Goal: Task Accomplishment & Management: Manage account settings

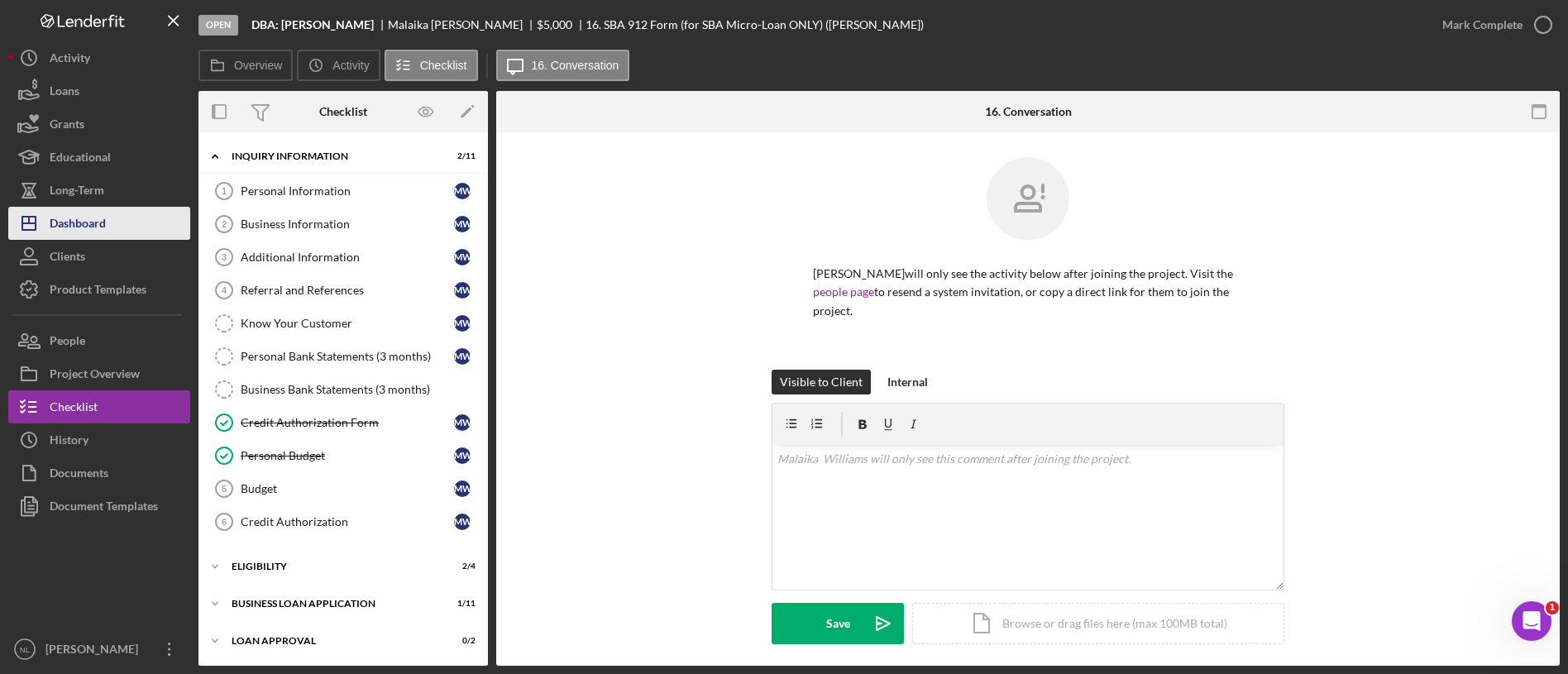
click at [143, 226] on button "Icon/Dashboard Dashboard" at bounding box center [99, 224] width 182 height 33
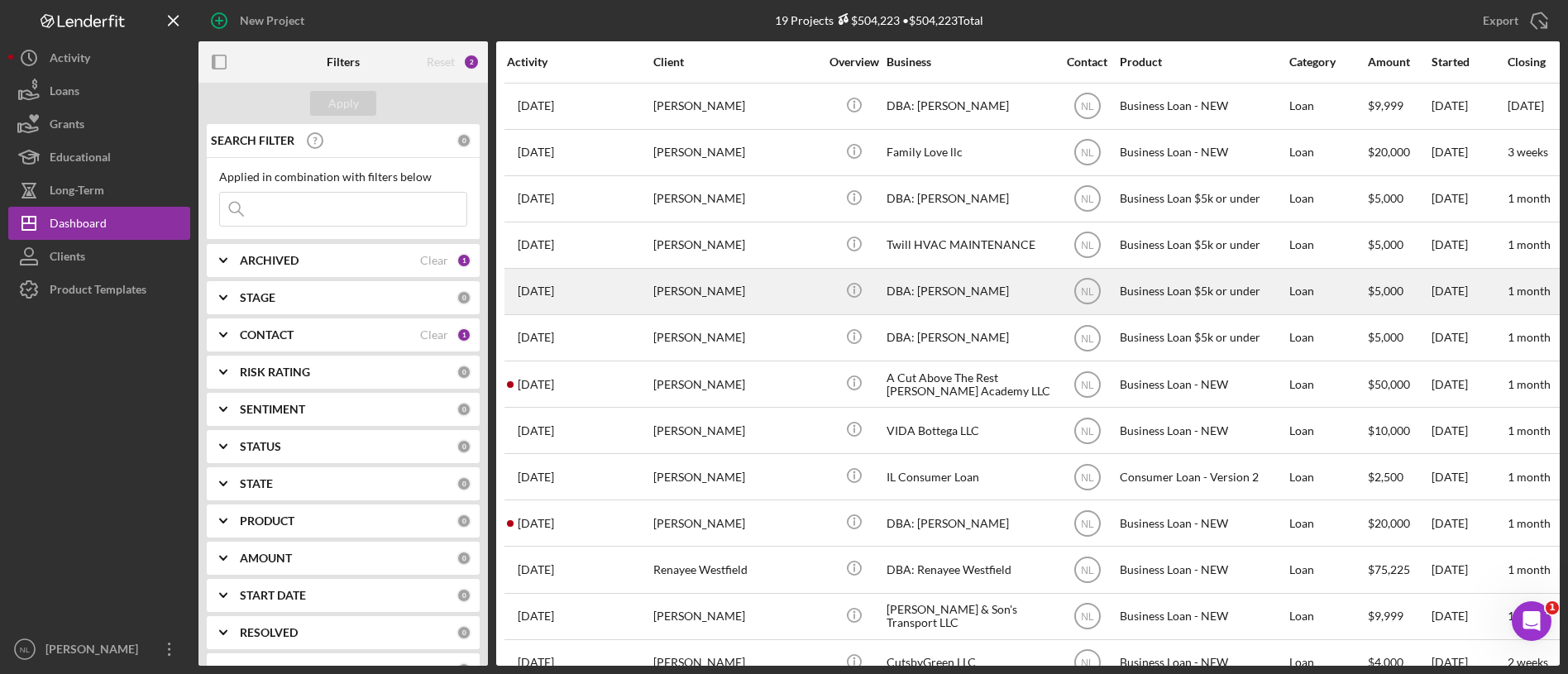
scroll to position [23, 0]
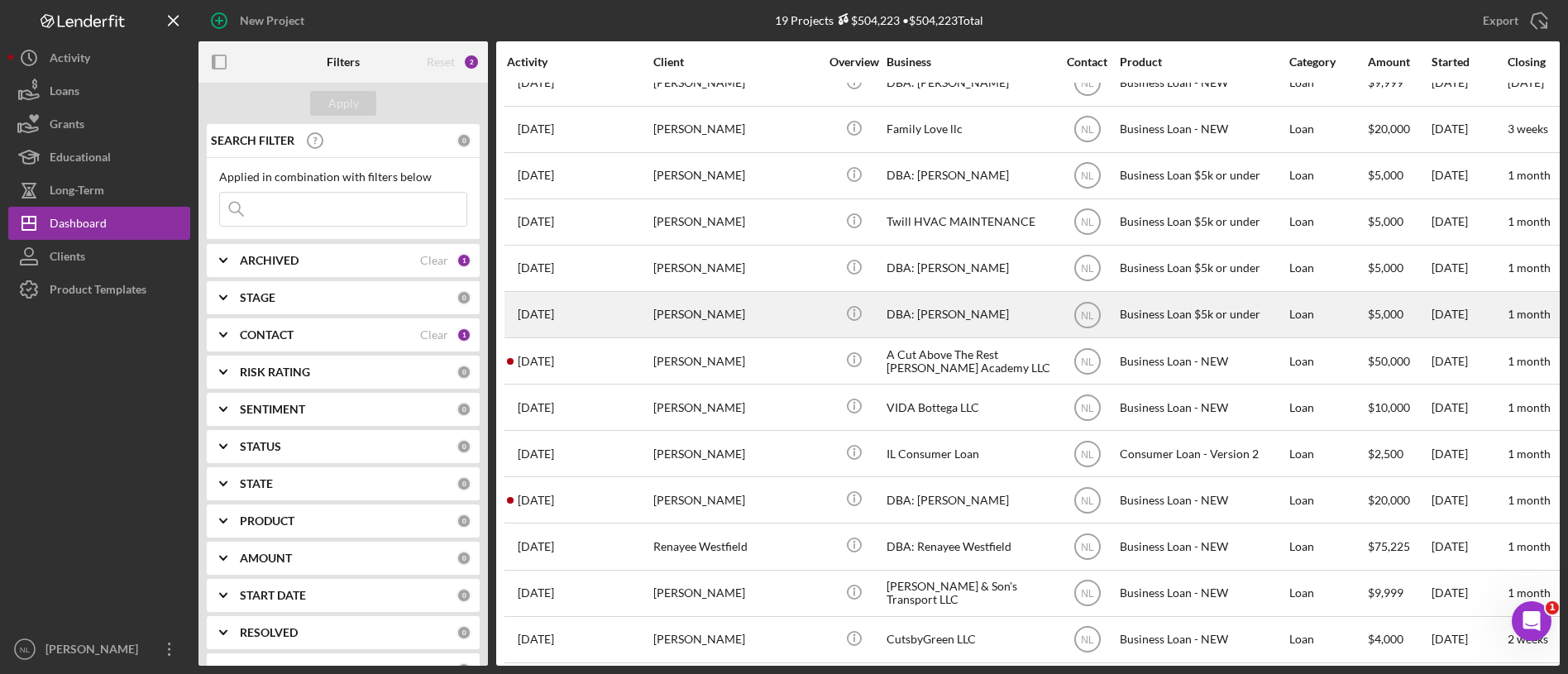
click at [789, 303] on div "[PERSON_NAME]" at bounding box center [736, 314] width 165 height 44
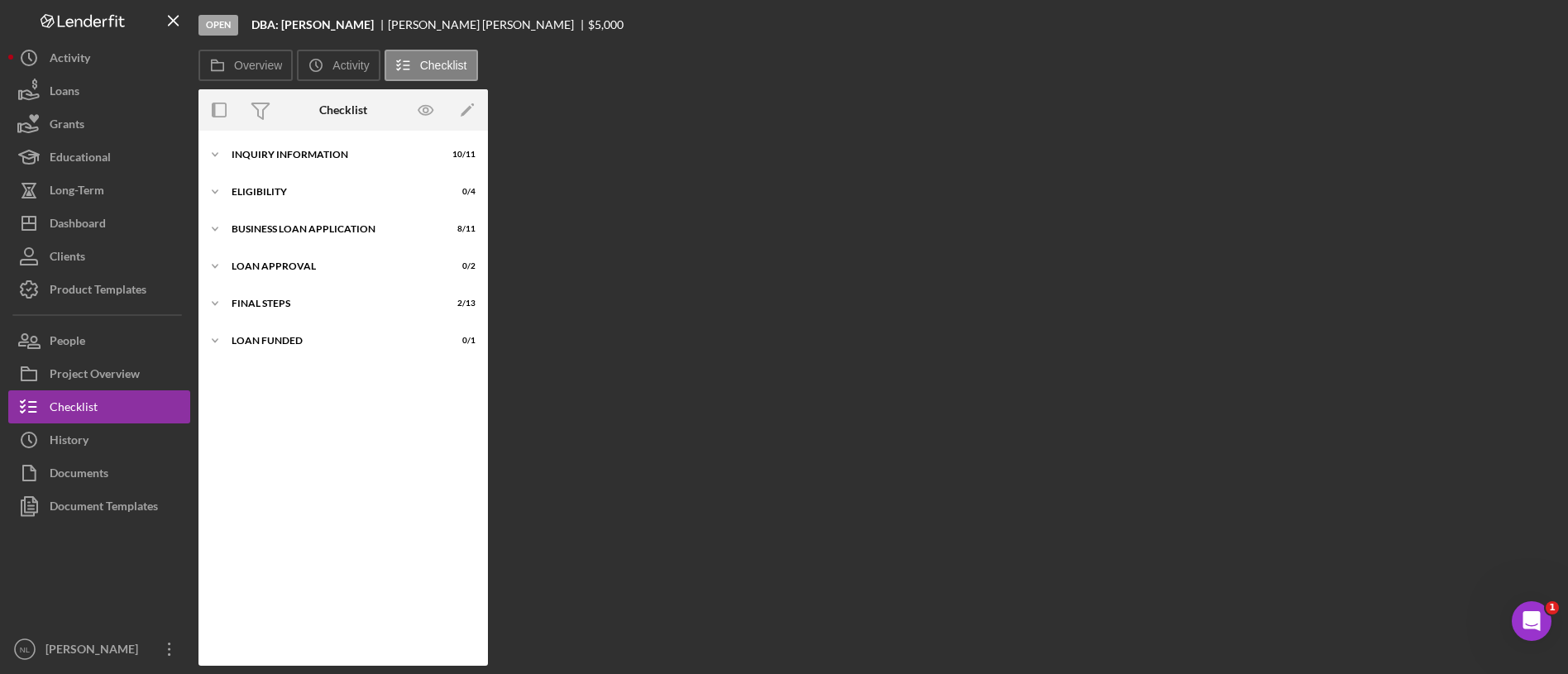
scroll to position [74, 0]
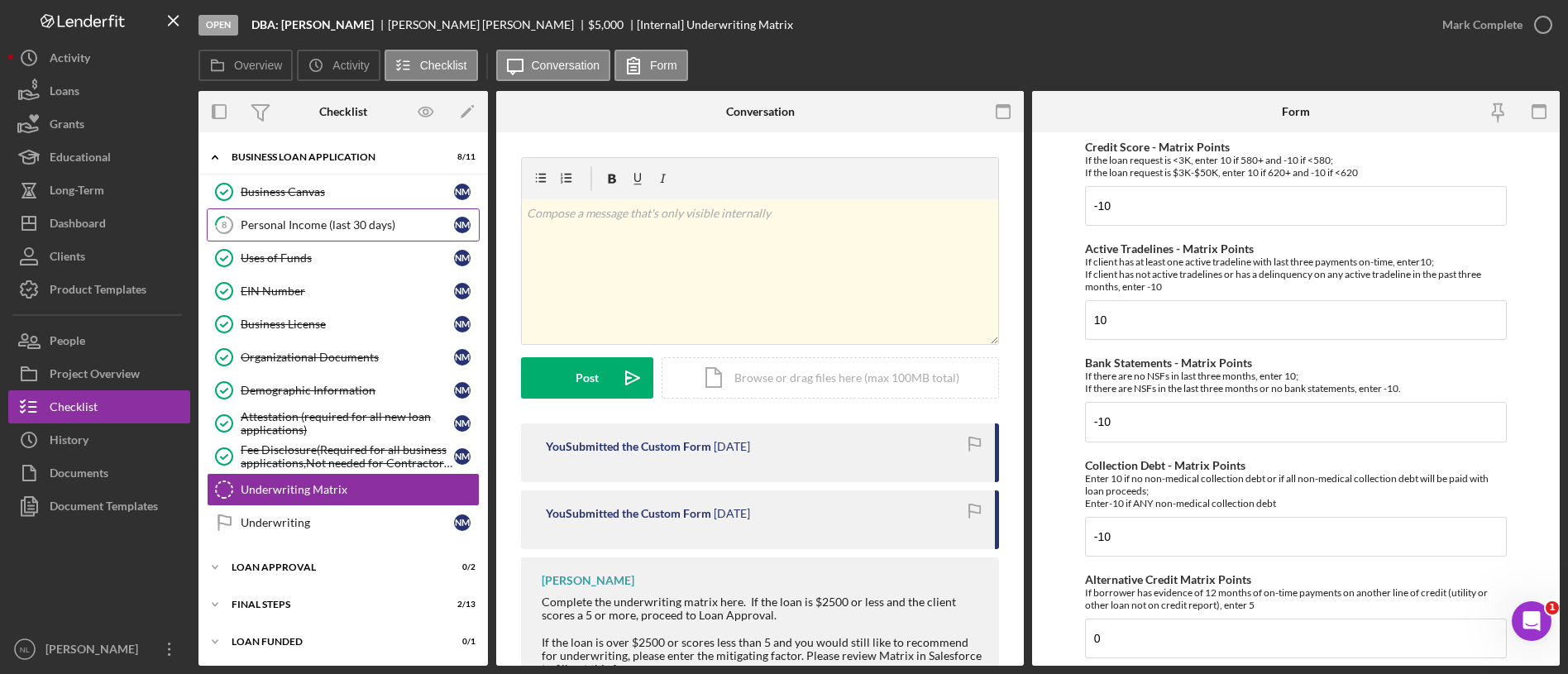
click at [305, 212] on link "8 Personal Income (last 30 days) N M" at bounding box center [343, 225] width 273 height 33
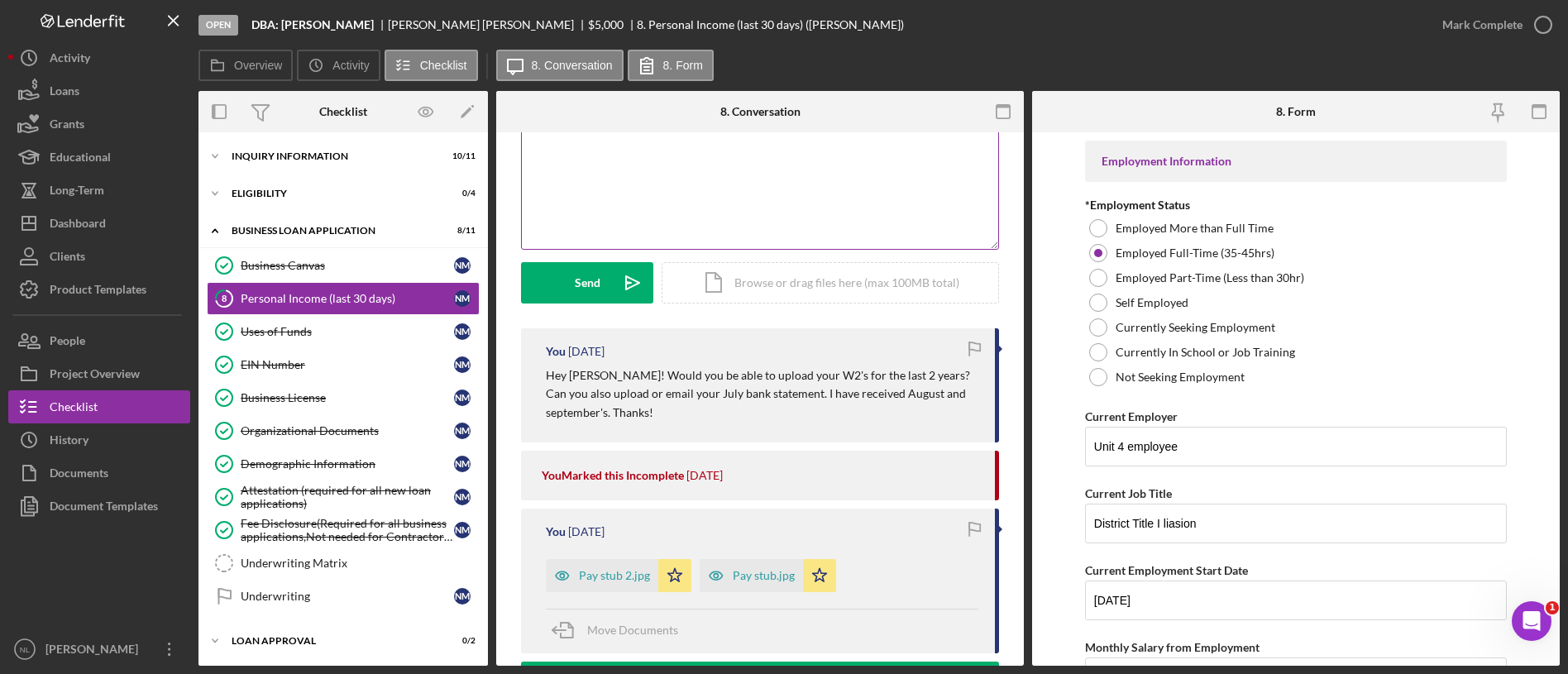
scroll to position [182, 0]
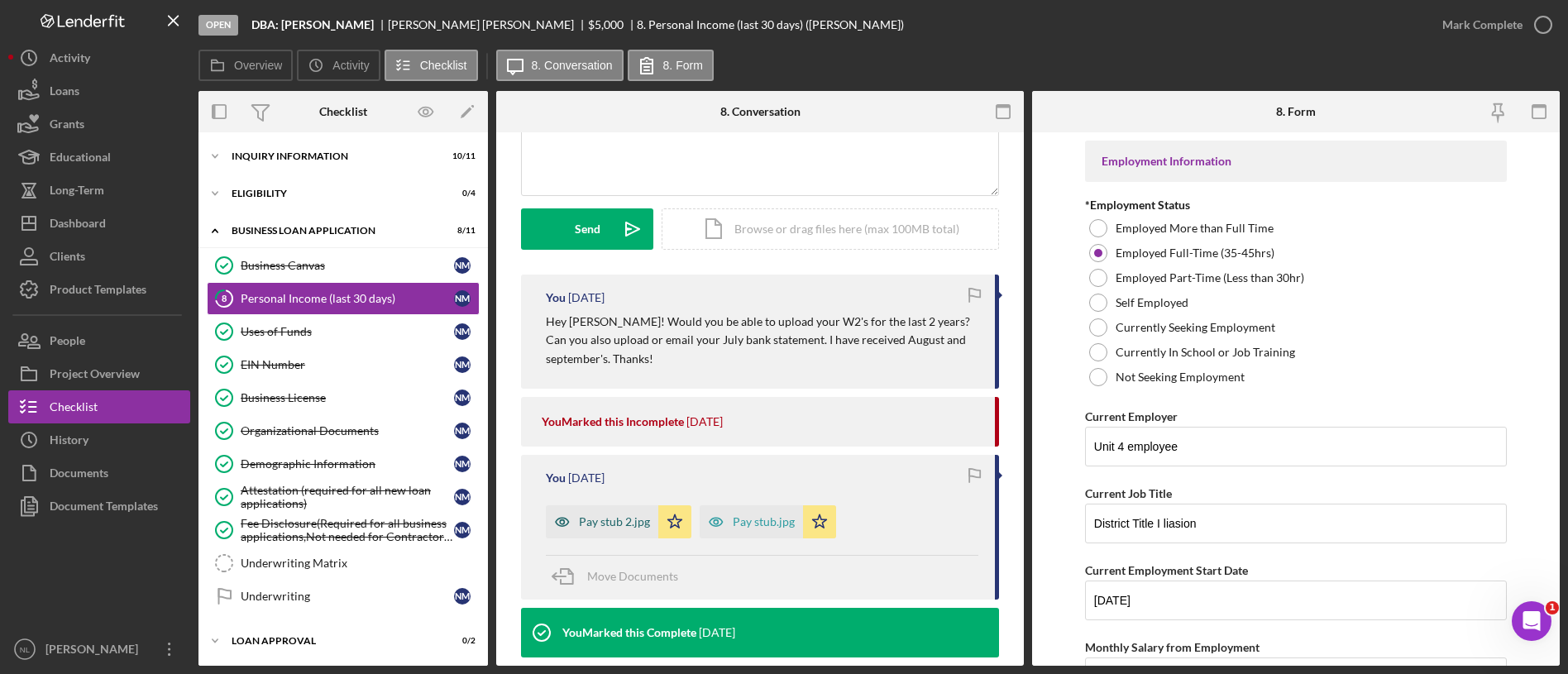
click at [633, 527] on div "Pay stub 2.jpg" at bounding box center [614, 522] width 71 height 13
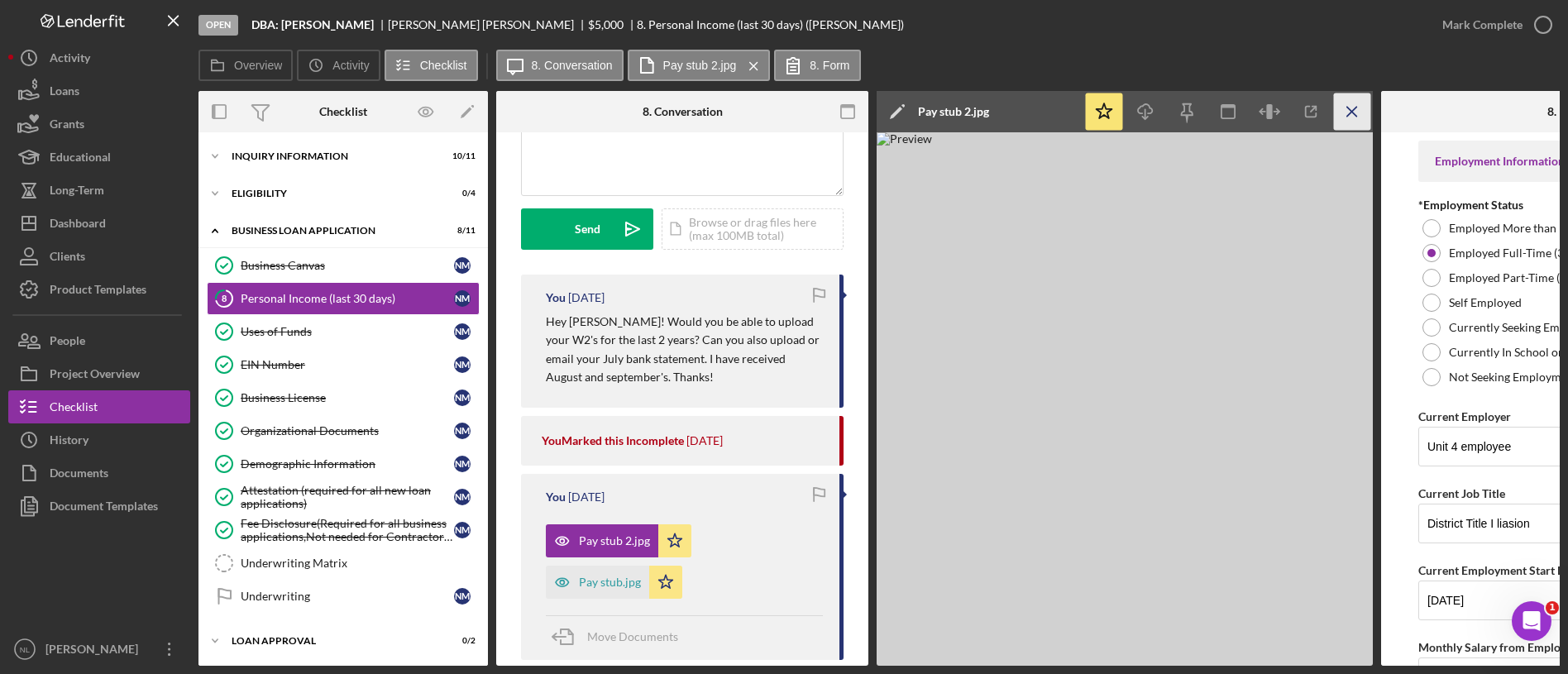
click at [1355, 120] on icon "Icon/Menu Close" at bounding box center [1352, 111] width 37 height 37
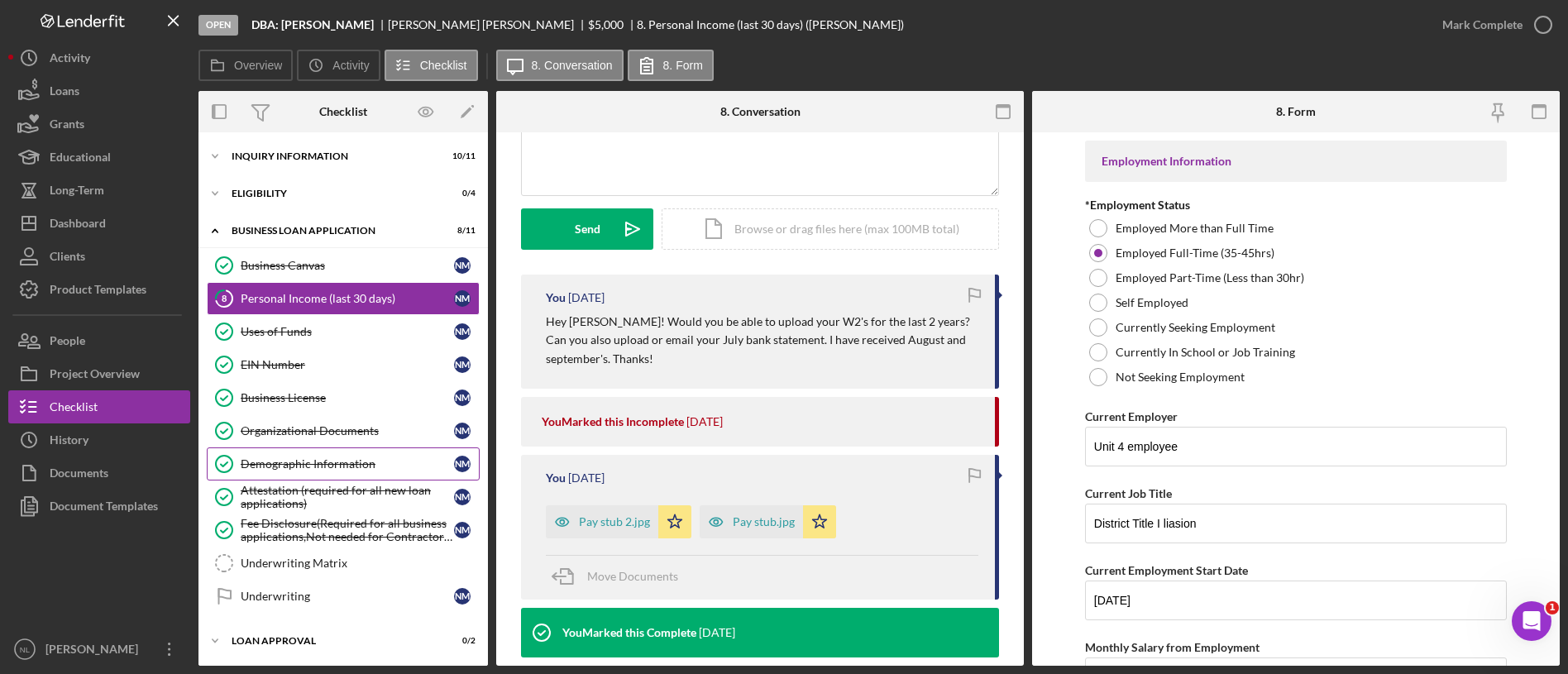
scroll to position [76, 0]
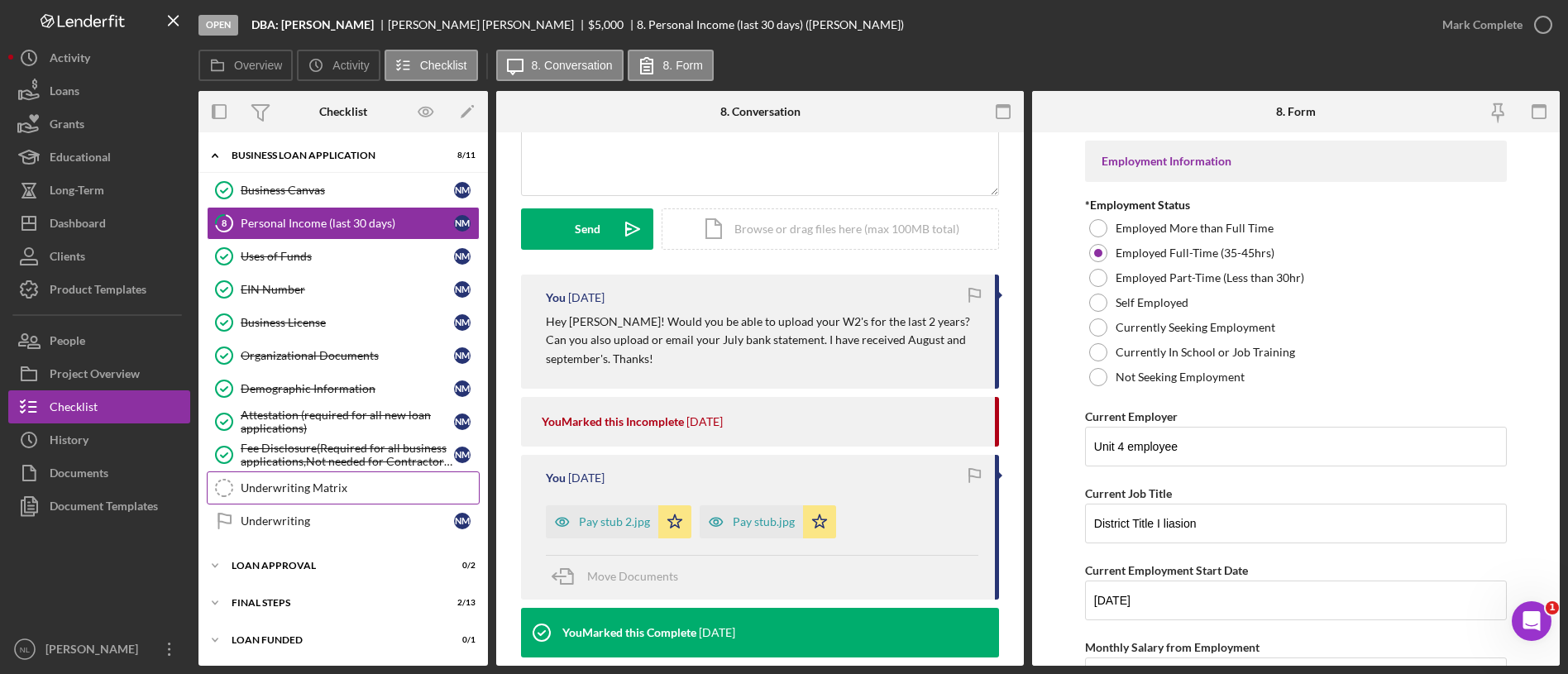
click at [338, 485] on div "Underwriting Matrix" at bounding box center [359, 488] width 238 height 13
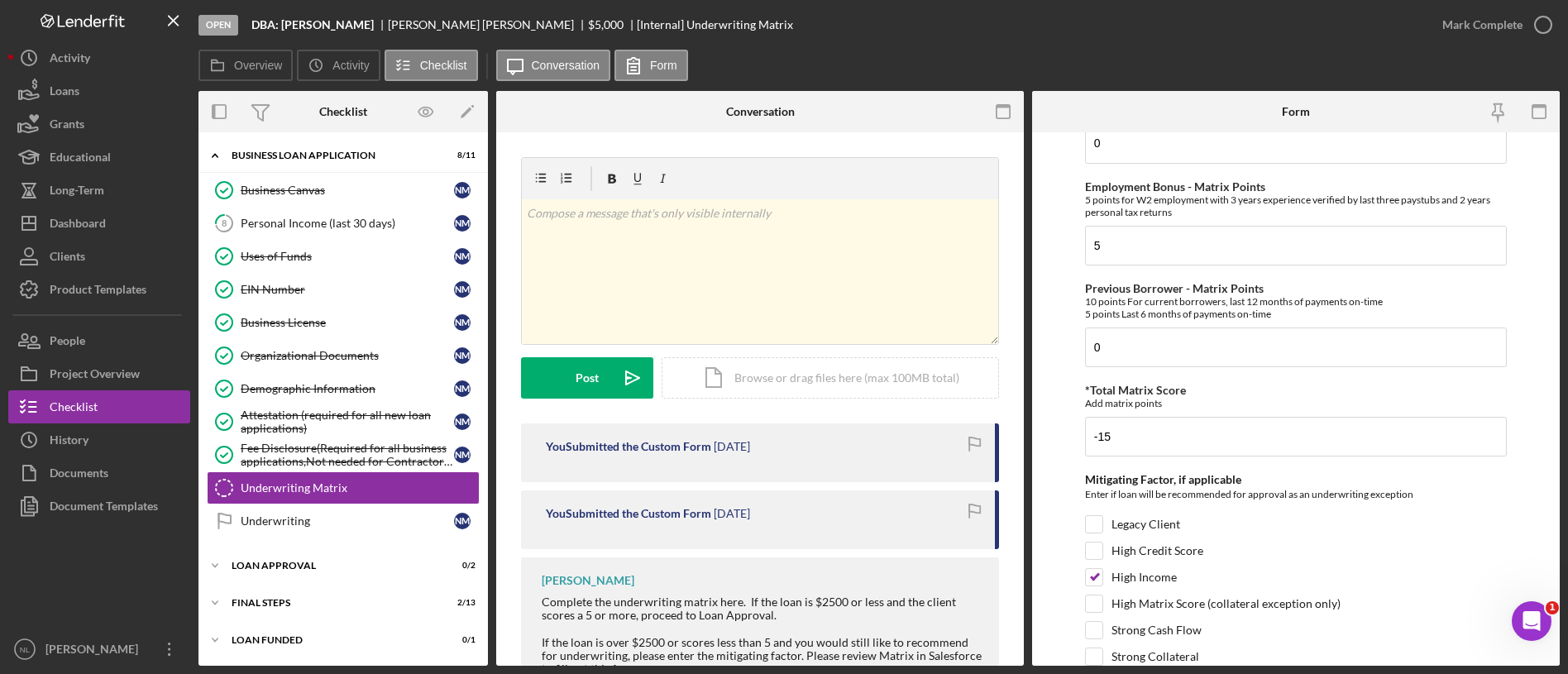
scroll to position [884, 0]
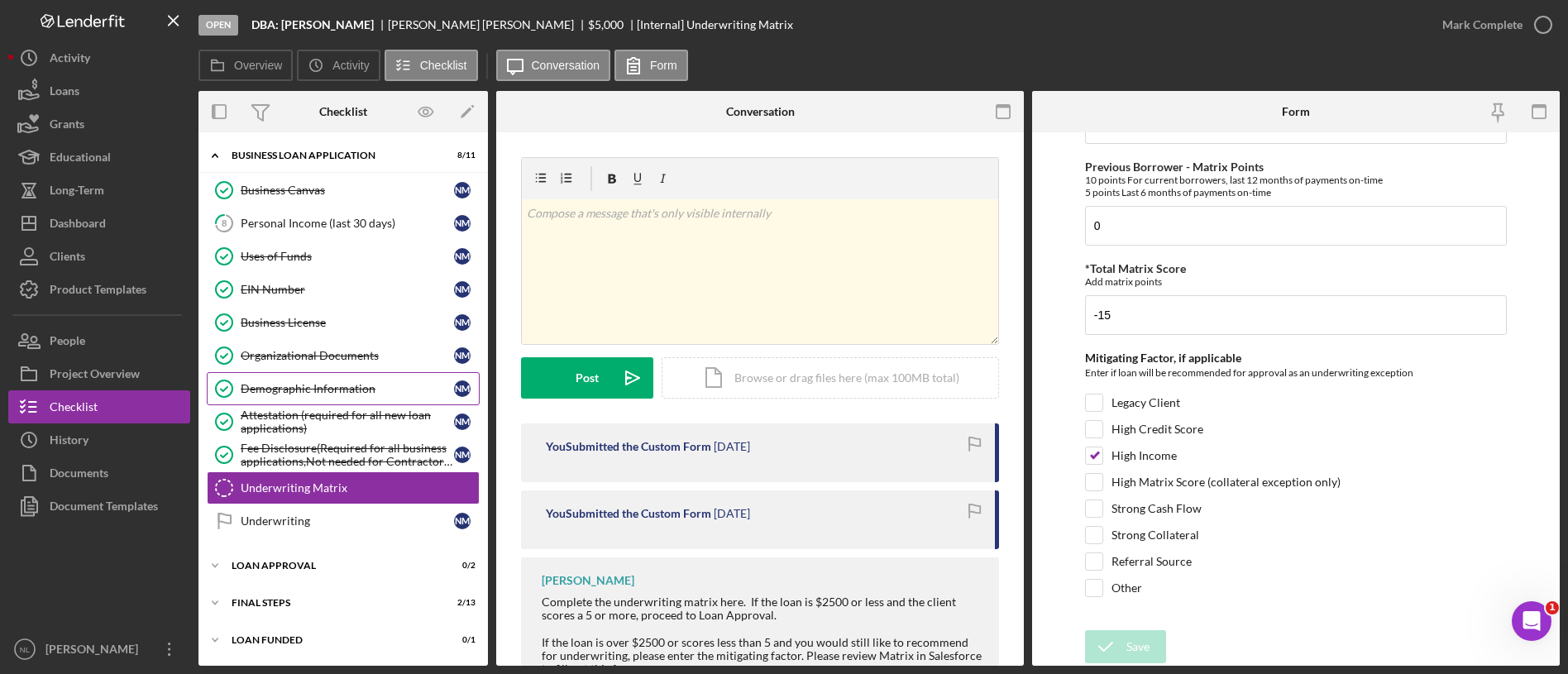
click at [291, 375] on link "Demographic Information Demographic Information N M" at bounding box center [343, 389] width 273 height 33
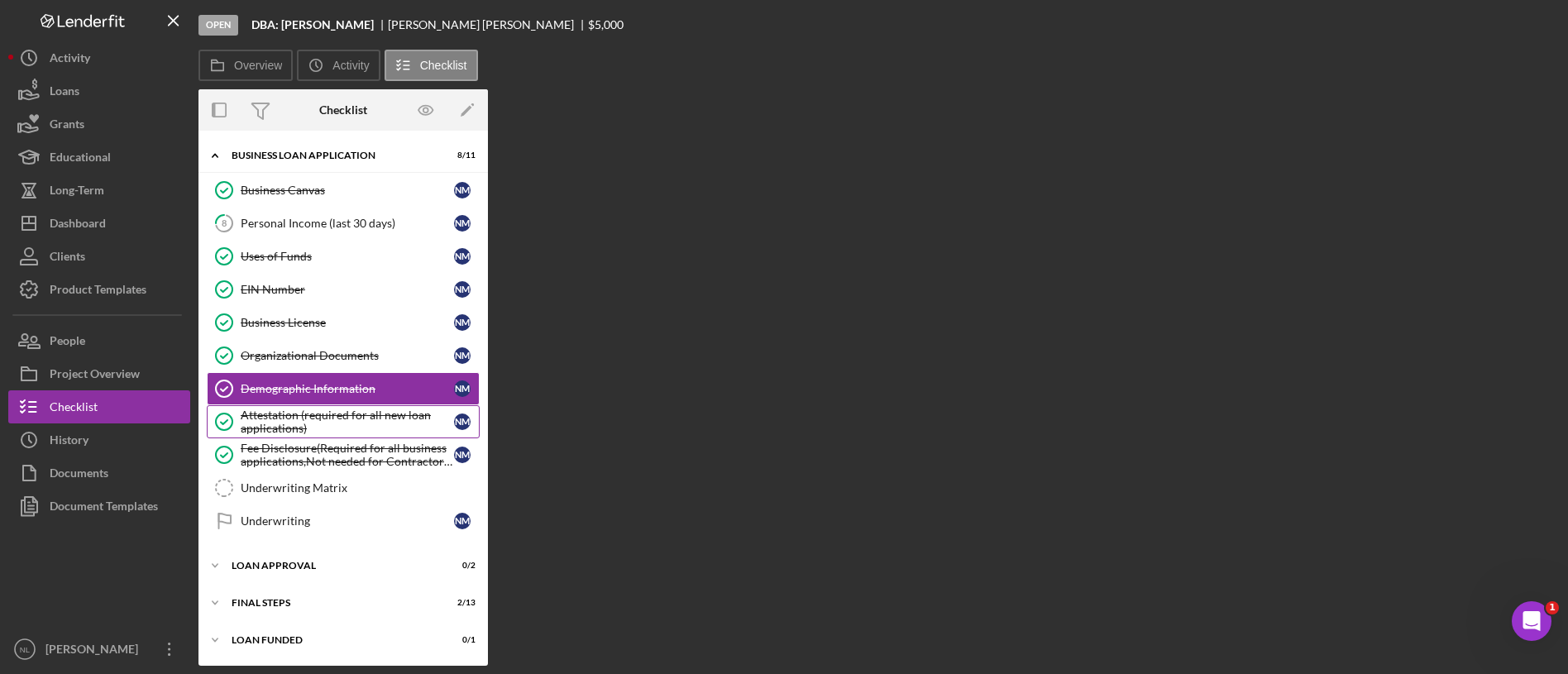
scroll to position [76, 0]
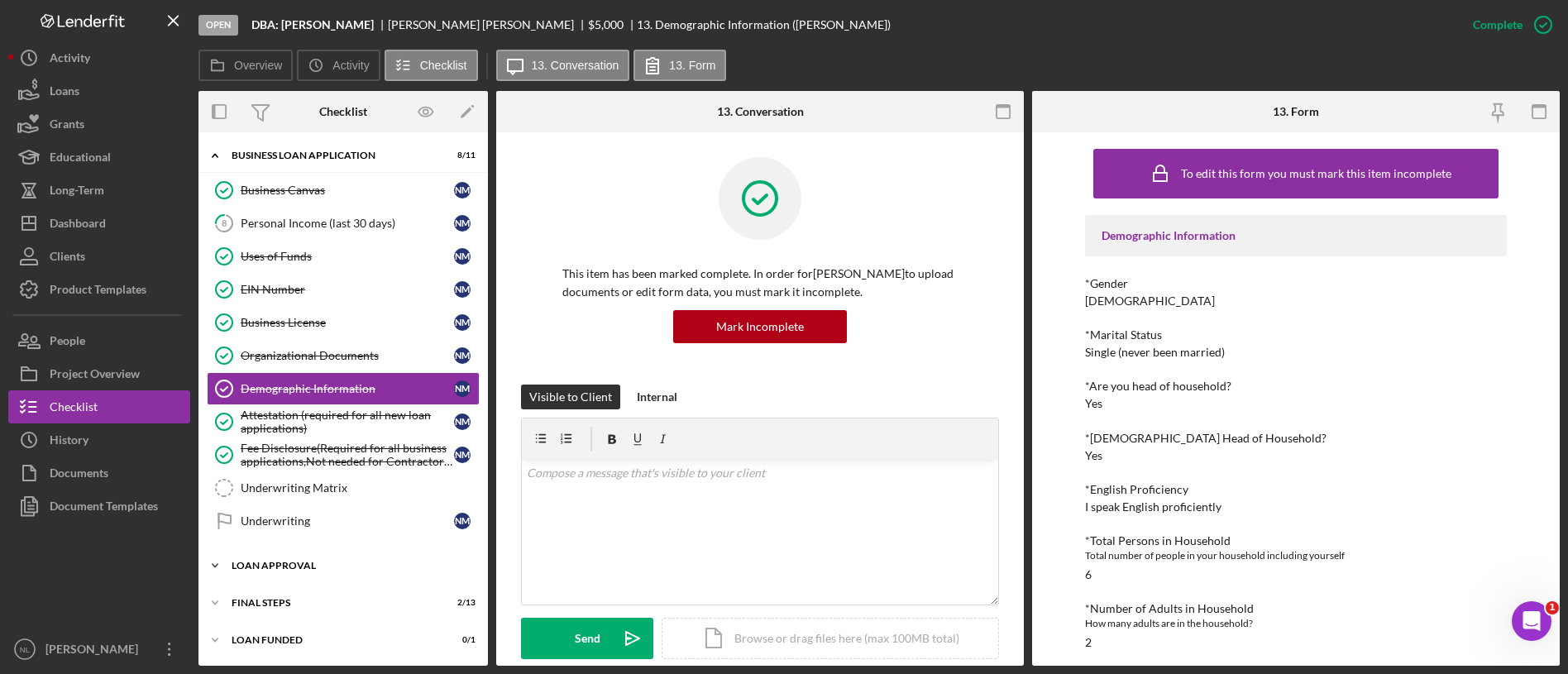
click at [292, 563] on div "Loan Approval" at bounding box center [349, 565] width 235 height 10
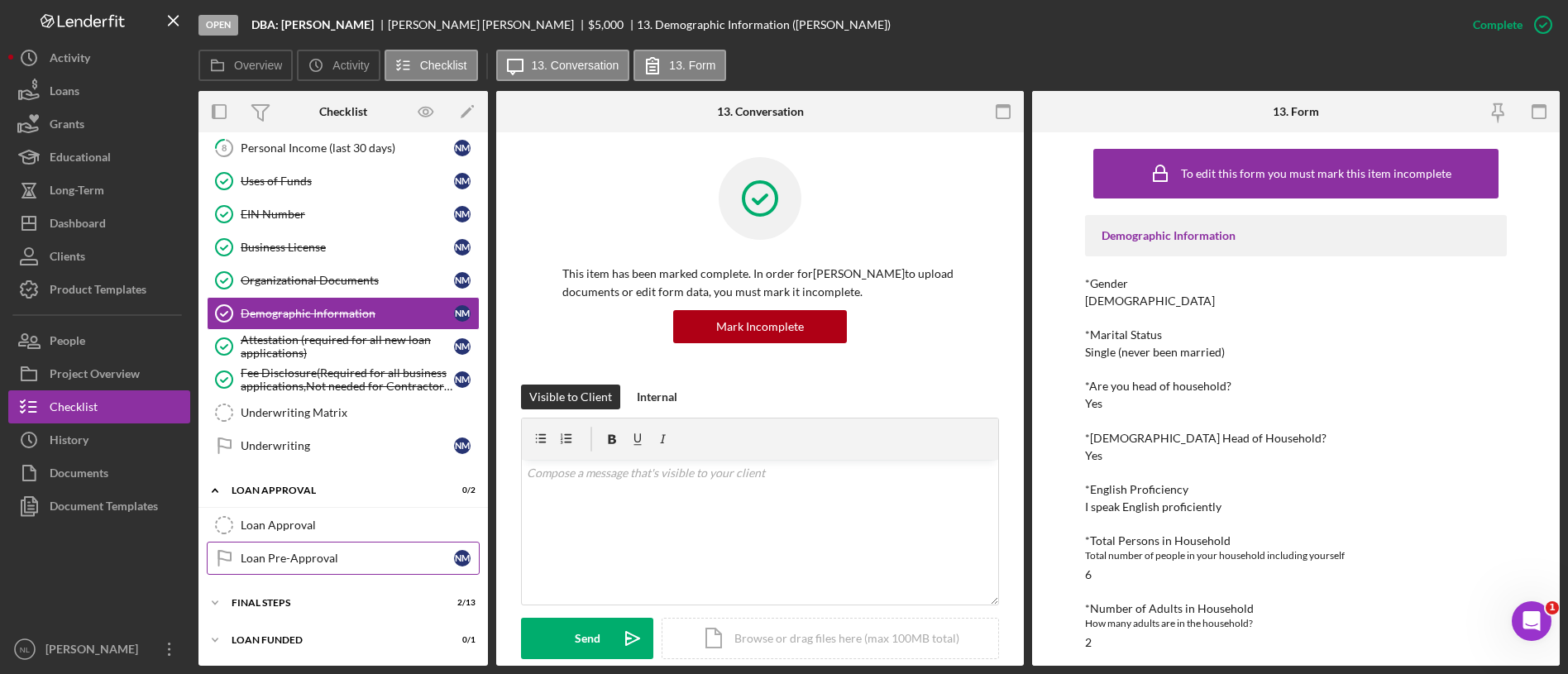
click at [313, 562] on div "Loan Pre-Approval" at bounding box center [347, 558] width 214 height 13
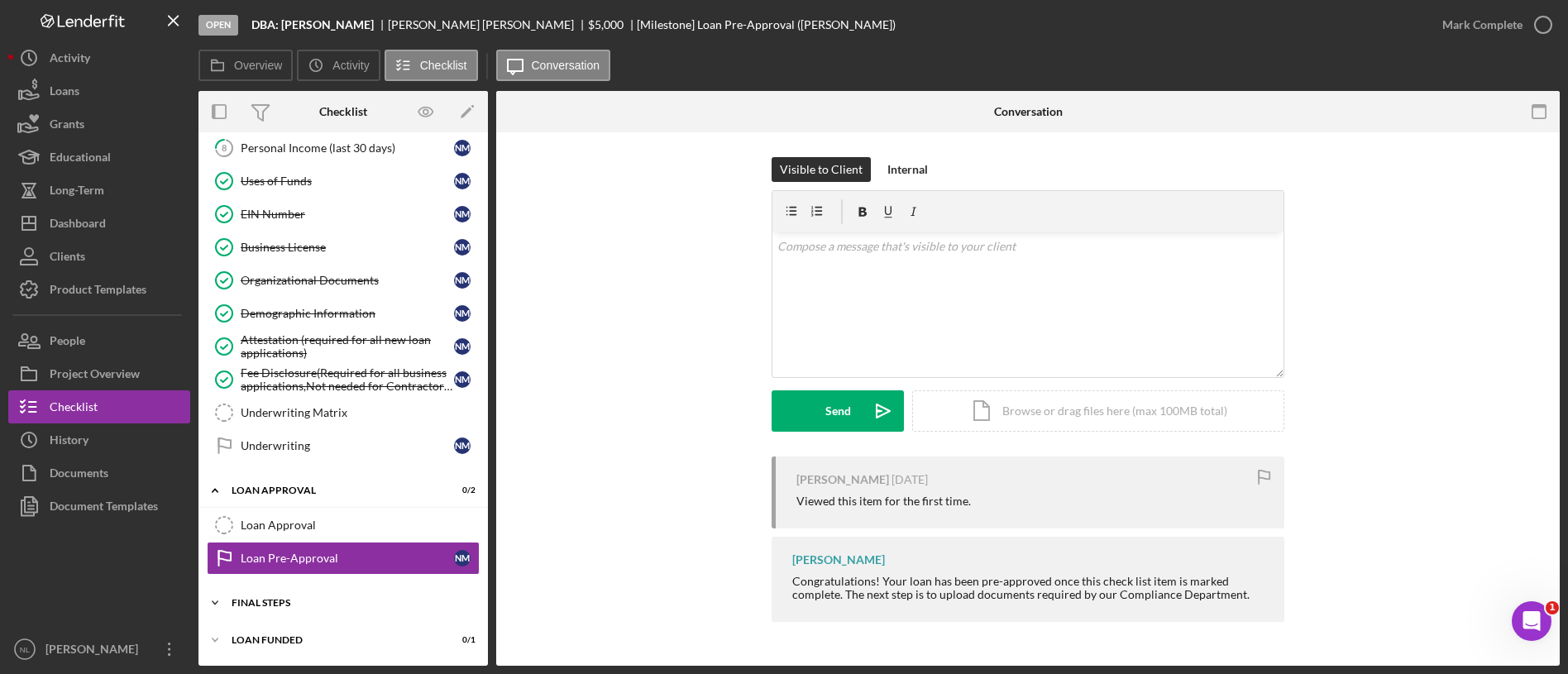
click at [313, 606] on div "Final Steps" at bounding box center [349, 603] width 235 height 10
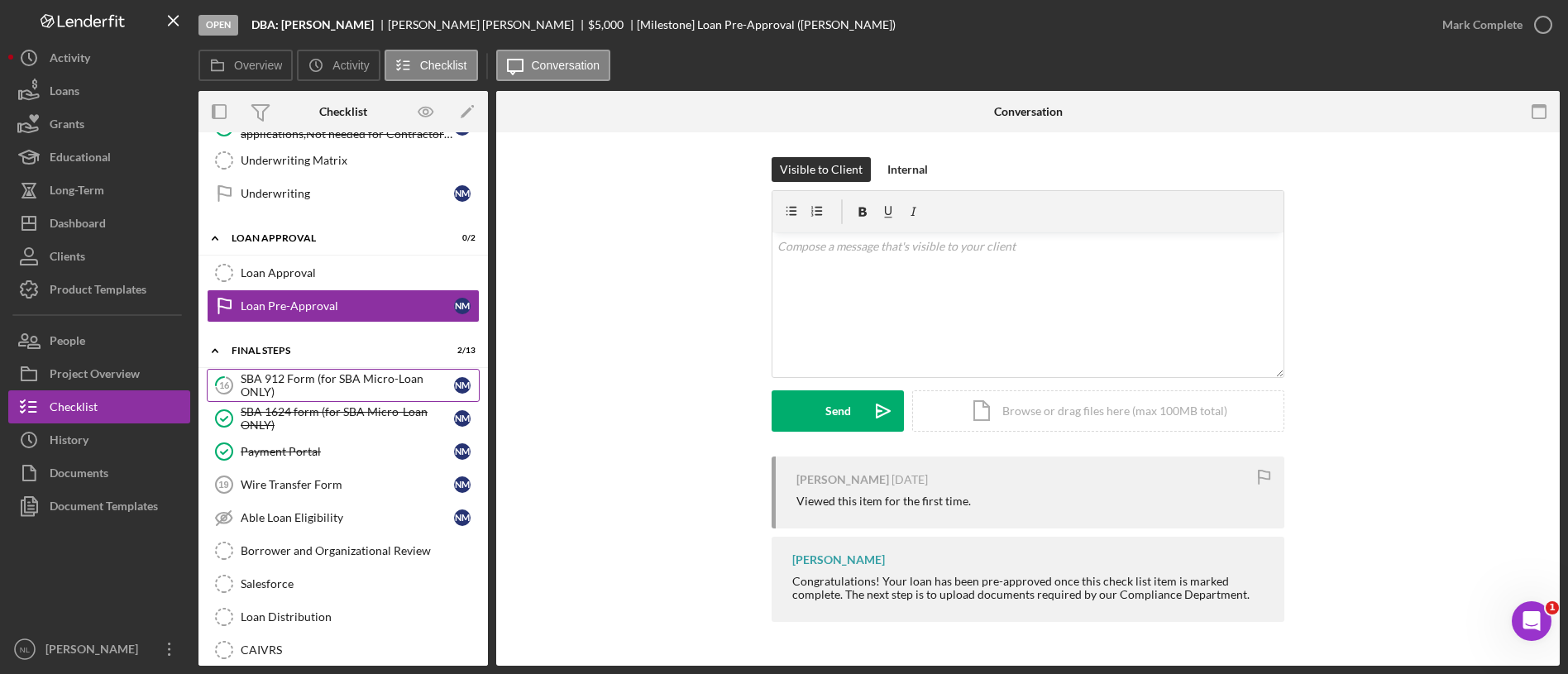
click at [301, 381] on div "SBA 912 Form (for SBA Micro-Loan ONLY)" at bounding box center [347, 386] width 214 height 27
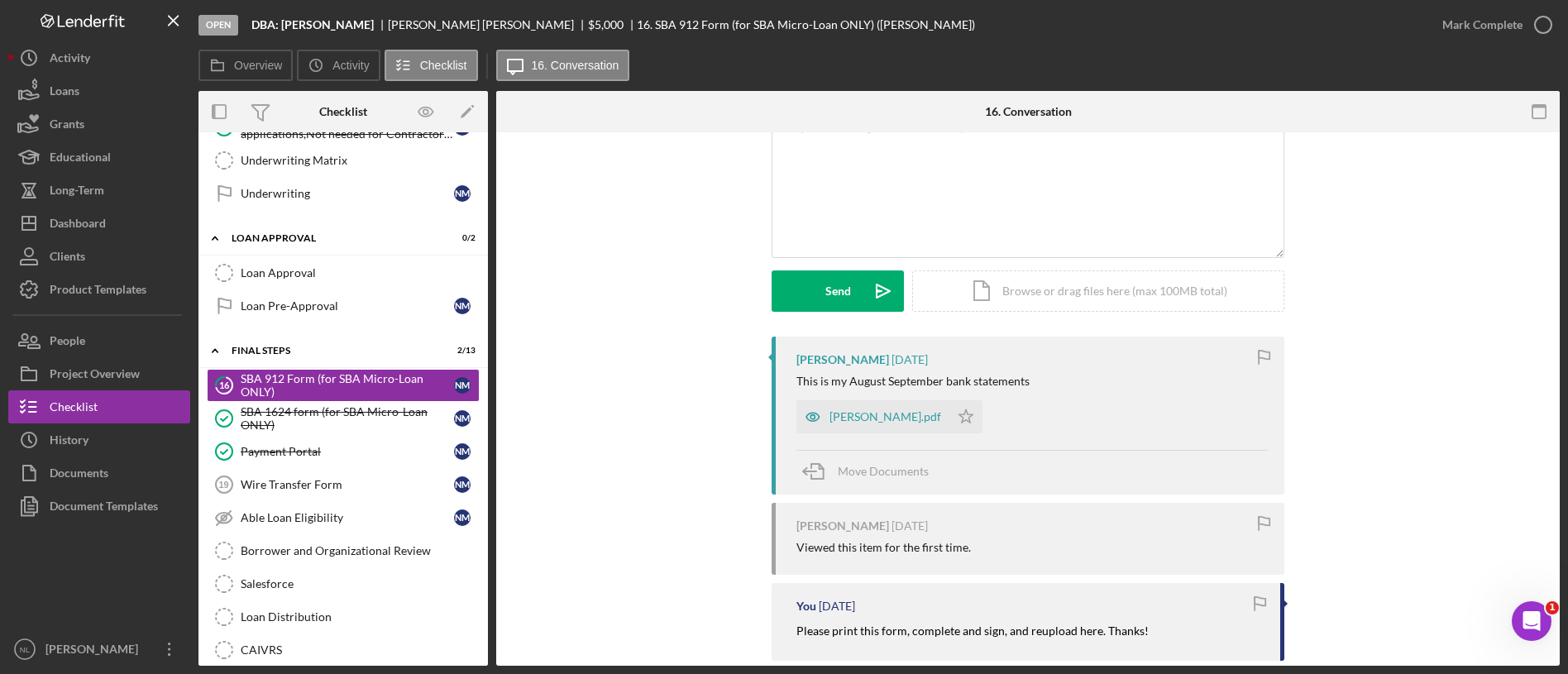
scroll to position [123, 0]
click at [879, 406] on div "[PERSON_NAME].pdf" at bounding box center [885, 413] width 111 height 13
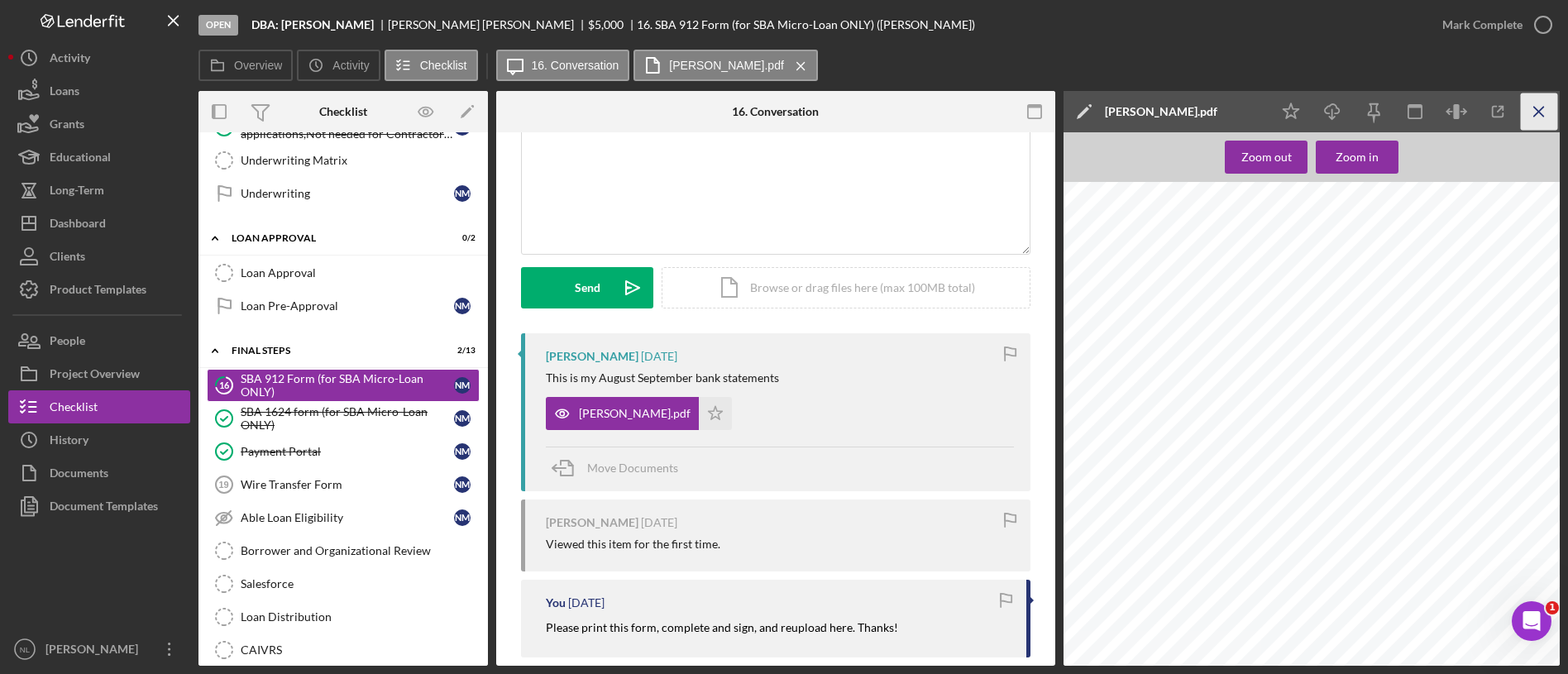
click at [1550, 116] on icon "Icon/Menu Close" at bounding box center [1539, 111] width 37 height 37
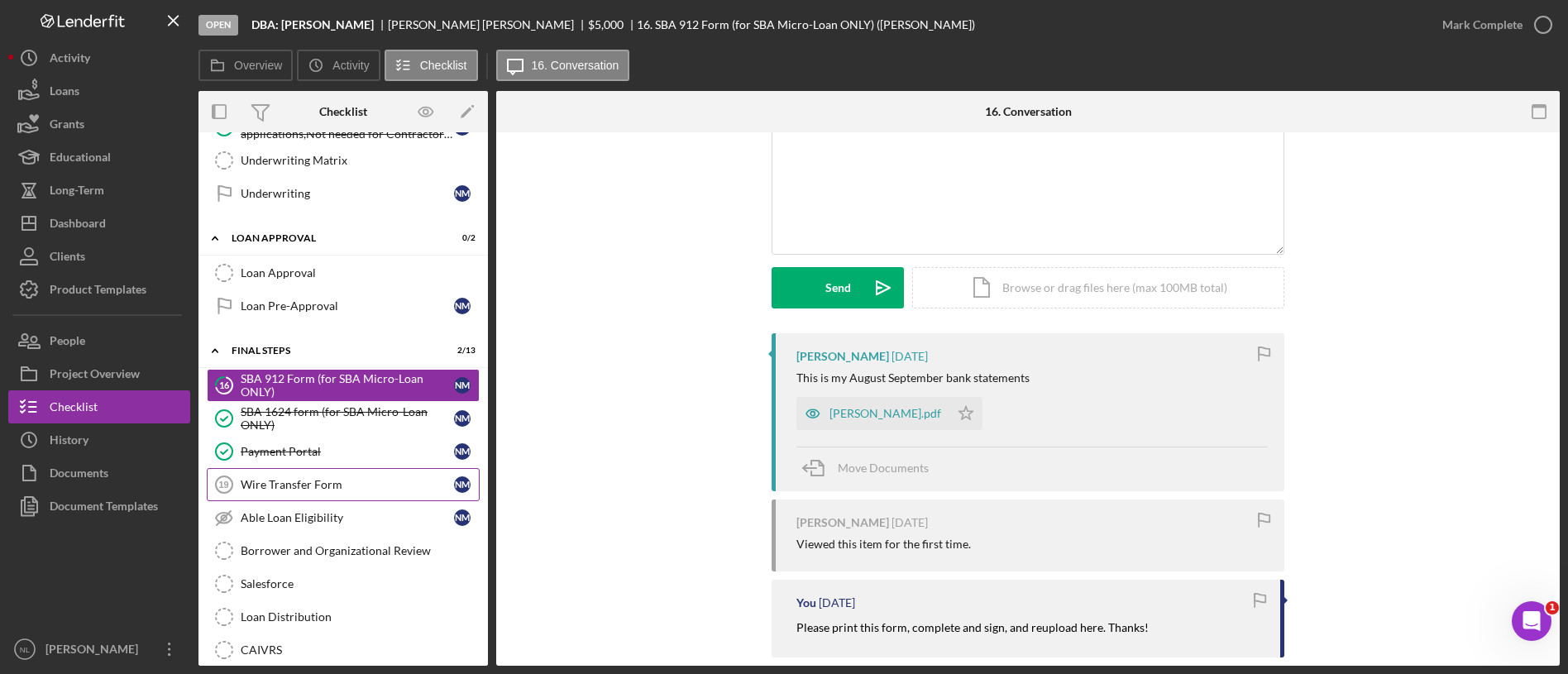
click at [366, 486] on div "Wire Transfer Form" at bounding box center [347, 485] width 214 height 13
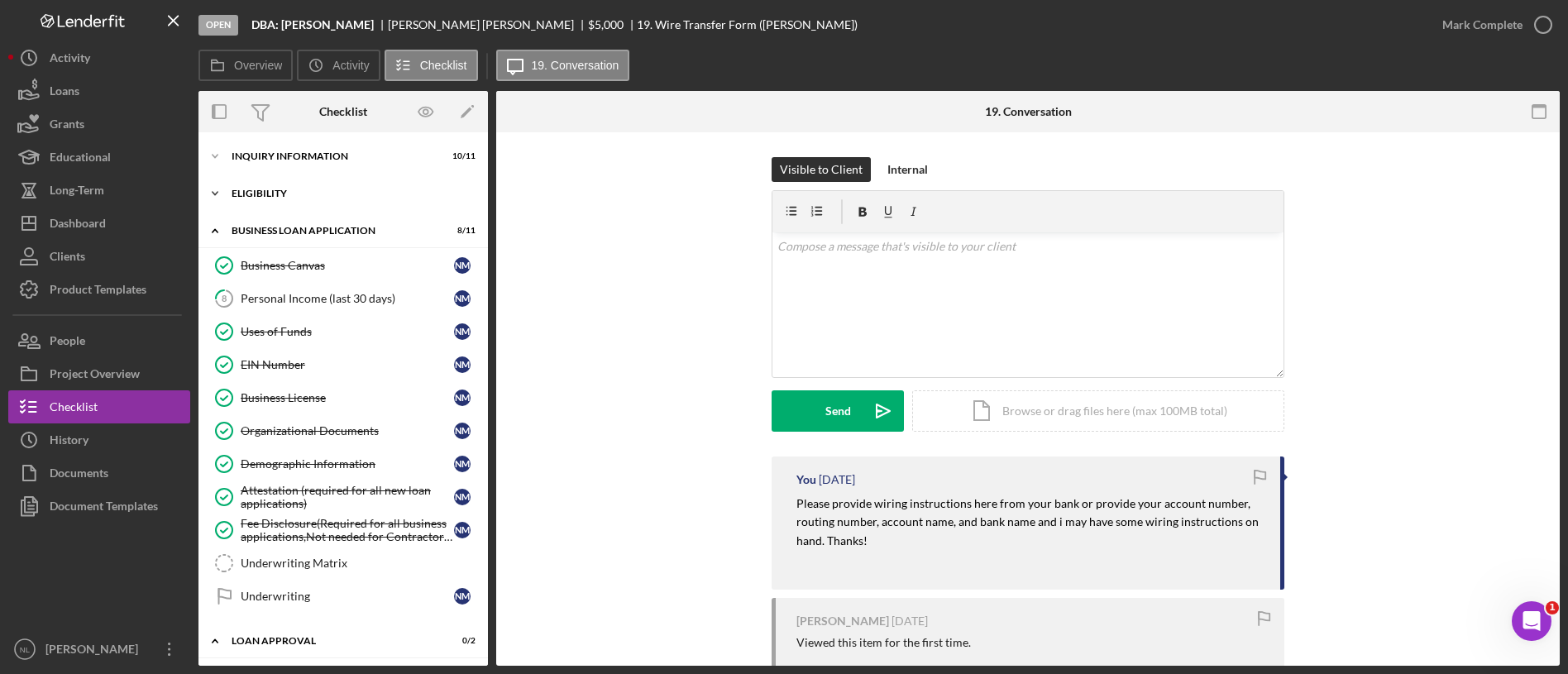
click at [315, 204] on div "Icon/Expander Eligibility 0 / 4" at bounding box center [343, 194] width 289 height 33
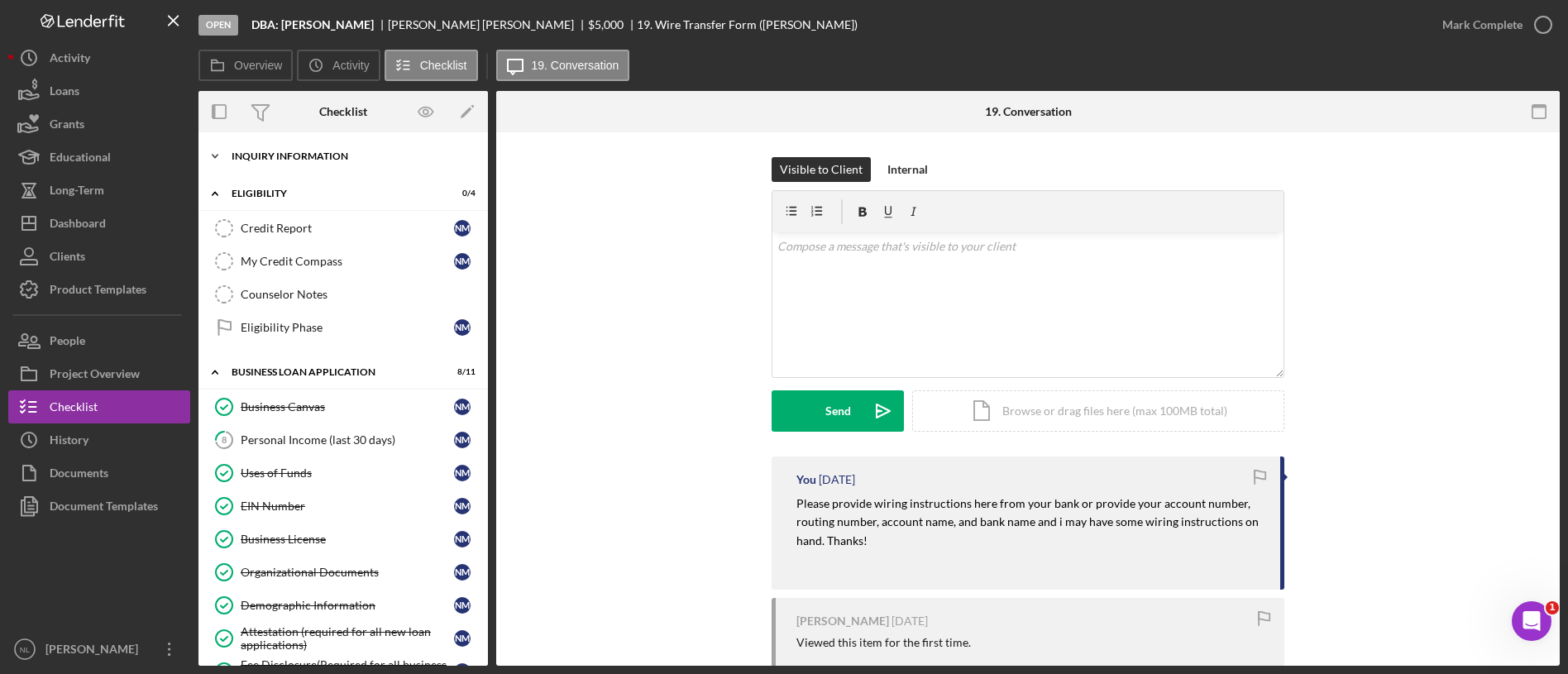
click at [300, 154] on div "INQUIRY INFORMATION" at bounding box center [349, 156] width 235 height 10
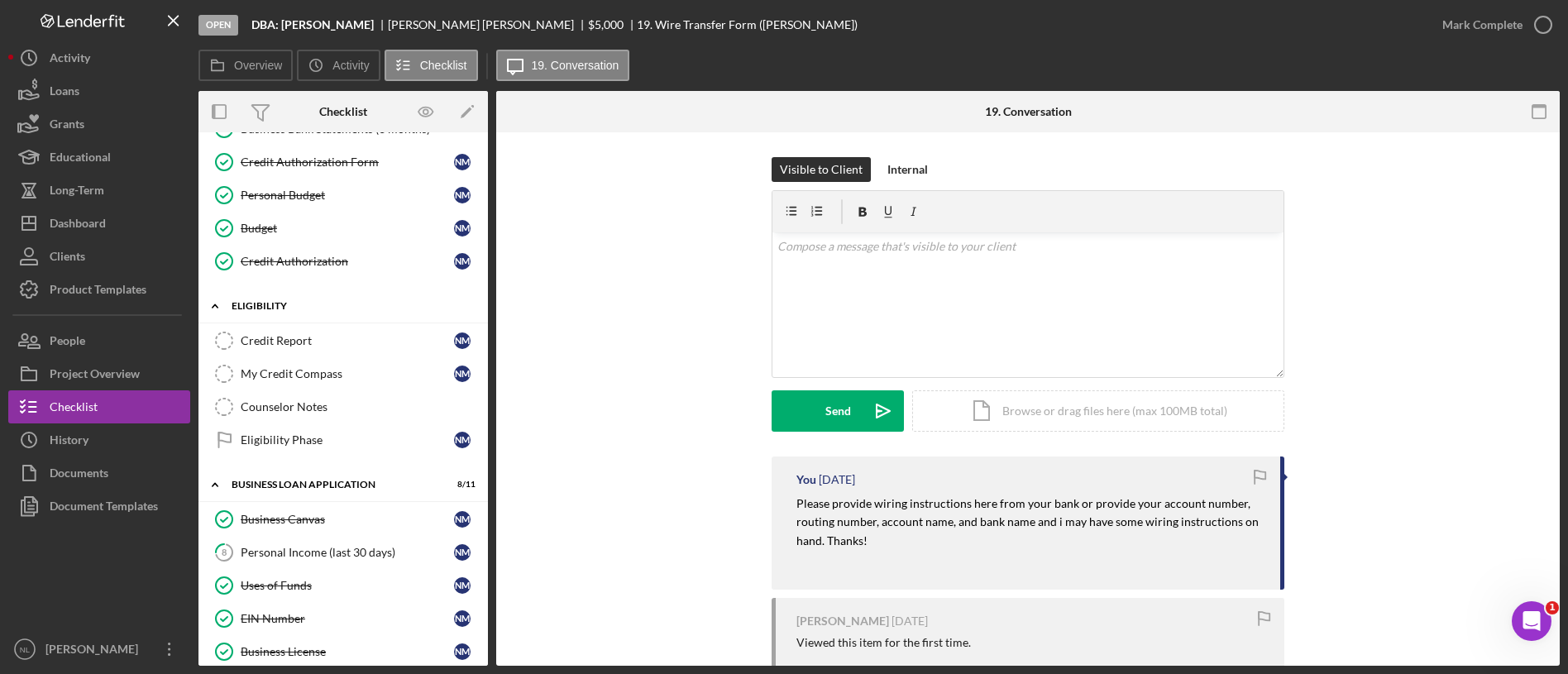
scroll to position [278, 0]
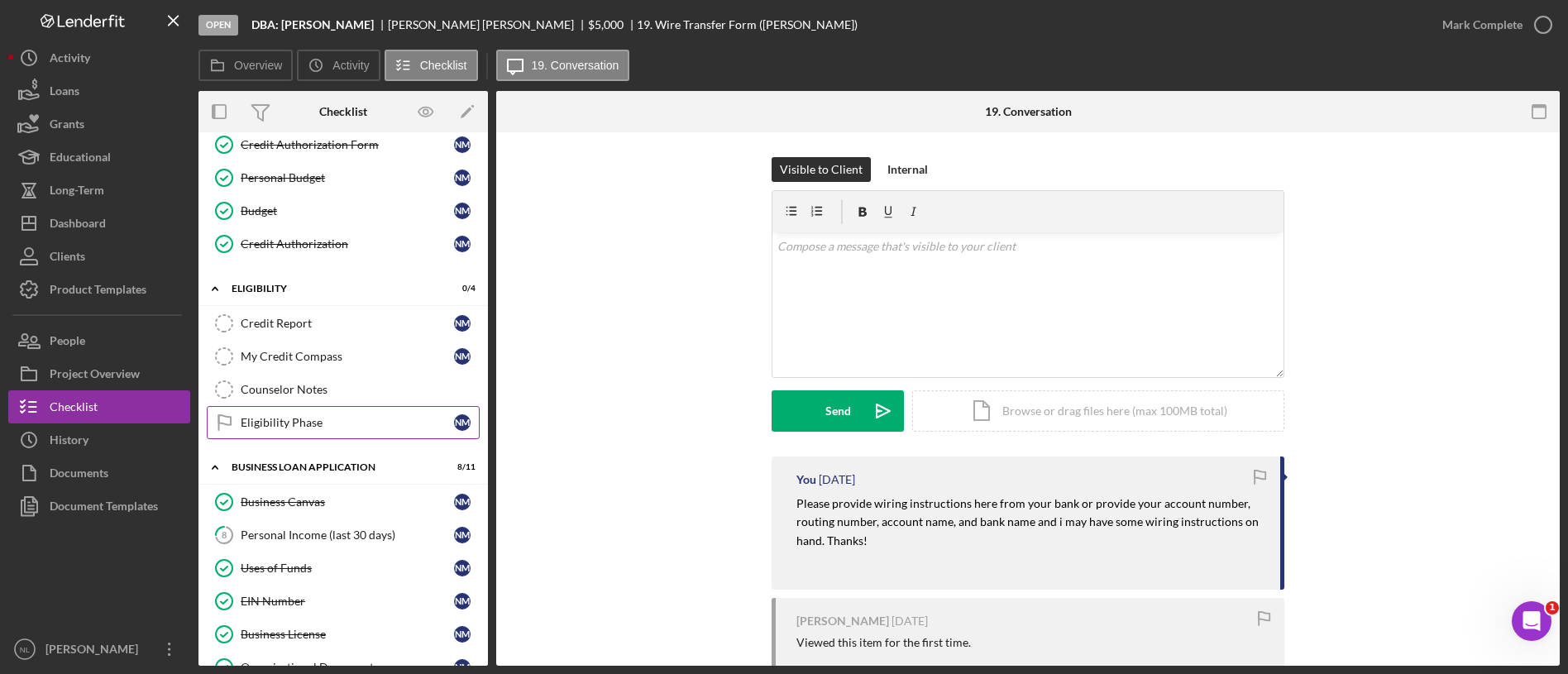
click at [356, 426] on div "Eligibility Phase" at bounding box center [347, 422] width 214 height 13
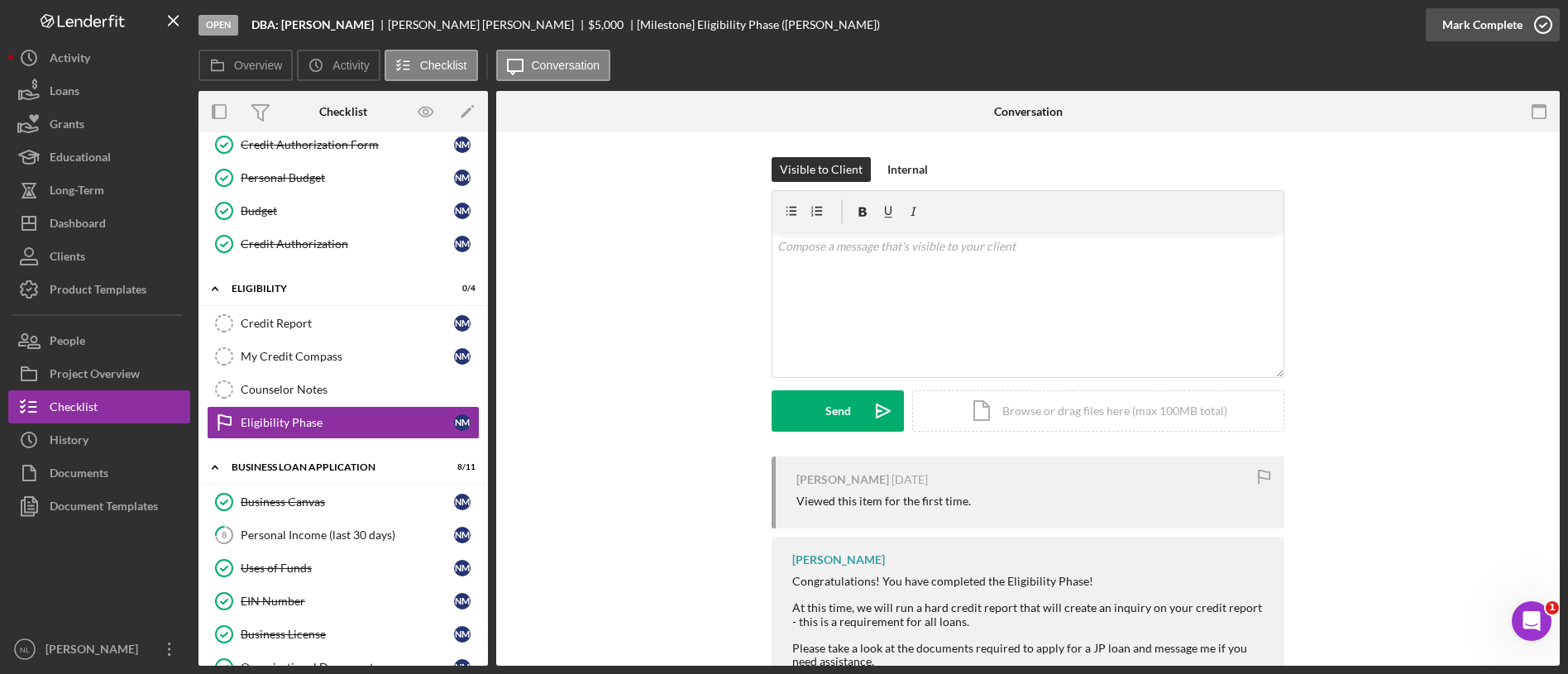
click at [1482, 13] on div "Mark Complete" at bounding box center [1482, 25] width 80 height 33
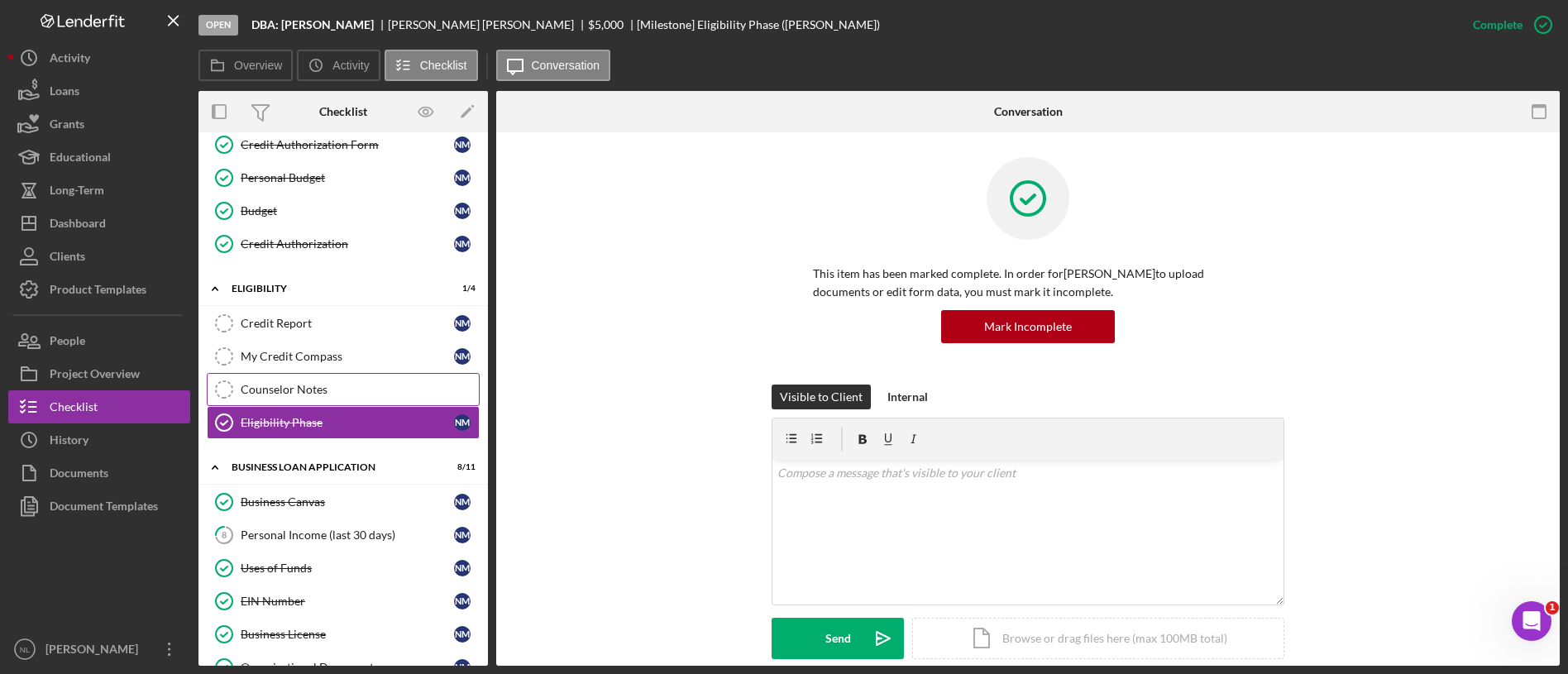
click at [393, 376] on link "Counselor Notes Counselor Notes" at bounding box center [343, 390] width 273 height 33
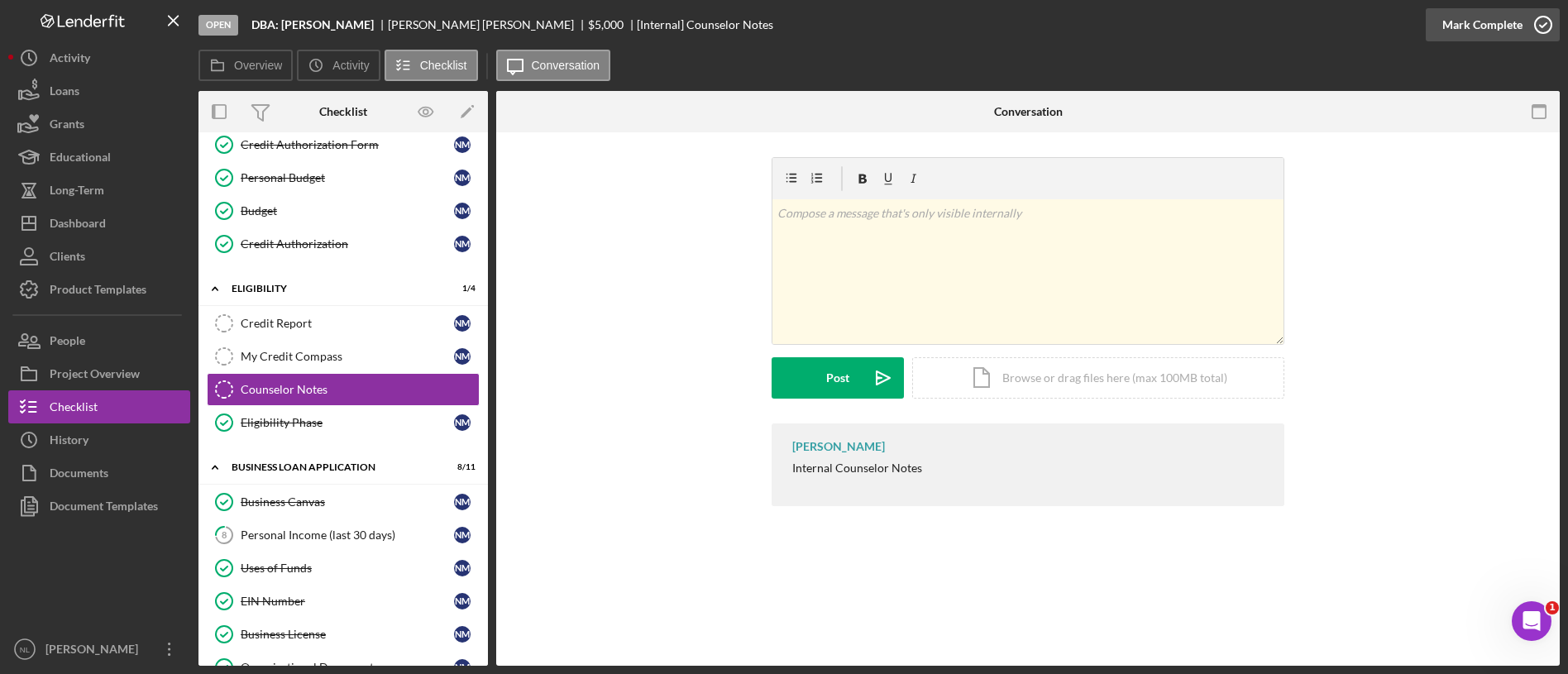
click at [1459, 23] on div "Mark Complete" at bounding box center [1482, 25] width 80 height 33
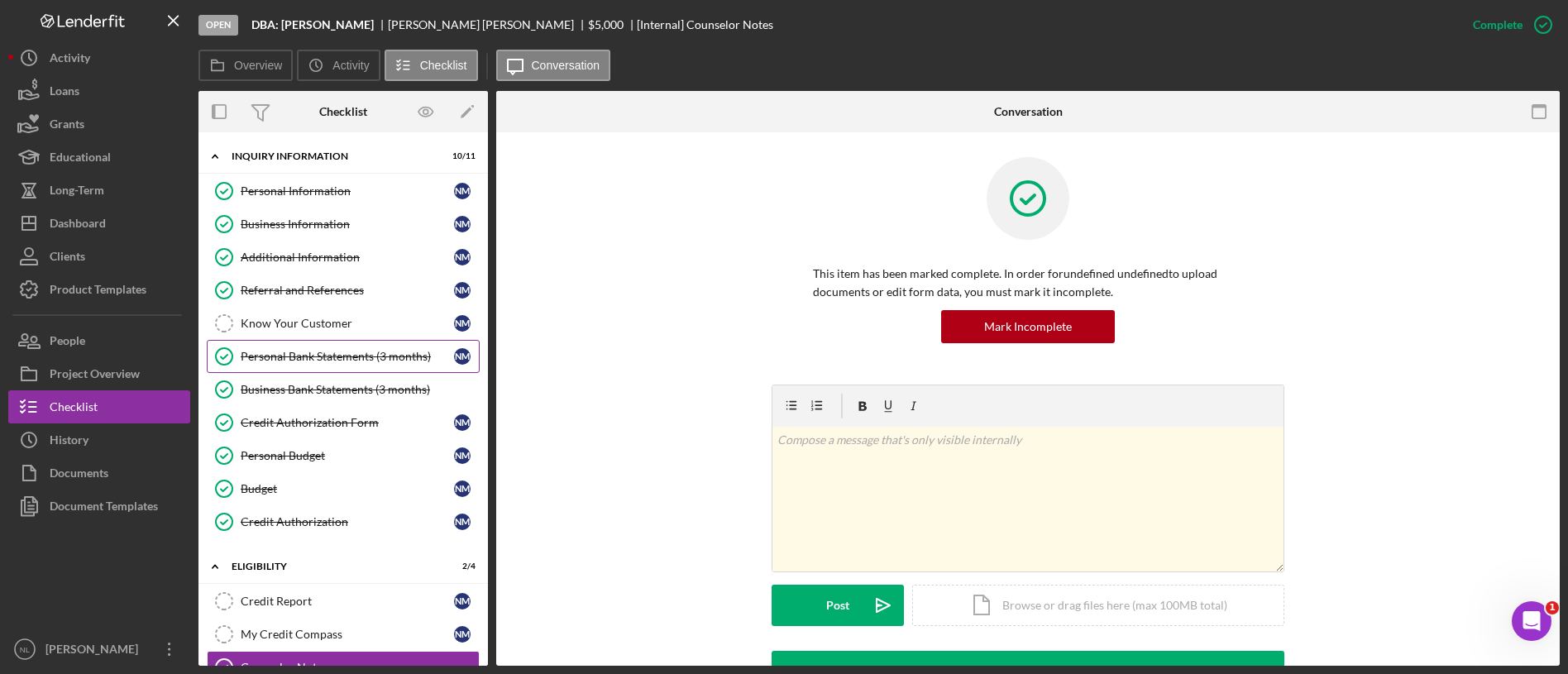
click at [344, 352] on div "Personal Bank Statements (3 months)" at bounding box center [347, 357] width 214 height 13
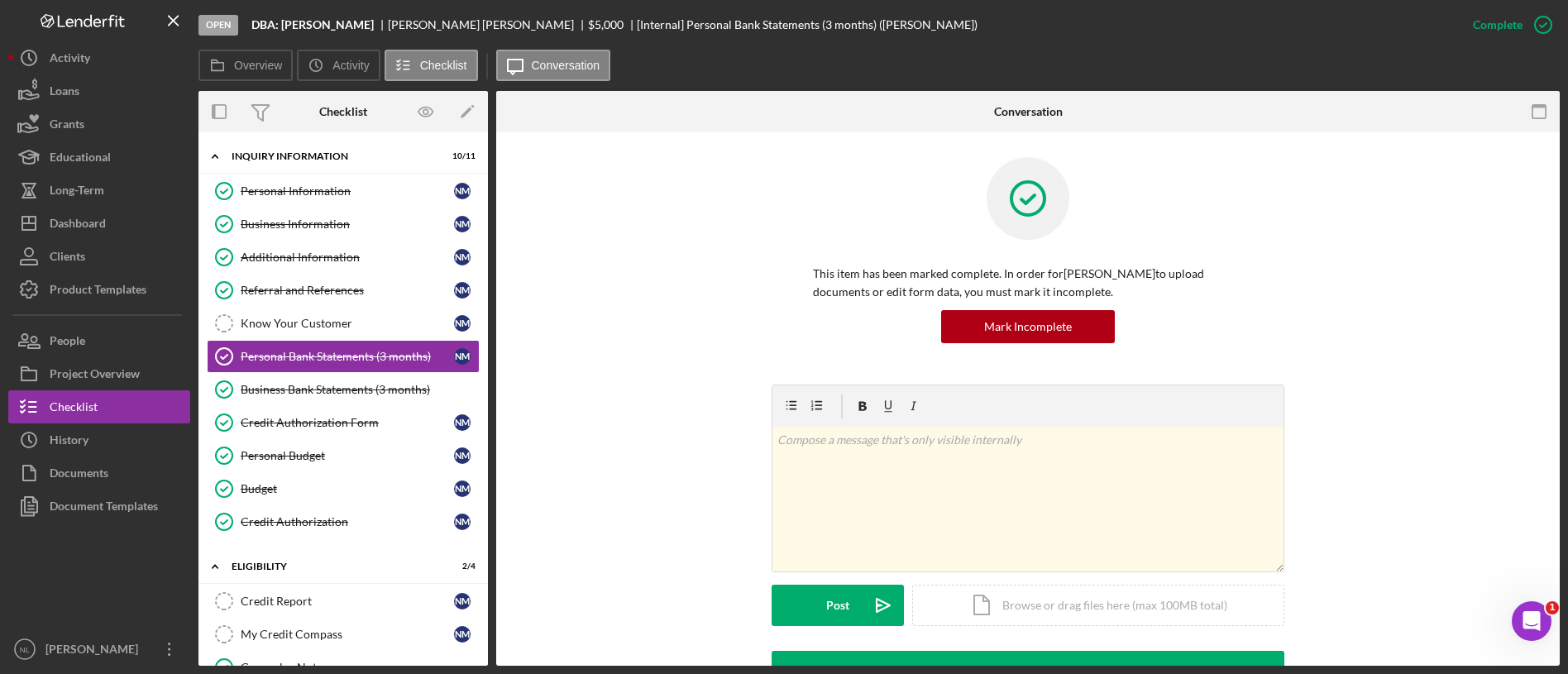
scroll to position [469, 0]
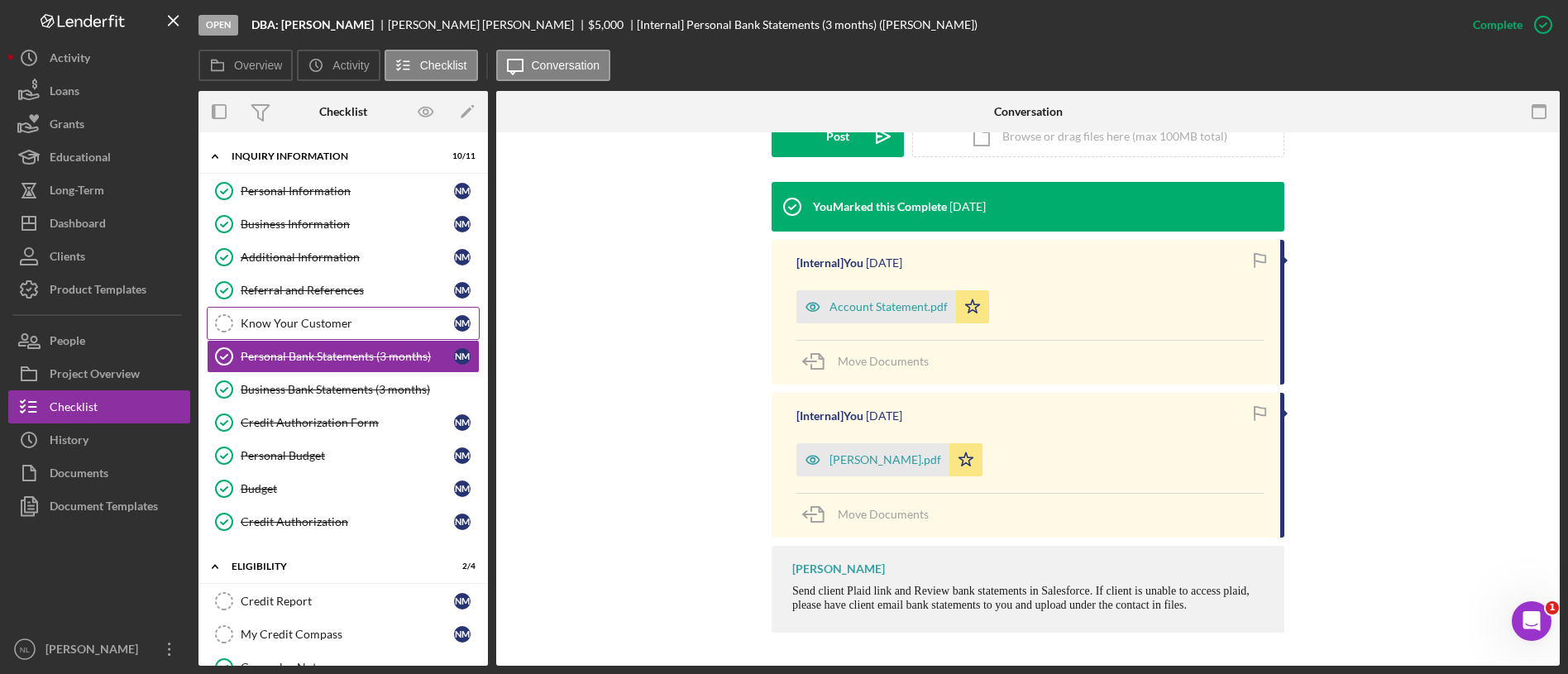
click at [416, 334] on link "Know Your Customer Know Your Customer N M" at bounding box center [343, 323] width 273 height 33
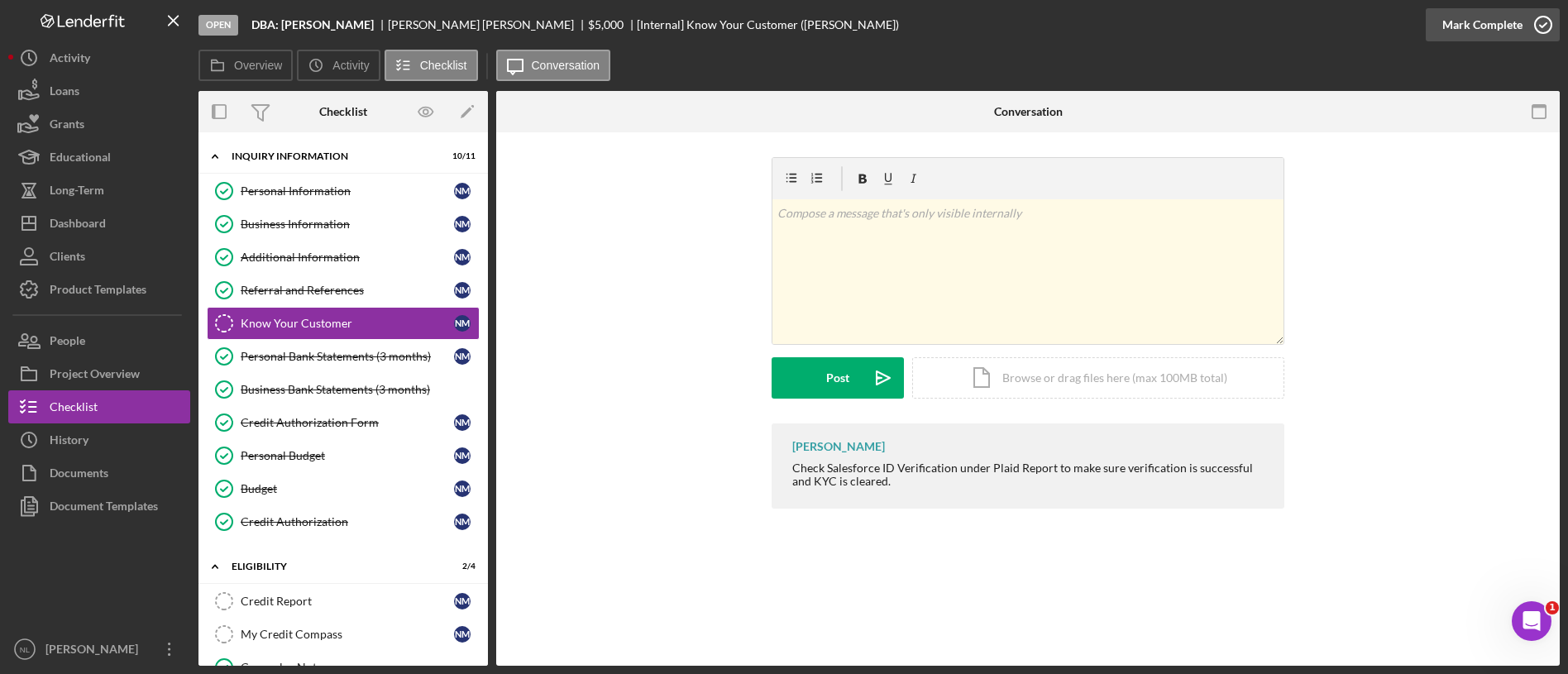
click at [1500, 35] on div "Mark Complete" at bounding box center [1482, 25] width 80 height 33
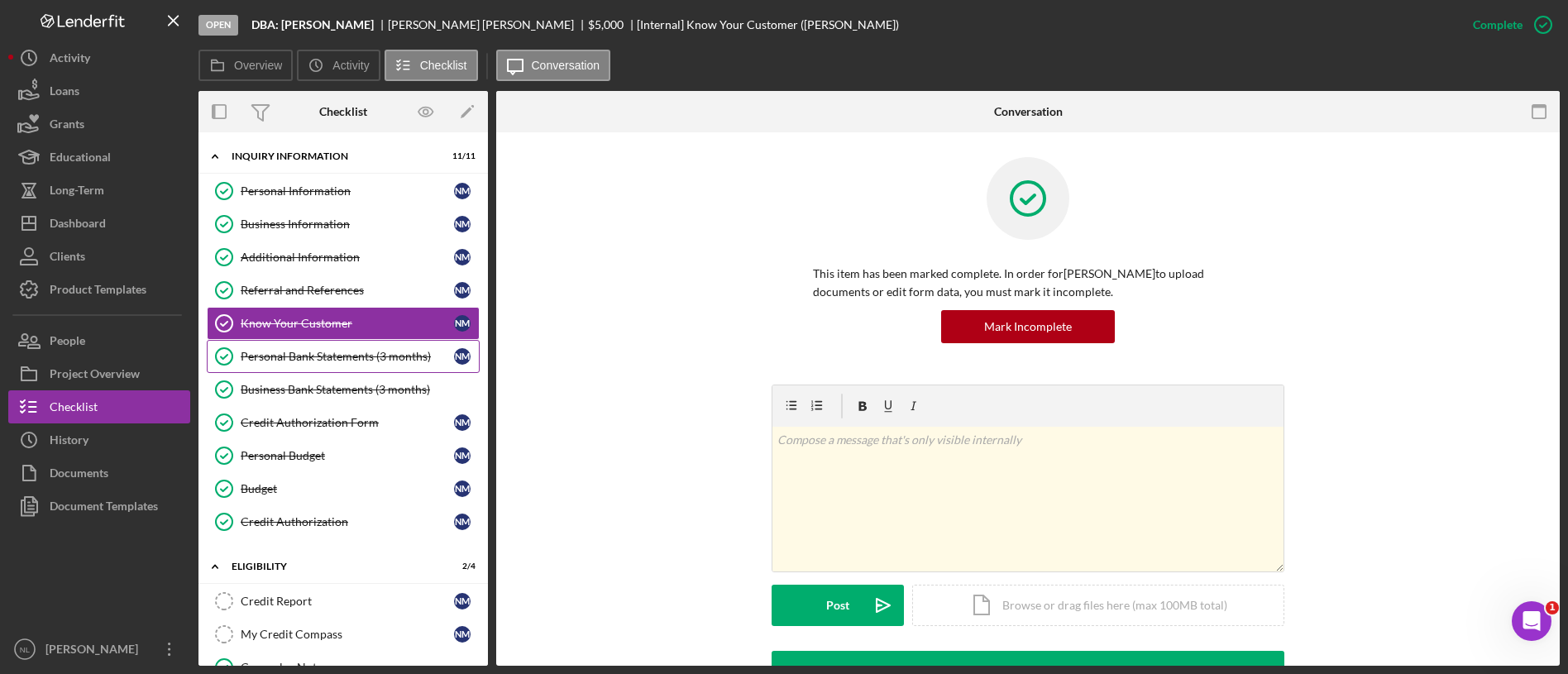
click at [329, 367] on link "Personal Bank Statements (3 months) Personal Bank Statements (3 months) N M" at bounding box center [343, 357] width 273 height 33
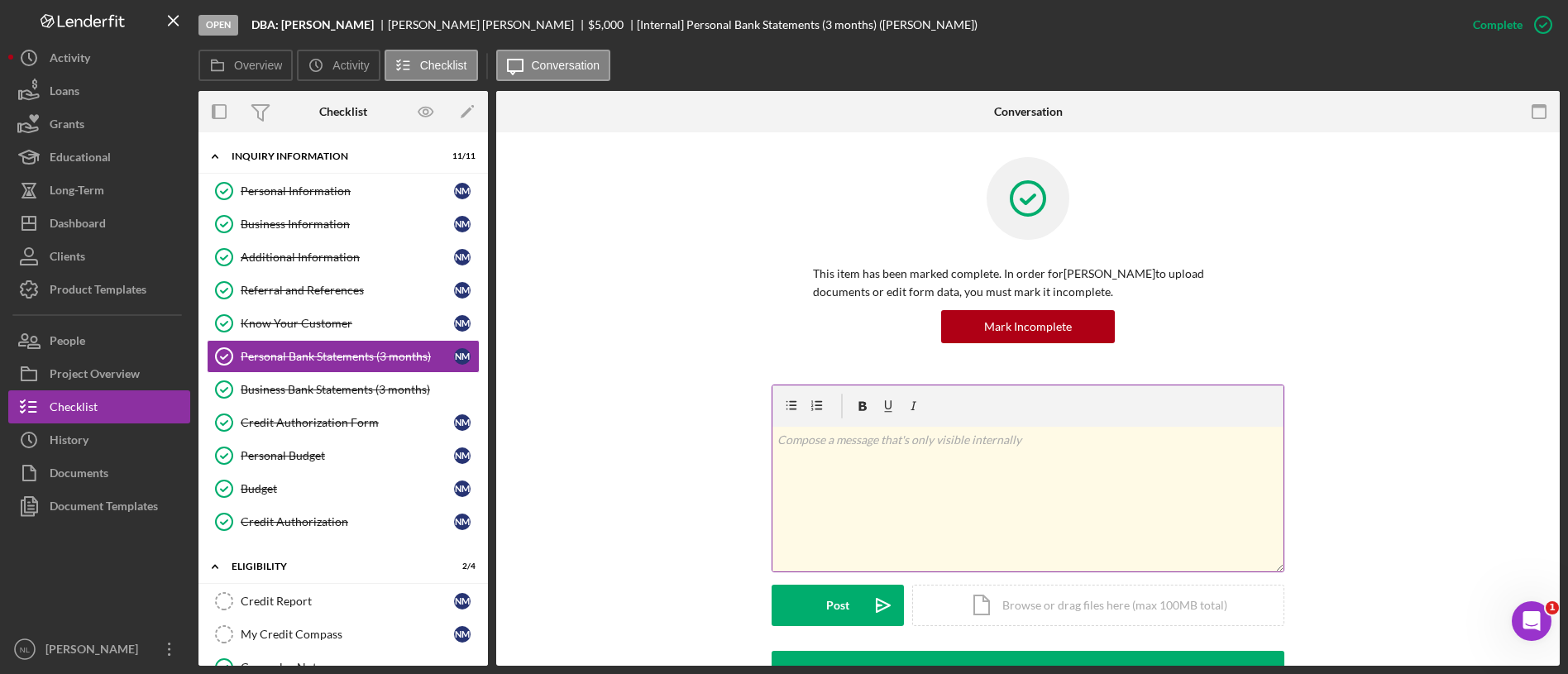
scroll to position [469, 0]
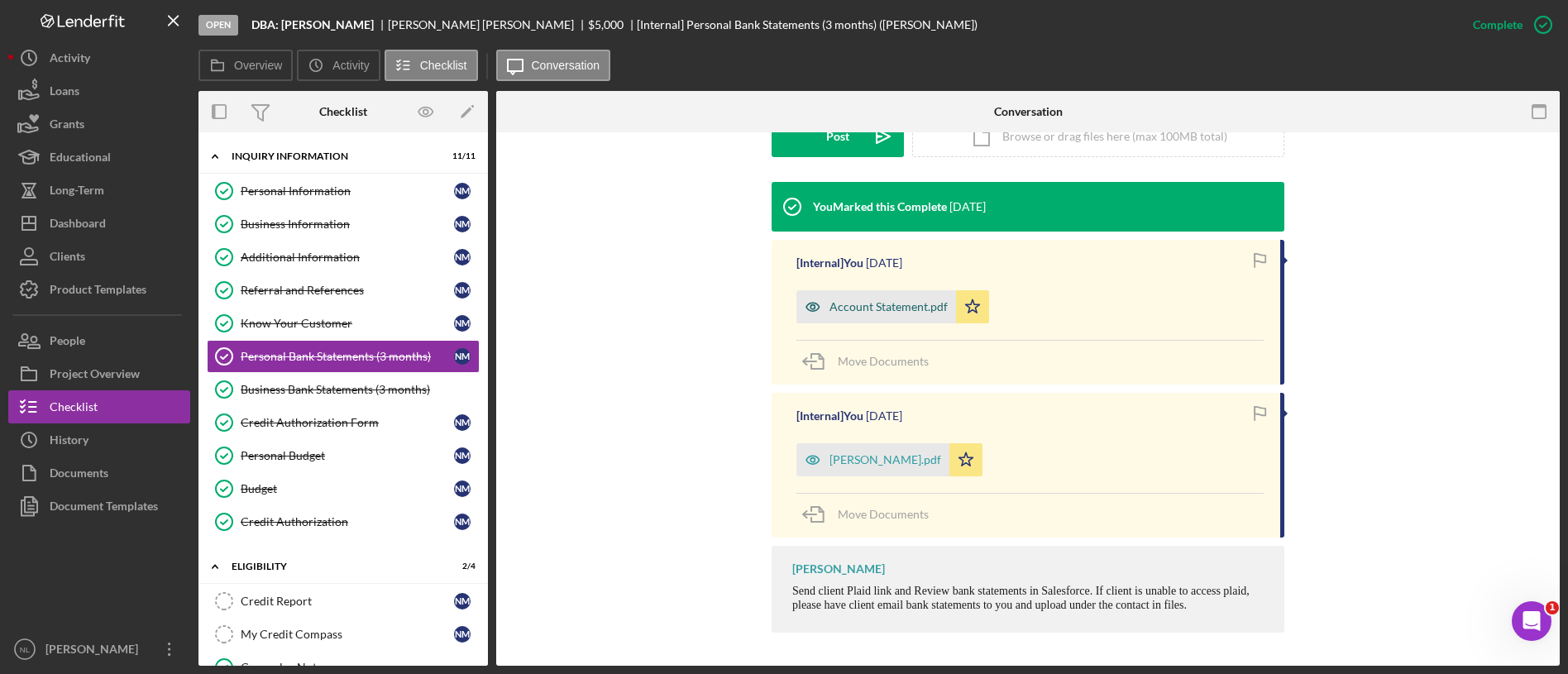
click at [856, 307] on div "Account Statement.pdf" at bounding box center [889, 307] width 118 height 13
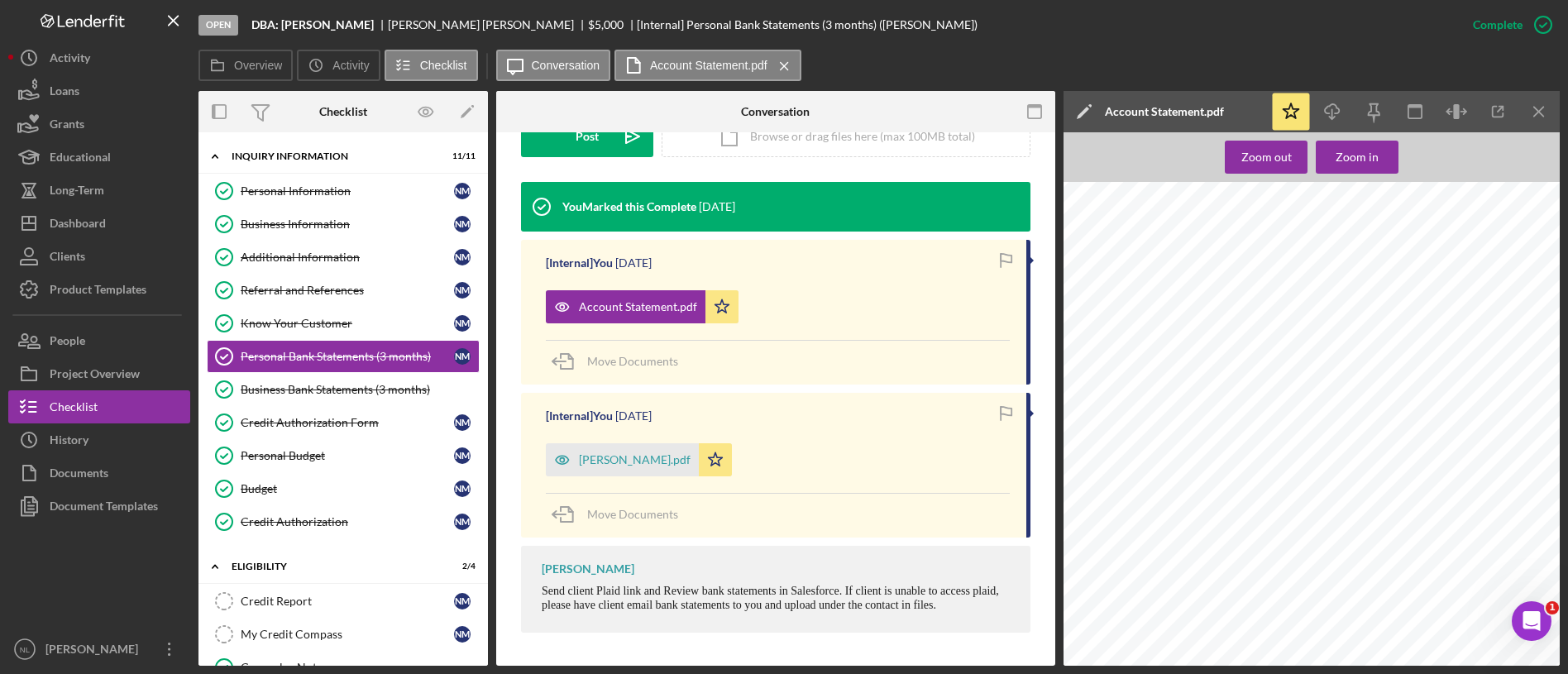
scroll to position [694, 29]
click at [1347, 391] on div "IL Savoy #0385 - 101 BurwashUS 07/04 SELF SERVICE TRANSFER TO SHARE 01 -860.00 …" at bounding box center [1306, 470] width 506 height 655
click at [1534, 104] on icon "Icon/Menu Close" at bounding box center [1539, 111] width 37 height 37
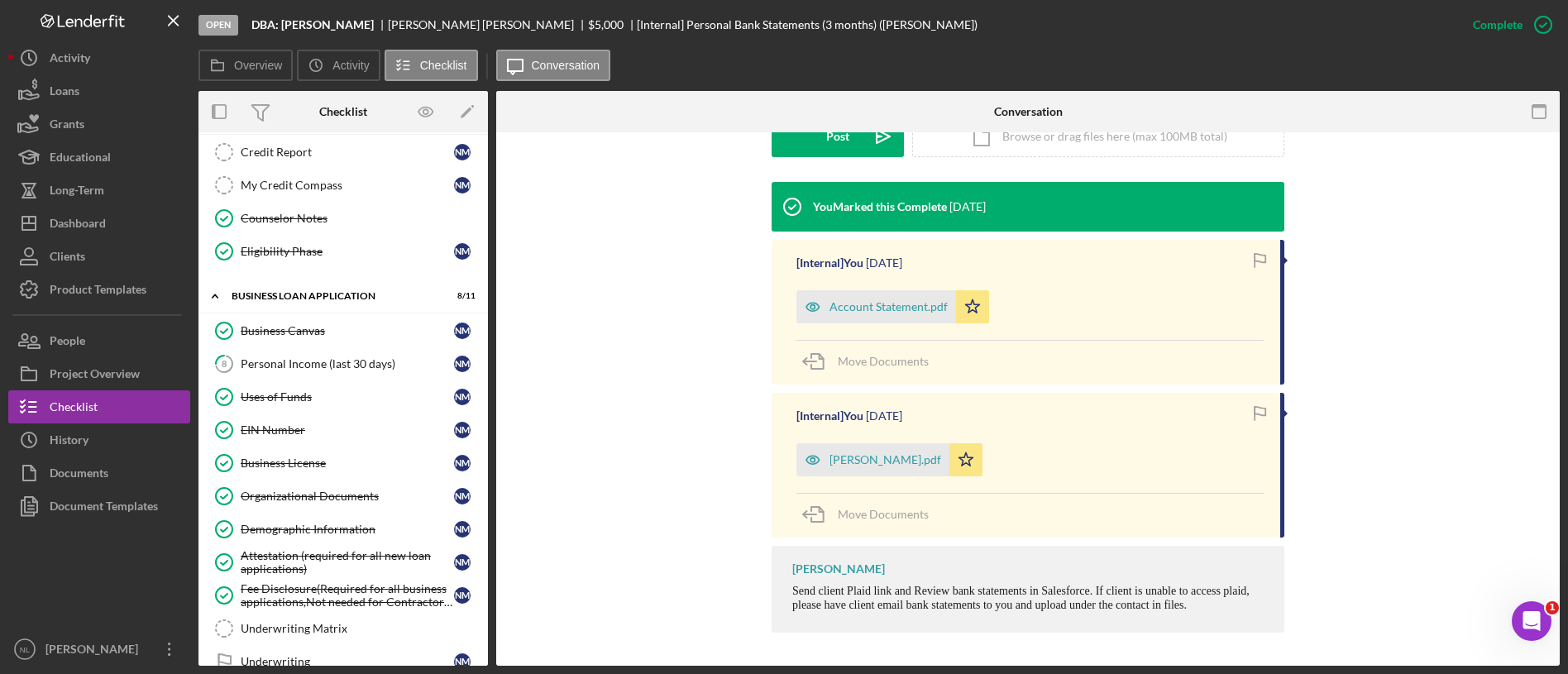
scroll to position [480, 0]
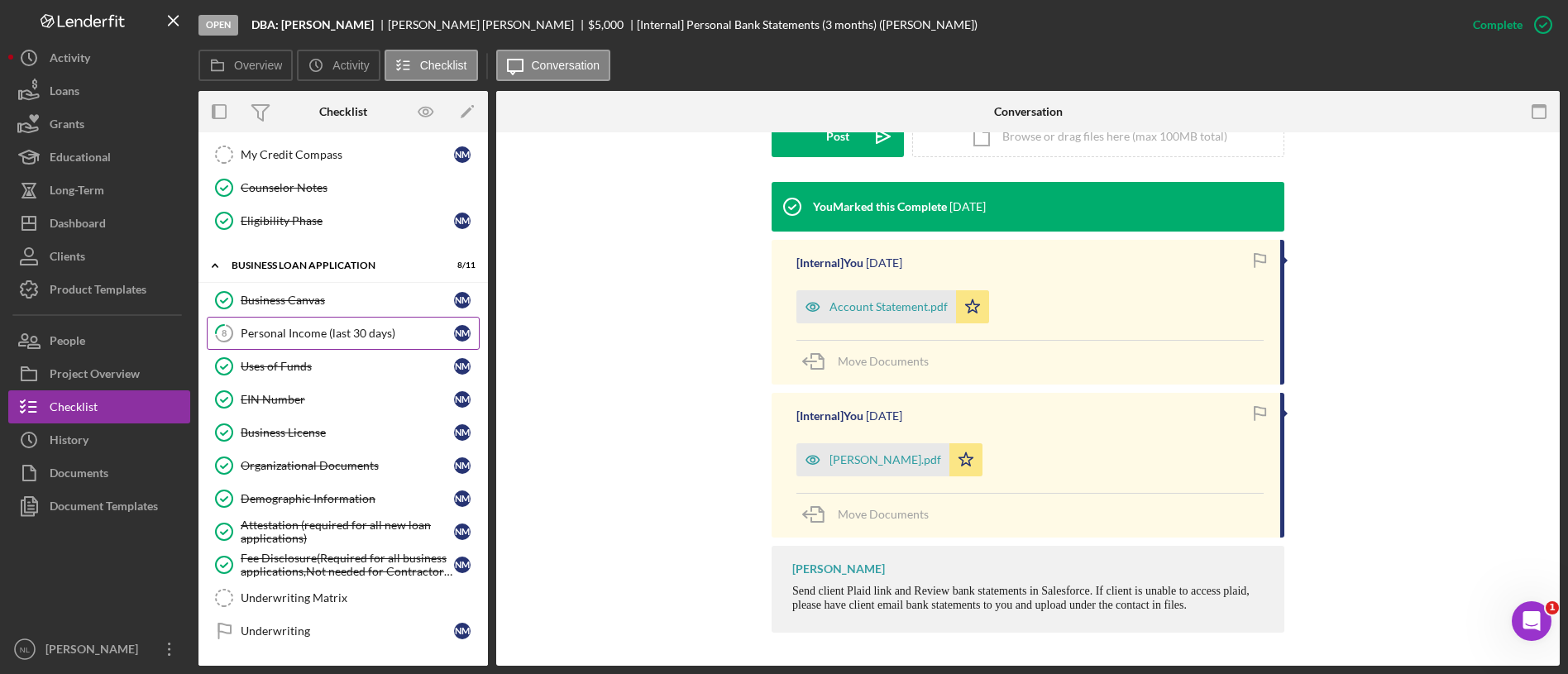
click at [329, 324] on link "8 Personal Income (last 30 days) N M" at bounding box center [343, 333] width 273 height 33
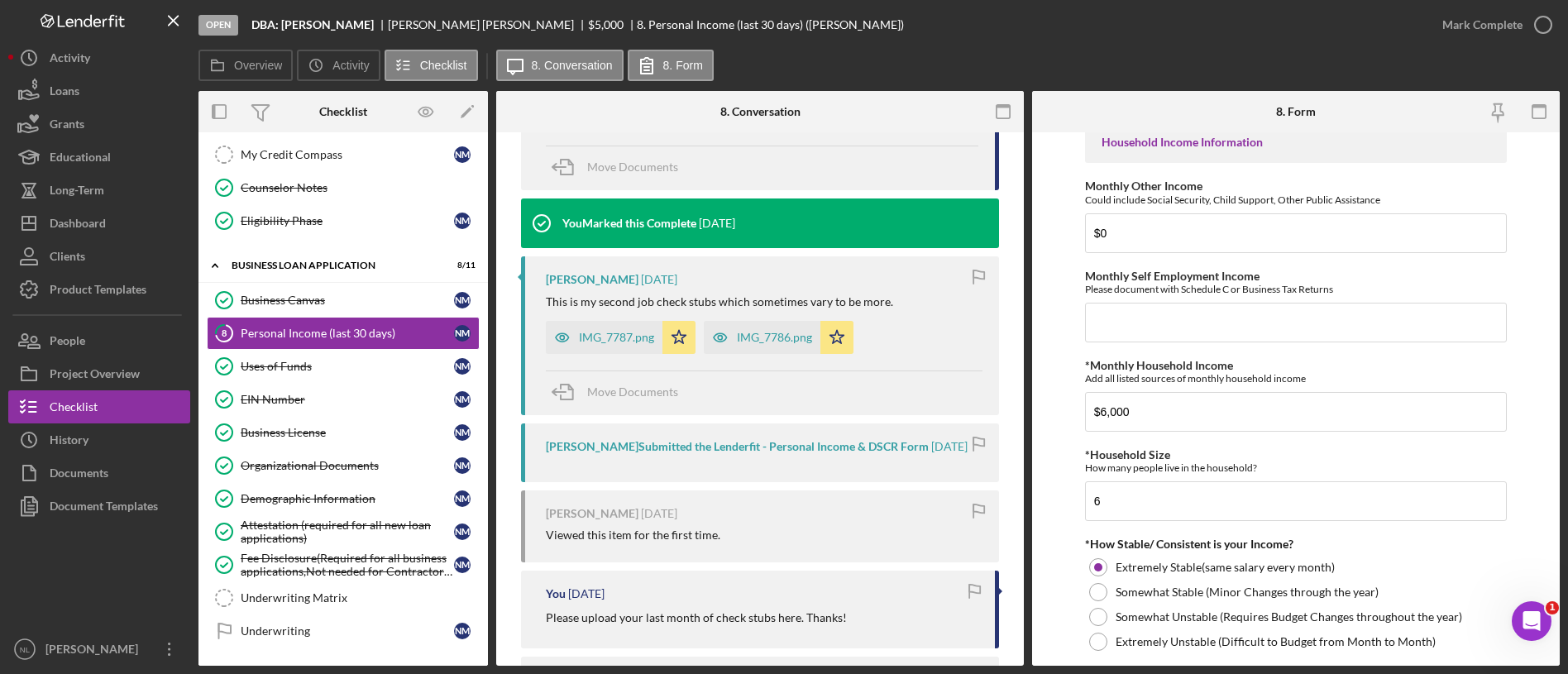
scroll to position [898, 0]
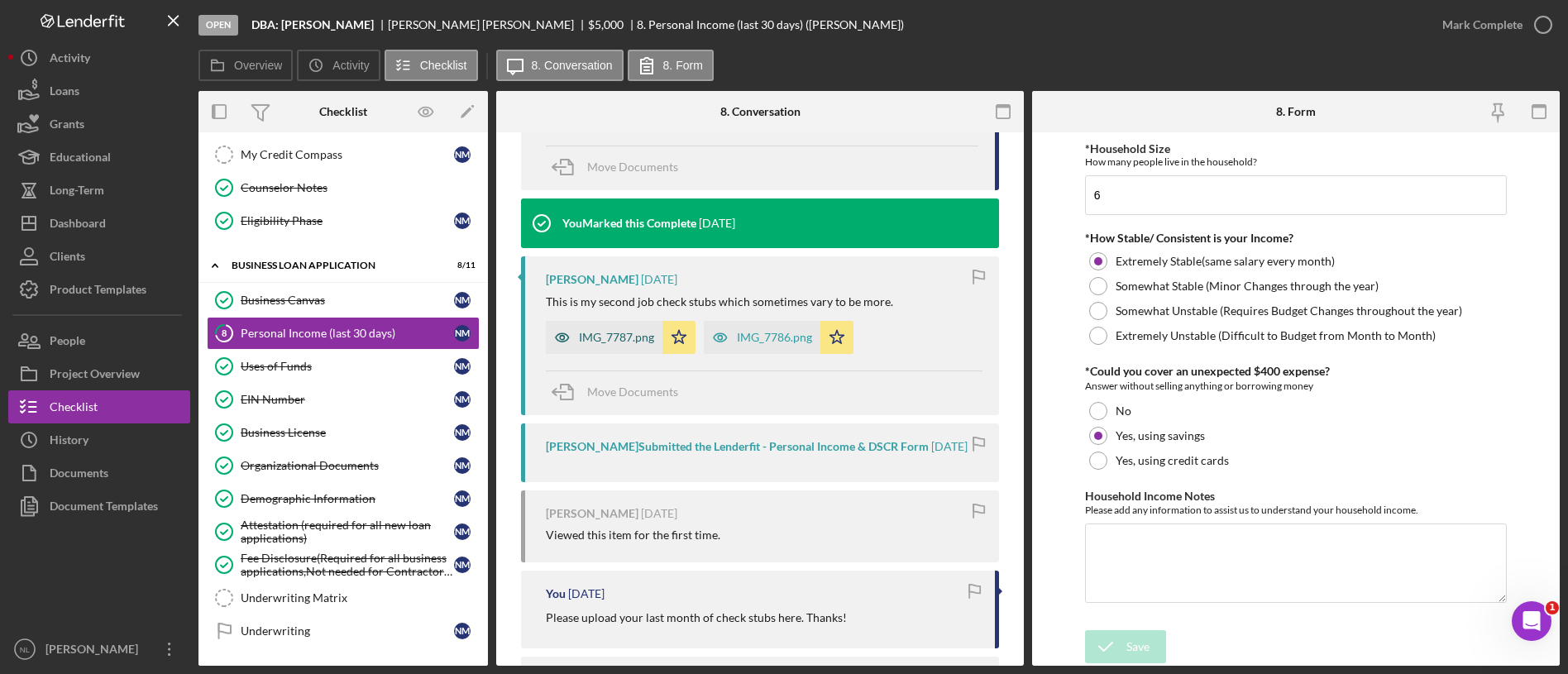
click at [577, 324] on icon "button" at bounding box center [562, 337] width 33 height 33
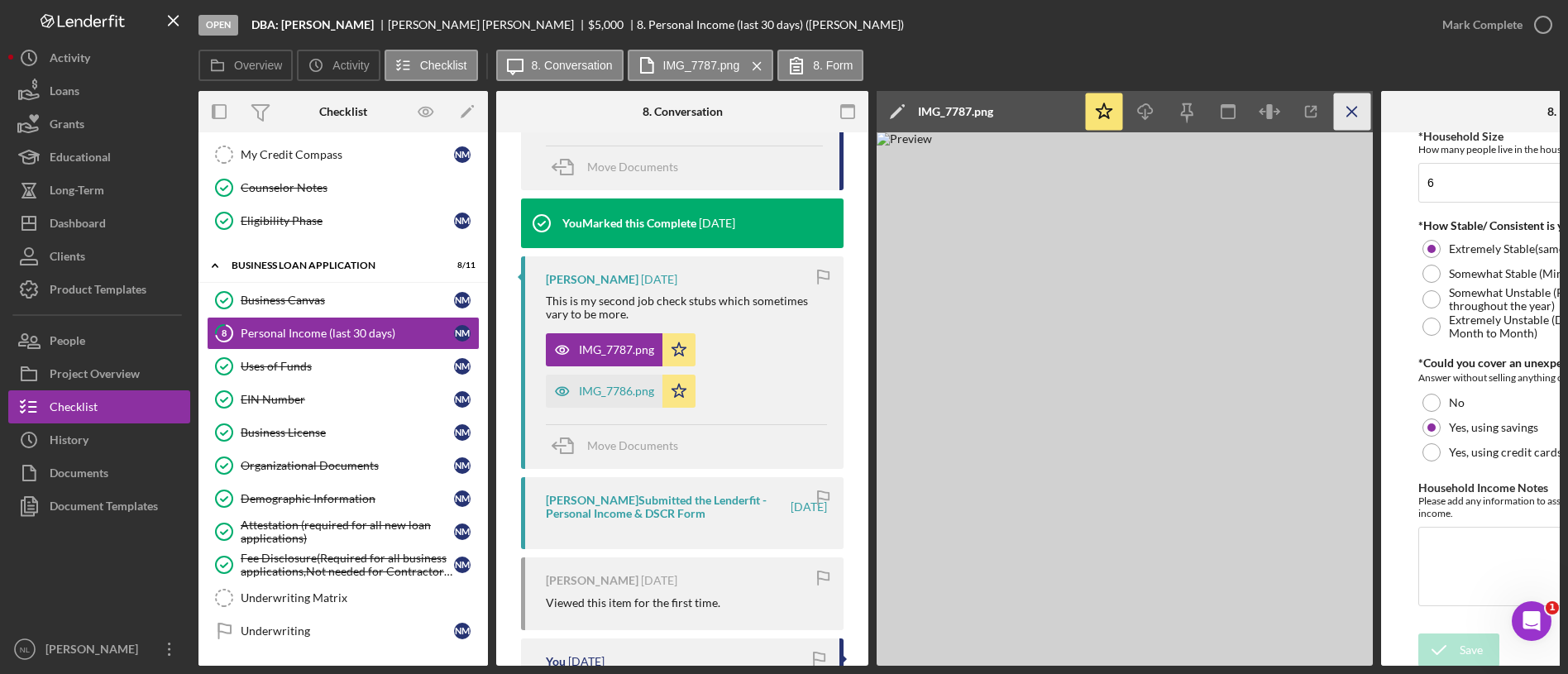
click at [1351, 116] on icon "Icon/Menu Close" at bounding box center [1352, 111] width 37 height 37
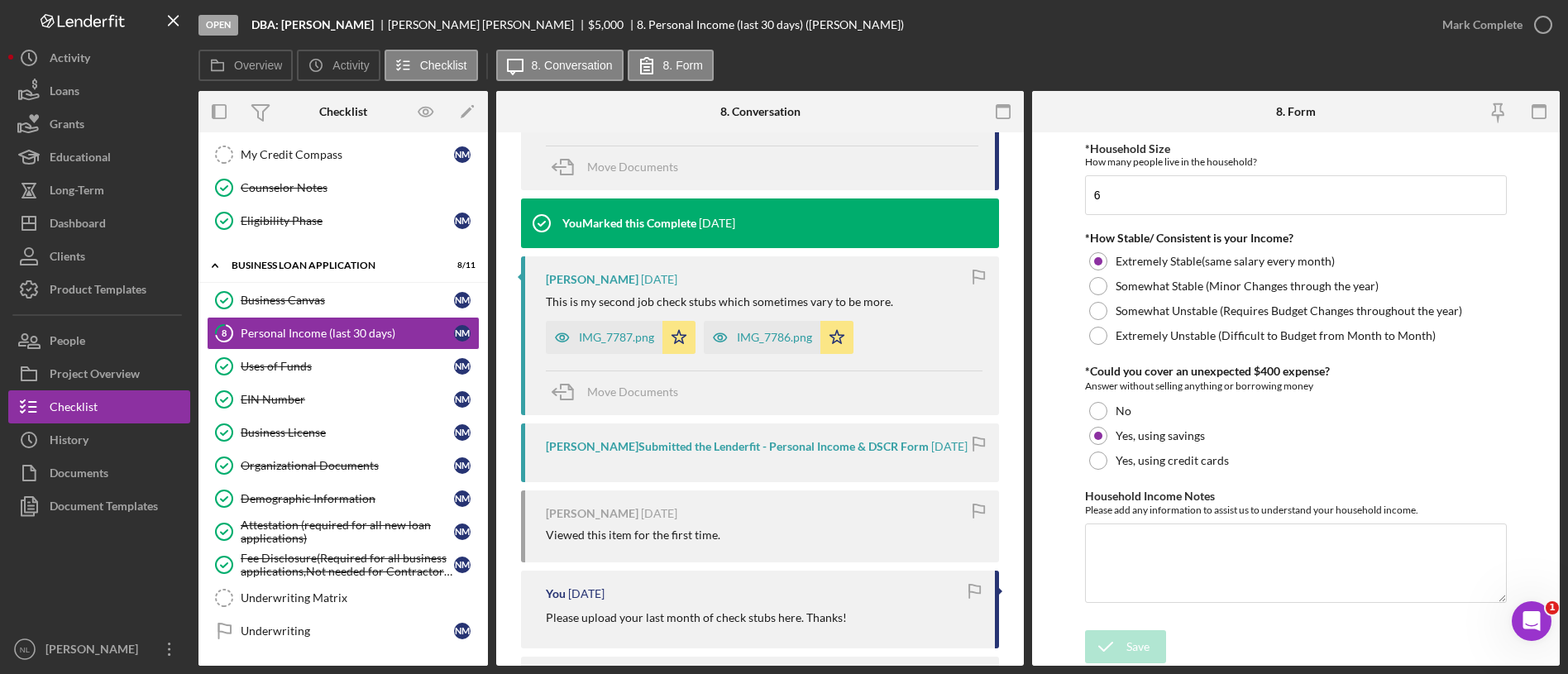
click at [1478, 42] on div "Mark Complete" at bounding box center [1492, 25] width 134 height 50
click at [1476, 32] on div "Mark Complete" at bounding box center [1482, 25] width 80 height 33
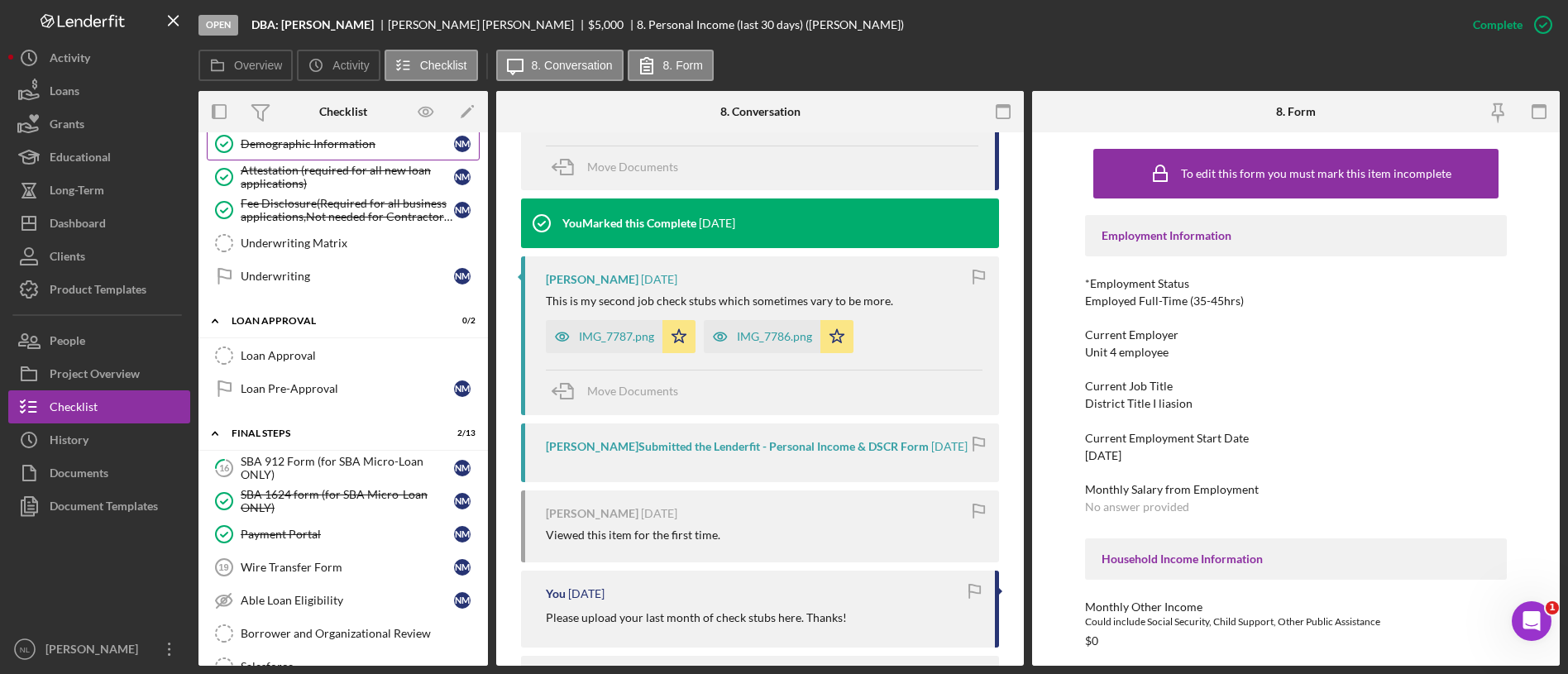
scroll to position [843, 0]
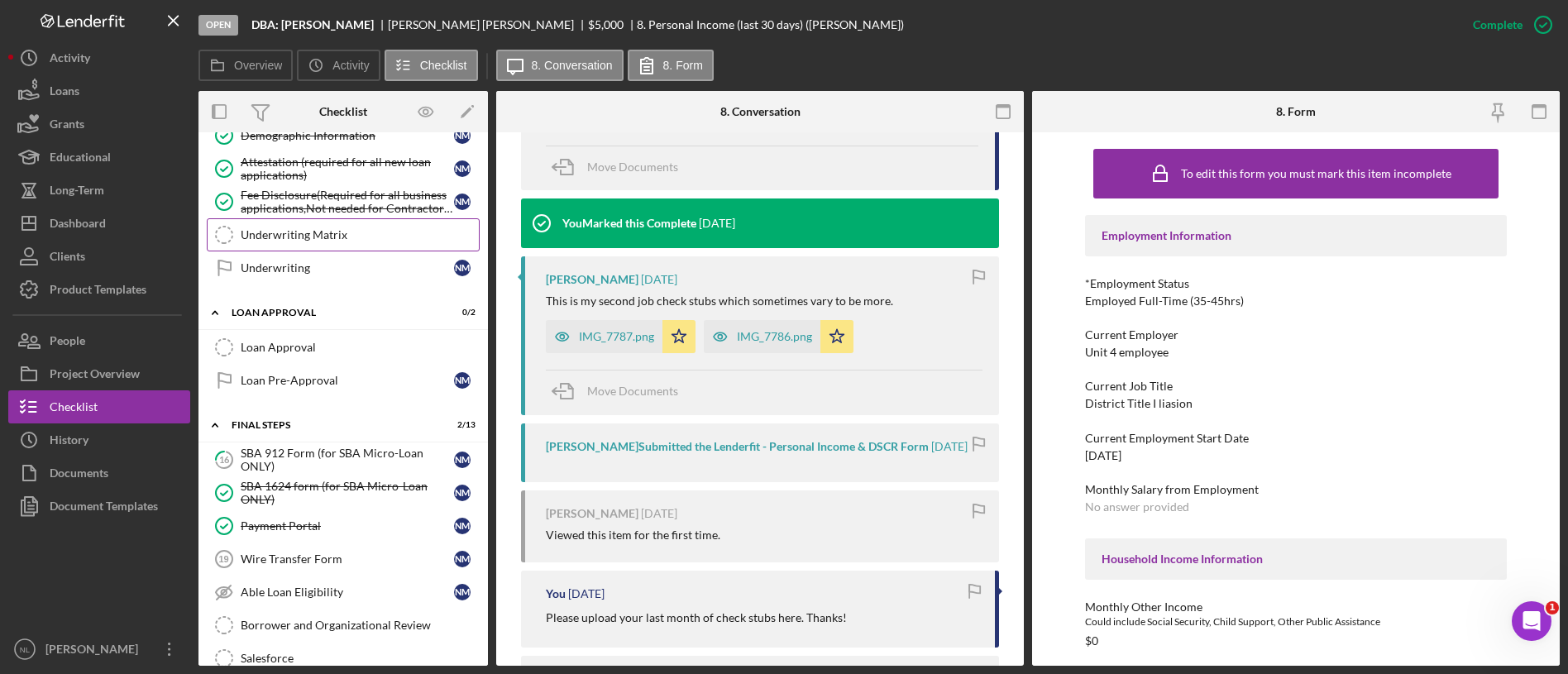
click at [298, 234] on div "Underwriting Matrix" at bounding box center [359, 235] width 238 height 13
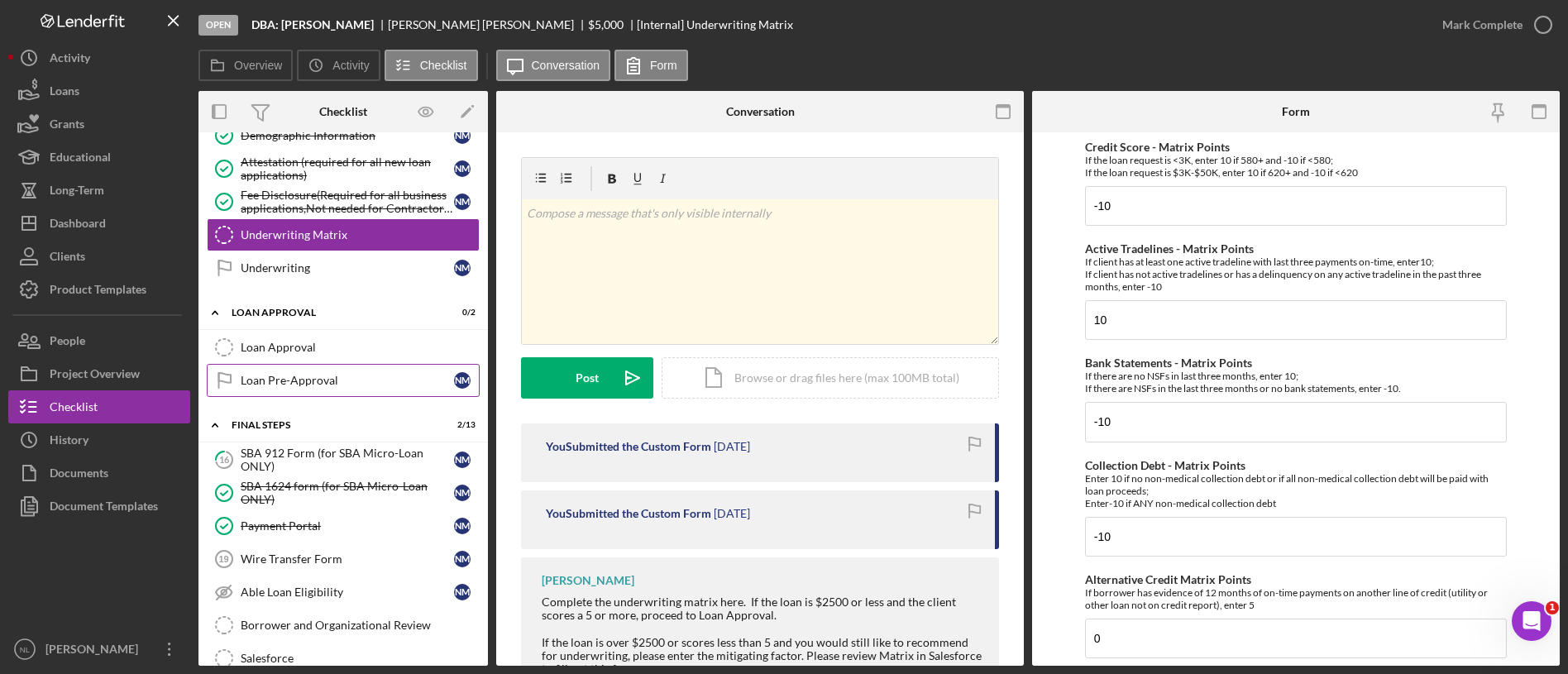
click at [328, 368] on link "Loan Pre-Approval Loan Pre-Approval N M" at bounding box center [343, 381] width 273 height 33
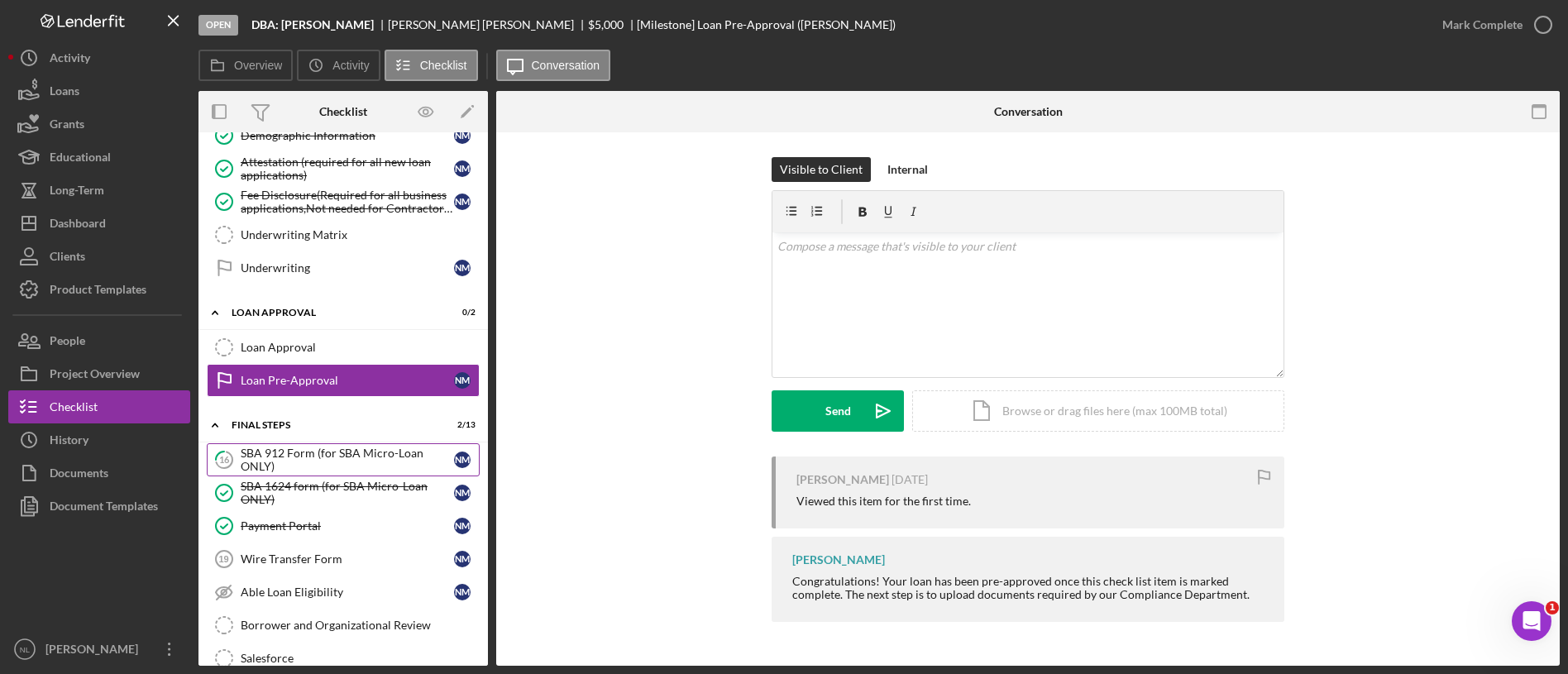
click at [327, 449] on div "SBA 912 Form (for SBA Micro-Loan ONLY)" at bounding box center [347, 460] width 214 height 27
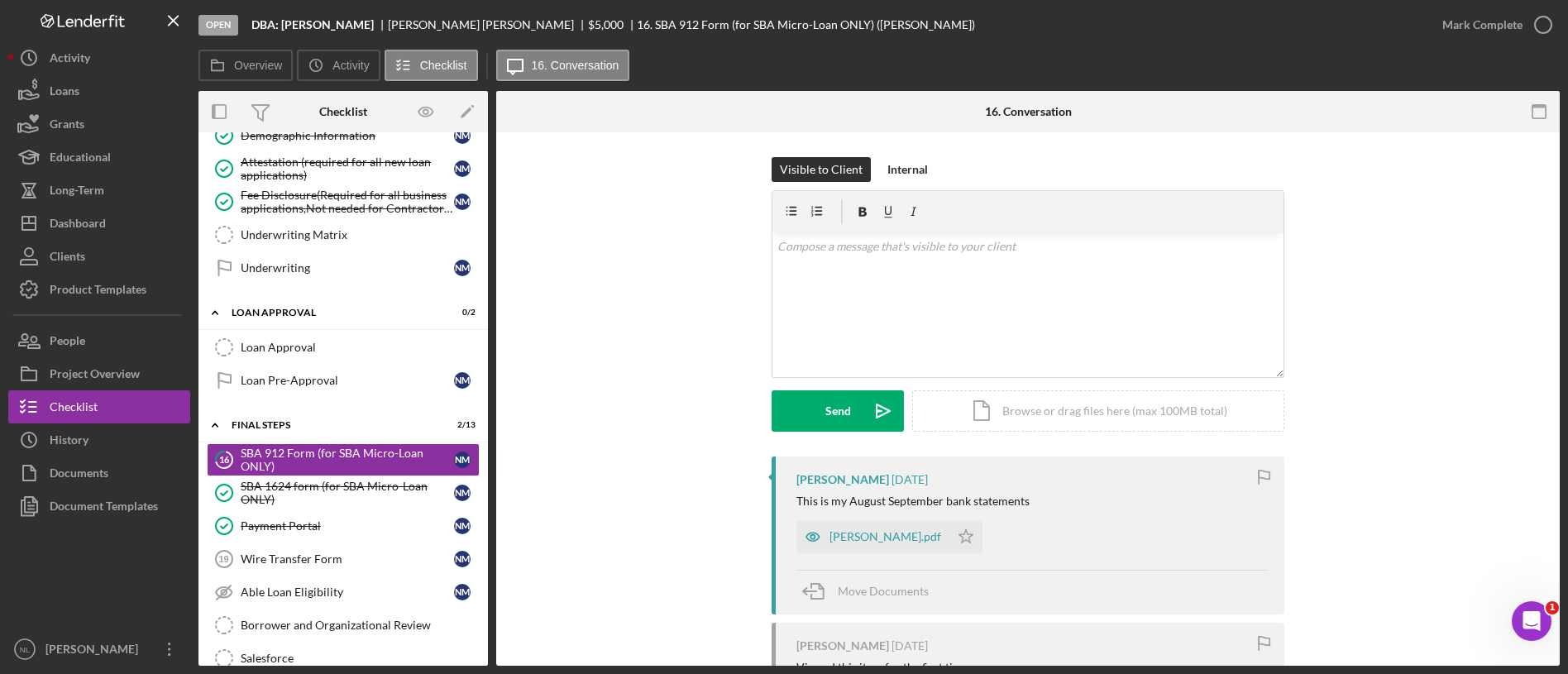
scroll to position [269, 0]
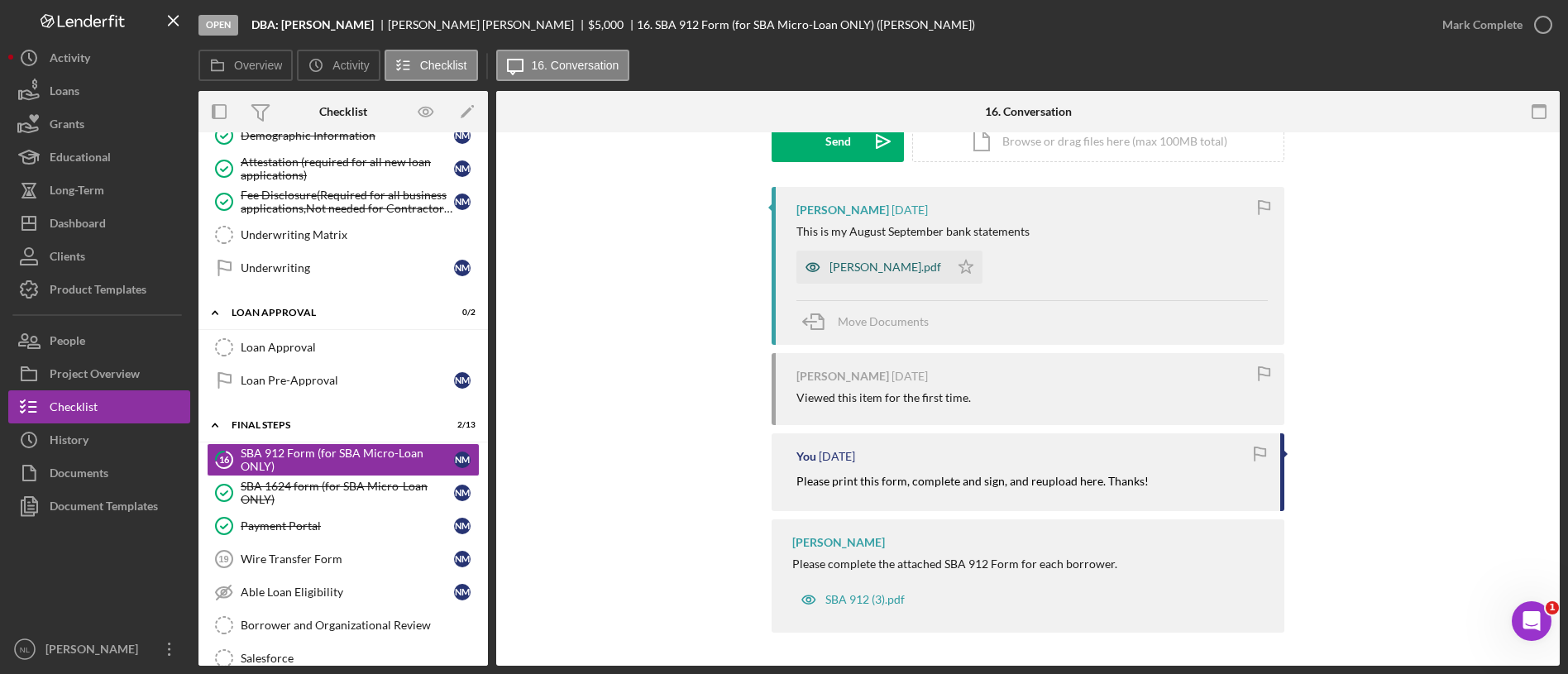
click at [893, 255] on div "[PERSON_NAME].pdf" at bounding box center [873, 267] width 153 height 33
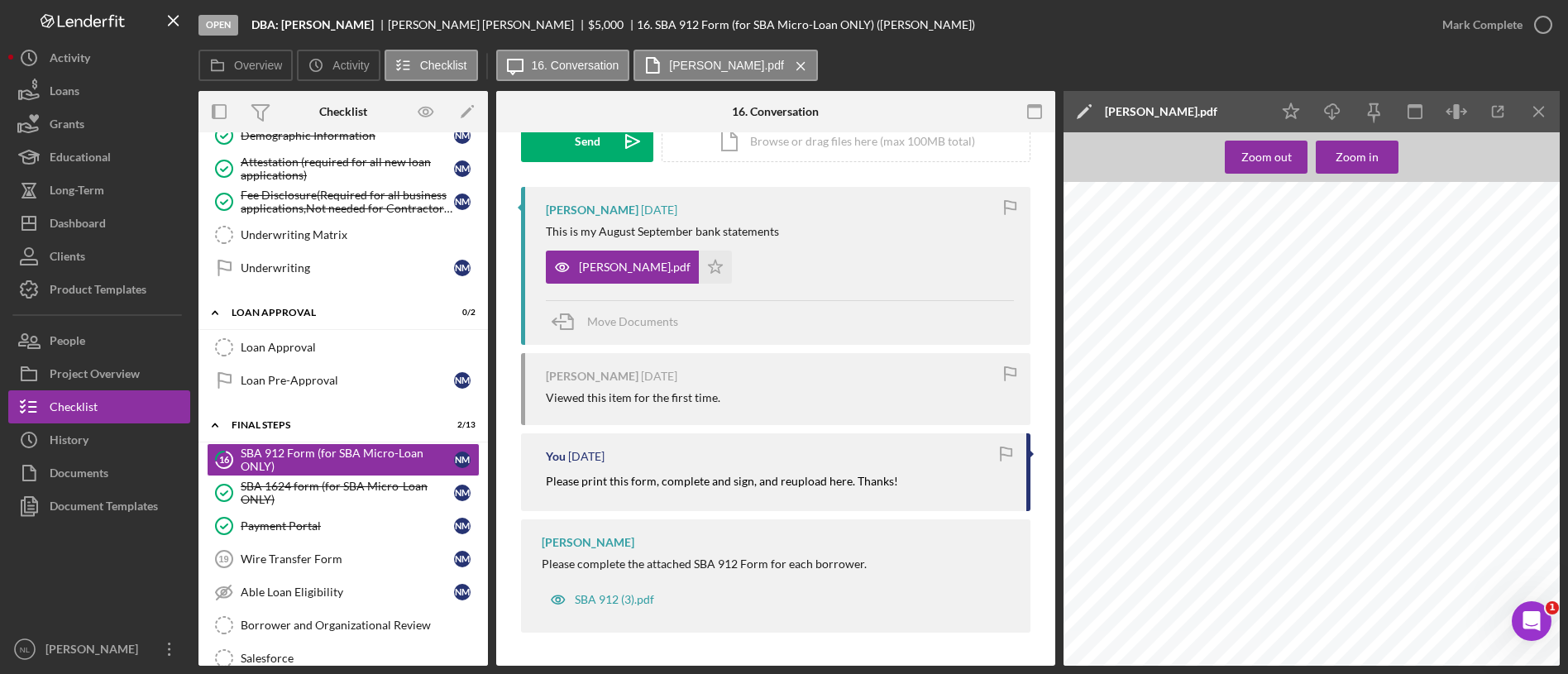
scroll to position [0, 0]
click at [1370, 382] on div at bounding box center [1317, 509] width 507 height 655
click at [1322, 111] on icon "Icon/Download" at bounding box center [1333, 111] width 37 height 37
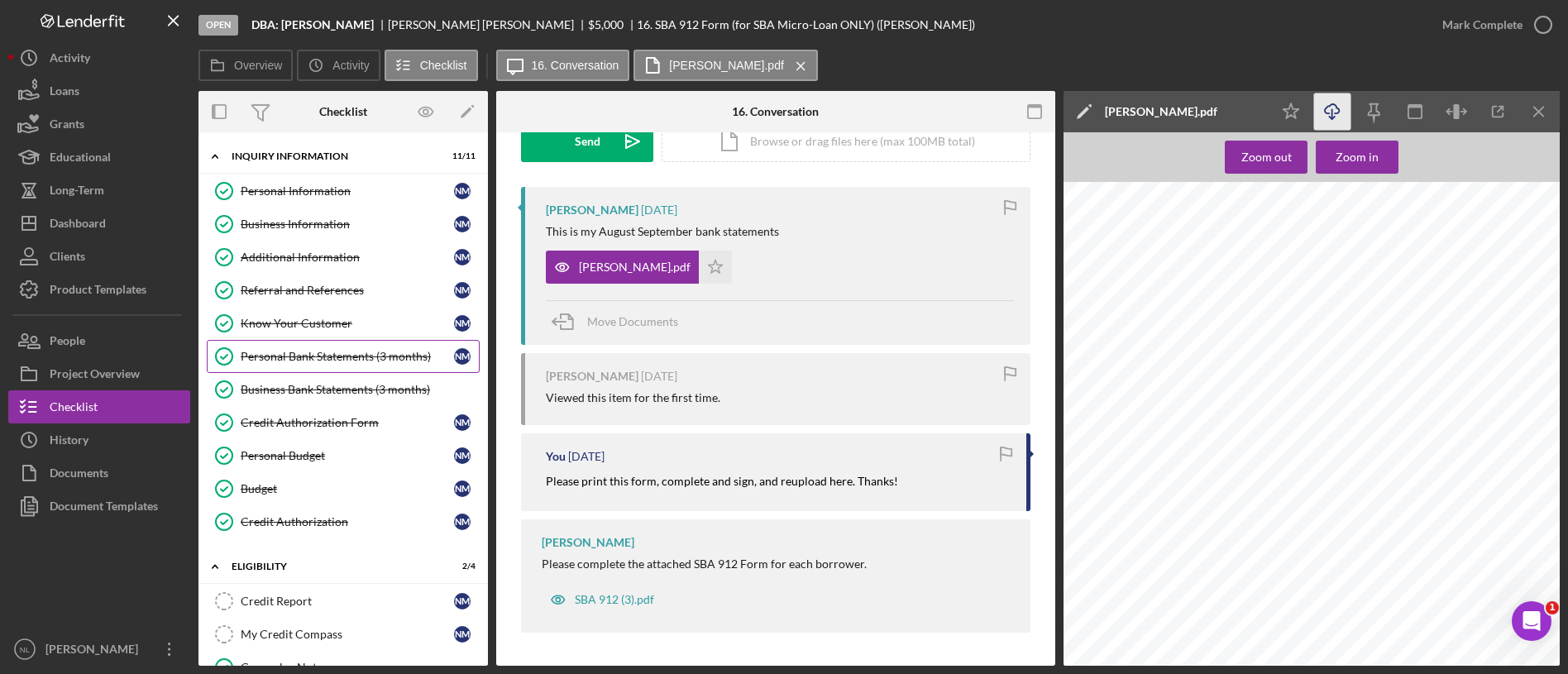
click at [343, 364] on link "Personal Bank Statements (3 months) Personal Bank Statements (3 months) N M" at bounding box center [343, 357] width 273 height 33
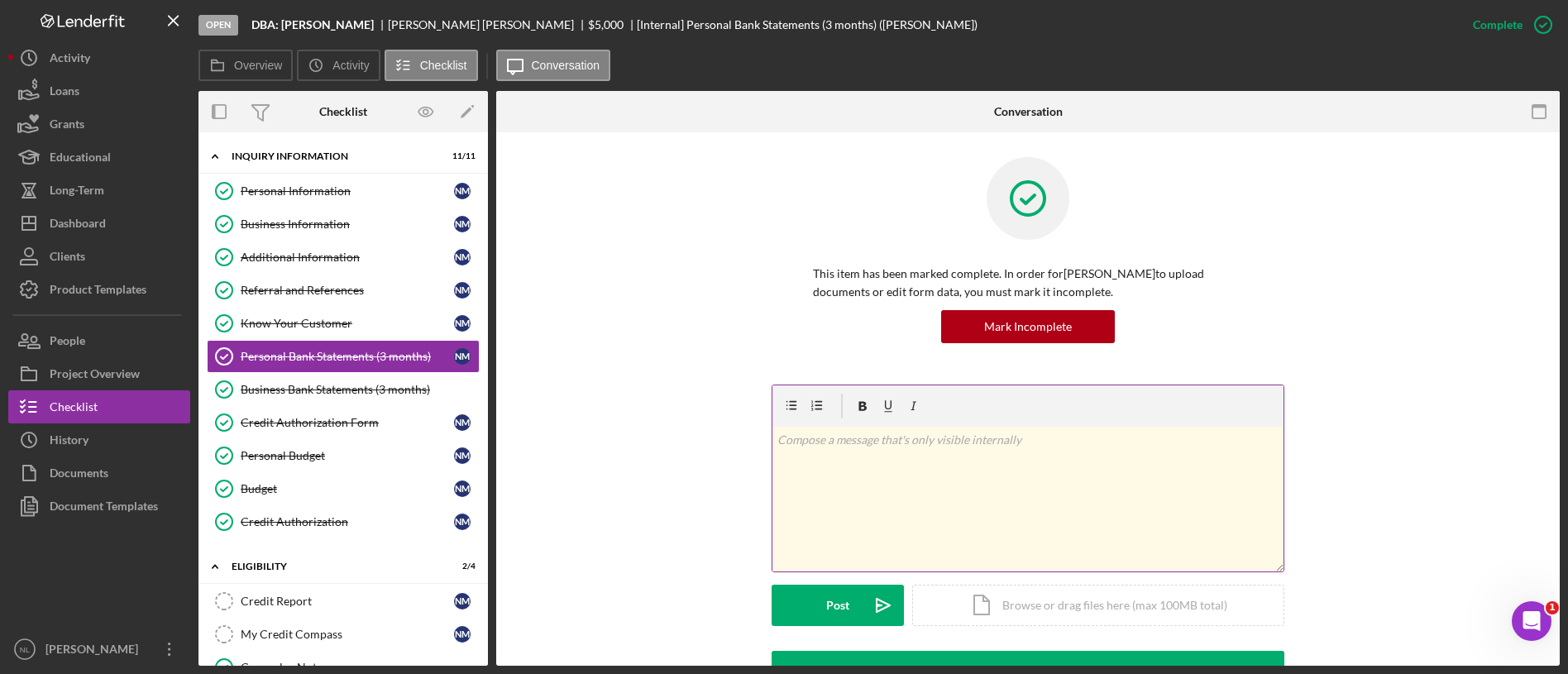
scroll to position [469, 0]
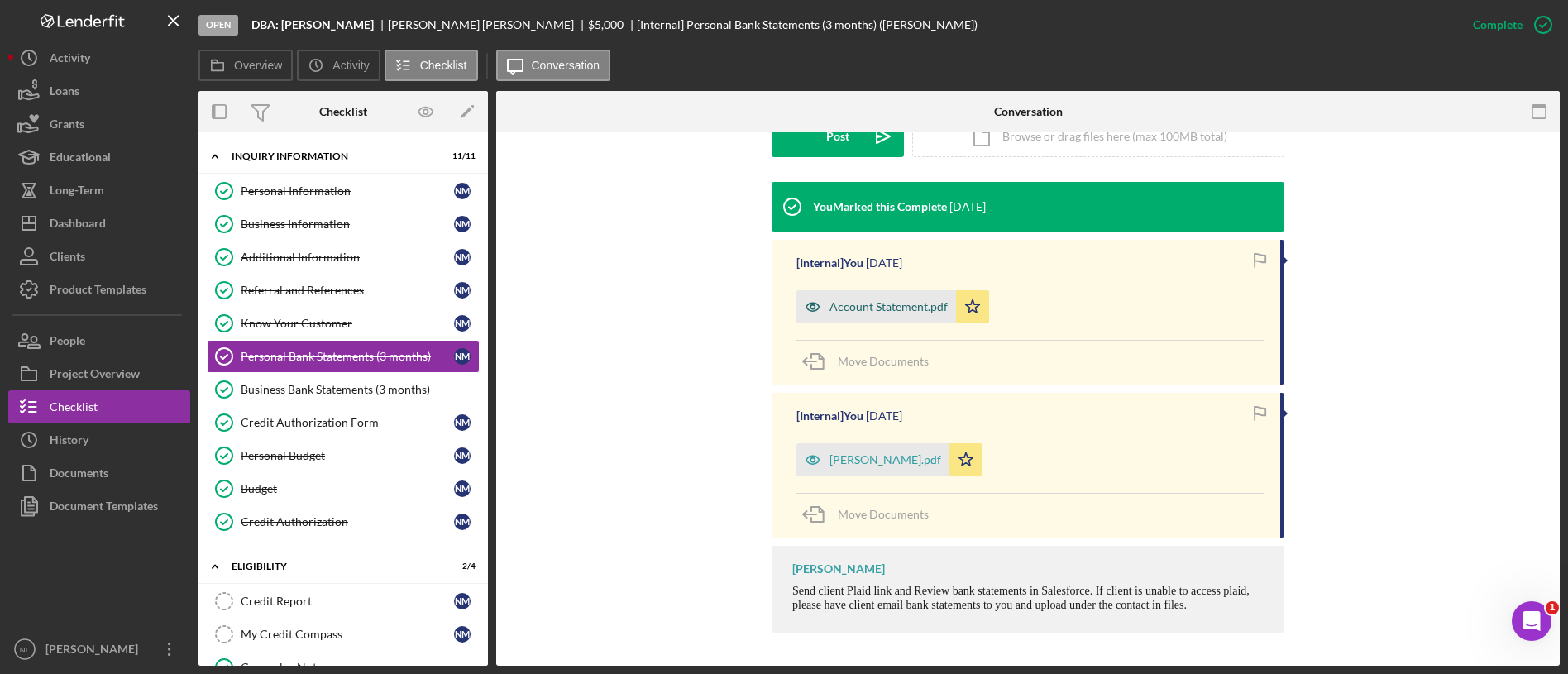
click at [891, 293] on div "Account Statement.pdf" at bounding box center [876, 307] width 160 height 33
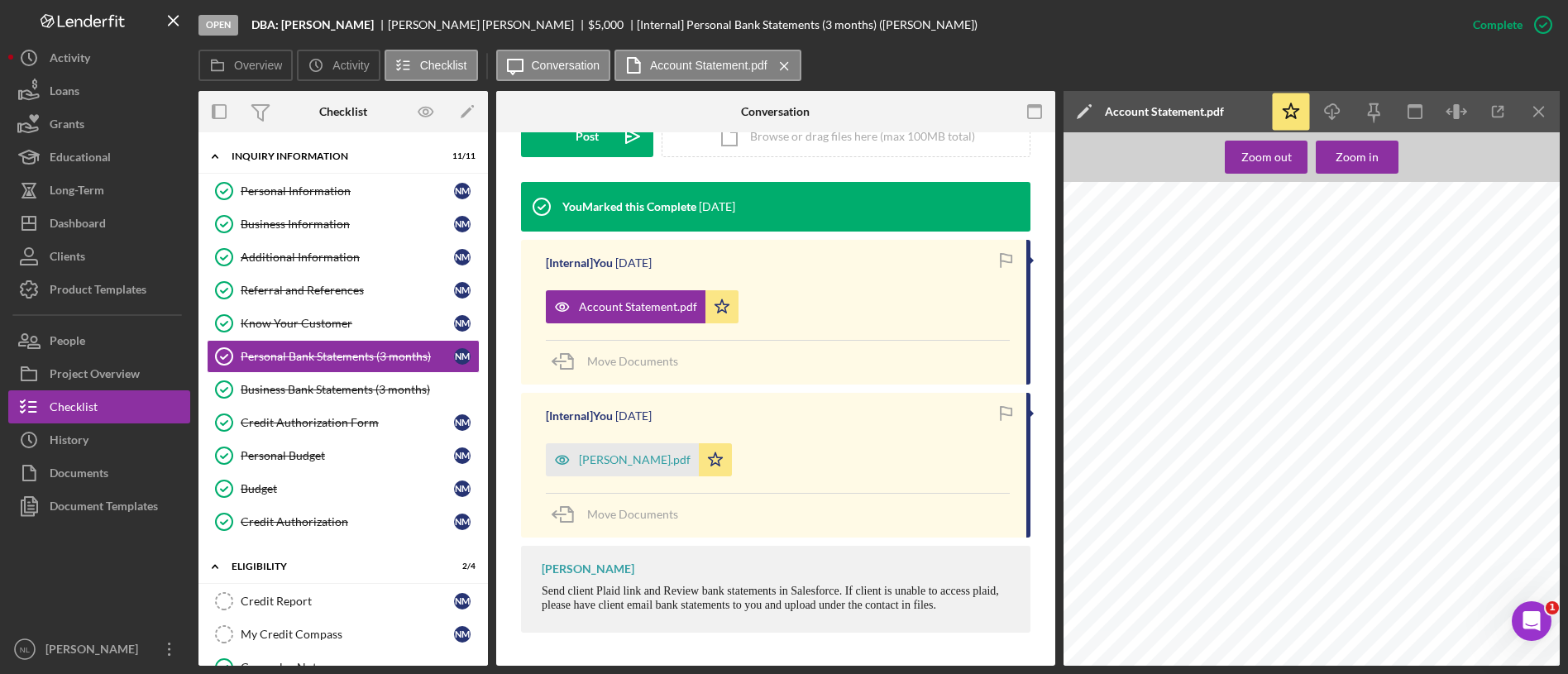
scroll to position [116, 29]
click at [606, 450] on div "[PERSON_NAME].pdf" at bounding box center [622, 460] width 153 height 33
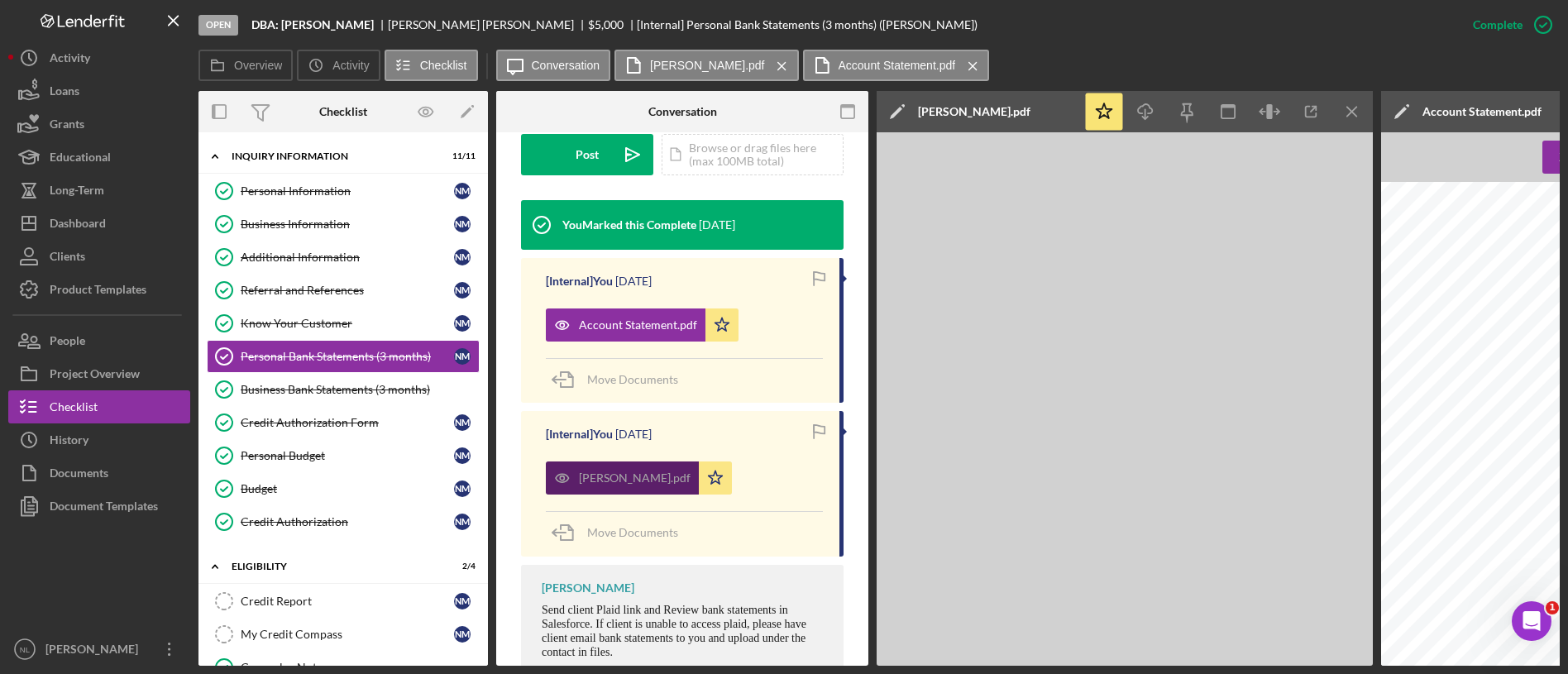
scroll to position [487, 0]
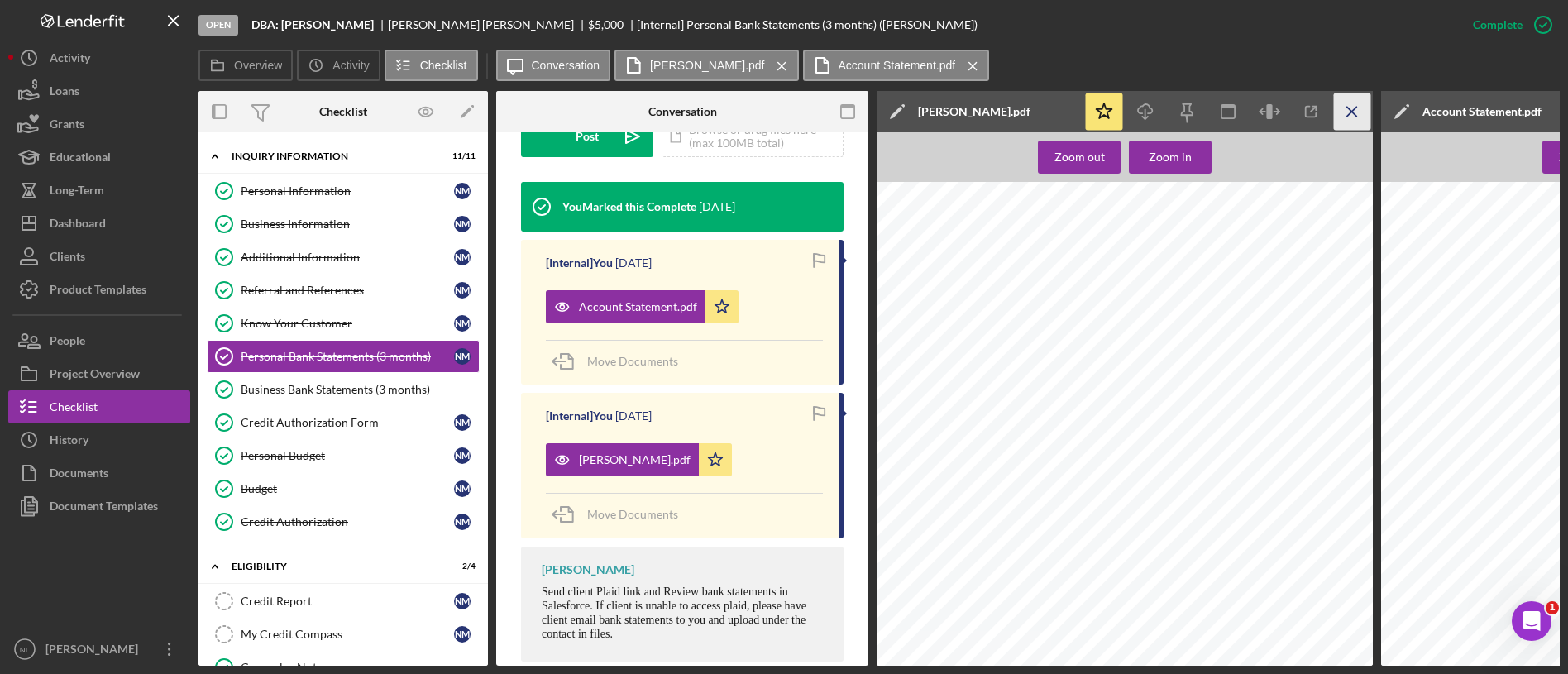
click at [1368, 118] on icon "Icon/Menu Close" at bounding box center [1352, 111] width 37 height 37
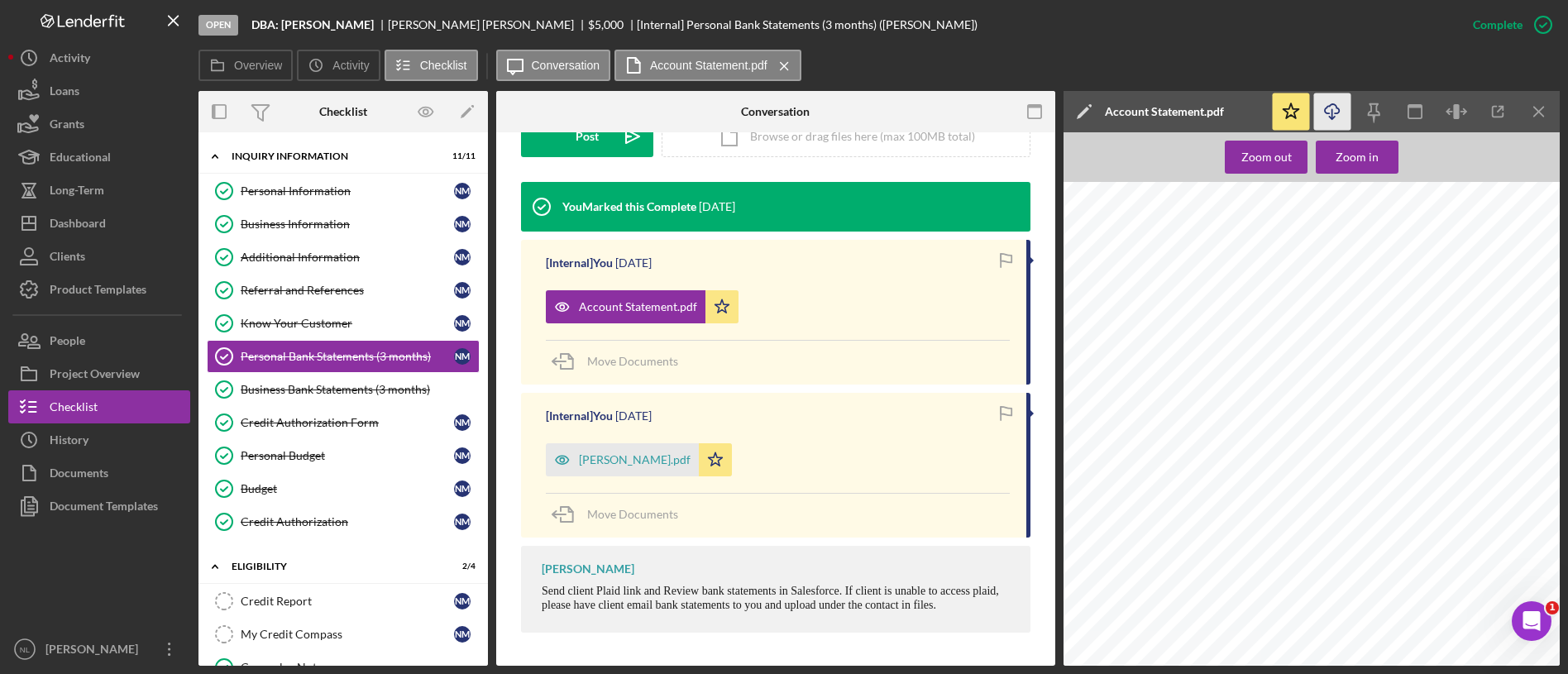
click at [1344, 113] on icon "Icon/Download" at bounding box center [1333, 111] width 37 height 37
click at [1544, 122] on icon "Icon/Menu Close" at bounding box center [1539, 111] width 37 height 37
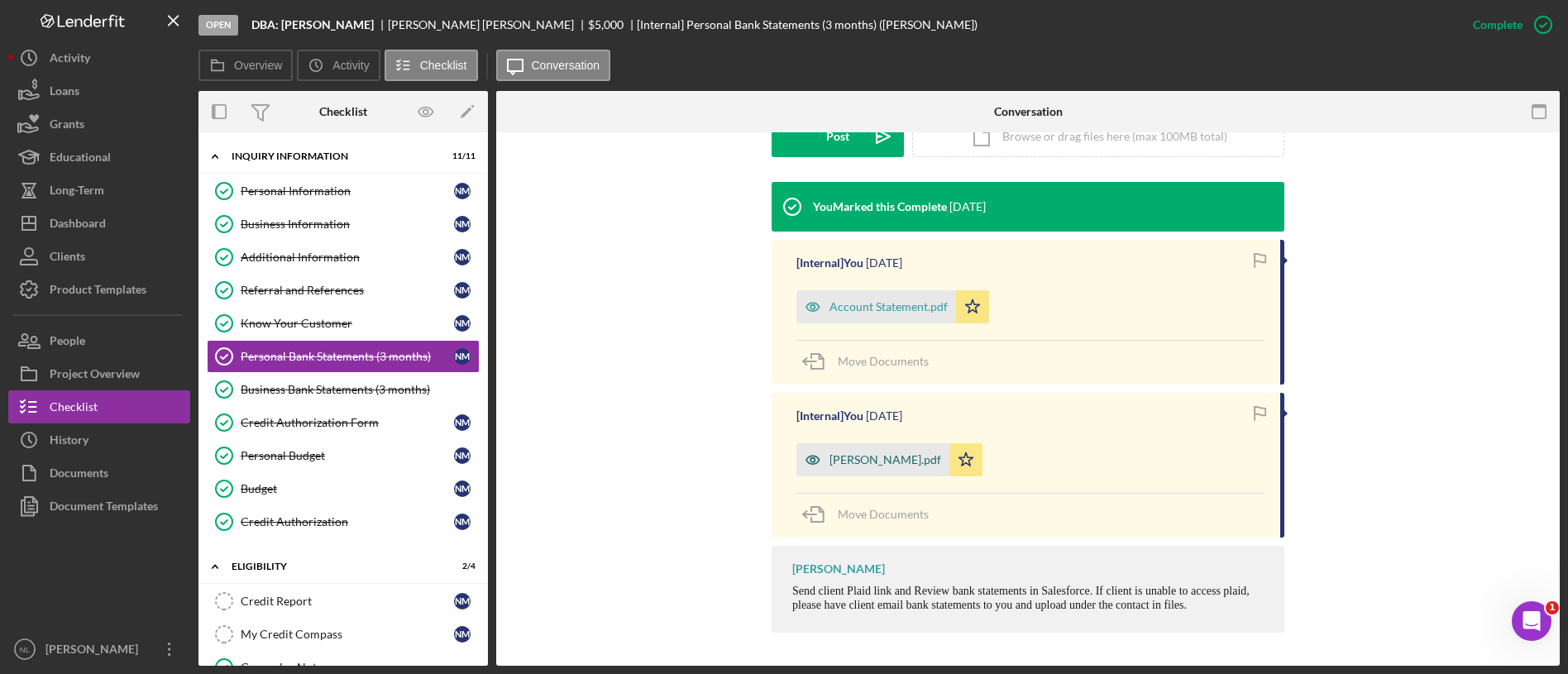
click at [831, 462] on div "[PERSON_NAME].pdf" at bounding box center [885, 460] width 111 height 13
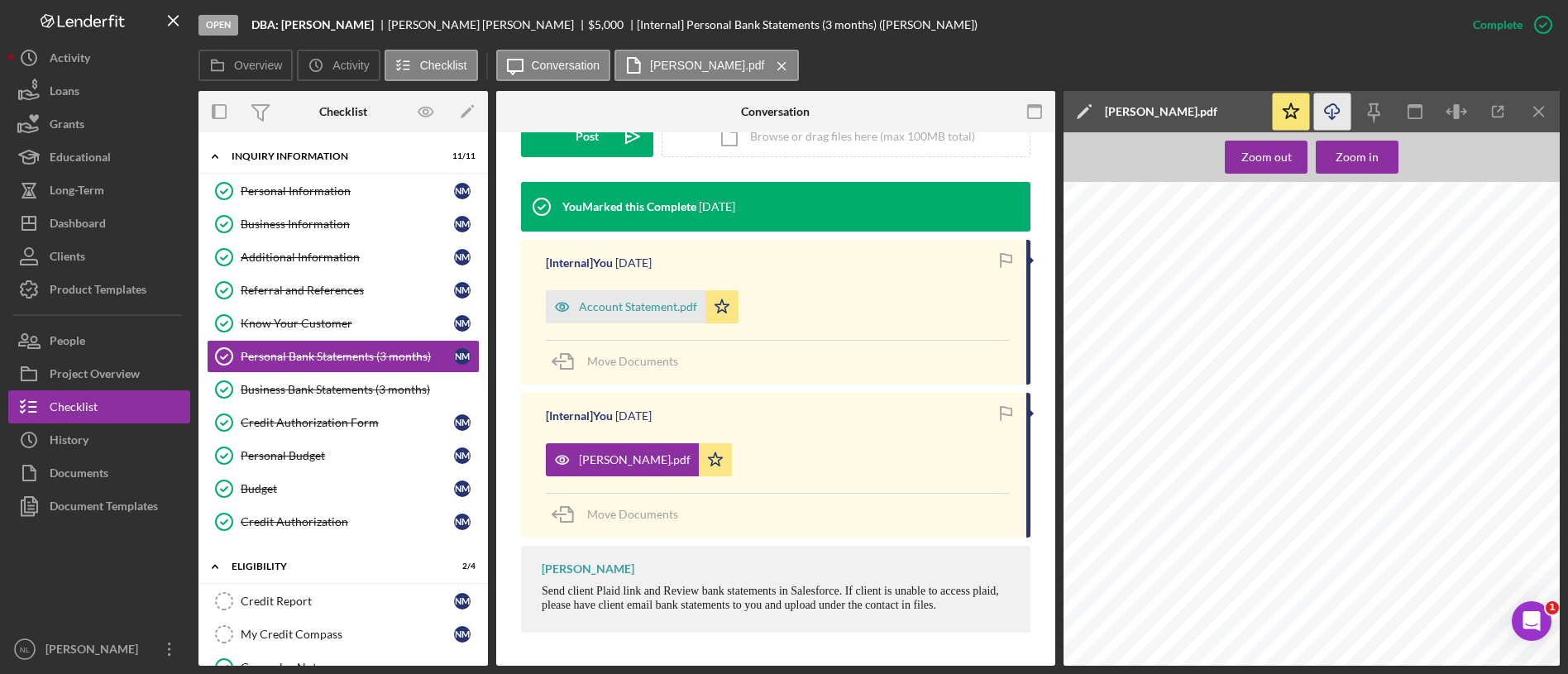
click at [1332, 117] on line "button" at bounding box center [1332, 113] width 0 height 9
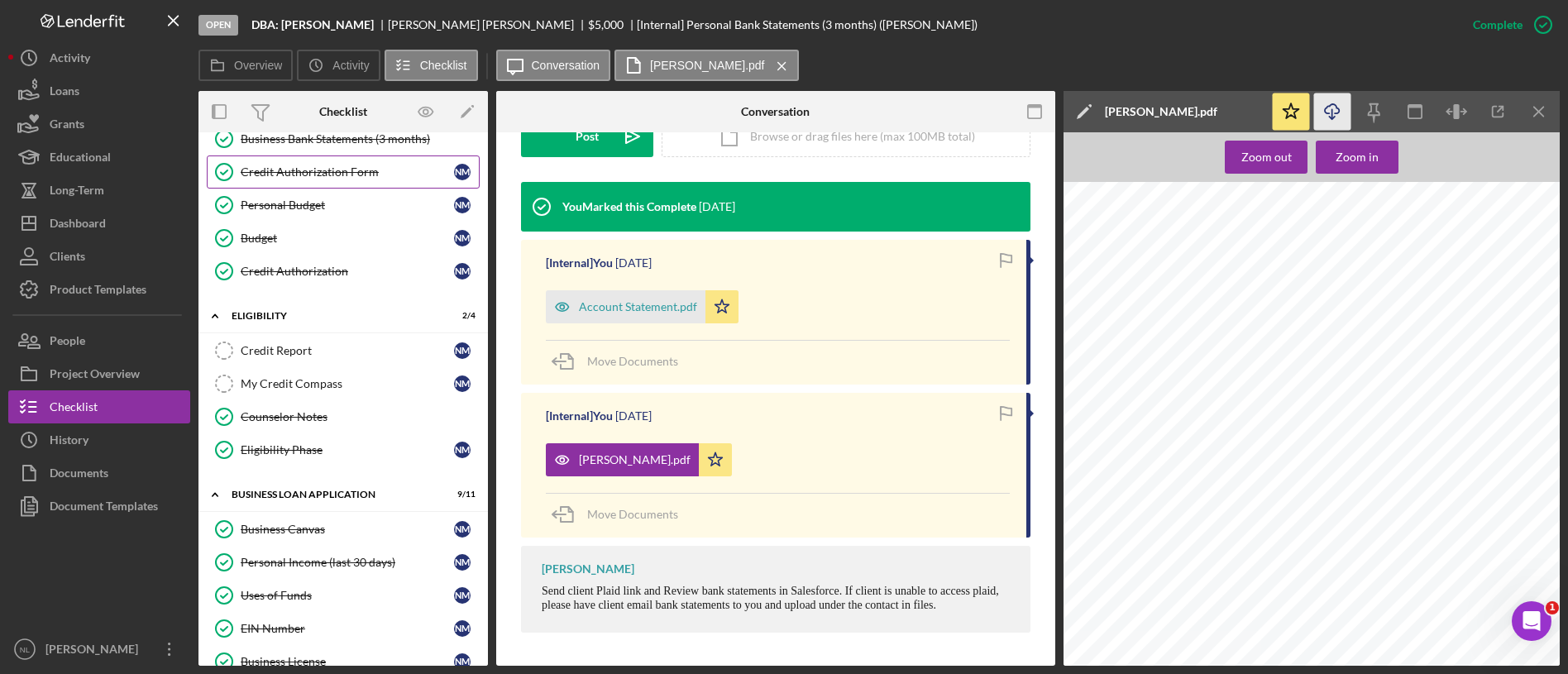
scroll to position [240, 0]
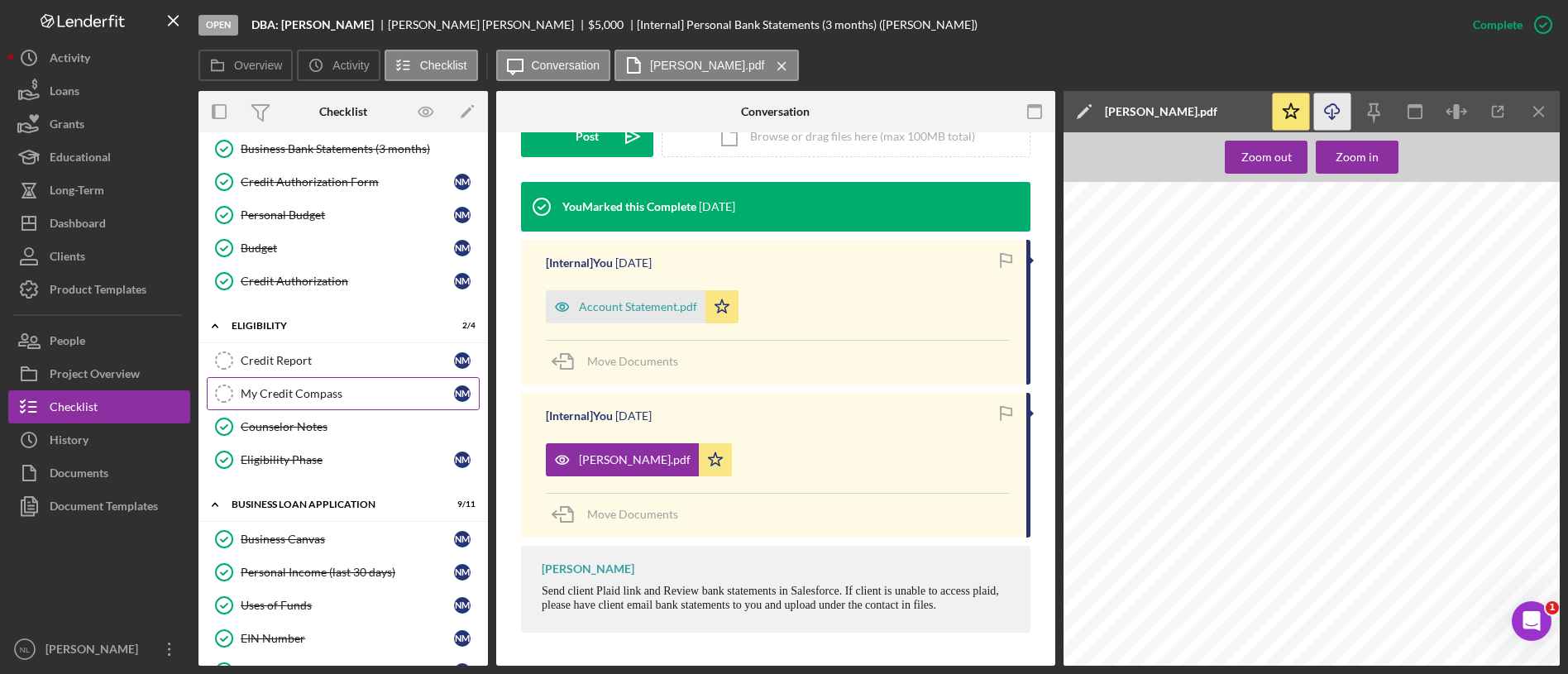
click at [336, 404] on link "My Credit Compass My Credit Compass N M" at bounding box center [343, 394] width 273 height 33
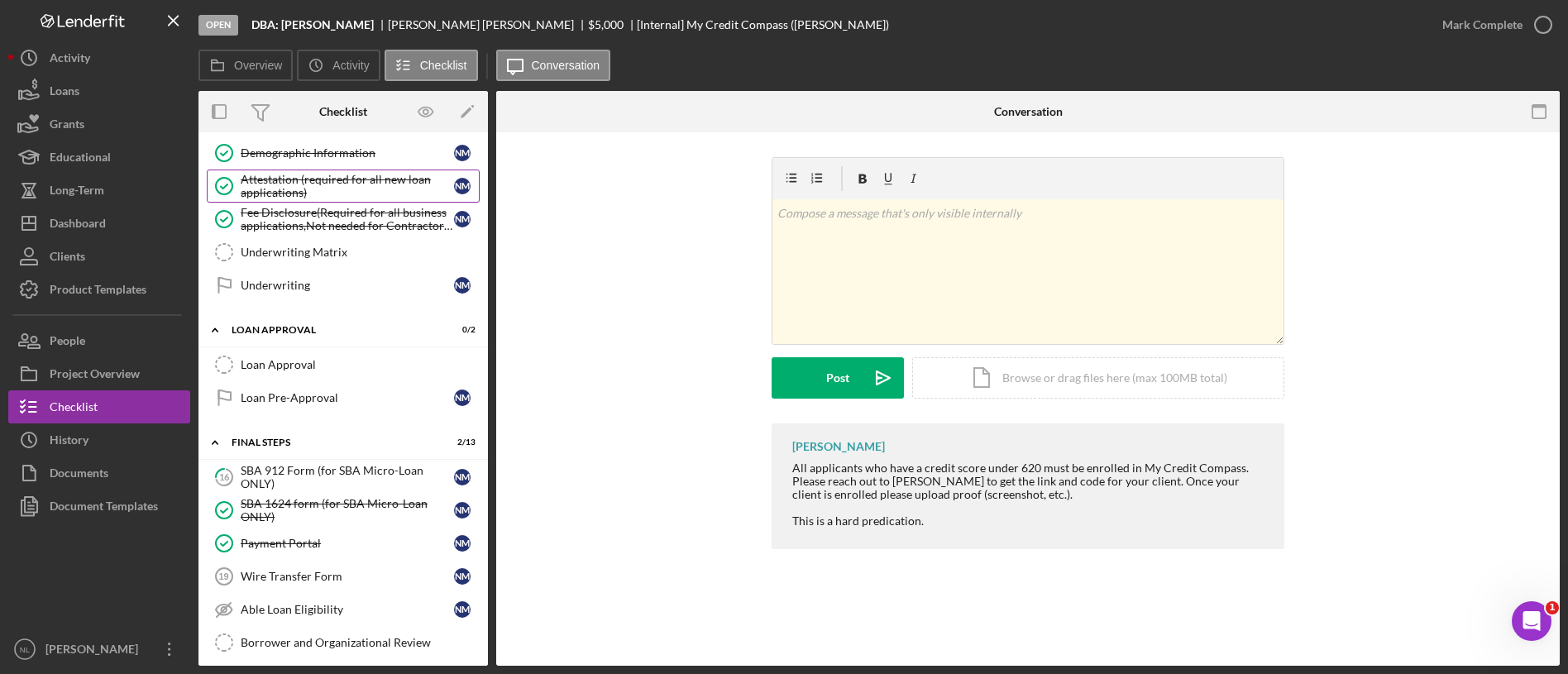
scroll to position [1029, 0]
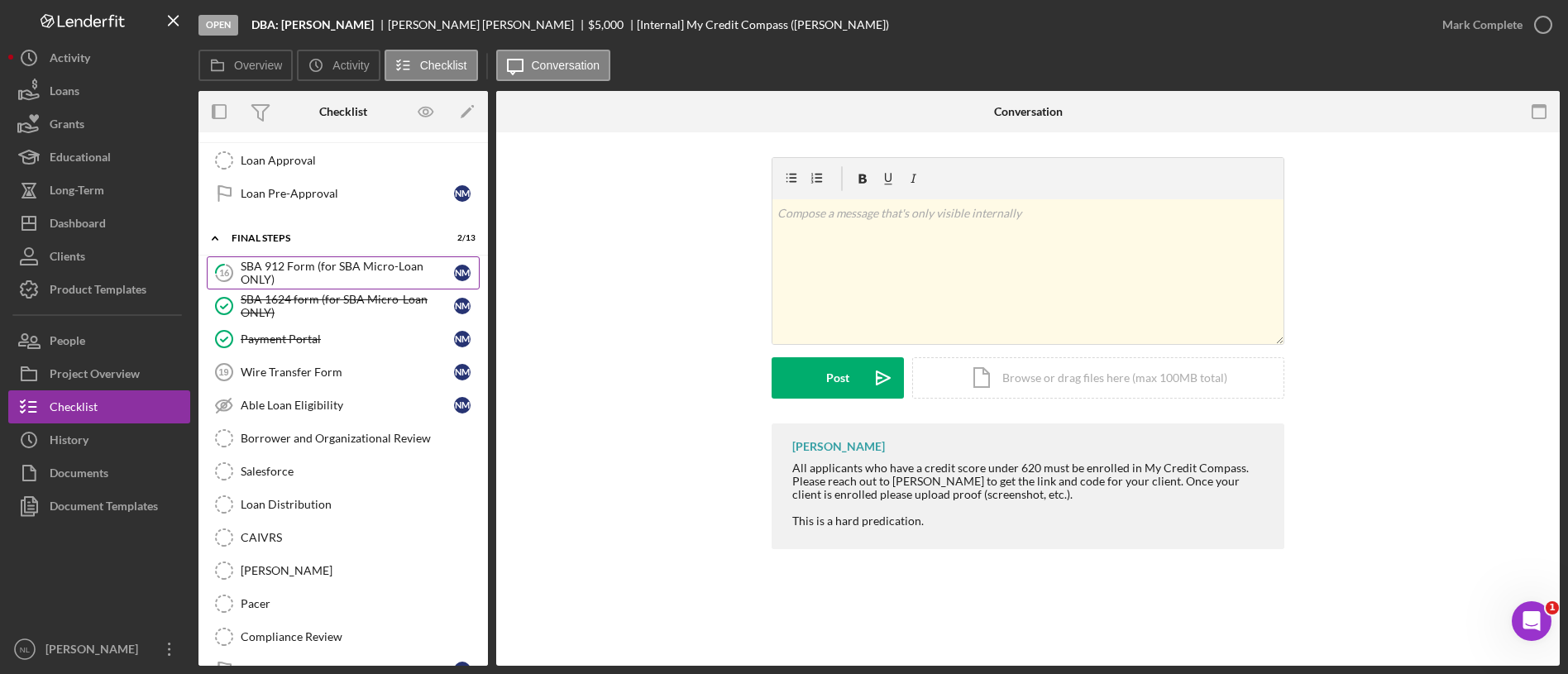
click at [285, 256] on link "16 SBA 912 Form (for SBA Micro-Loan ONLY) N M" at bounding box center [343, 273] width 273 height 33
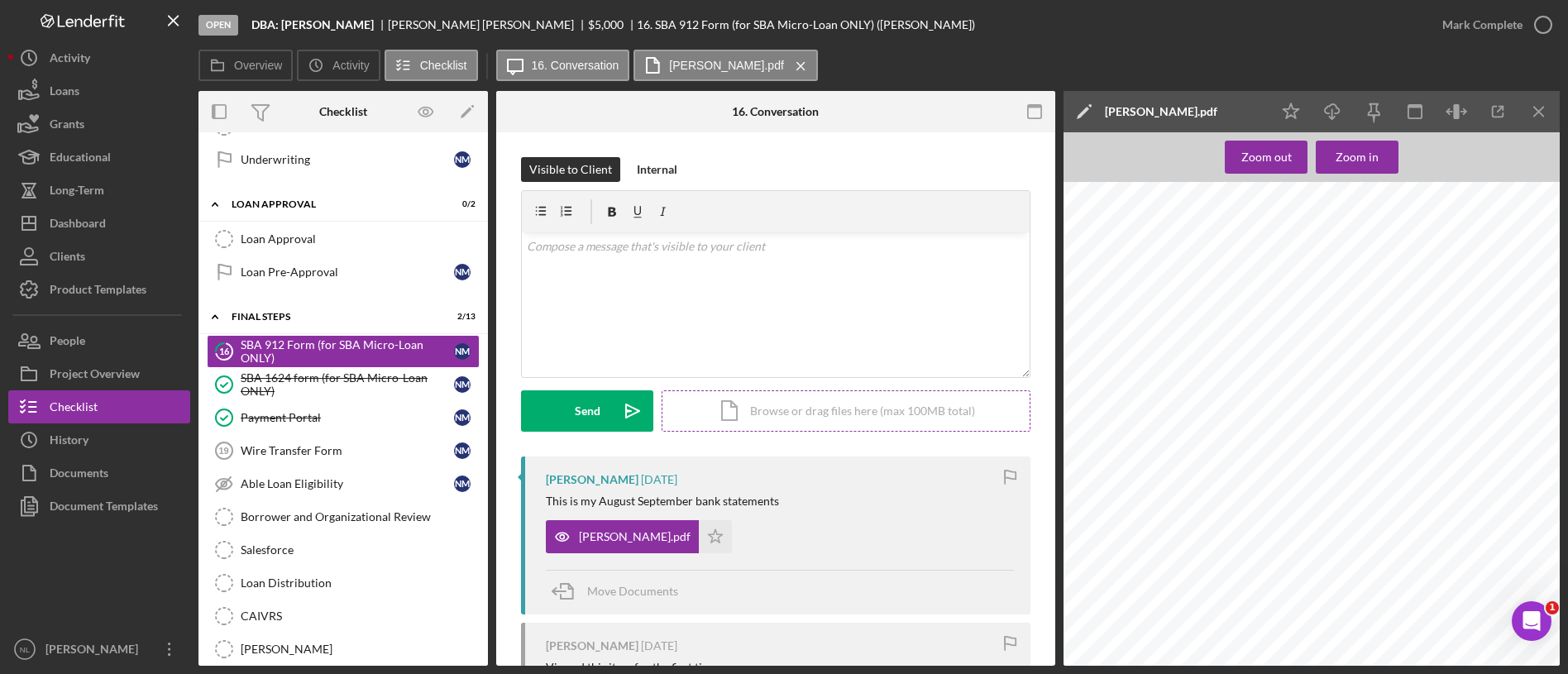
scroll to position [269, 0]
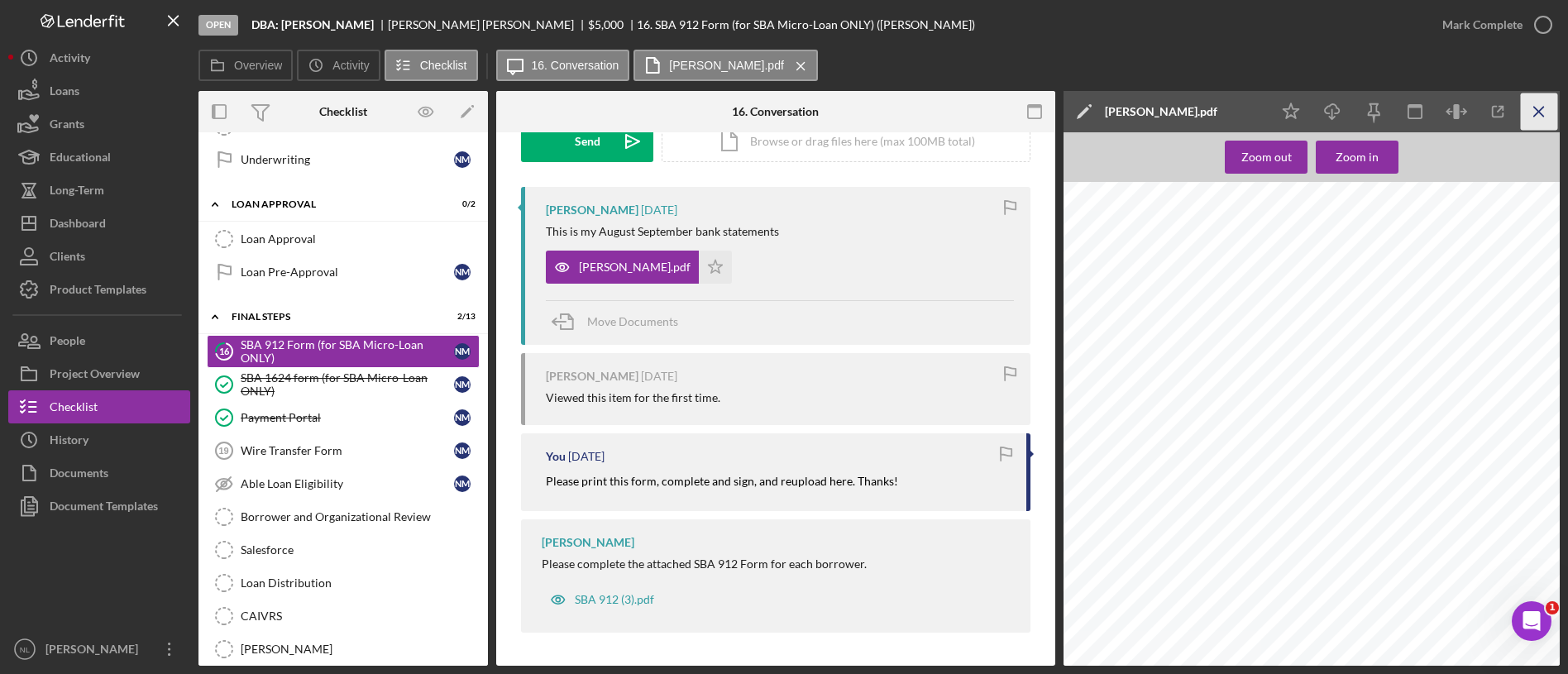
click at [1543, 101] on icon "Icon/Menu Close" at bounding box center [1539, 111] width 37 height 37
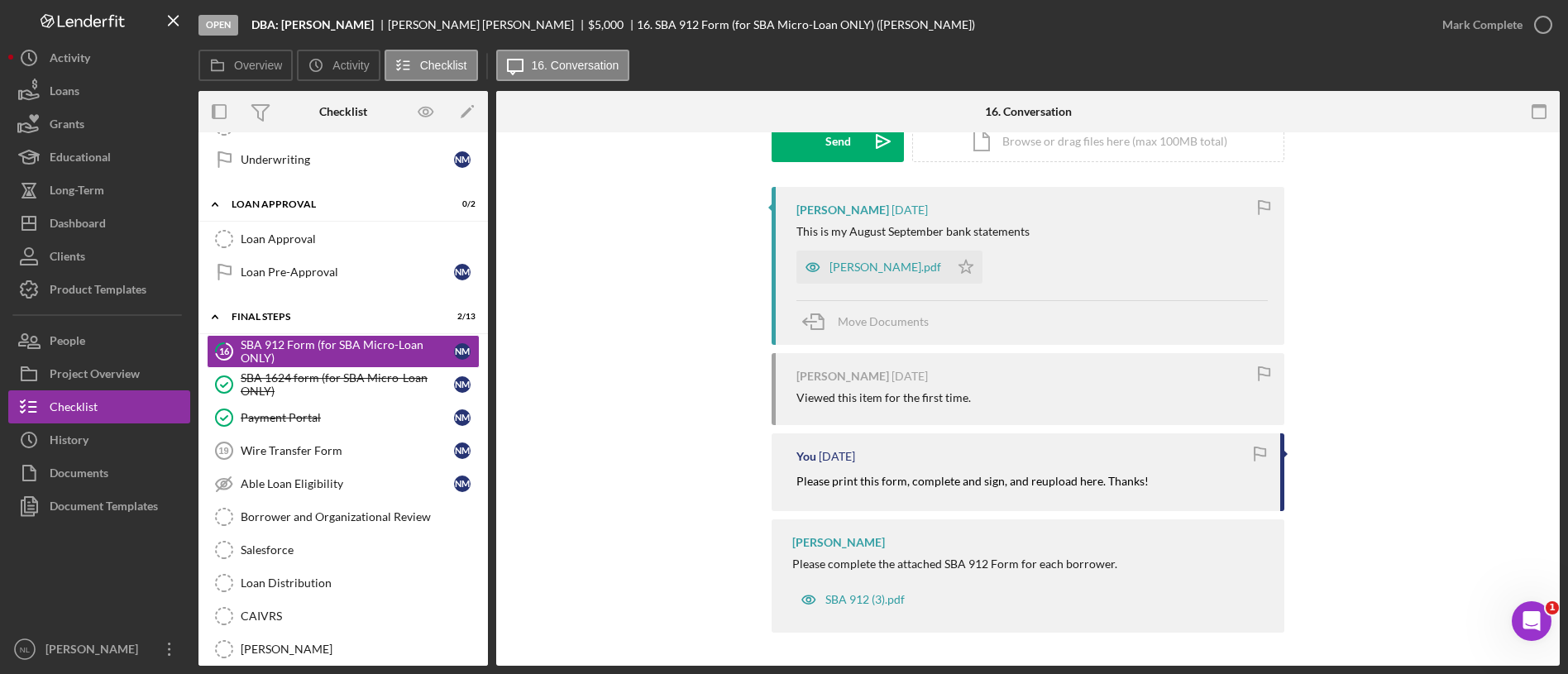
click at [957, 480] on mark "Please print this form, complete and sign, and reupload here. Thanks!" at bounding box center [973, 480] width 353 height 14
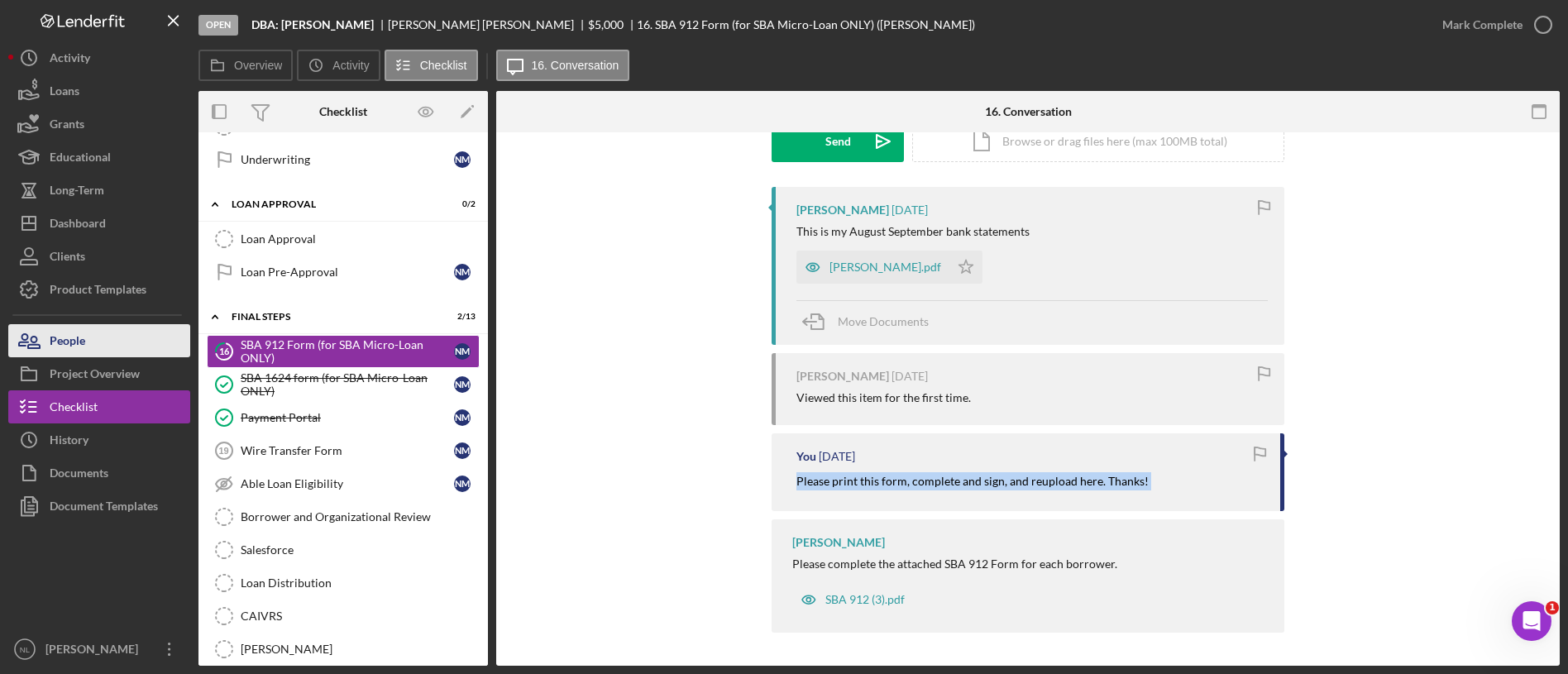
click at [71, 337] on div "People" at bounding box center [67, 342] width 36 height 37
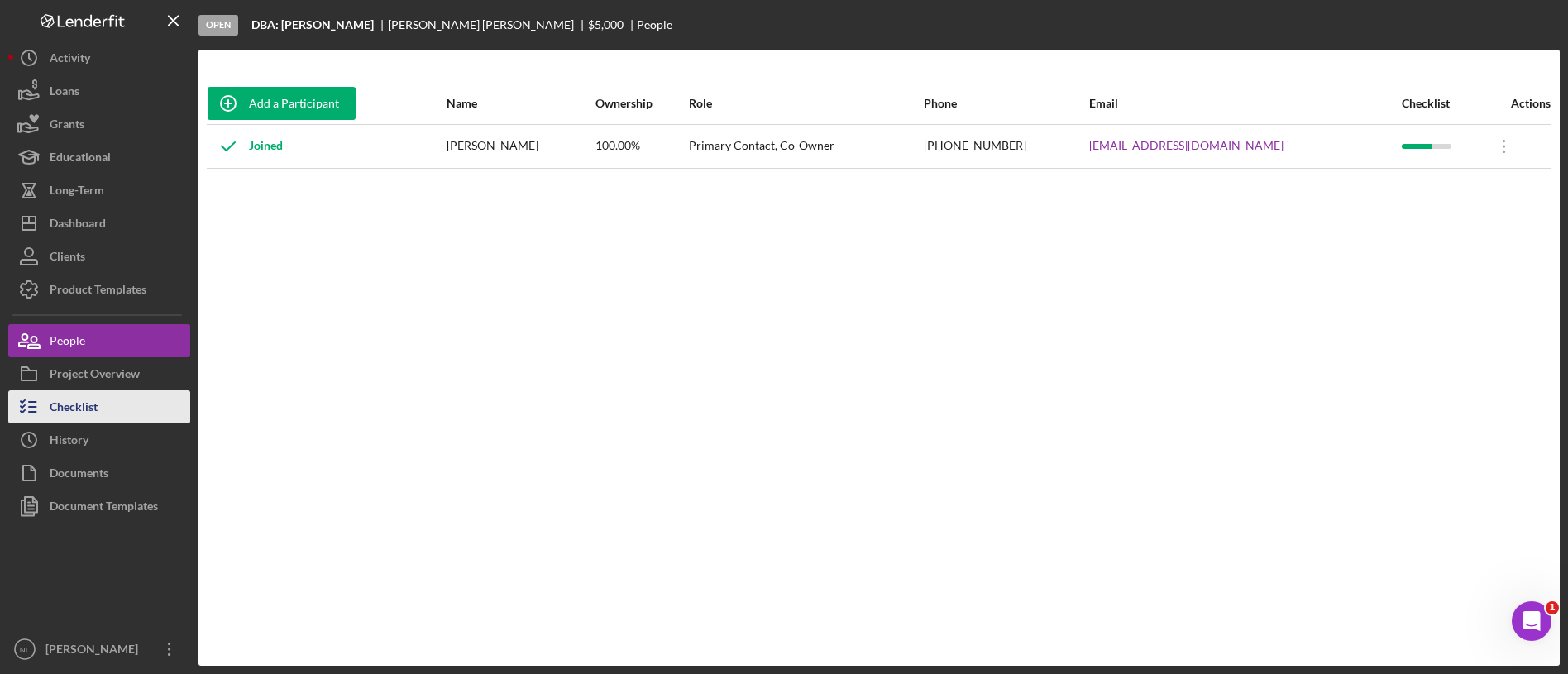
click at [131, 403] on button "Checklist" at bounding box center [99, 406] width 182 height 33
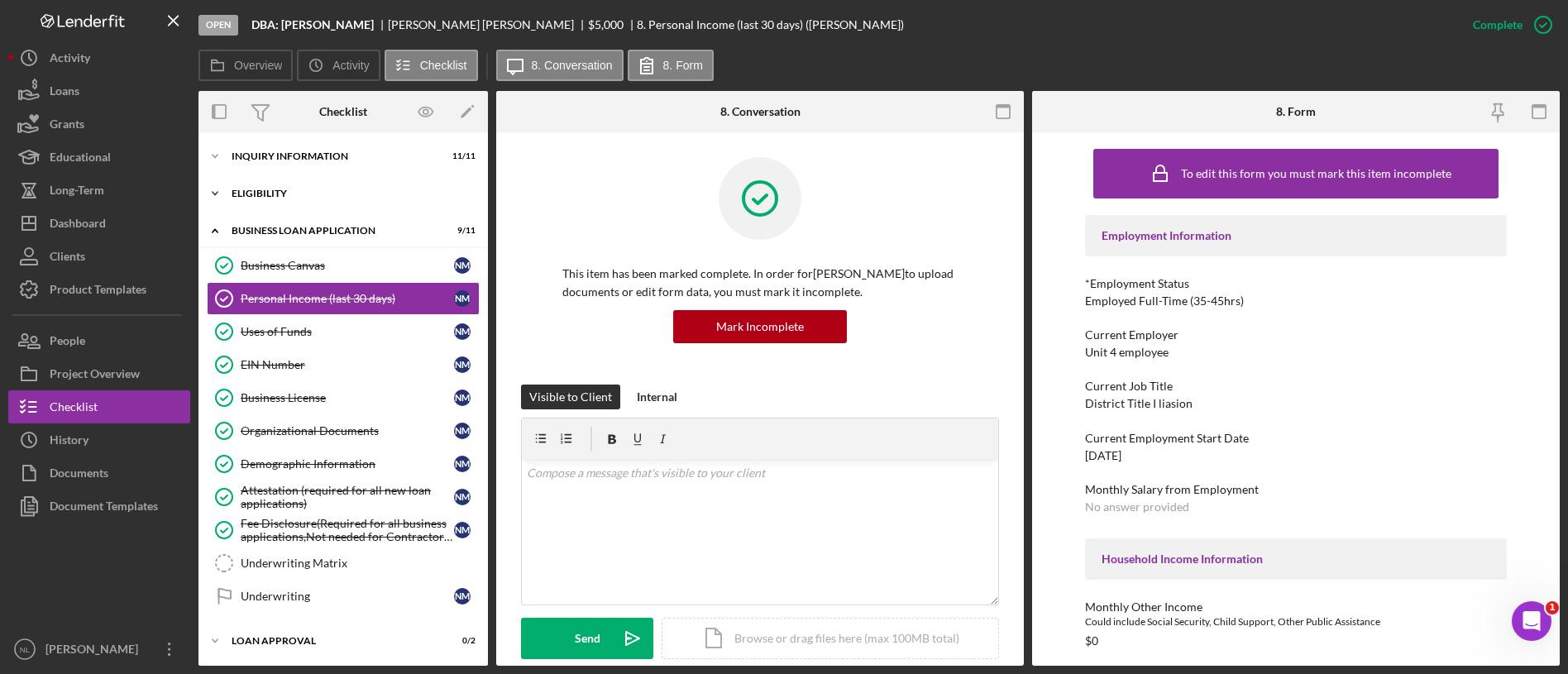
click at [345, 189] on div "Eligibility" at bounding box center [349, 194] width 235 height 10
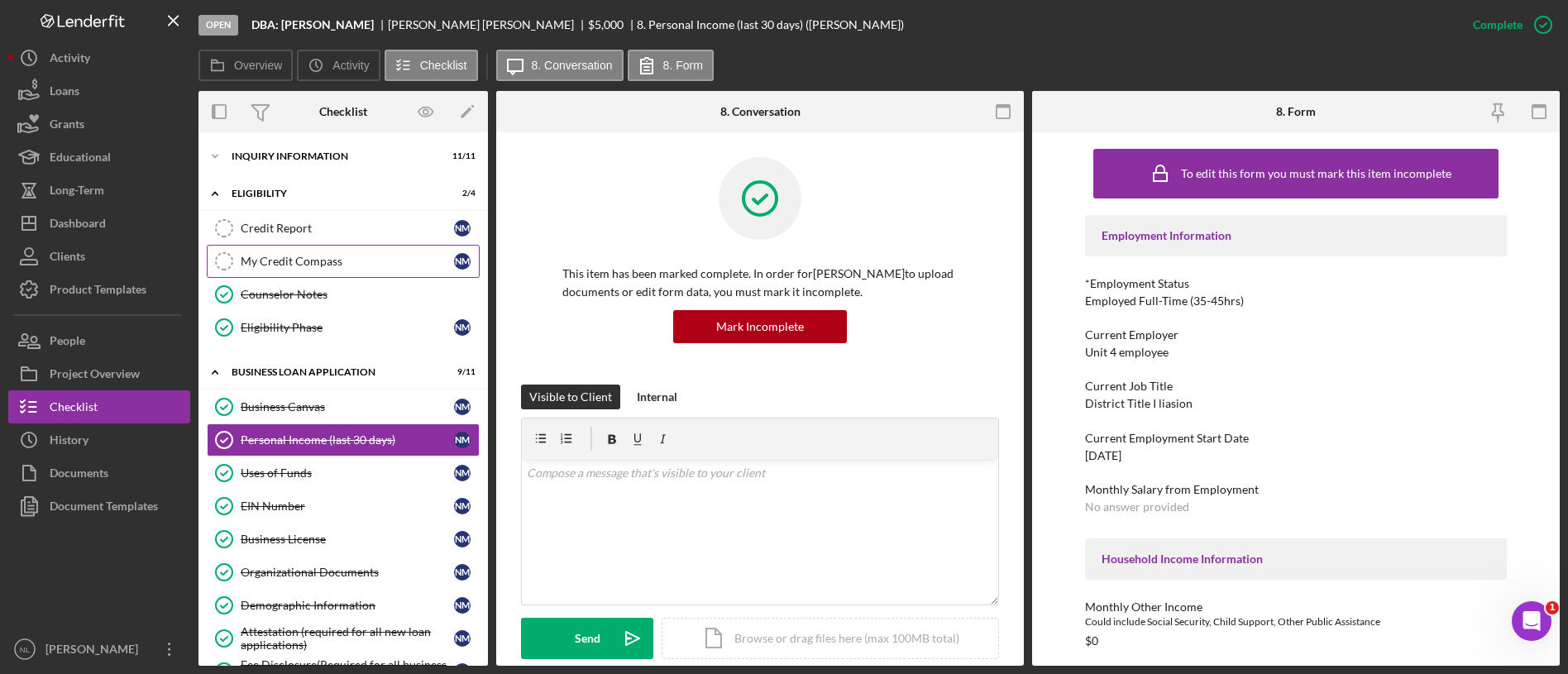
click at [332, 252] on link "My Credit Compass My Credit Compass N M" at bounding box center [343, 261] width 273 height 33
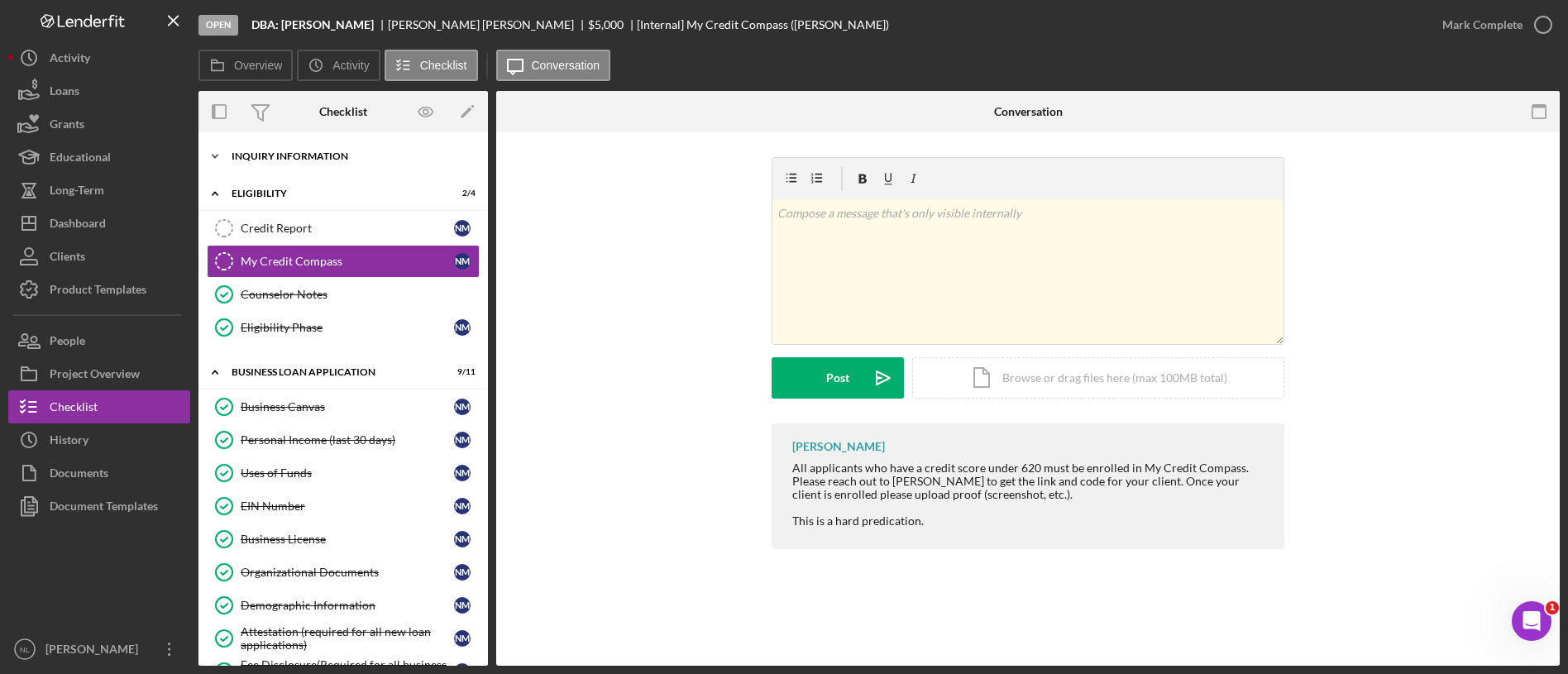
click at [307, 157] on div "INQUIRY INFORMATION" at bounding box center [349, 156] width 235 height 10
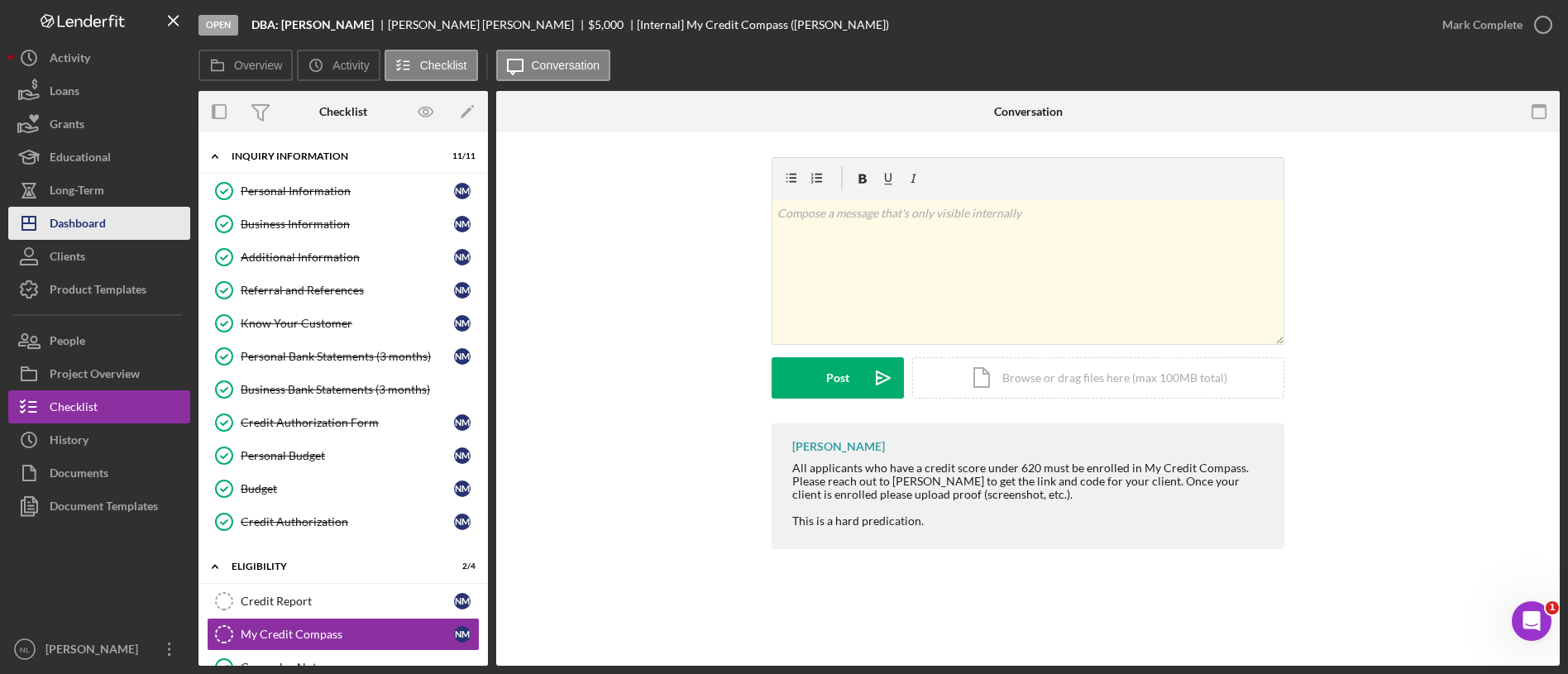
click at [118, 231] on button "Icon/Dashboard Dashboard" at bounding box center [99, 224] width 182 height 33
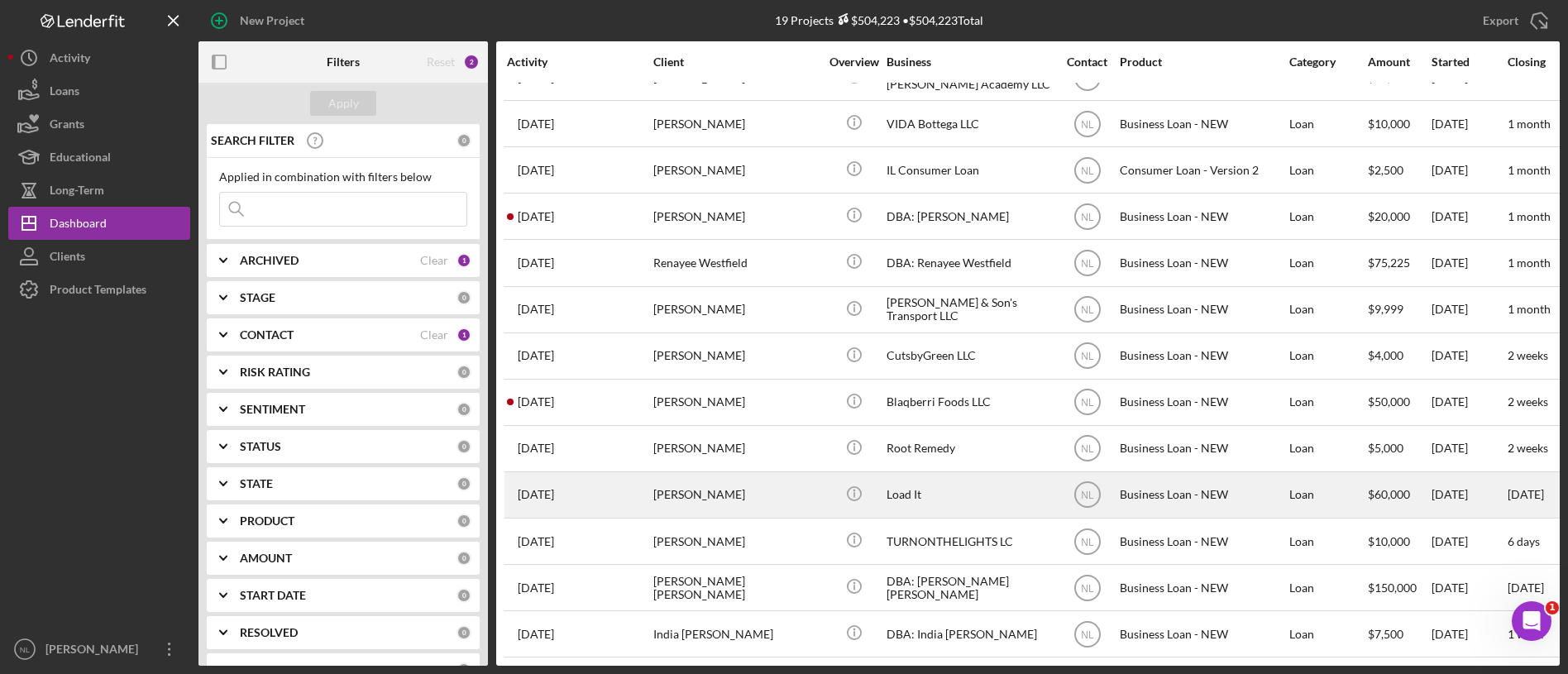
scroll to position [198, 0]
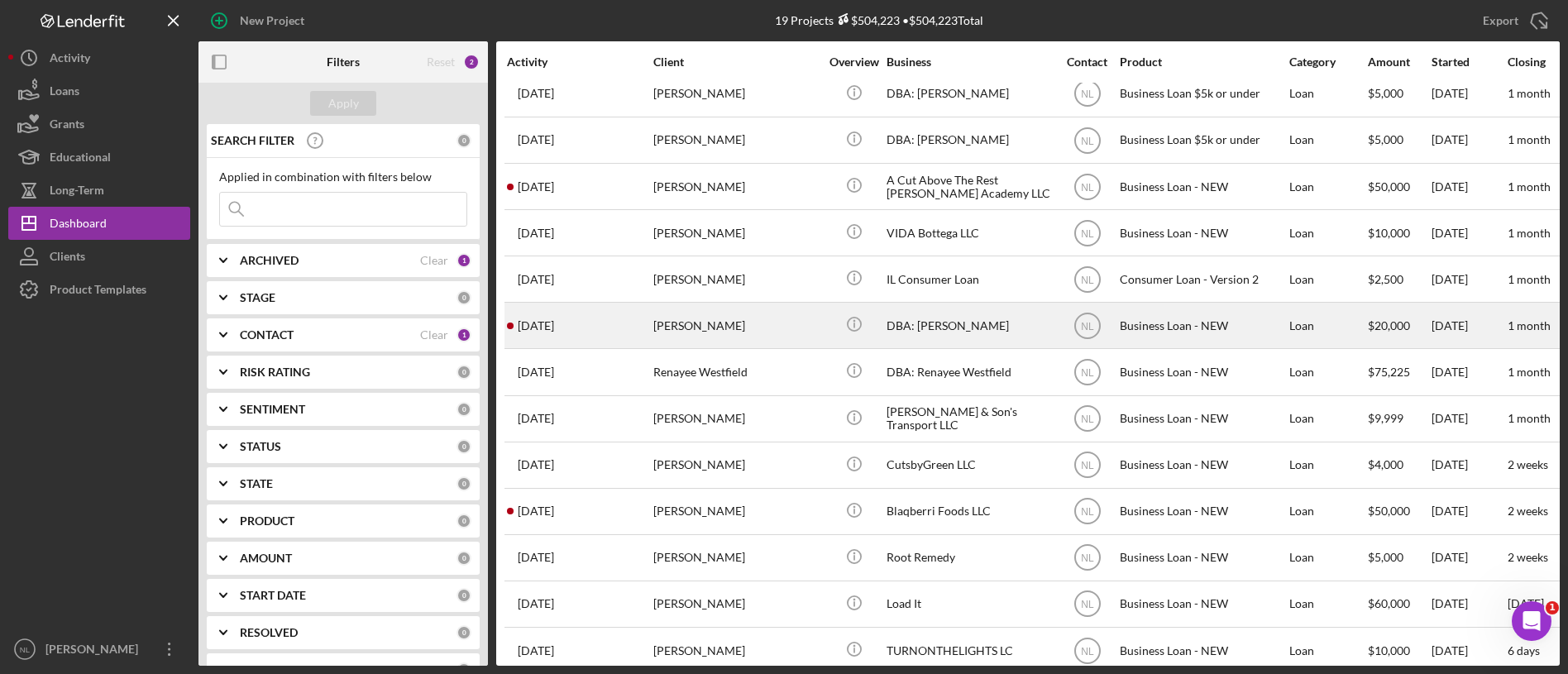
click at [703, 333] on div "[PERSON_NAME]" at bounding box center [736, 325] width 165 height 44
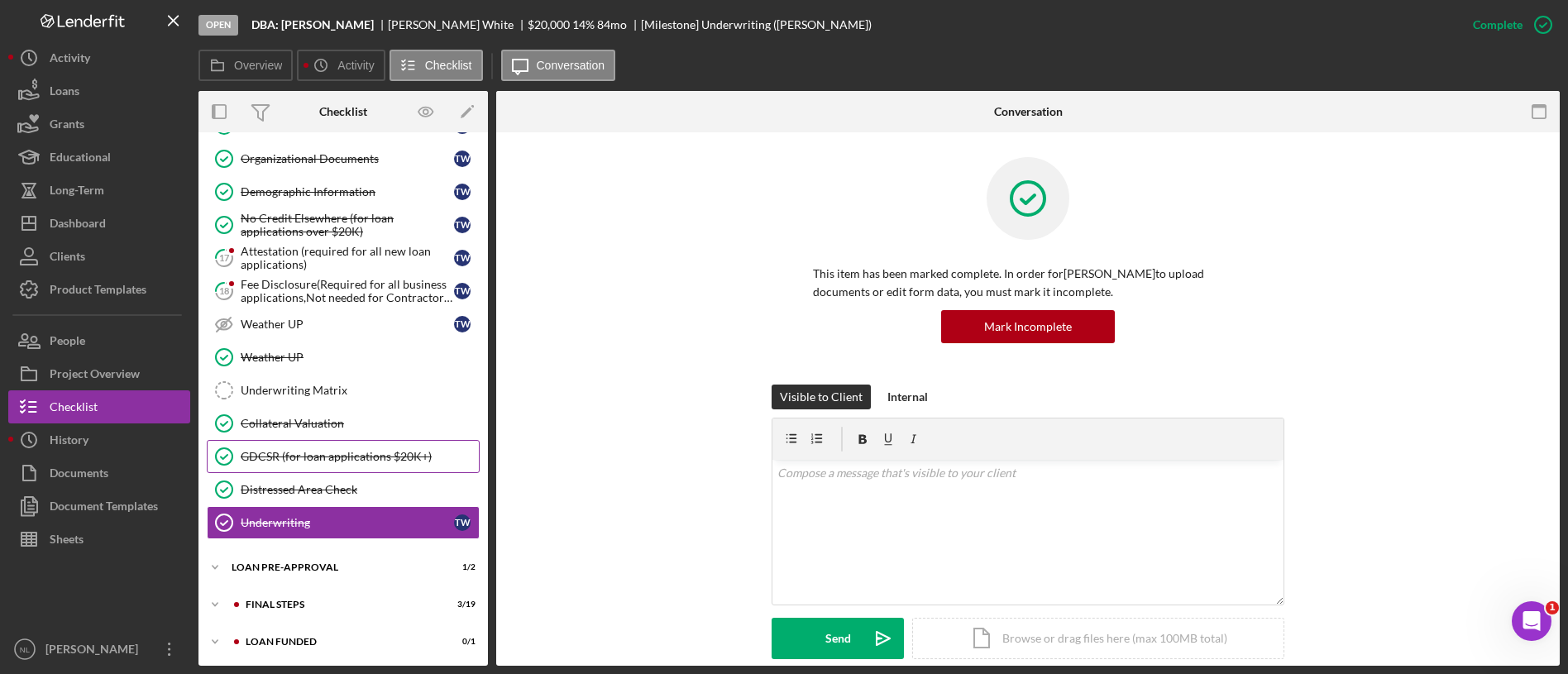
scroll to position [736, 0]
click at [331, 606] on div "FINAL STEPS" at bounding box center [356, 603] width 222 height 10
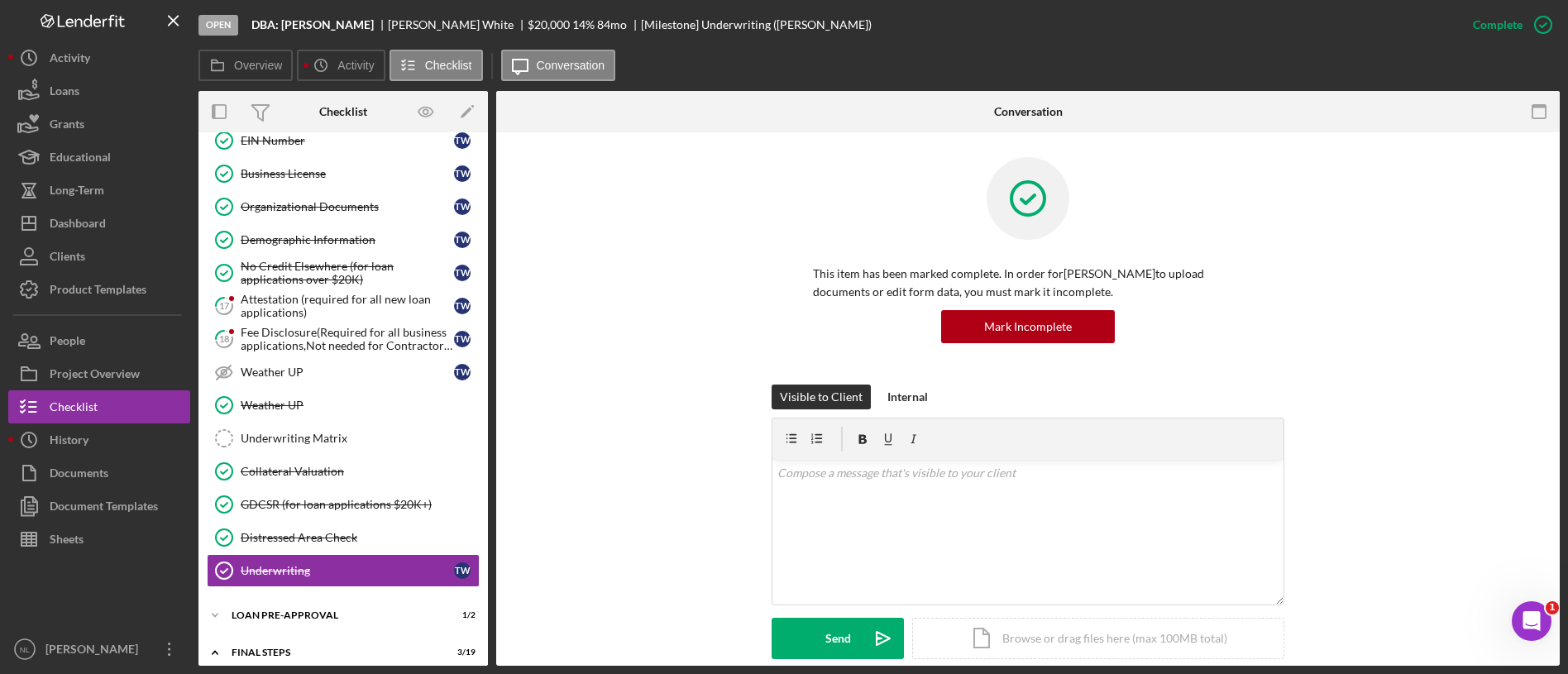
scroll to position [0, 0]
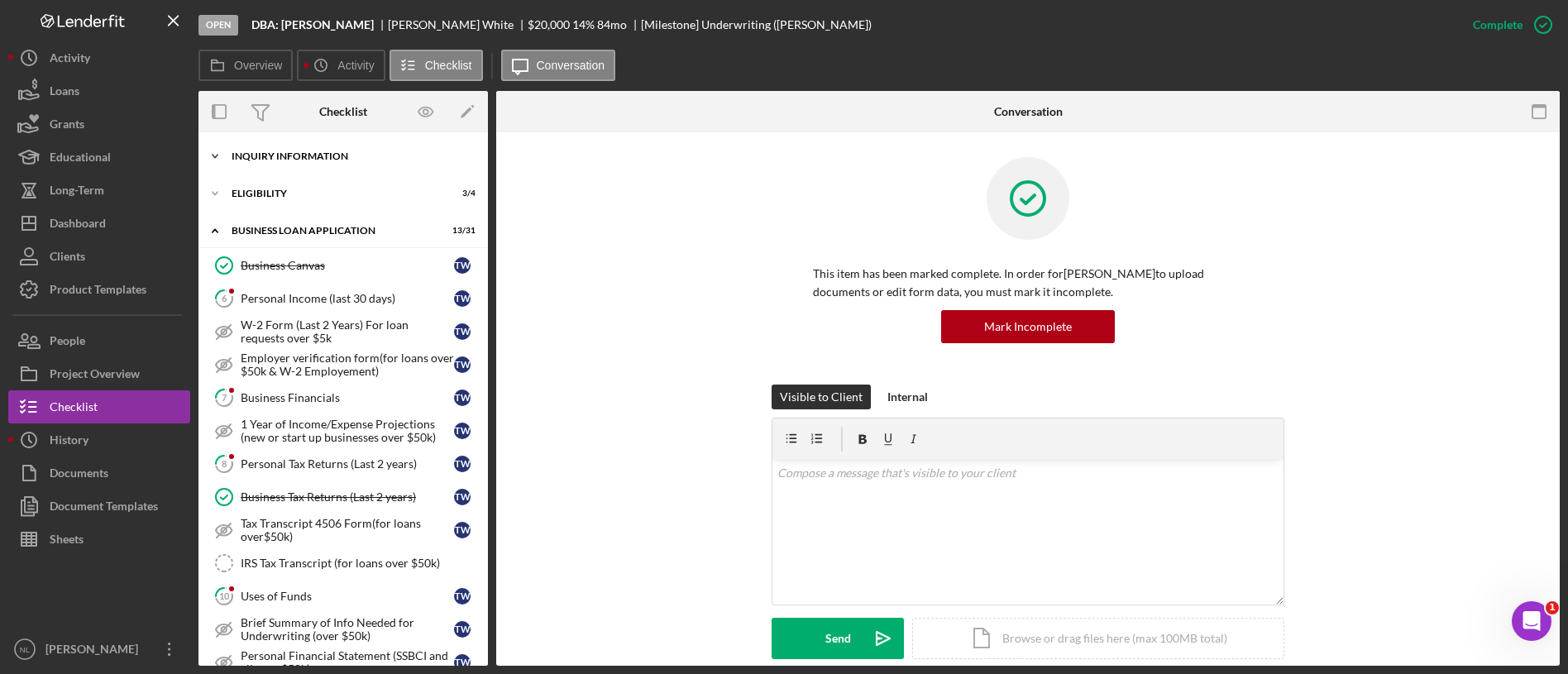
click at [341, 153] on div "INQUIRY INFORMATION" at bounding box center [349, 156] width 235 height 10
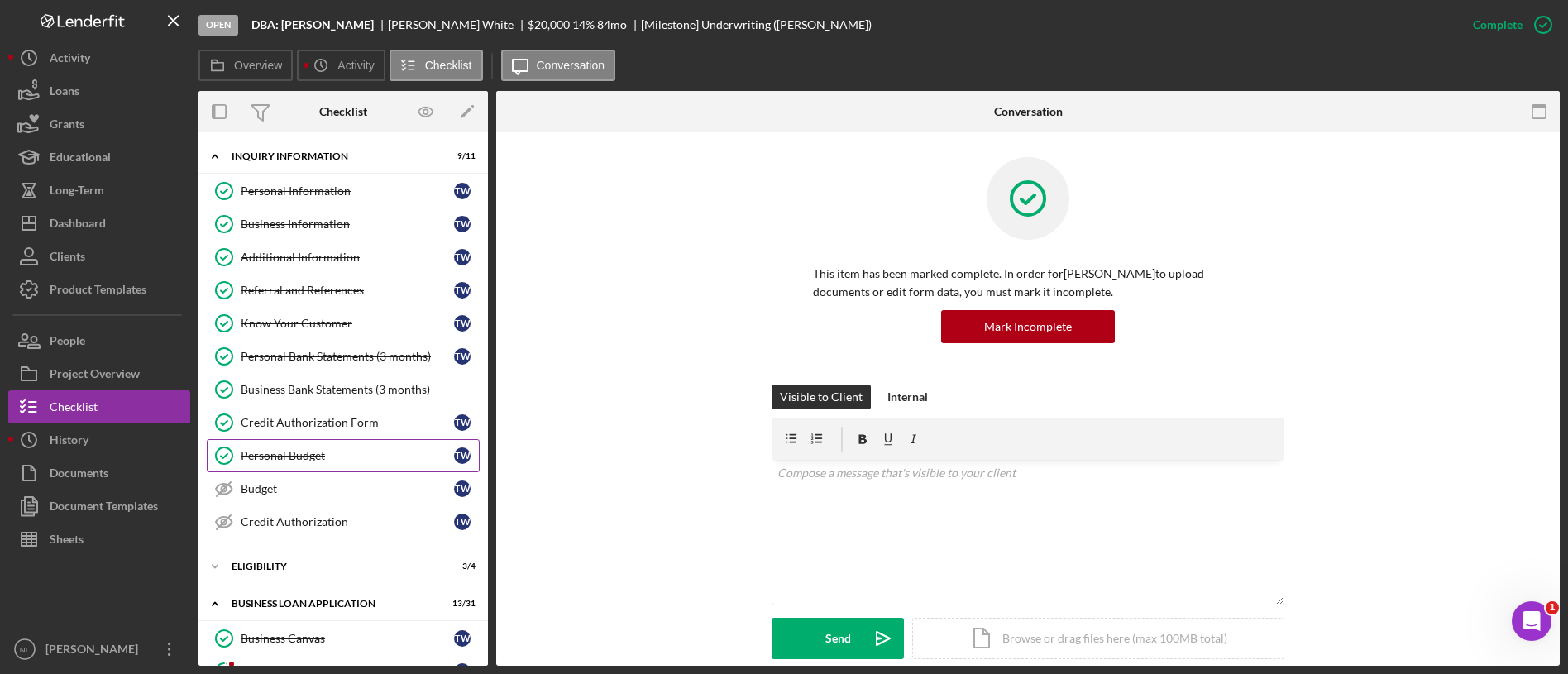
scroll to position [207, 0]
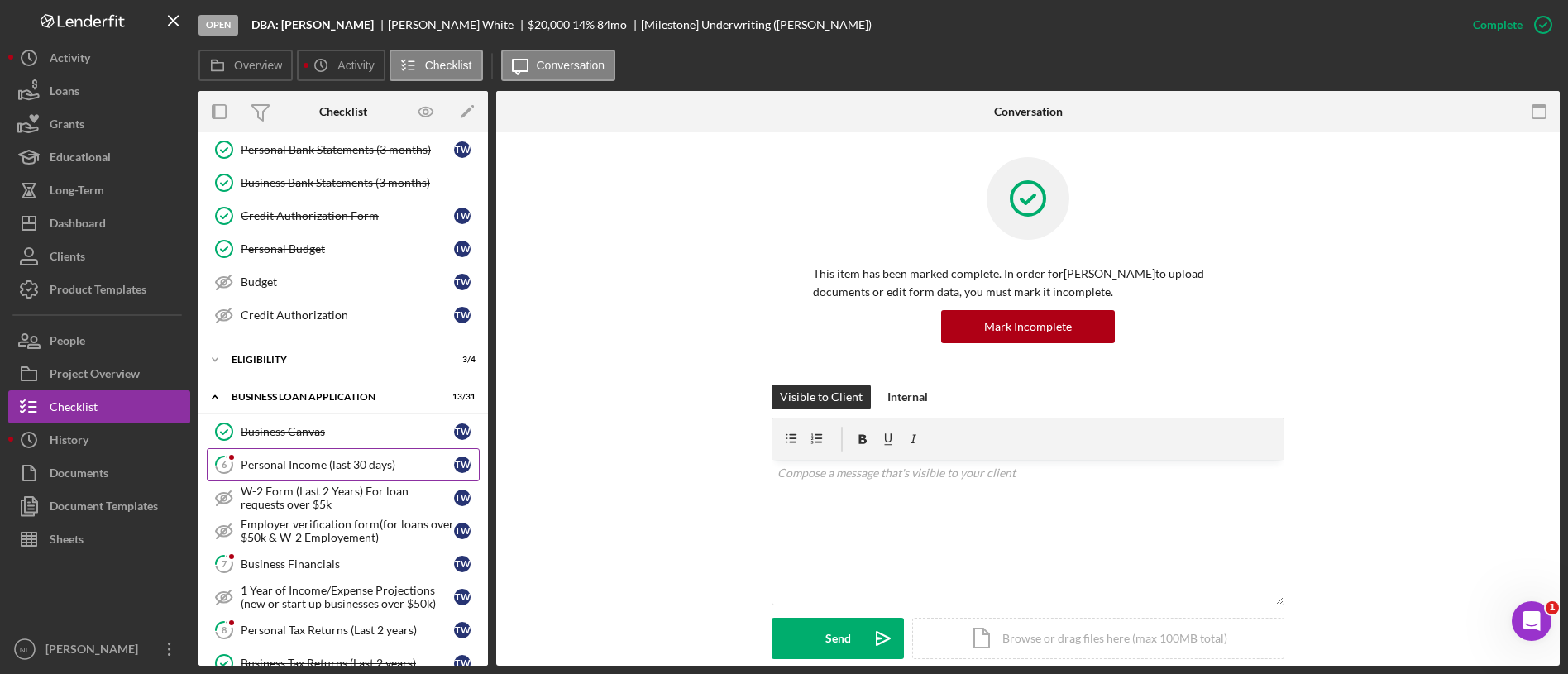
click at [344, 452] on link "6 Personal Income (last 30 days) T W" at bounding box center [343, 465] width 273 height 33
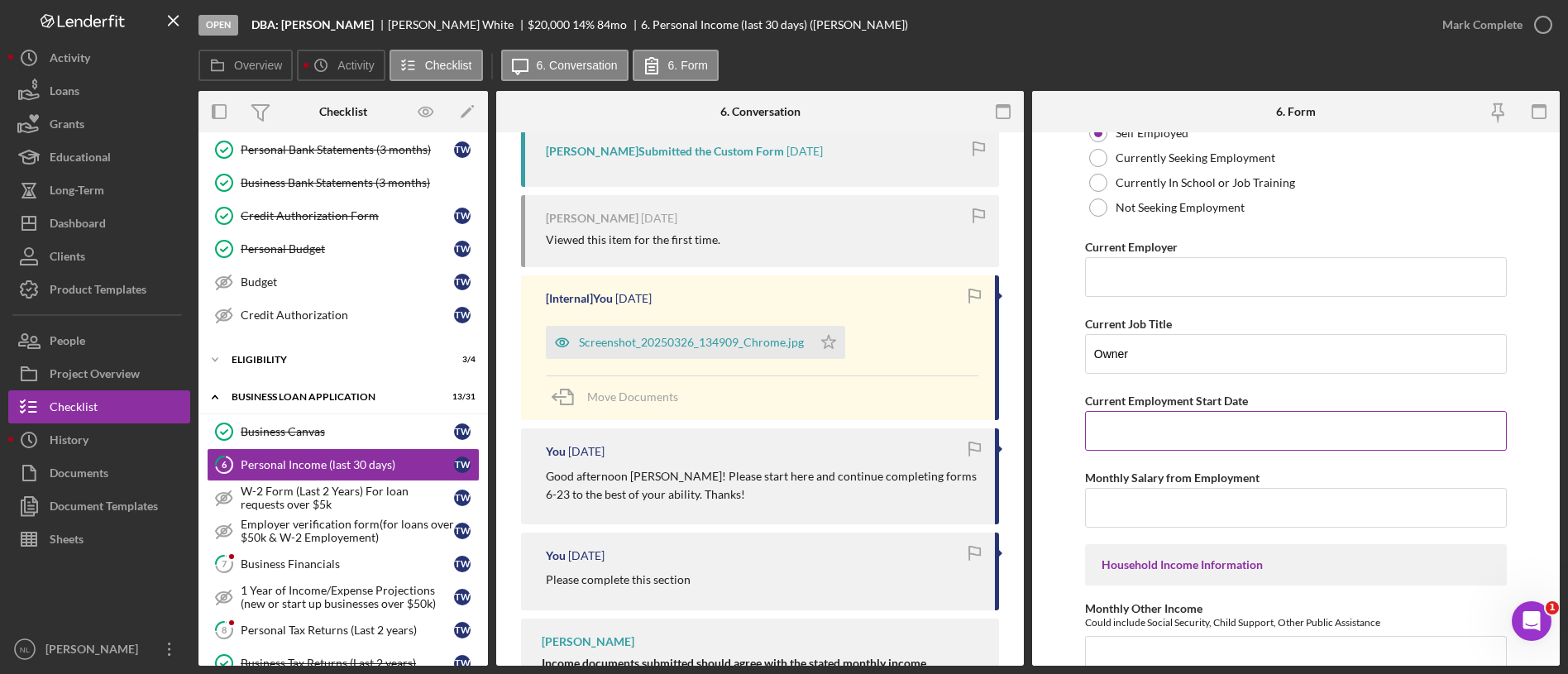
scroll to position [172, 0]
click at [720, 347] on div "Screenshot_20250326_134909_Chrome.jpg" at bounding box center [691, 342] width 225 height 13
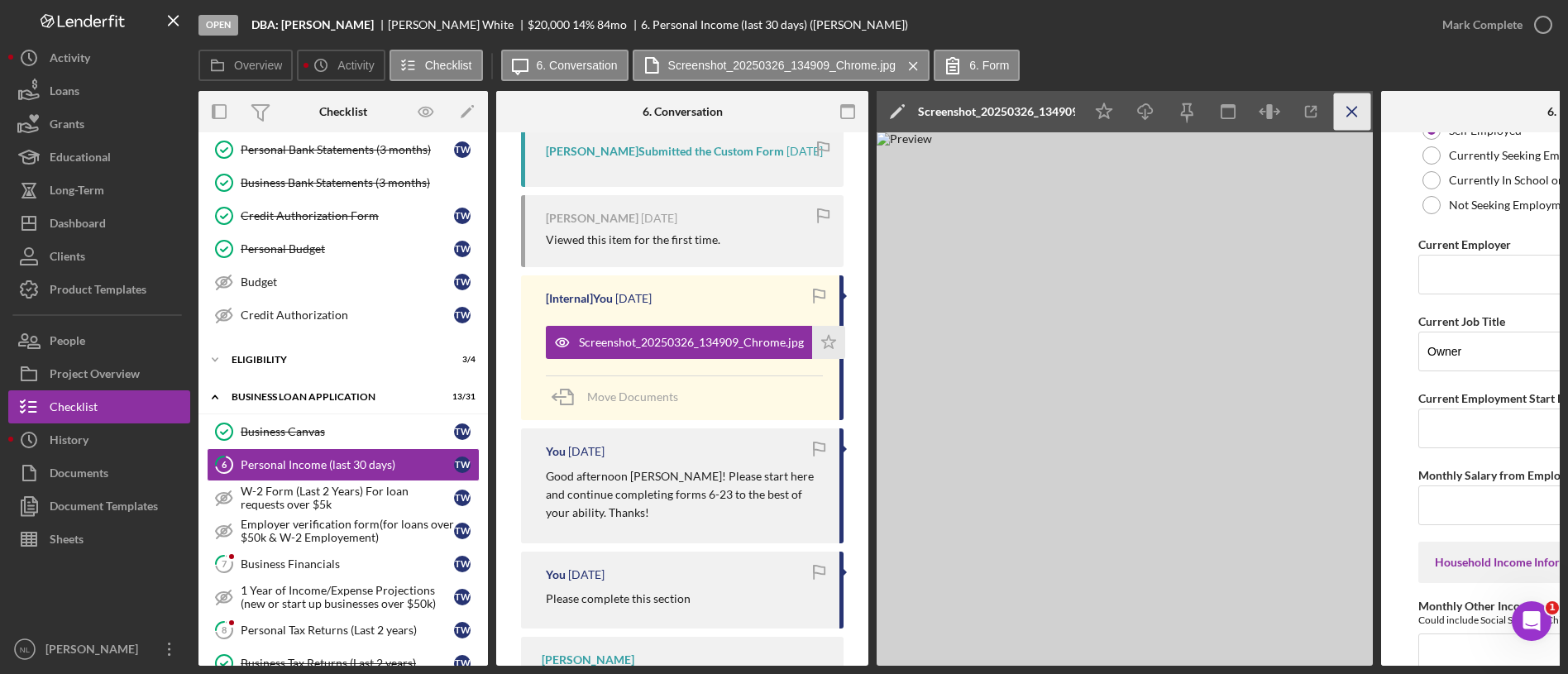
click at [1339, 129] on icon "Icon/Menu Close" at bounding box center [1352, 111] width 37 height 37
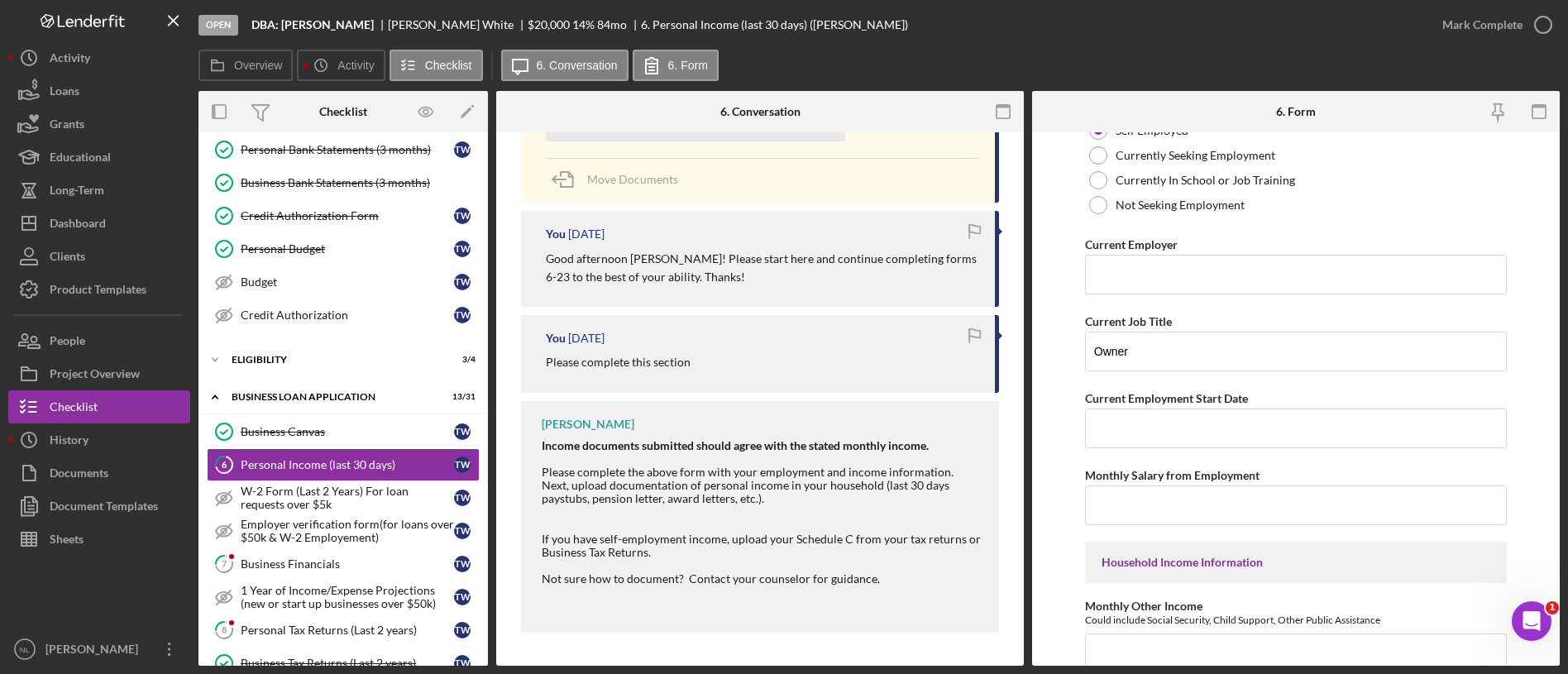
scroll to position [462, 0]
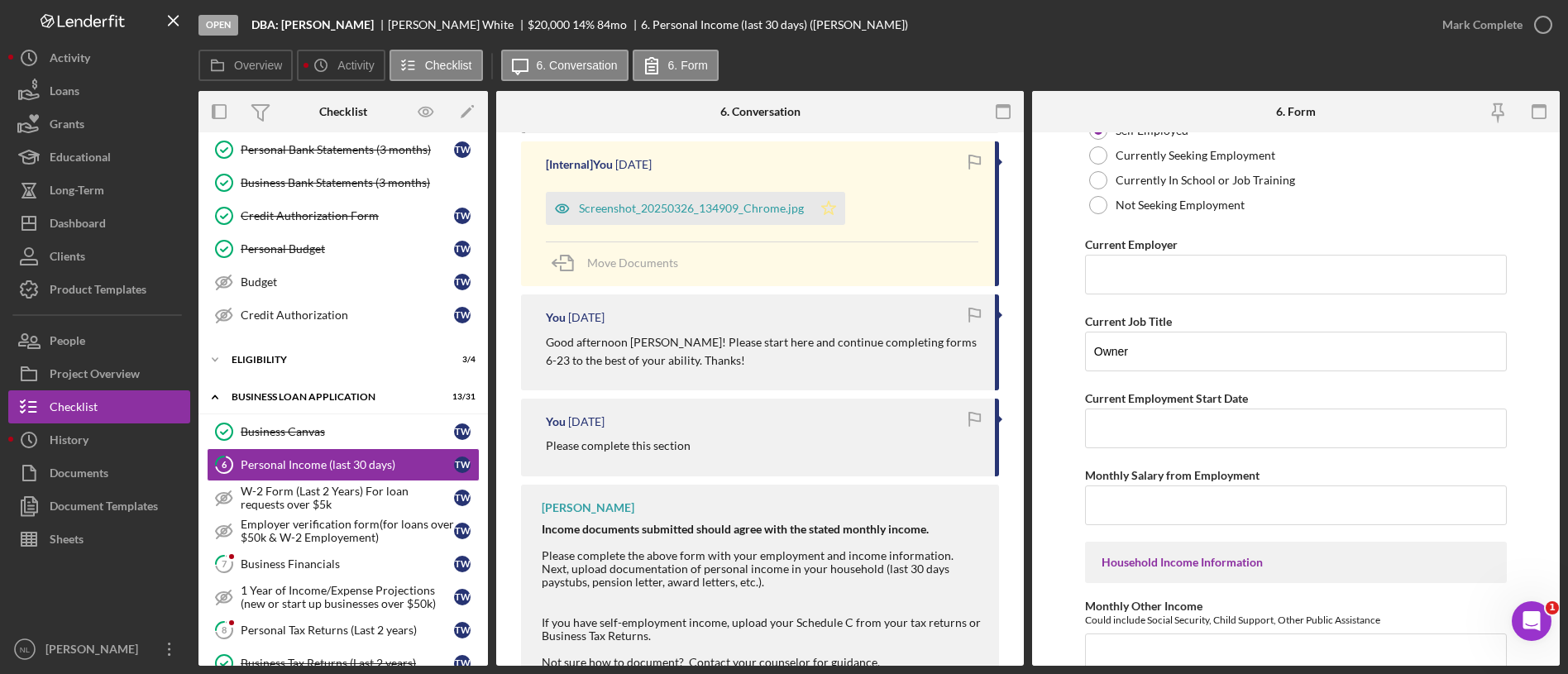
click at [827, 218] on icon "Icon/Star" at bounding box center [829, 209] width 33 height 33
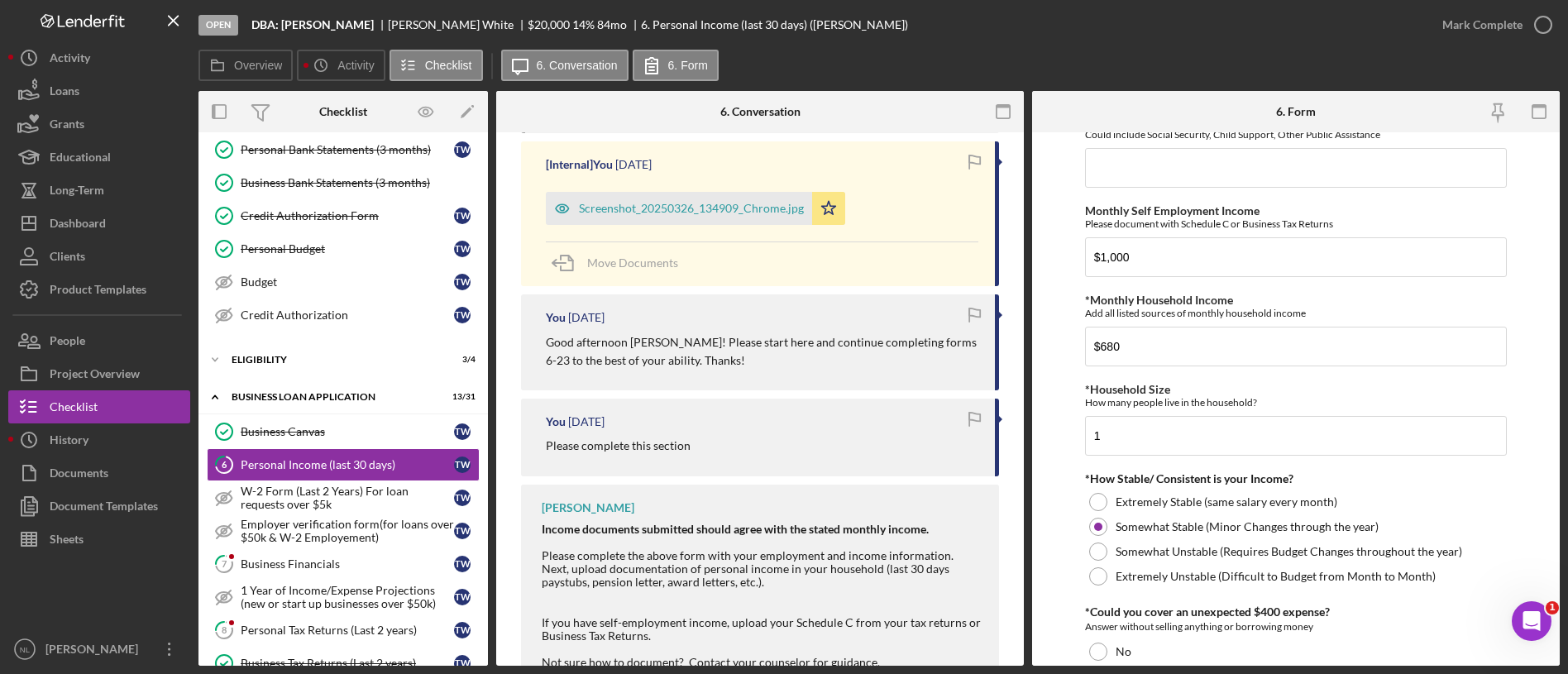
scroll to position [687, 0]
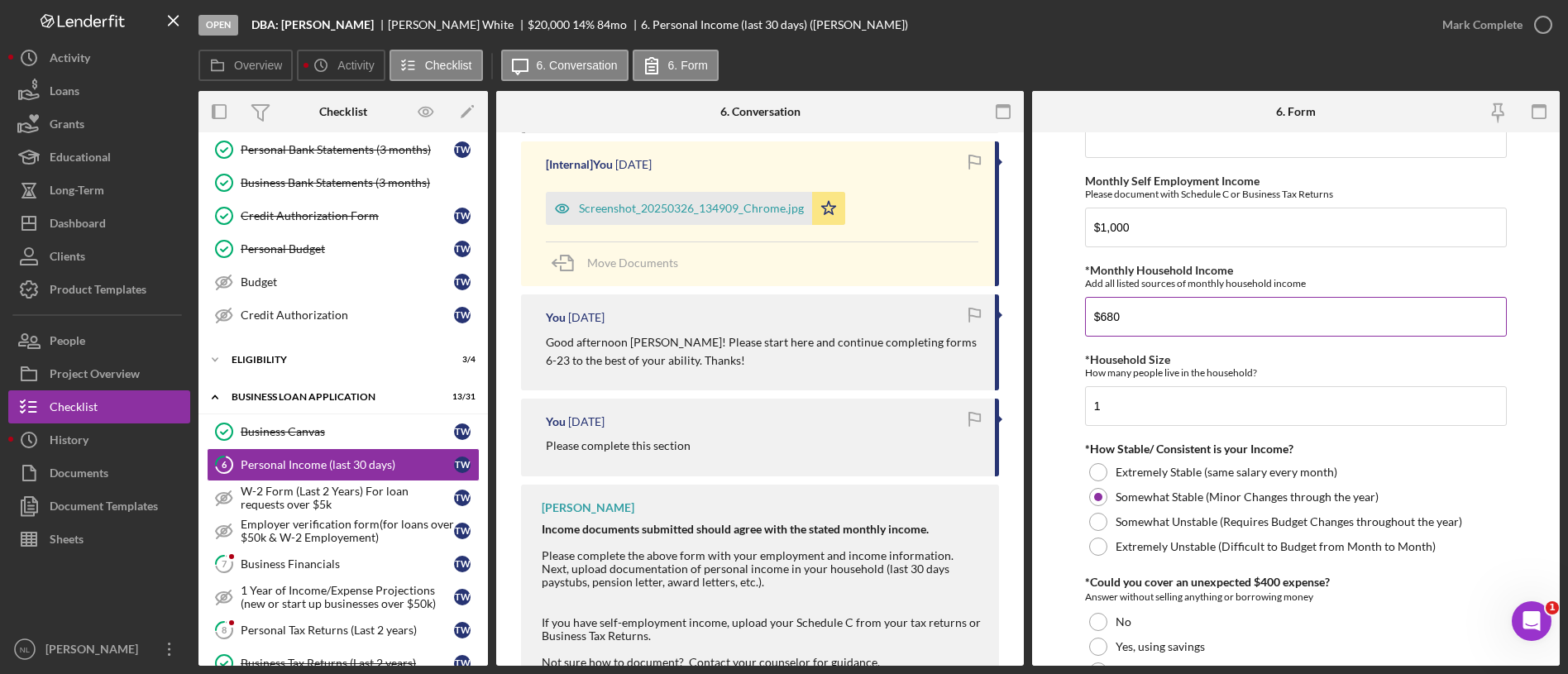
click at [1174, 319] on input "$680" at bounding box center [1295, 317] width 422 height 40
click at [1165, 346] on div "Employment Information *Employment Status Employed More than Full Time Employed…" at bounding box center [1295, 143] width 422 height 1379
click at [1160, 328] on input "$680" at bounding box center [1295, 317] width 422 height 40
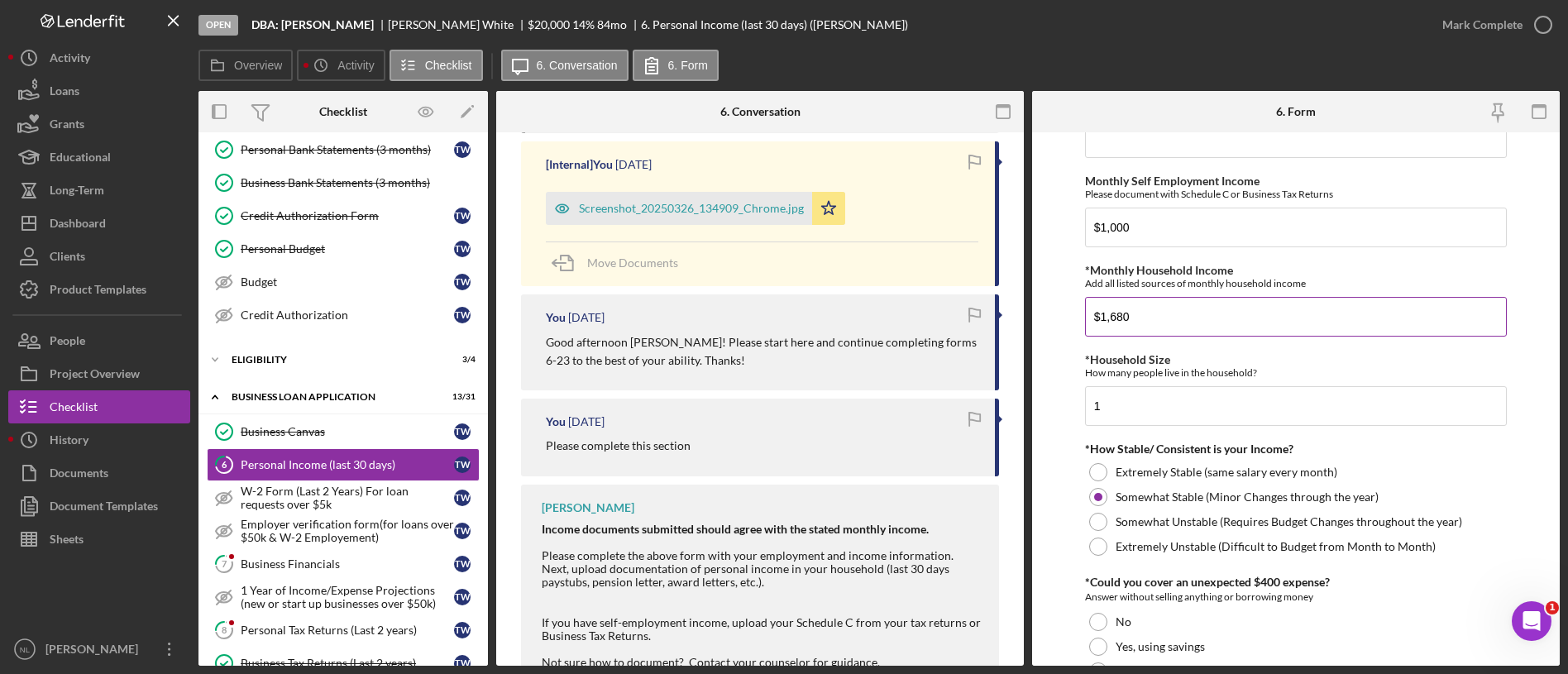
scroll to position [898, 0]
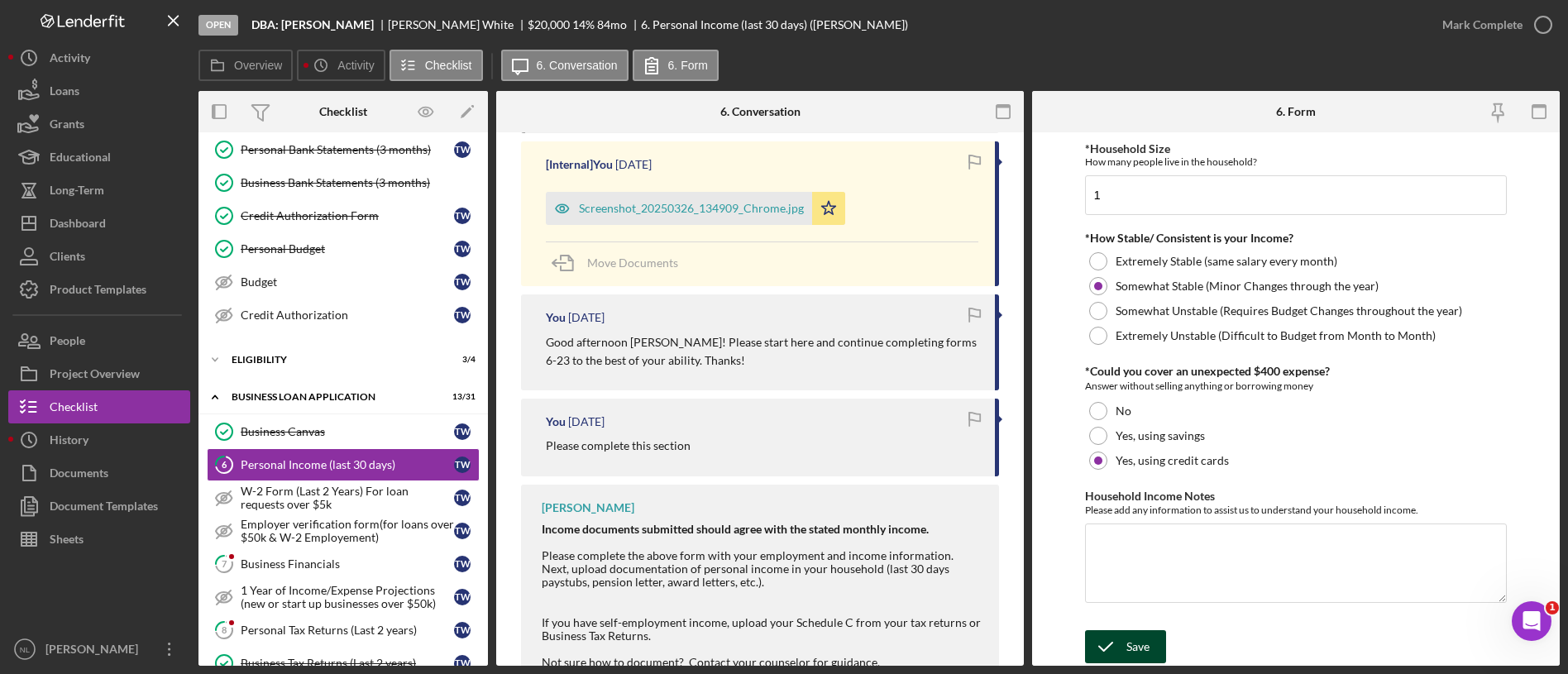
type input "$1,680"
click at [1137, 651] on div "Save" at bounding box center [1138, 647] width 23 height 33
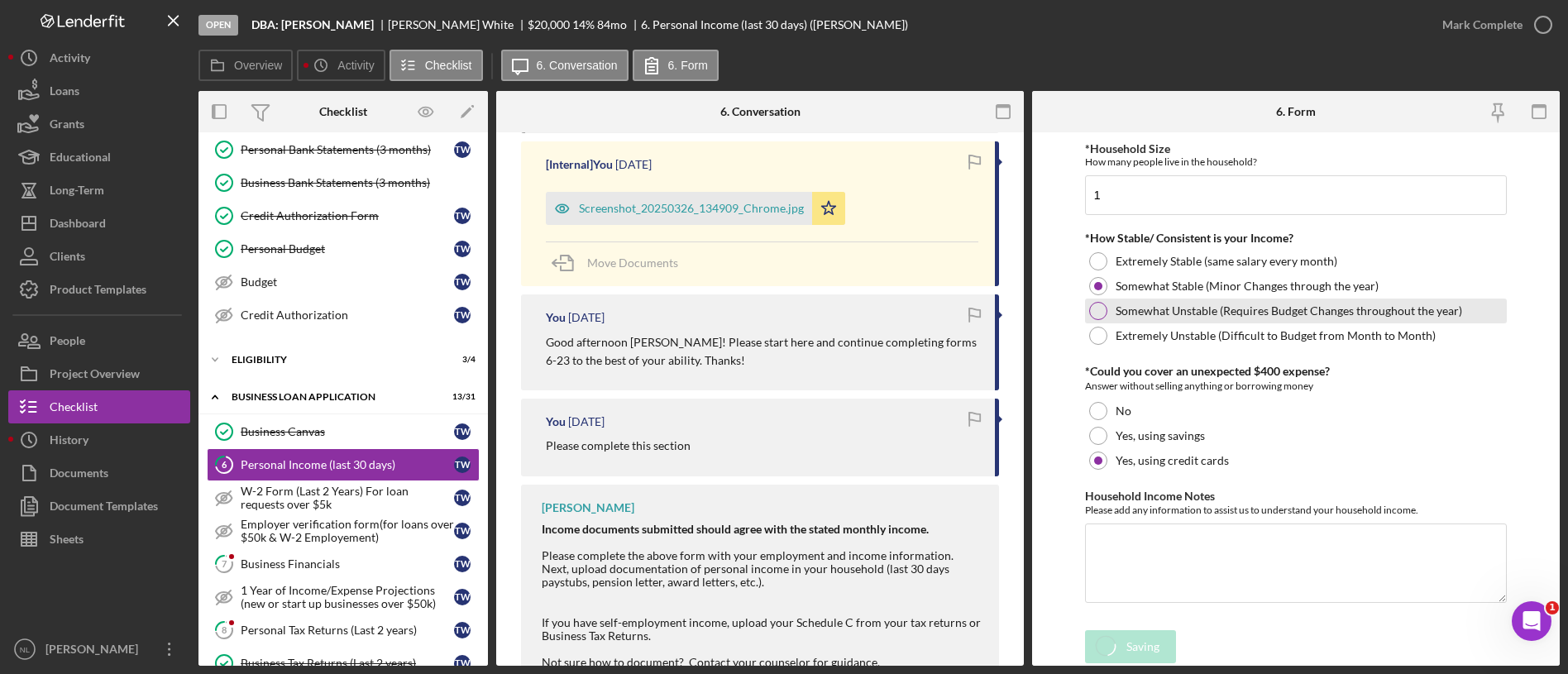
scroll to position [529, 0]
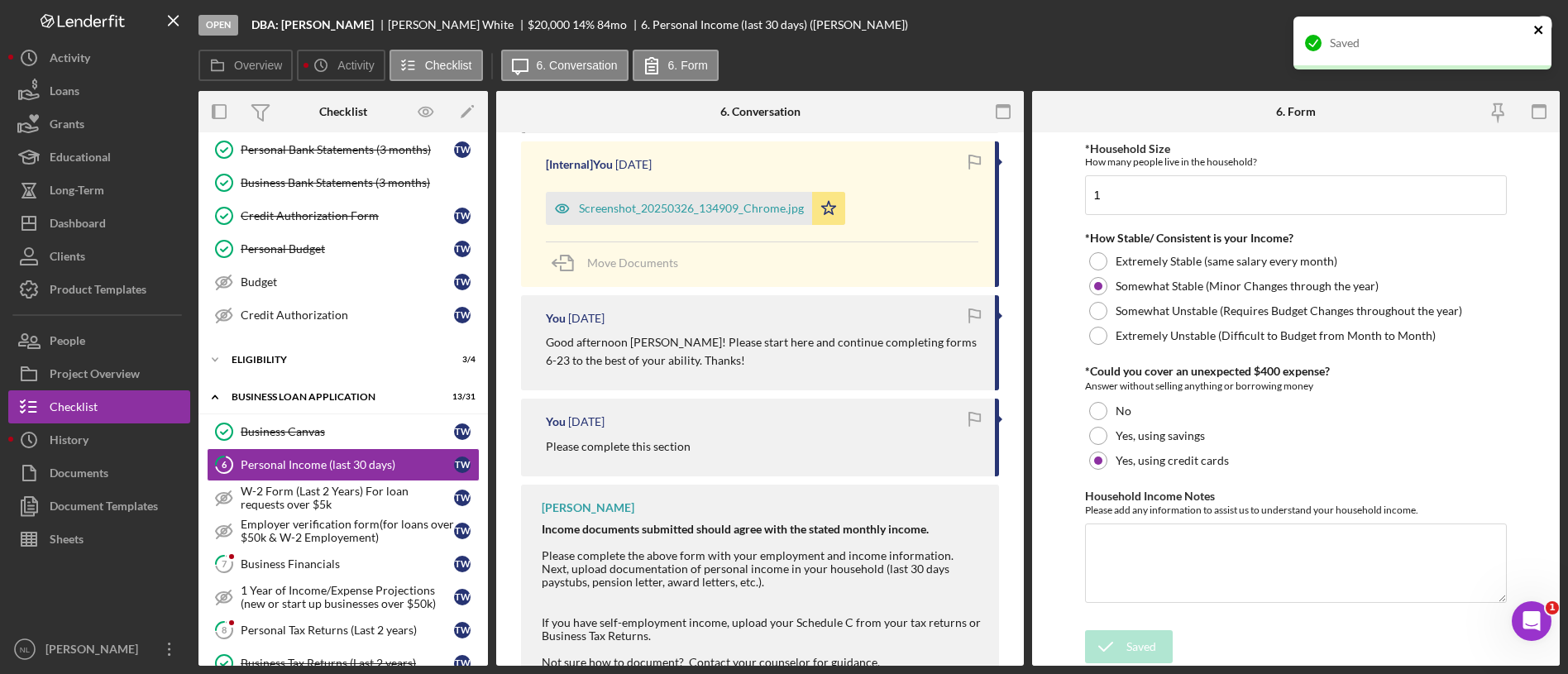
click at [1539, 30] on icon "close" at bounding box center [1538, 30] width 8 height 8
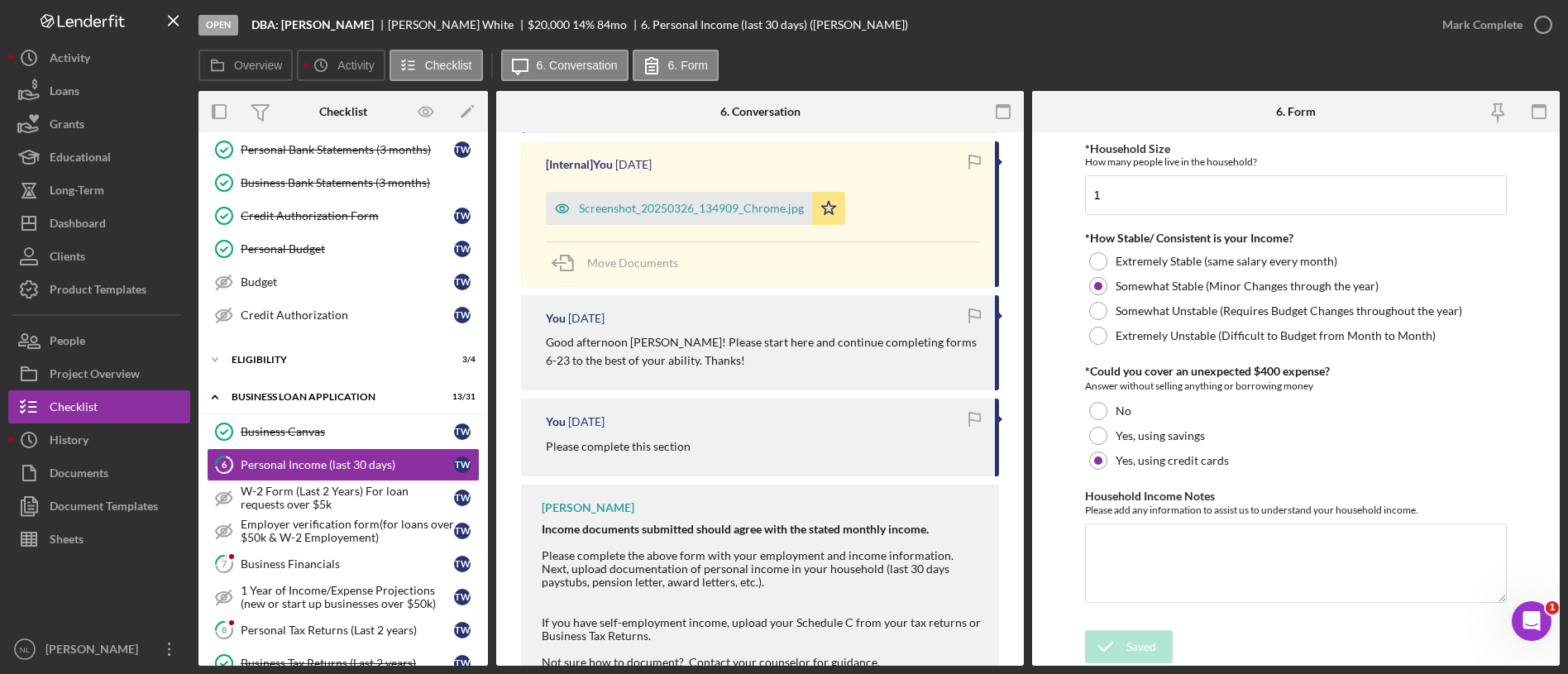
click at [1492, 34] on div "Open DBA: [PERSON_NAME] [PERSON_NAME] $20,000 $20,000 14 % 84 mo 6. Personal In…" at bounding box center [784, 337] width 1568 height 674
click at [1473, 18] on div "Mark Complete" at bounding box center [1482, 25] width 80 height 33
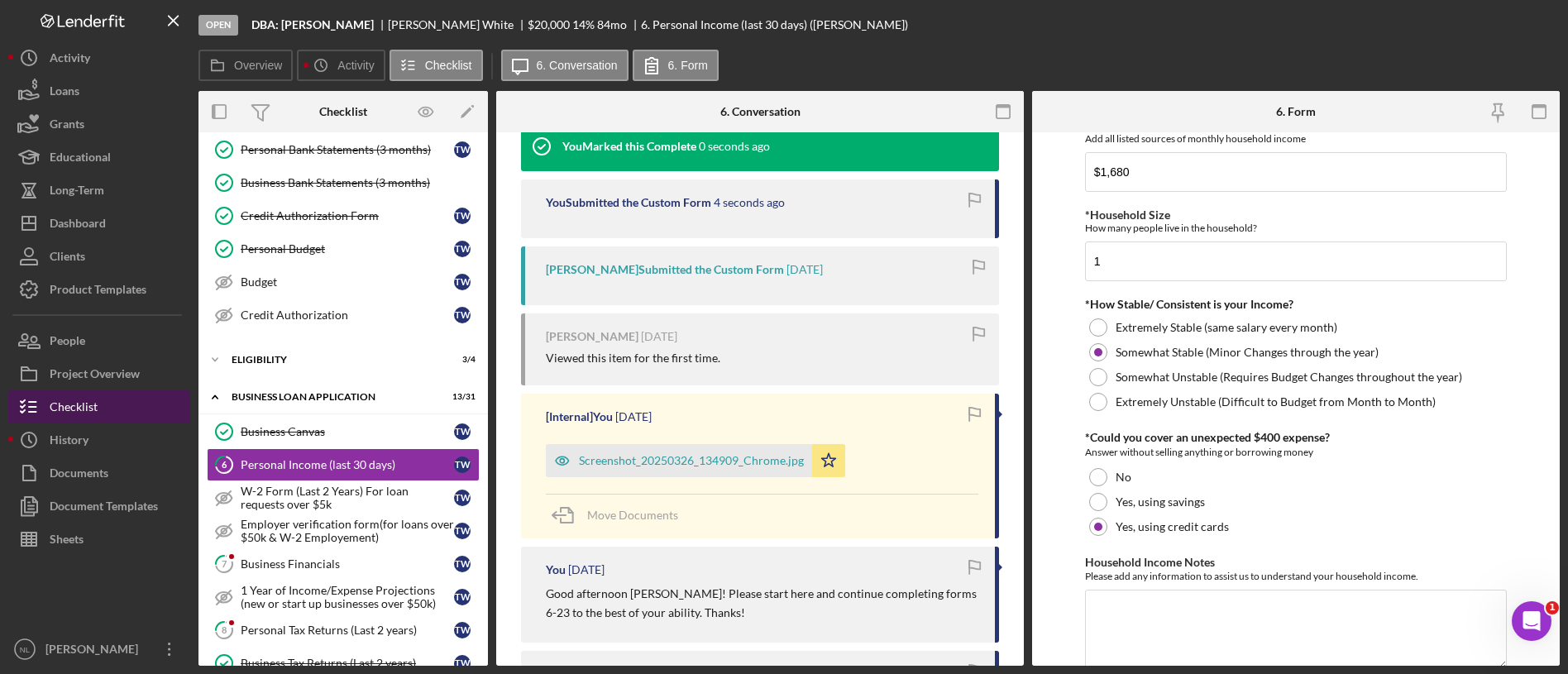
scroll to position [0, 0]
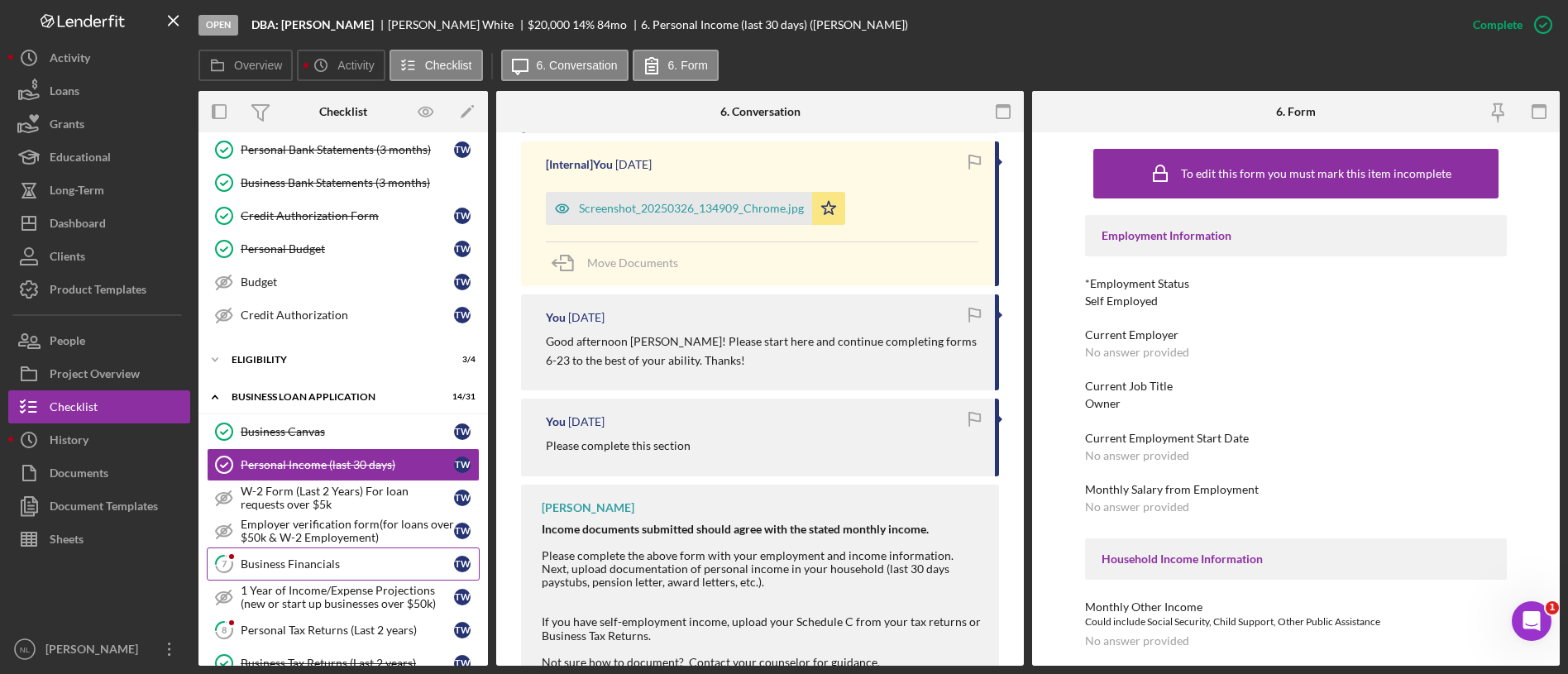
click at [274, 547] on link "7 Business Financials T W" at bounding box center [343, 563] width 273 height 33
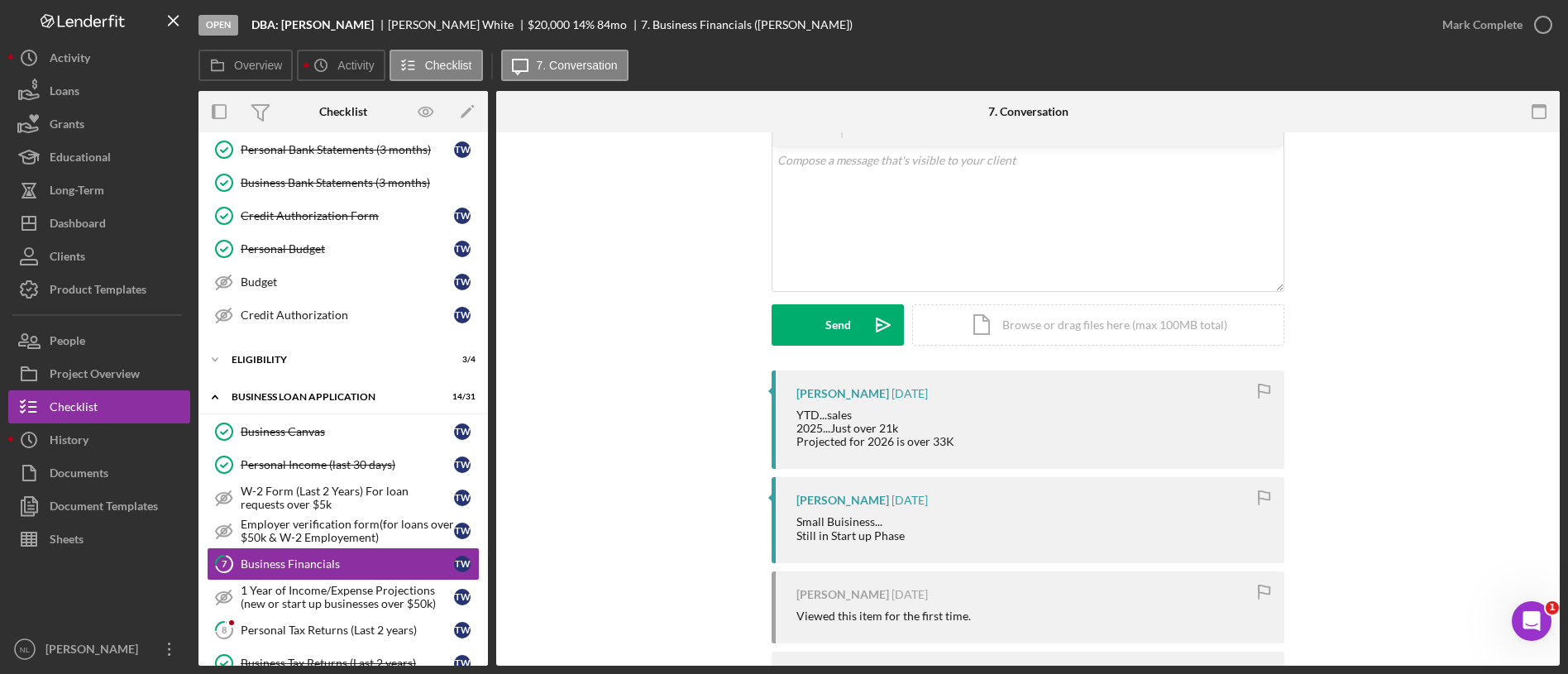
scroll to position [226, 0]
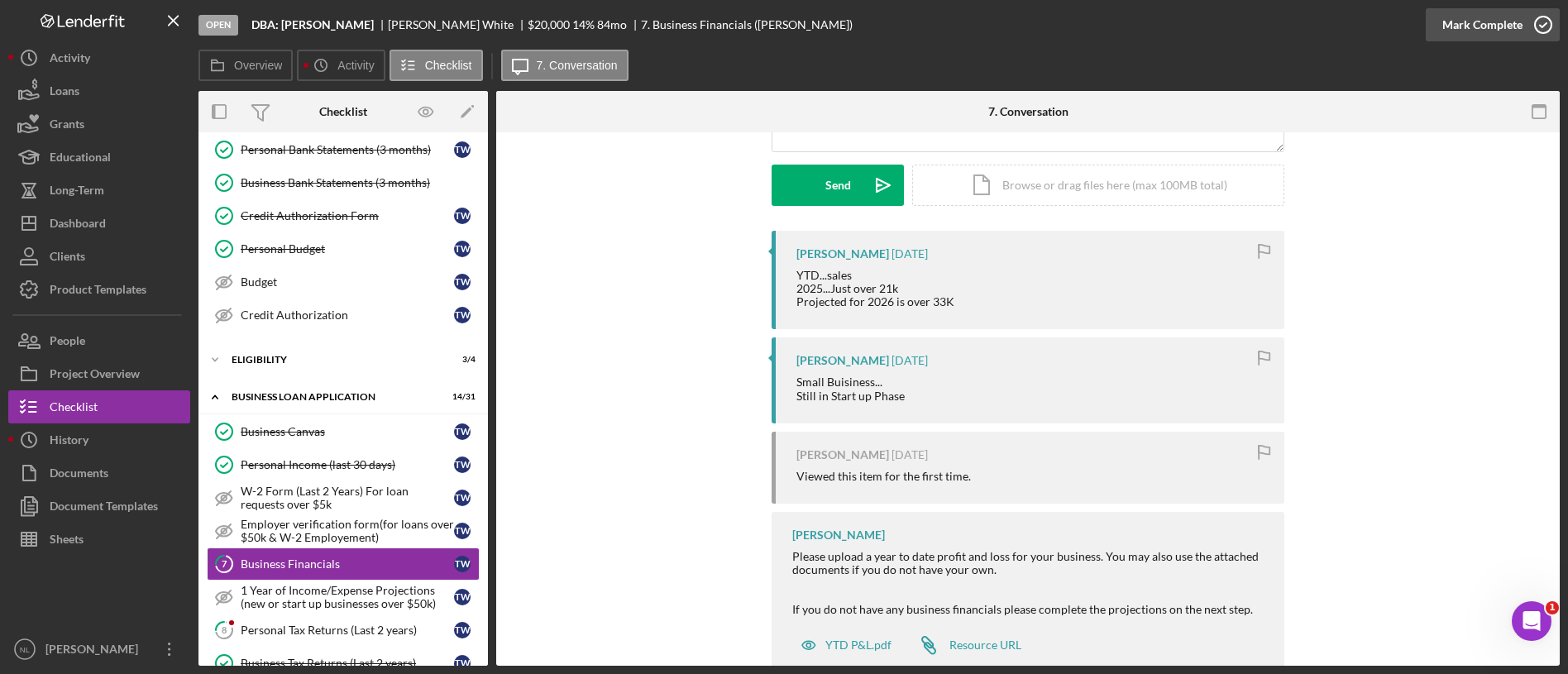
click at [1483, 19] on div "Mark Complete" at bounding box center [1482, 25] width 80 height 33
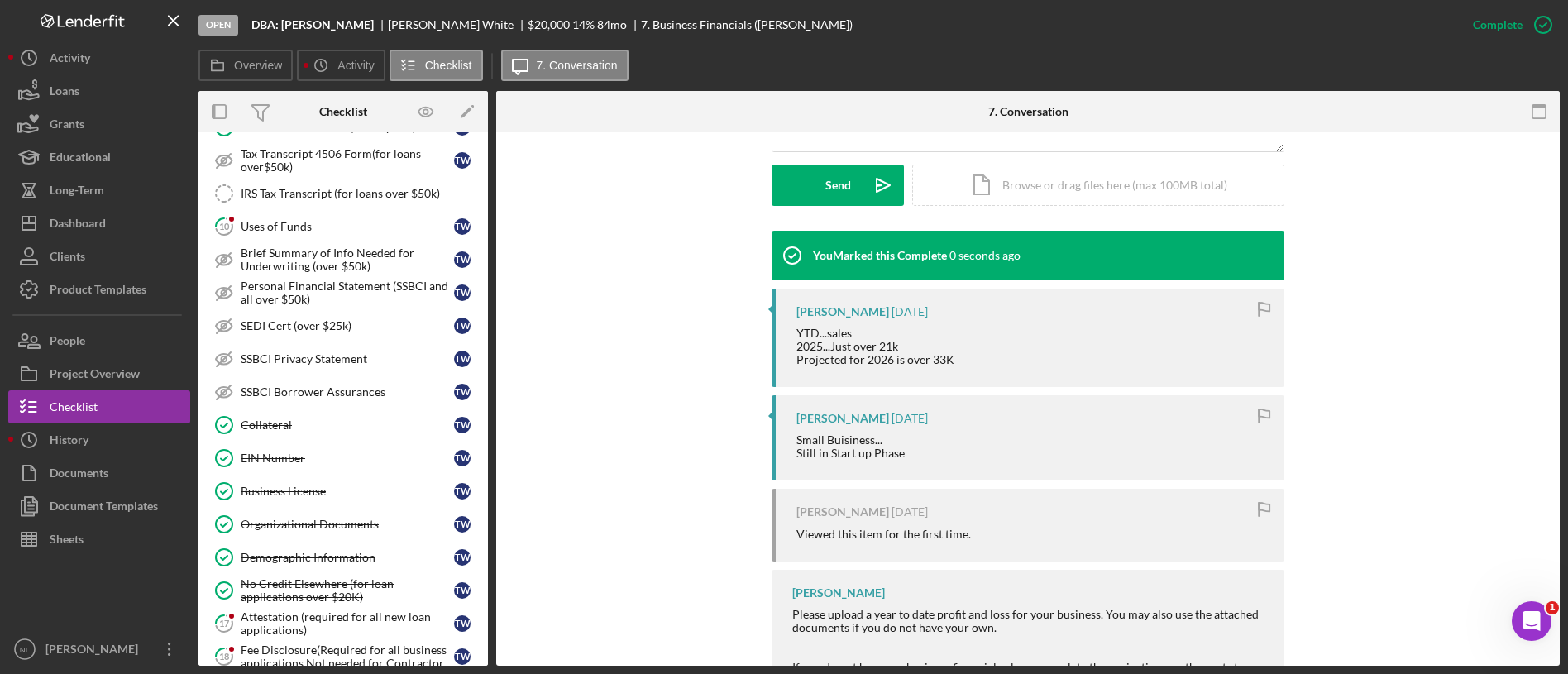
scroll to position [744, 0]
click at [361, 234] on link "10 Uses of Funds T W" at bounding box center [343, 225] width 273 height 33
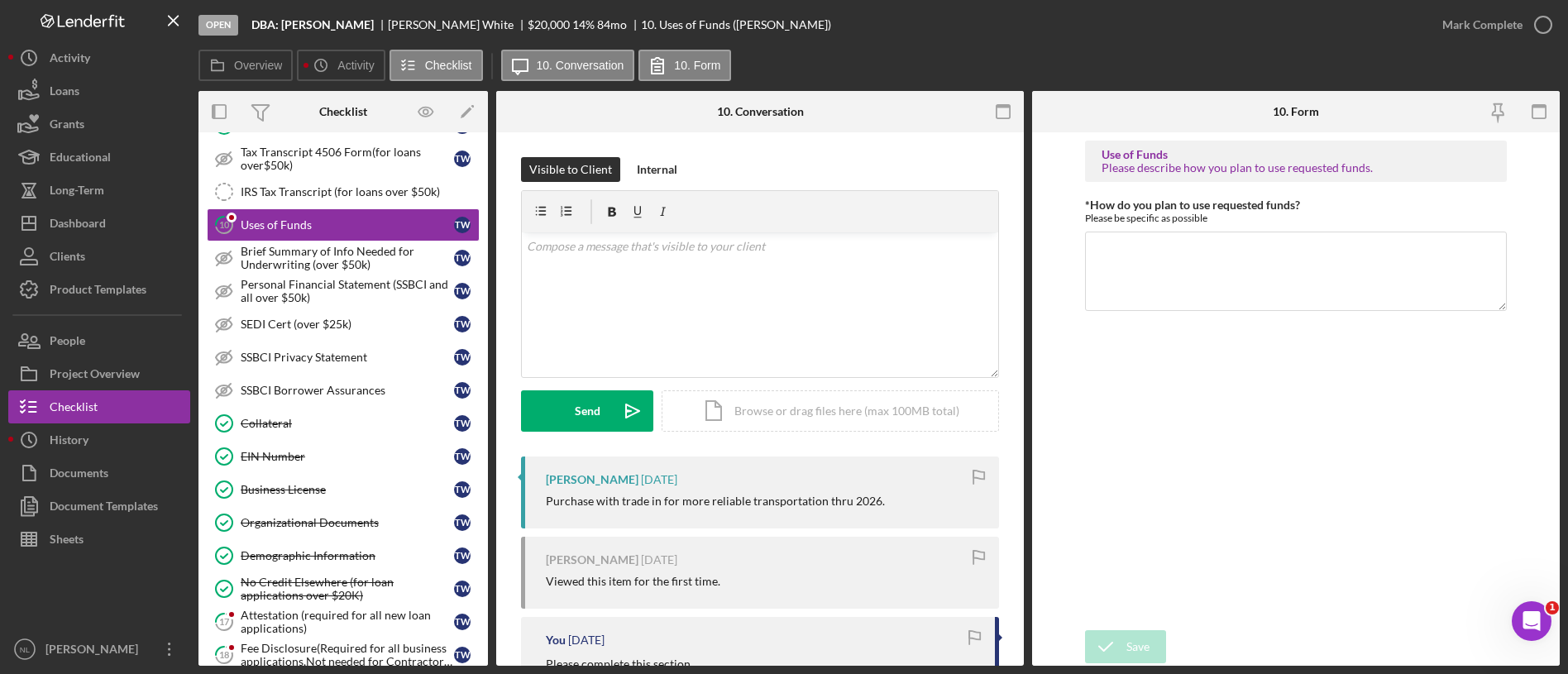
click at [809, 506] on div "Purchase with trade in for more reliable transportation thru 2026." at bounding box center [715, 501] width 339 height 13
click at [1166, 252] on textarea "*How do you plan to use requested funds?" at bounding box center [1295, 271] width 422 height 79
paste textarea "[URL][DOMAIN_NAME]."
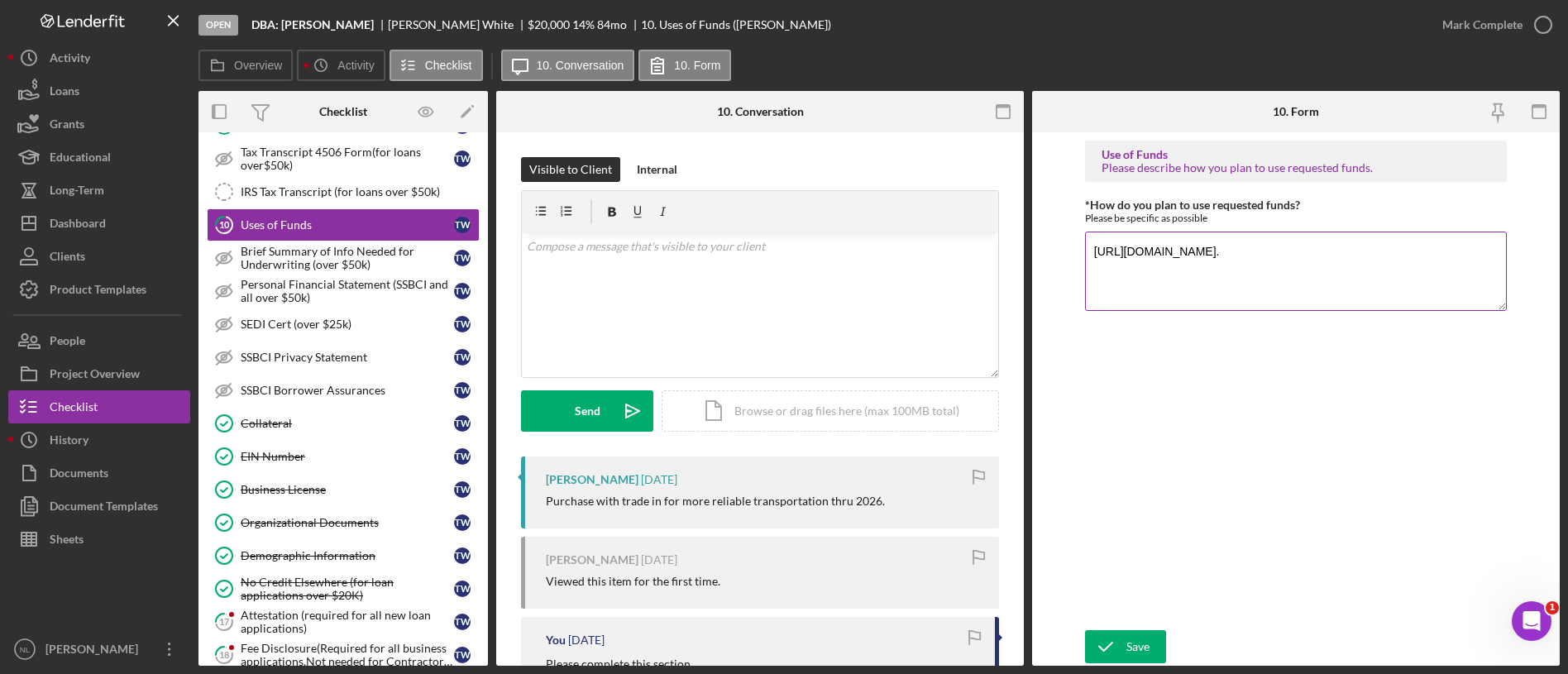
click at [1168, 281] on textarea "[URL][DOMAIN_NAME]." at bounding box center [1295, 271] width 422 height 79
click at [727, 488] on div "[PERSON_NAME] [DATE] Purchase with trade in for more reliable transportation th…" at bounding box center [760, 492] width 478 height 72
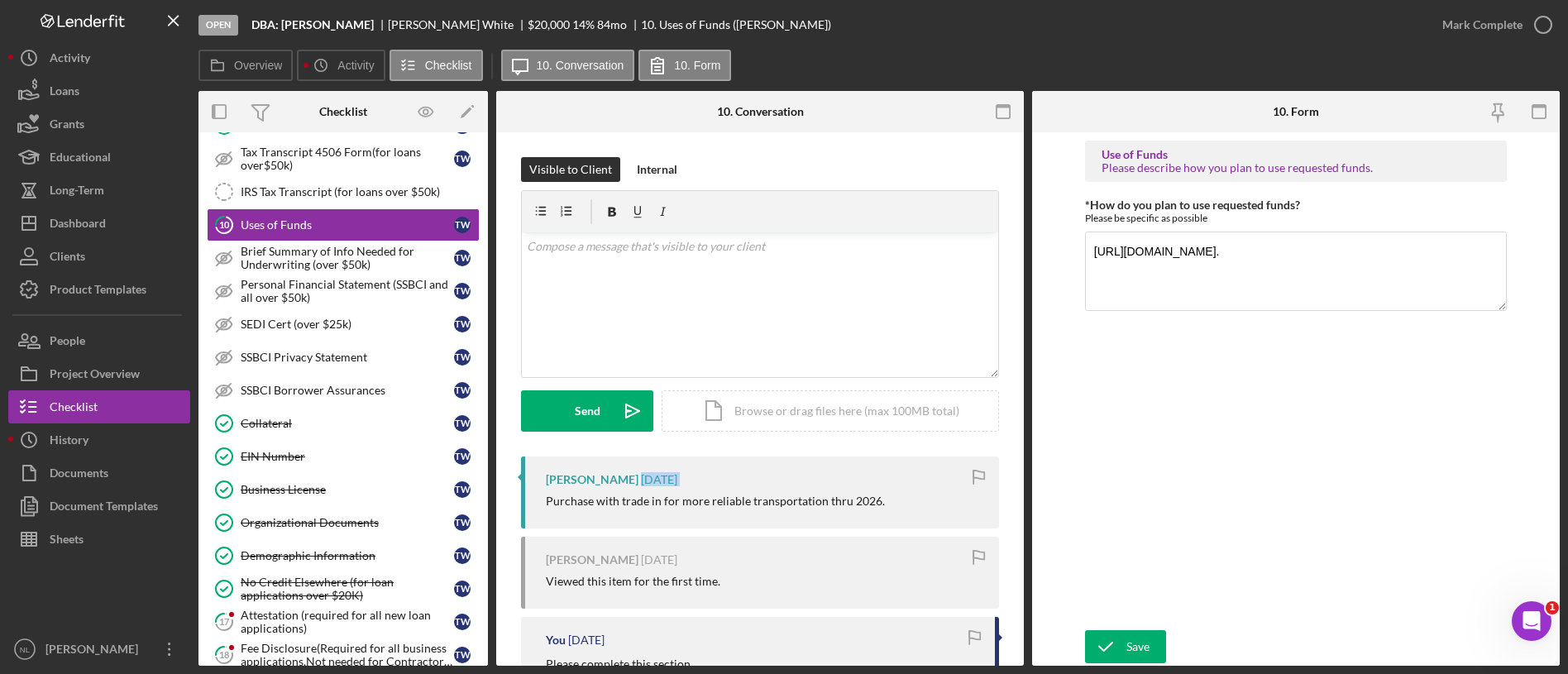
click at [727, 488] on div "[PERSON_NAME] [DATE] Purchase with trade in for more reliable transportation th…" at bounding box center [760, 492] width 478 height 72
click at [708, 502] on div "Purchase with trade in for more reliable transportation thru 2026." at bounding box center [715, 501] width 339 height 13
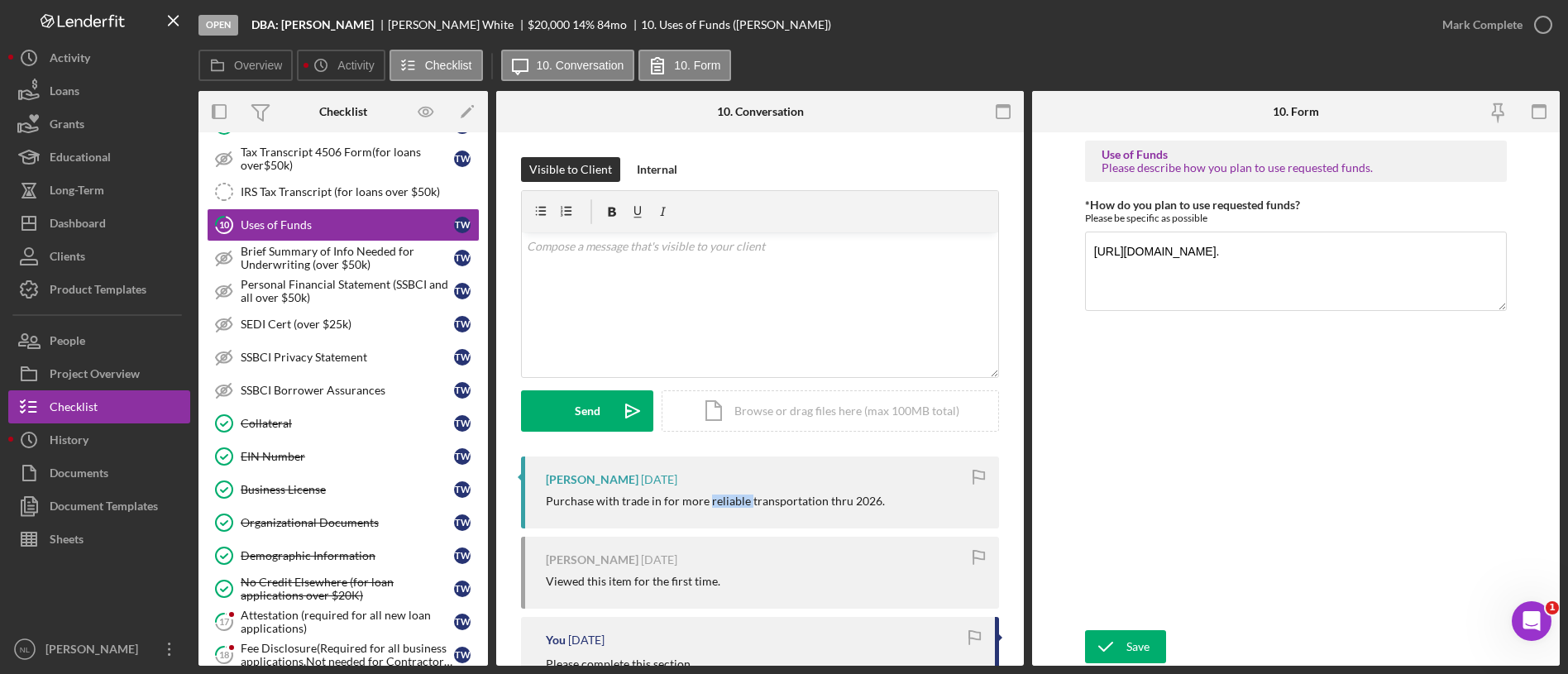
copy div "Purchase with trade in for more reliable transportation thru 2026."
click at [1116, 260] on textarea "[URL][DOMAIN_NAME]." at bounding box center [1295, 271] width 422 height 79
paste textarea "Purchase with trade in for more reliable transportation thru 2026."
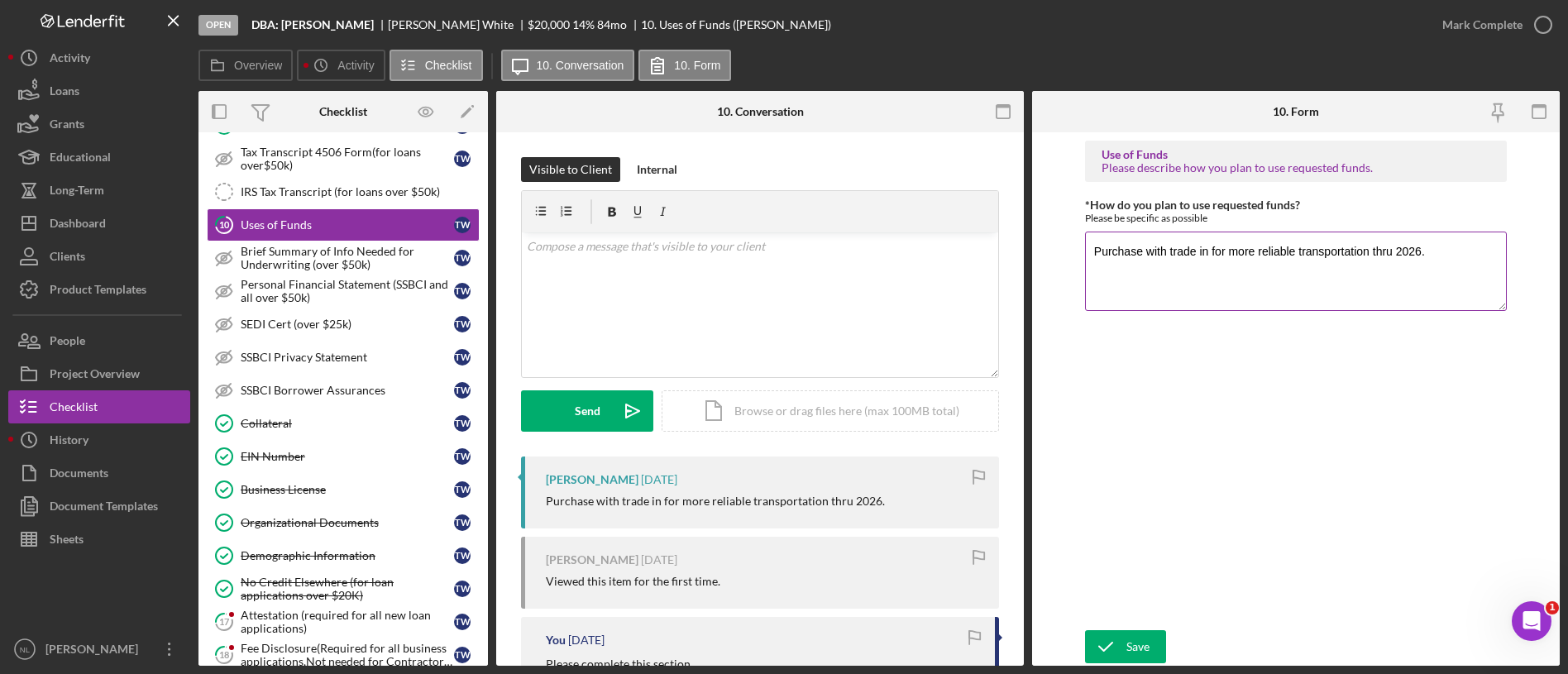
click at [1425, 260] on textarea "Purchase with trade in for more reliable transportation thru 2026." at bounding box center [1295, 271] width 422 height 79
click at [1419, 221] on div "Please be specific as possible" at bounding box center [1295, 218] width 422 height 12
click at [1423, 248] on textarea "Purchase with trade in for more reliable transportation thru 2026." at bounding box center [1295, 271] width 422 height 79
type textarea "Purchase with trade in for more reliable transportation thru 2026., supplies fo…"
click at [1138, 654] on div "Save" at bounding box center [1138, 647] width 23 height 33
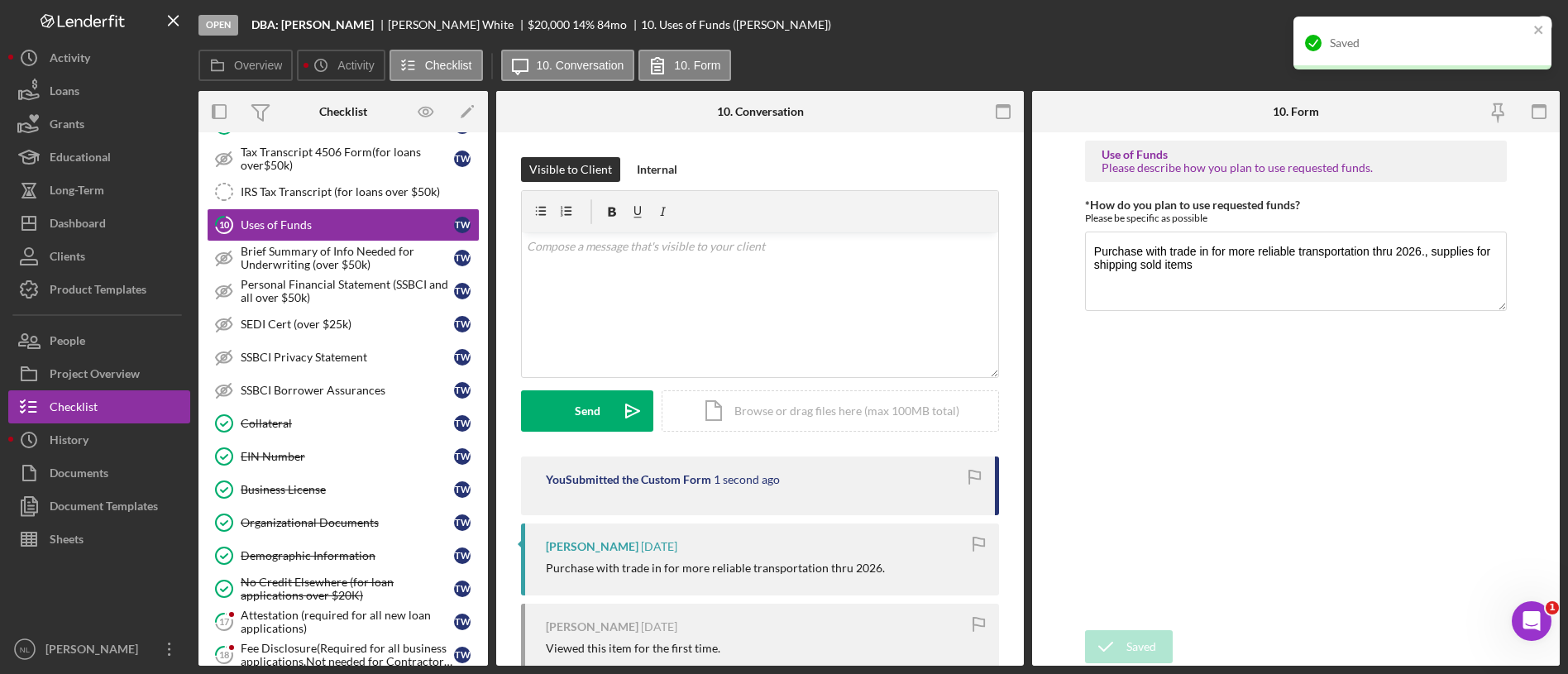
click at [1544, 22] on div "Saved" at bounding box center [1423, 43] width 258 height 53
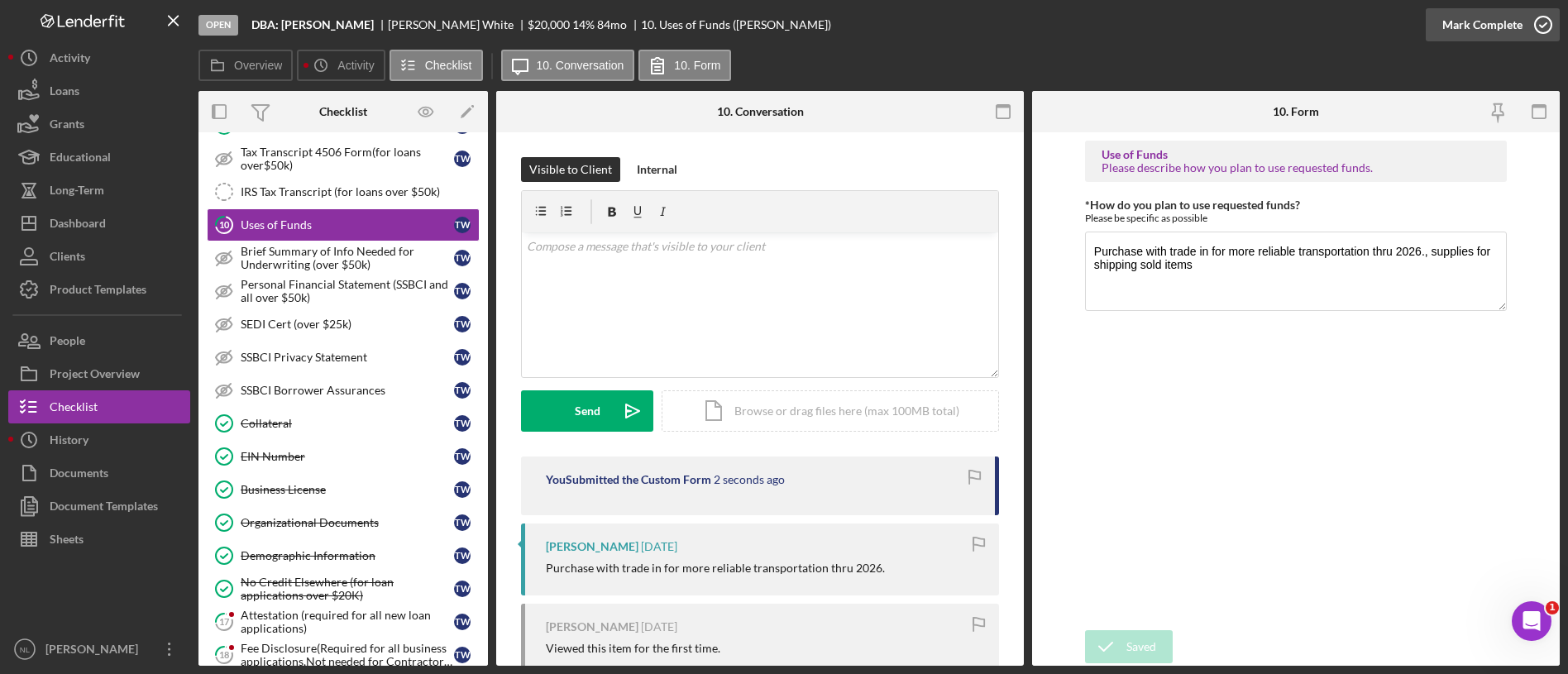
click at [1480, 39] on div "Mark Complete" at bounding box center [1482, 25] width 80 height 33
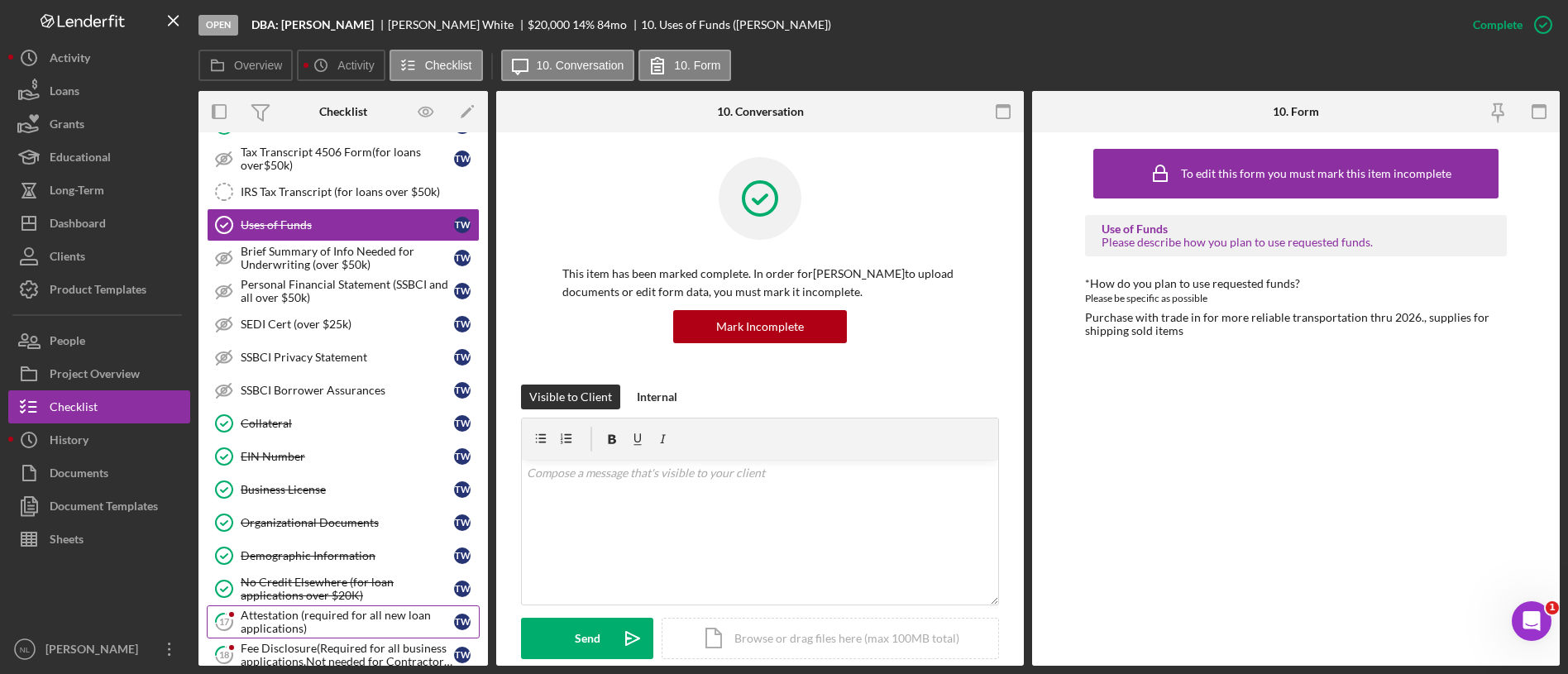
scroll to position [883, 0]
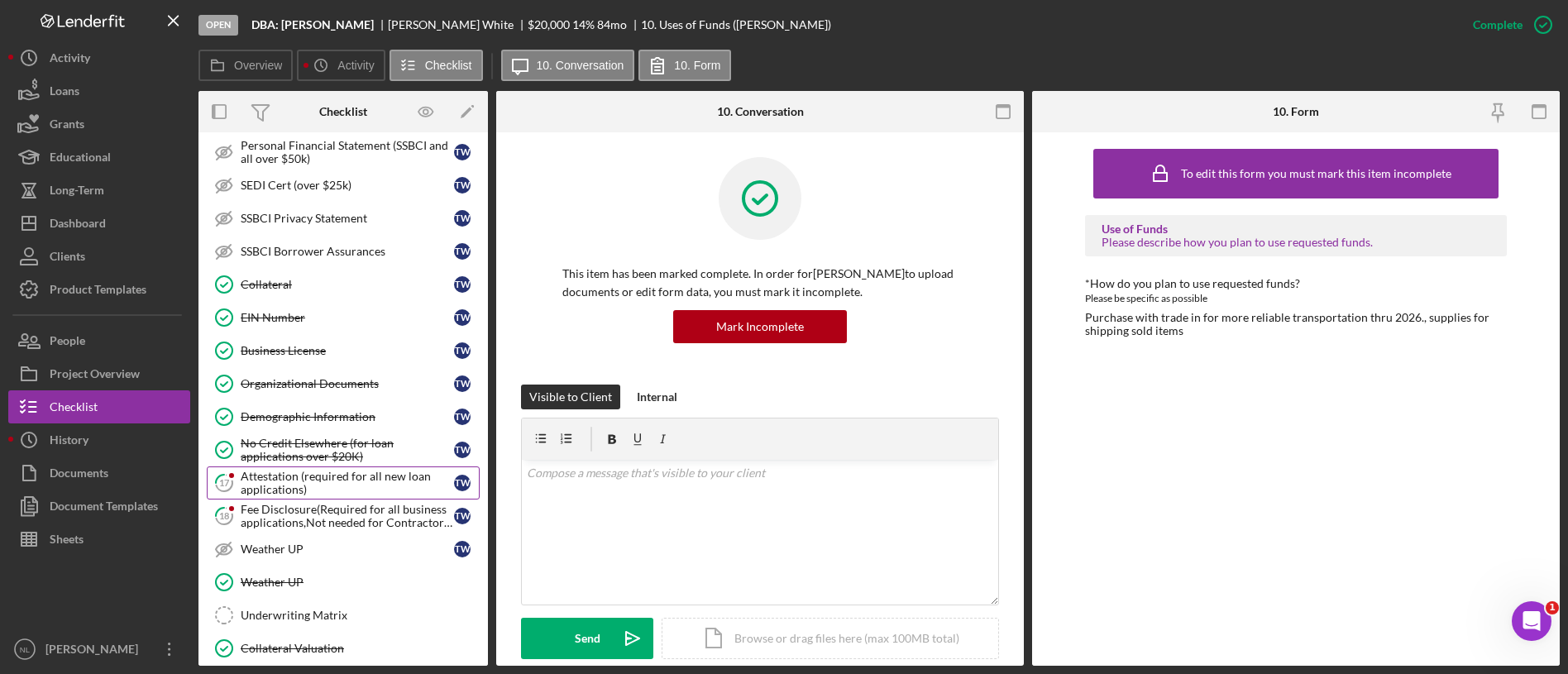
click at [295, 487] on div "Attestation (required for all new loan applications)" at bounding box center [347, 483] width 214 height 27
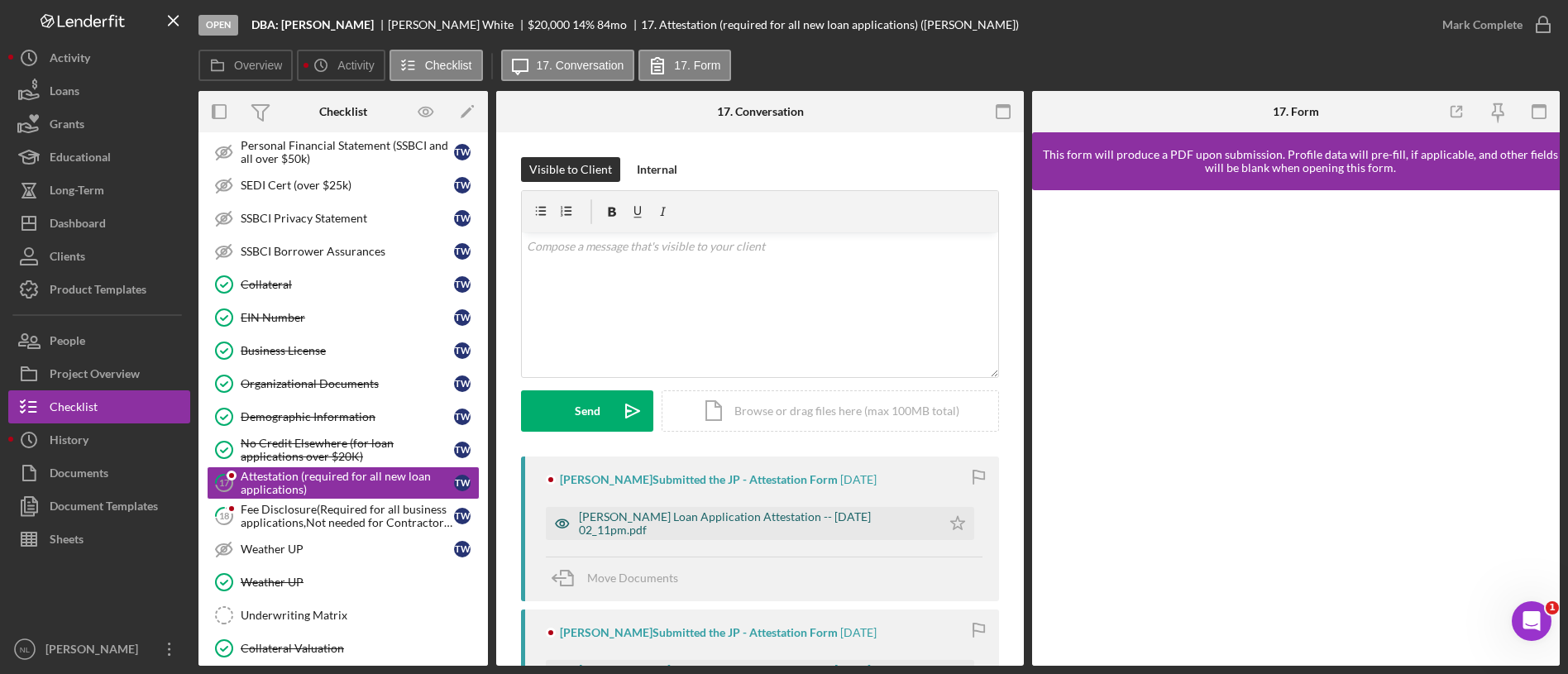
click at [789, 529] on div "[PERSON_NAME] Loan Application Attestation -- [DATE] 02_11pm.pdf" at bounding box center [756, 524] width 354 height 27
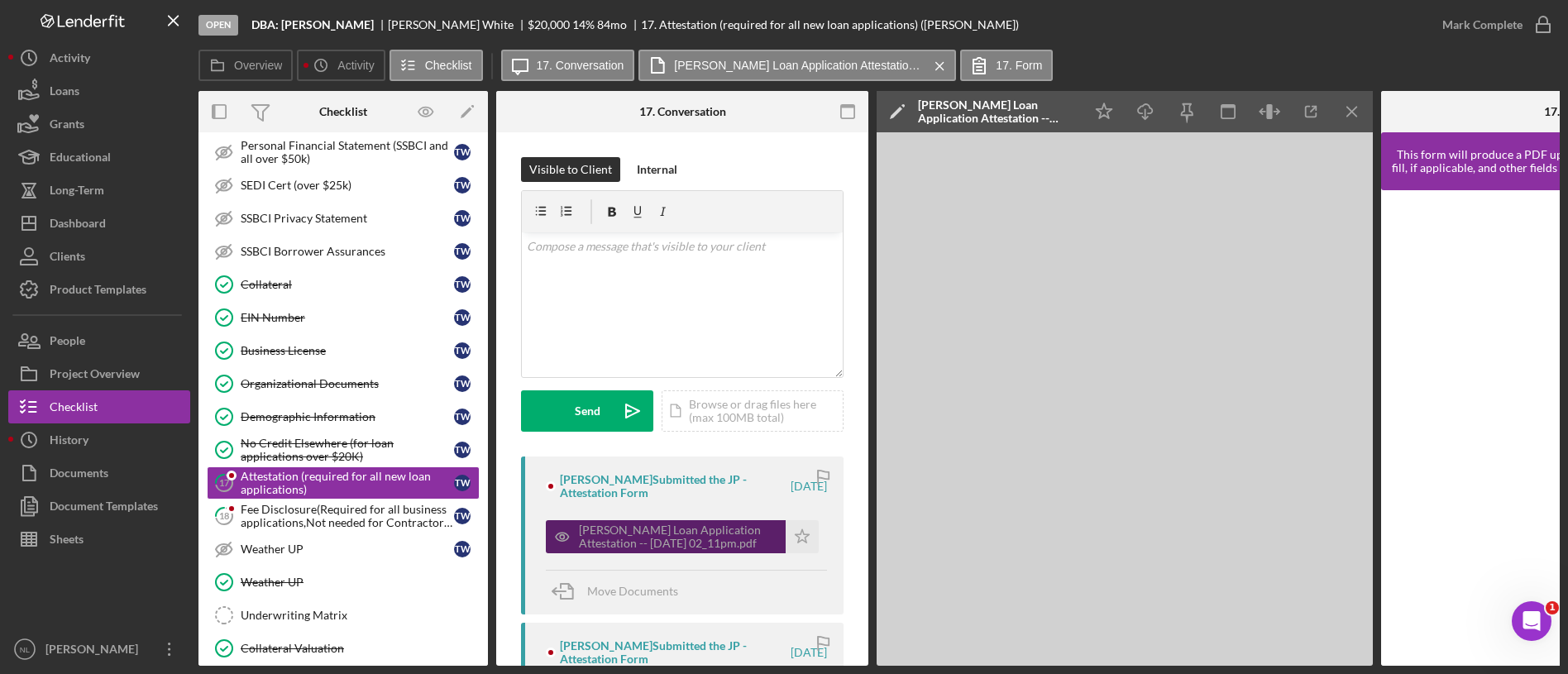
scroll to position [277, 0]
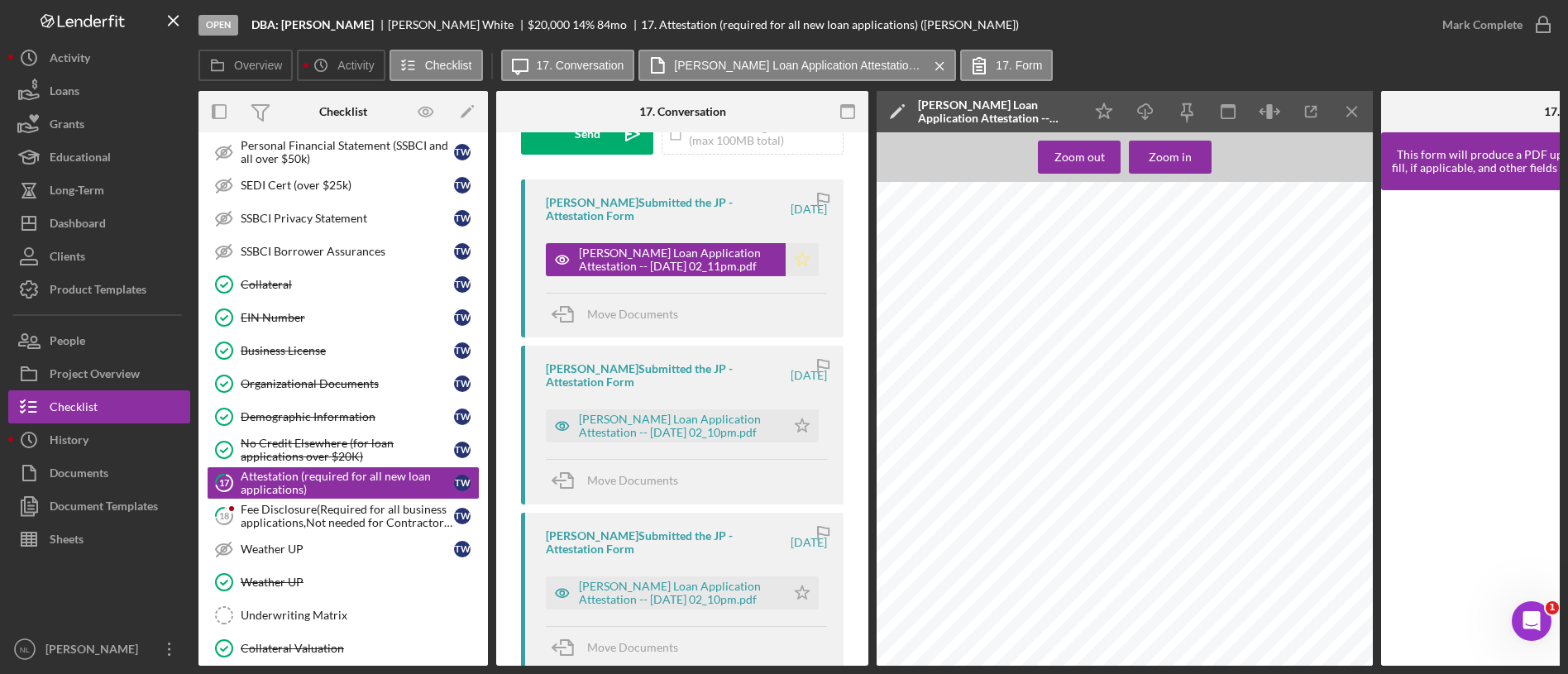
click at [801, 262] on polygon "button" at bounding box center [802, 258] width 14 height 13
click at [1356, 93] on icon "Icon/Menu Close" at bounding box center [1352, 111] width 37 height 37
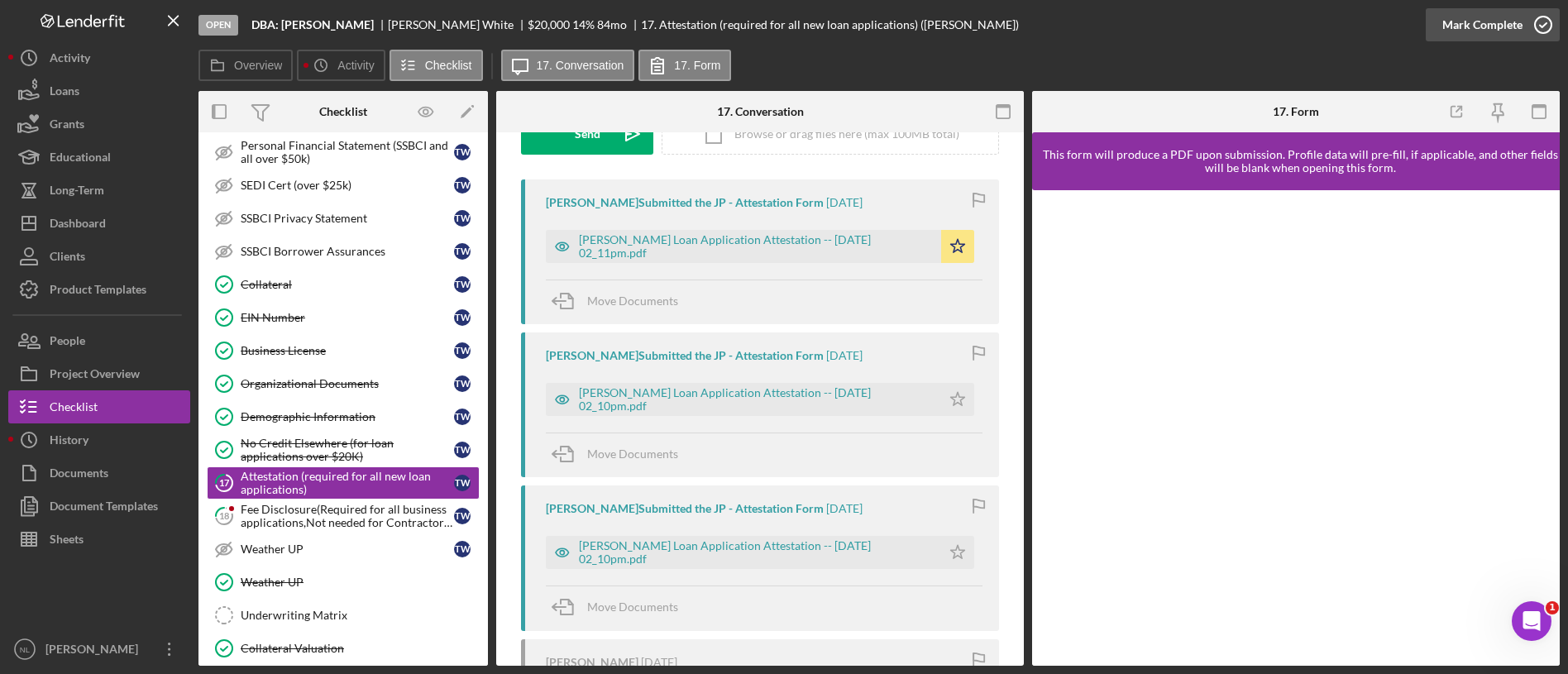
click at [1520, 36] on div "Mark Complete" at bounding box center [1482, 25] width 80 height 33
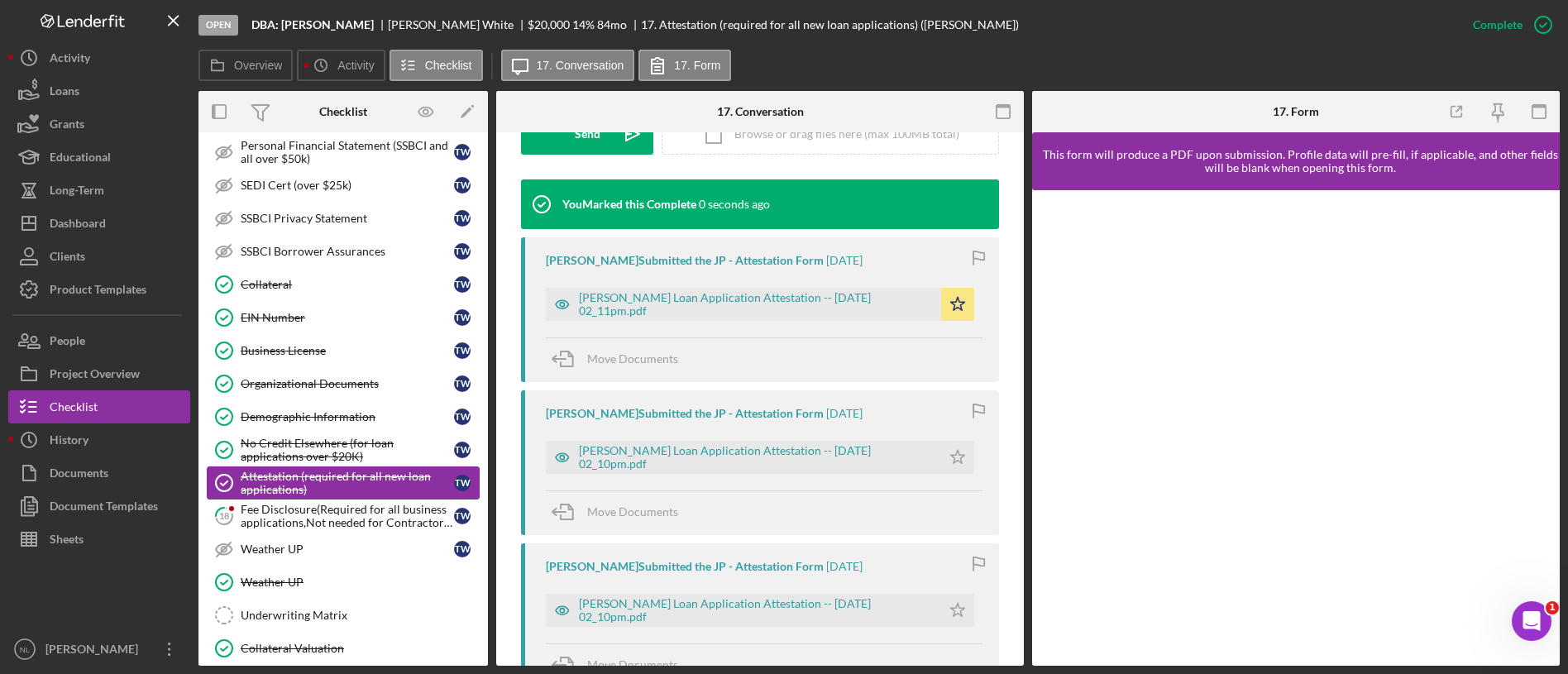
scroll to position [993, 0]
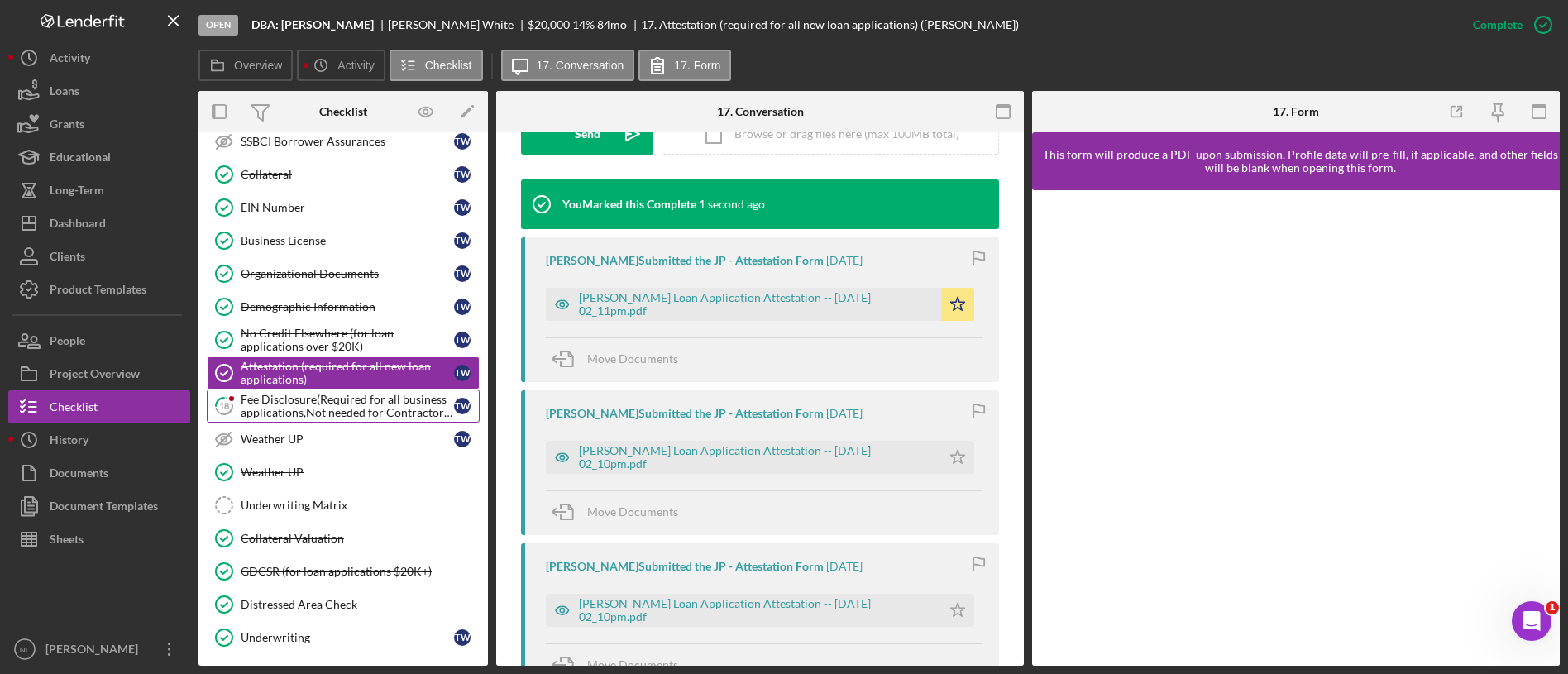
click at [335, 413] on div "Fee Disclosure(Required for all business applications,Not needed for Contractor…" at bounding box center [347, 406] width 214 height 27
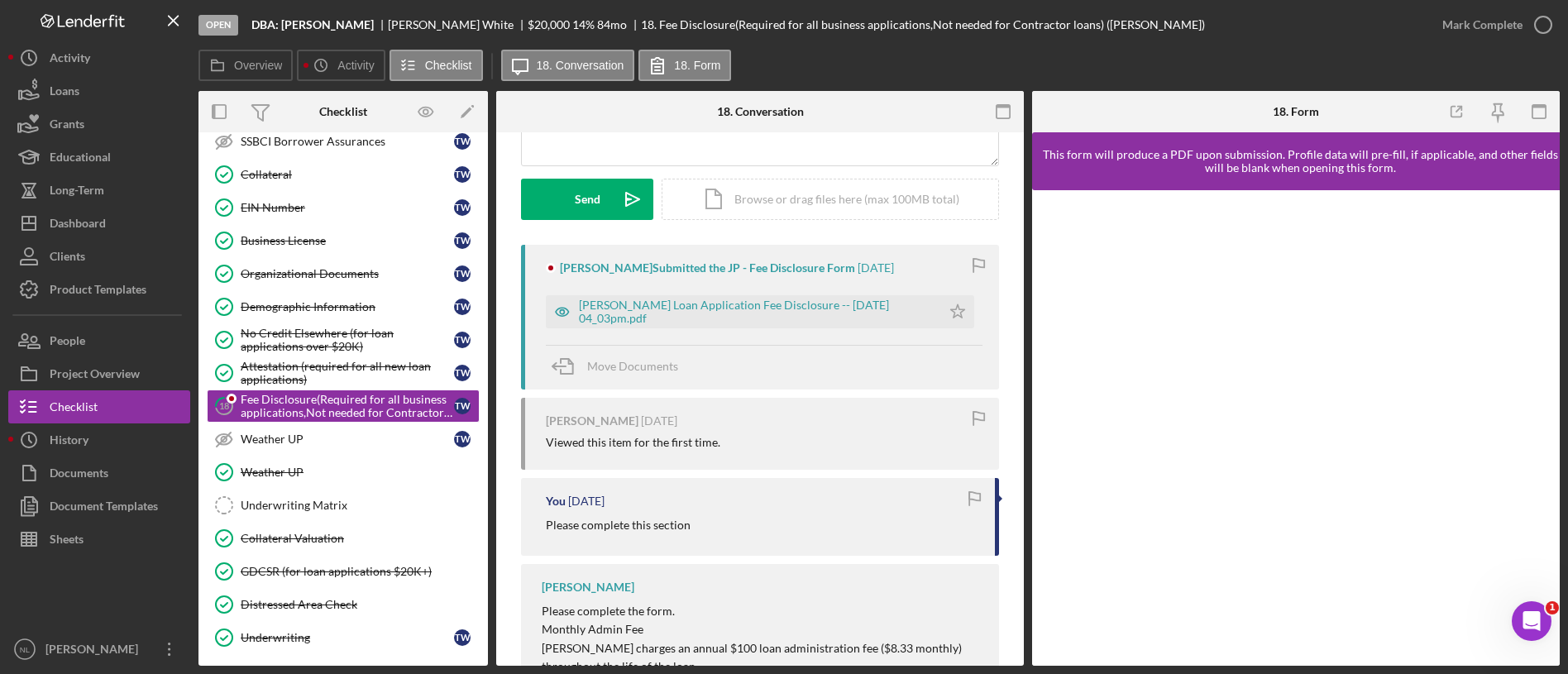
scroll to position [222, 0]
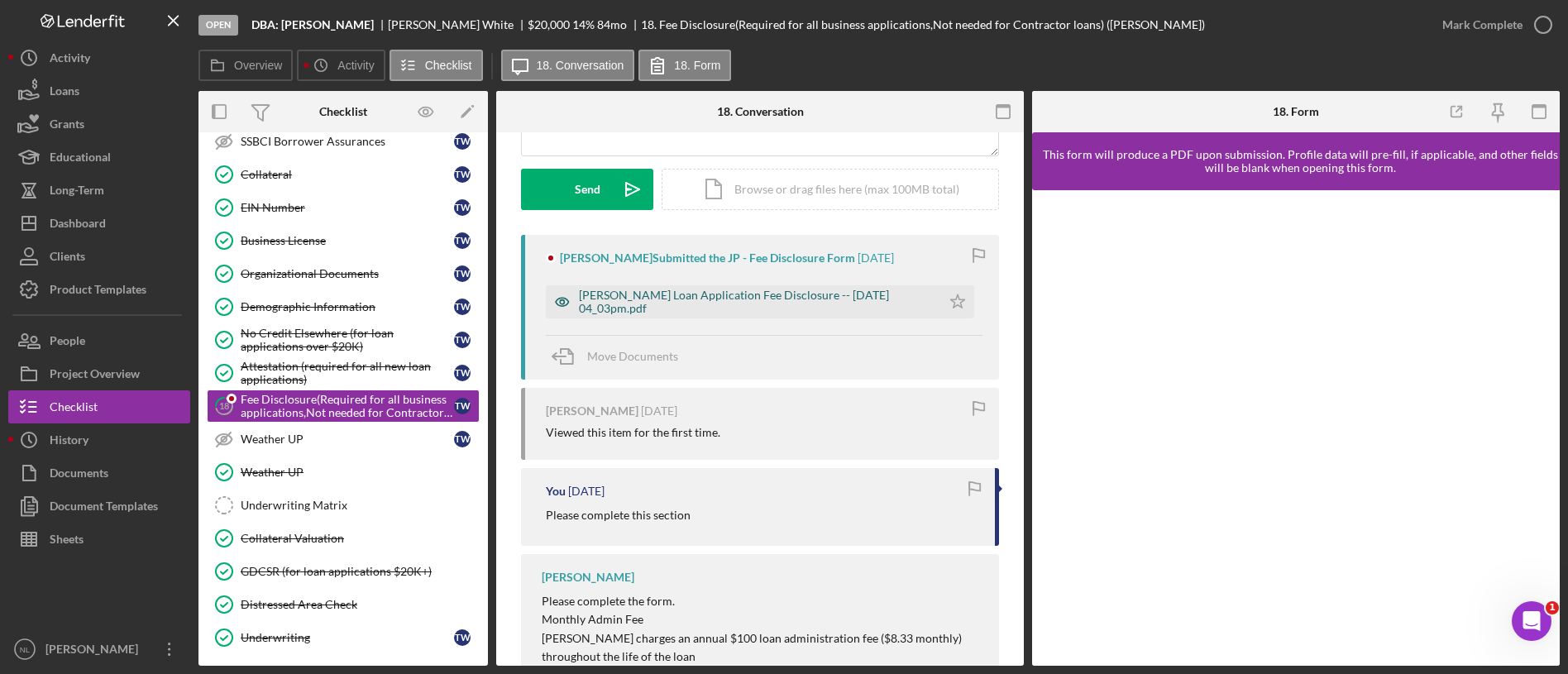
click at [889, 317] on div "[PERSON_NAME] Loan Application Fee Disclosure -- [DATE] 04_03pm.pdf" at bounding box center [742, 302] width 395 height 33
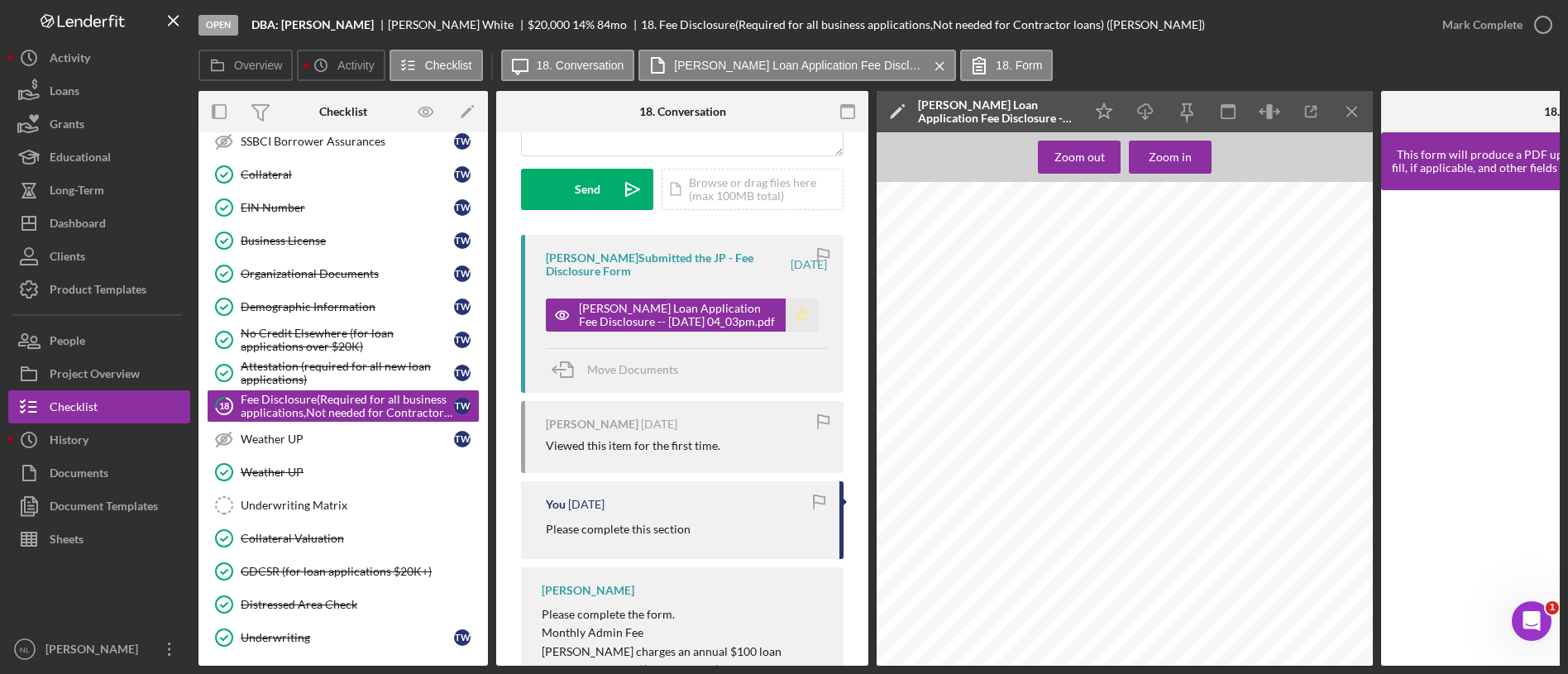
click at [798, 325] on icon "Icon/Star" at bounding box center [802, 315] width 33 height 33
click at [1365, 124] on icon "Icon/Menu Close" at bounding box center [1352, 111] width 37 height 37
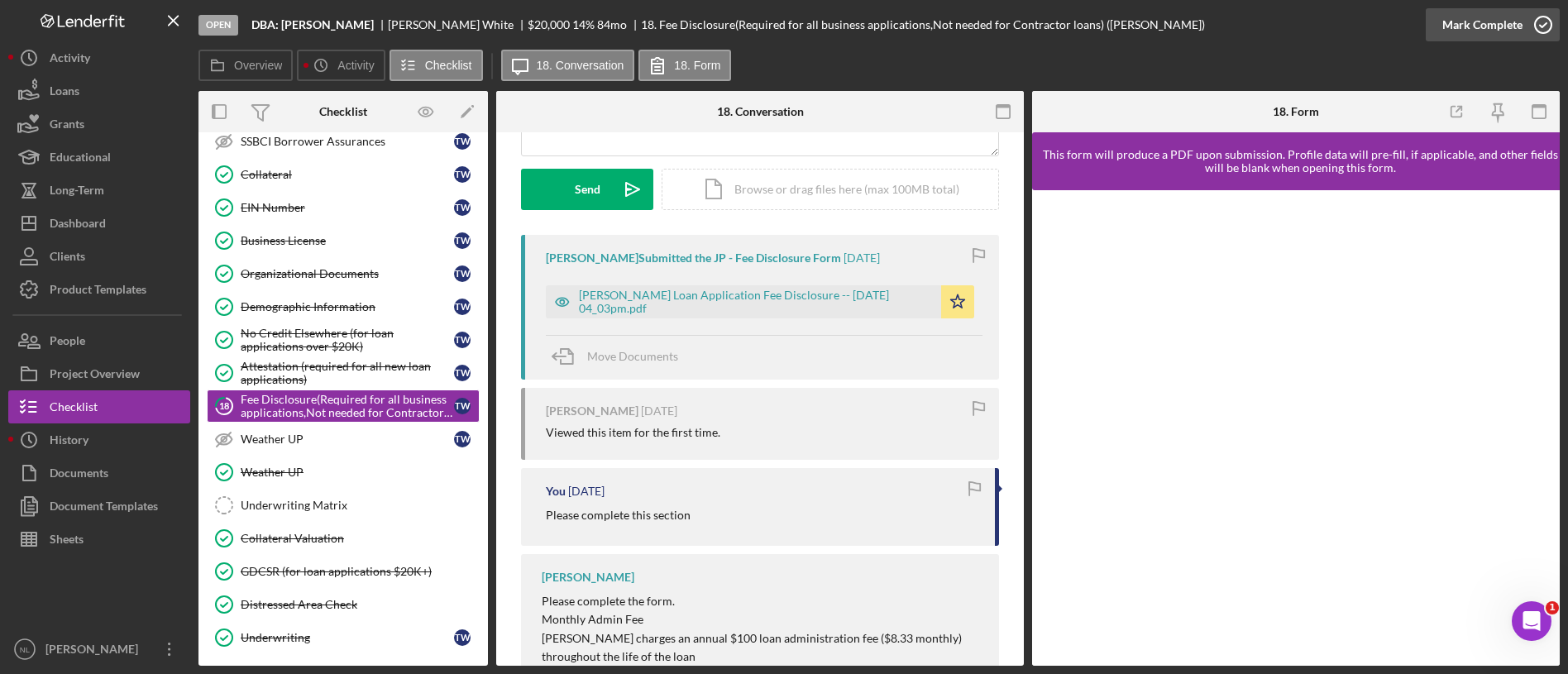
click at [1445, 21] on div "Mark Complete" at bounding box center [1482, 25] width 80 height 33
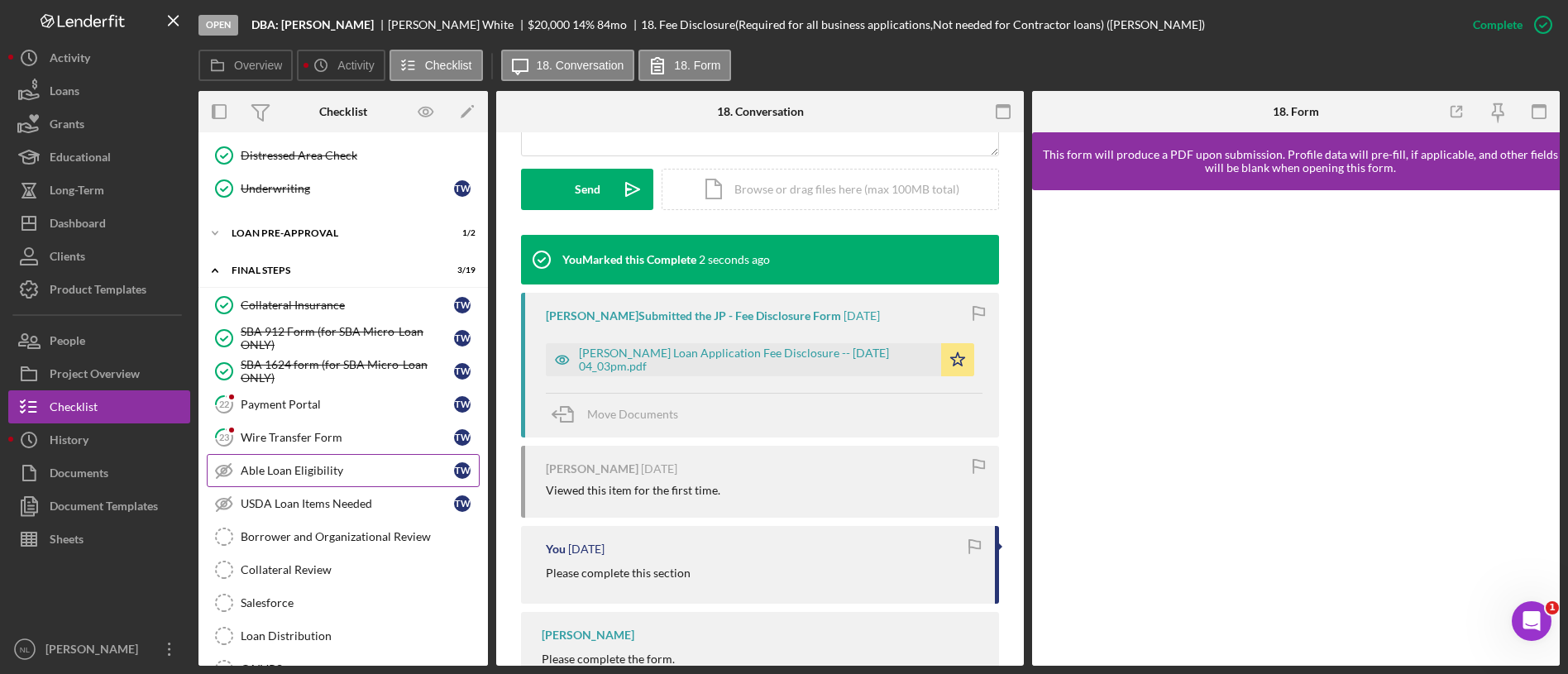
scroll to position [1462, 0]
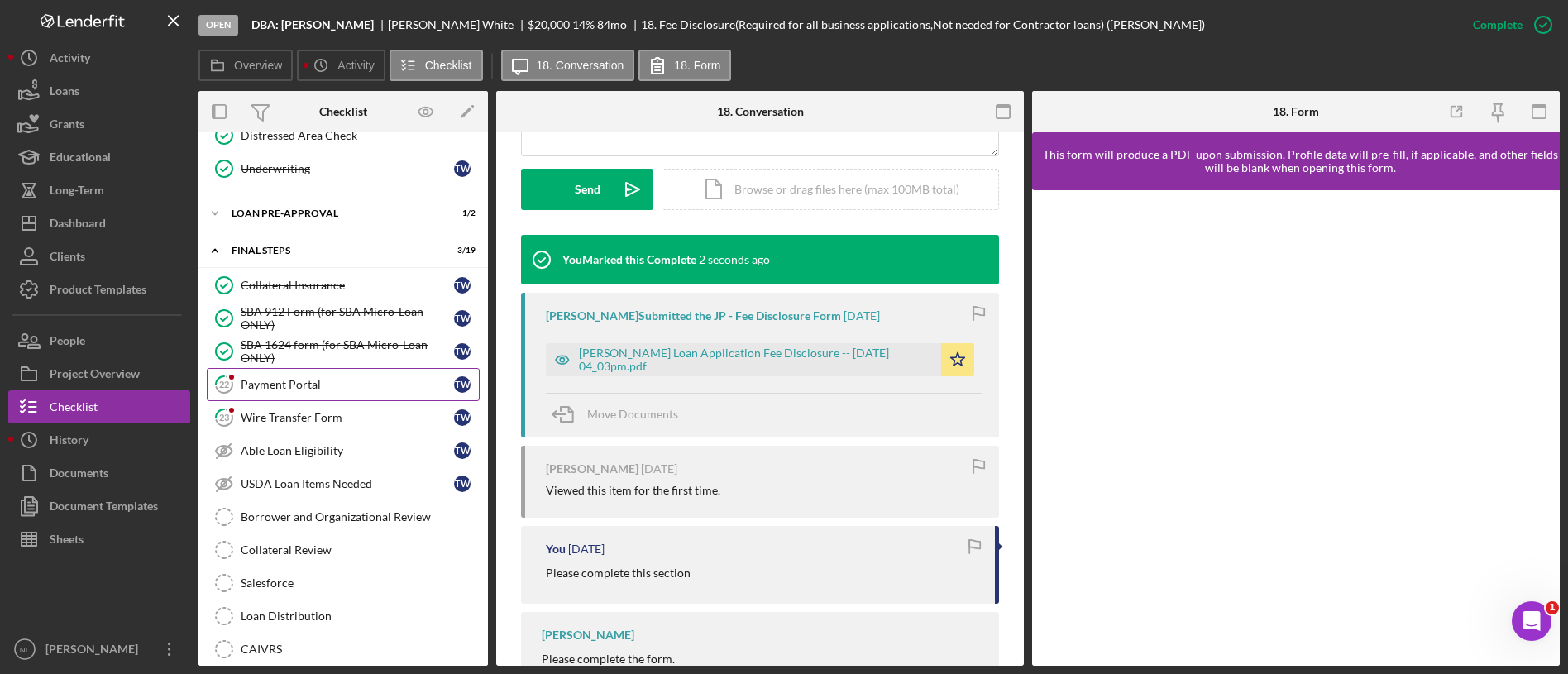
click at [335, 389] on div "Payment Portal" at bounding box center [347, 385] width 214 height 13
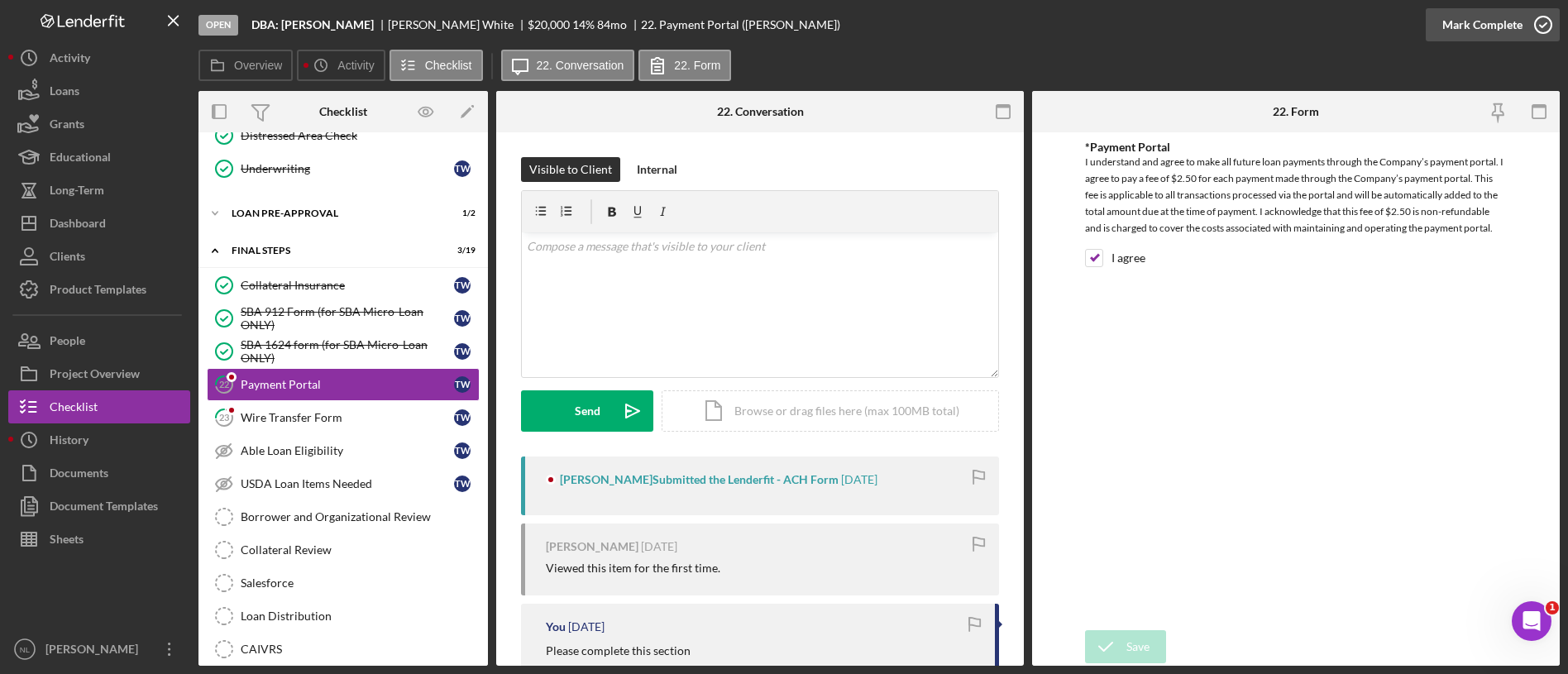
click at [1486, 32] on div "Mark Complete" at bounding box center [1482, 25] width 80 height 33
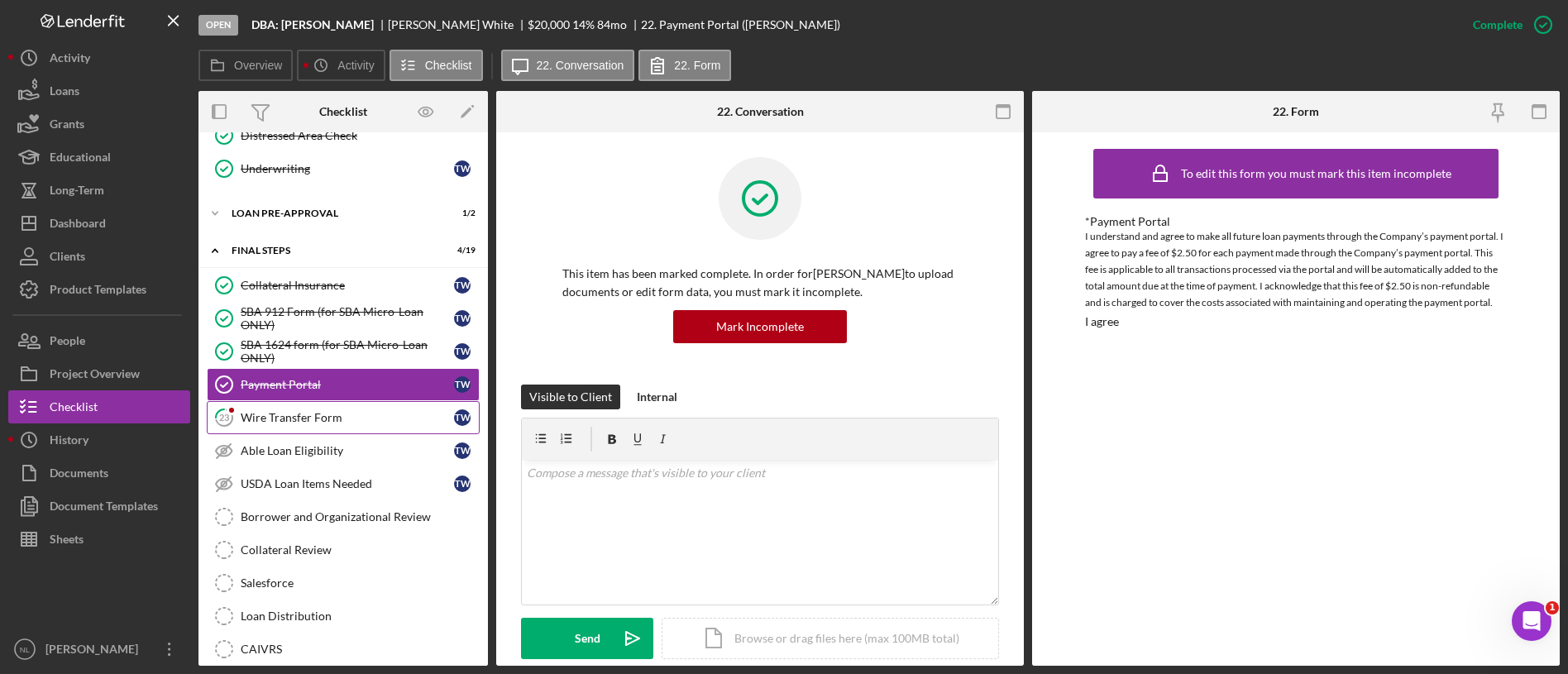
click at [327, 427] on link "23 Wire Transfer Form T W" at bounding box center [343, 417] width 273 height 33
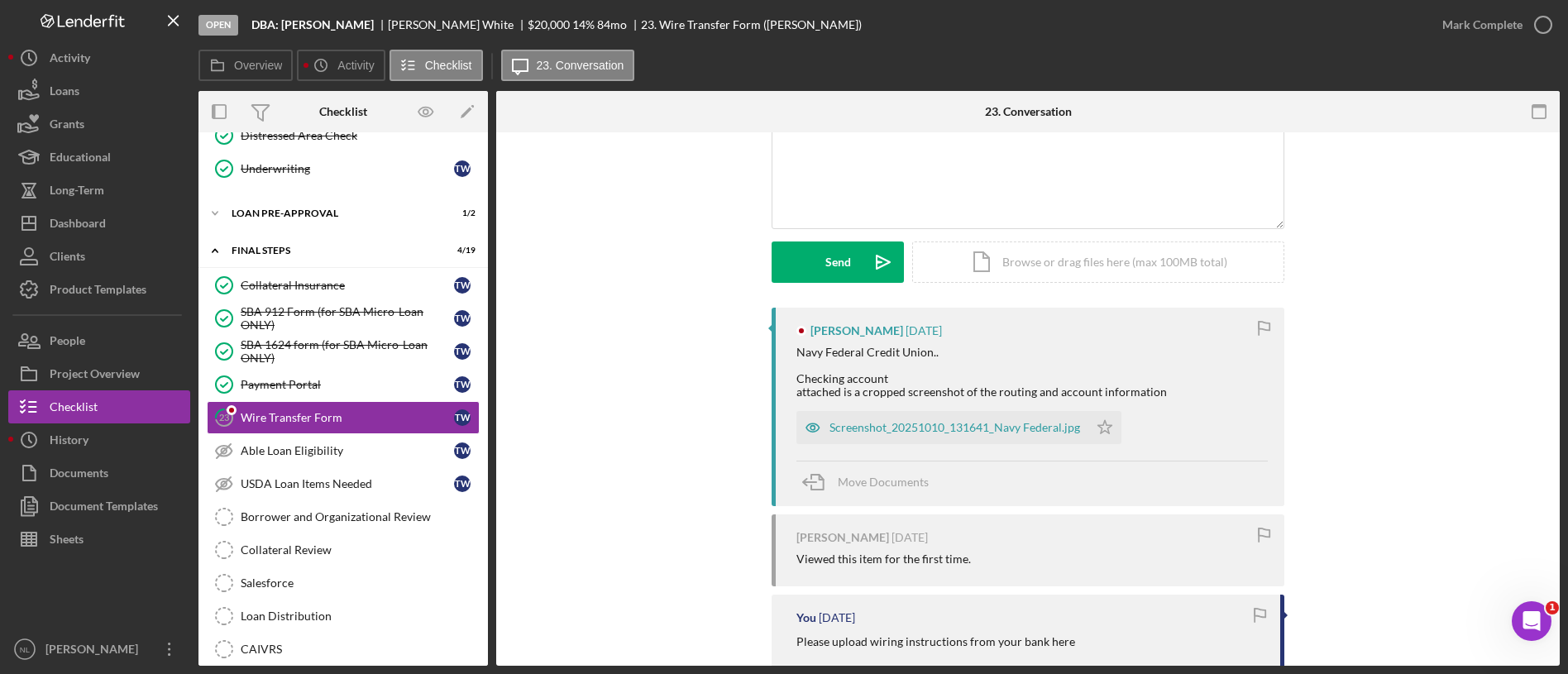
scroll to position [150, 0]
click at [939, 416] on div "Screenshot_20251010_131641_Navy Federal.jpg" at bounding box center [942, 426] width 292 height 33
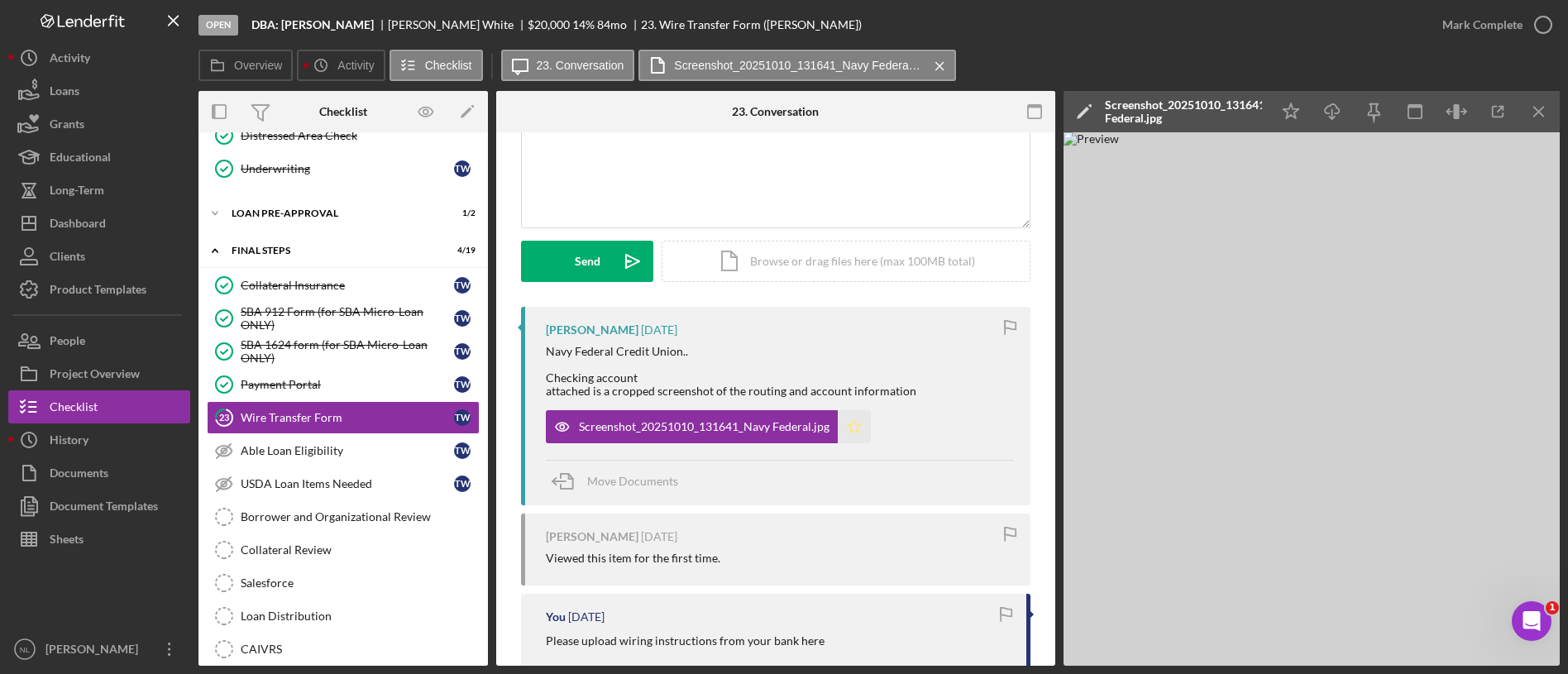
click at [860, 426] on icon "Icon/Star" at bounding box center [855, 426] width 33 height 33
click at [1542, 118] on icon "Icon/Menu Close" at bounding box center [1539, 111] width 37 height 37
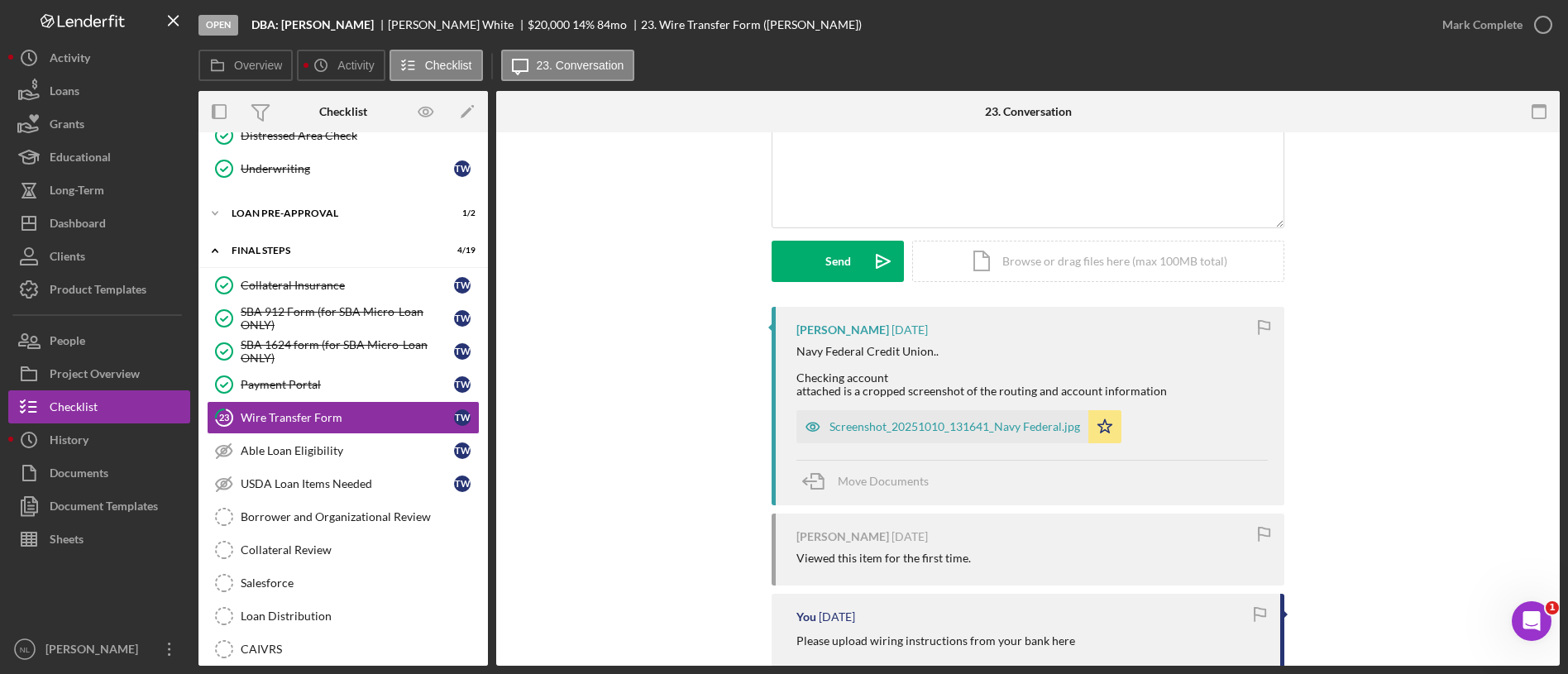
click at [1480, 41] on div "Mark Complete" at bounding box center [1492, 25] width 134 height 50
click at [1461, 22] on div "Mark Complete" at bounding box center [1482, 25] width 80 height 33
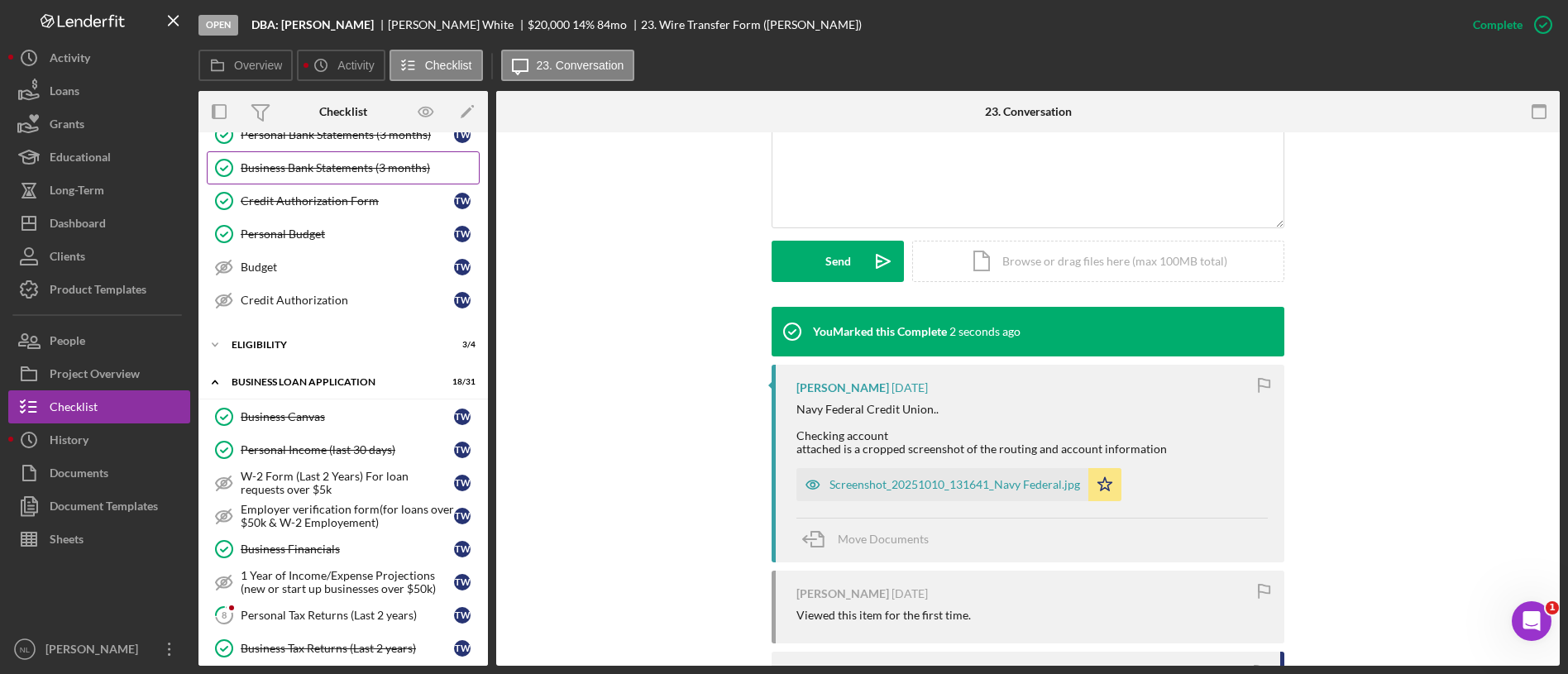
scroll to position [296, 0]
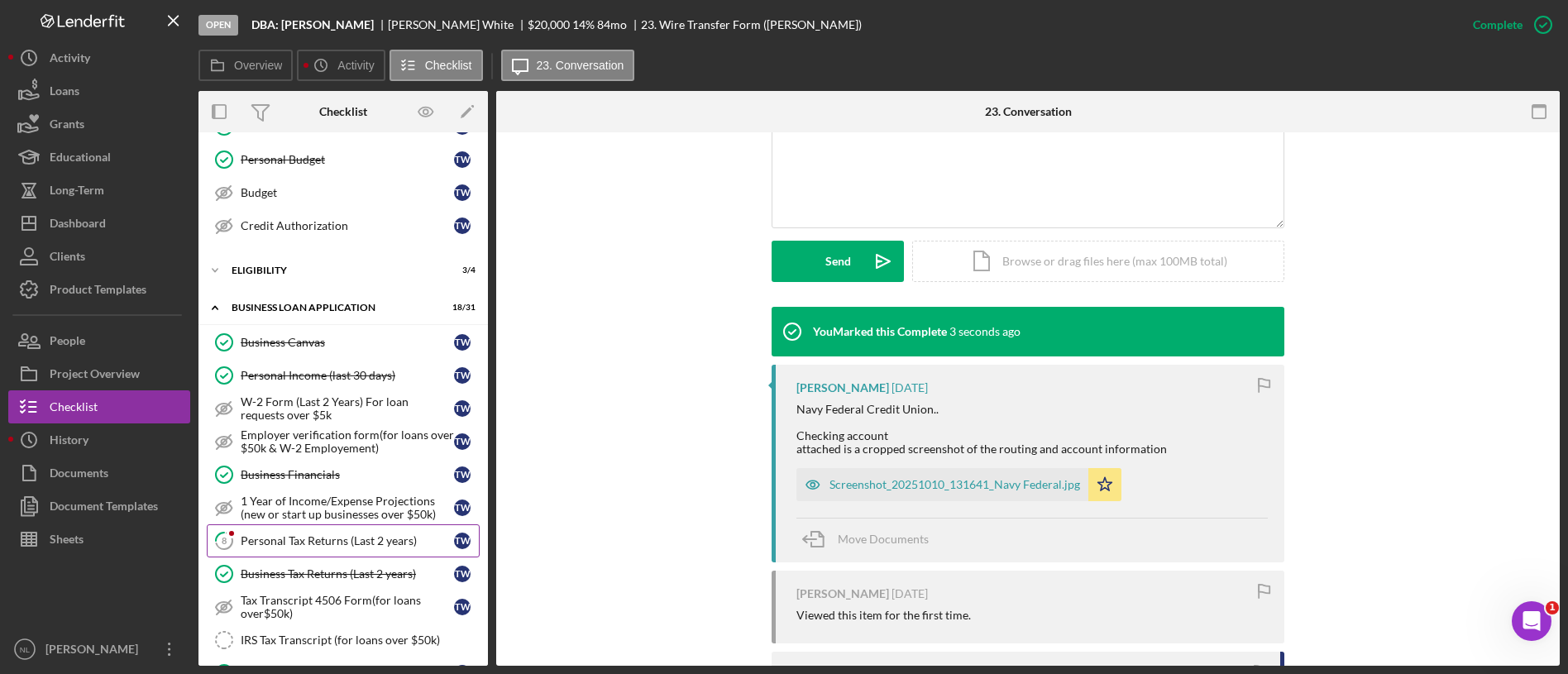
click at [353, 539] on div "Personal Tax Returns (Last 2 years)" at bounding box center [347, 541] width 214 height 13
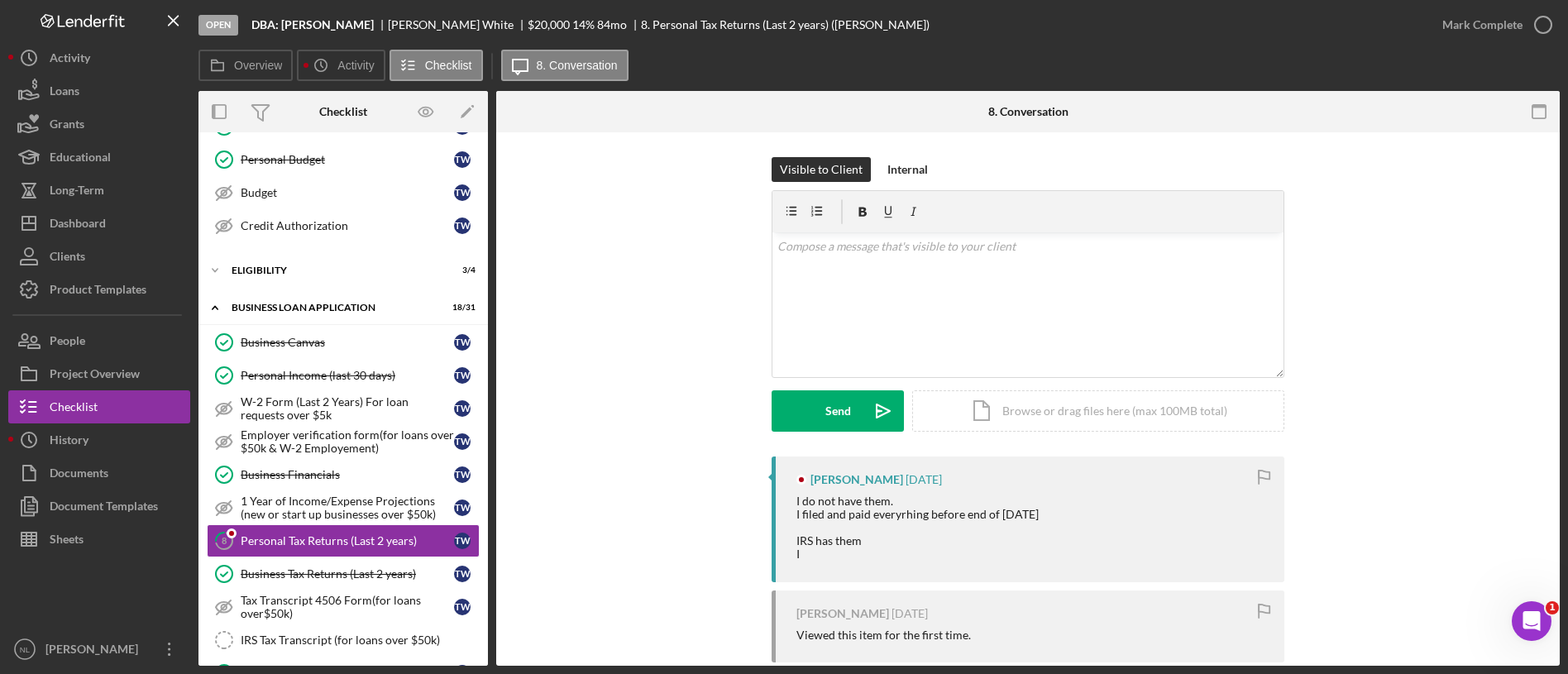
scroll to position [71, 0]
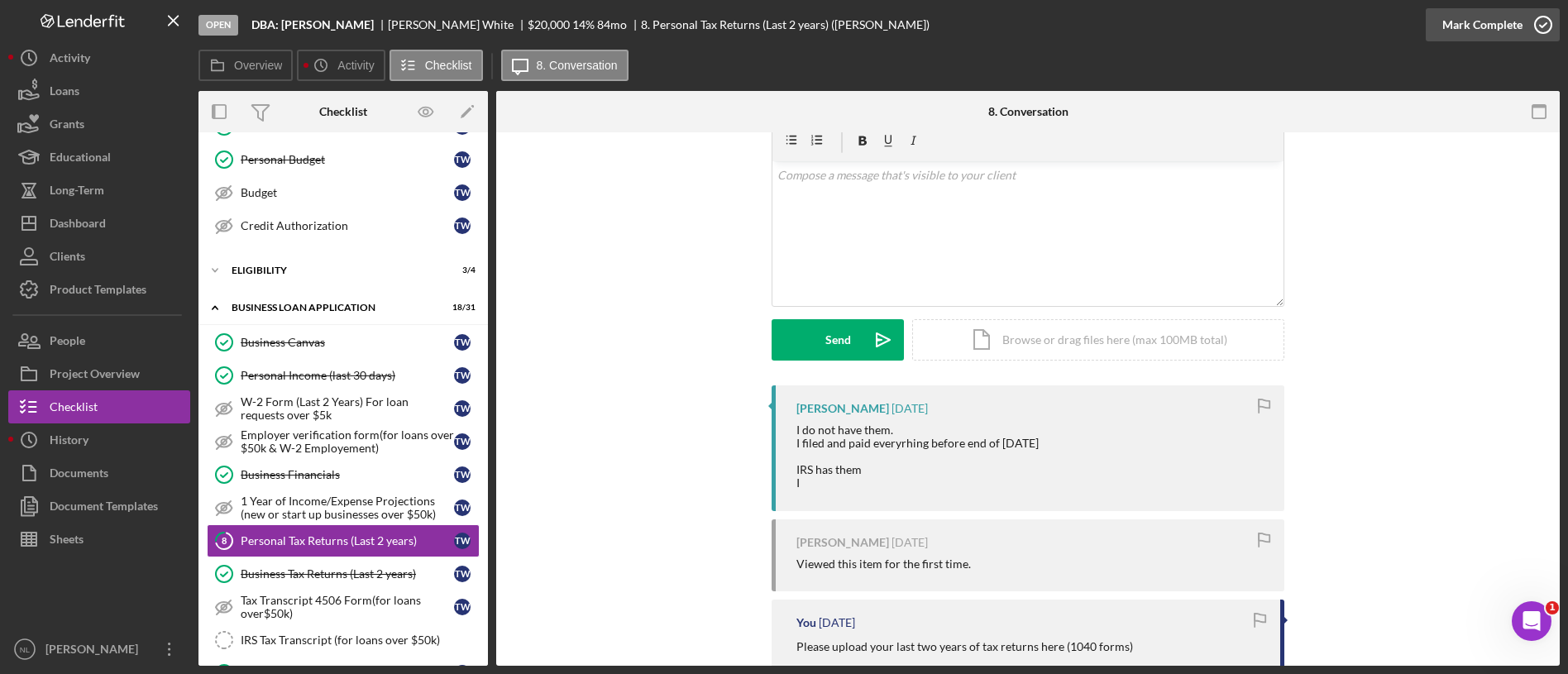
click at [1466, 34] on div "Mark Complete" at bounding box center [1482, 25] width 80 height 33
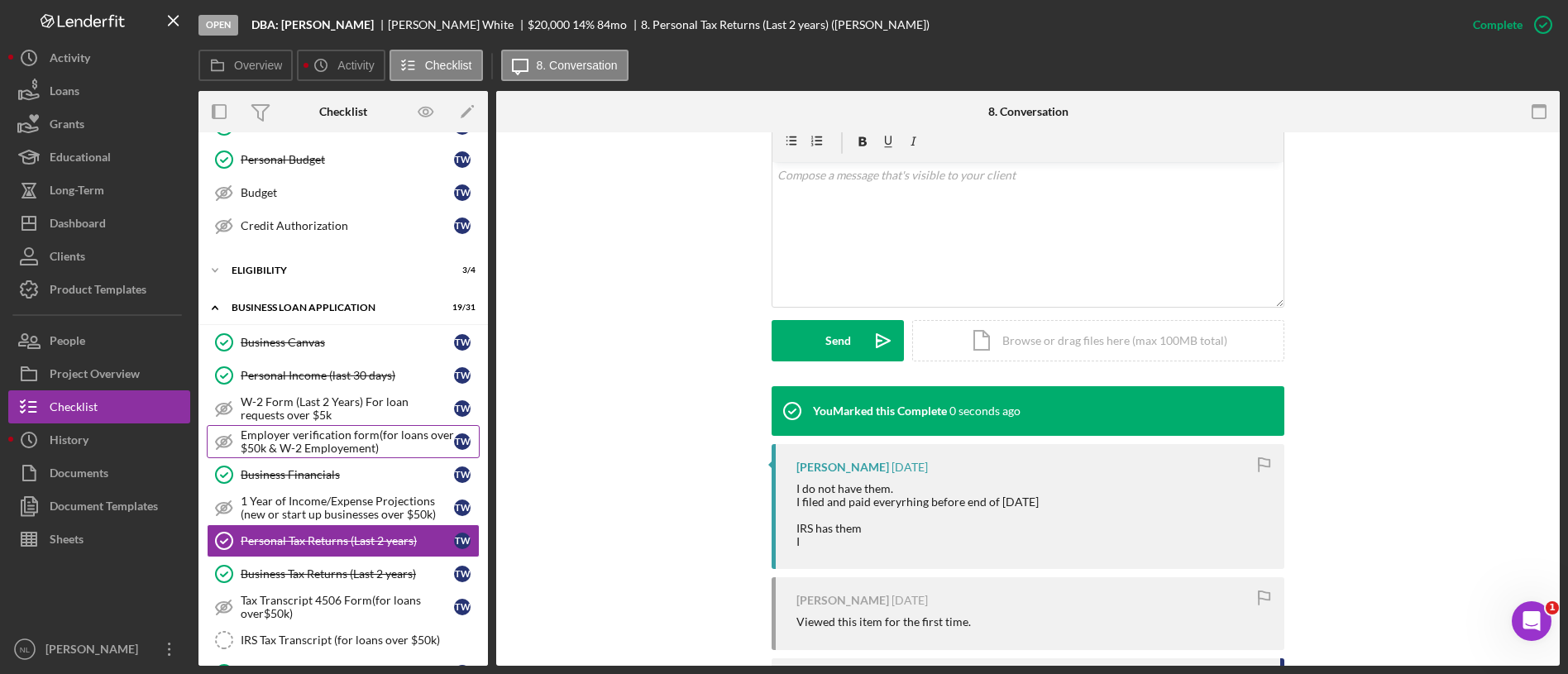
scroll to position [0, 0]
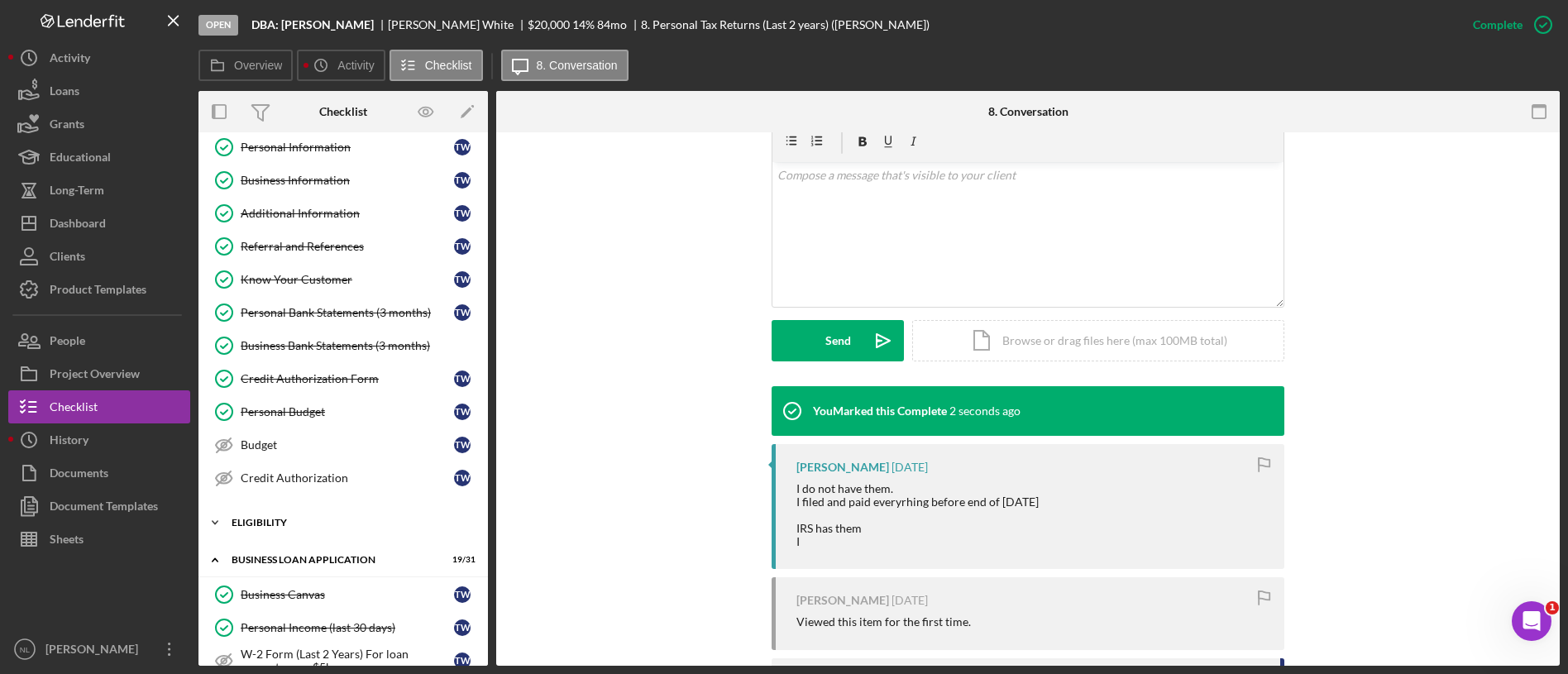
click at [275, 534] on div "Icon/Expander ELIGIBILITY 3 / 4" at bounding box center [343, 523] width 289 height 33
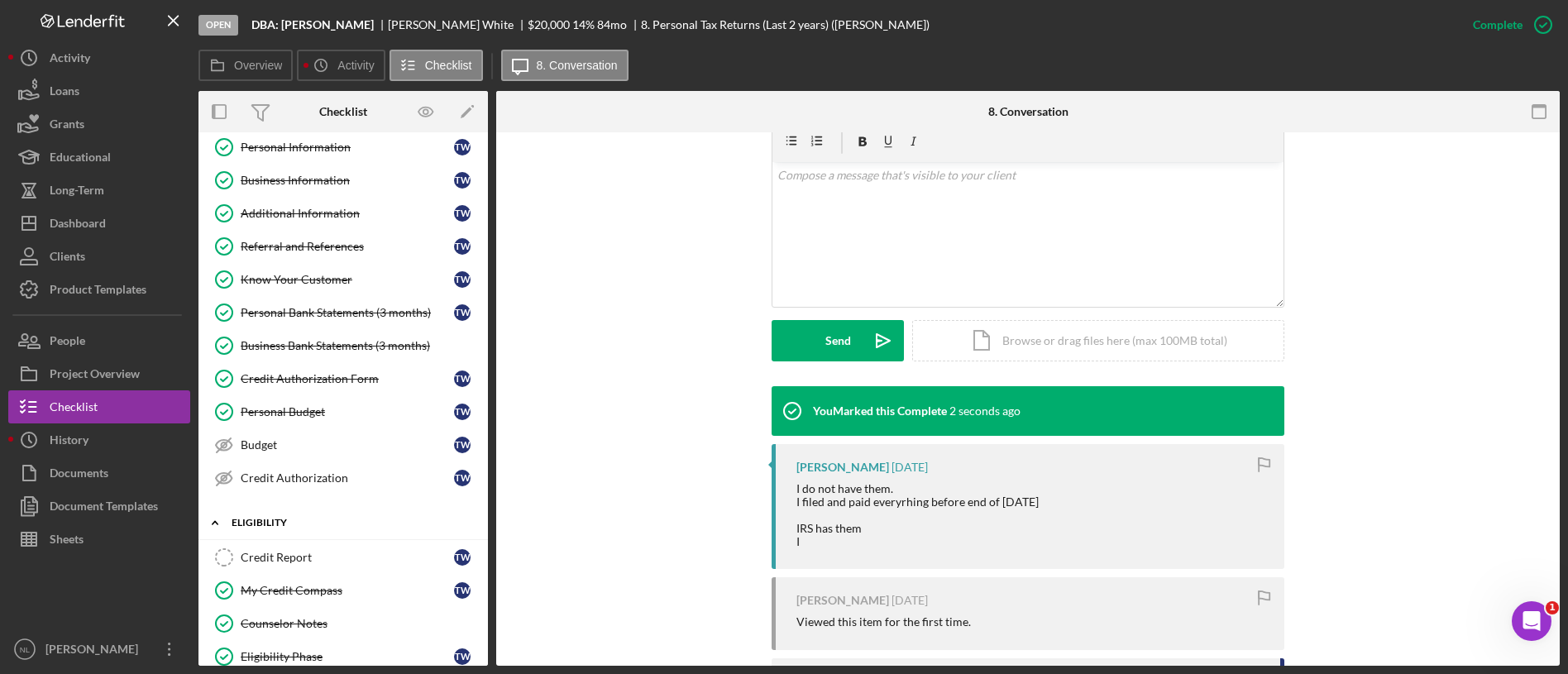
scroll to position [199, 0]
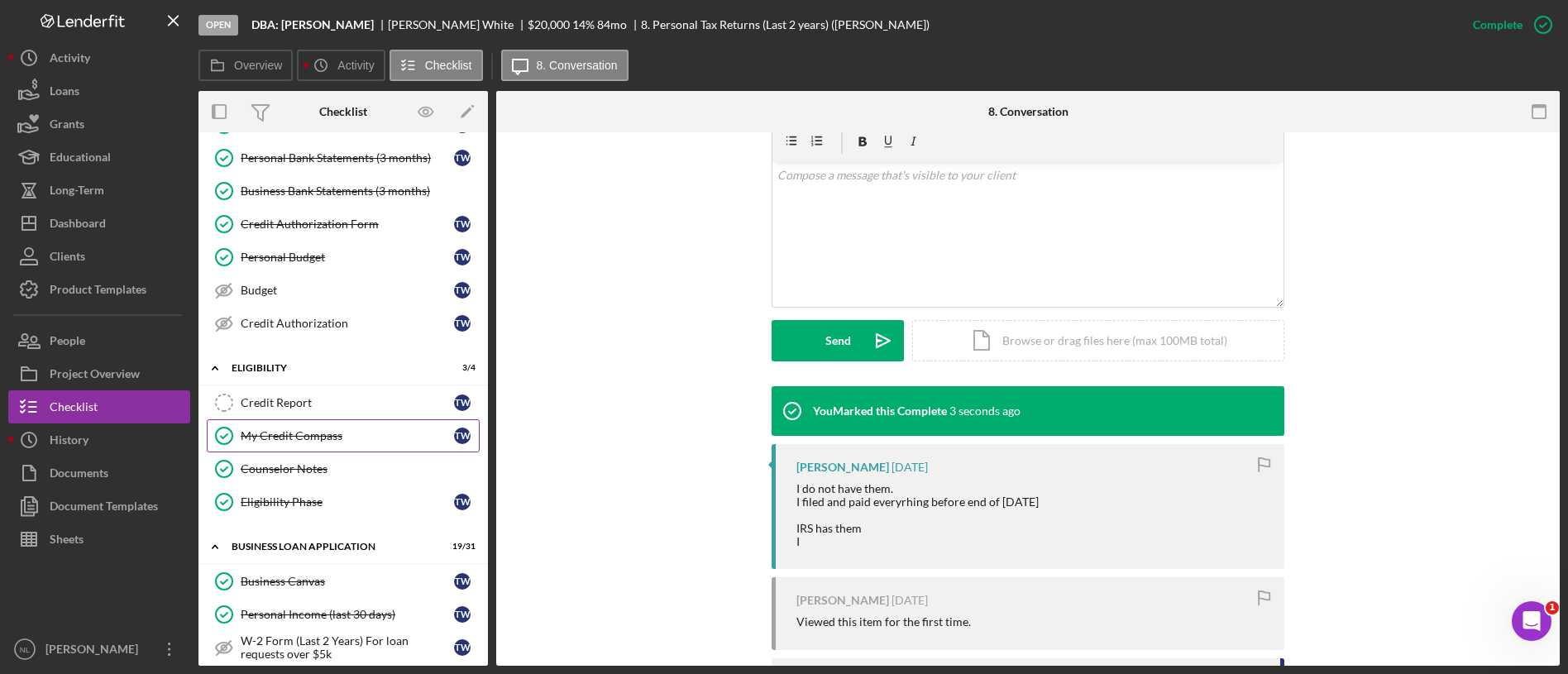
click at [278, 436] on div "My Credit Compass" at bounding box center [347, 435] width 214 height 13
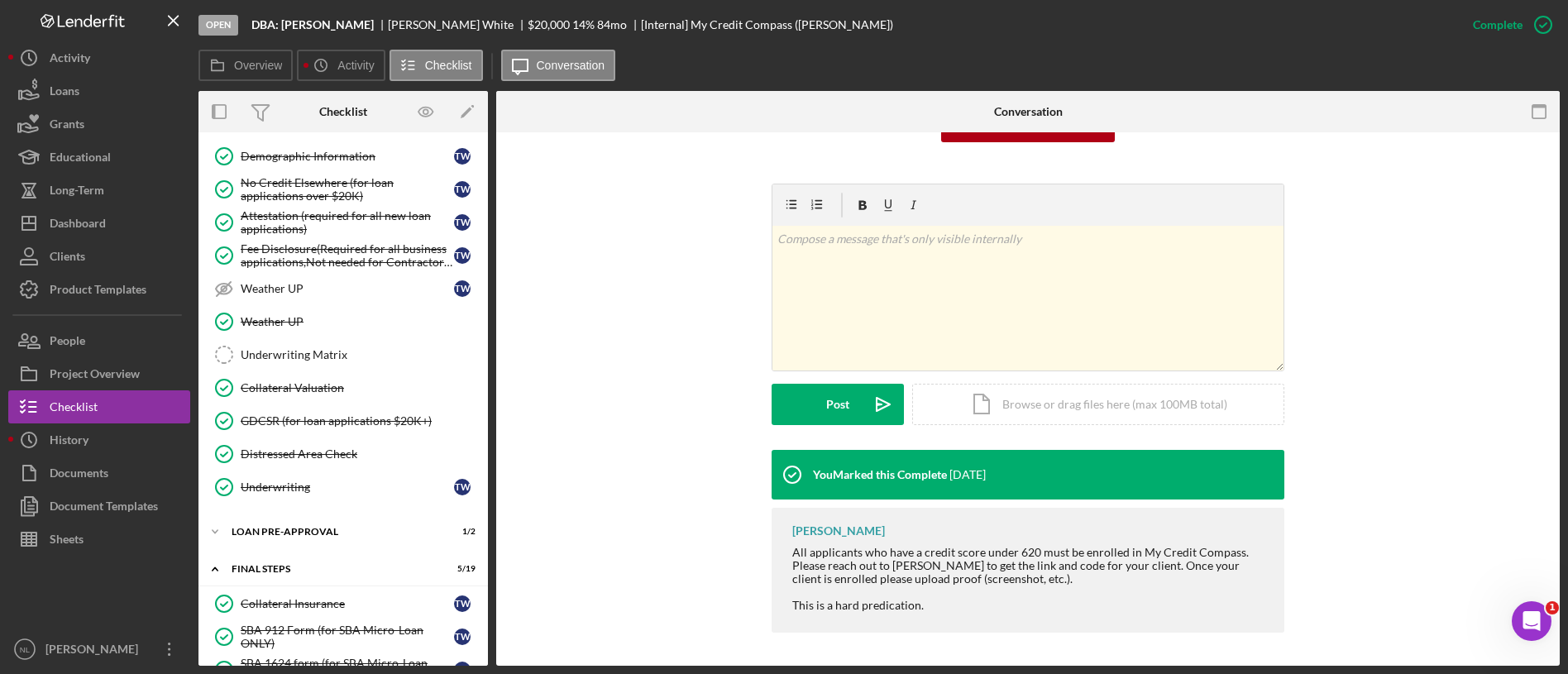
scroll to position [1320, 0]
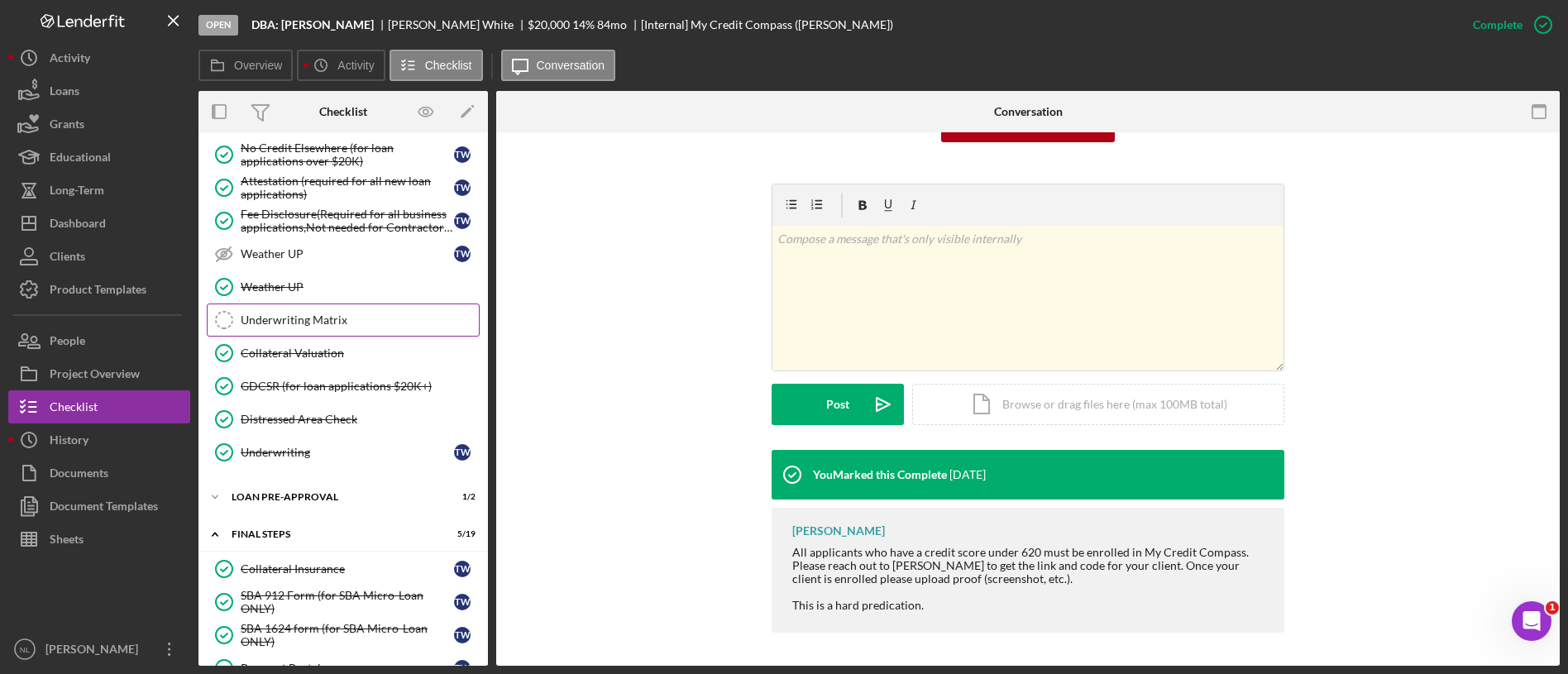
click at [264, 313] on div "Underwriting Matrix" at bounding box center [359, 320] width 238 height 13
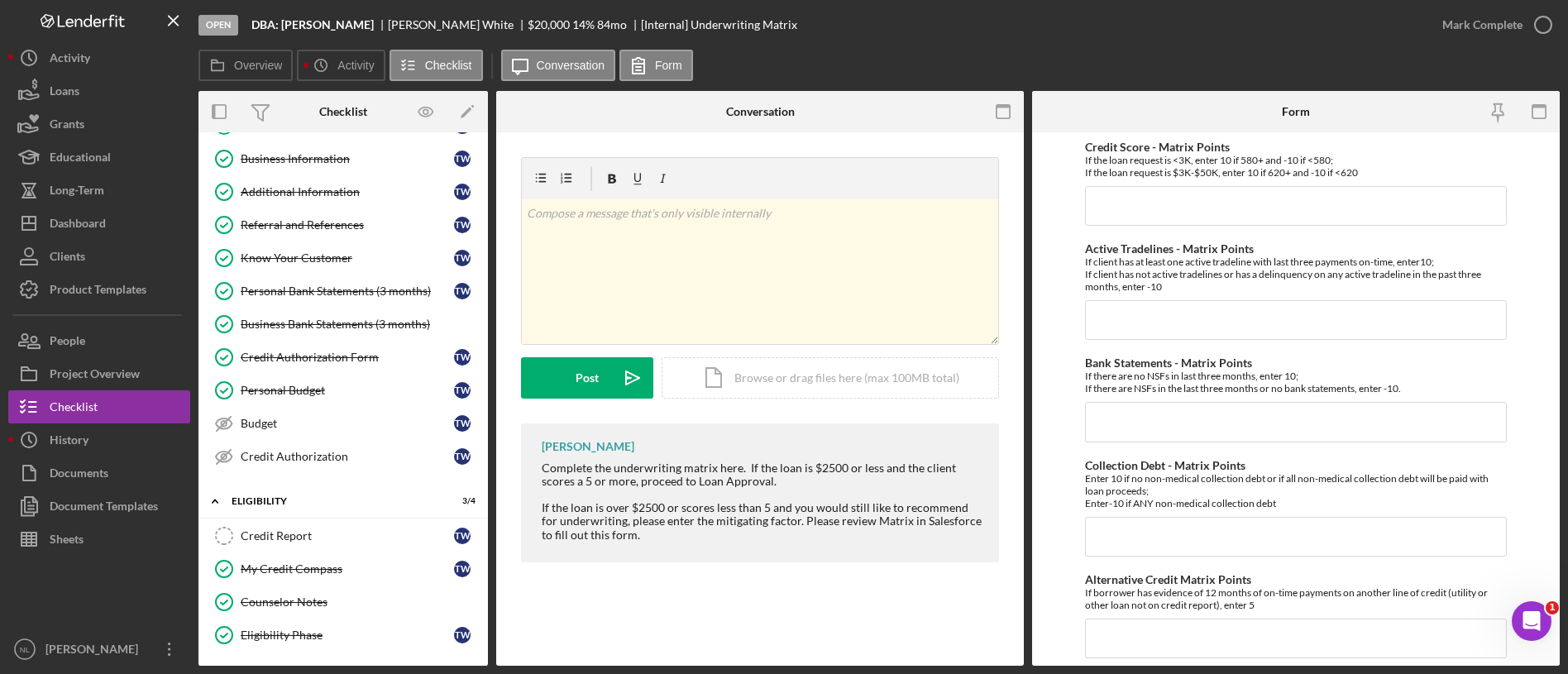
scroll to position [20, 0]
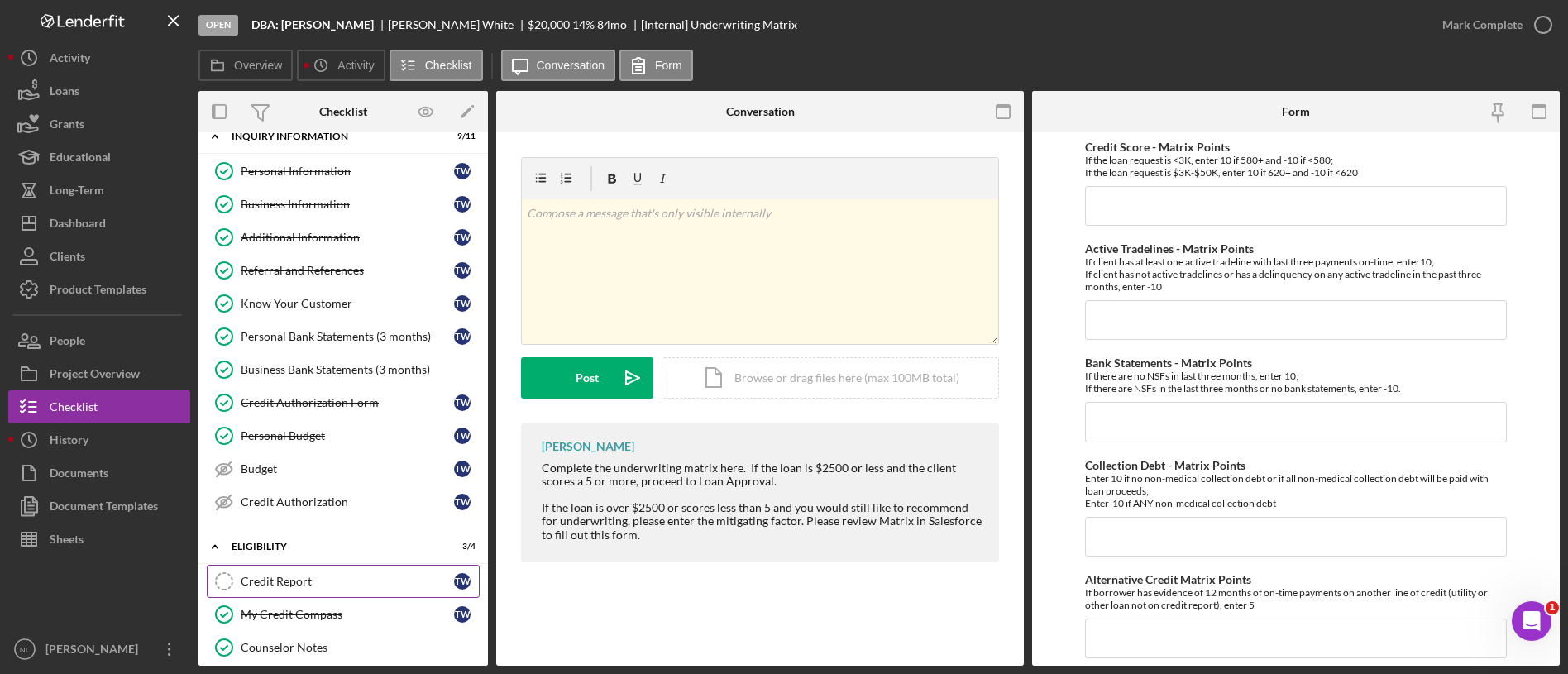
click at [280, 574] on div "Credit Report" at bounding box center [347, 581] width 214 height 13
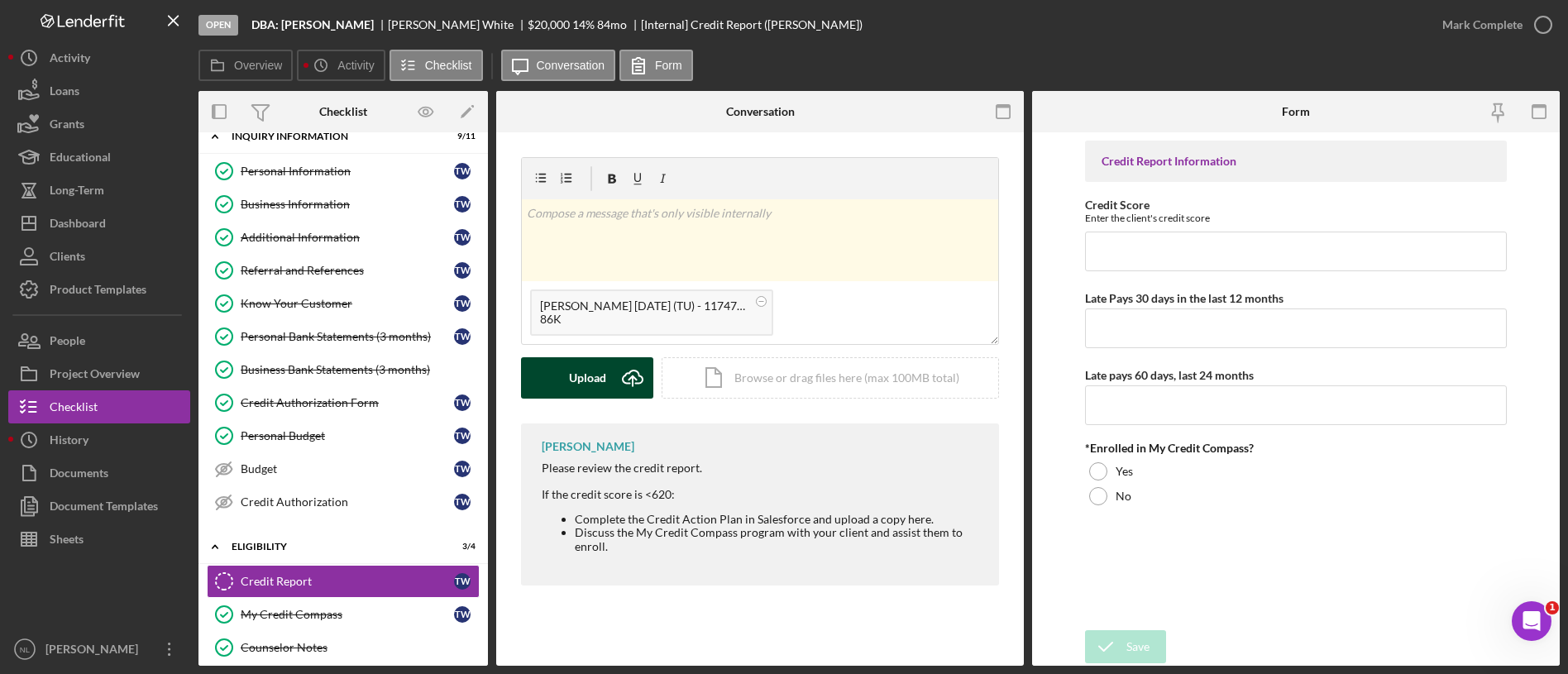
click at [591, 381] on div "Upload" at bounding box center [587, 378] width 37 height 42
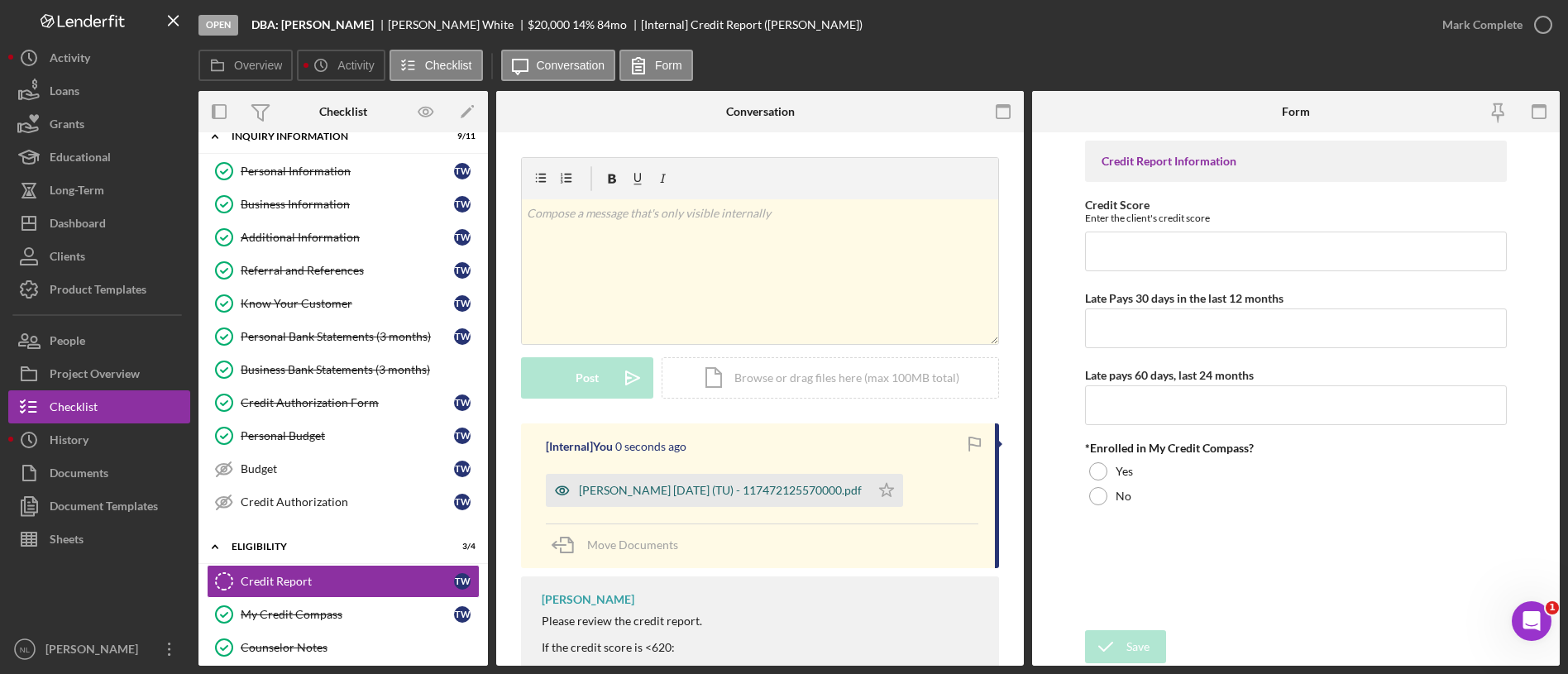
click at [799, 489] on div "[PERSON_NAME] [DATE] (TU) - 117472125570000.pdf" at bounding box center [720, 490] width 283 height 13
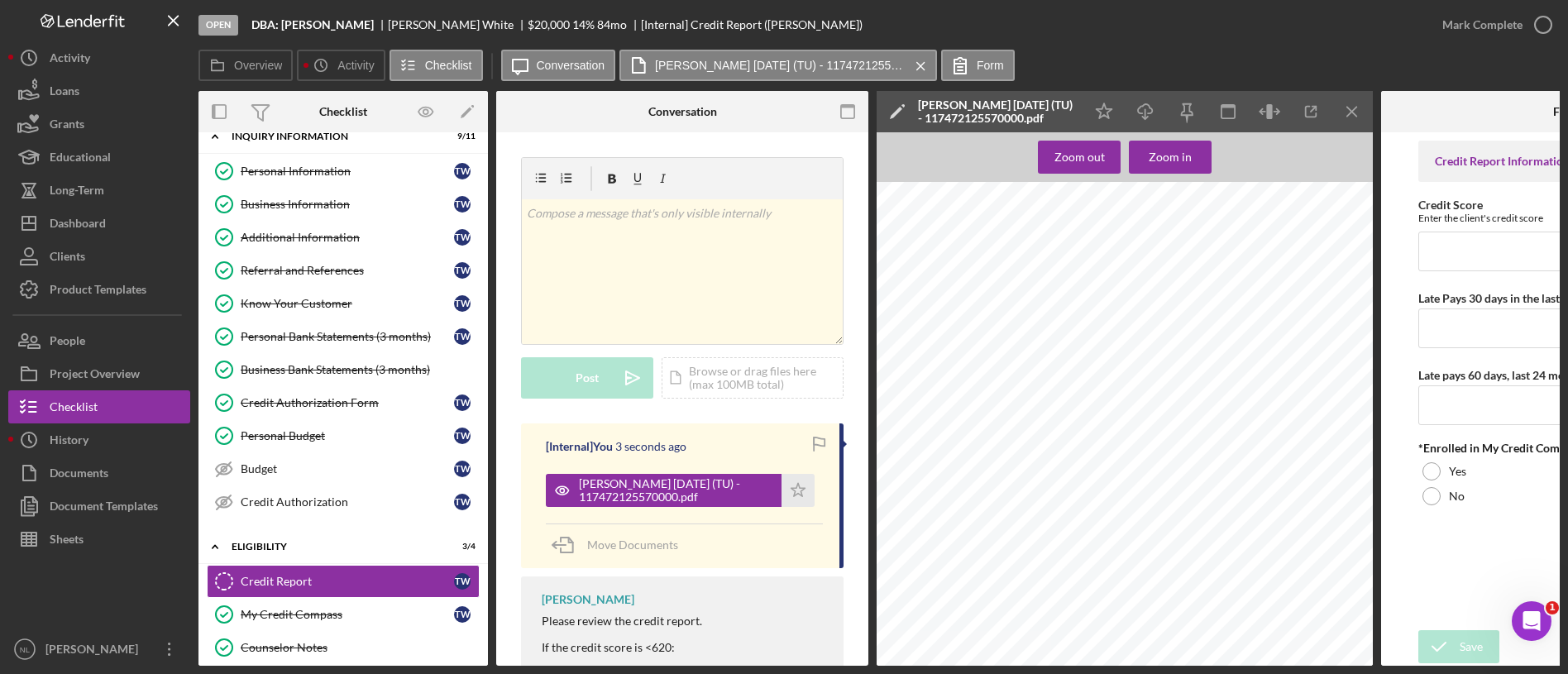
scroll to position [208, 0]
click at [1356, 116] on line "button" at bounding box center [1351, 111] width 9 height 9
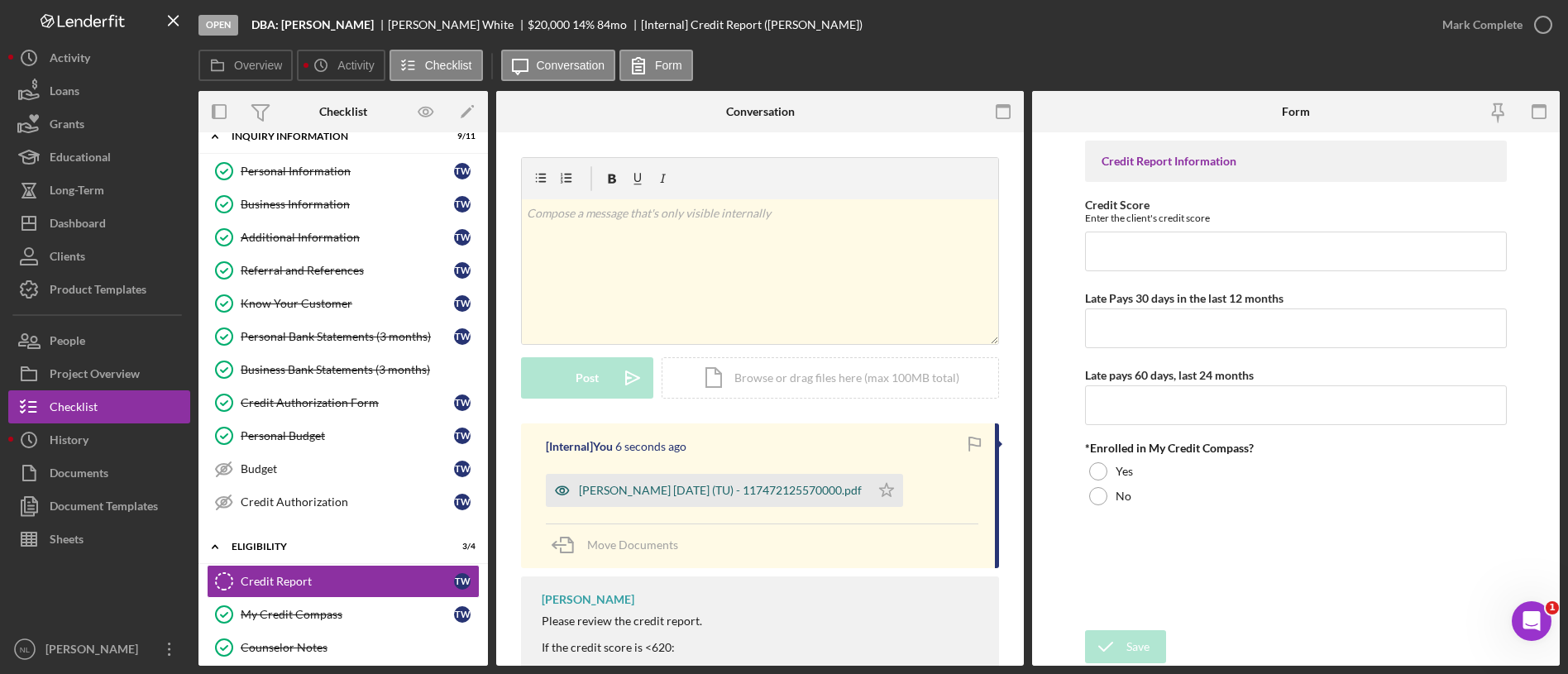
click at [857, 484] on div "[PERSON_NAME] [DATE] (TU) - 117472125570000.pdf" at bounding box center [720, 490] width 283 height 13
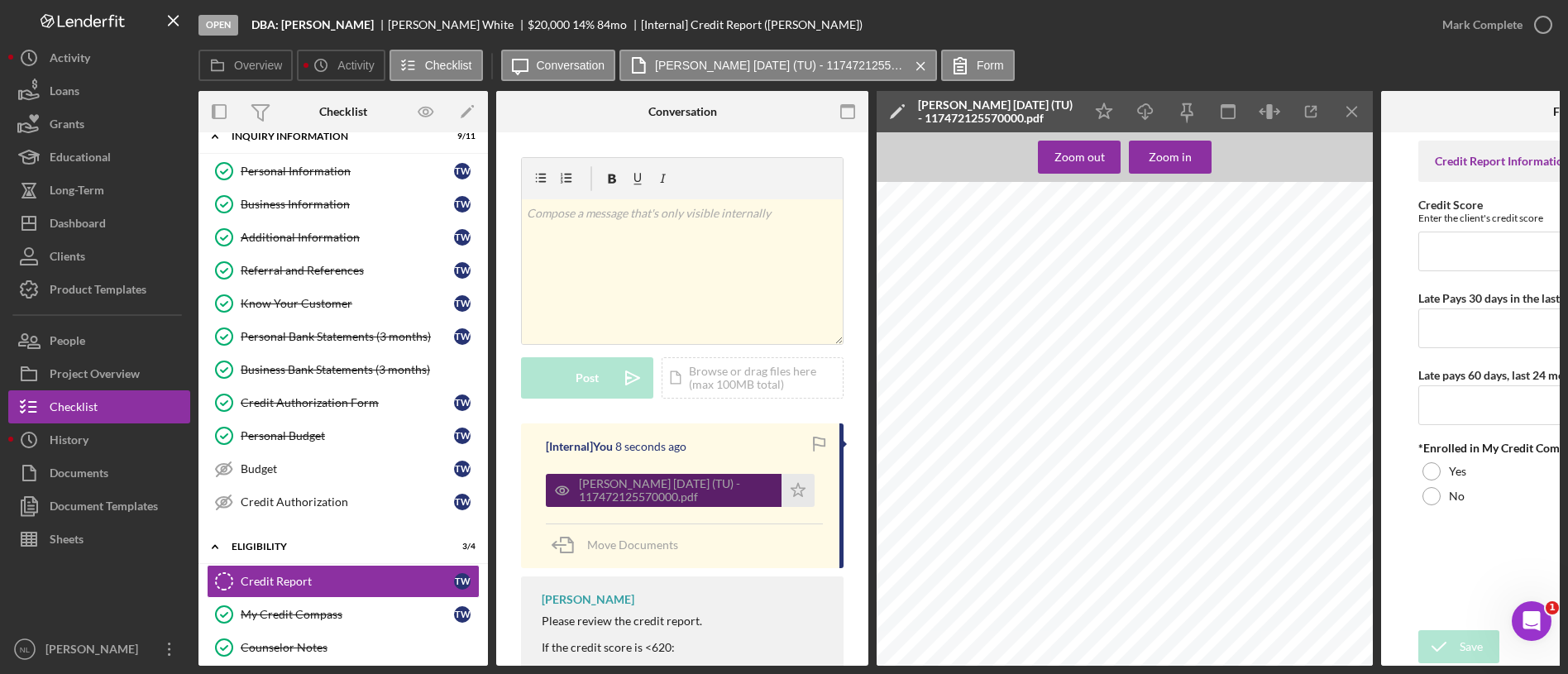
scroll to position [350, 0]
click at [1357, 114] on icon "Icon/Menu Close" at bounding box center [1352, 111] width 37 height 37
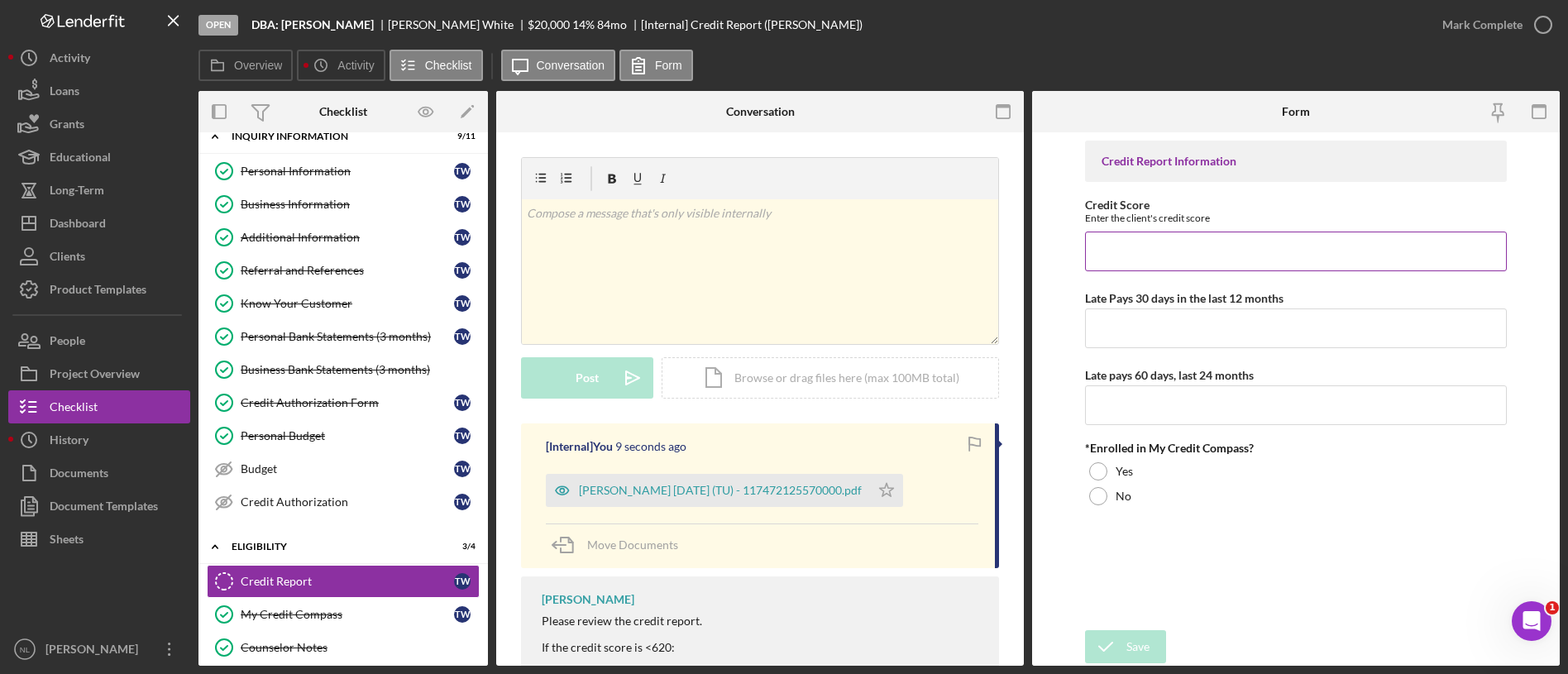
click at [1234, 240] on input "Credit Score" at bounding box center [1295, 252] width 422 height 40
click at [1234, 240] on input "7" at bounding box center [1295, 252] width 422 height 40
type input "714"
click at [1171, 316] on input "Late Pays 30 days in the last 12 months" at bounding box center [1295, 328] width 422 height 40
type input "0"
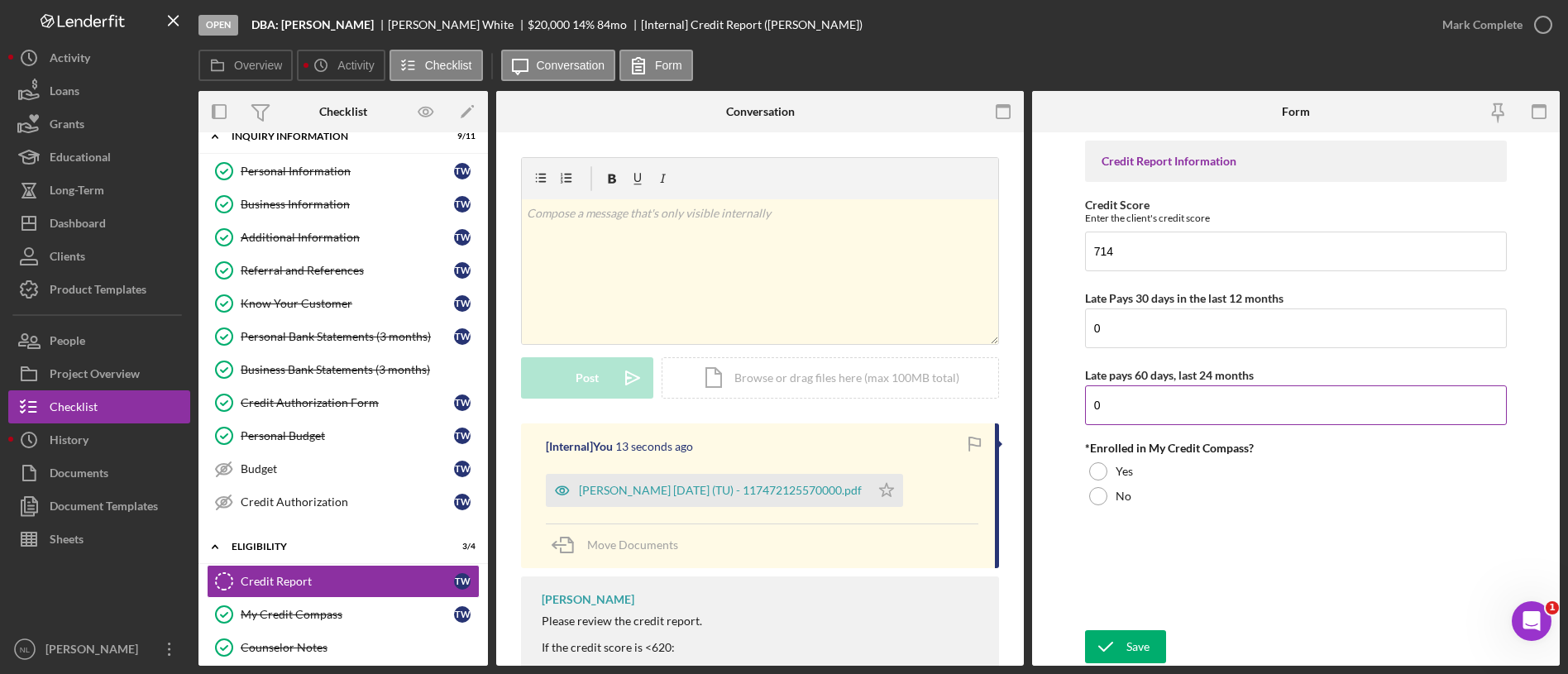
click at [1111, 402] on input "0" at bounding box center [1295, 406] width 422 height 40
type input "0"
click at [1108, 497] on div "No" at bounding box center [1295, 496] width 422 height 25
click at [1141, 630] on div "Save" at bounding box center [1138, 647] width 23 height 33
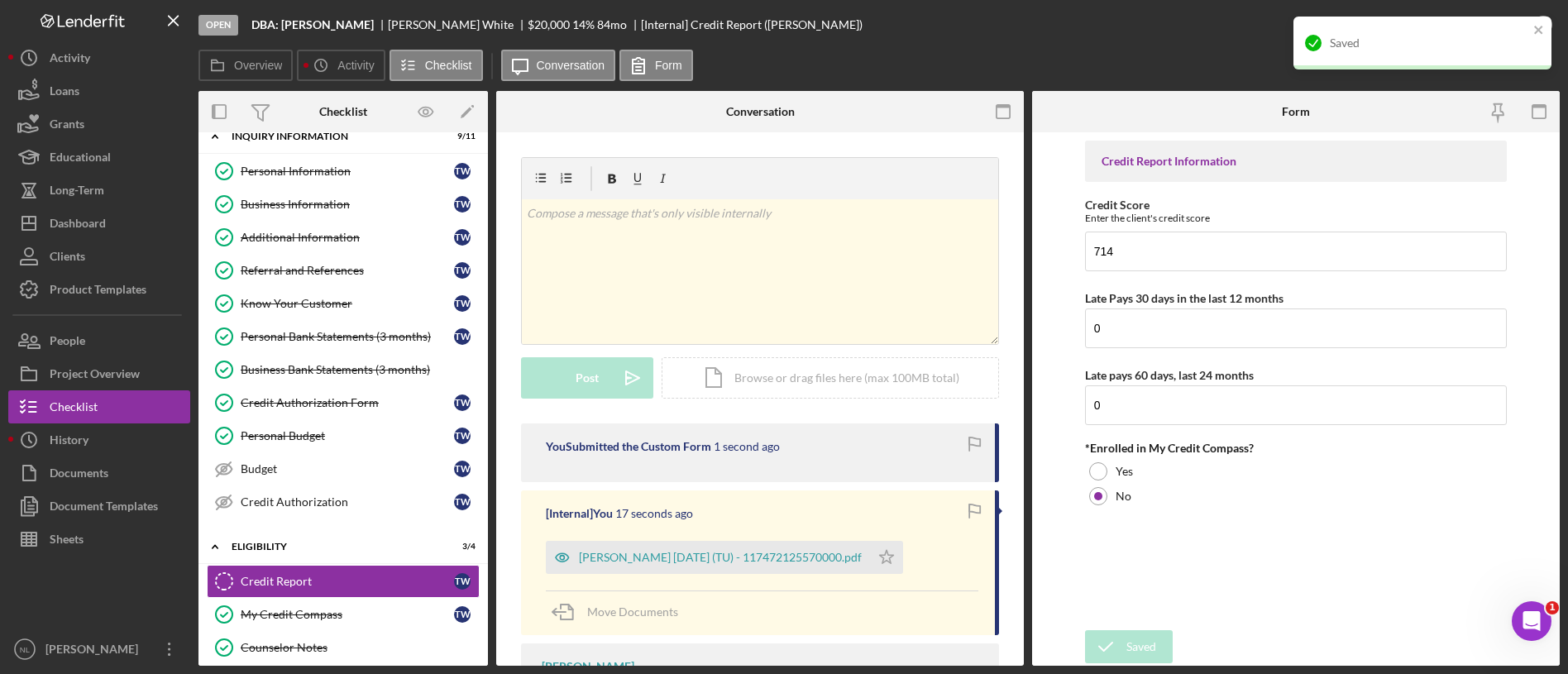
click at [1532, 30] on div "Saved" at bounding box center [1417, 43] width 234 height 27
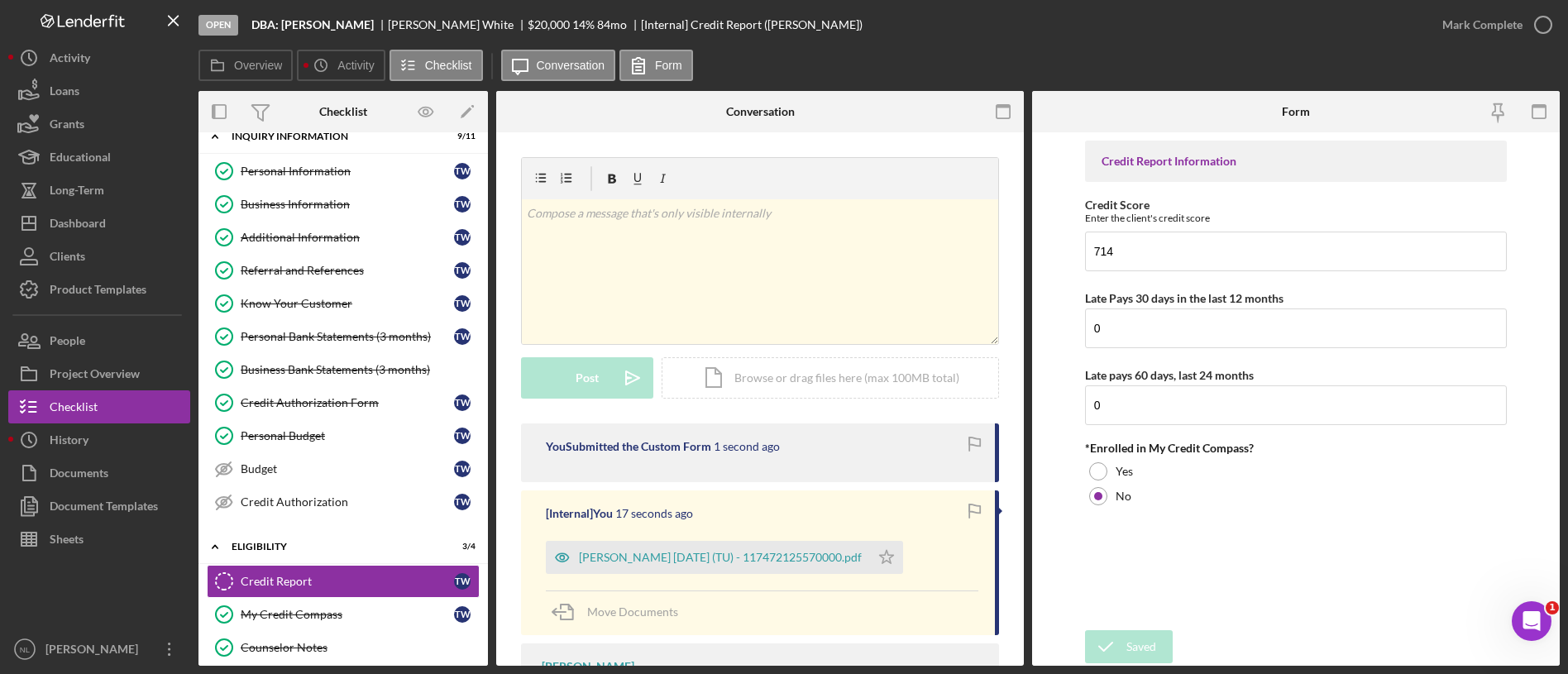
click at [1477, 33] on div "Open DBA: [PERSON_NAME] [PERSON_NAME] $20,000 $20,000 14 % 84 mo [Internal] Cre…" at bounding box center [784, 337] width 1568 height 674
click at [1470, 35] on div "Mark Complete" at bounding box center [1482, 25] width 80 height 33
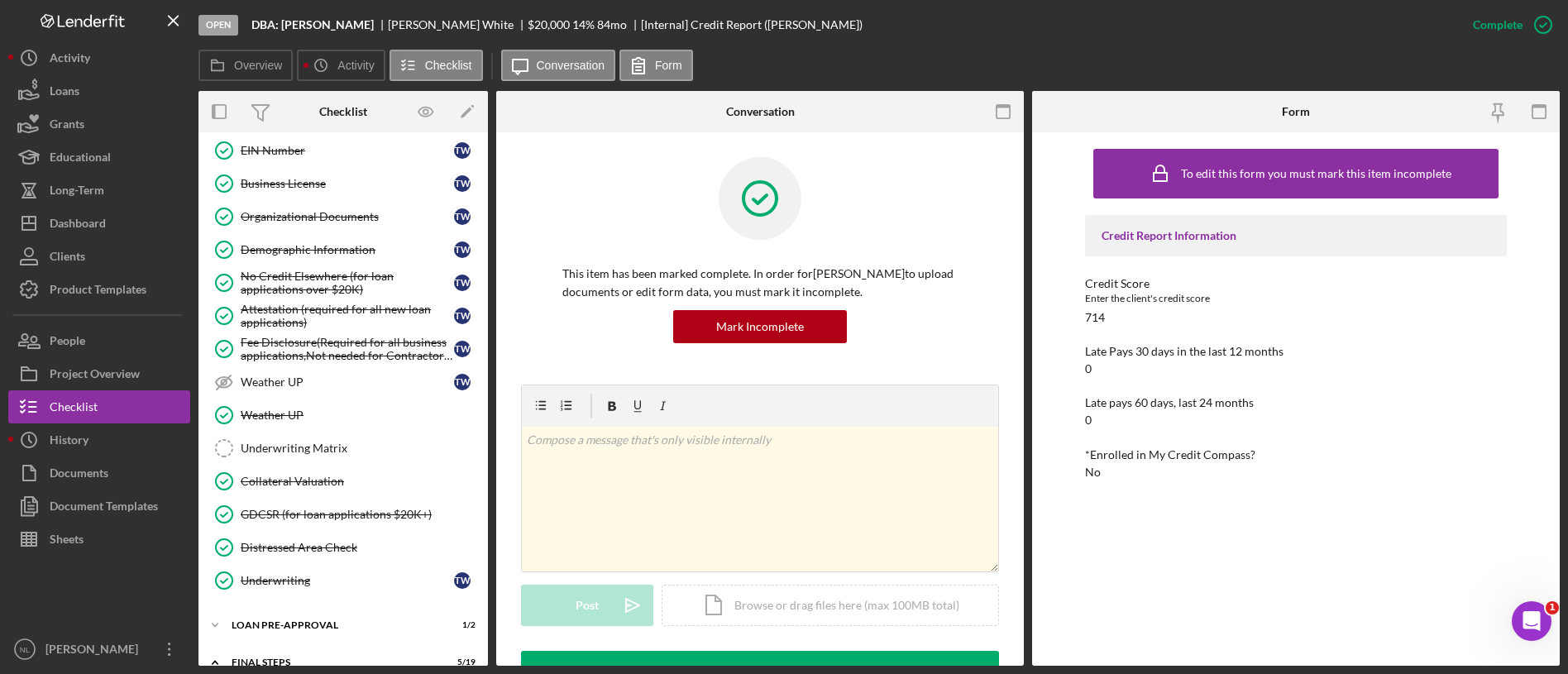
scroll to position [1224, 0]
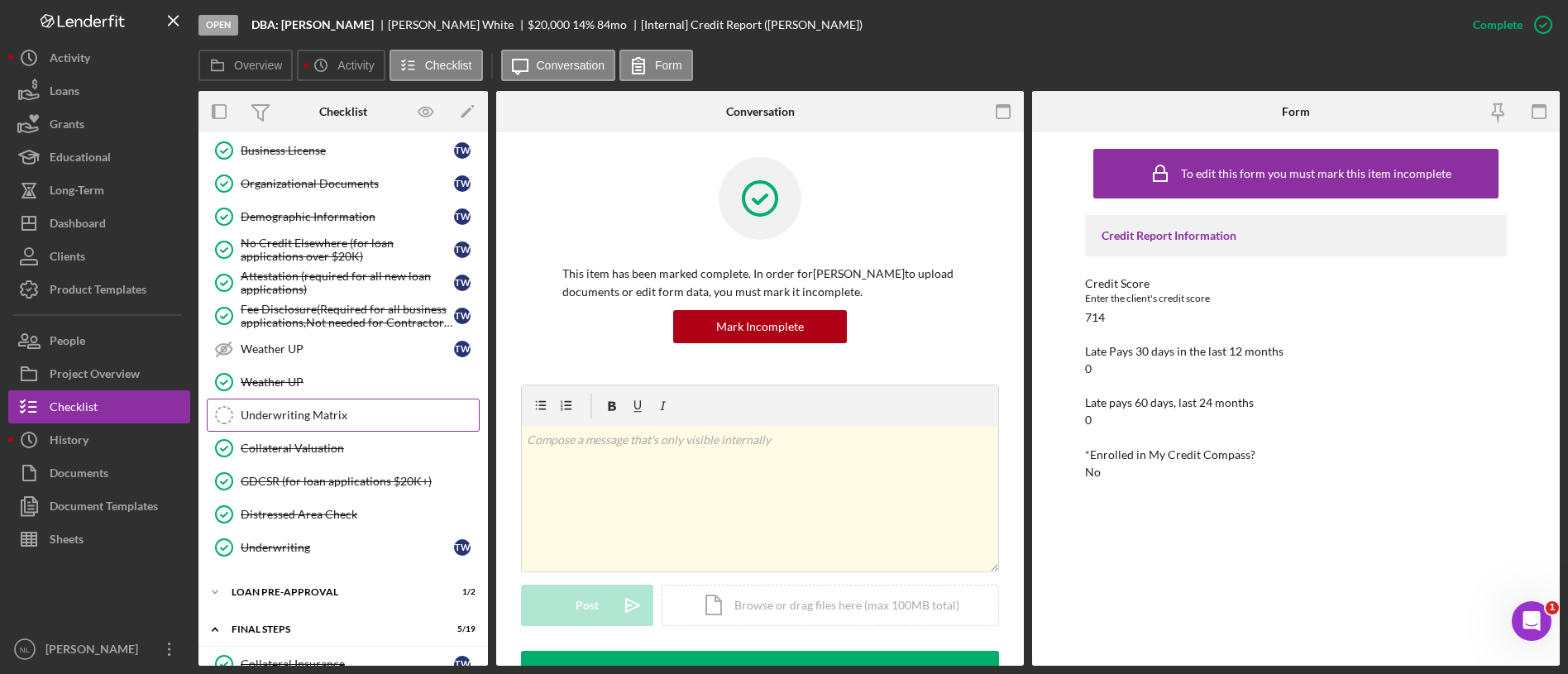
click at [267, 401] on link "Underwriting Matrix Underwriting Matrix" at bounding box center [343, 415] width 273 height 33
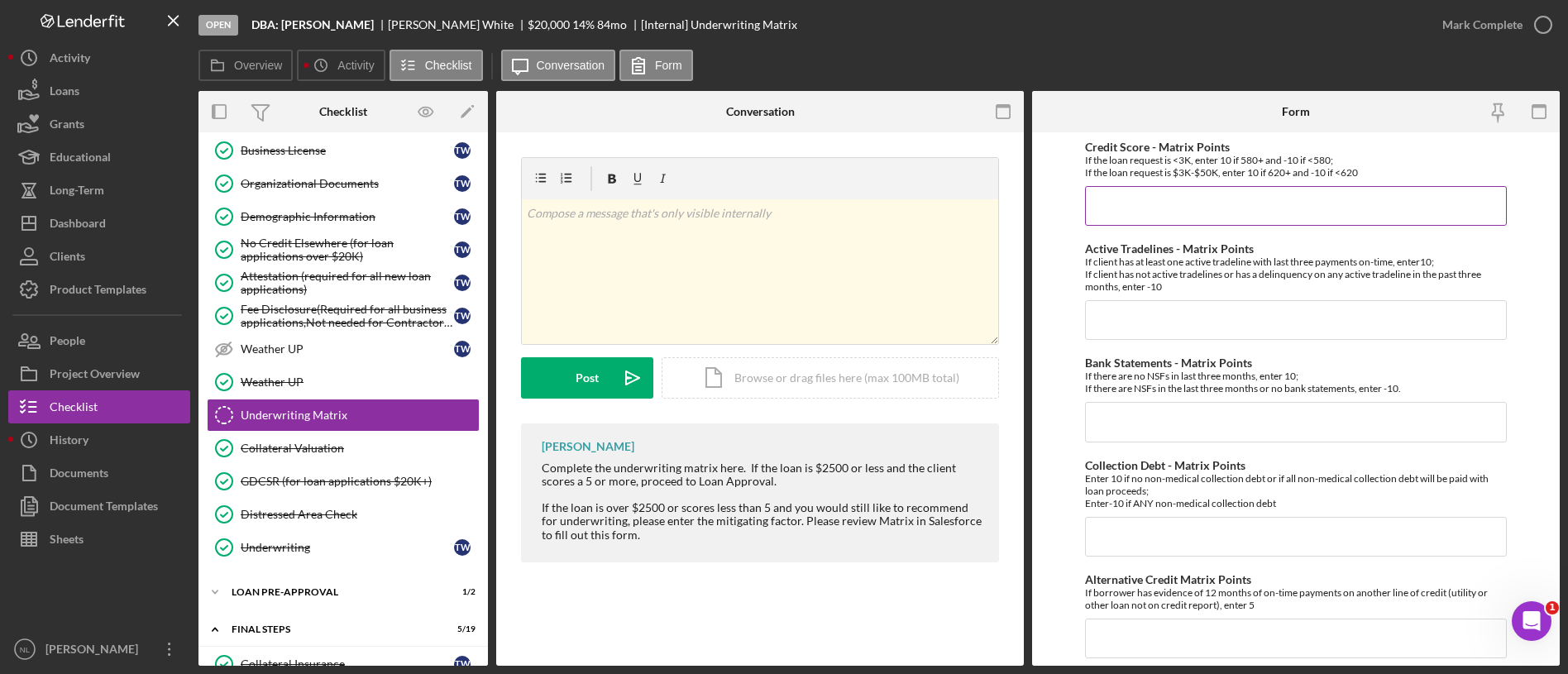
click at [1121, 194] on input "Credit Score - Matrix Points" at bounding box center [1295, 206] width 422 height 40
type input "10"
click at [1139, 315] on input "Active Tradelines - Matrix Points" at bounding box center [1295, 320] width 422 height 40
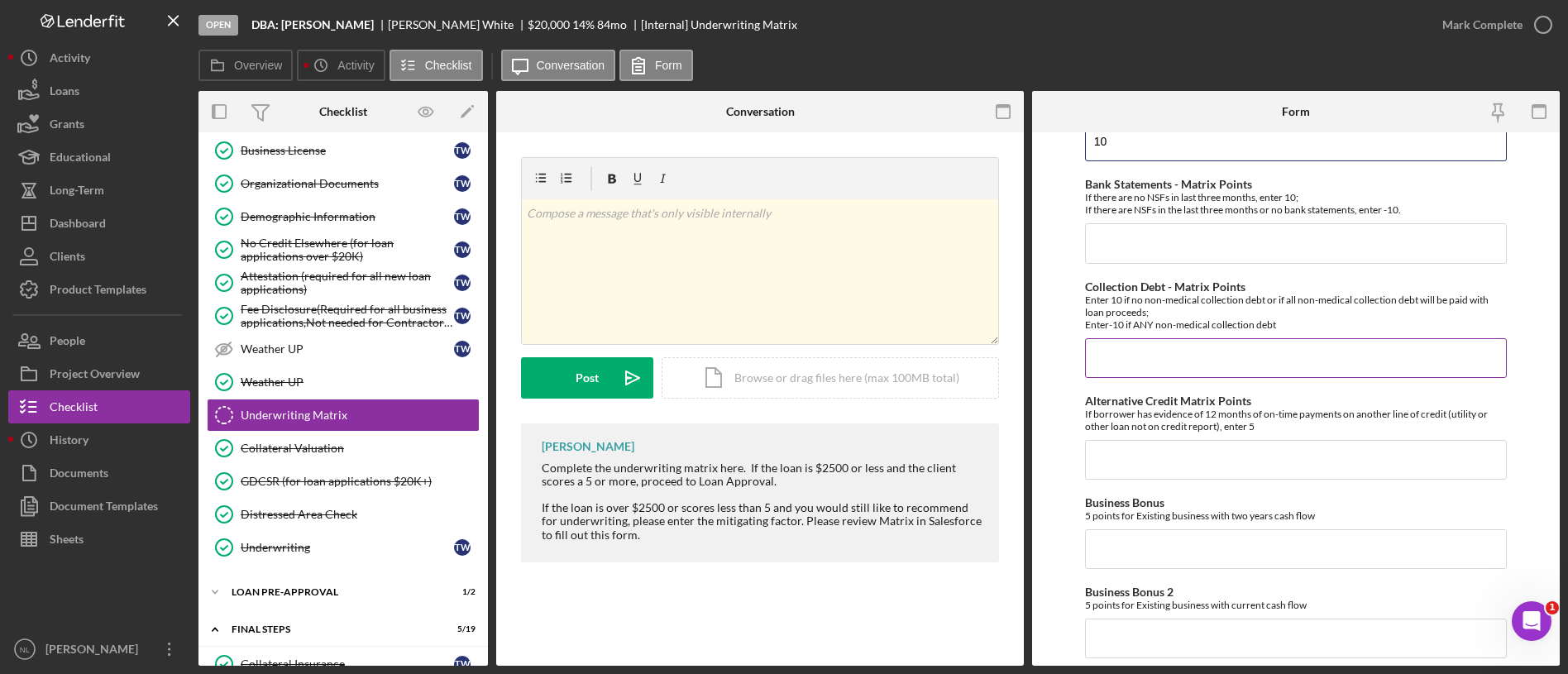
type input "10"
click at [1133, 376] on input "Collection Debt - Matrix Points" at bounding box center [1295, 358] width 422 height 40
type input "10"
click at [1137, 452] on input "Alternative Credit Matrix Points" at bounding box center [1295, 460] width 422 height 40
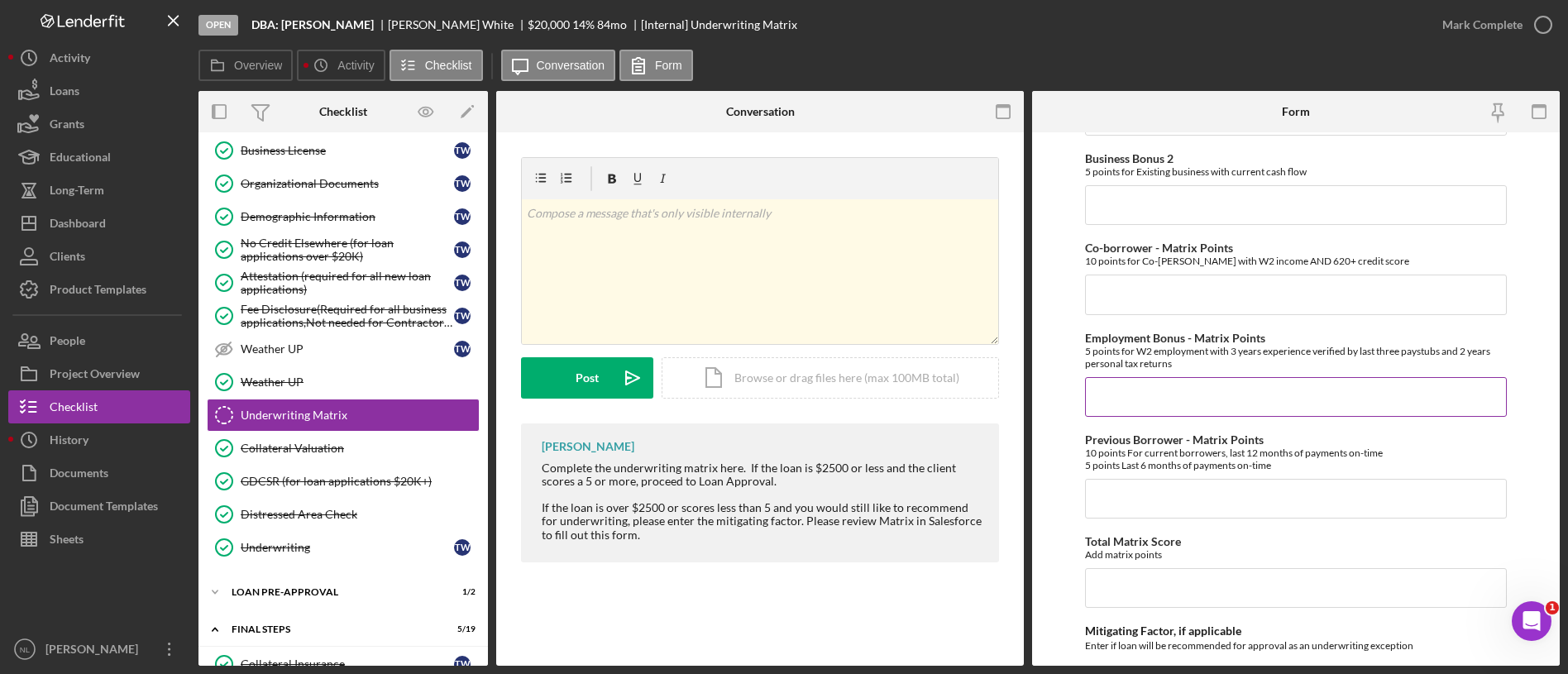
scroll to position [615, 0]
type input "0"
click at [1142, 205] on input "Business Bonus 2" at bounding box center [1295, 202] width 422 height 40
type input "0"
click at [1127, 279] on input "0" at bounding box center [1295, 291] width 422 height 40
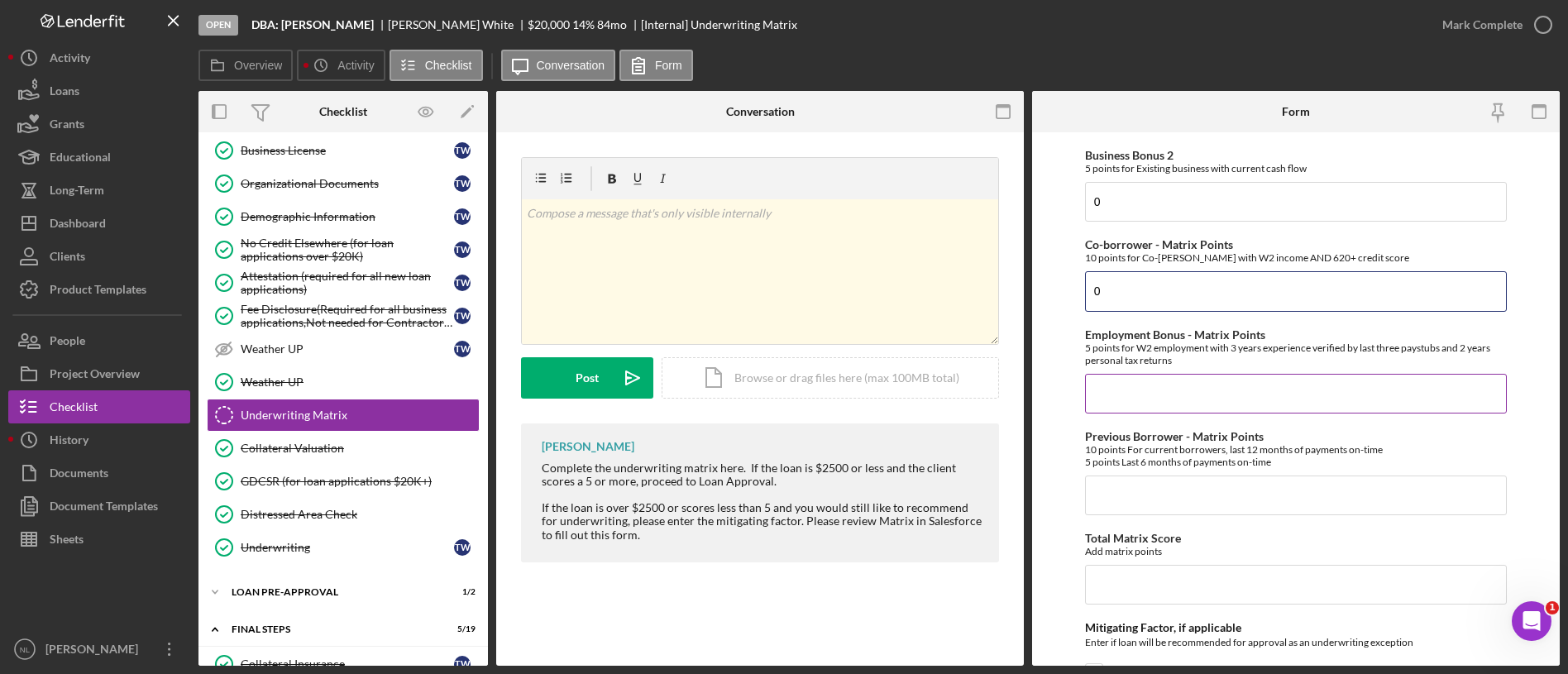
type input "0"
click at [1124, 354] on div "5 points for W2 employment with 3 years experience verified by last three payst…" at bounding box center [1295, 354] width 422 height 25
click at [1111, 401] on input "Employment Bonus - Matrix Points" at bounding box center [1295, 394] width 422 height 40
type input "0"
click at [1107, 494] on input "Previous Borrower - Matrix Points" at bounding box center [1295, 495] width 422 height 40
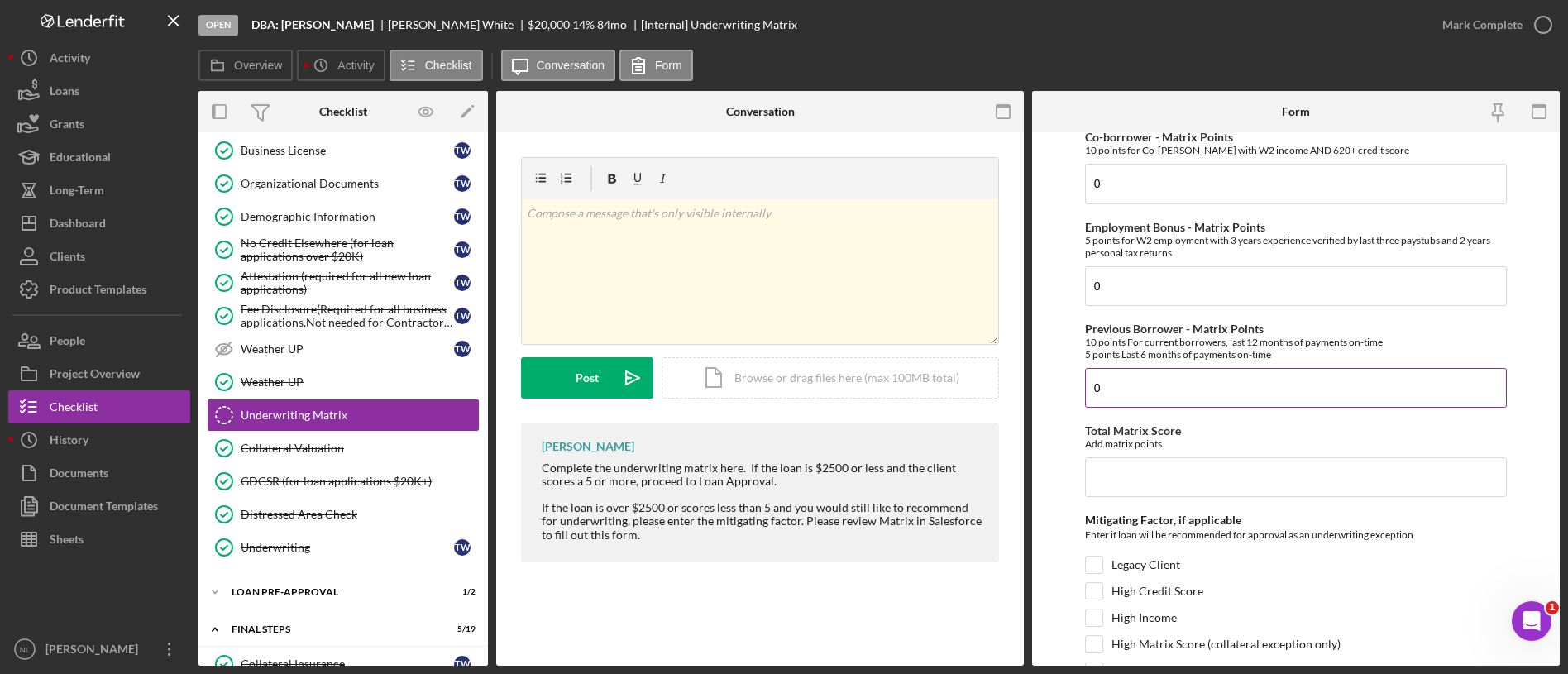
scroll to position [840, 0]
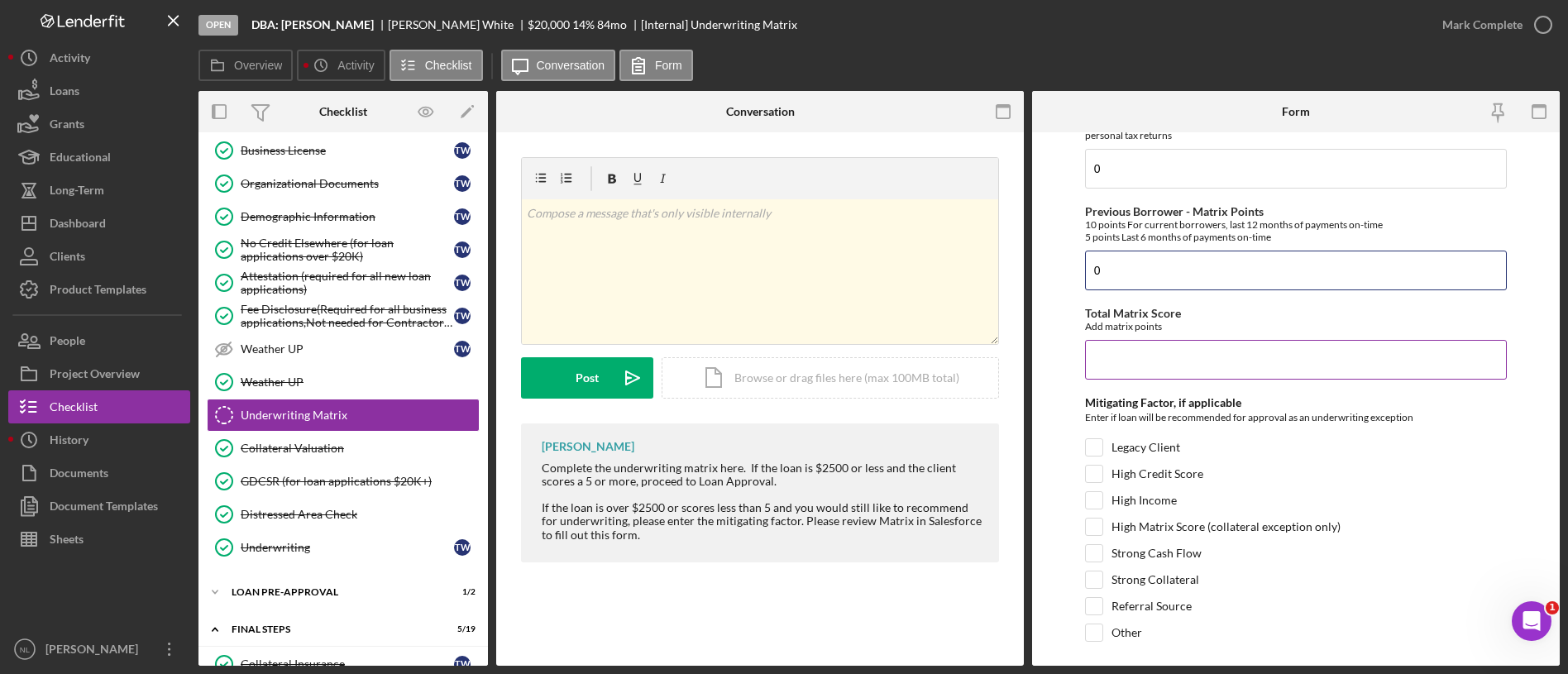
type input "0"
click at [1101, 358] on input "Total Matrix Score" at bounding box center [1295, 360] width 422 height 40
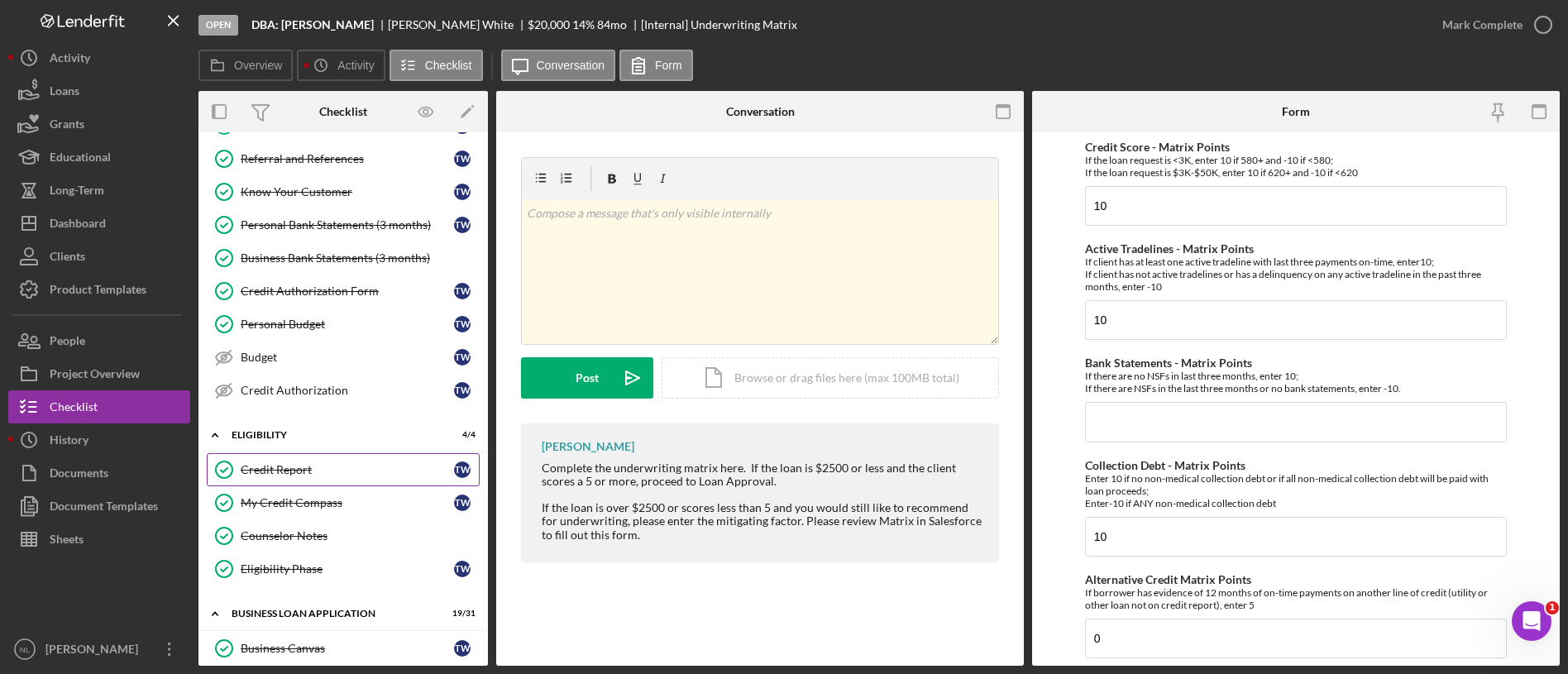
scroll to position [505, 0]
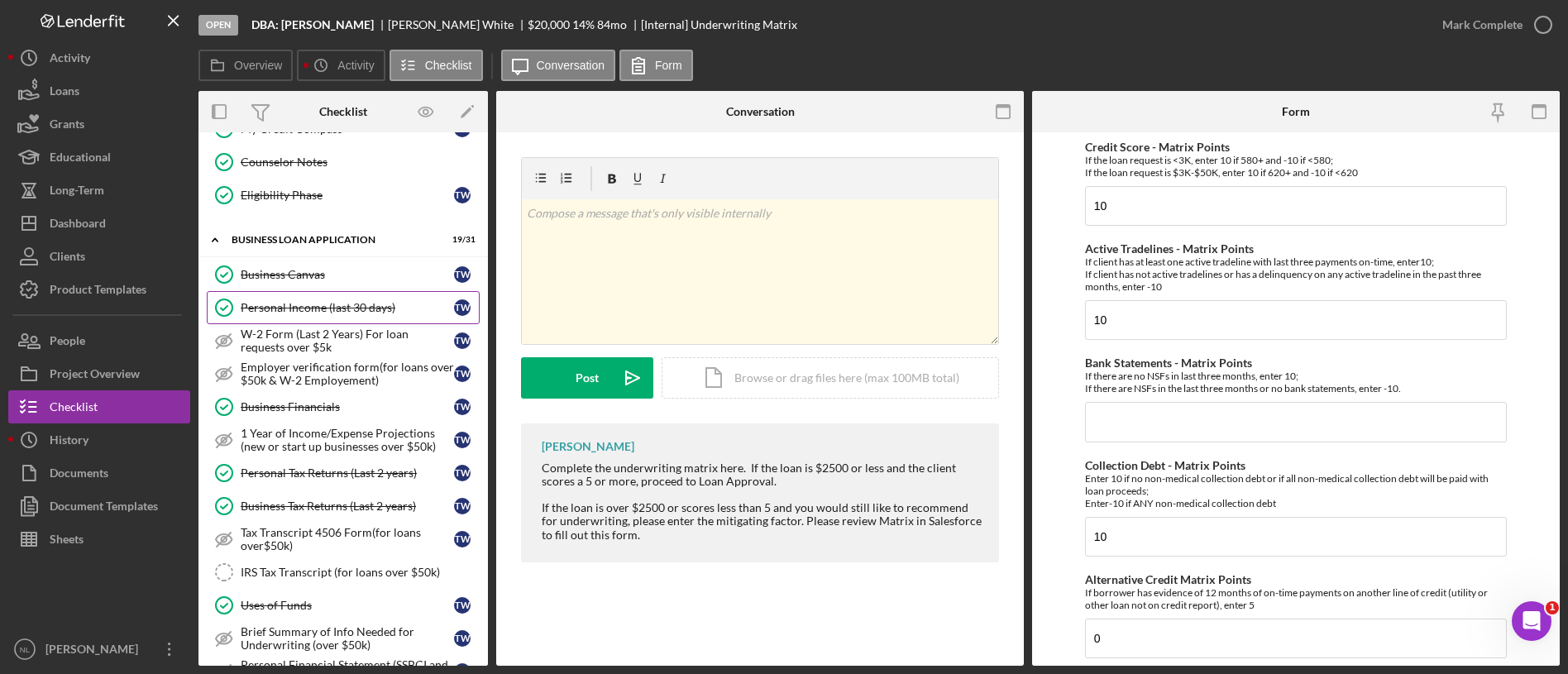
click at [336, 295] on link "Personal Income (last 30 days) Personal Income (last 30 days) T W" at bounding box center [343, 307] width 273 height 33
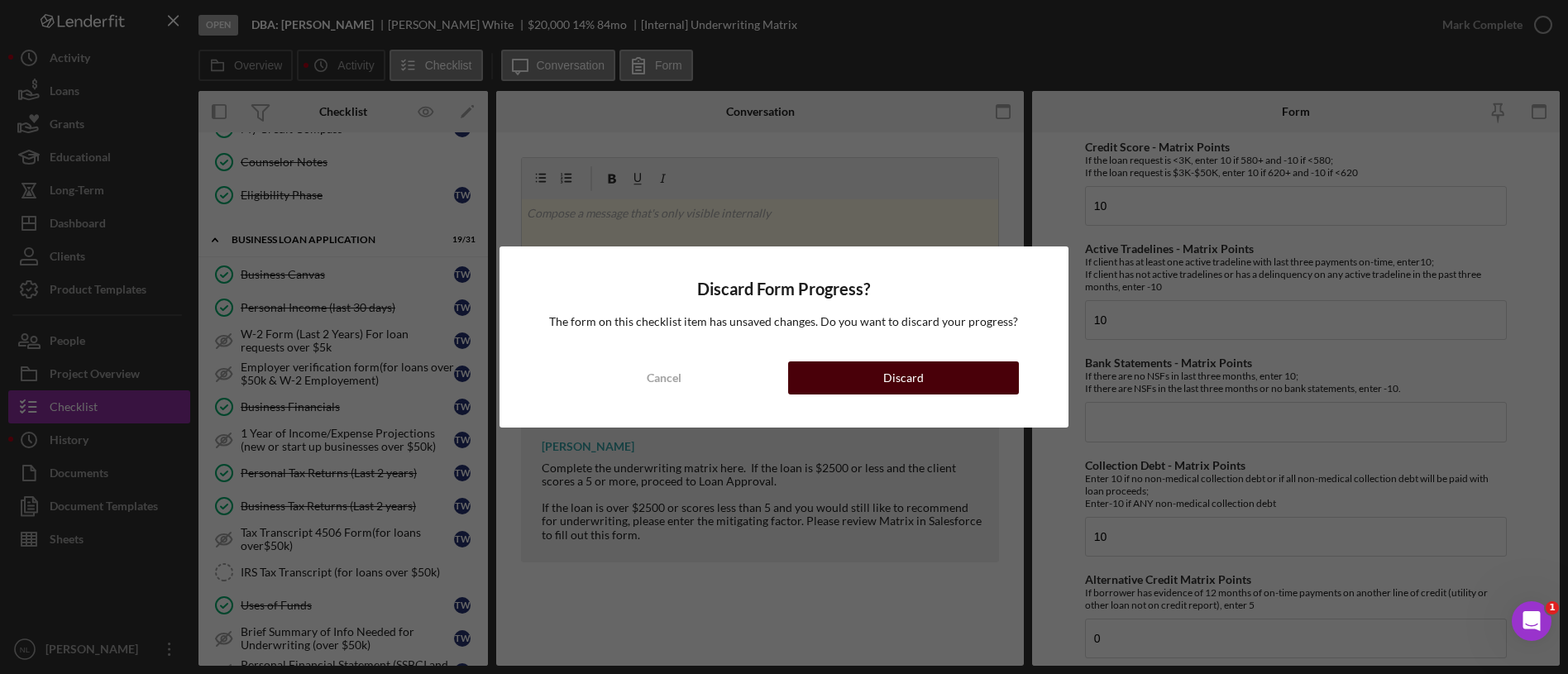
click at [885, 382] on div "Discard" at bounding box center [903, 378] width 41 height 33
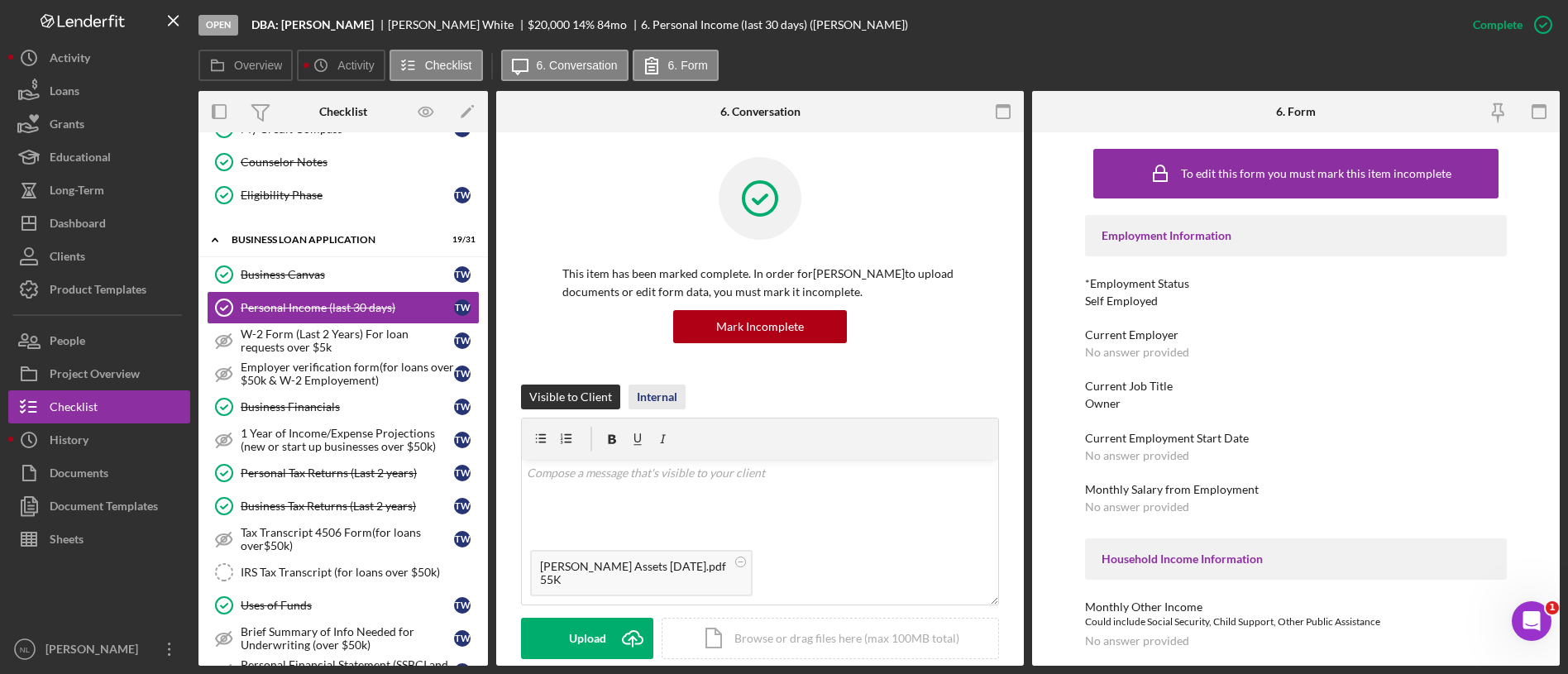
click at [675, 396] on div "Internal" at bounding box center [657, 397] width 41 height 25
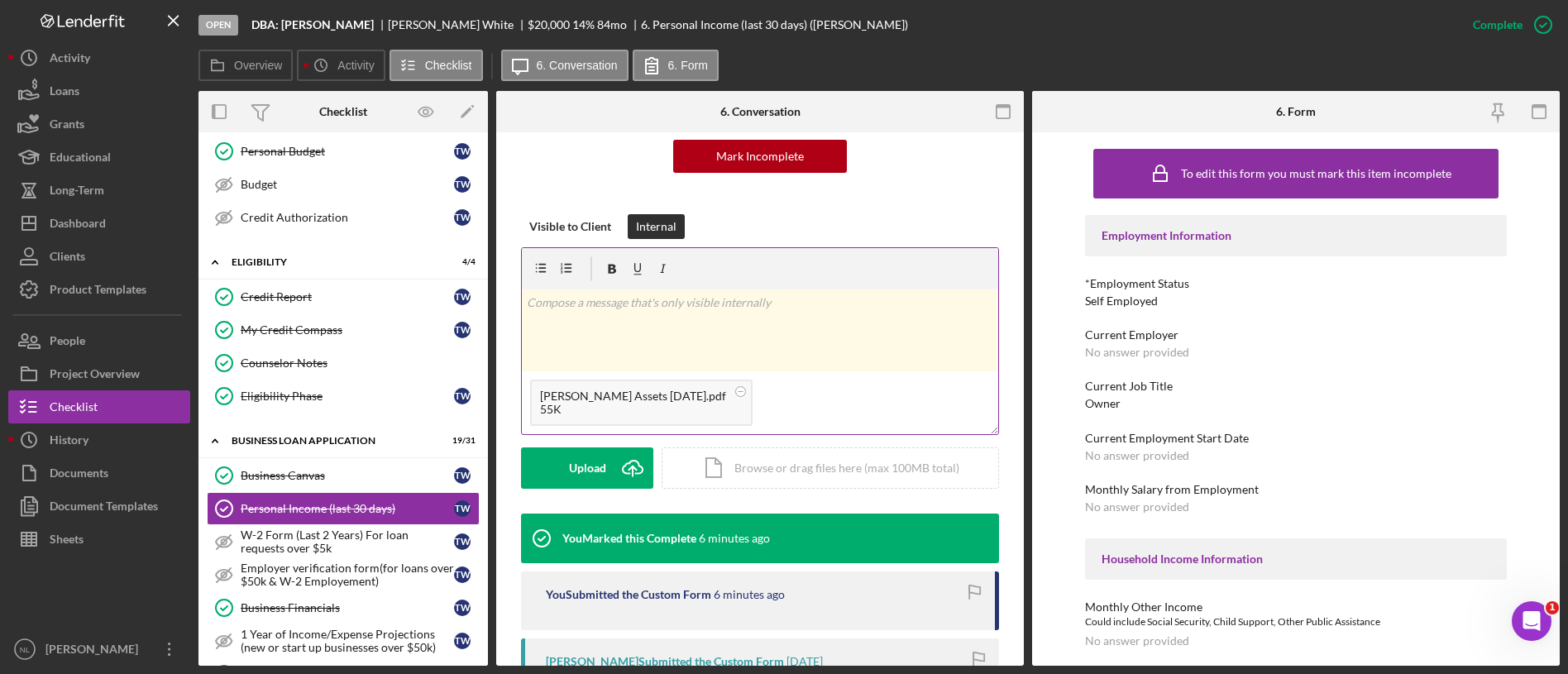
scroll to position [309, 0]
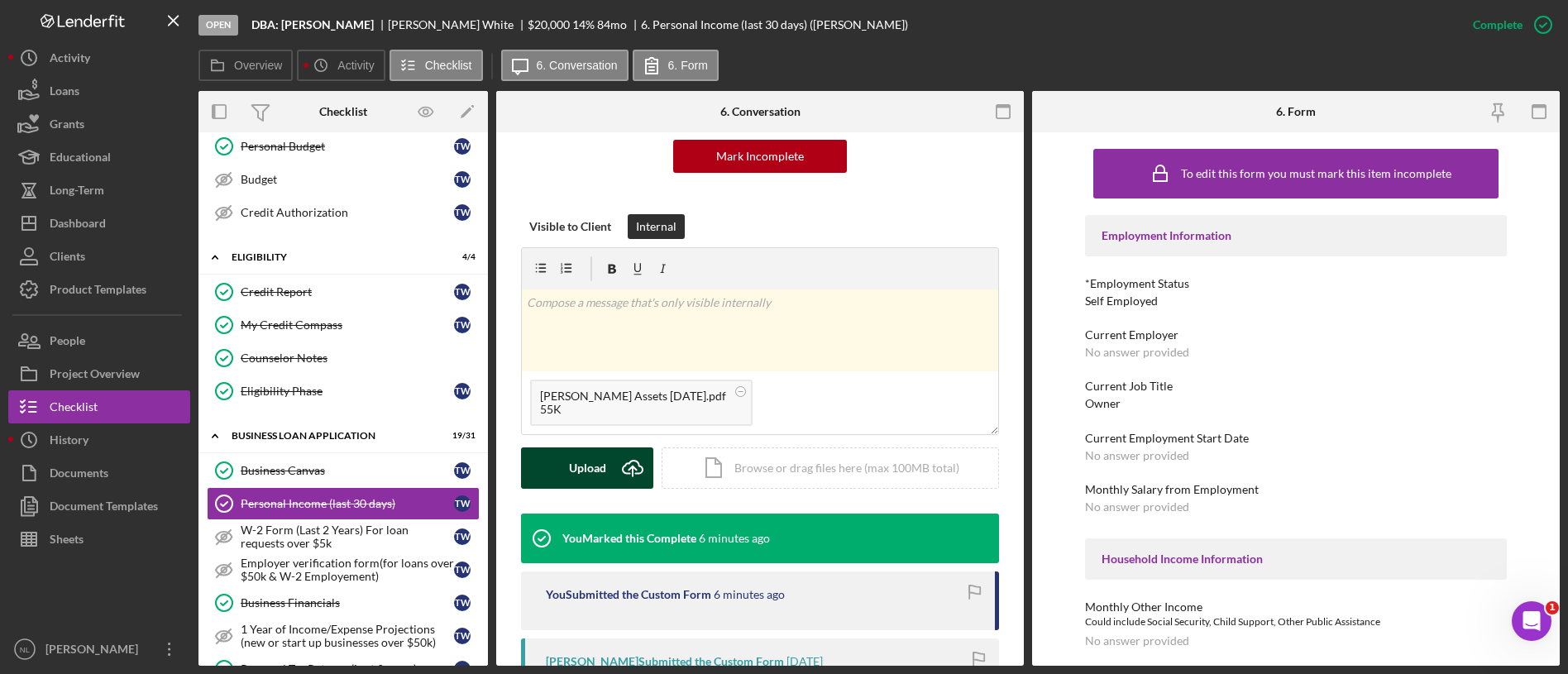
click at [608, 475] on button "Upload Icon/Upload" at bounding box center [587, 468] width 132 height 42
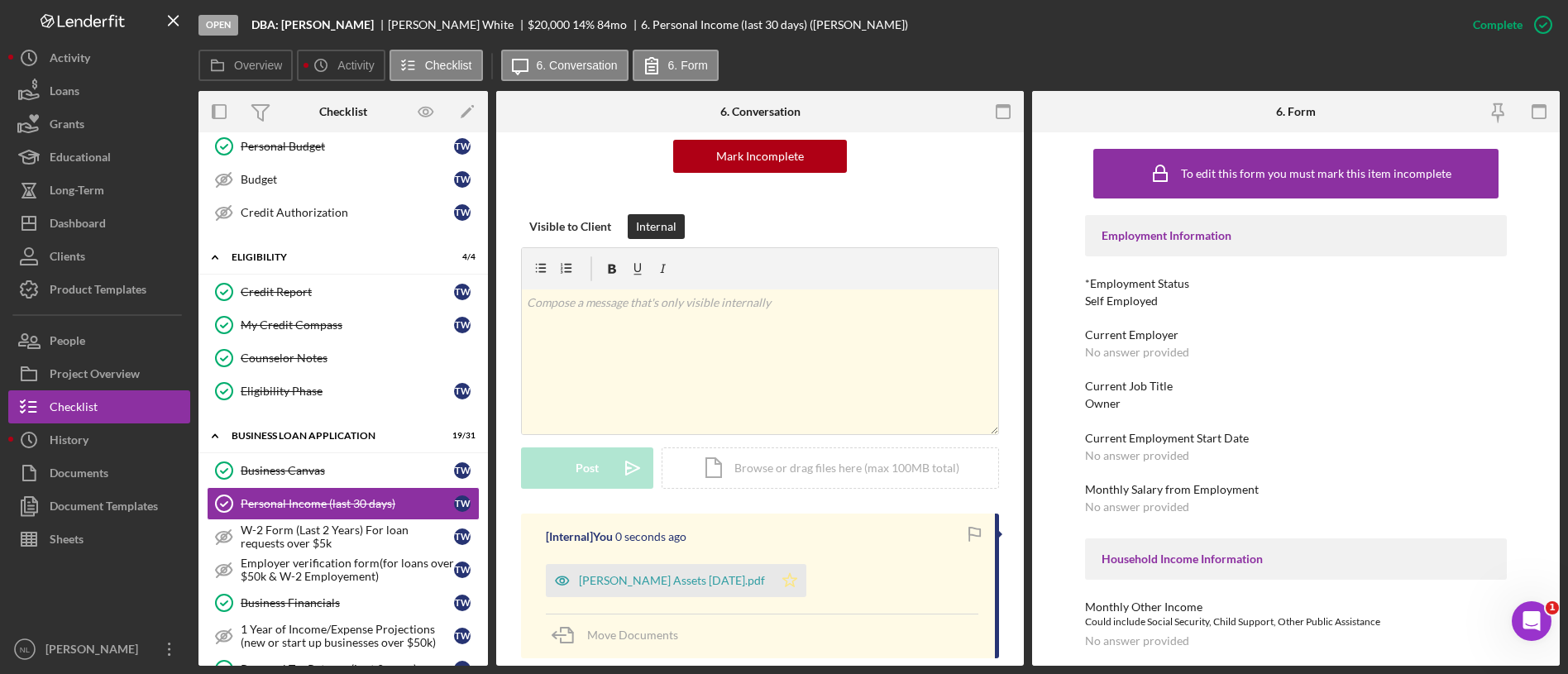
click at [782, 587] on icon "Icon/Star" at bounding box center [790, 580] width 33 height 33
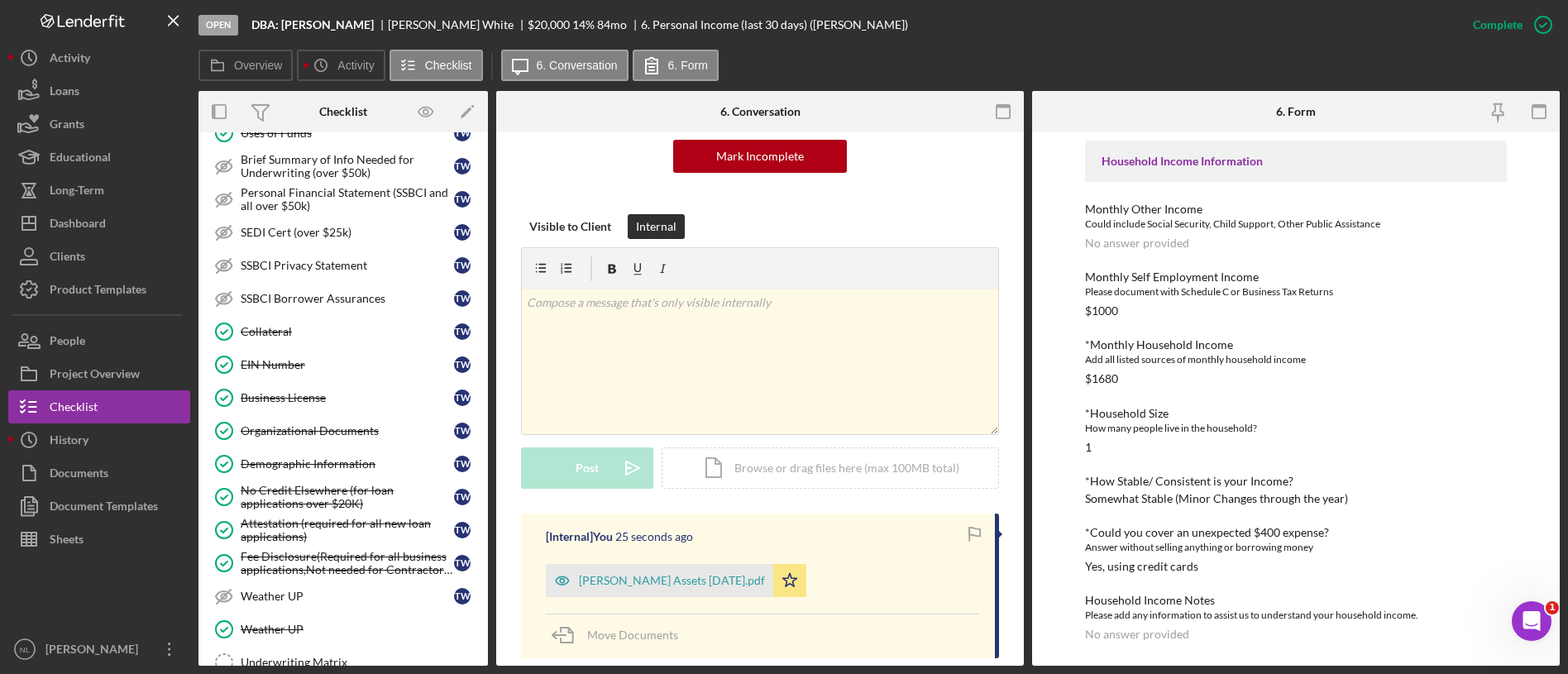
scroll to position [1888, 0]
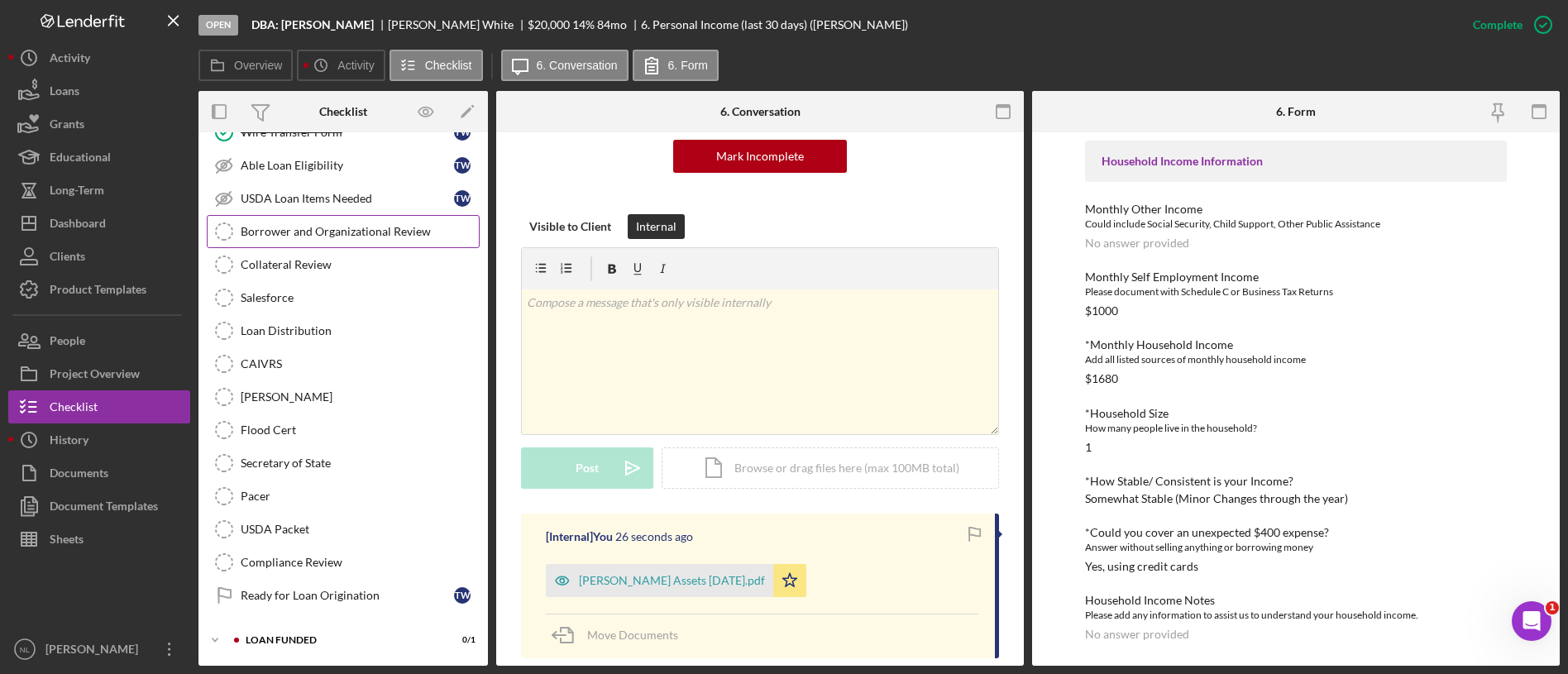
click at [305, 244] on link "Borrower and Organizational Review Borrower and Organizational Review" at bounding box center [343, 232] width 273 height 33
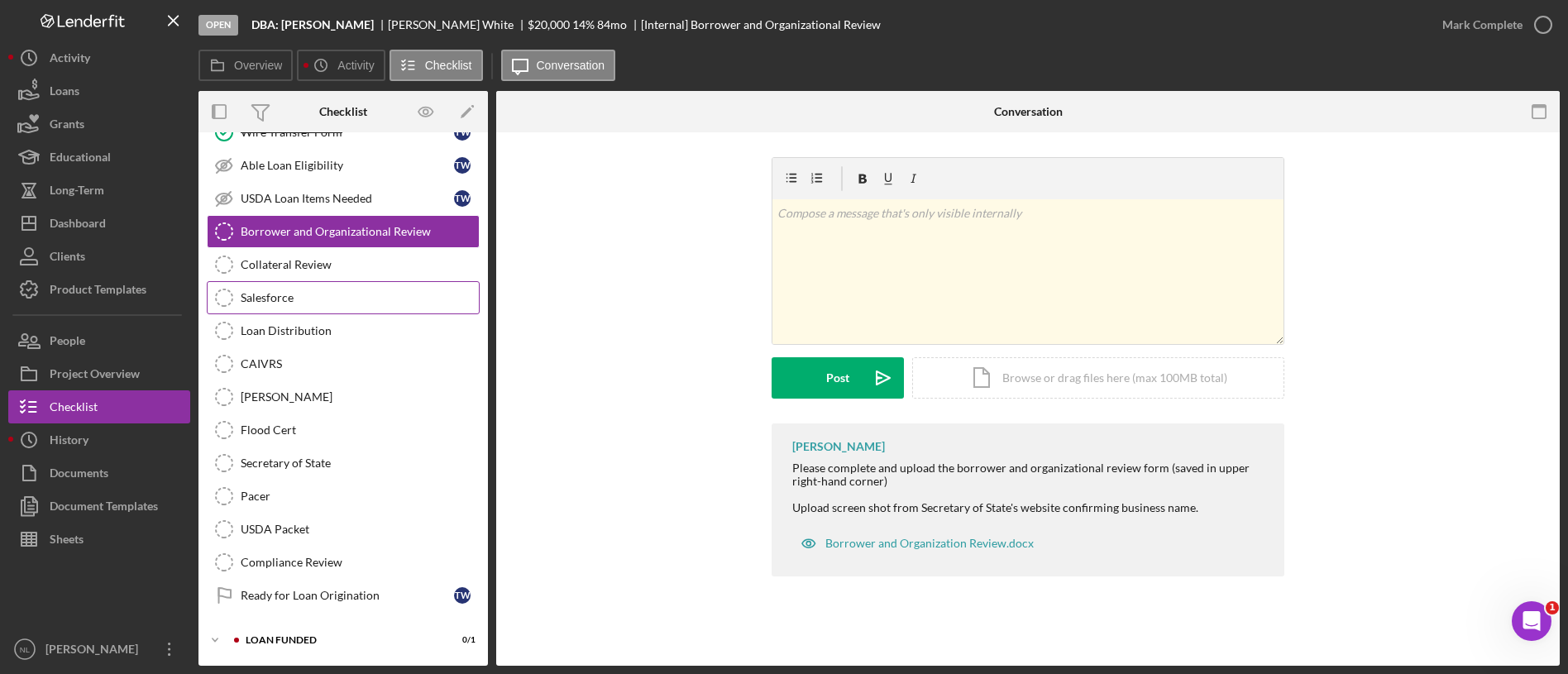
click at [344, 282] on link "Salesforce Salesforce" at bounding box center [343, 298] width 273 height 33
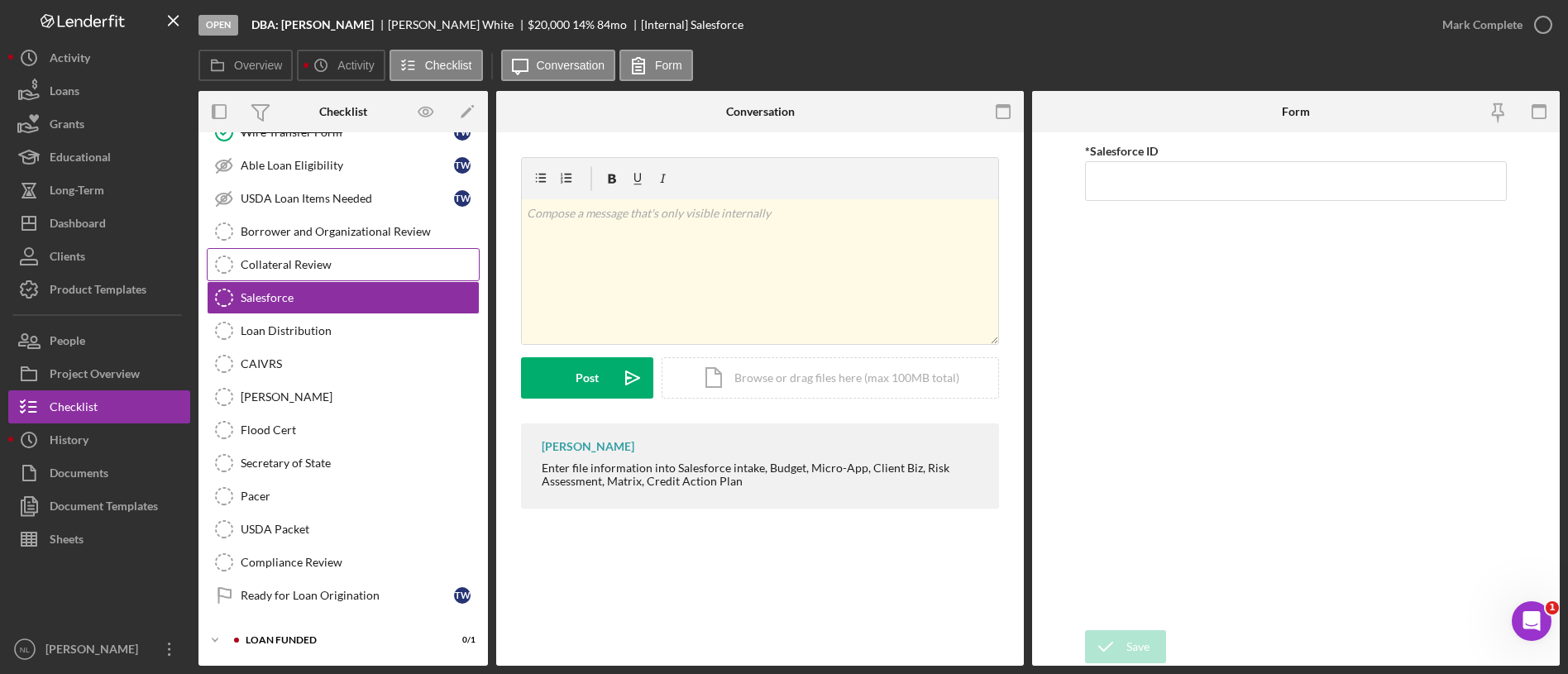
click at [328, 251] on link "Collateral Review Collateral Review" at bounding box center [343, 264] width 273 height 33
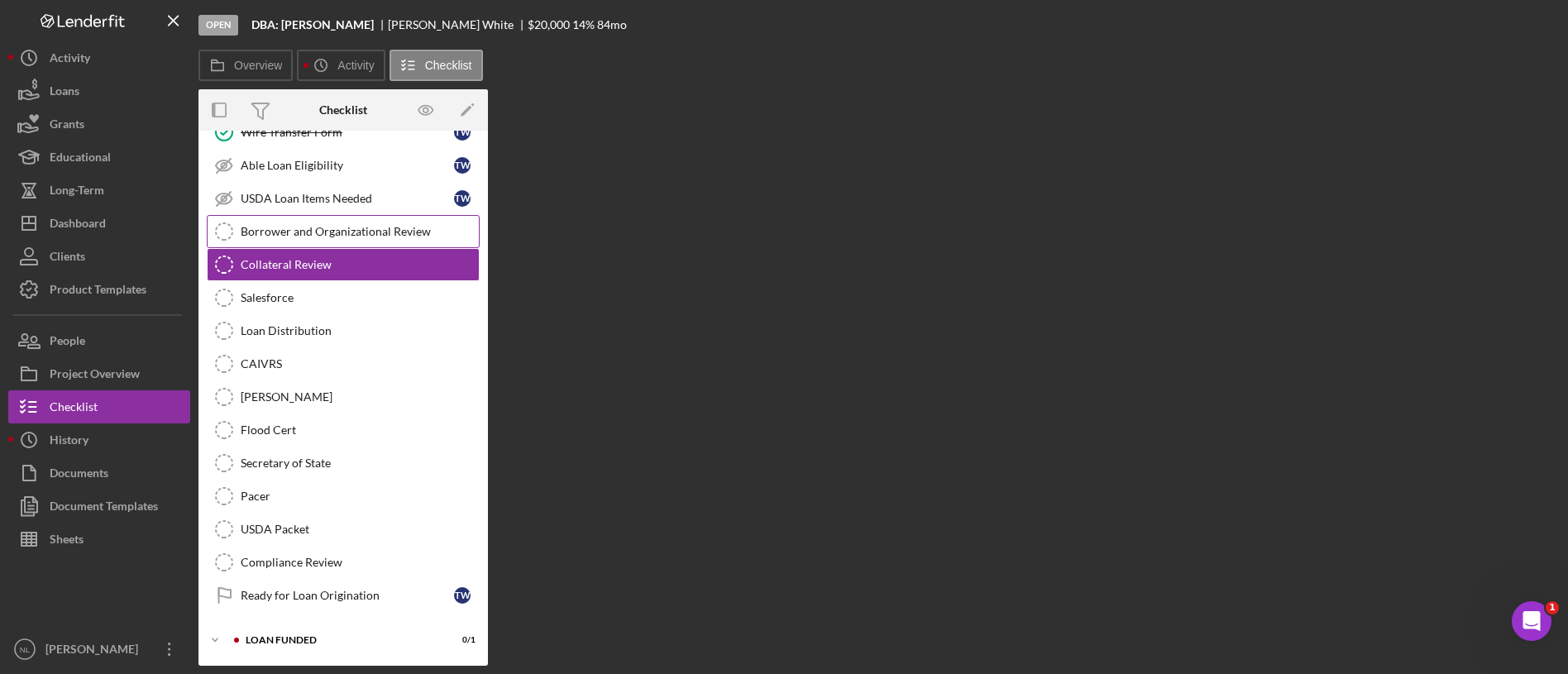
scroll to position [1888, 0]
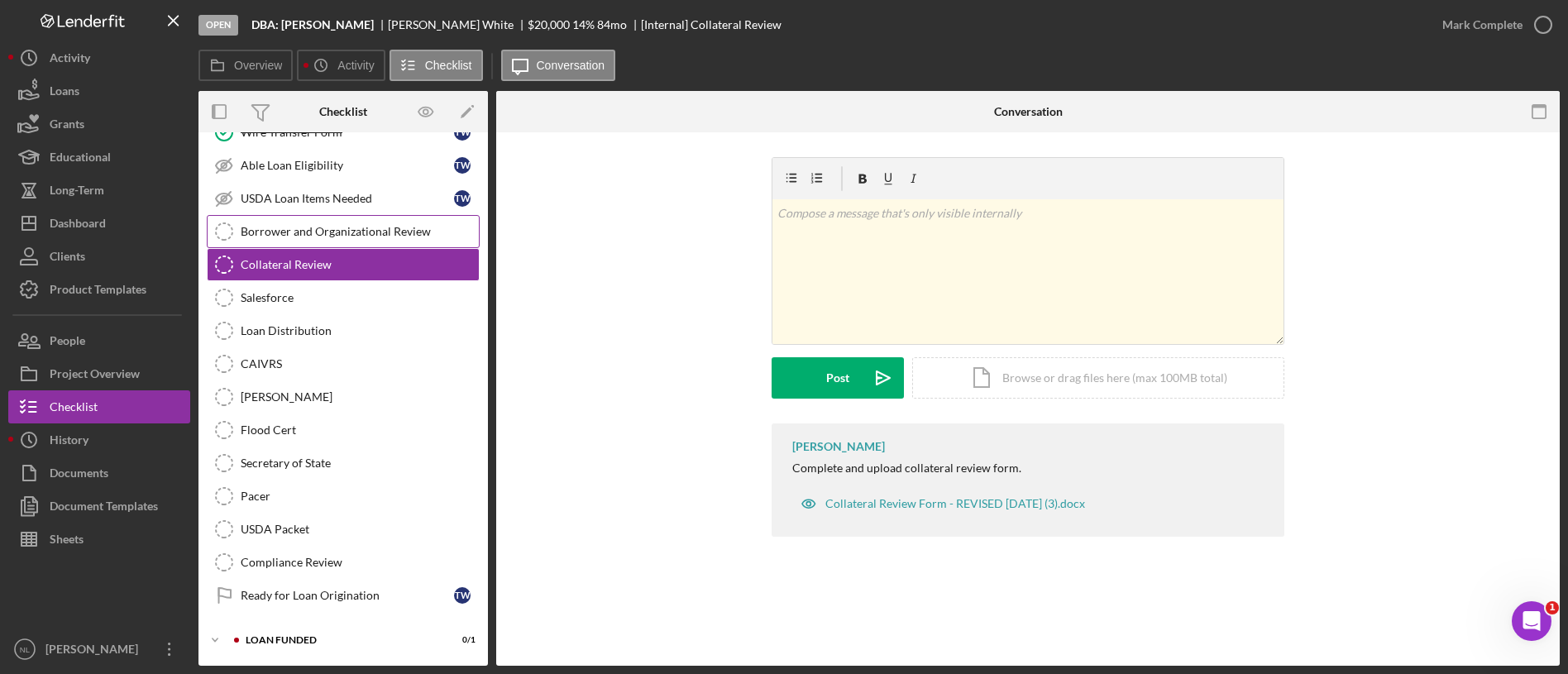
click at [320, 240] on link "Borrower and Organizational Review Borrower and Organizational Review" at bounding box center [343, 232] width 273 height 33
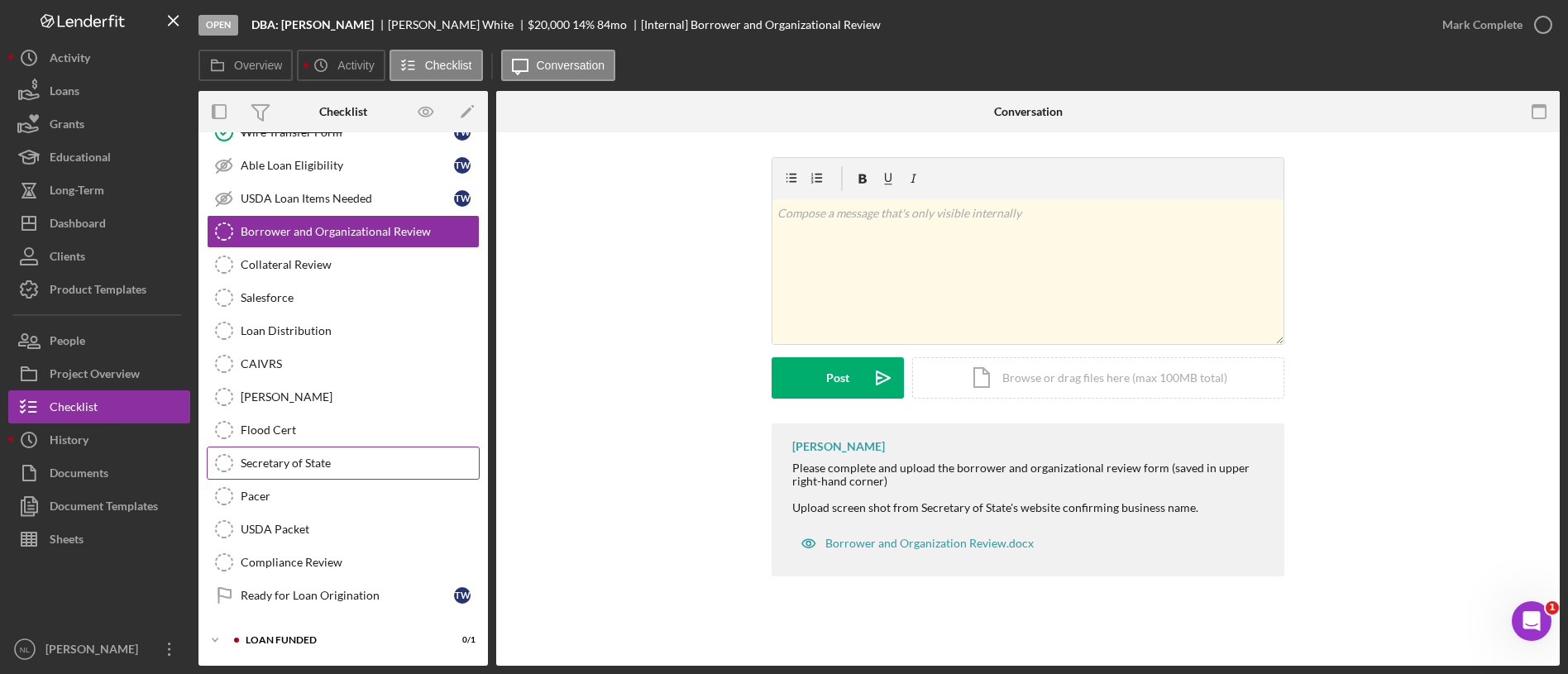
click at [320, 474] on link "Secretary of State Secretary of State" at bounding box center [343, 463] width 273 height 33
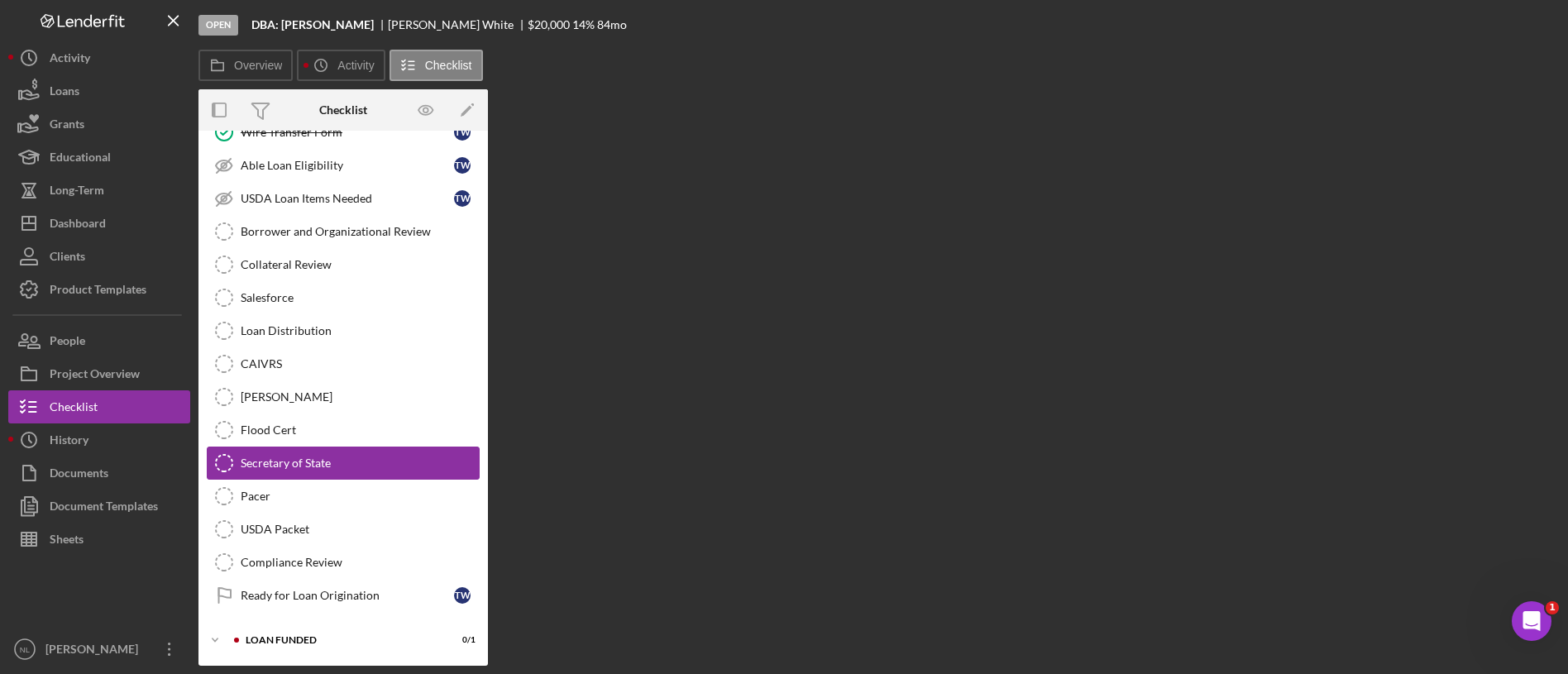
scroll to position [1888, 0]
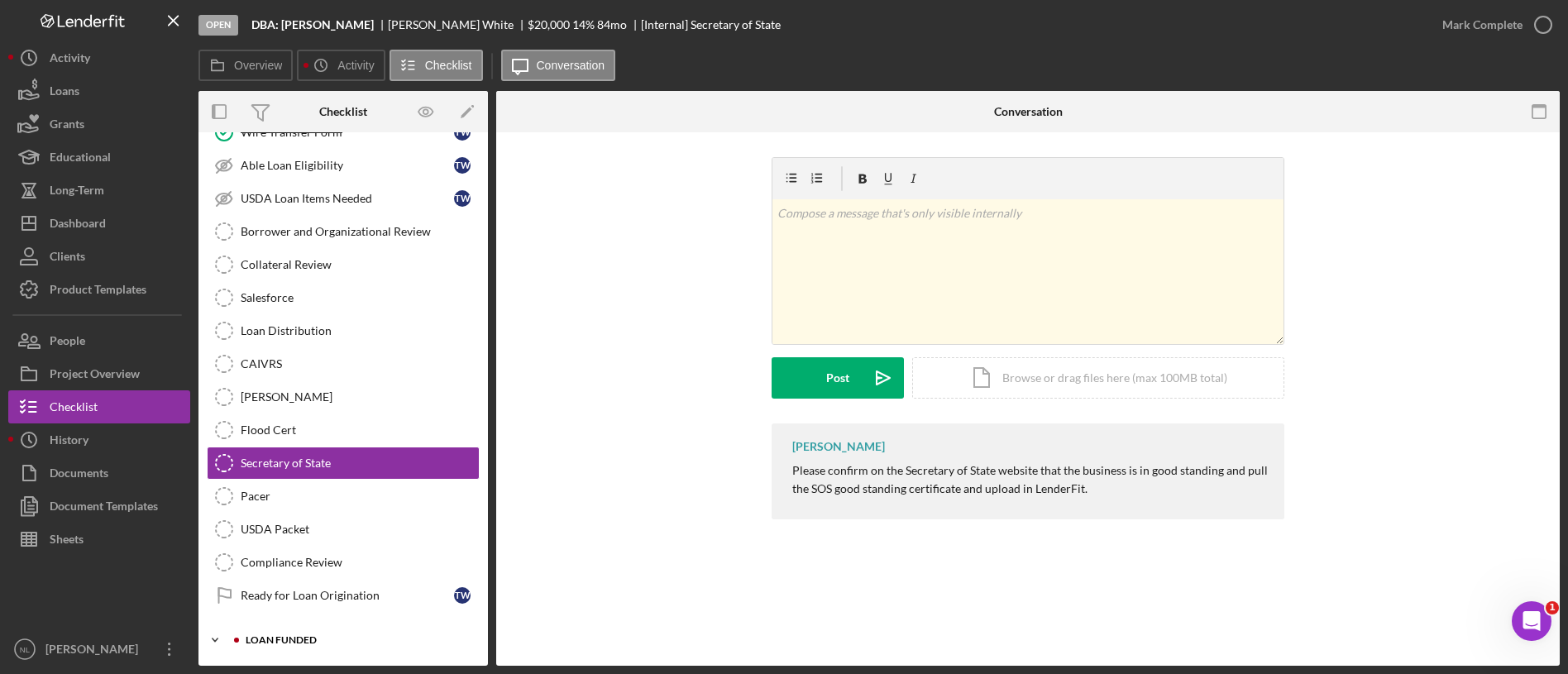
click at [276, 637] on div "LOAN FUNDED" at bounding box center [356, 640] width 222 height 10
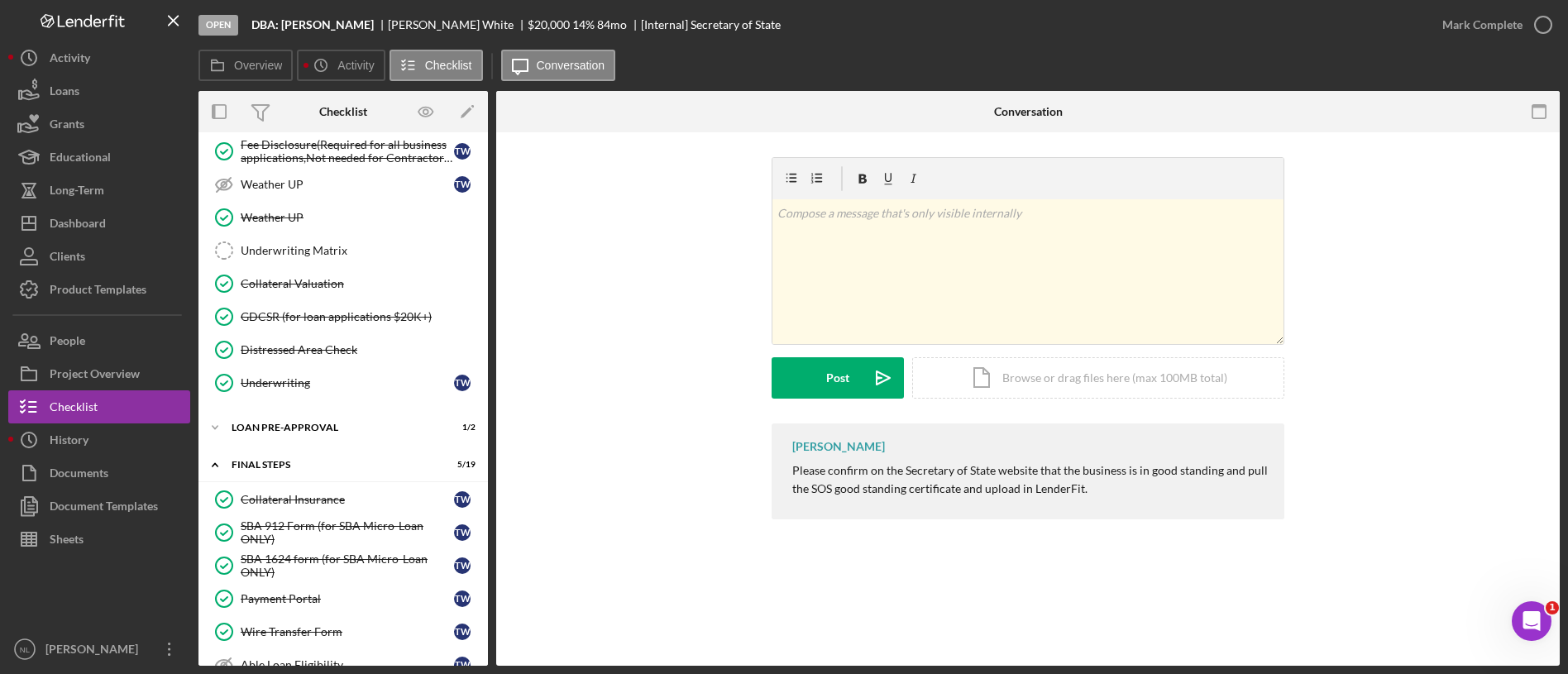
scroll to position [1371, 0]
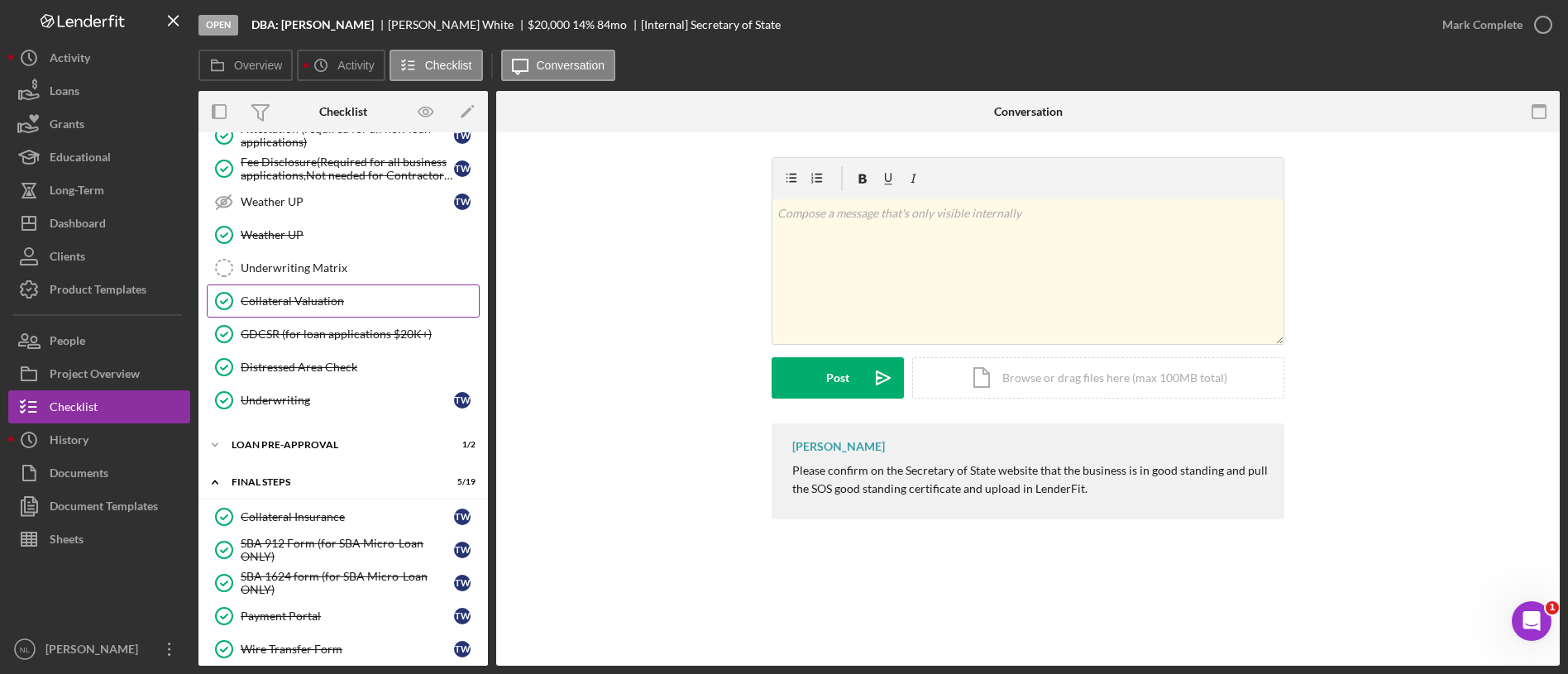
click at [343, 289] on link "Collateral Valuation Collateral Valuation" at bounding box center [343, 301] width 273 height 33
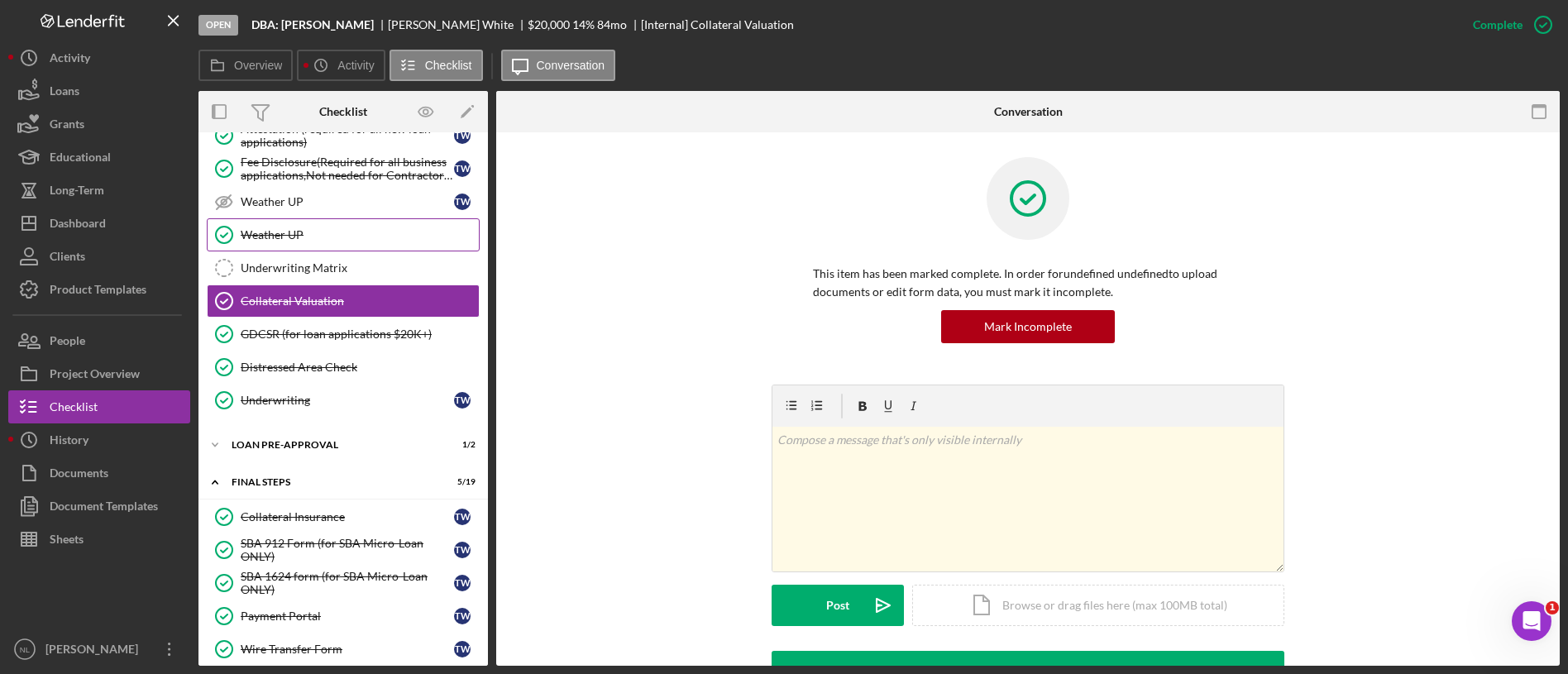
click at [334, 236] on div "Weather UP" at bounding box center [359, 235] width 238 height 13
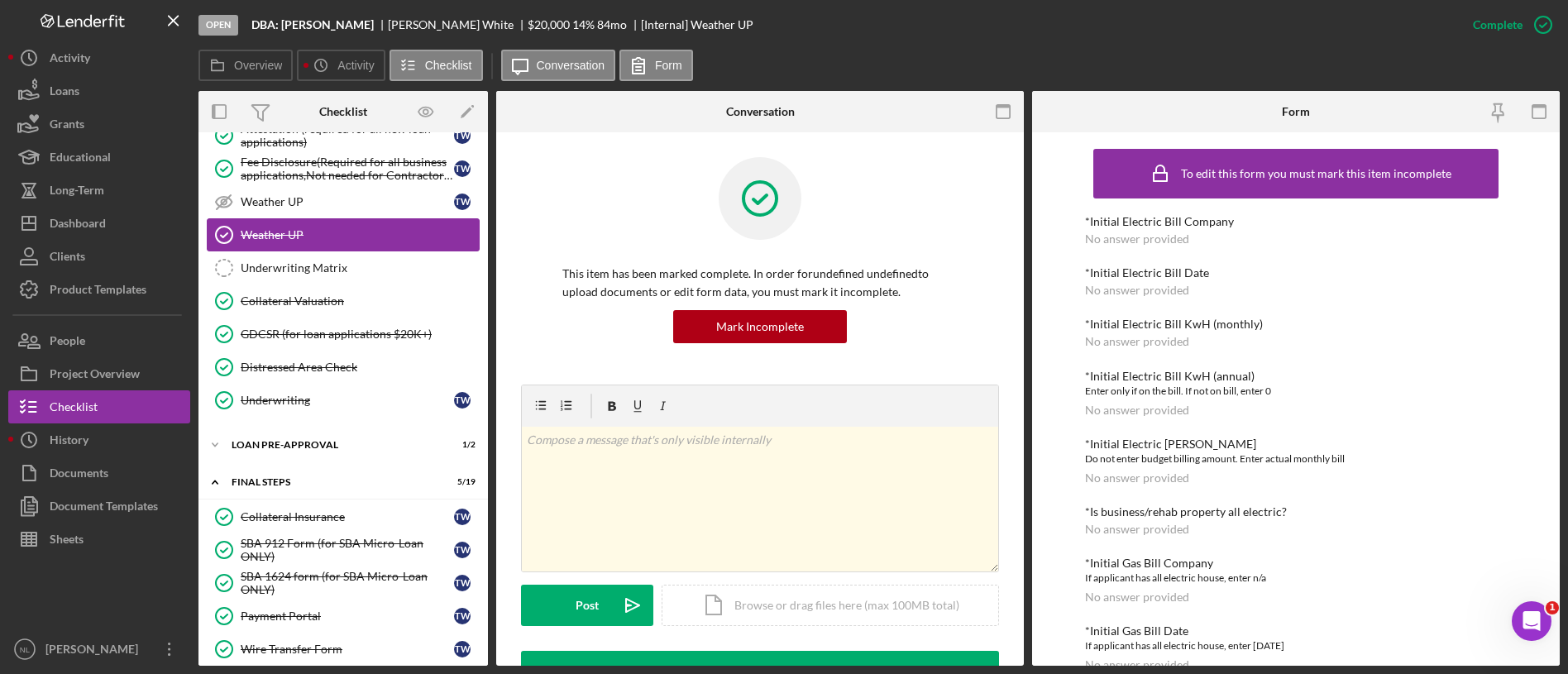
click at [330, 248] on link "Weather UP Weather UP" at bounding box center [343, 235] width 273 height 33
click at [357, 284] on link "Collateral Valuation Collateral Valuation" at bounding box center [343, 301] width 273 height 33
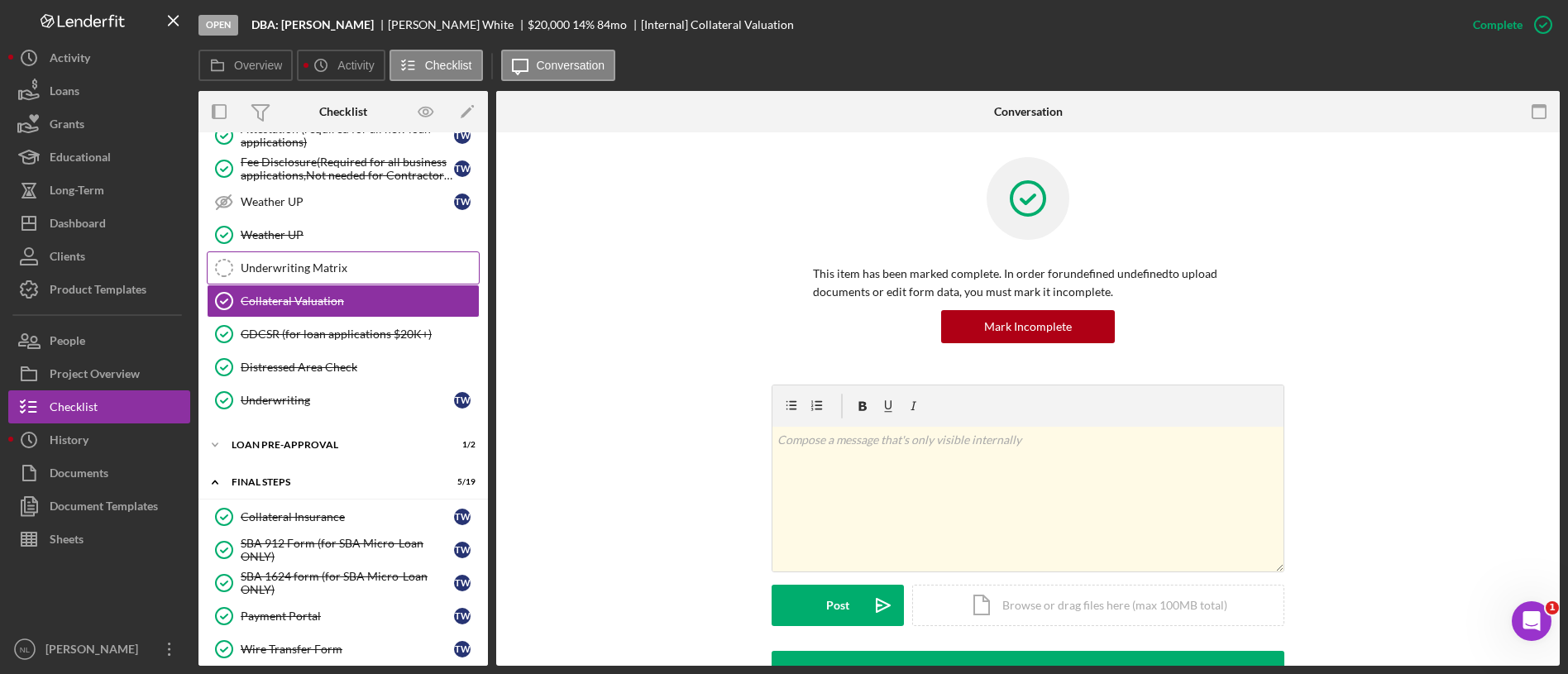
click at [346, 275] on link "Underwriting Matrix Underwriting Matrix" at bounding box center [343, 268] width 273 height 33
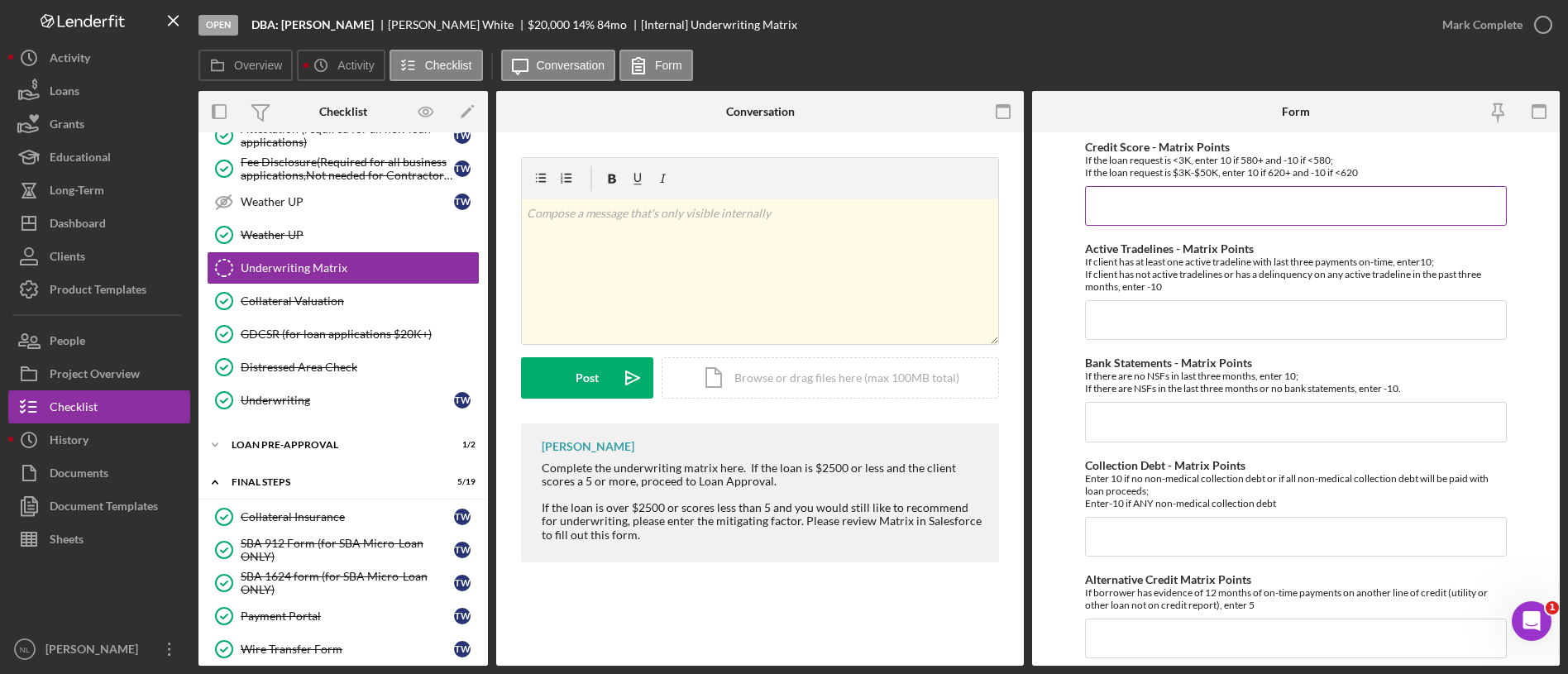
click at [1161, 216] on input "Credit Score - Matrix Points" at bounding box center [1295, 206] width 422 height 40
type input "10"
click at [1133, 313] on input "Active Tradelines - Matrix Points" at bounding box center [1295, 320] width 422 height 40
type input "10-"
click at [1123, 416] on input "Bank Statements - Matrix Points" at bounding box center [1295, 421] width 422 height 40
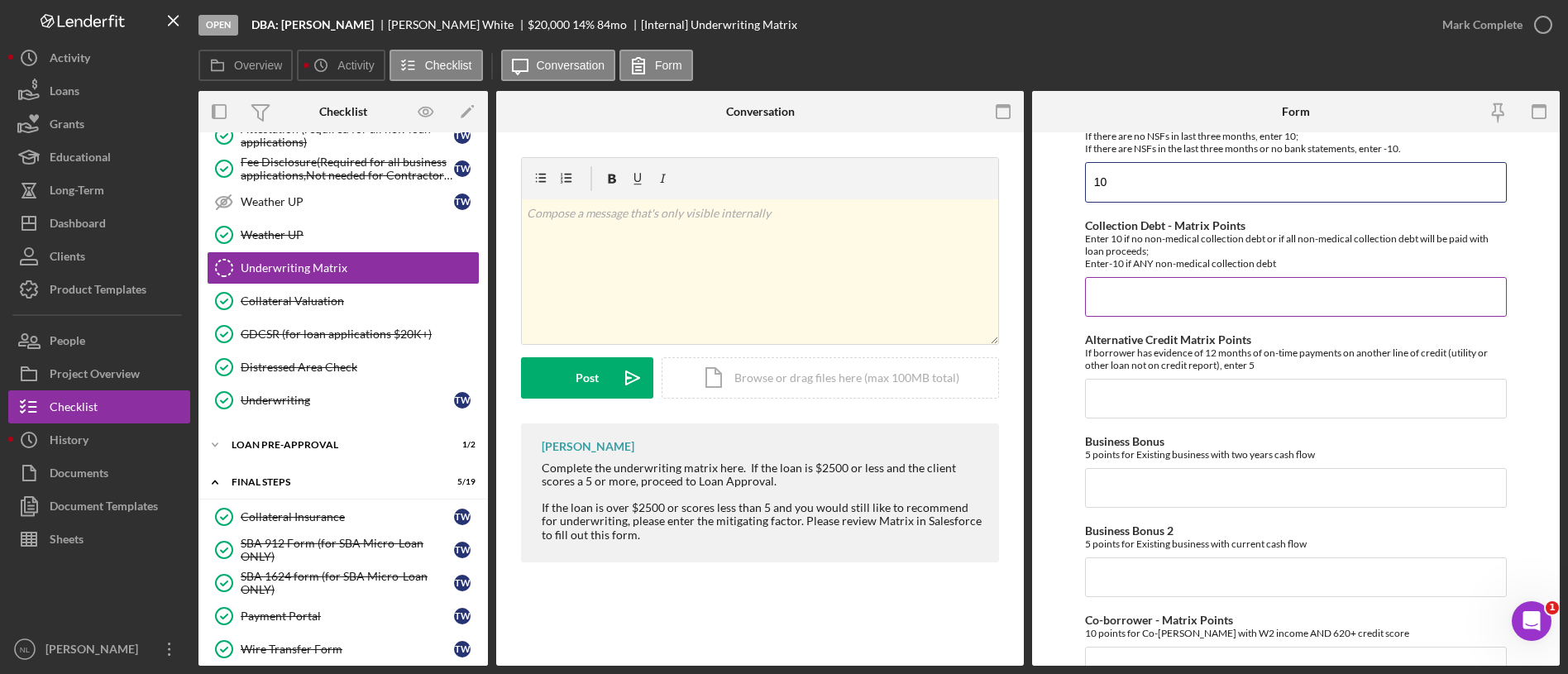
scroll to position [238, 0]
type input "10"
click at [1143, 290] on input "Collection Debt - Matrix Points" at bounding box center [1295, 298] width 422 height 40
type input "10"
click at [1155, 414] on input "Alternative Credit Matrix Points" at bounding box center [1295, 401] width 422 height 40
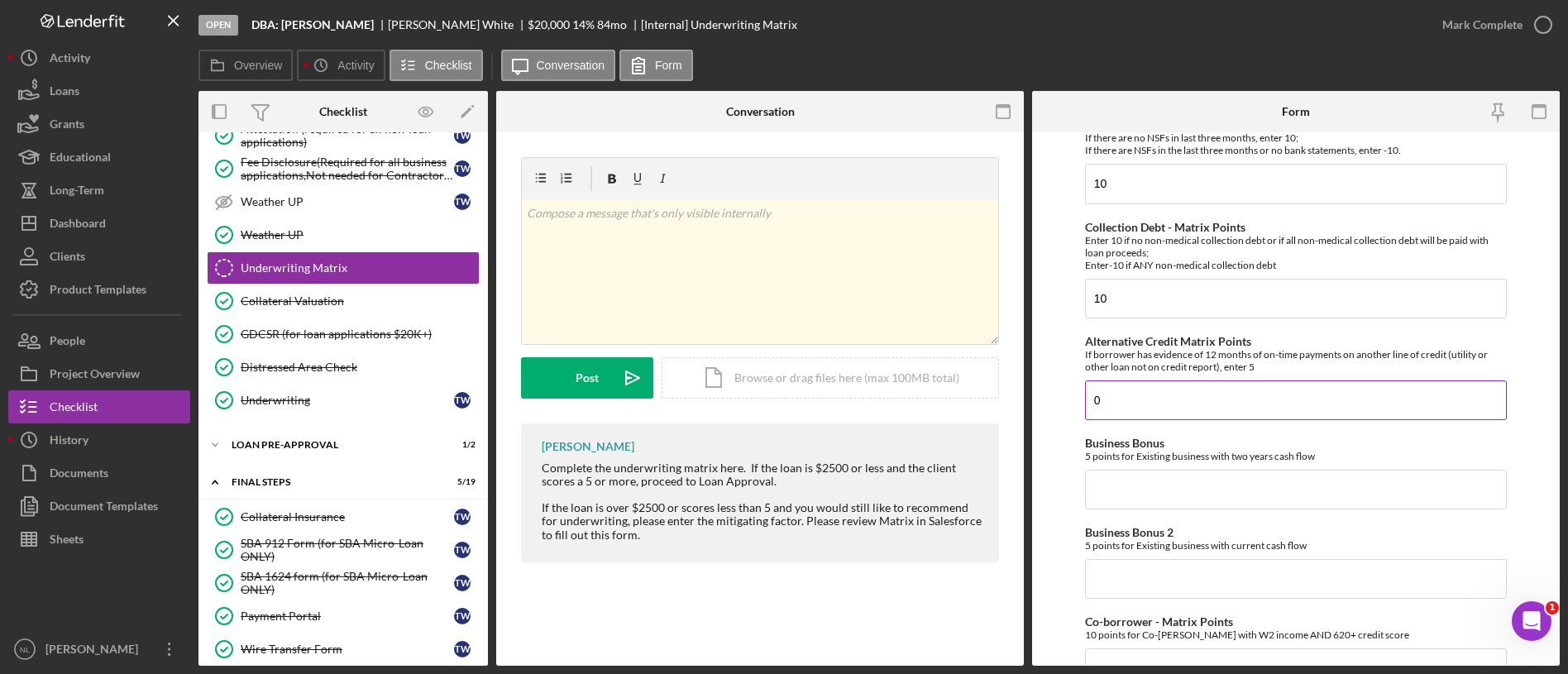
scroll to position [332, 0]
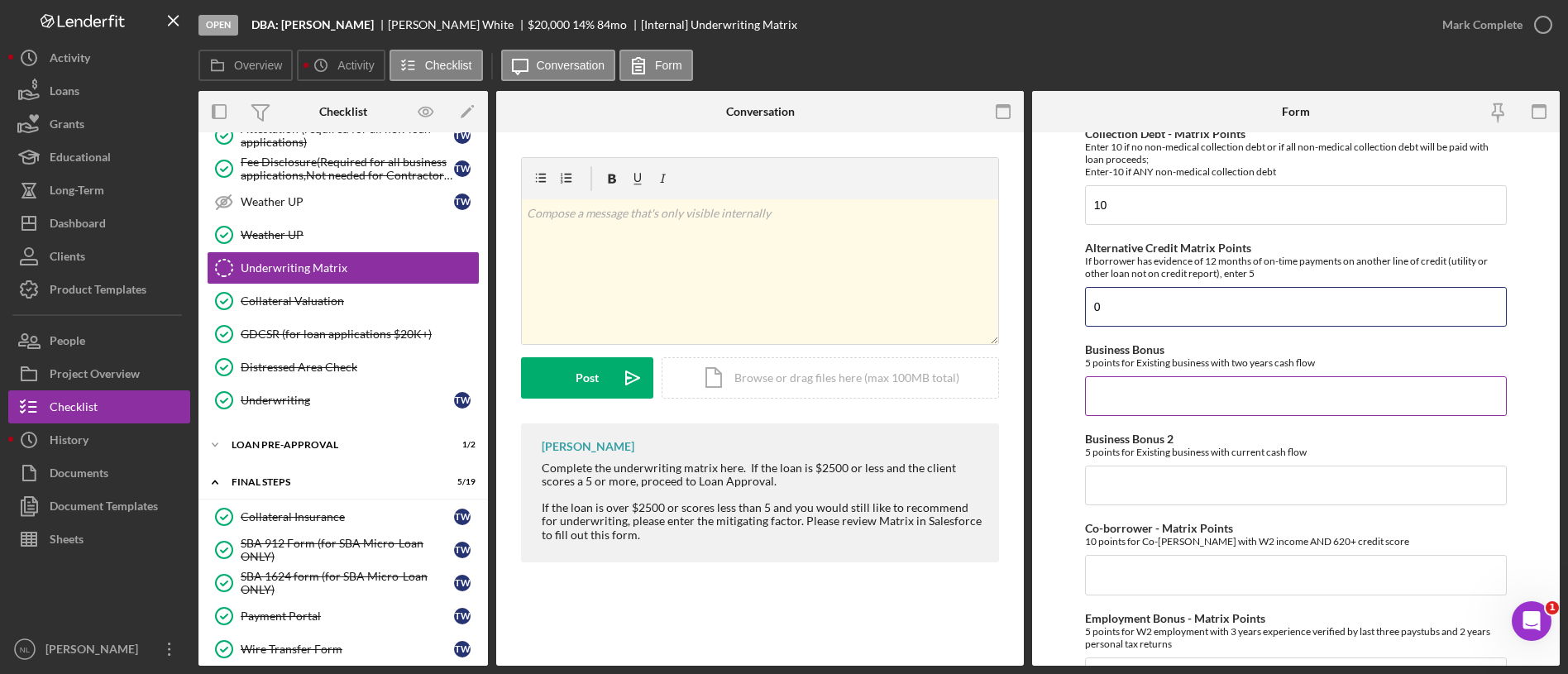
type input "0"
click at [1127, 398] on input "0" at bounding box center [1295, 396] width 422 height 40
type input "0"
click at [1123, 491] on input "Business Bonus 2" at bounding box center [1295, 485] width 422 height 40
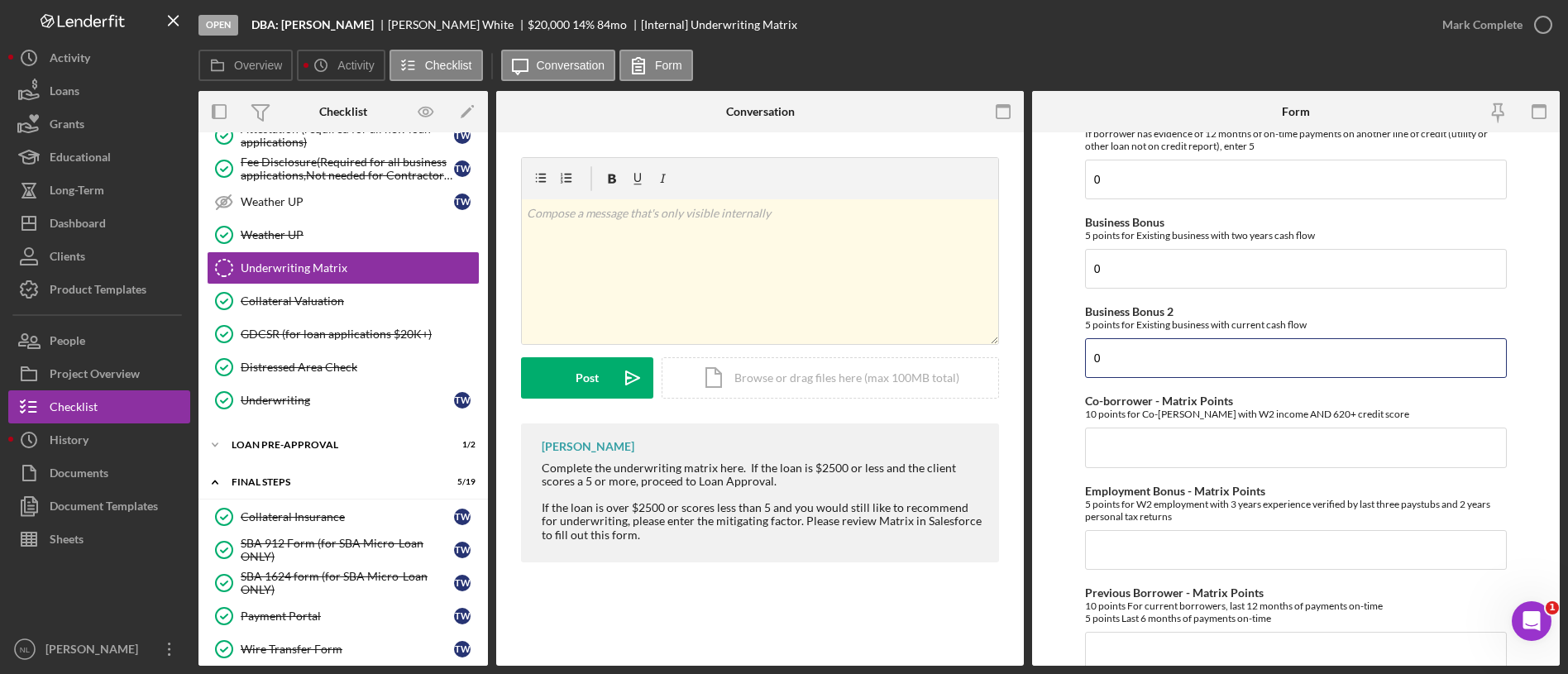
scroll to position [462, 0]
type input "0"
click at [1124, 463] on input "Co-borrower - Matrix Points" at bounding box center [1295, 444] width 422 height 40
type input "0"
click at [1125, 542] on input "0" at bounding box center [1295, 547] width 422 height 40
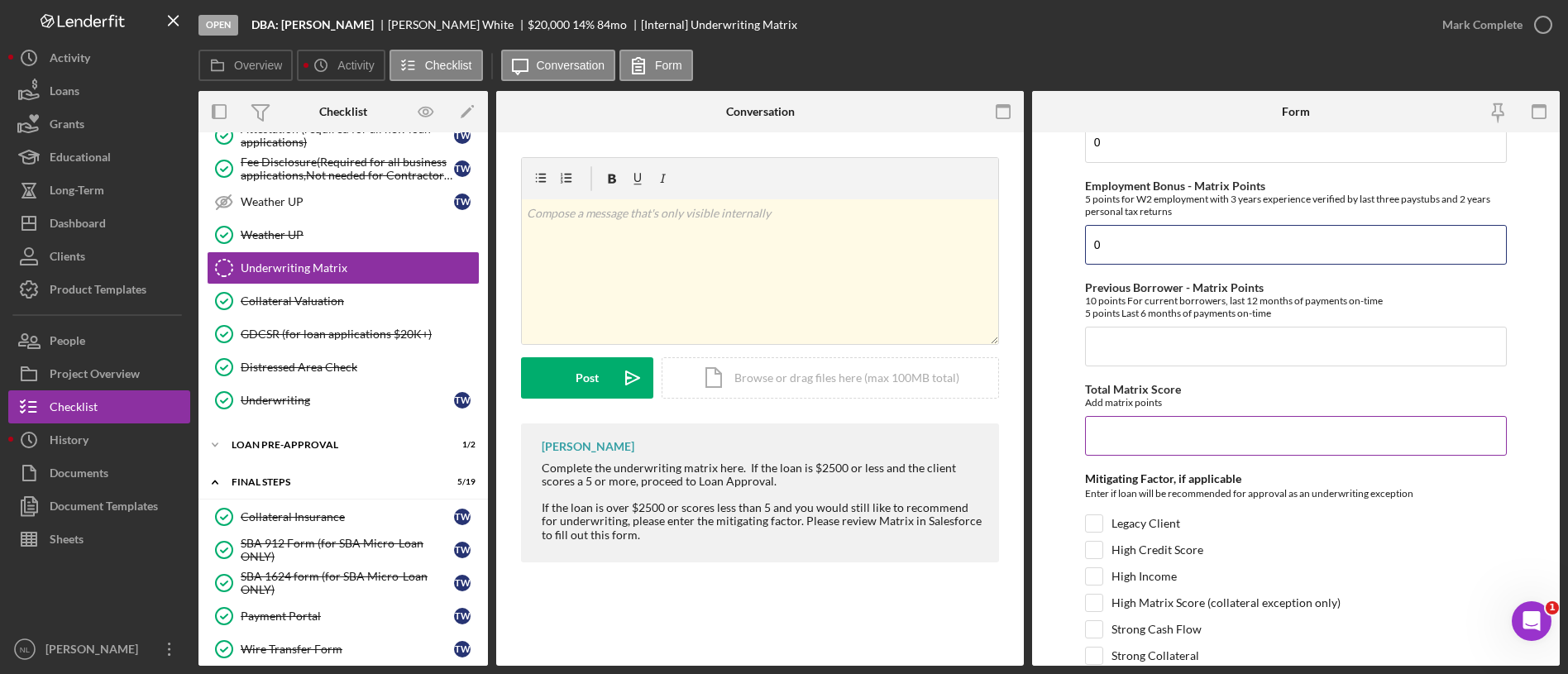
scroll to position [765, 0]
type input "0"
click at [1107, 346] on input "Previous Borrower - Matrix Points" at bounding box center [1295, 346] width 422 height 40
type input "0"
type input "10"
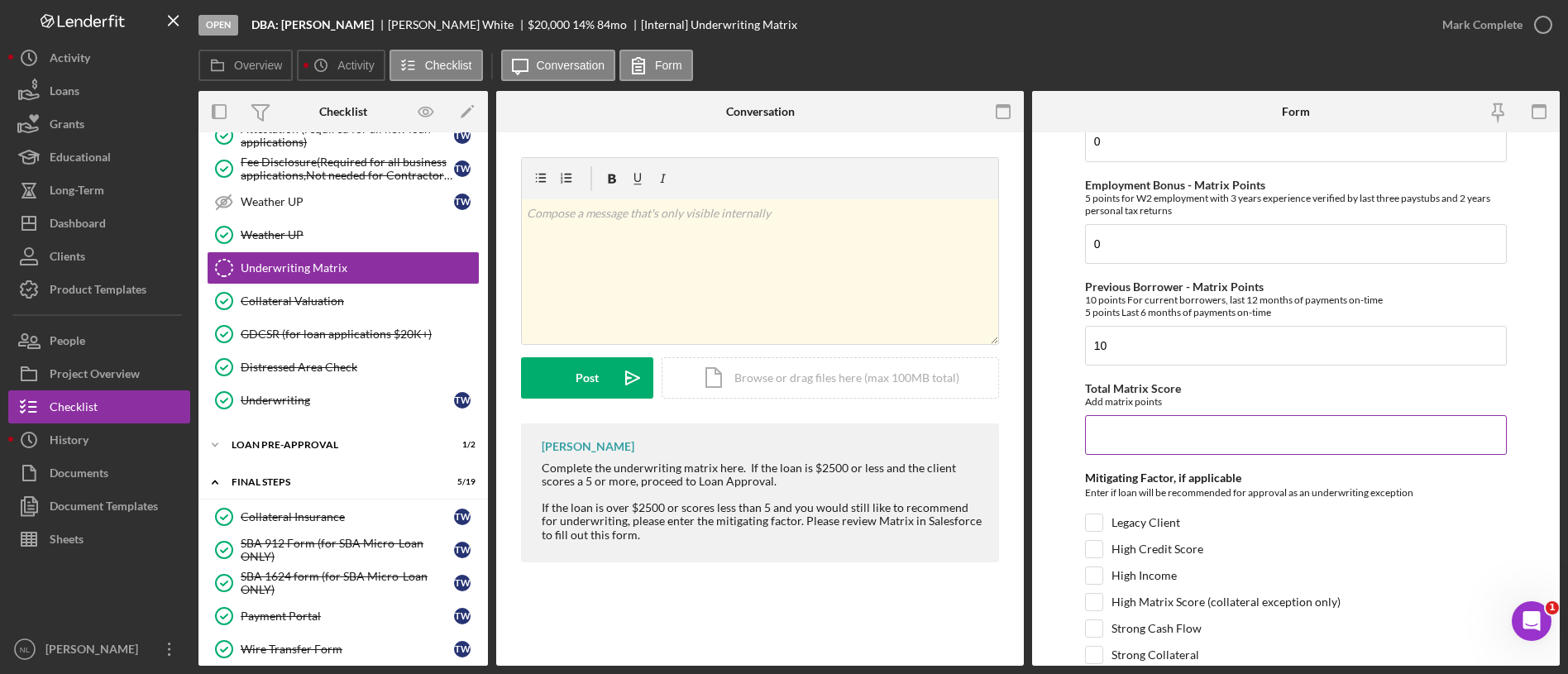
click at [1112, 422] on input "Total Matrix Score" at bounding box center [1295, 435] width 422 height 40
type input "50"
click at [1096, 539] on div "Legacy Client" at bounding box center [1295, 527] width 422 height 27
click at [1092, 524] on input "Legacy Client" at bounding box center [1094, 523] width 17 height 17
checkbox input "true"
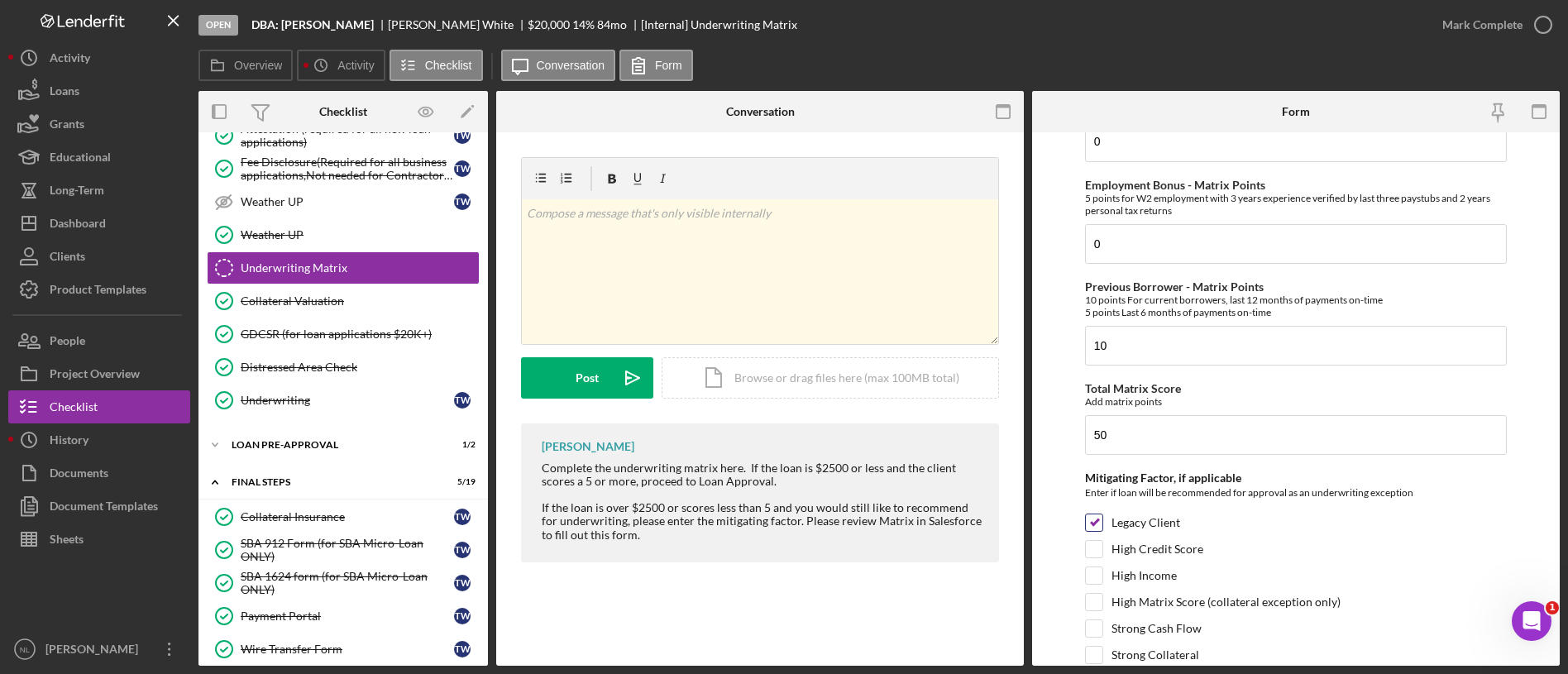
scroll to position [884, 0]
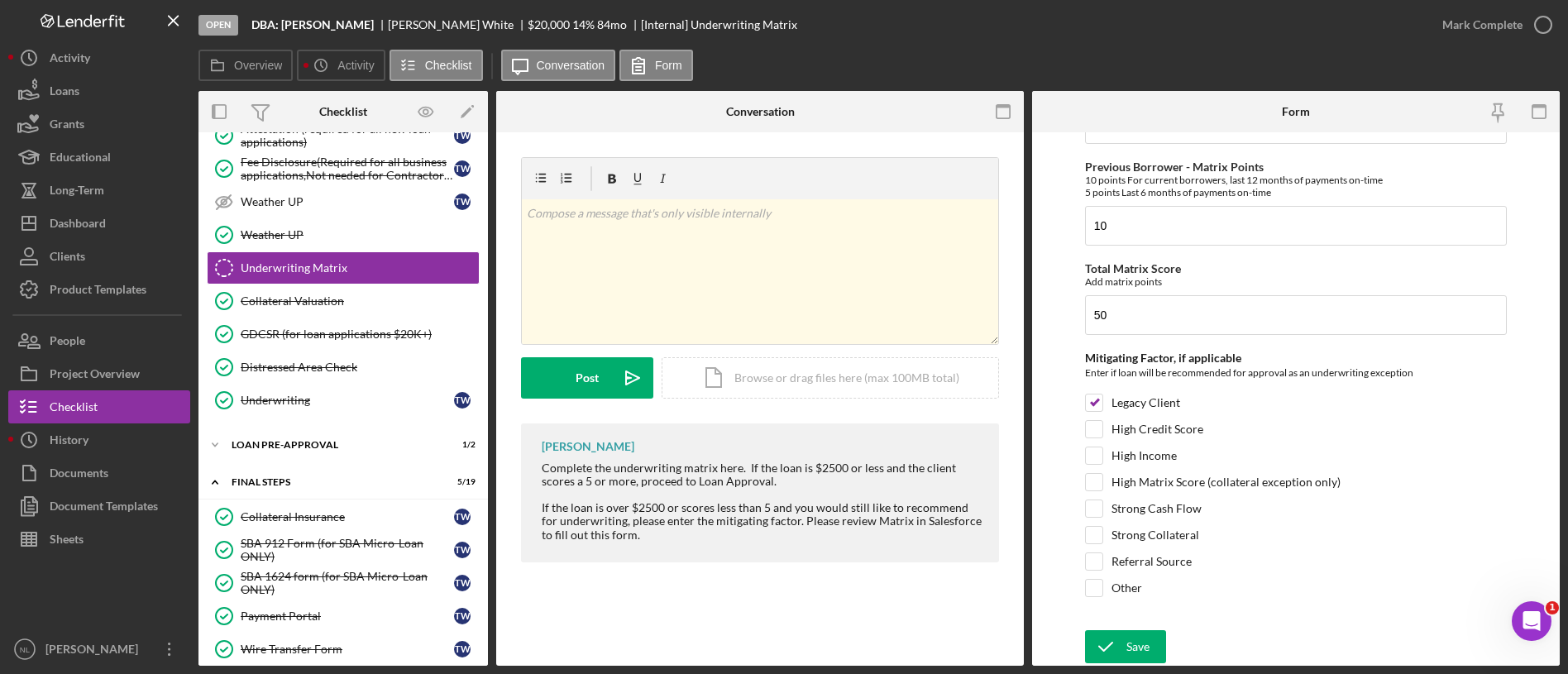
click at [1132, 628] on form "Credit Score - Matrix Points If the loan request is <3K, enter 10 if 580+ and -…" at bounding box center [1295, 399] width 528 height 534
click at [1129, 640] on div "Save" at bounding box center [1138, 647] width 23 height 33
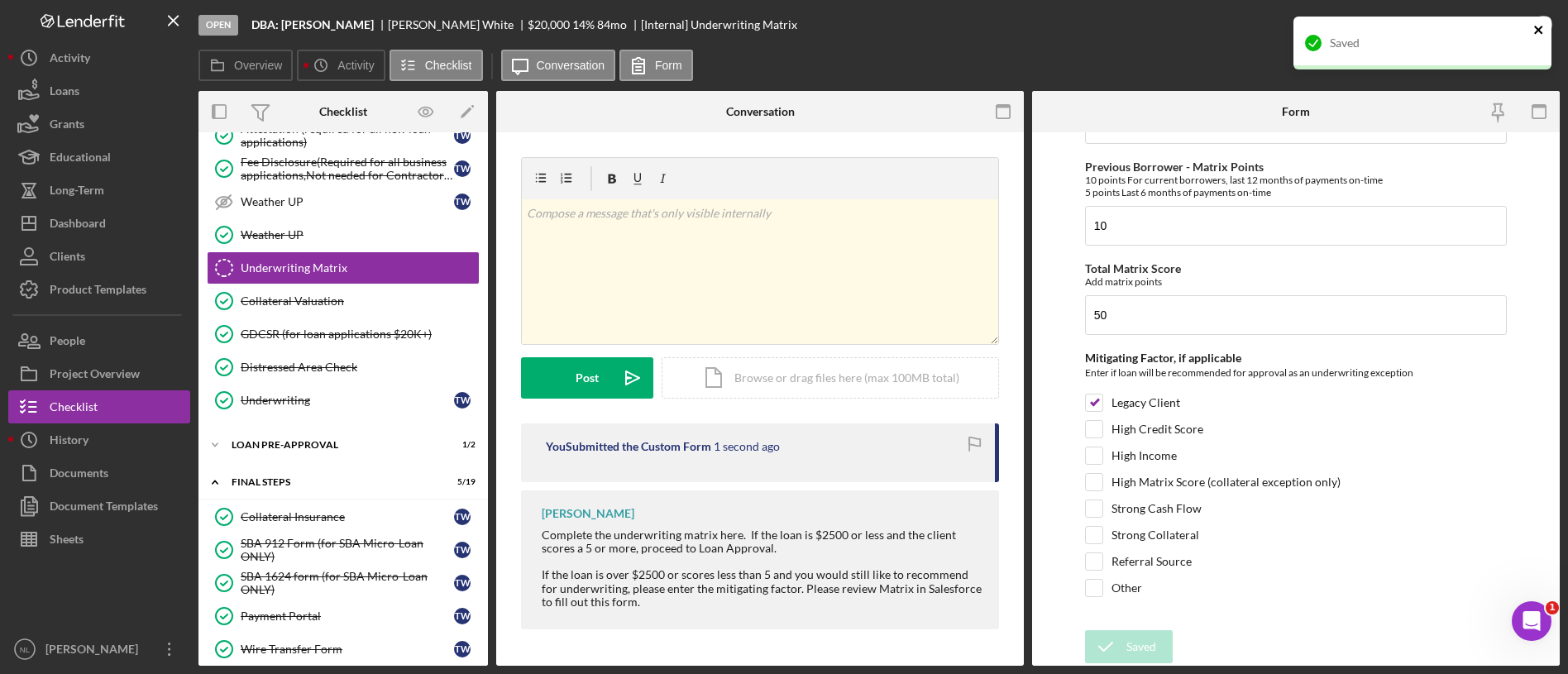
click at [1537, 31] on icon "close" at bounding box center [1538, 30] width 8 height 8
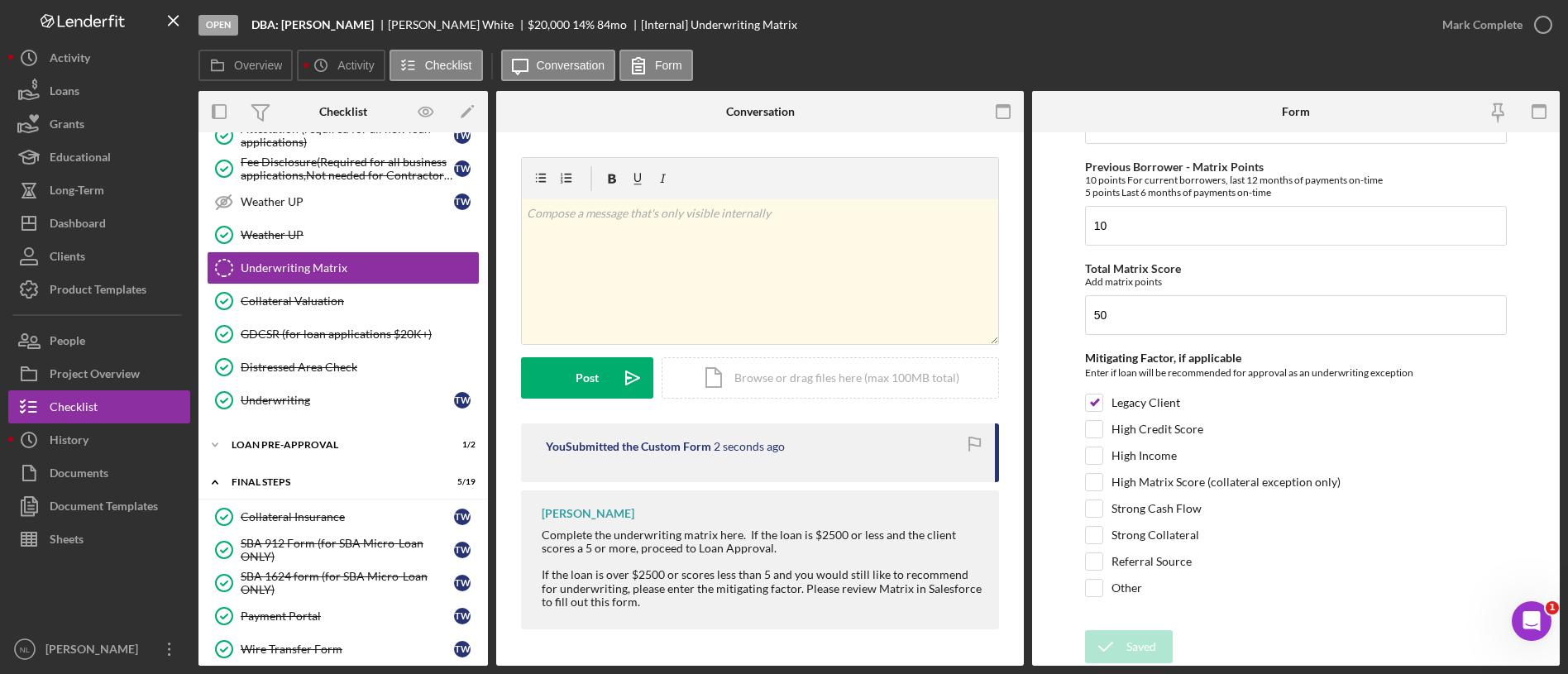
click at [1498, 32] on div "Open DBA: [PERSON_NAME] [PERSON_NAME] $20,000 $20,000 14 % 84 mo [Internal] Und…" at bounding box center [784, 337] width 1568 height 674
click at [1498, 32] on div "Mark Complete" at bounding box center [1482, 25] width 80 height 33
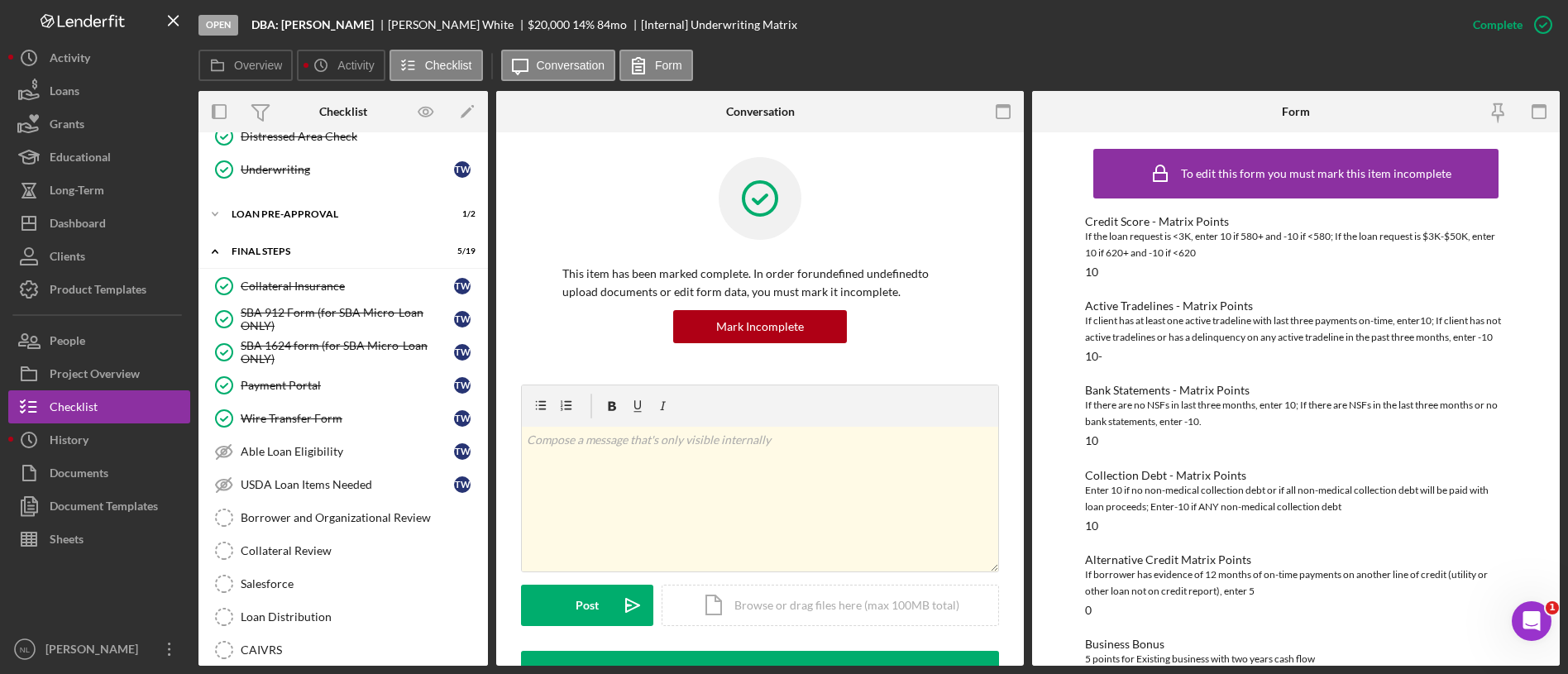
scroll to position [501, 0]
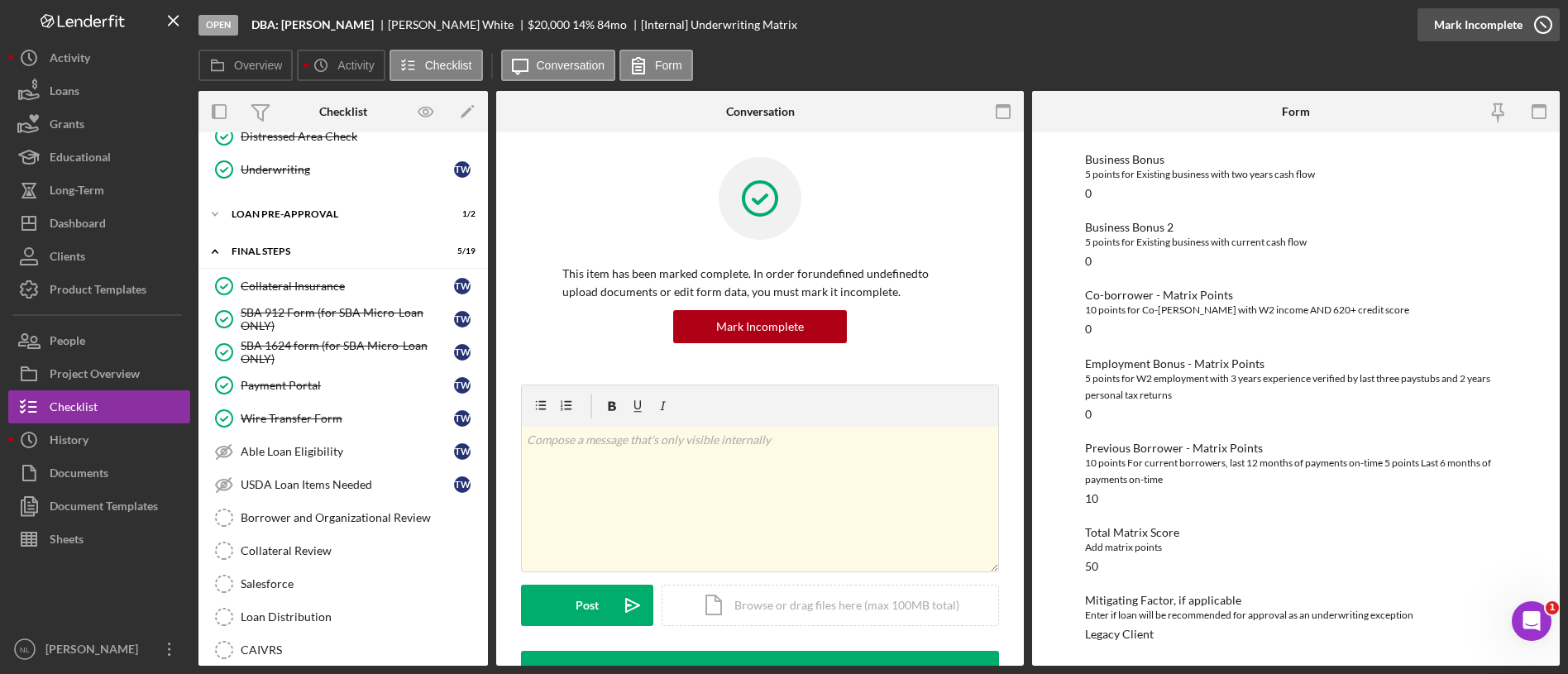
click at [1502, 12] on div "Mark Incomplete" at bounding box center [1478, 25] width 88 height 33
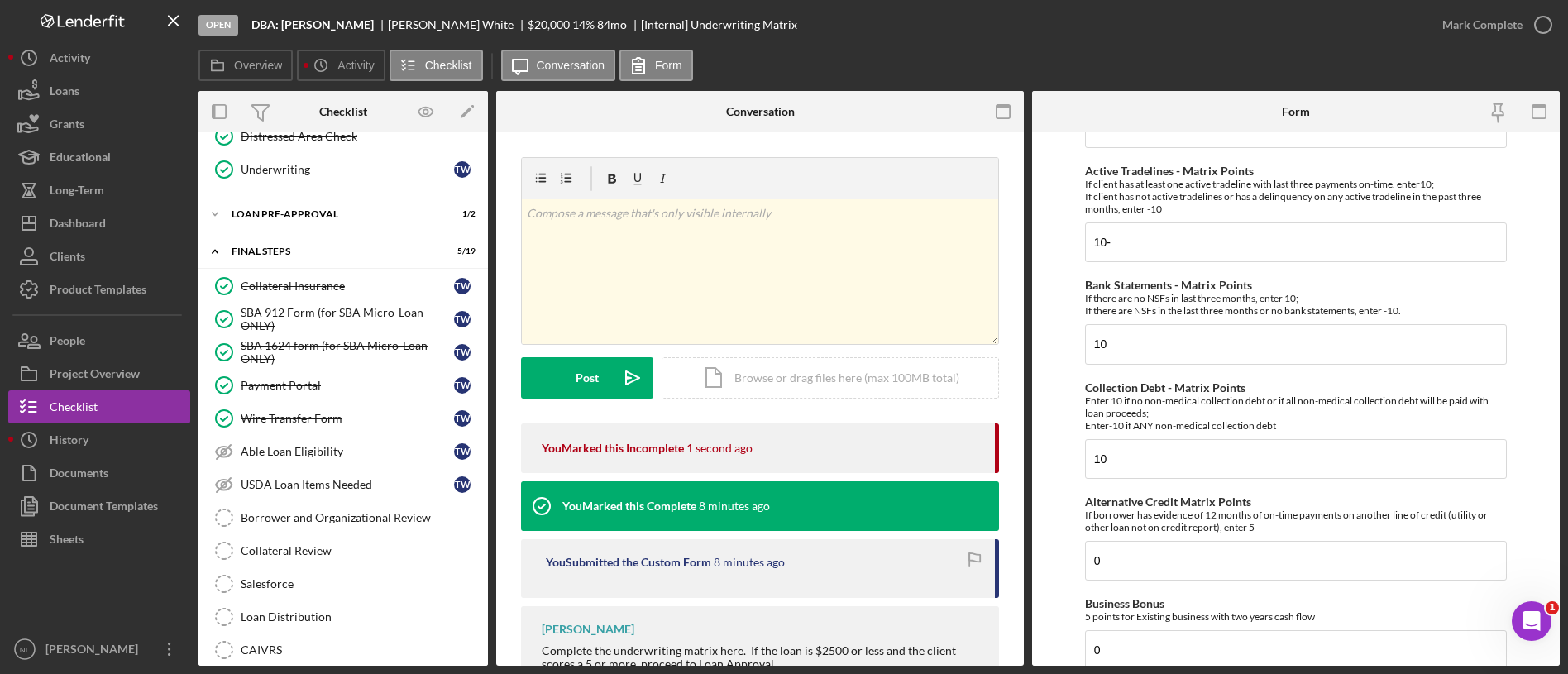
scroll to position [78, 0]
click at [1132, 244] on input "10-" at bounding box center [1295, 242] width 422 height 40
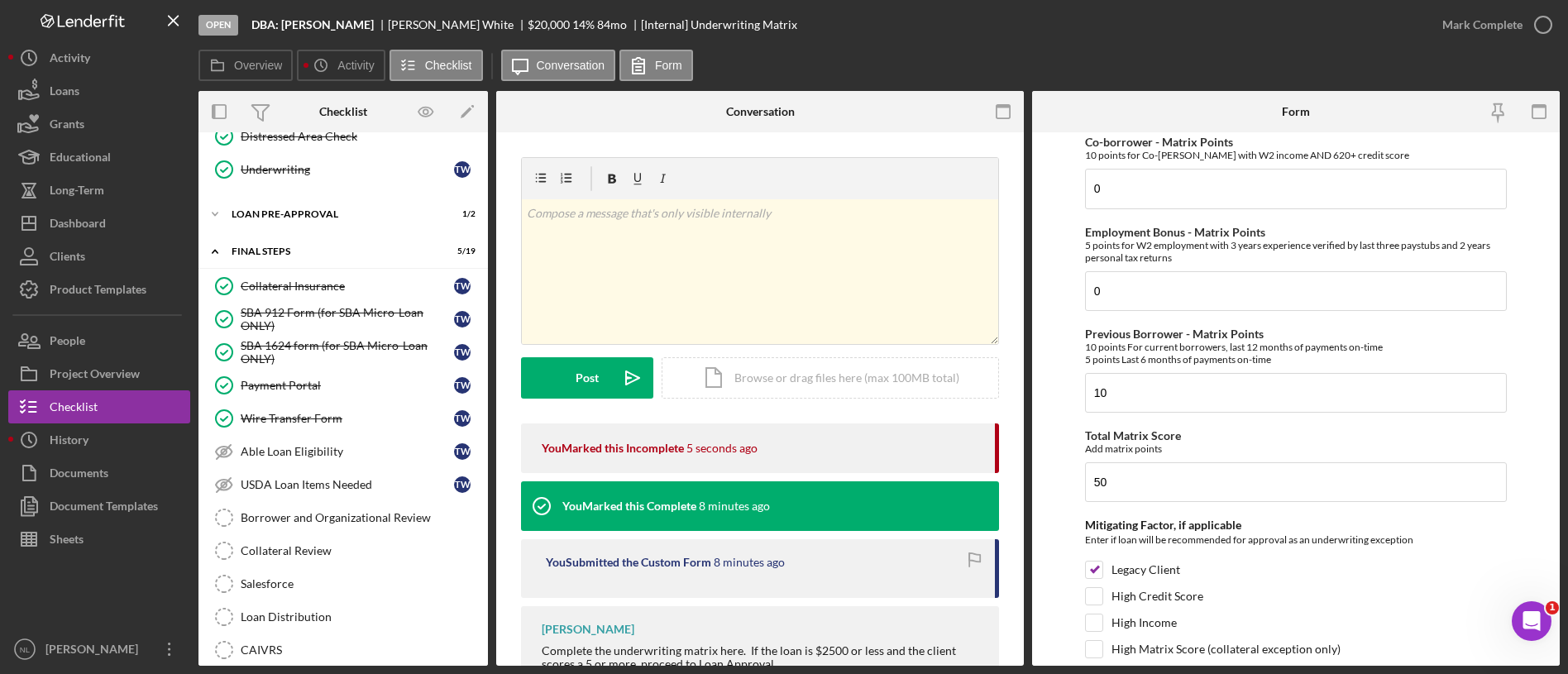
scroll to position [884, 0]
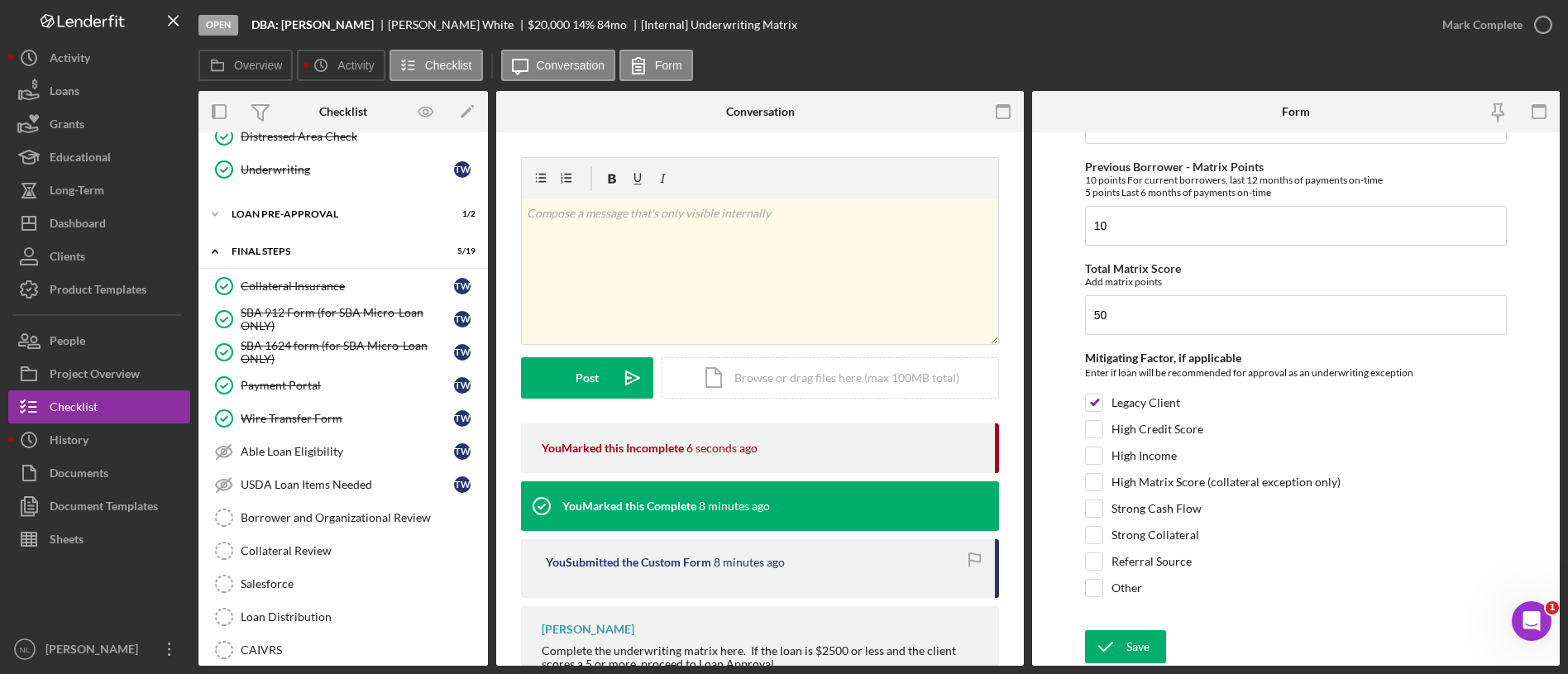
type input "10"
click at [1137, 224] on input "10" at bounding box center [1295, 226] width 422 height 40
type input "0"
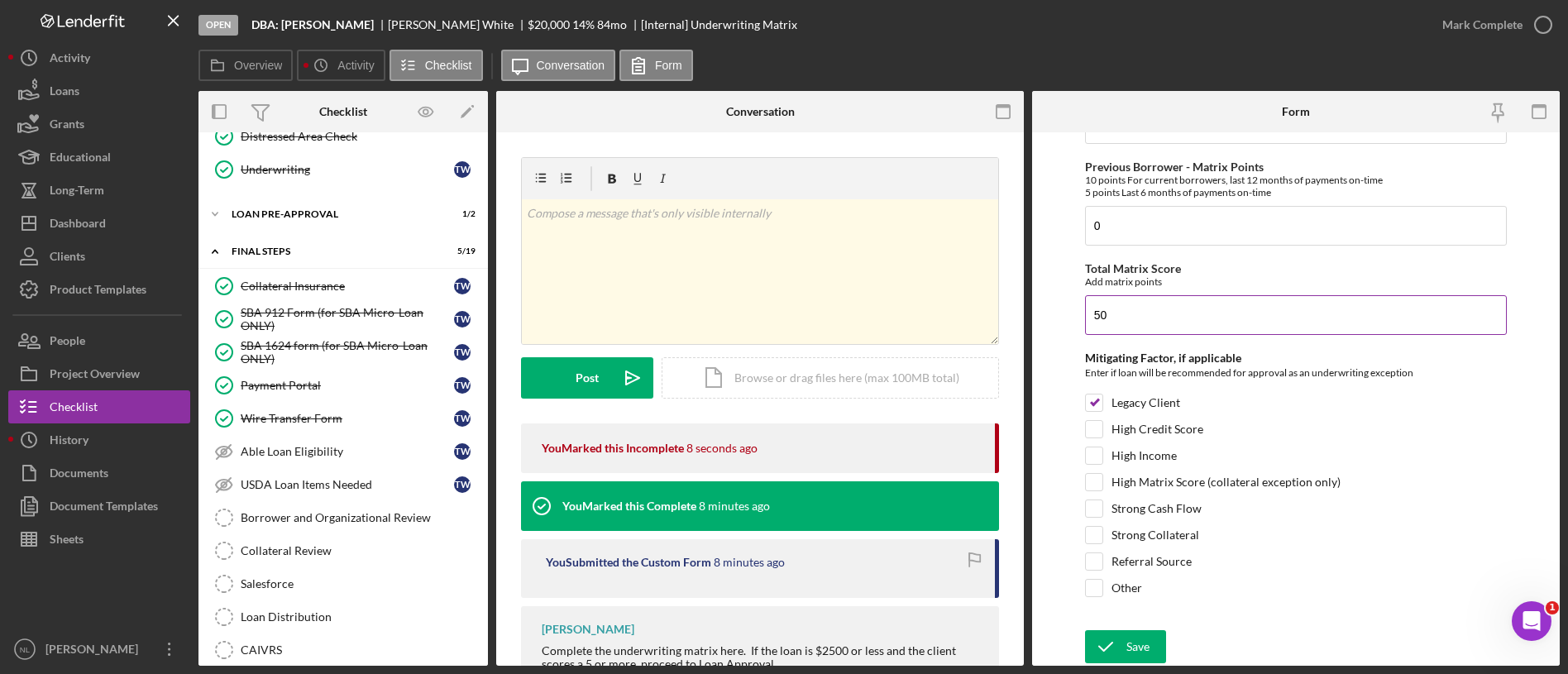
click at [1141, 315] on input "50" at bounding box center [1295, 315] width 422 height 40
type input "40"
click at [1112, 641] on icon "submit" at bounding box center [1106, 647] width 42 height 42
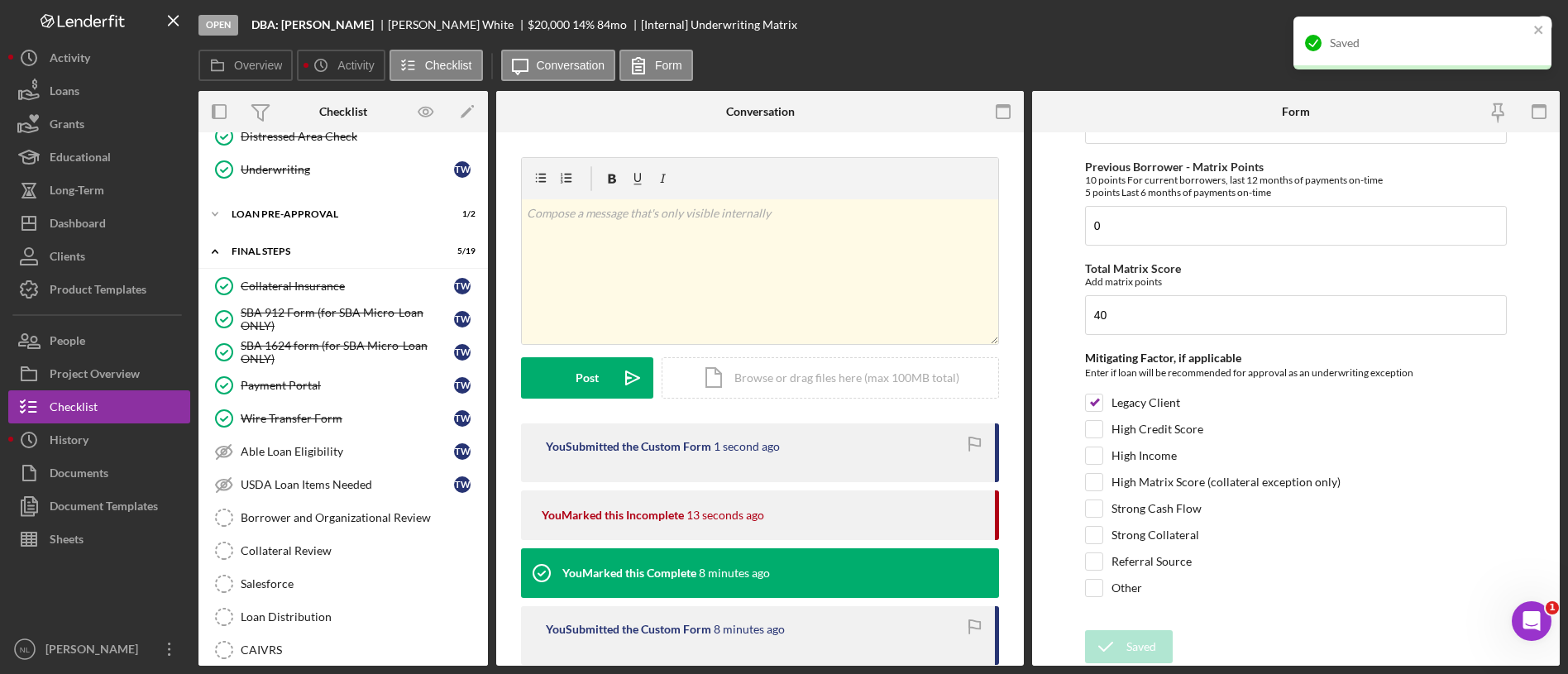
click at [1549, 27] on div "Saved" at bounding box center [1423, 43] width 258 height 53
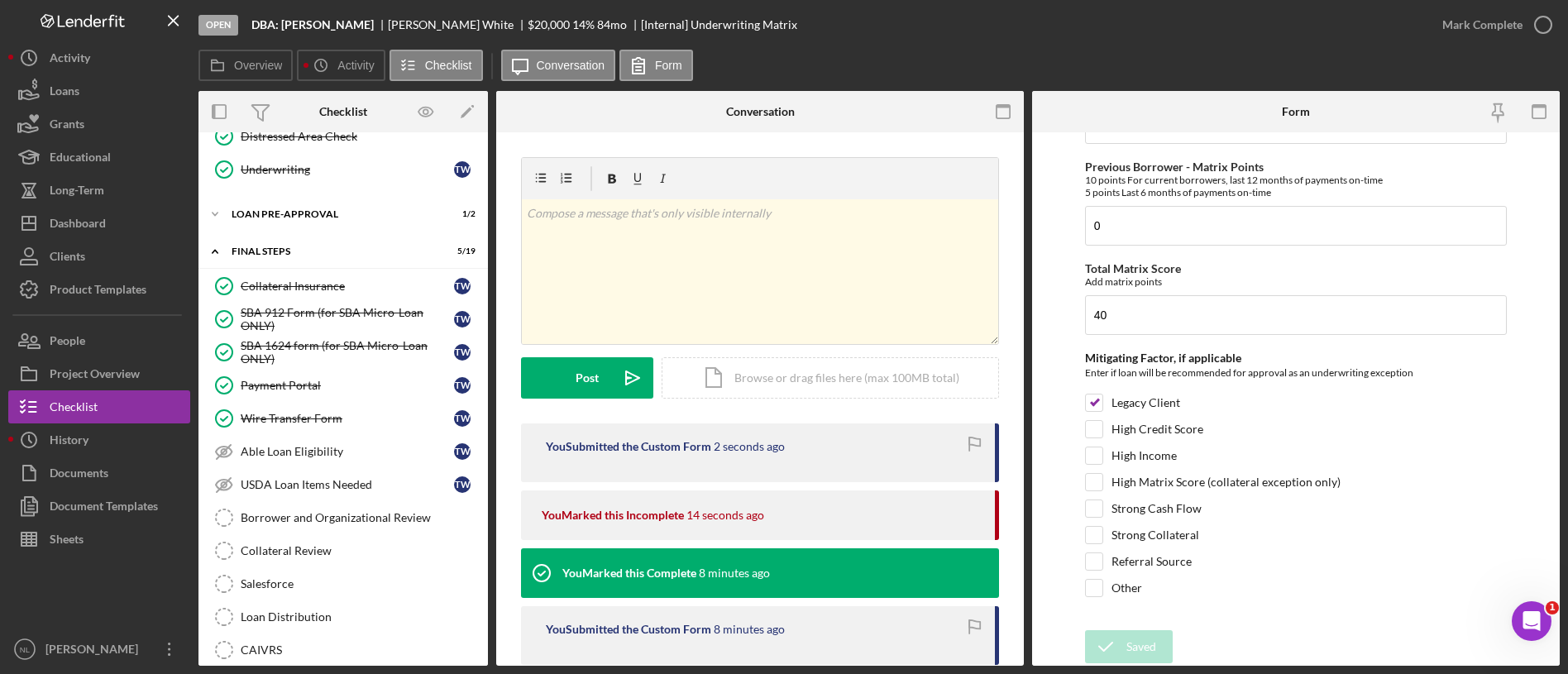
click at [1482, 37] on div "Mark Complete" at bounding box center [1482, 25] width 80 height 33
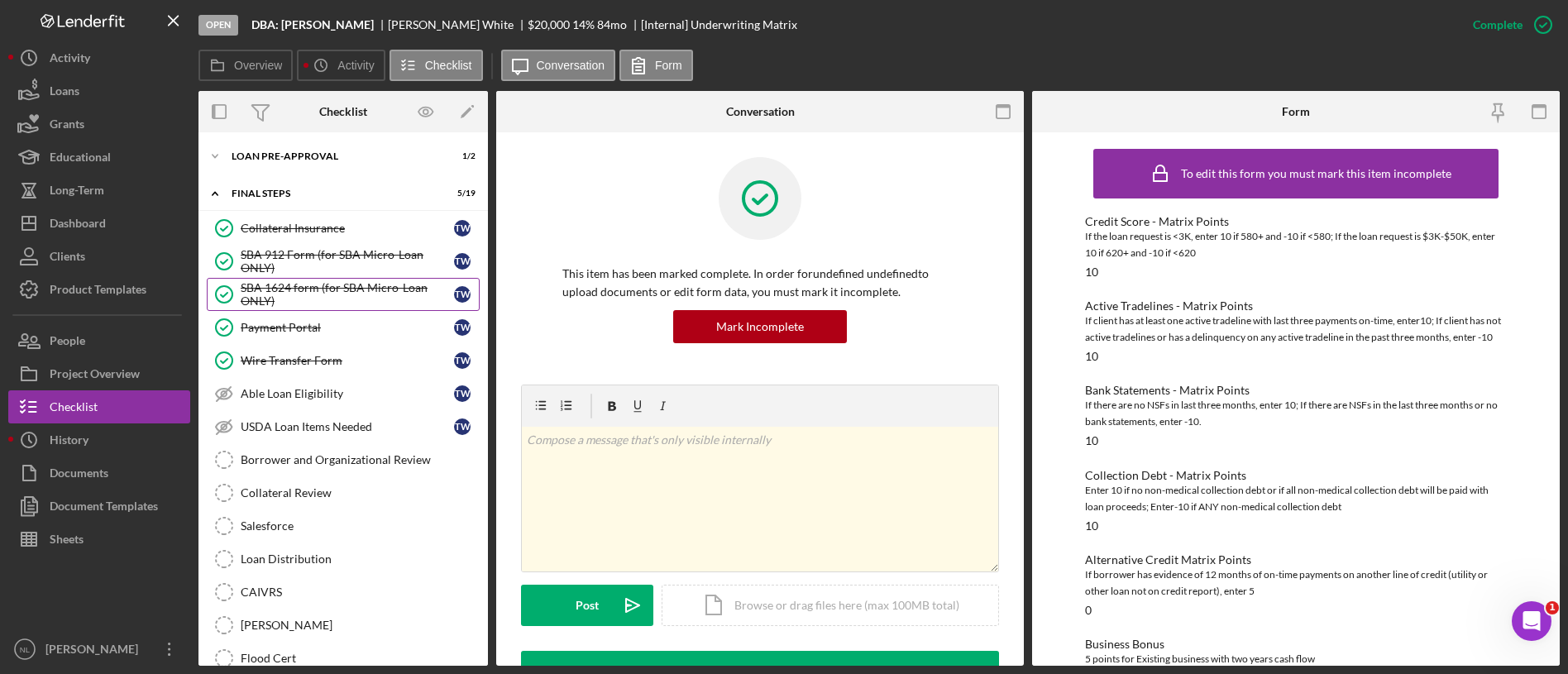
scroll to position [1661, 0]
click at [348, 397] on div "Able Loan Eligibility" at bounding box center [347, 392] width 214 height 13
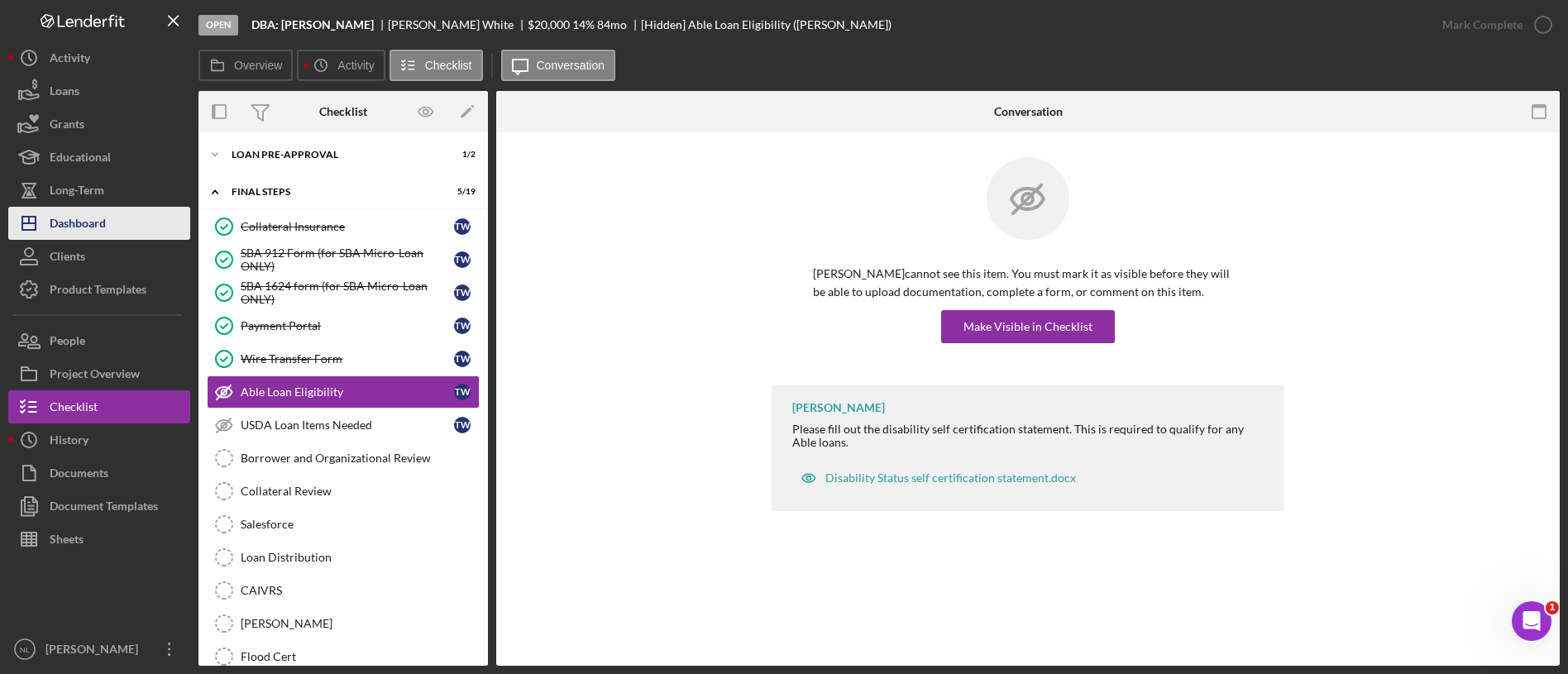
click at [141, 228] on button "Icon/Dashboard Dashboard" at bounding box center [99, 224] width 182 height 33
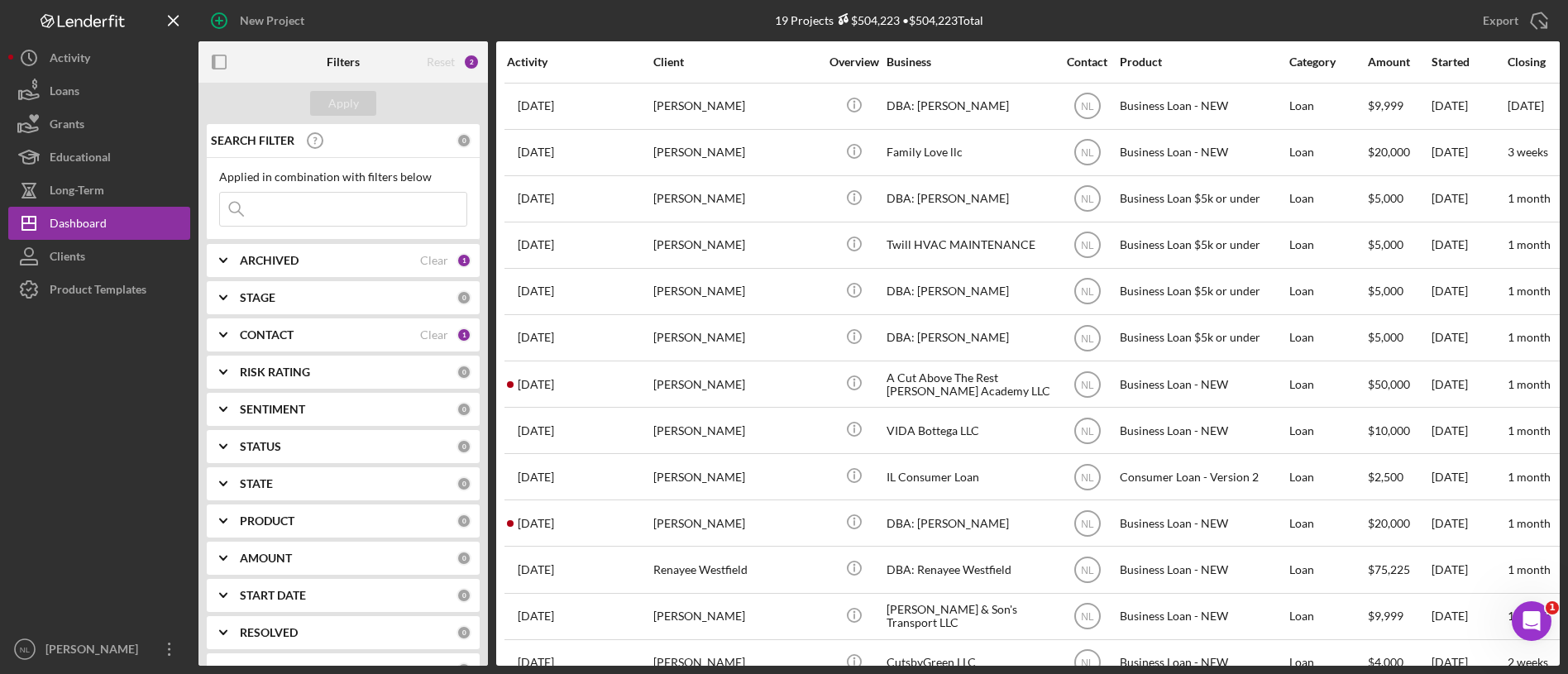
click at [291, 261] on b "ARCHIVED" at bounding box center [269, 260] width 59 height 13
click at [282, 333] on b "CONTACT" at bounding box center [266, 335] width 54 height 13
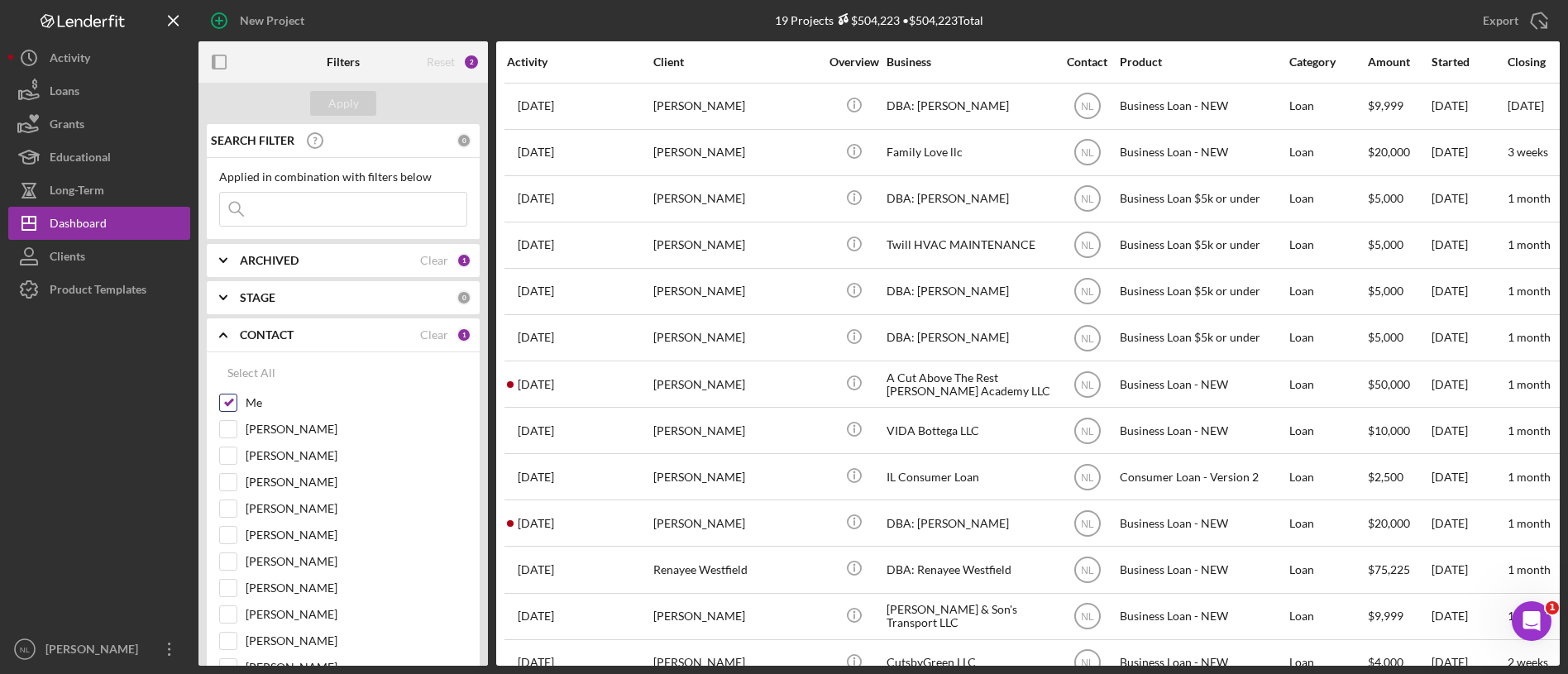
click at [231, 397] on input "Me" at bounding box center [229, 402] width 17 height 17
checkbox input "false"
click at [241, 260] on icon "Icon/Expander" at bounding box center [224, 260] width 42 height 42
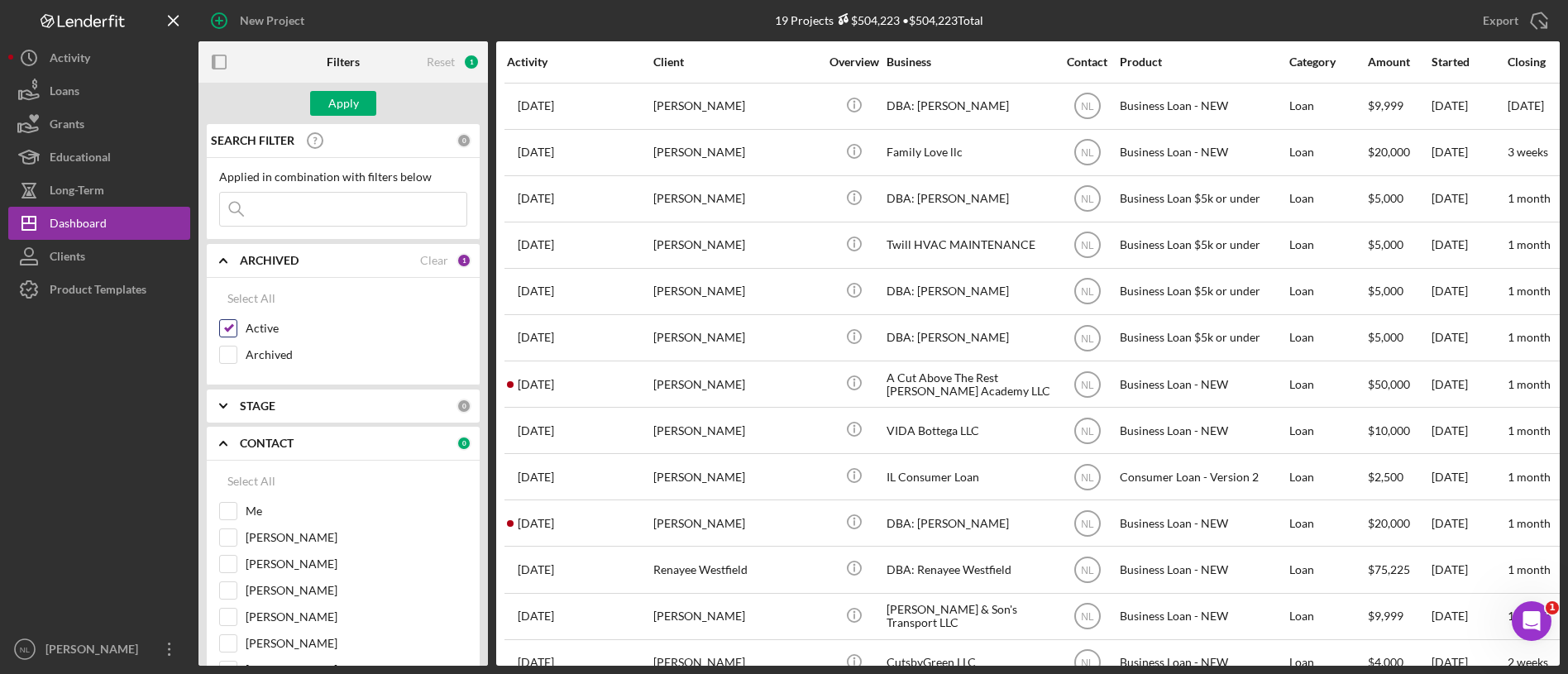
click at [234, 326] on input "Active" at bounding box center [229, 328] width 17 height 17
checkbox input "false"
click at [229, 353] on input "Archived" at bounding box center [229, 355] width 17 height 17
checkbox input "true"
click at [224, 506] on input "Me" at bounding box center [229, 511] width 17 height 17
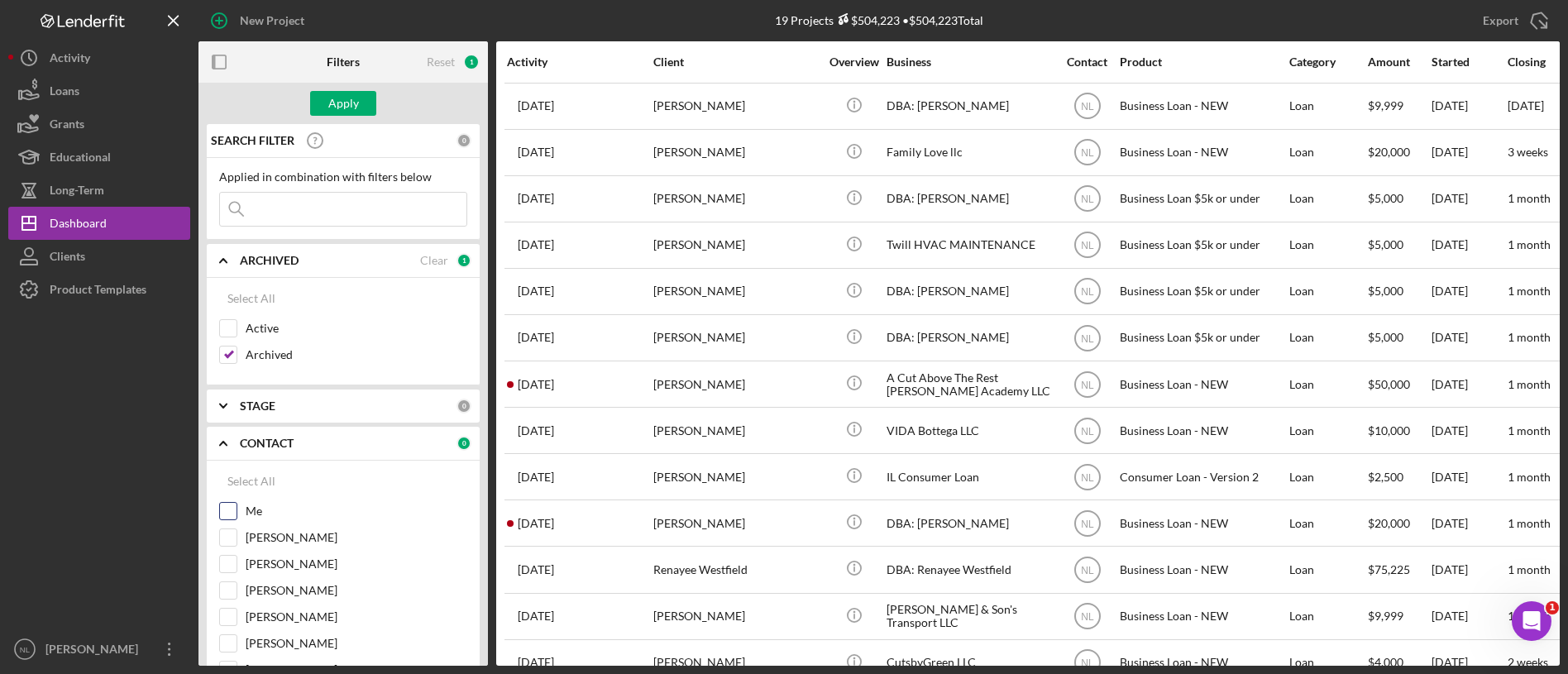
checkbox input "true"
click at [274, 206] on input at bounding box center [343, 209] width 246 height 33
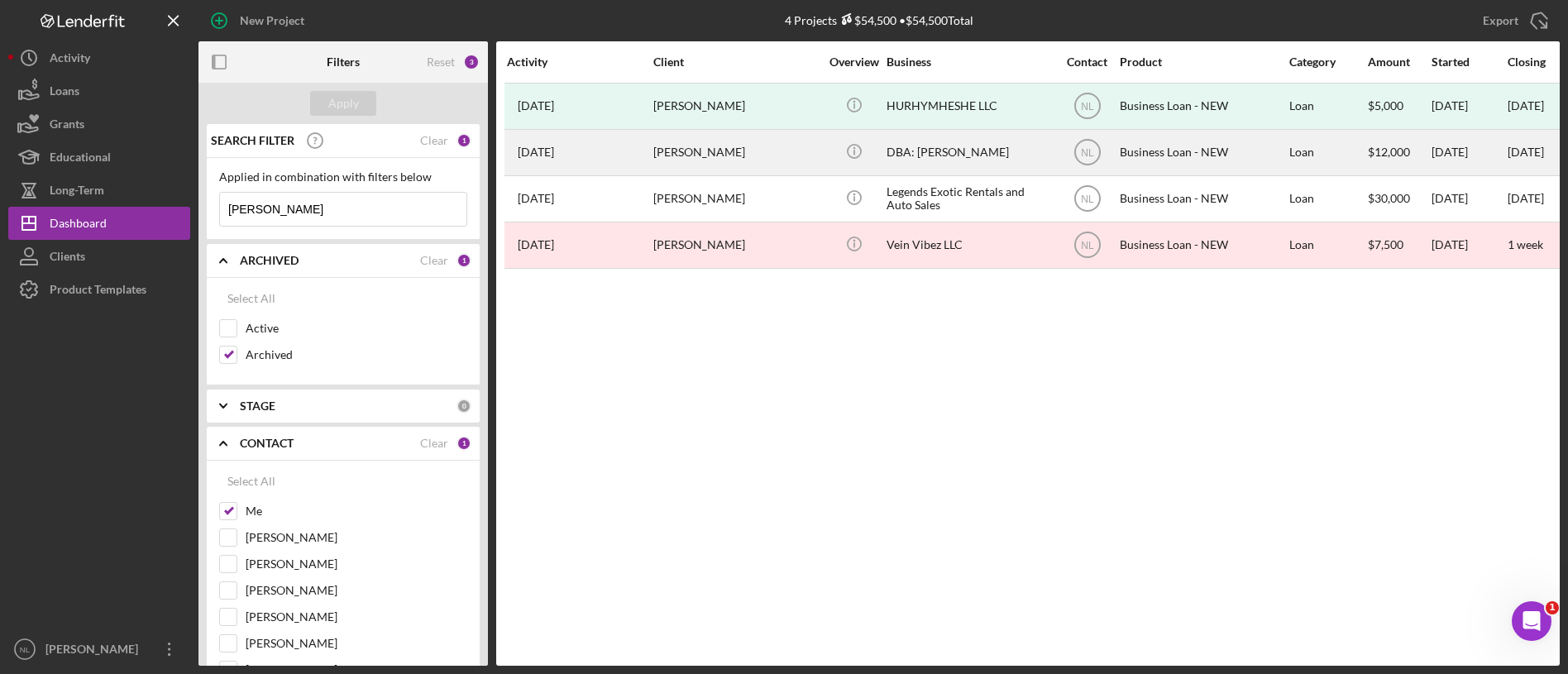
type input "[PERSON_NAME]"
click at [705, 155] on div "[PERSON_NAME]" at bounding box center [736, 152] width 165 height 44
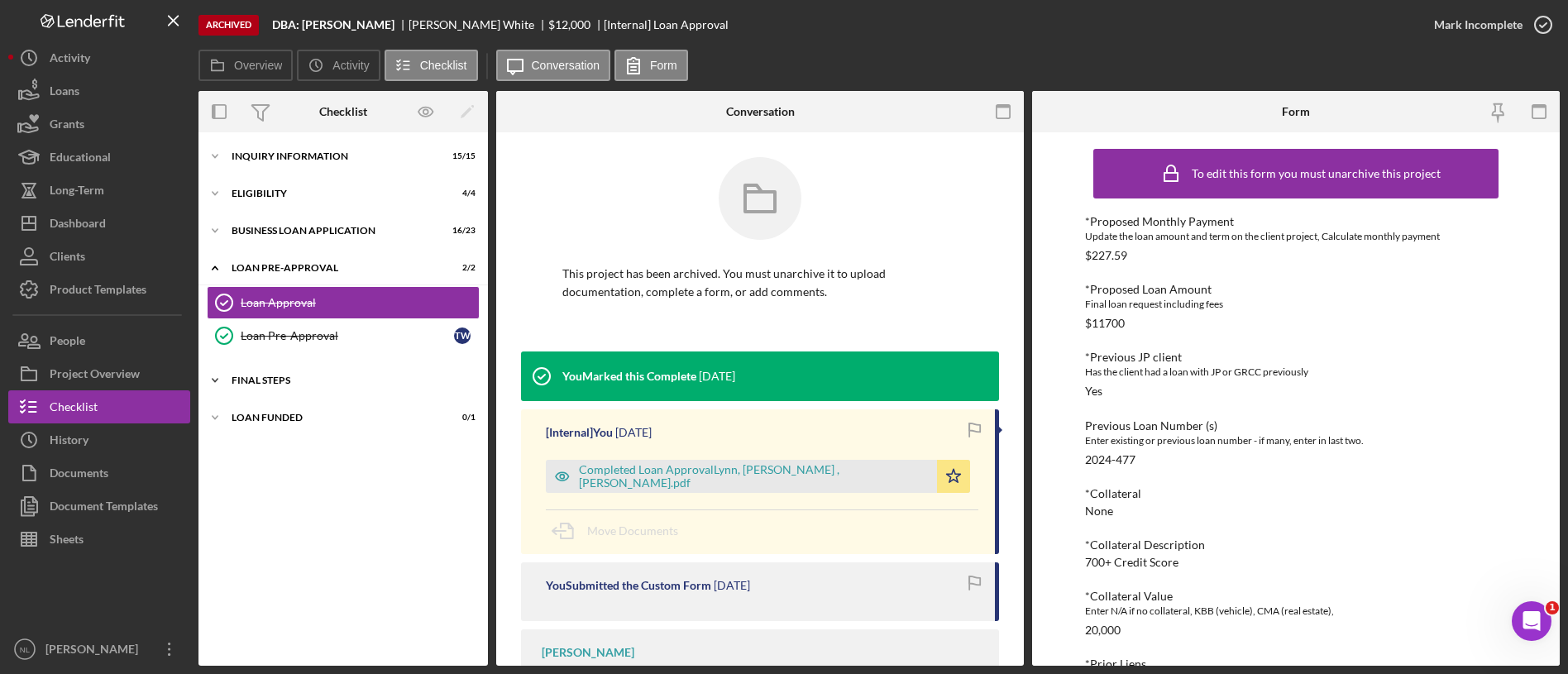
click at [301, 387] on div "Icon/Expander FINAL STEPS 8 / 18" at bounding box center [343, 381] width 289 height 33
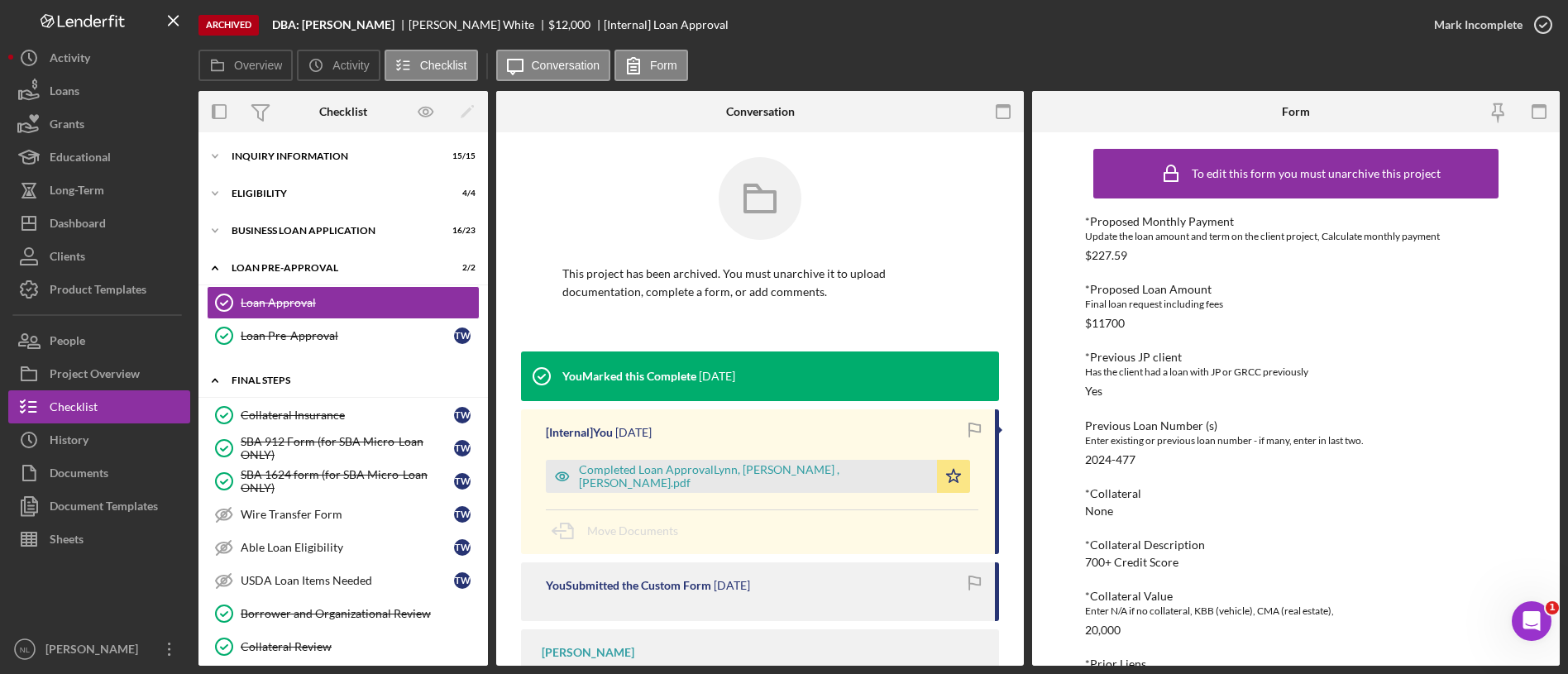
scroll to position [257, 0]
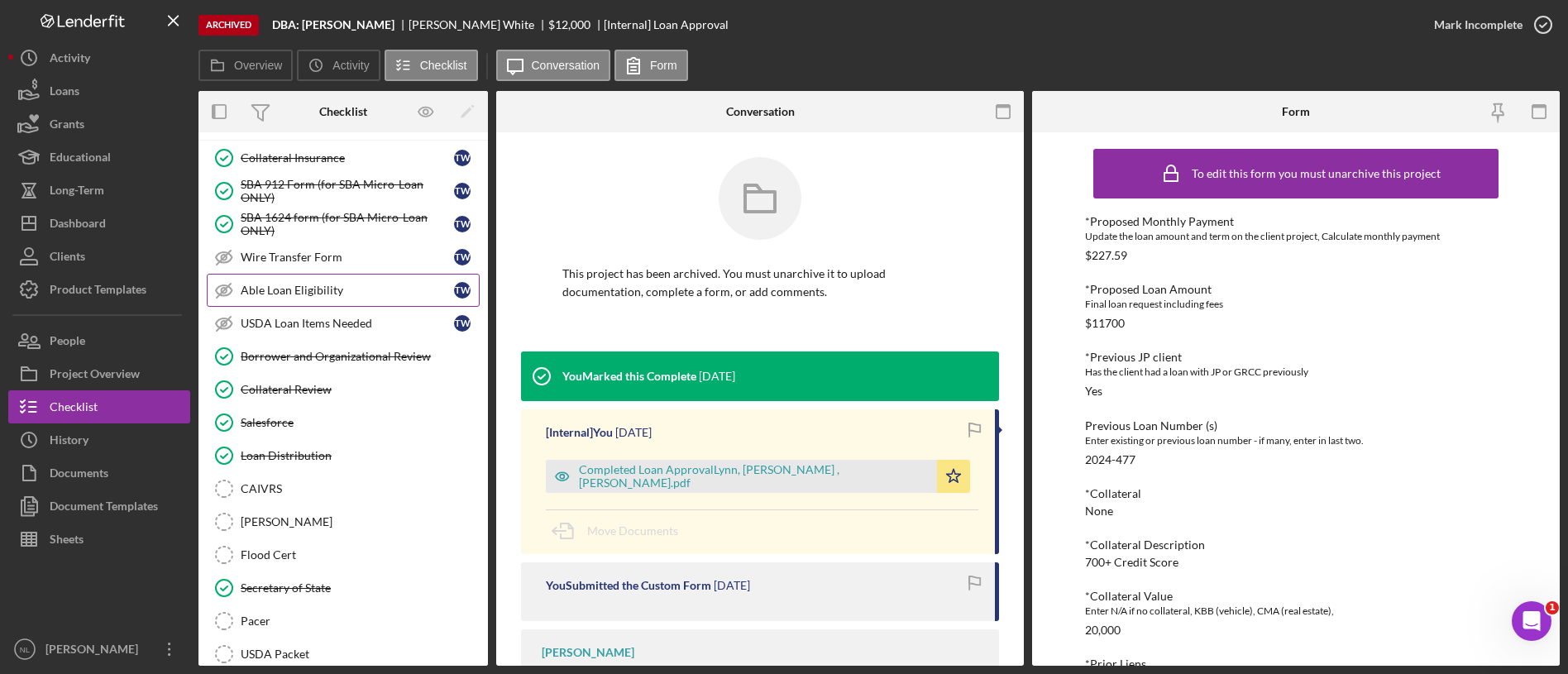
click at [303, 278] on link "Able Loan Eligibility Able Loan Eligibility T W" at bounding box center [343, 290] width 273 height 33
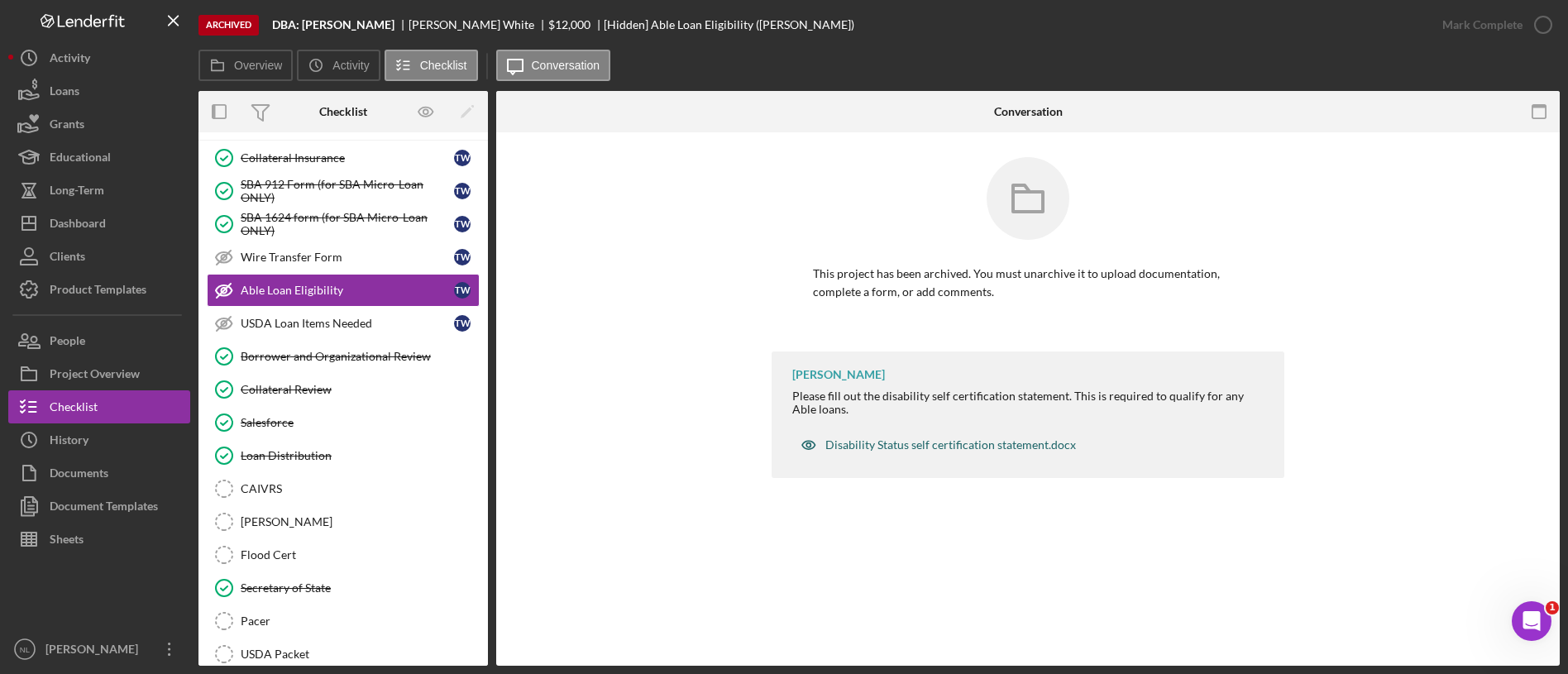
click at [867, 441] on div "Disability Status self certification statement.docx" at bounding box center [950, 445] width 250 height 13
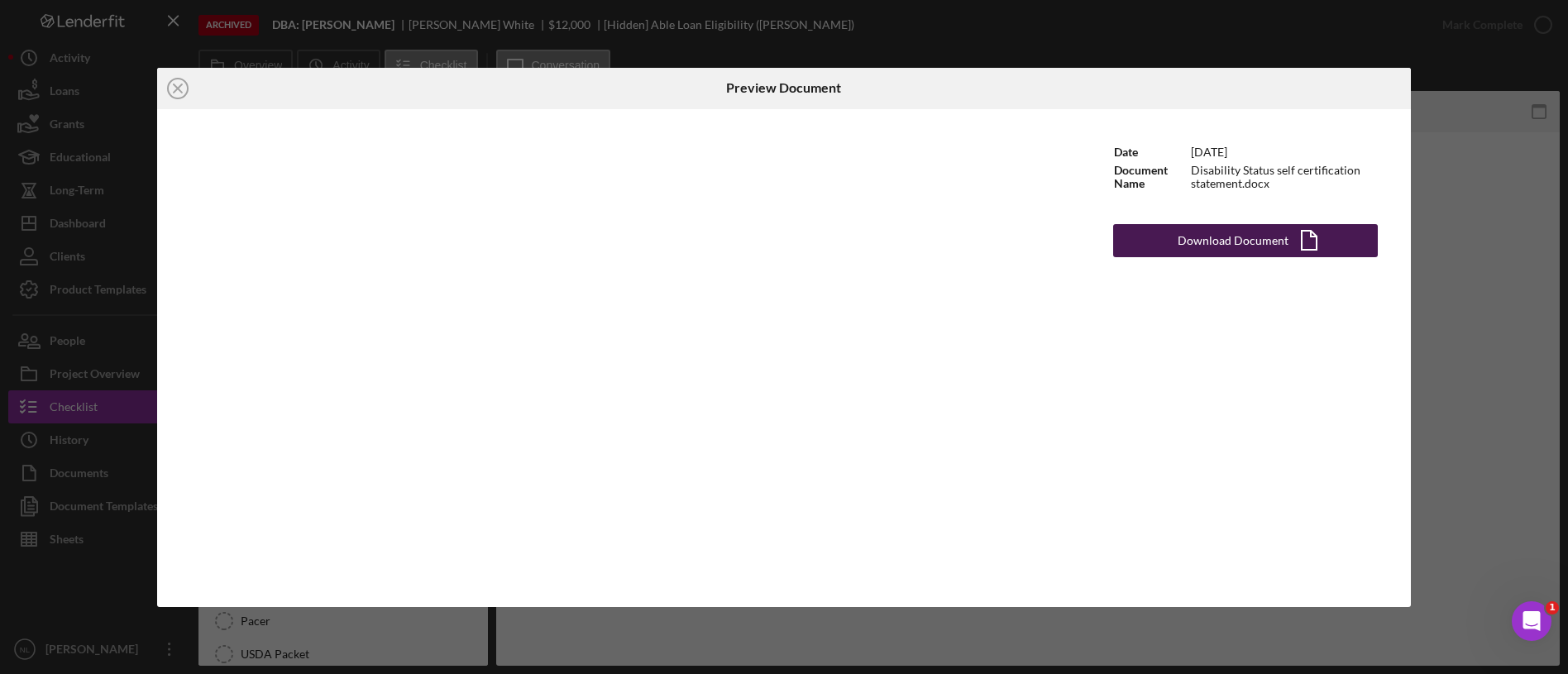
click at [1158, 240] on button "Download Document Icon/Document" at bounding box center [1245, 241] width 264 height 33
click at [177, 86] on line at bounding box center [178, 88] width 8 height 8
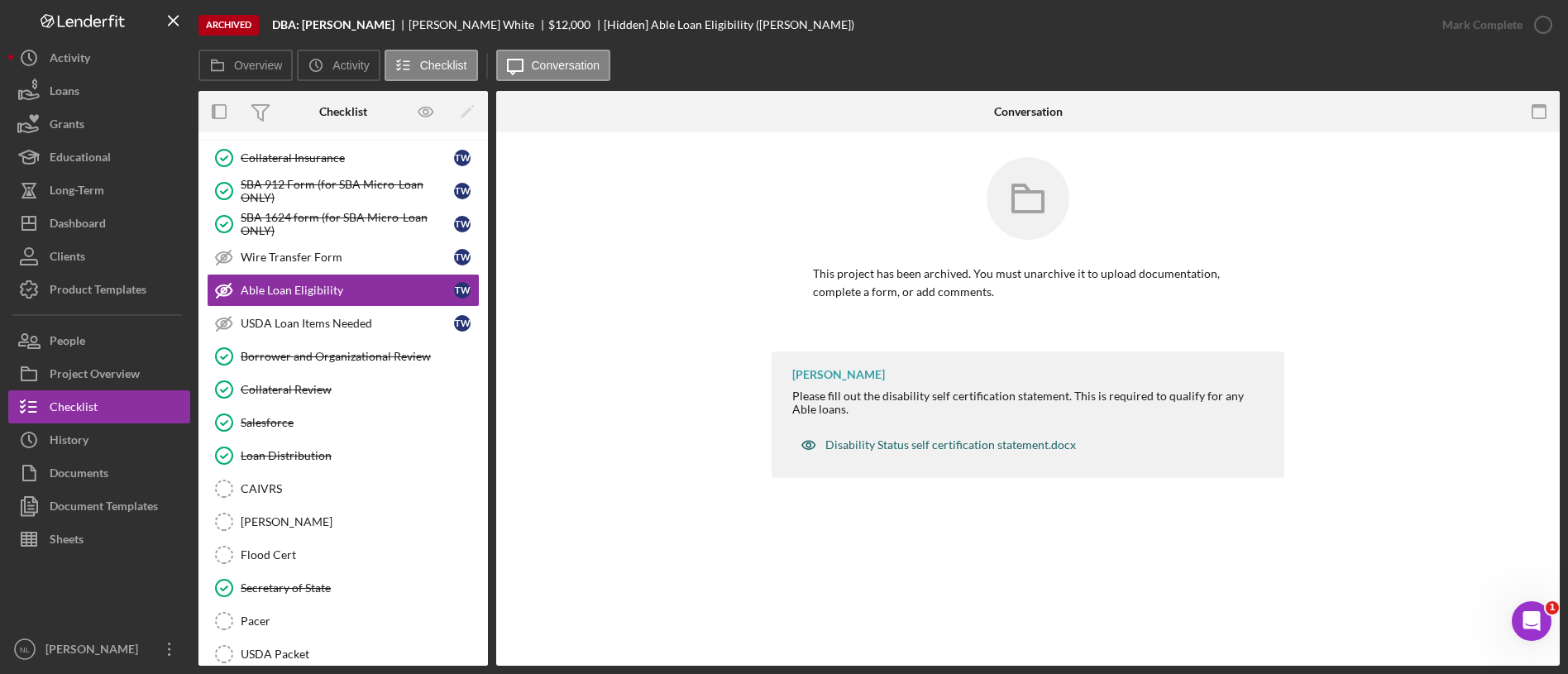
click at [937, 436] on div "Disability Status self certification statement.docx" at bounding box center [938, 445] width 292 height 33
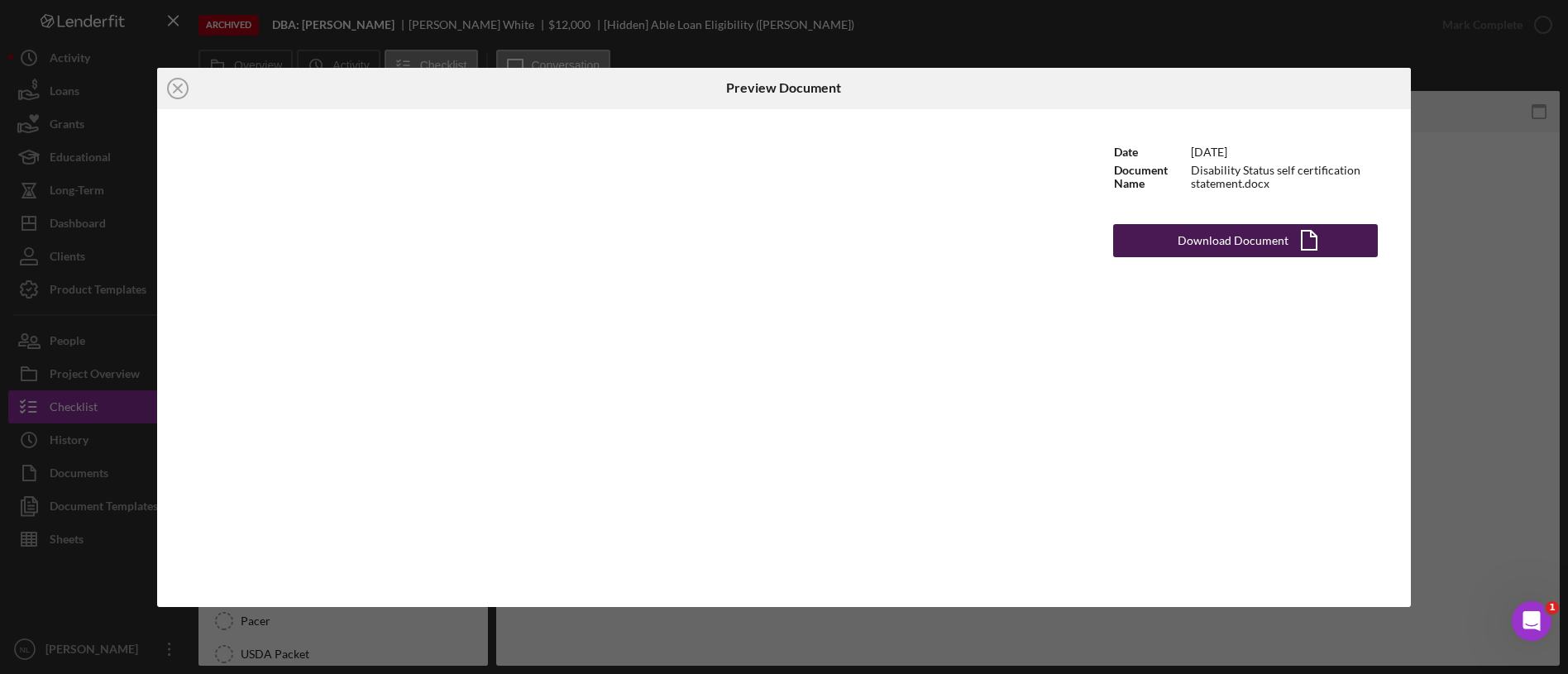
click at [1148, 239] on button "Download Document Icon/Document" at bounding box center [1245, 241] width 264 height 33
click at [1235, 246] on div "Download Document" at bounding box center [1232, 241] width 111 height 33
click at [183, 92] on icon "Icon/Close" at bounding box center [178, 89] width 42 height 42
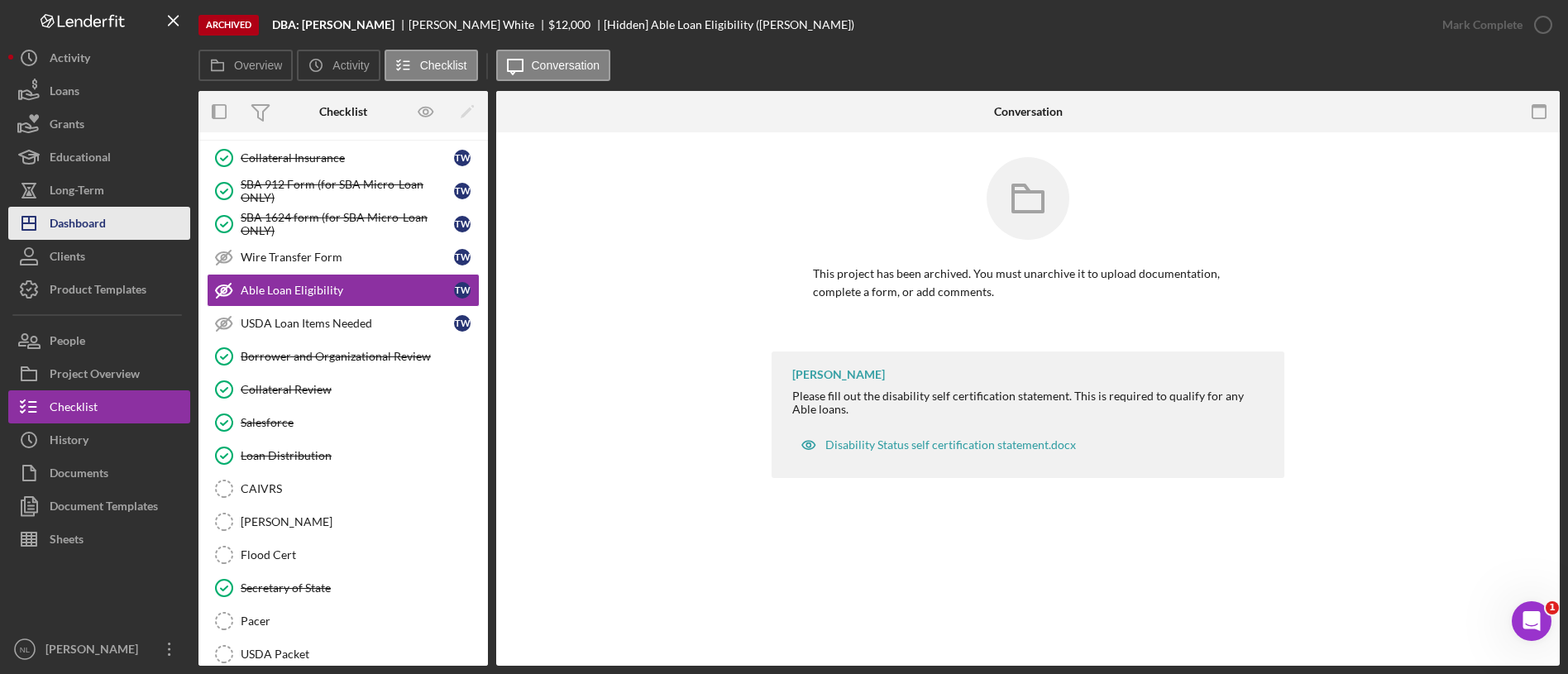
click at [102, 218] on div "Dashboard" at bounding box center [78, 225] width 57 height 37
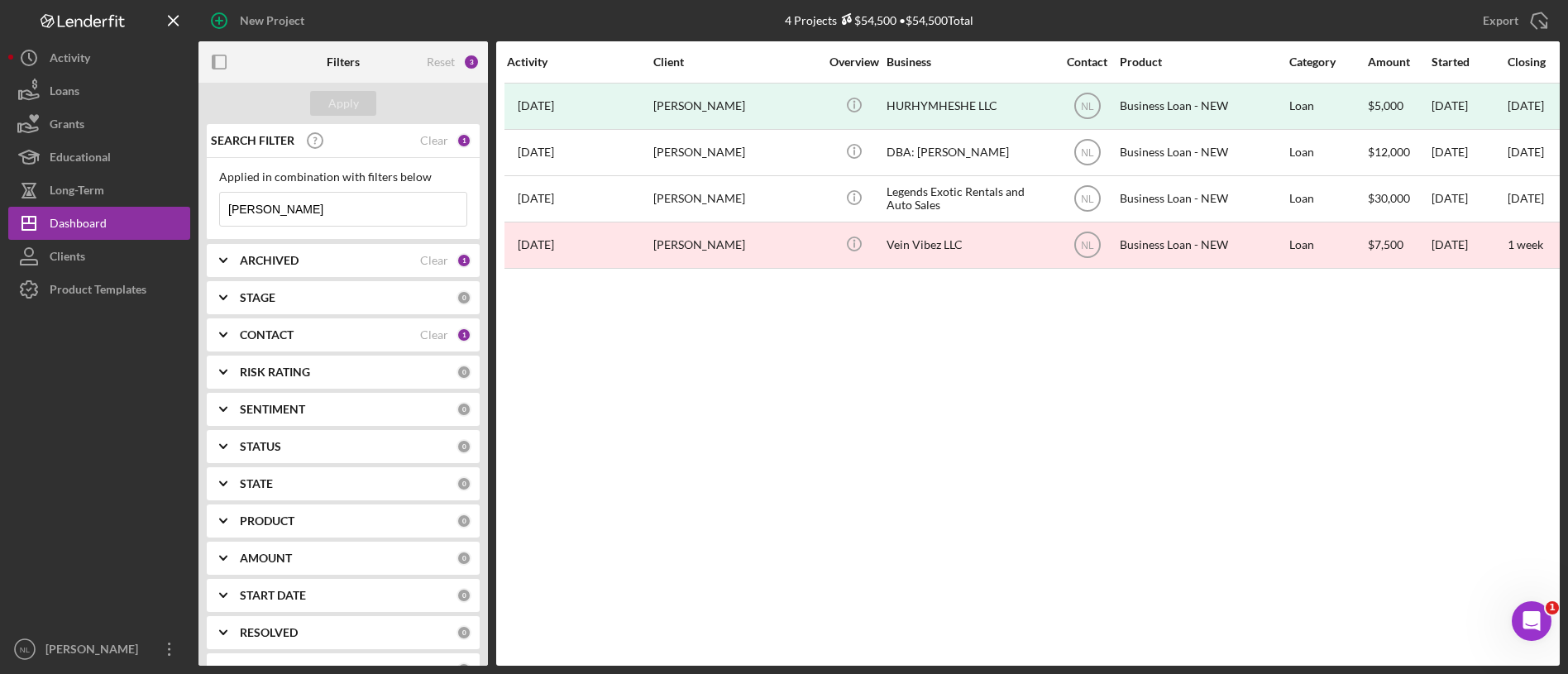
click at [291, 269] on div "ARCHIVED Clear 1" at bounding box center [355, 260] width 232 height 33
click at [237, 347] on div "Archived" at bounding box center [343, 359] width 248 height 27
click at [234, 347] on input "Archived" at bounding box center [229, 355] width 17 height 17
checkbox input "false"
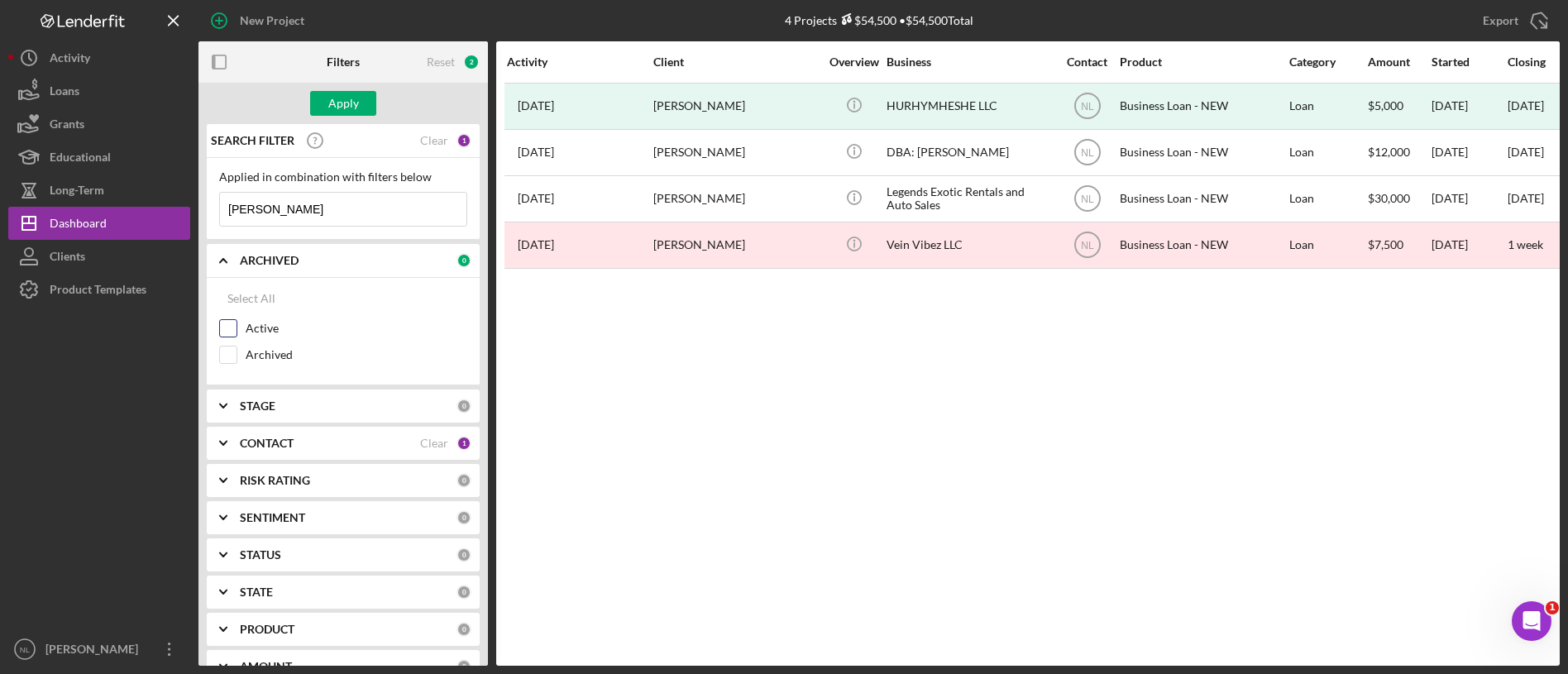
click at [229, 328] on input "Active" at bounding box center [229, 328] width 17 height 17
checkbox input "true"
click at [287, 443] on b "CONTACT" at bounding box center [266, 443] width 54 height 13
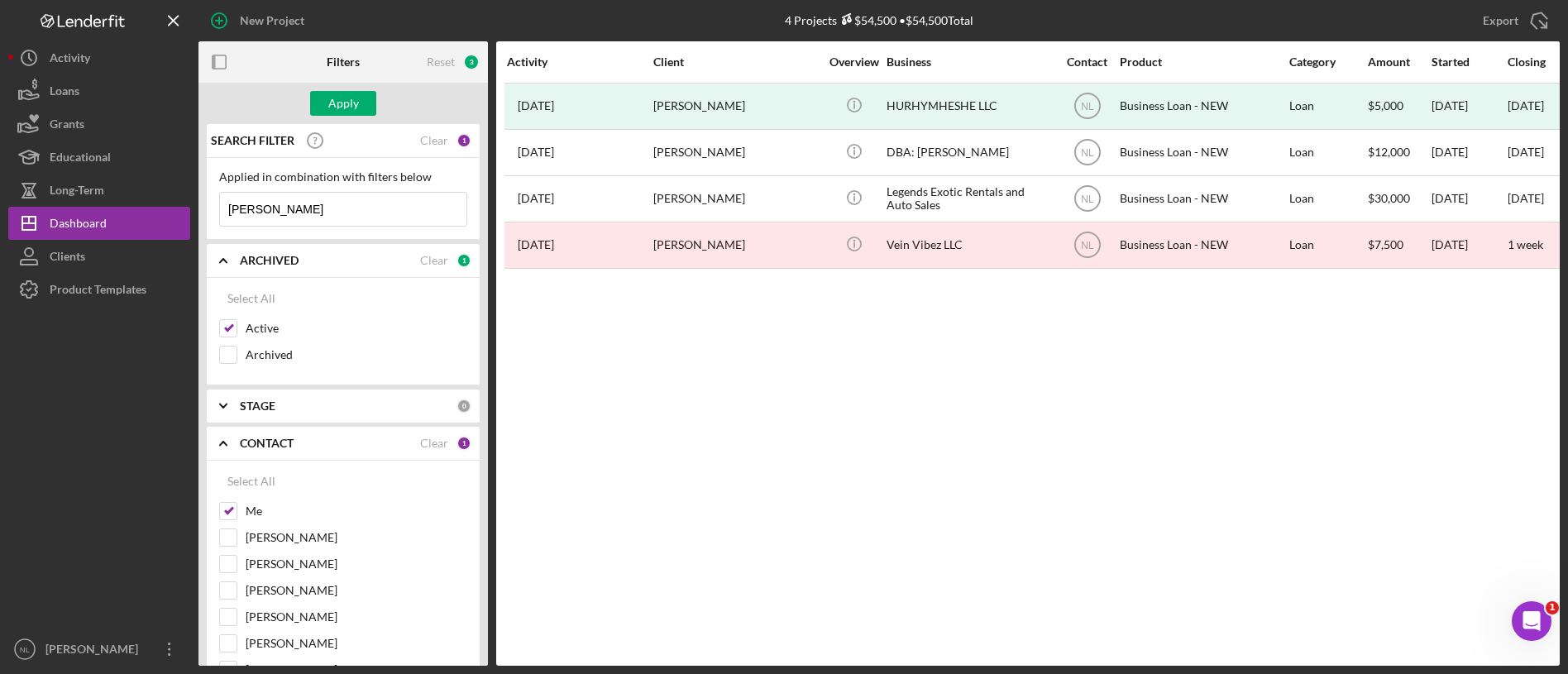
click at [287, 443] on b "CONTACT" at bounding box center [266, 443] width 54 height 13
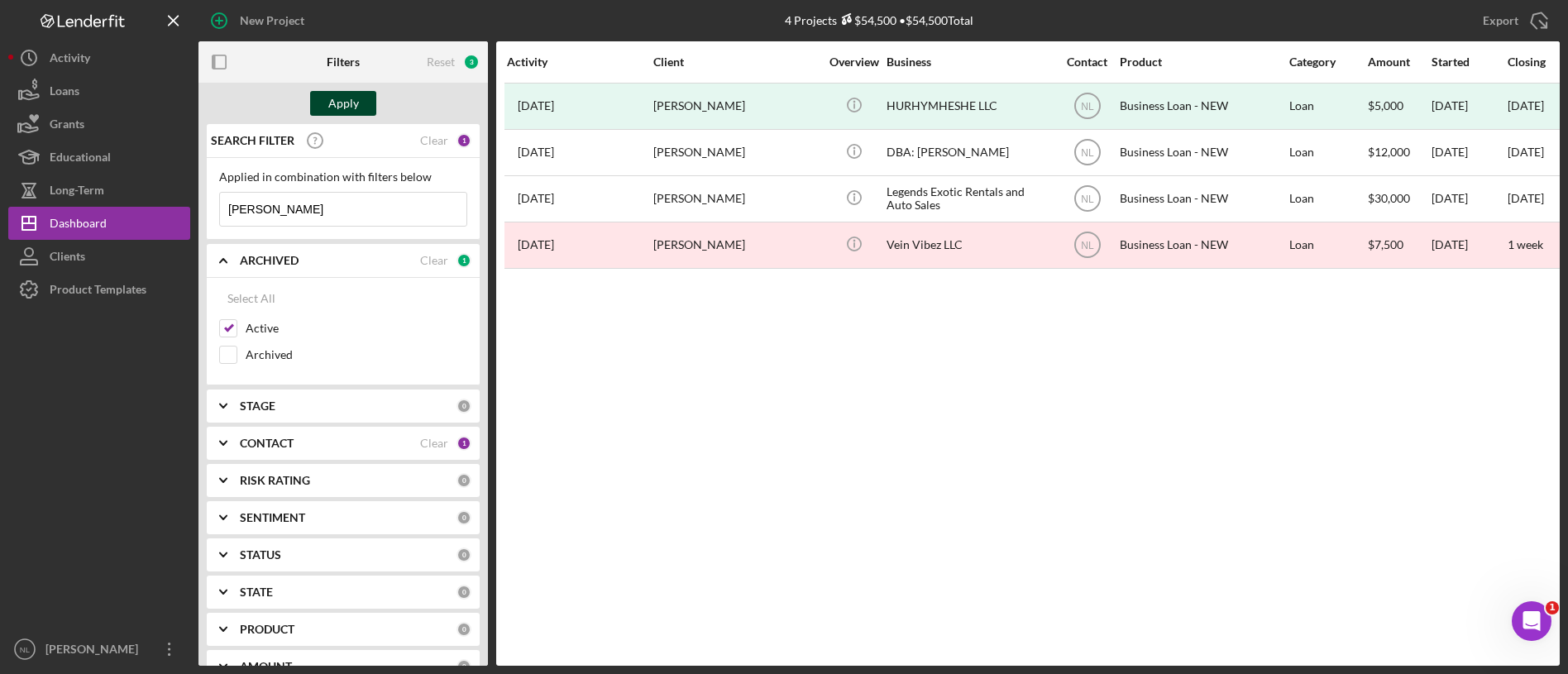
click at [338, 105] on div "Apply" at bounding box center [343, 103] width 31 height 25
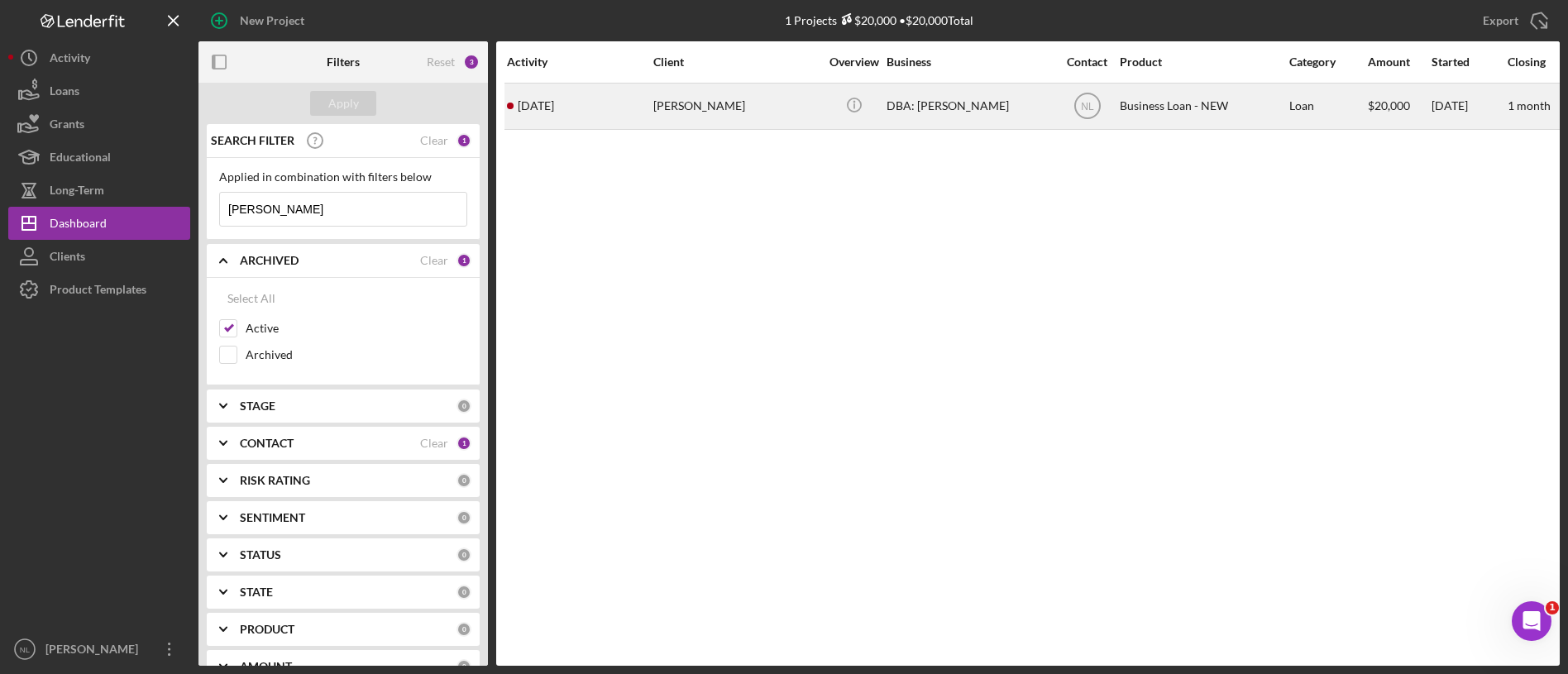
click at [688, 96] on div "[PERSON_NAME]" at bounding box center [736, 106] width 165 height 44
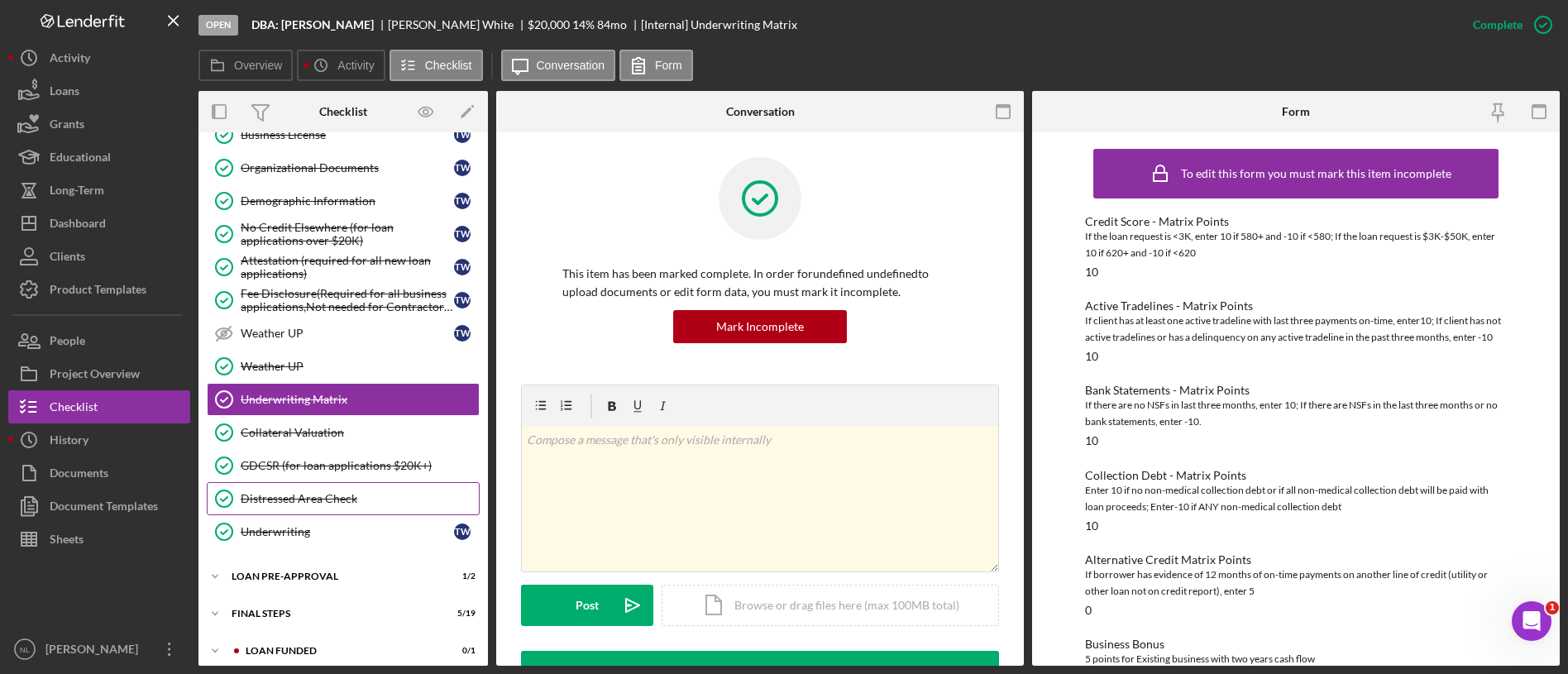
scroll to position [736, 0]
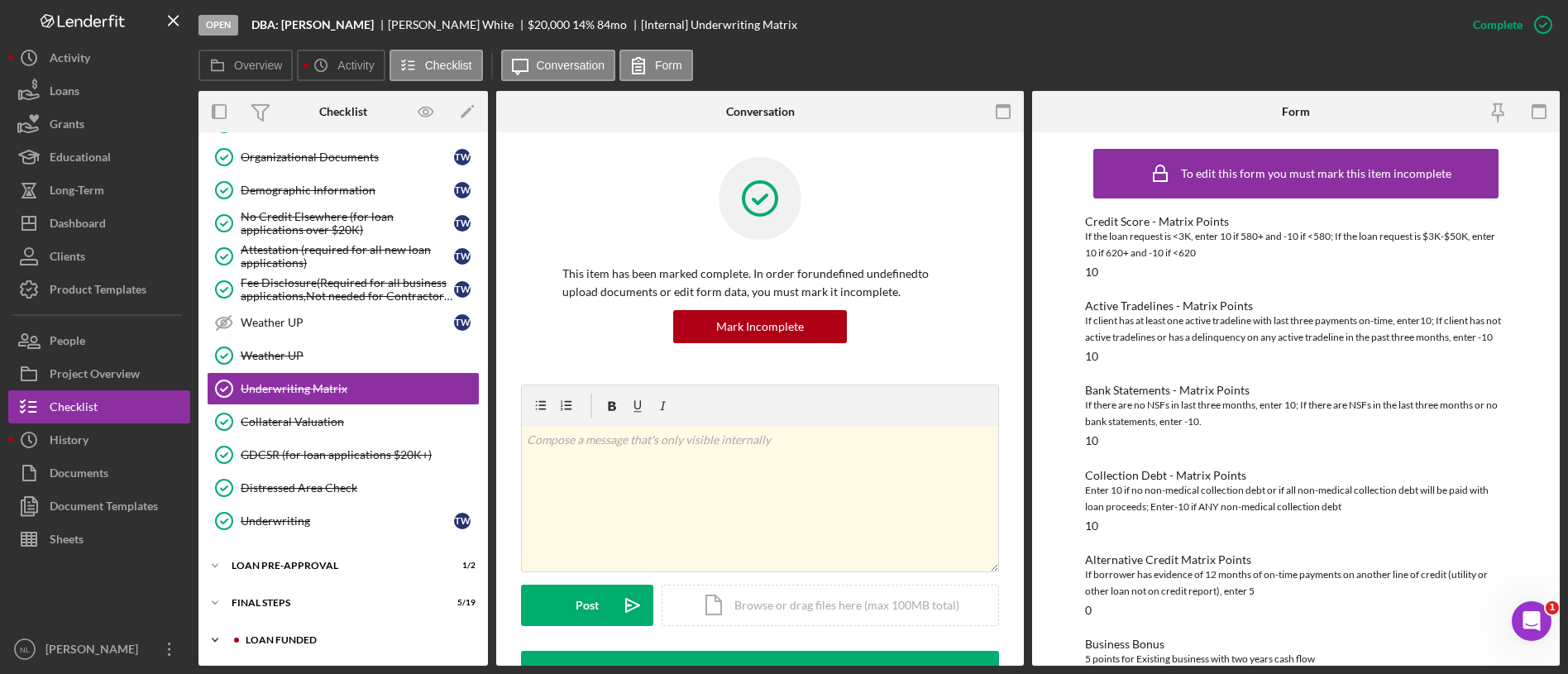
click at [309, 637] on div "LOAN FUNDED" at bounding box center [356, 640] width 222 height 10
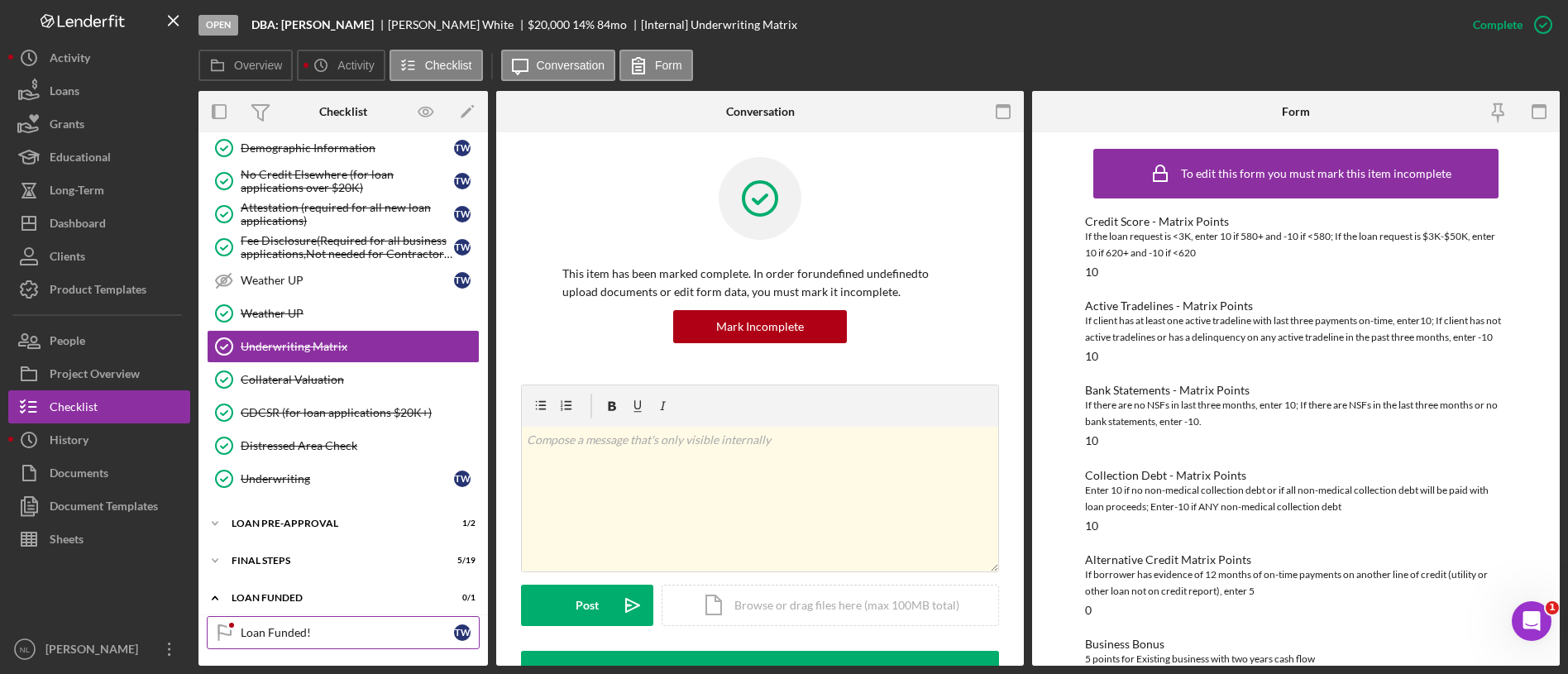
click at [309, 637] on div "Loan Funded!" at bounding box center [347, 632] width 214 height 13
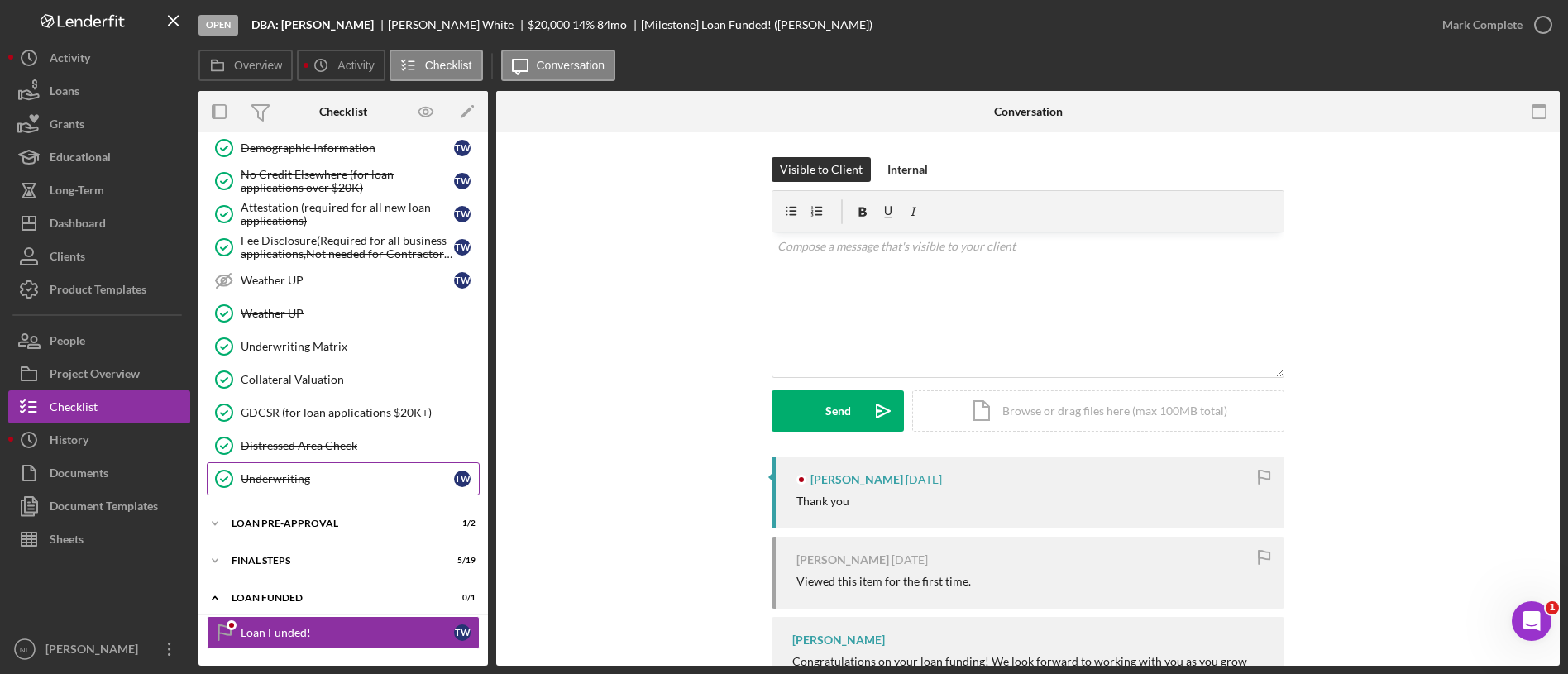
drag, startPoint x: 309, startPoint y: 637, endPoint x: 288, endPoint y: 475, distance: 163.4
click at [288, 475] on div "Icon/Expander INQUIRY INFORMATION 9 / 11 Icon/Expander ELIGIBILITY 4 / 4 Icon/E…" at bounding box center [343, 9] width 289 height 1296
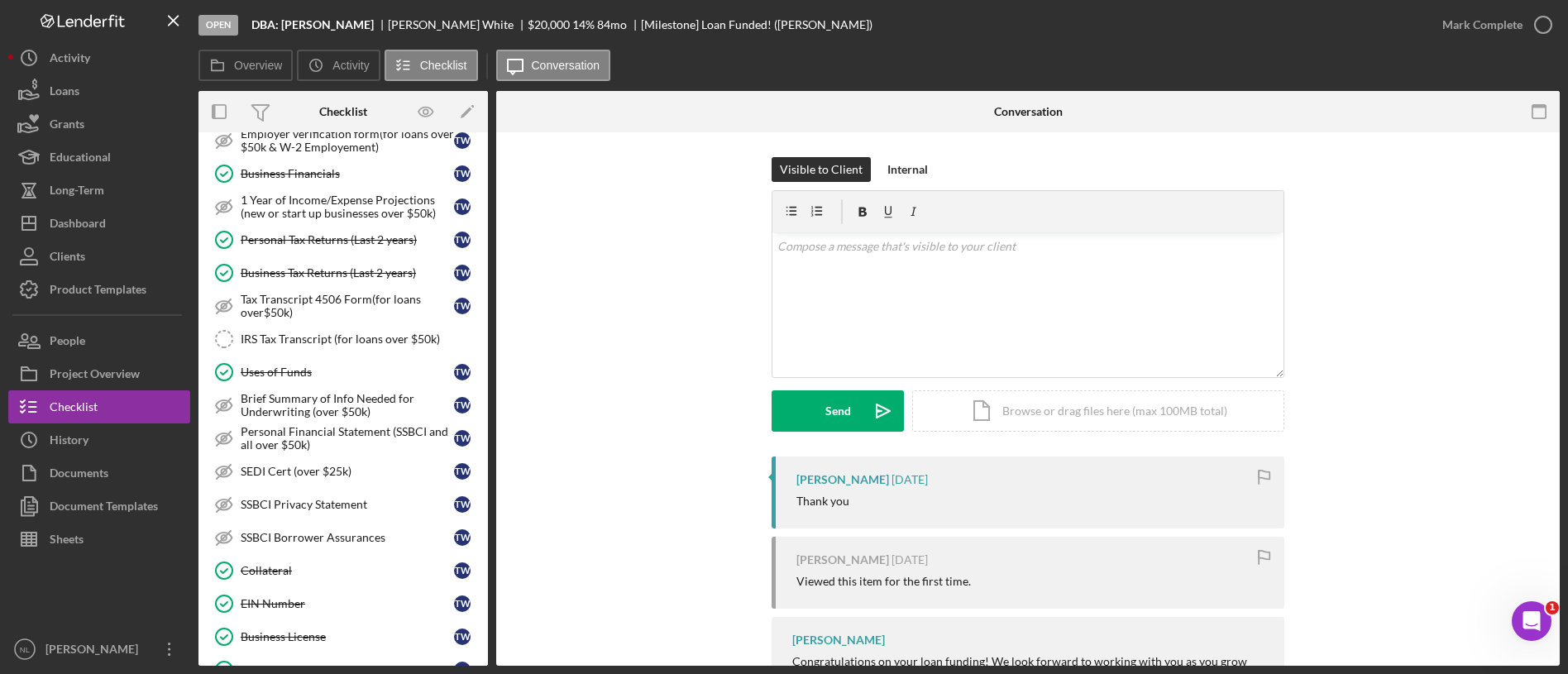
scroll to position [0, 0]
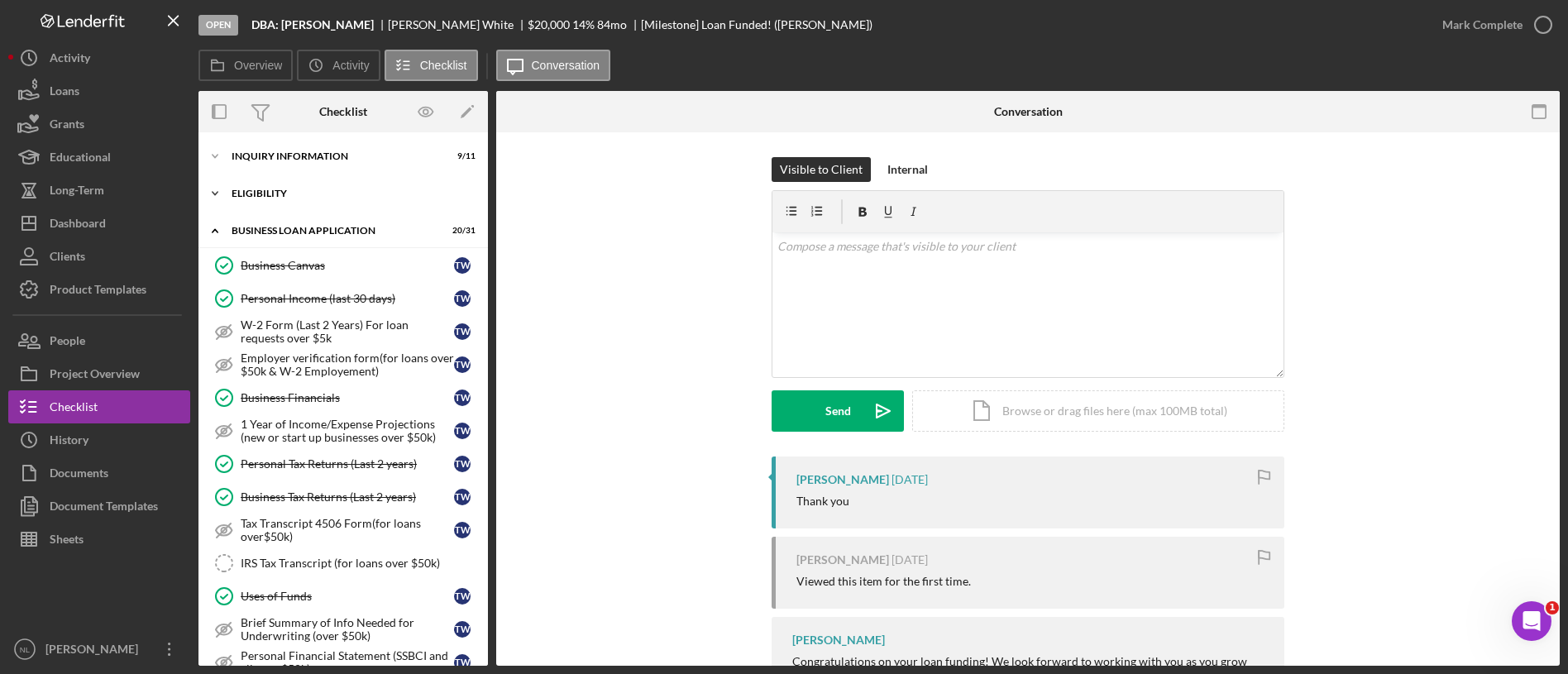
click at [282, 204] on div "Icon/Expander ELIGIBILITY 4 / 4" at bounding box center [343, 194] width 289 height 33
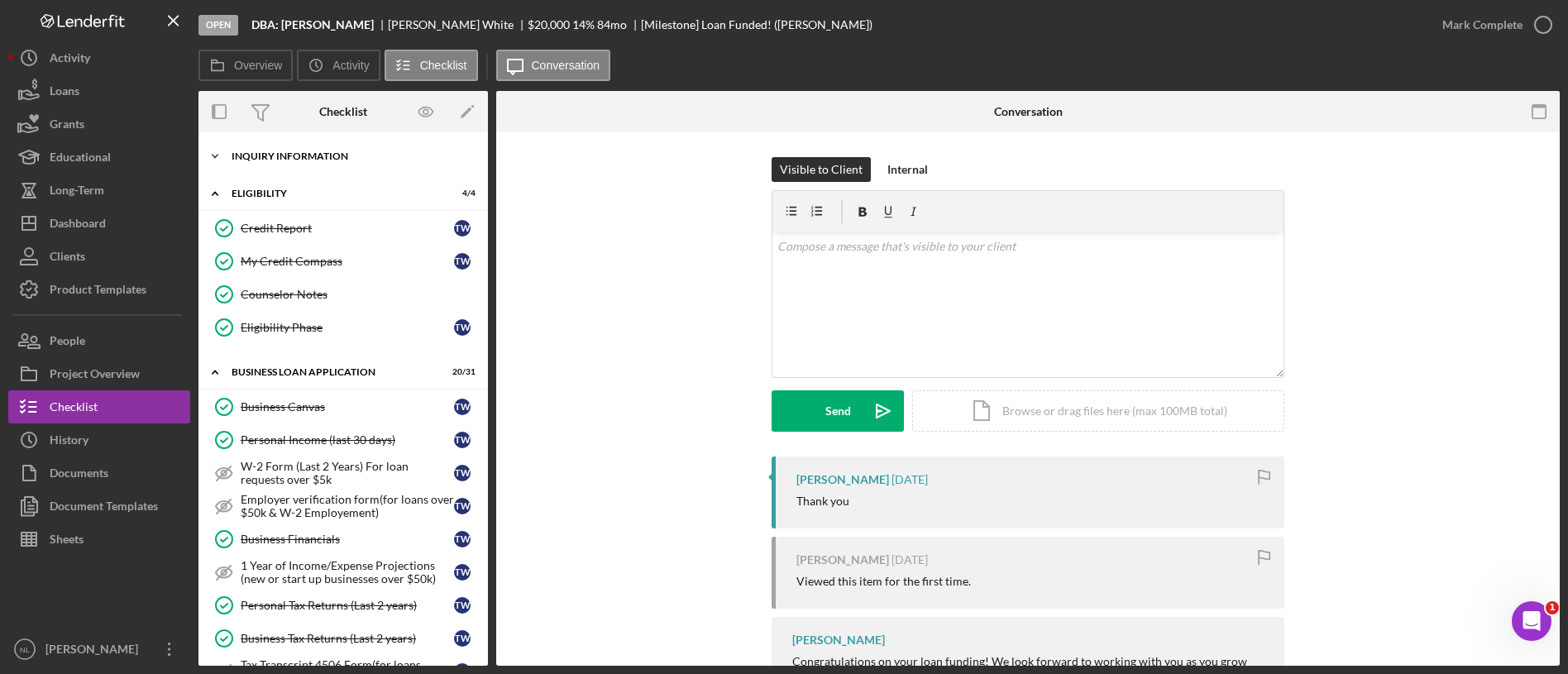
click at [279, 168] on div "Icon/Expander INQUIRY INFORMATION 9 / 11" at bounding box center [343, 156] width 289 height 33
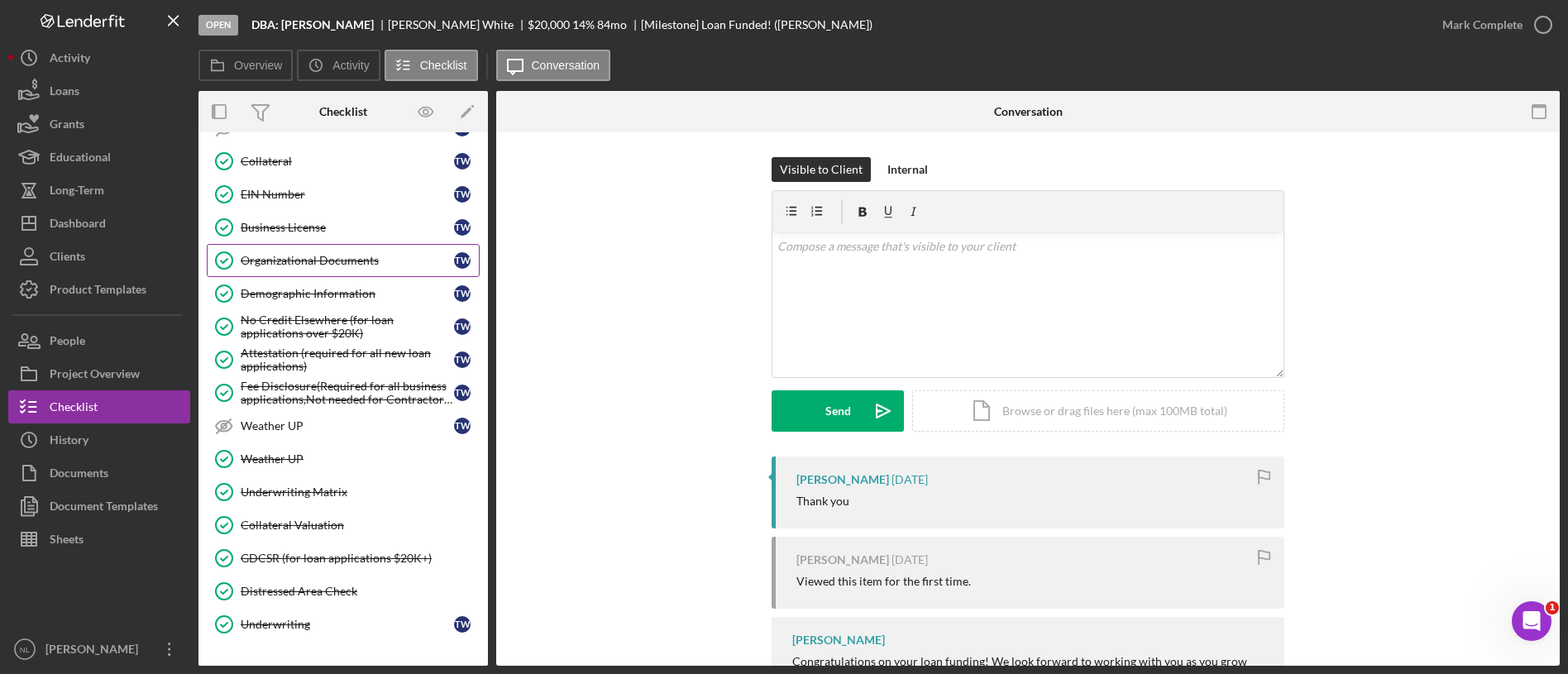
scroll to position [1153, 0]
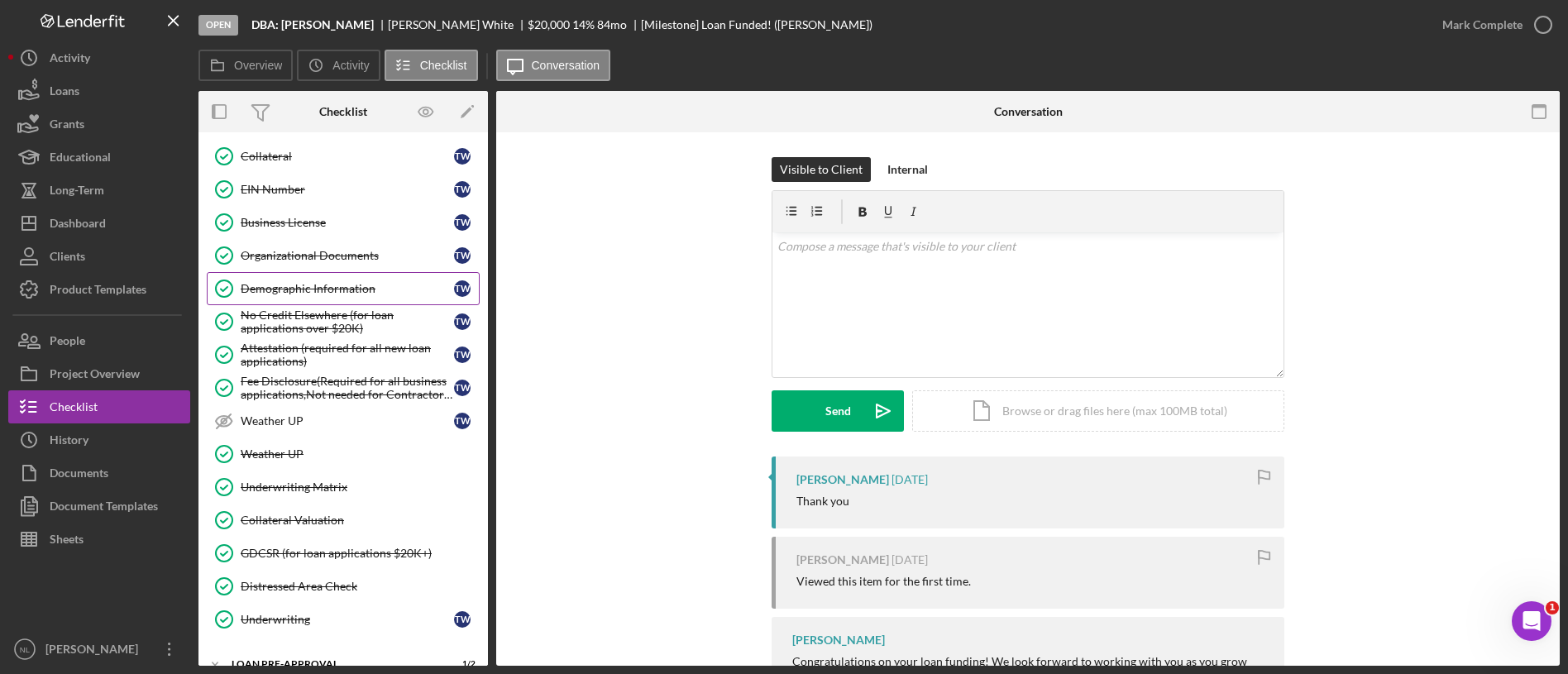
click at [316, 287] on div "Demographic Information" at bounding box center [347, 288] width 214 height 13
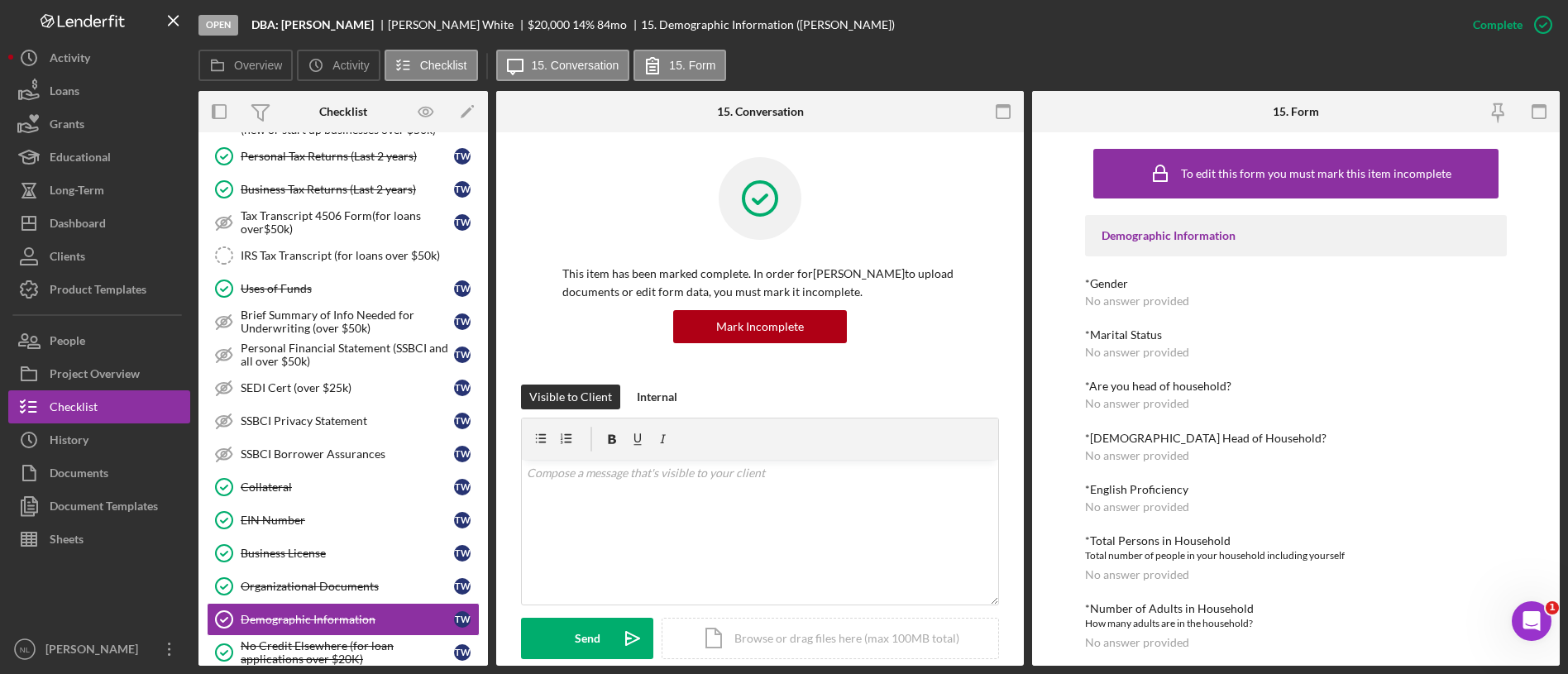
scroll to position [824, 0]
click at [301, 505] on link "EIN Number EIN Number T W" at bounding box center [343, 519] width 273 height 33
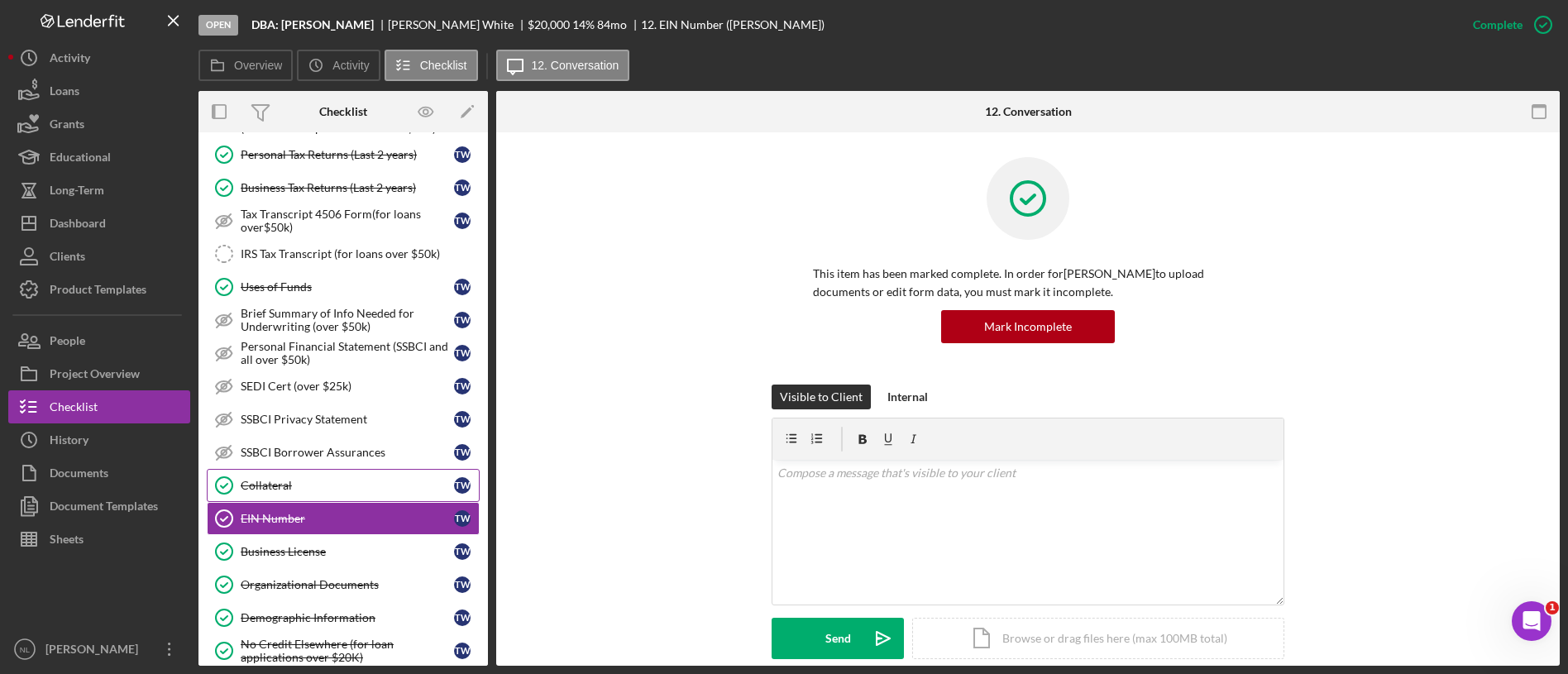
click at [284, 479] on div "Collateral" at bounding box center [347, 485] width 214 height 13
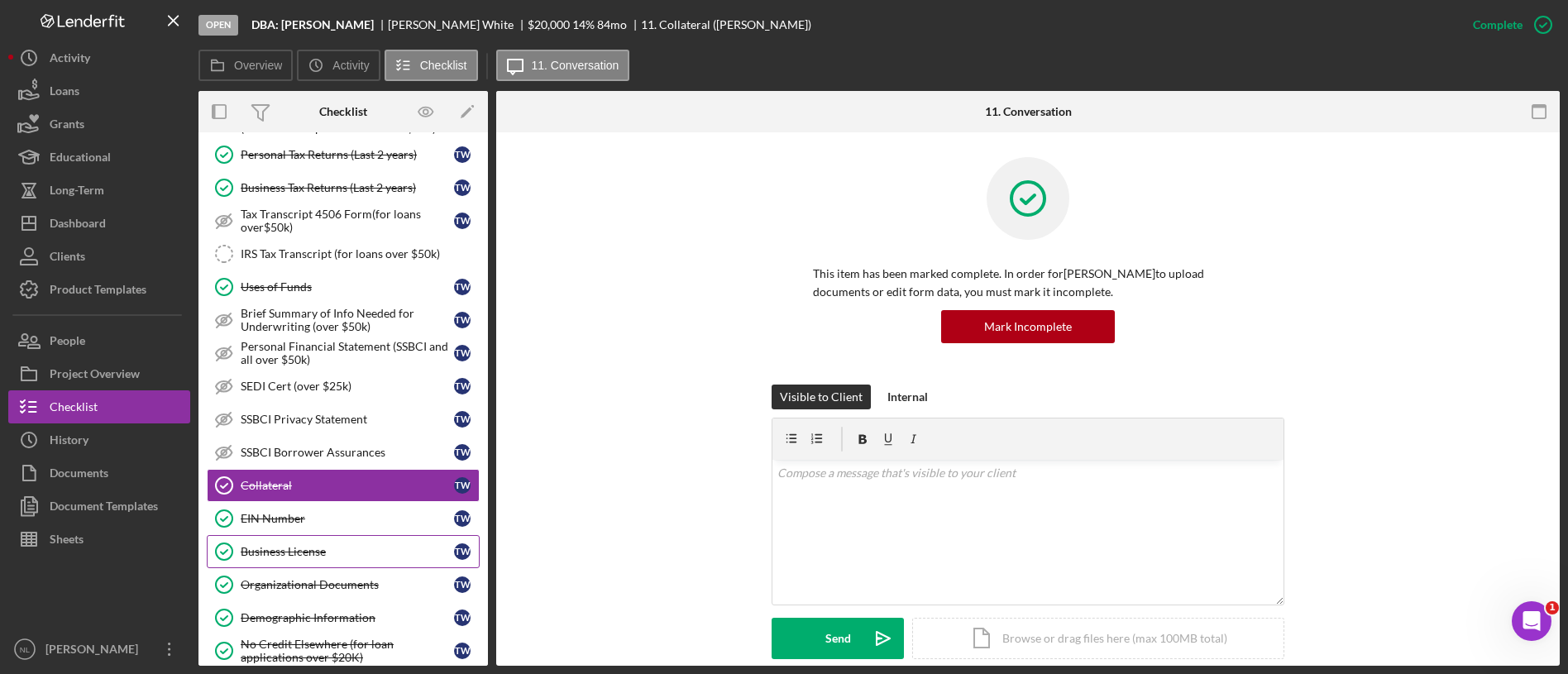
click at [334, 550] on div "Business License" at bounding box center [347, 551] width 214 height 13
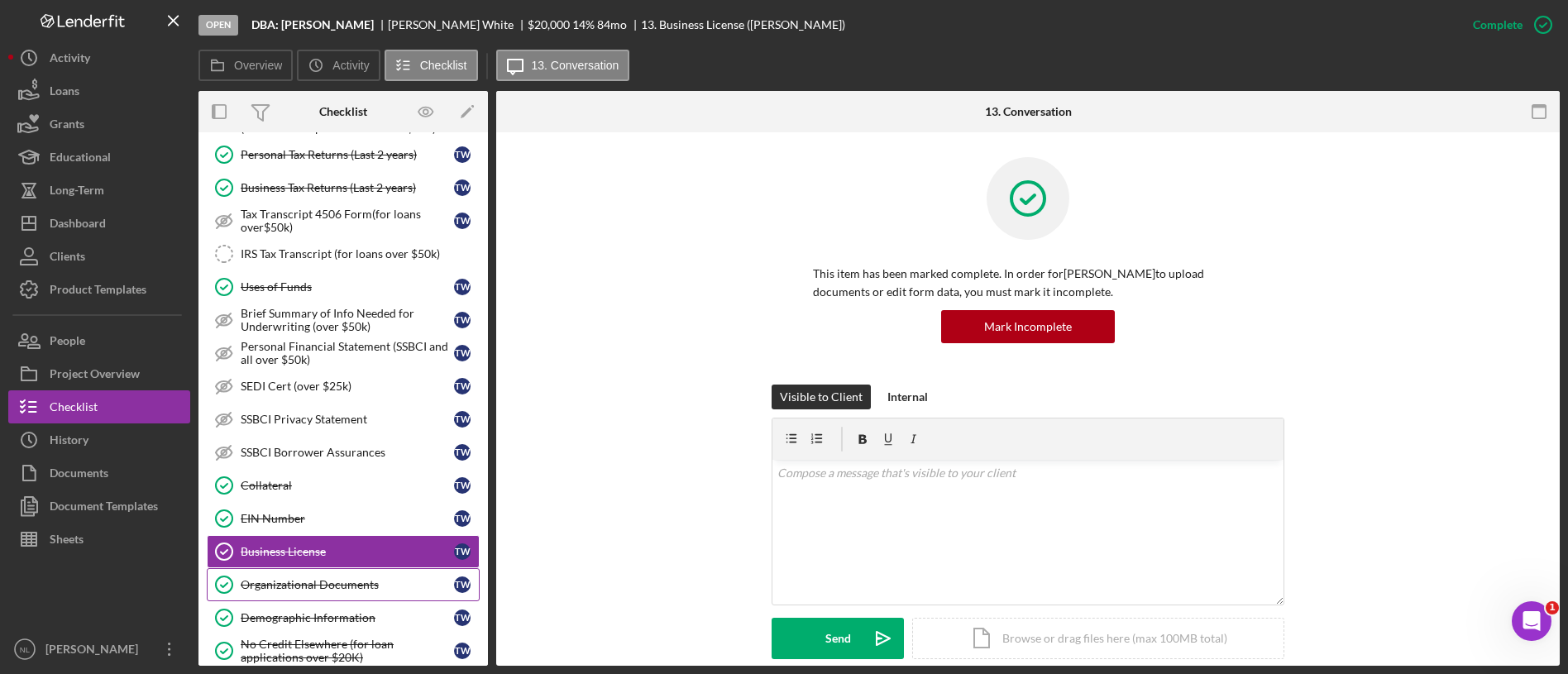
click at [325, 595] on link "Organizational Documents Organizational Documents T W" at bounding box center [343, 584] width 273 height 33
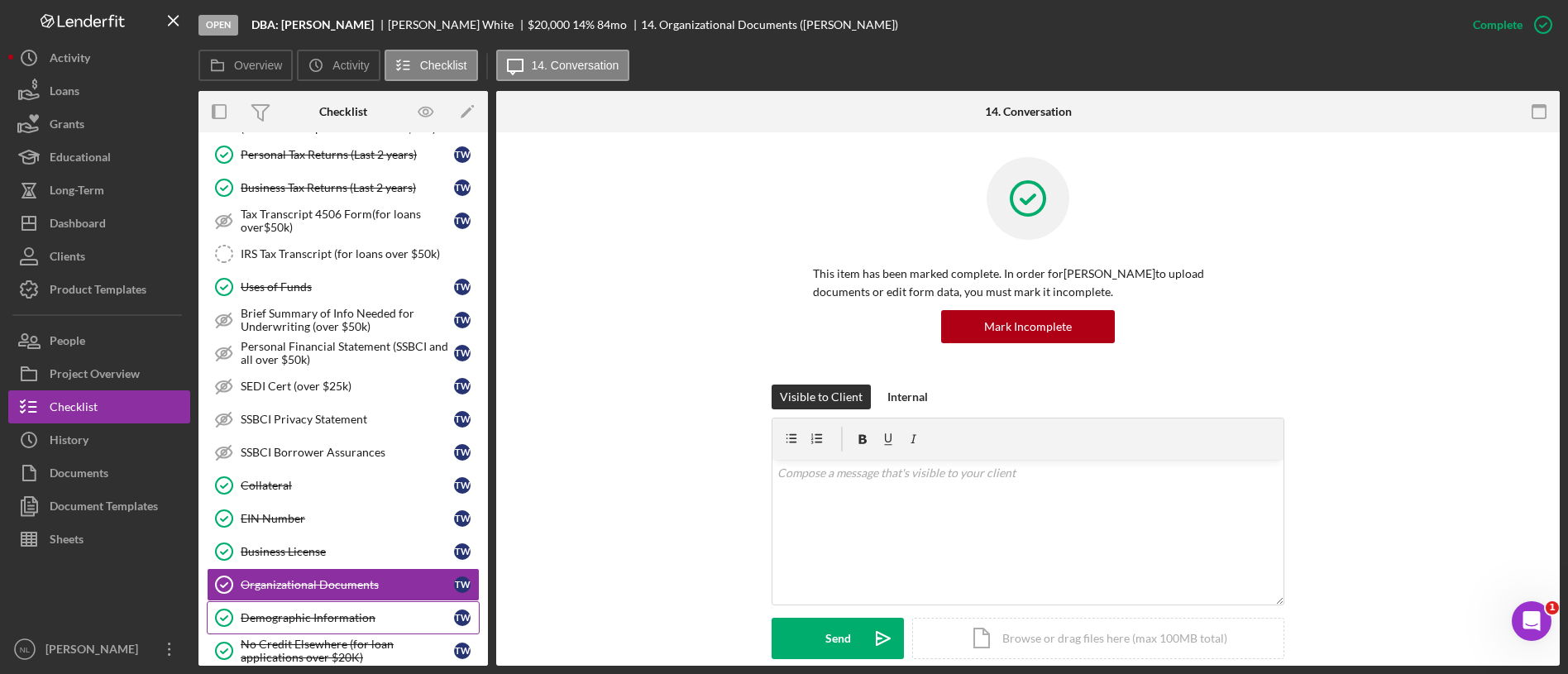
click at [313, 623] on div "Demographic Information" at bounding box center [347, 617] width 214 height 13
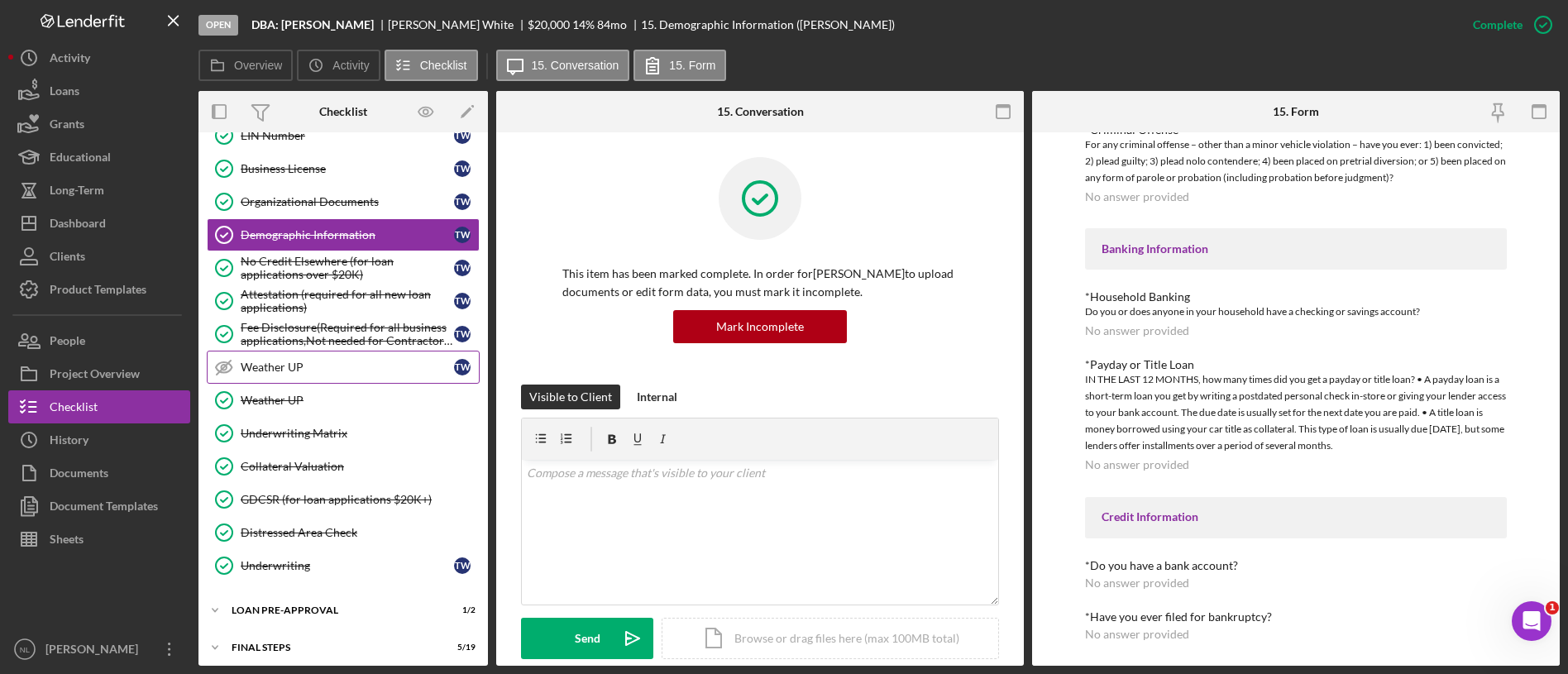
scroll to position [1293, 0]
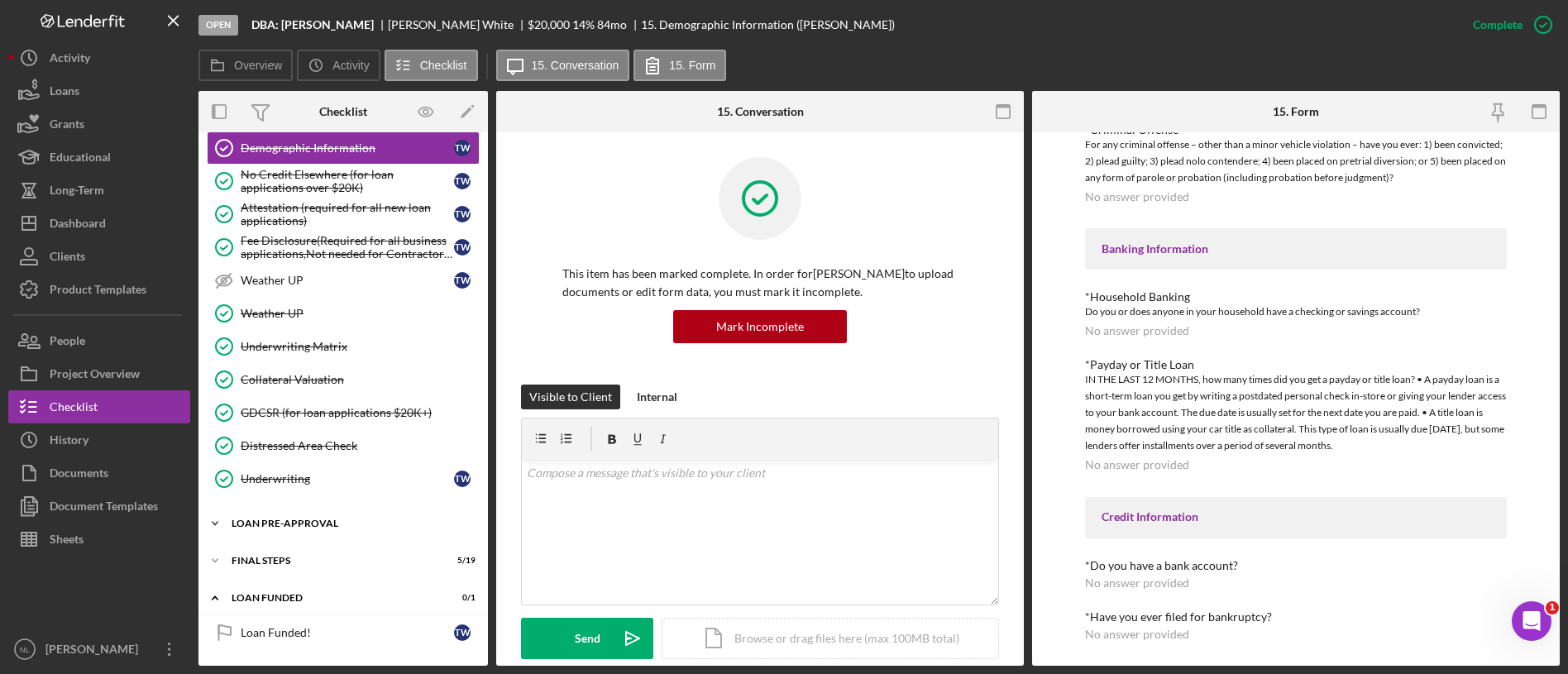
click at [352, 523] on div "LOAN PRE-APPROVAL" at bounding box center [349, 524] width 235 height 10
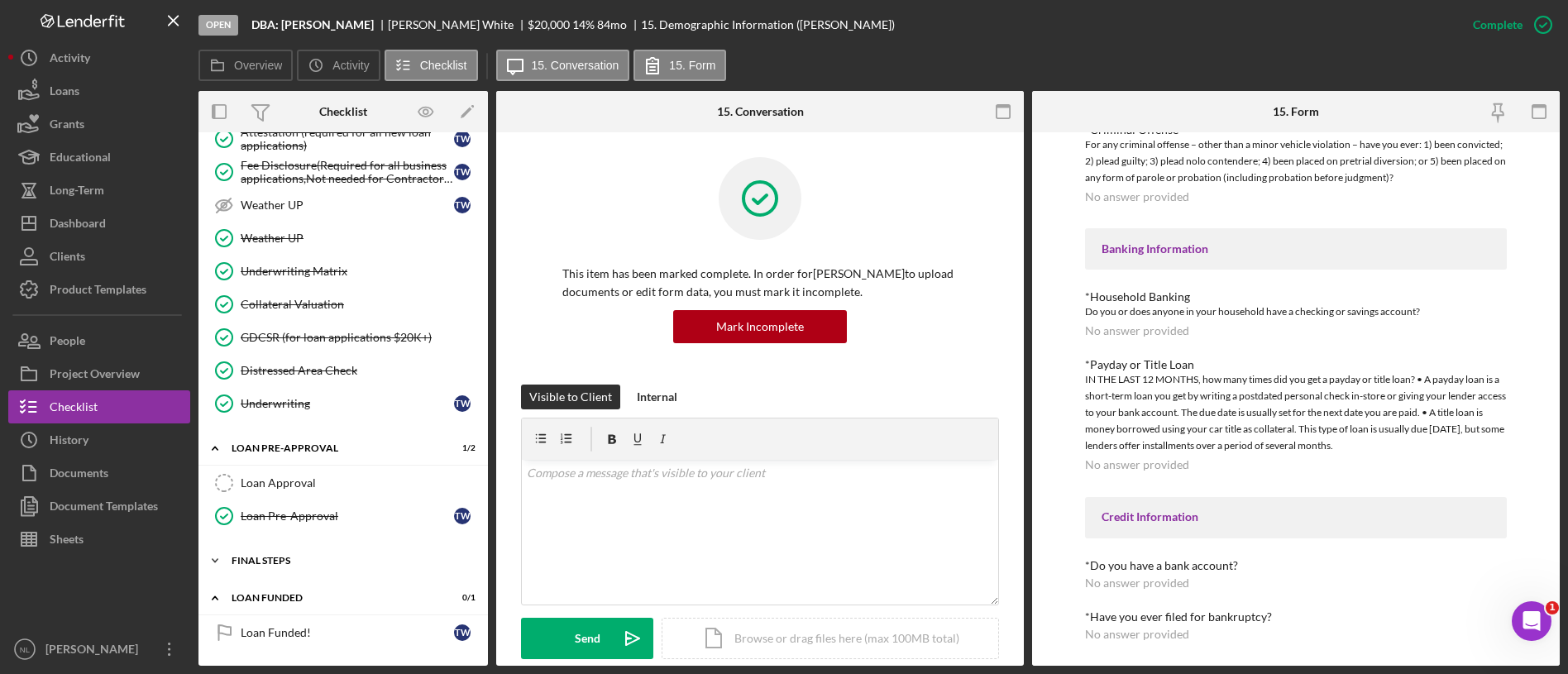
click at [321, 555] on div "FINAL STEPS" at bounding box center [349, 560] width 235 height 10
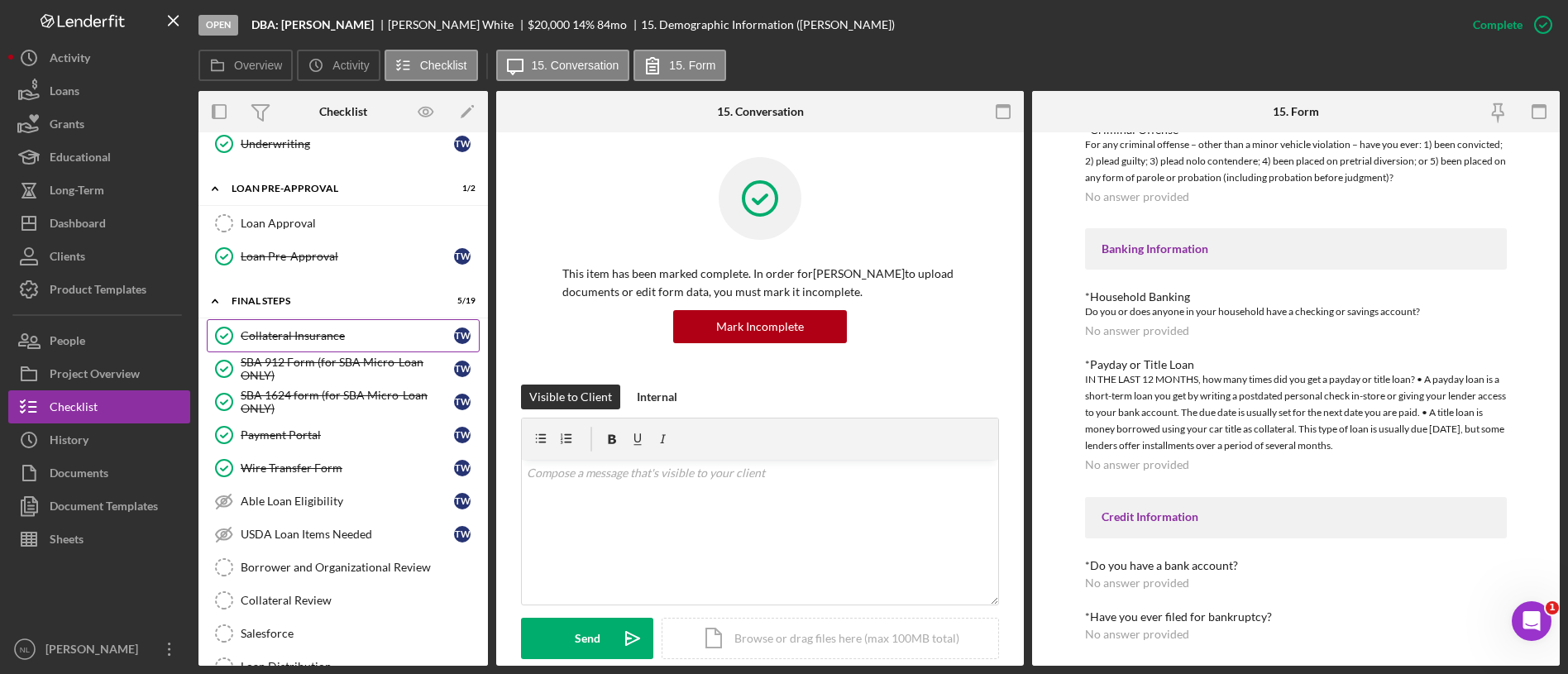
scroll to position [1631, 0]
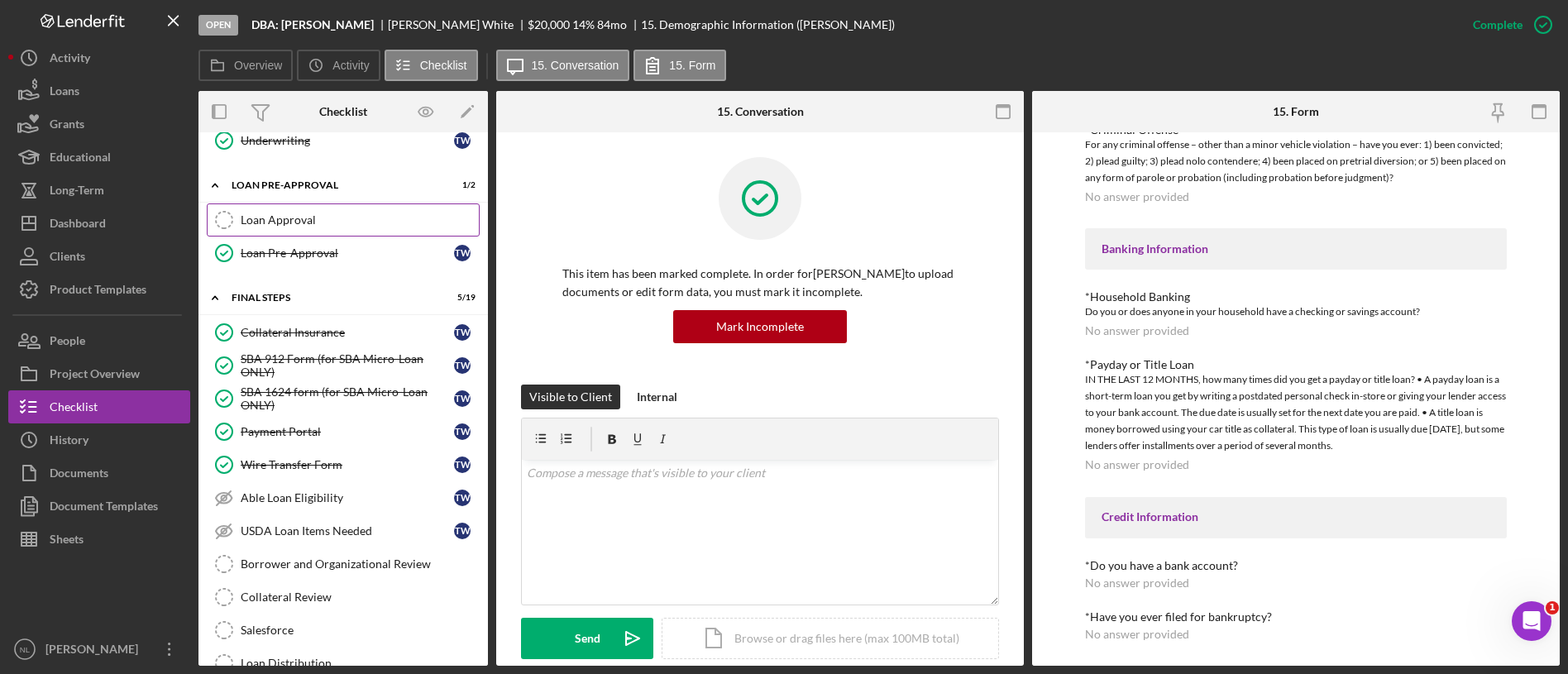
click at [293, 224] on div "Loan Approval" at bounding box center [359, 220] width 238 height 13
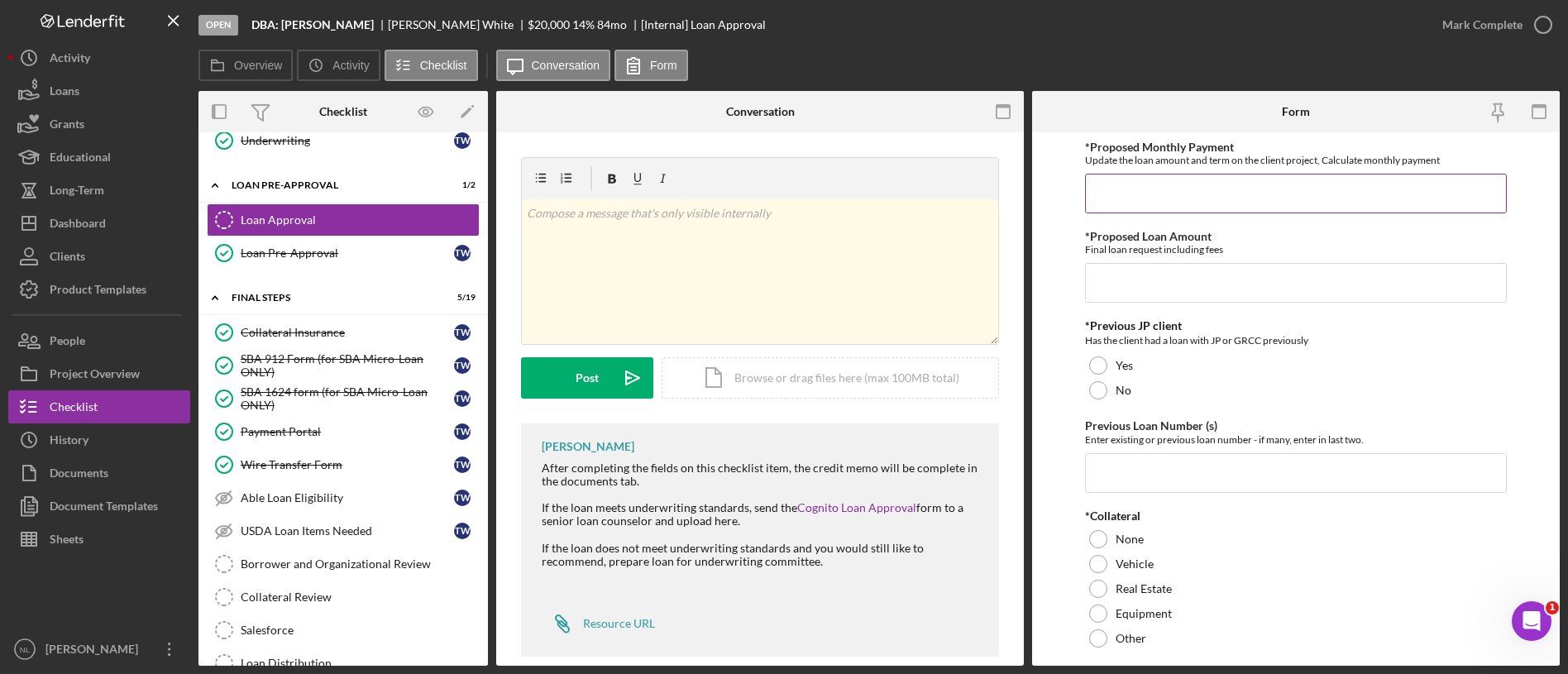
click at [1139, 204] on input "*Proposed Monthly Payment" at bounding box center [1295, 194] width 422 height 40
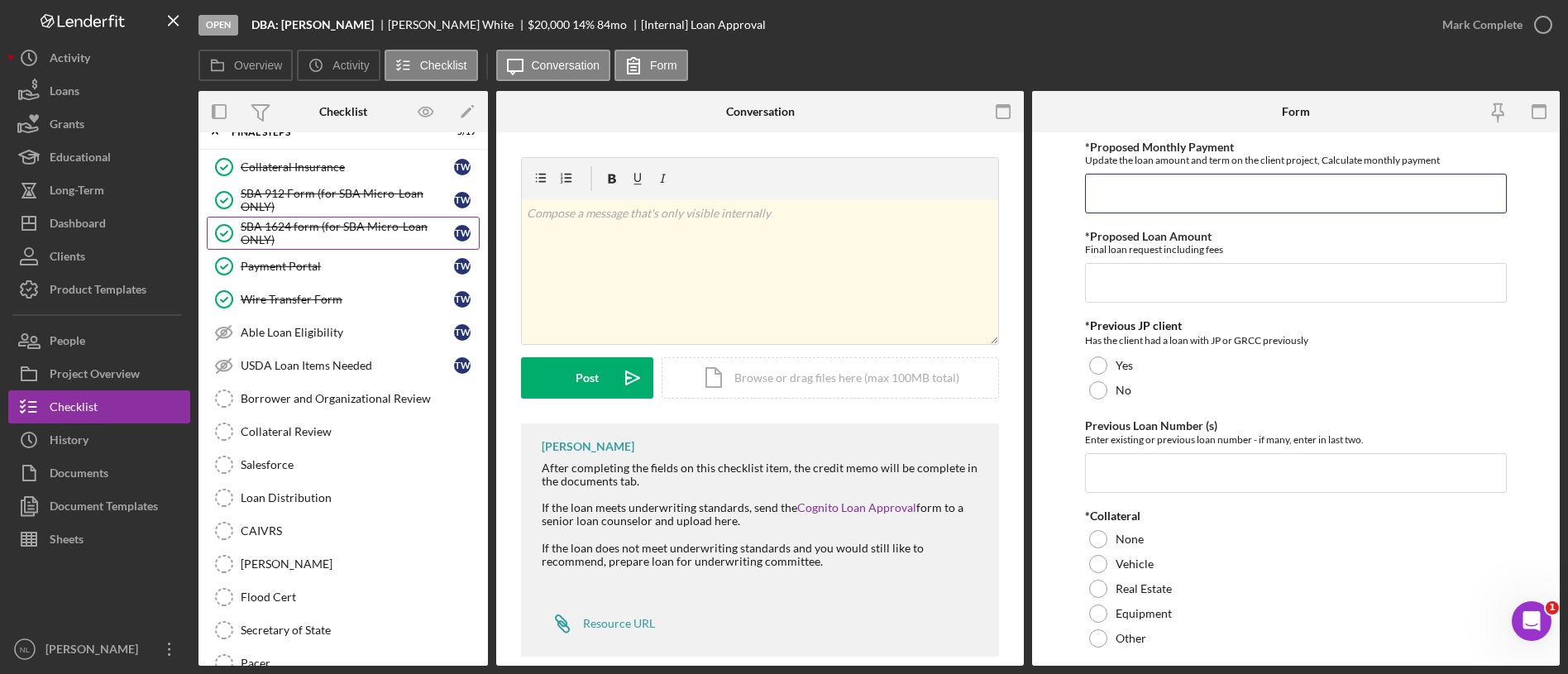
scroll to position [1797, 0]
click at [312, 341] on link "Able Loan Eligibility Able Loan Eligibility T W" at bounding box center [343, 332] width 273 height 33
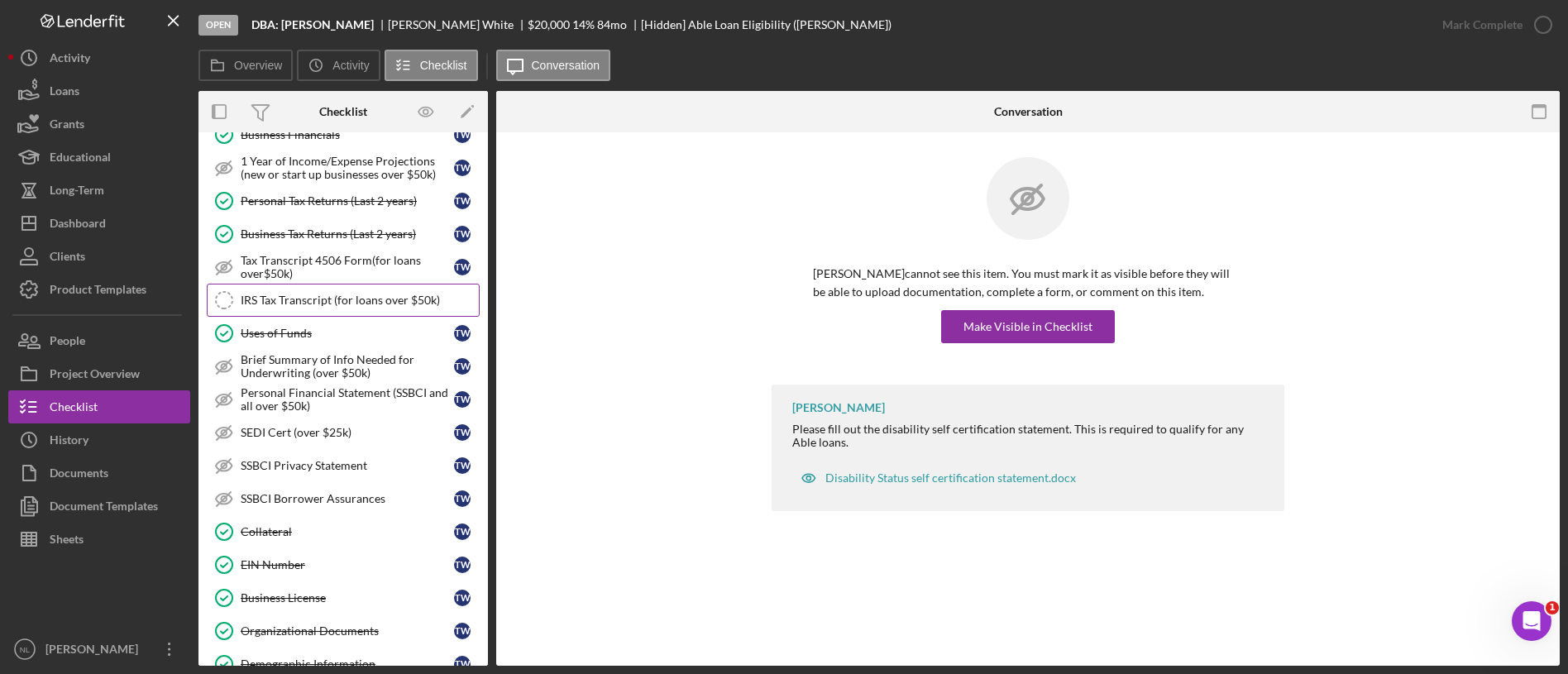
scroll to position [1045, 0]
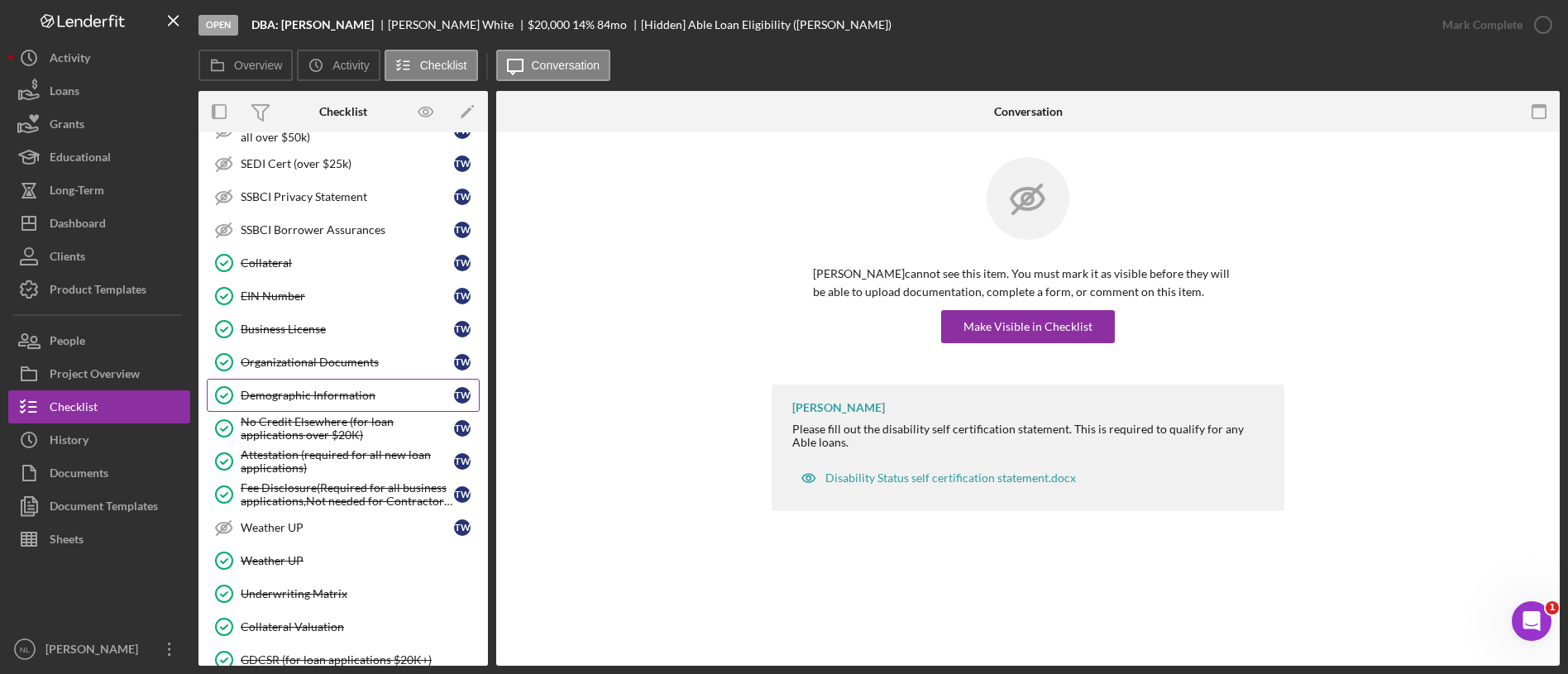
click at [346, 395] on div "Demographic Information" at bounding box center [347, 396] width 214 height 13
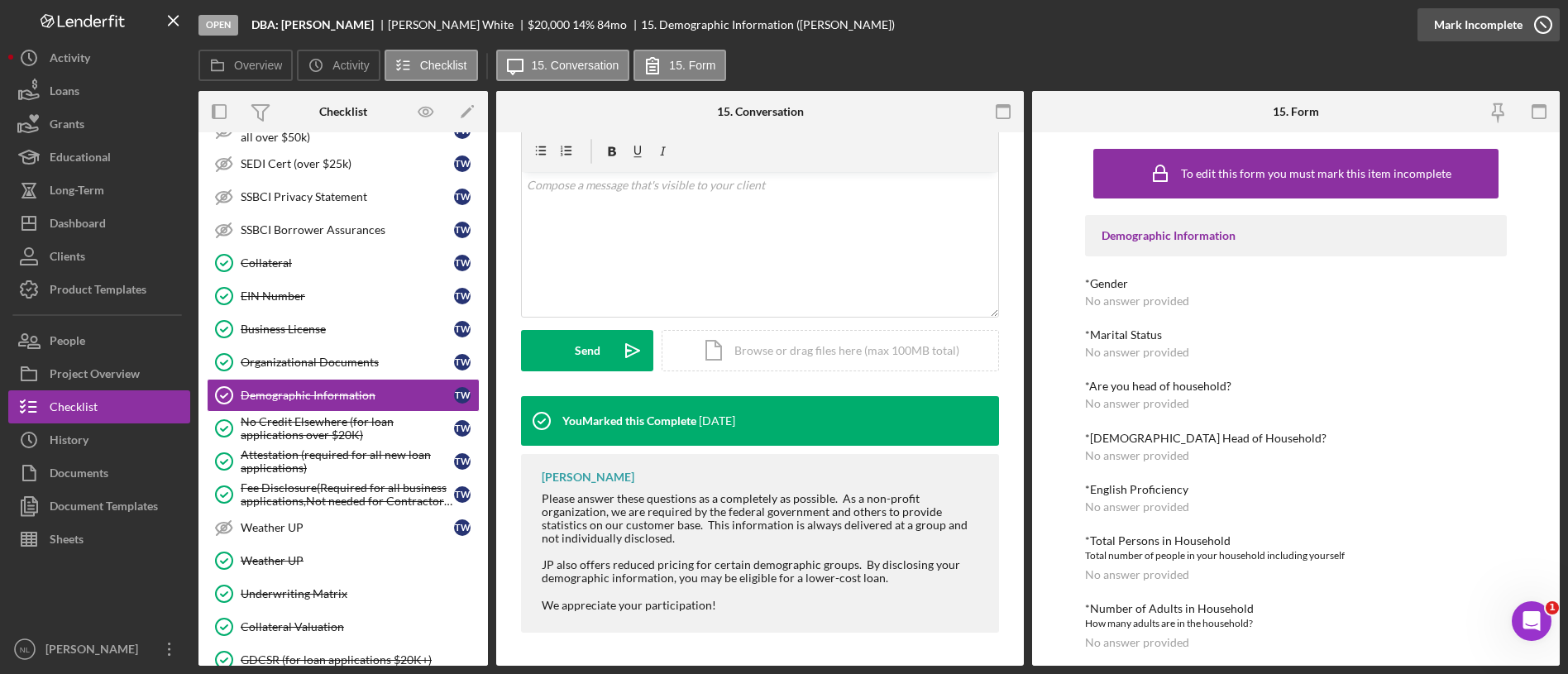
click at [1508, 26] on div "Mark Incomplete" at bounding box center [1478, 25] width 88 height 33
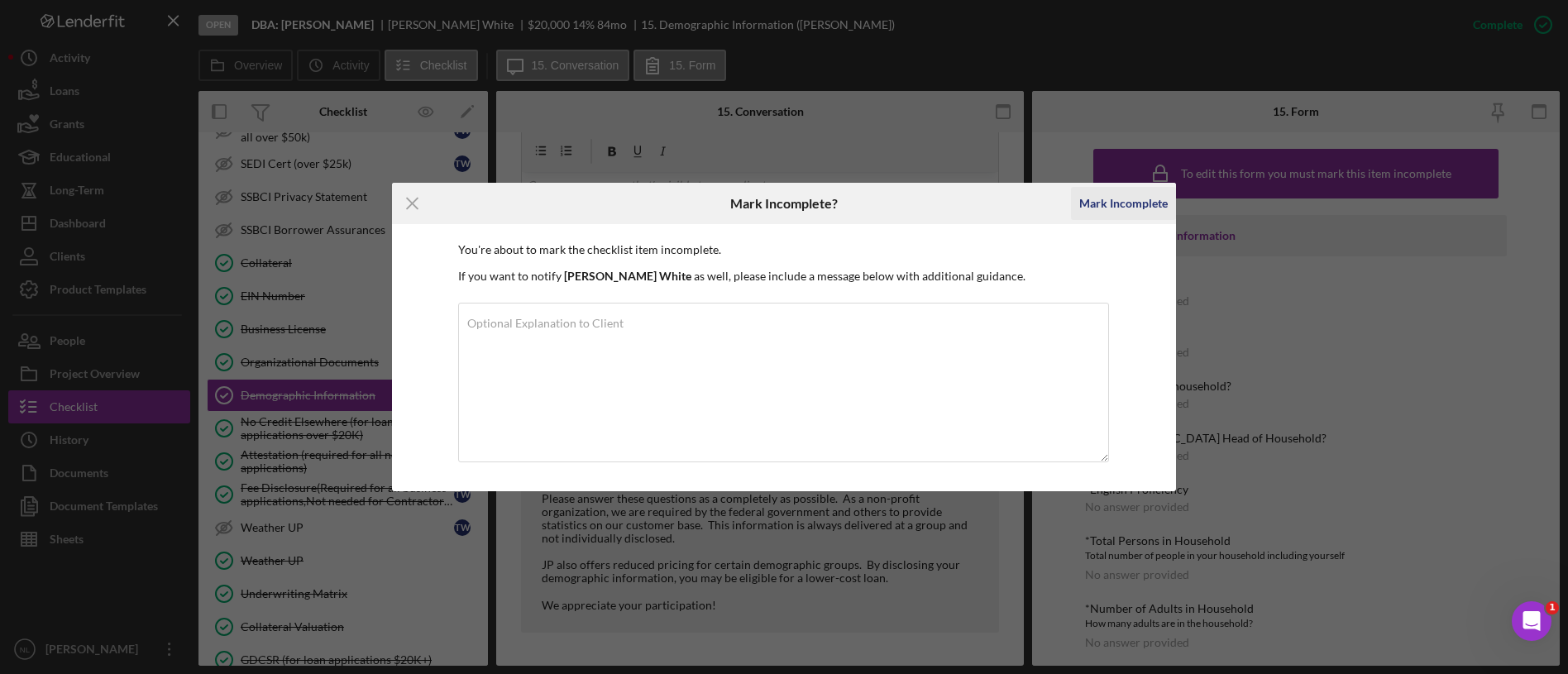
click at [1156, 200] on div "Mark Incomplete" at bounding box center [1123, 204] width 88 height 33
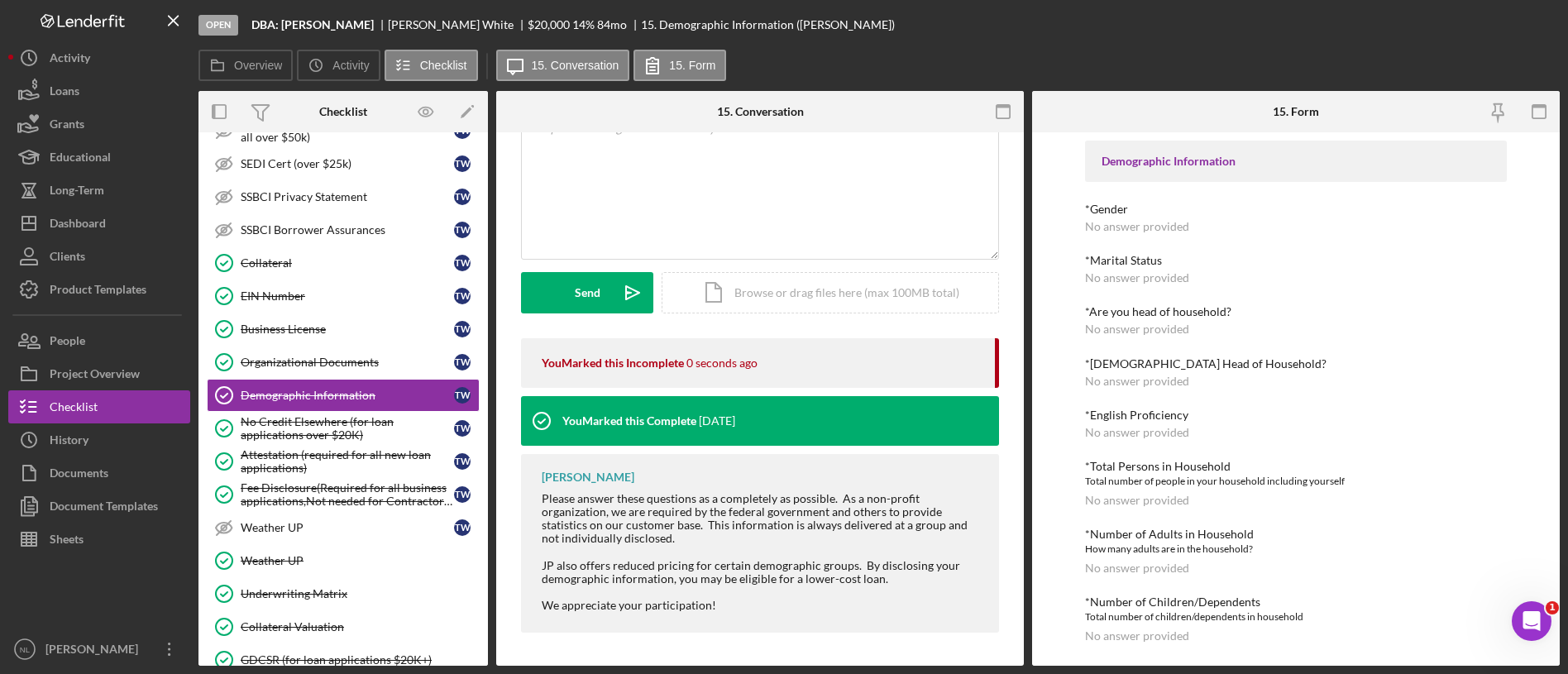
scroll to position [61, 0]
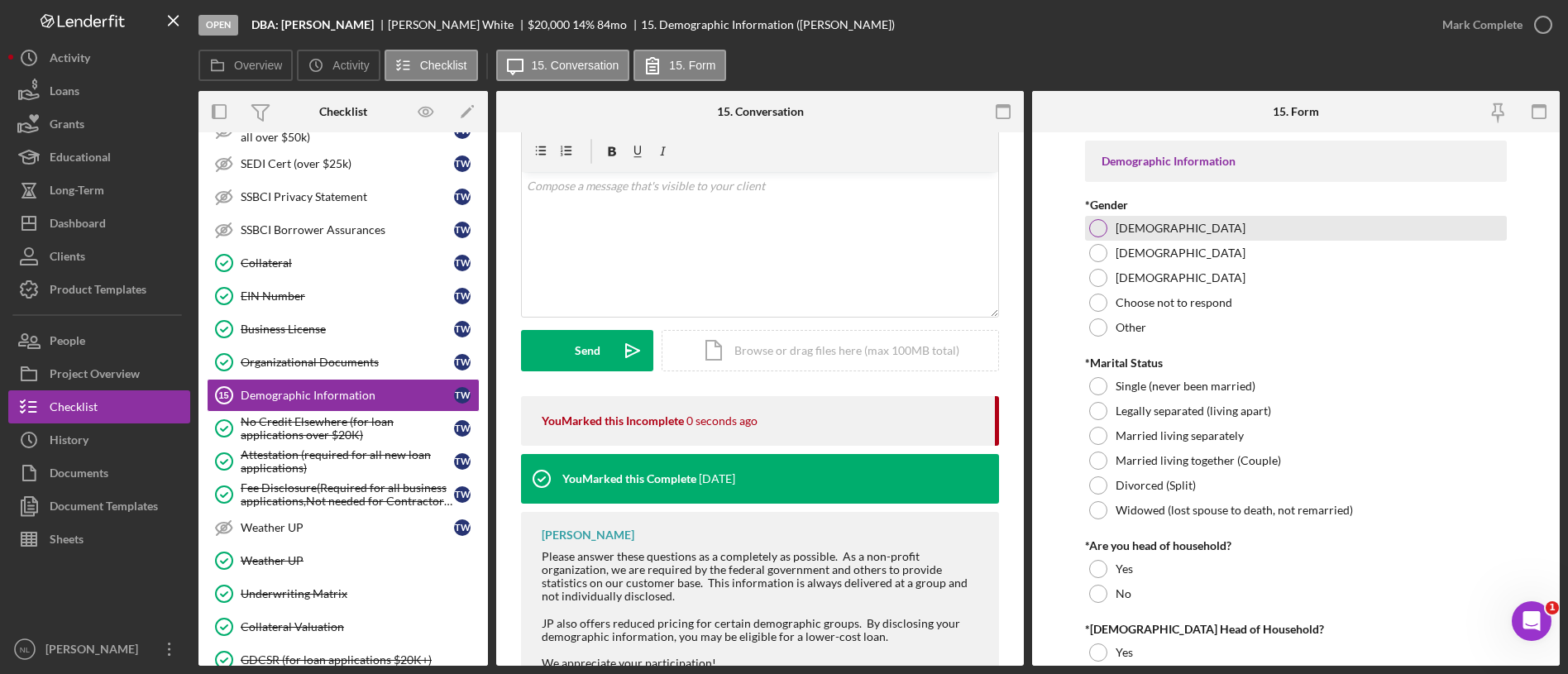
click at [1109, 224] on div "[DEMOGRAPHIC_DATA]" at bounding box center [1295, 229] width 422 height 25
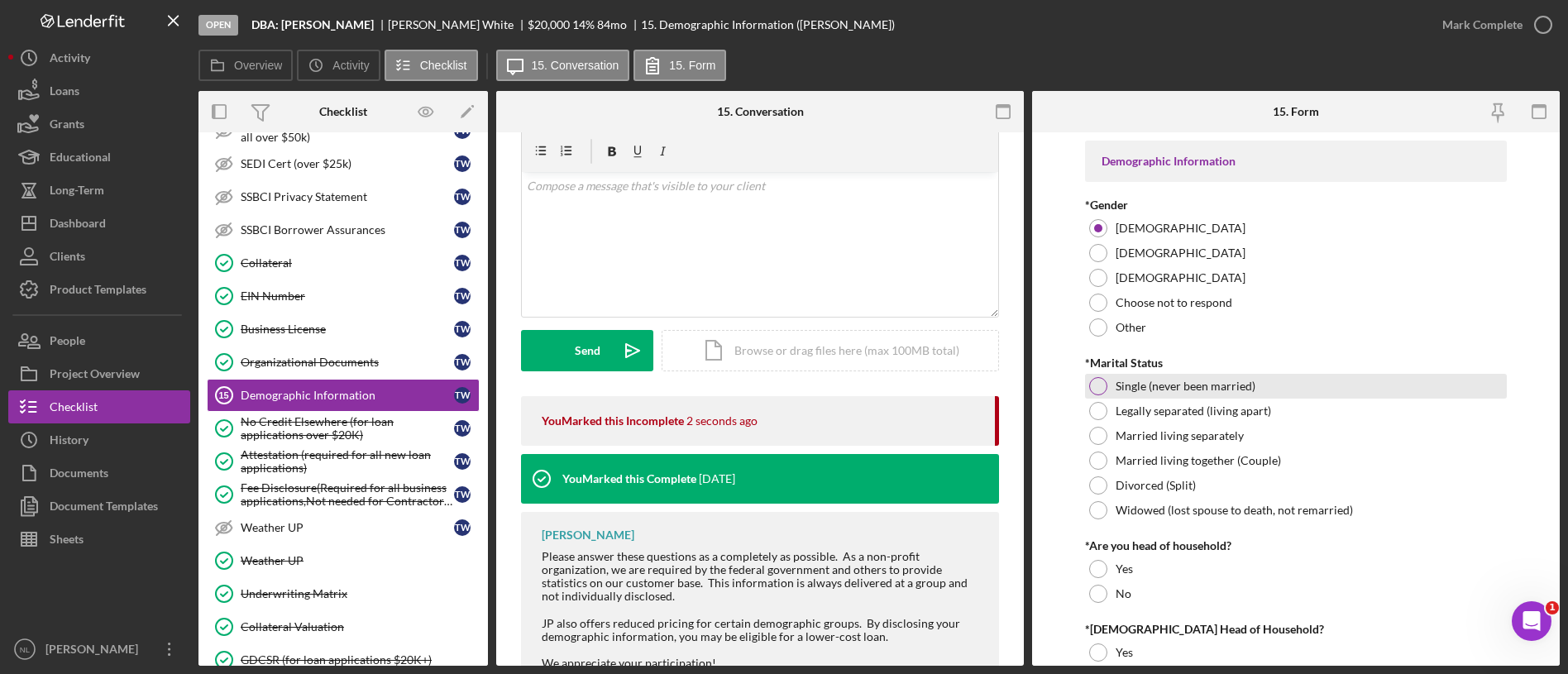
scroll to position [119, 0]
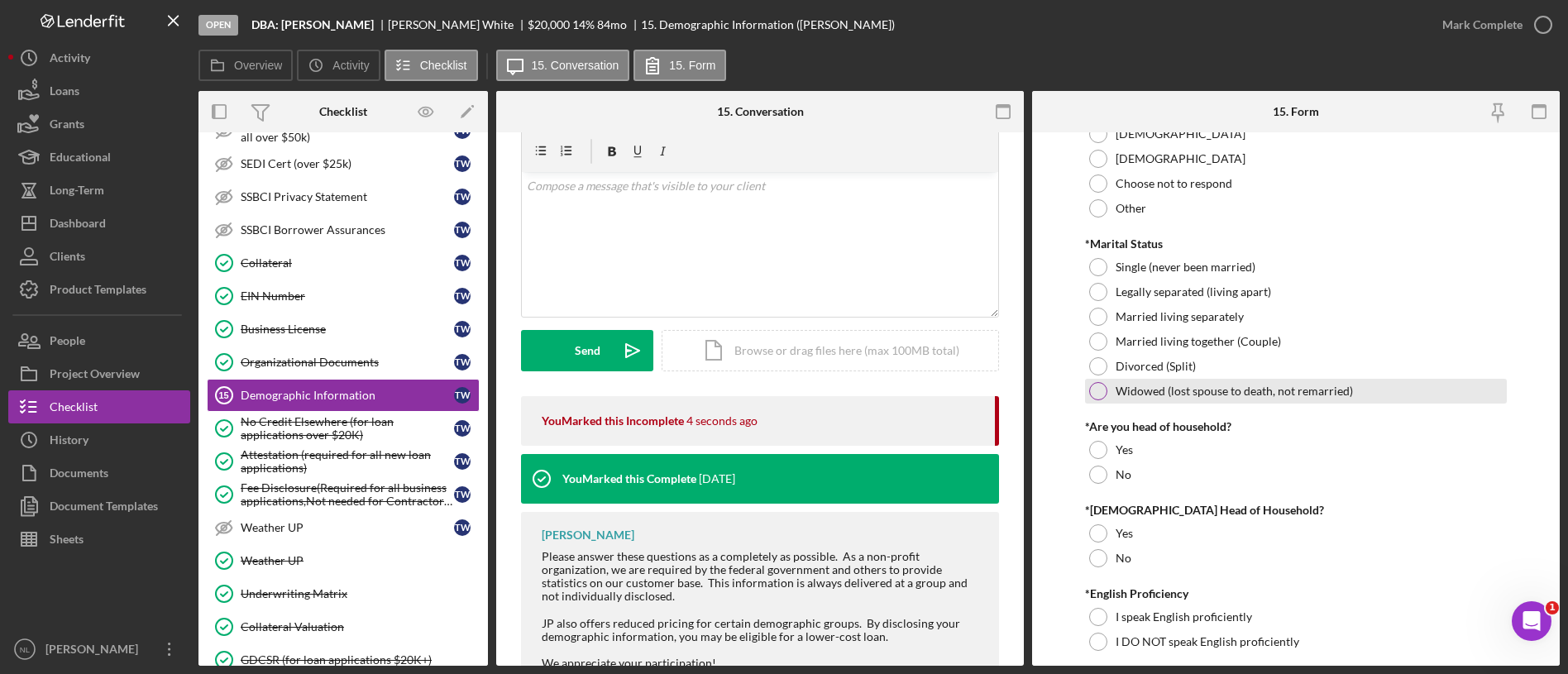
click at [1092, 394] on div at bounding box center [1098, 391] width 18 height 18
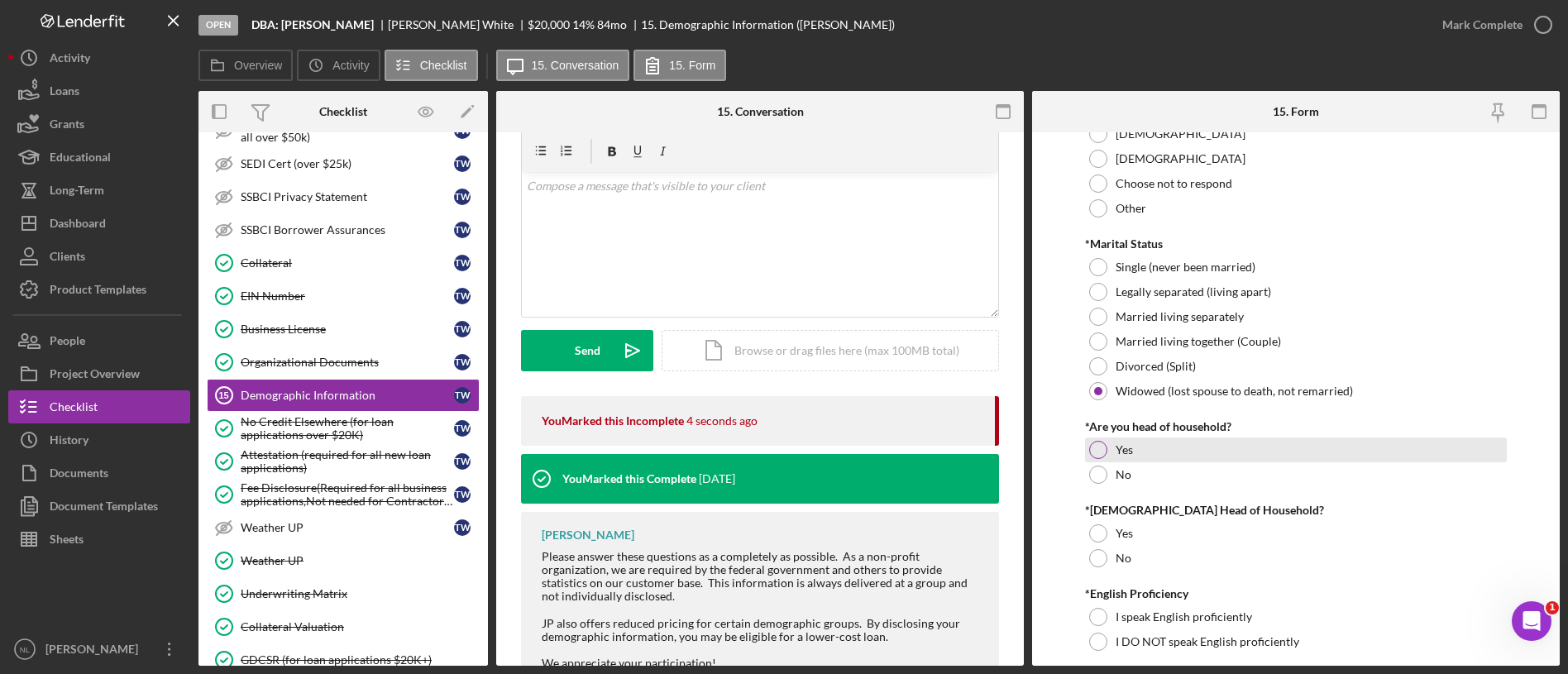
click at [1092, 439] on div "Yes" at bounding box center [1295, 450] width 422 height 25
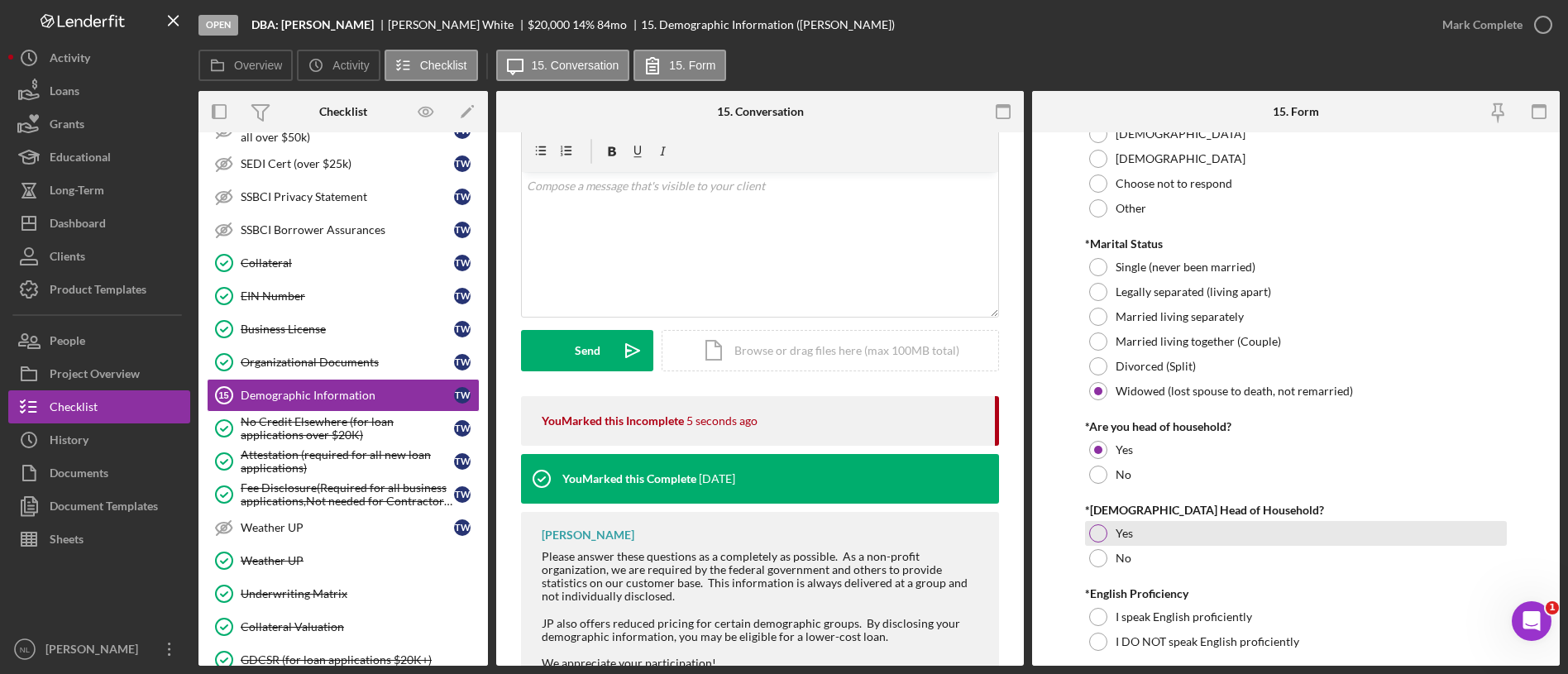
click at [1101, 535] on div at bounding box center [1098, 534] width 18 height 18
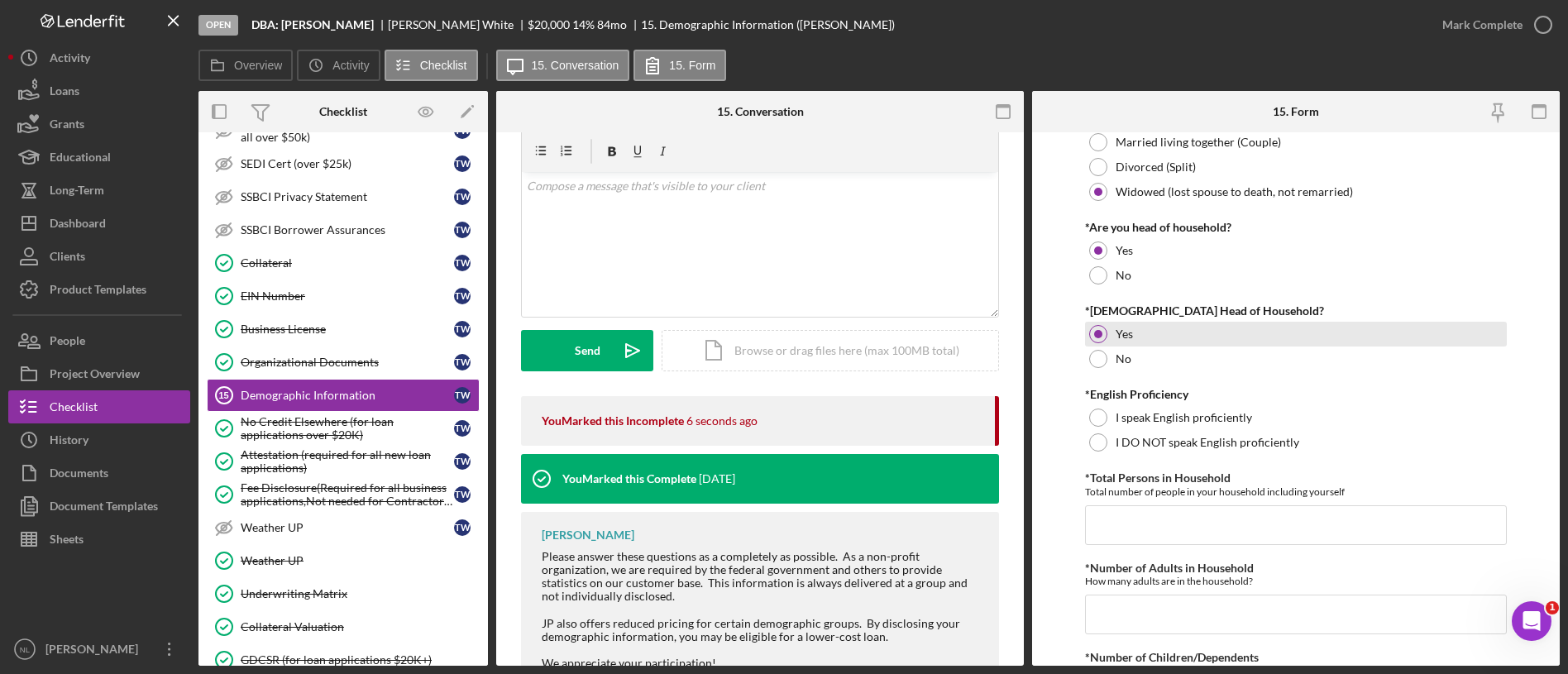
scroll to position [327, 0]
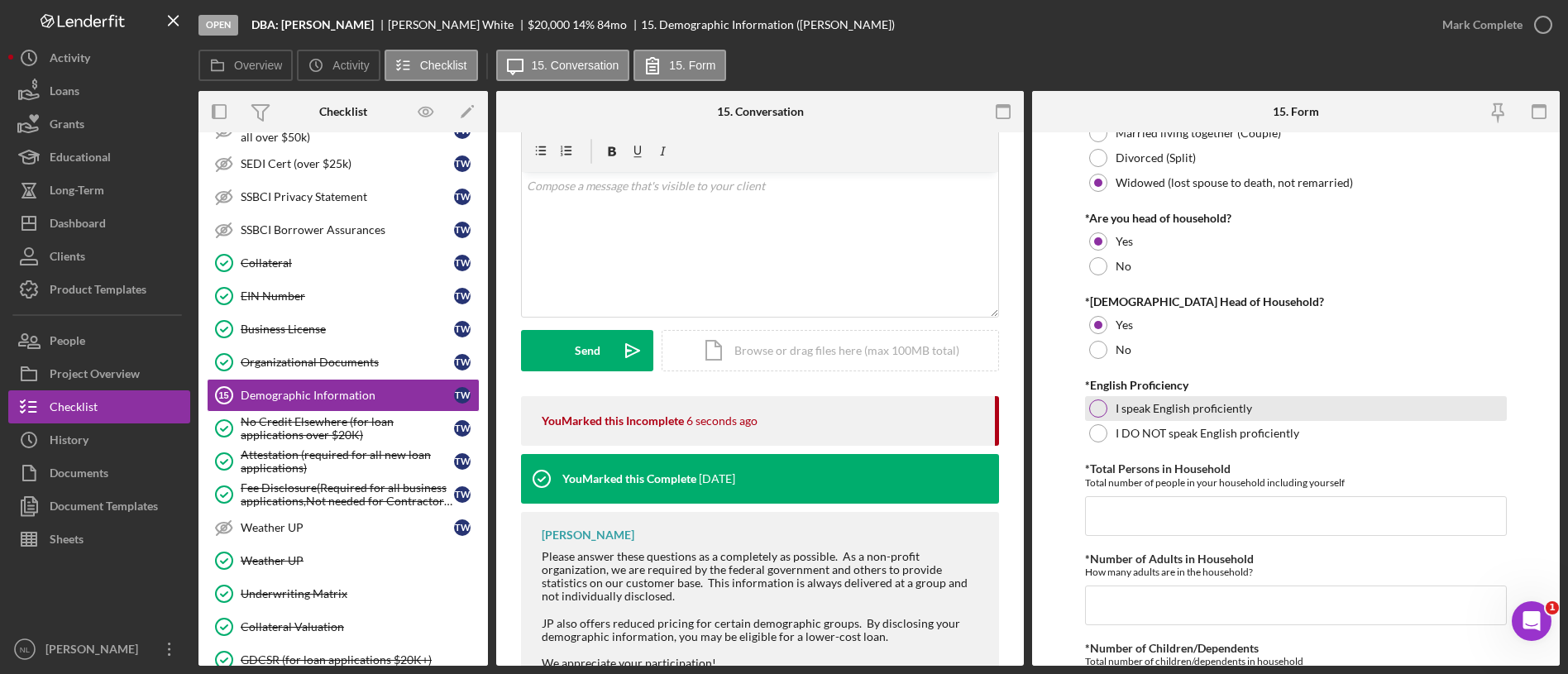
click at [1092, 402] on div at bounding box center [1098, 408] width 18 height 18
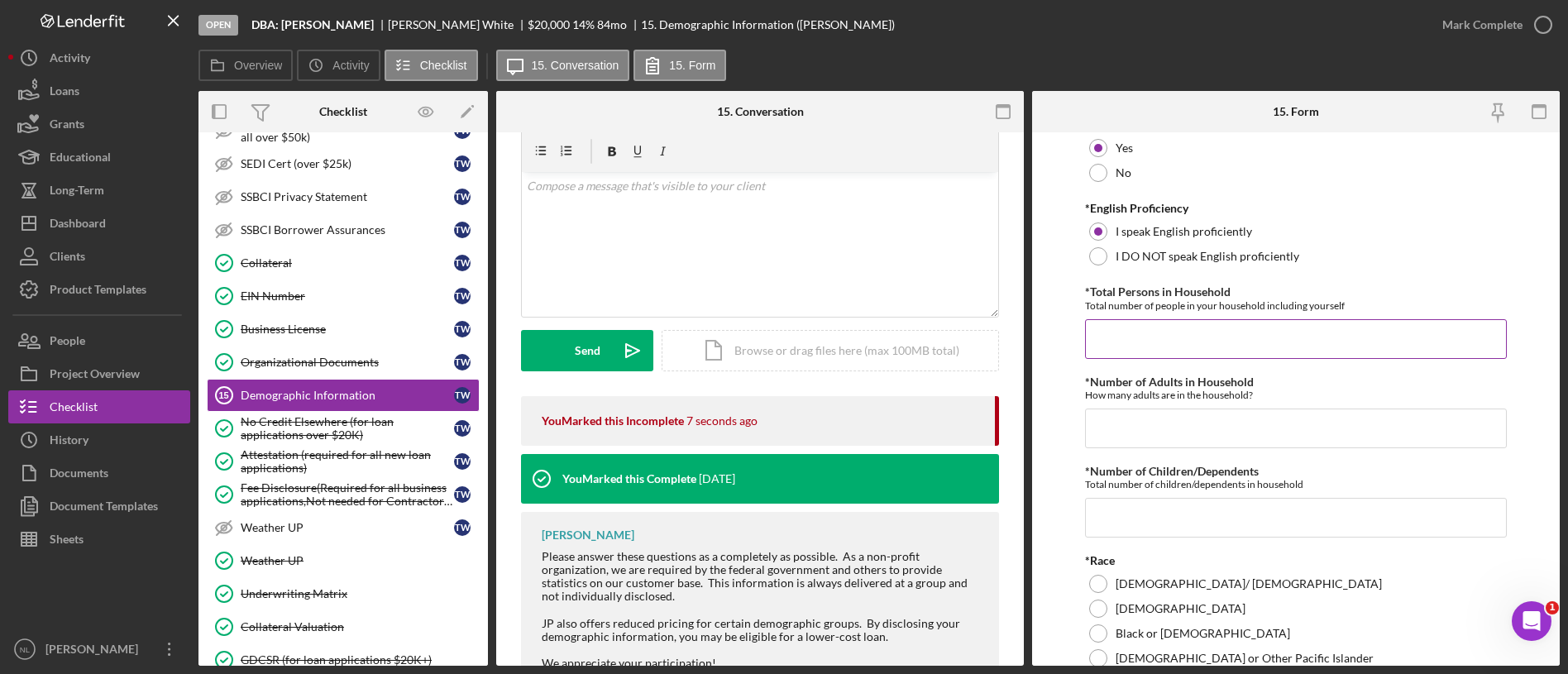
click at [1120, 336] on input "*Total Persons in Household" at bounding box center [1295, 339] width 422 height 40
type input "1"
click at [1140, 428] on input "*Number of Adults in Household" at bounding box center [1295, 428] width 422 height 40
type input "1"
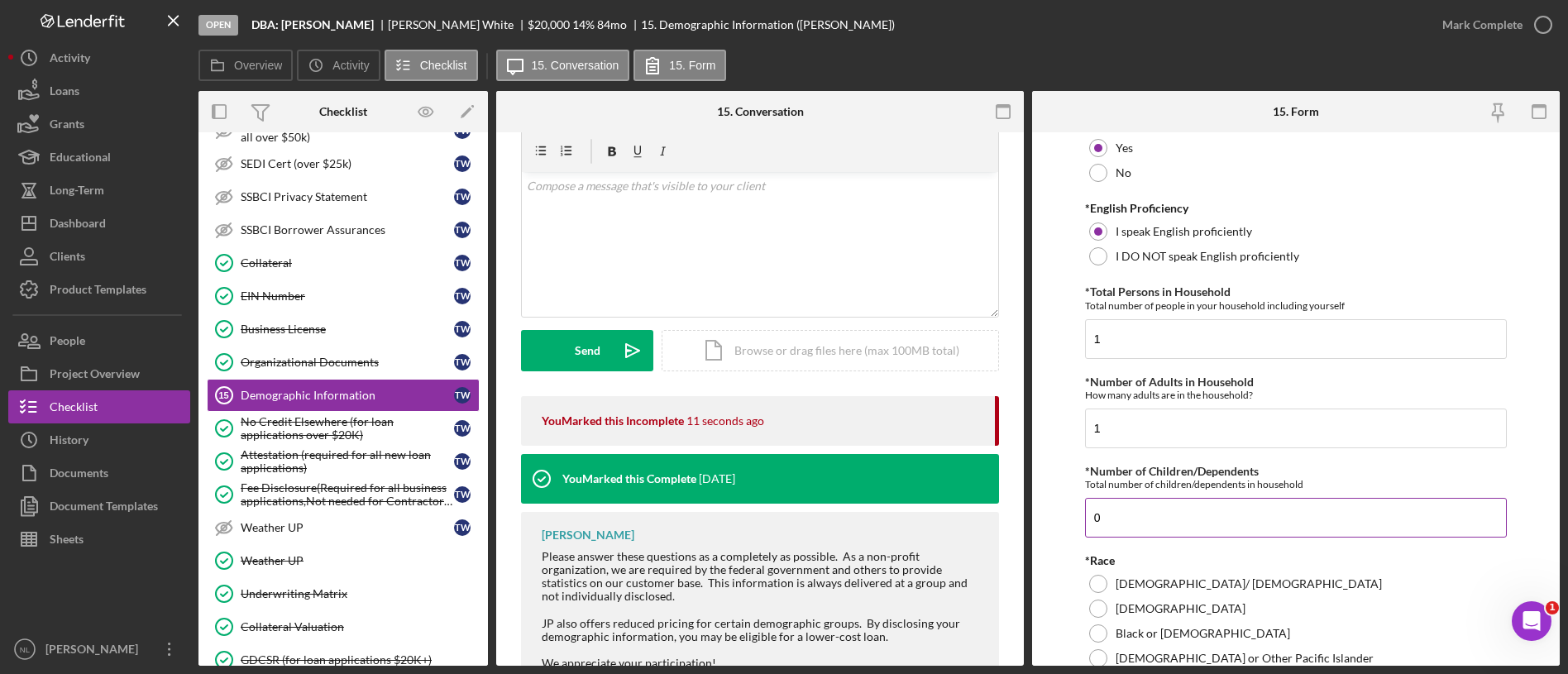
click at [1112, 523] on input "0" at bounding box center [1295, 518] width 422 height 40
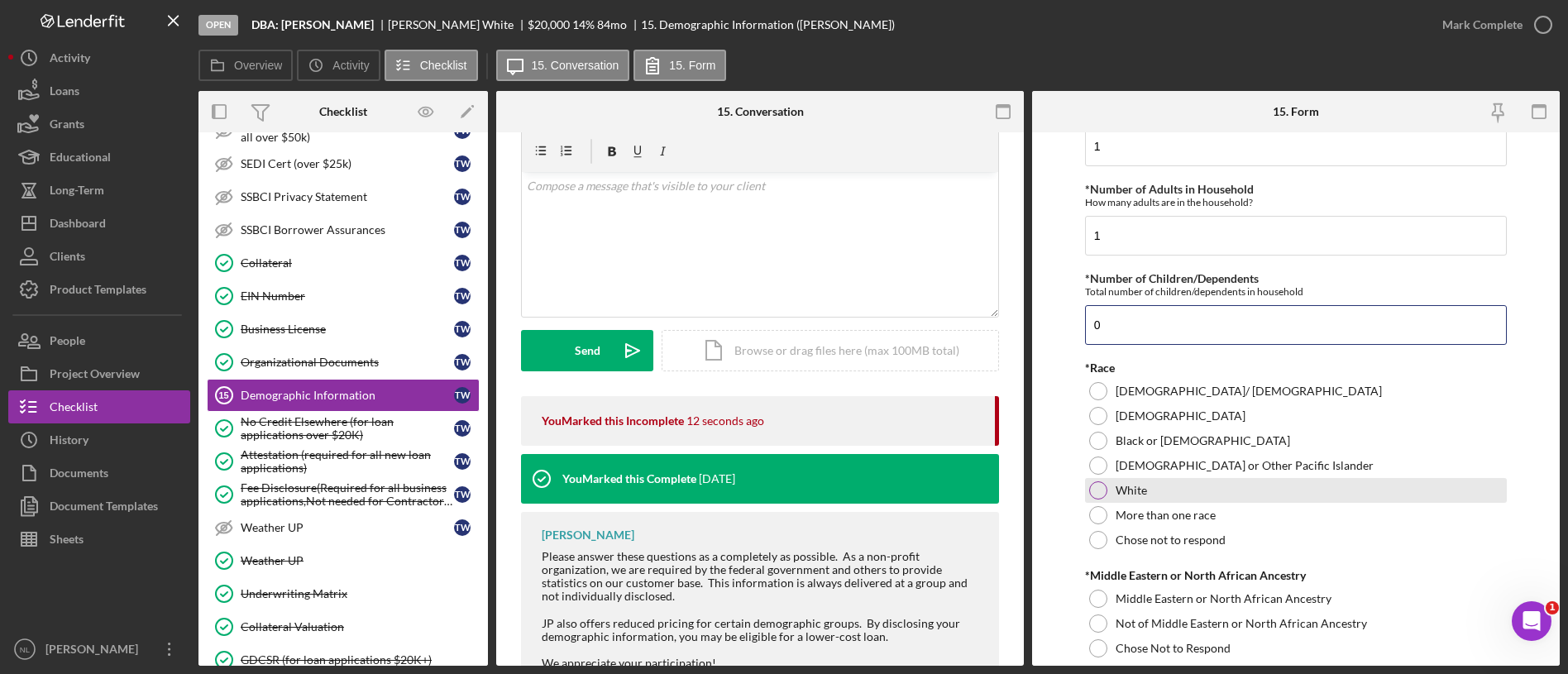
type input "0"
click at [1104, 489] on div at bounding box center [1098, 490] width 18 height 18
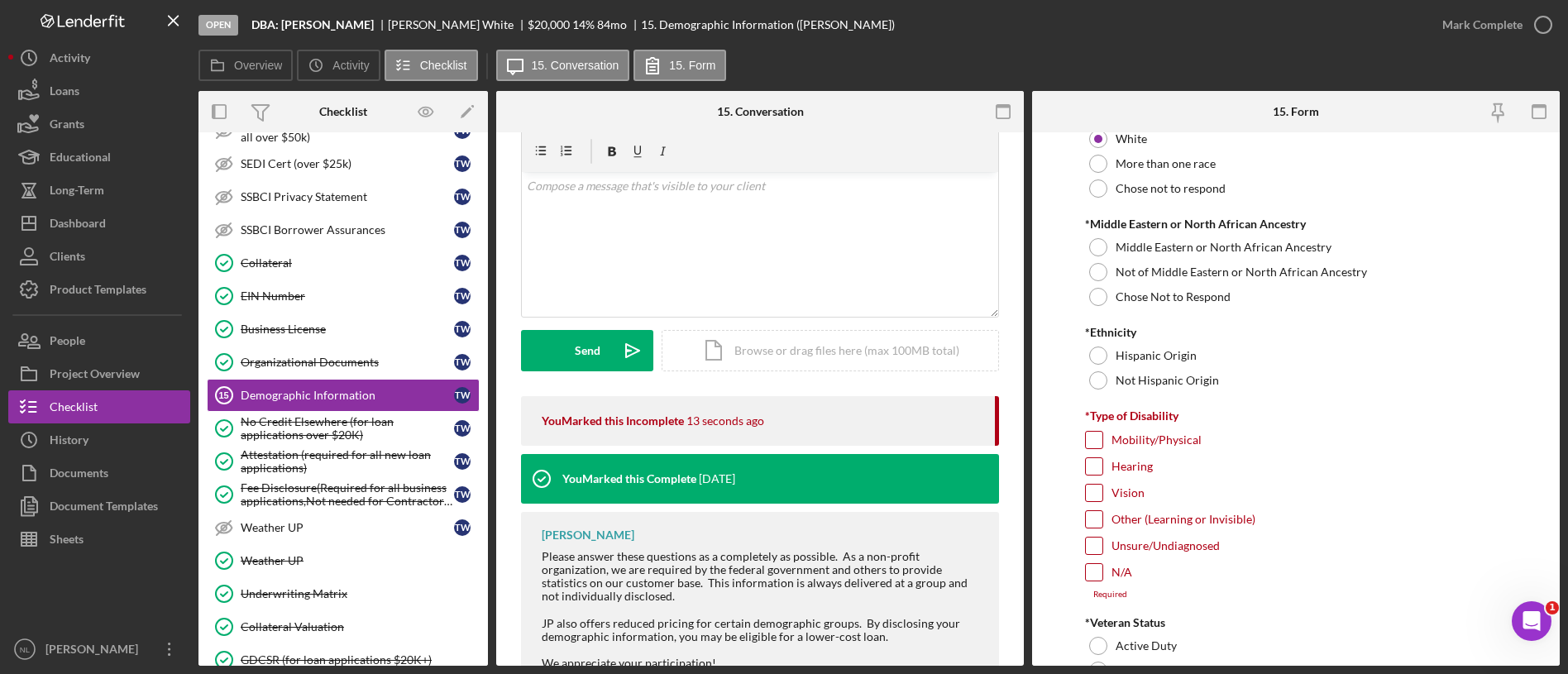
scroll to position [1050, 0]
click at [1105, 273] on div at bounding box center [1098, 269] width 18 height 18
click at [1103, 381] on div at bounding box center [1098, 378] width 18 height 18
click at [1093, 435] on input "Mobility/Physical" at bounding box center [1094, 437] width 17 height 17
checkbox input "true"
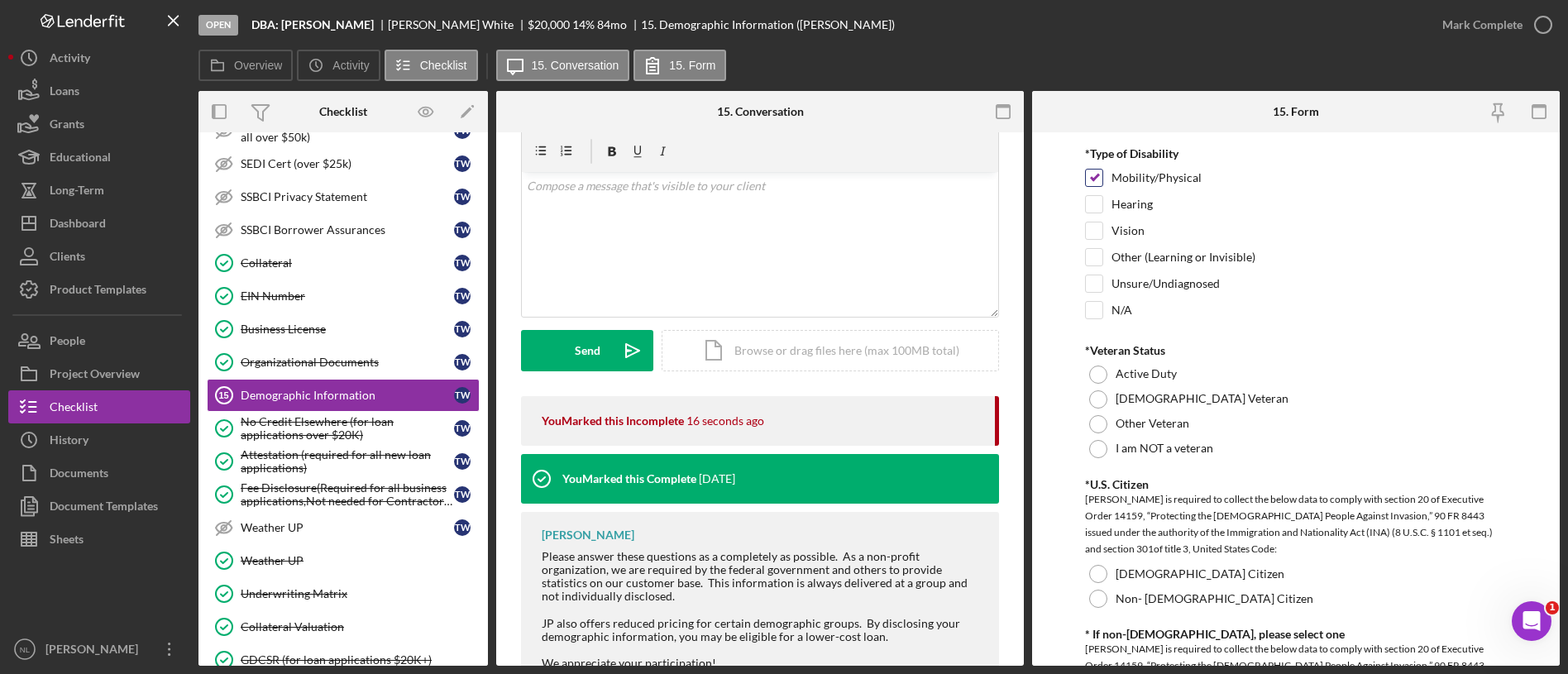
scroll to position [1322, 0]
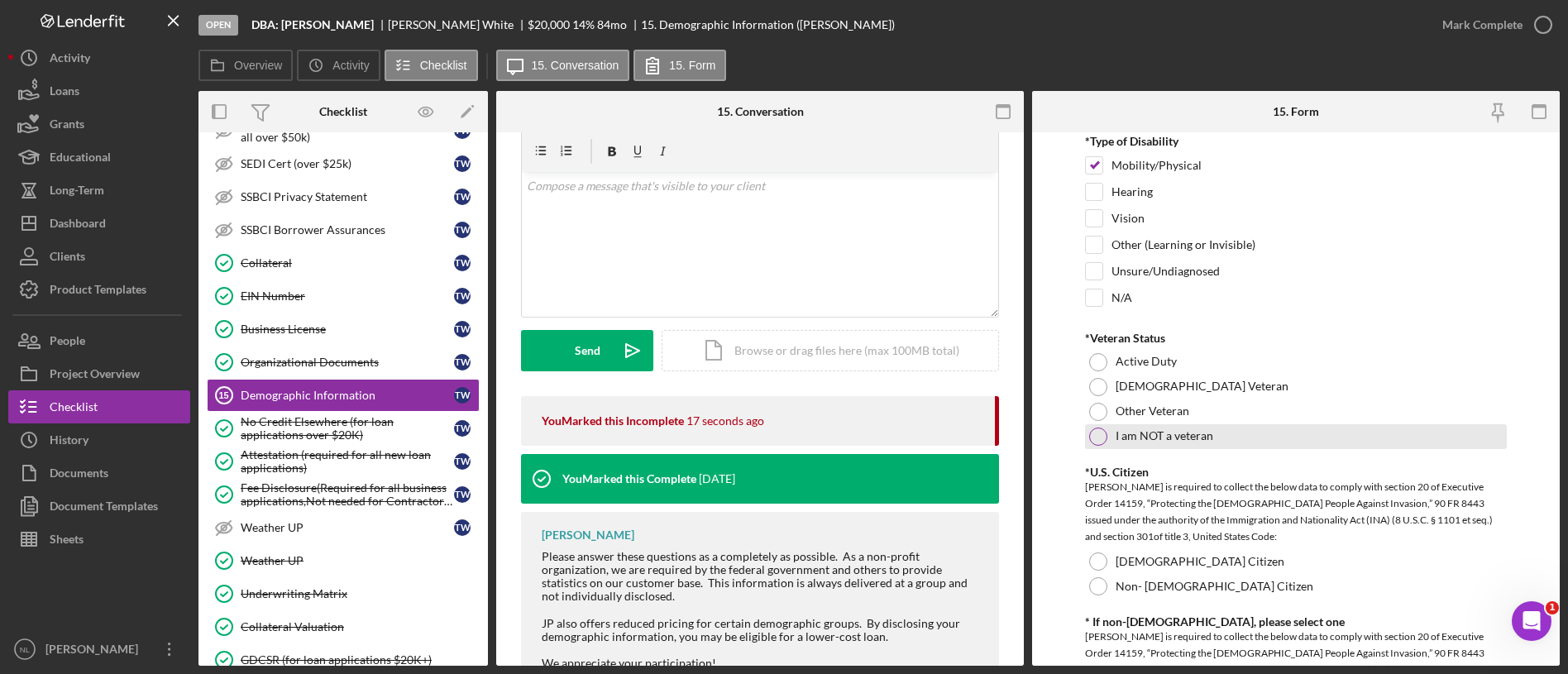
click at [1098, 439] on div at bounding box center [1098, 436] width 18 height 18
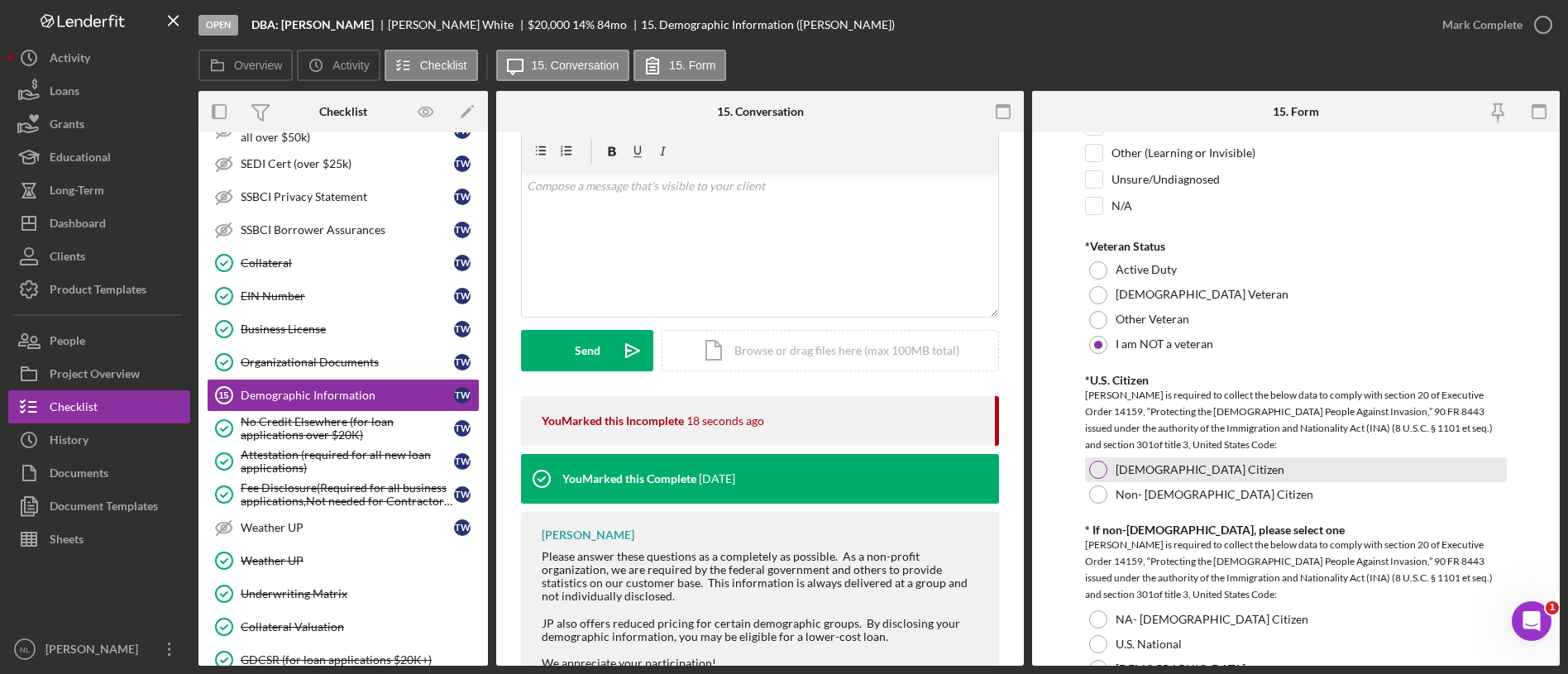
click at [1101, 465] on div at bounding box center [1098, 470] width 18 height 18
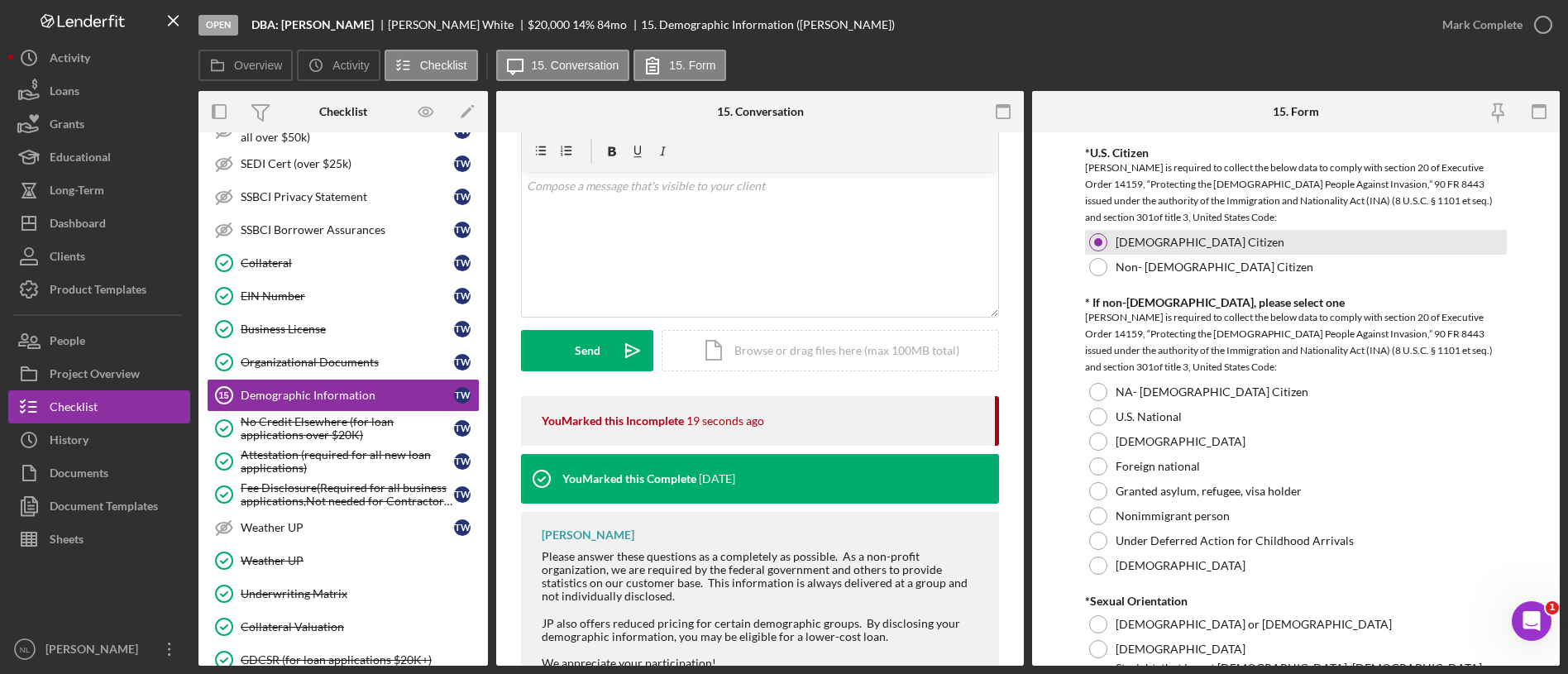
scroll to position [1645, 0]
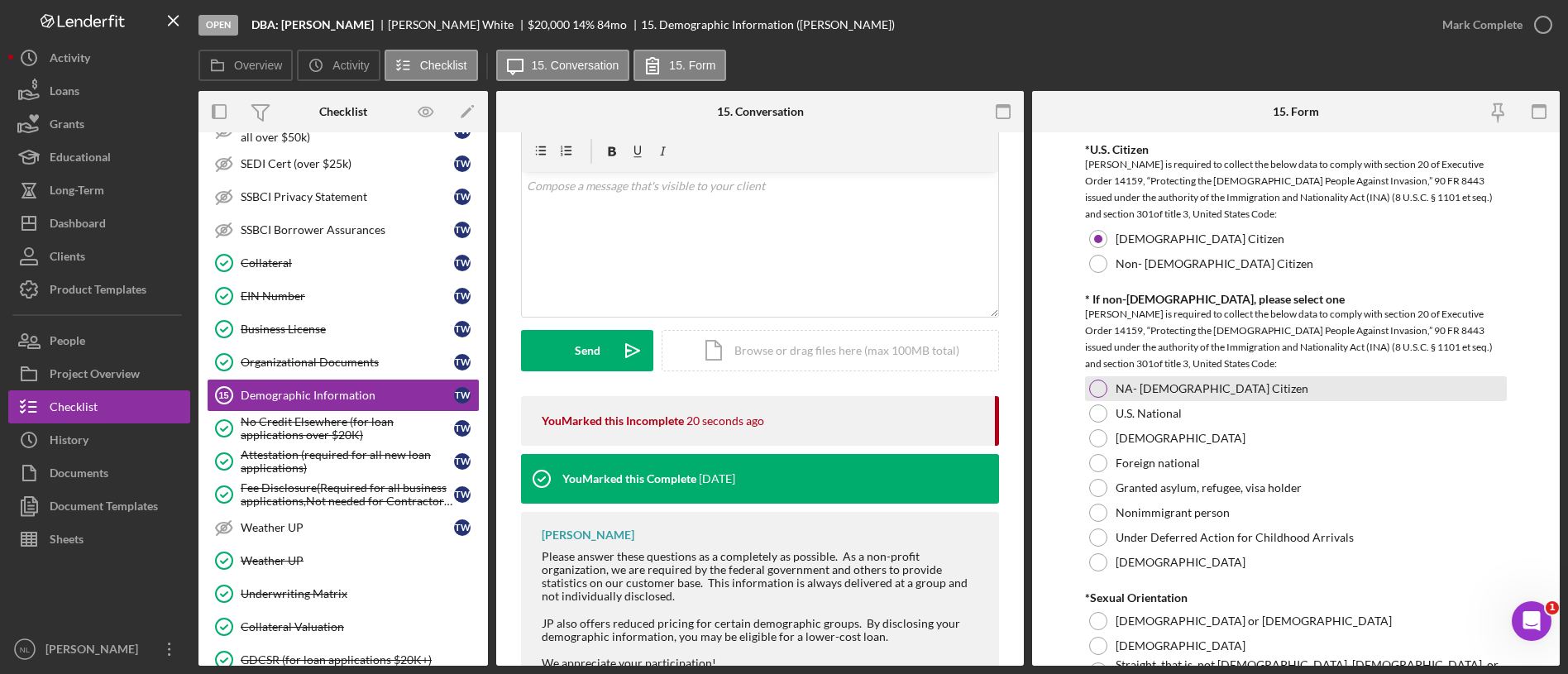
click at [1094, 380] on div at bounding box center [1098, 389] width 18 height 18
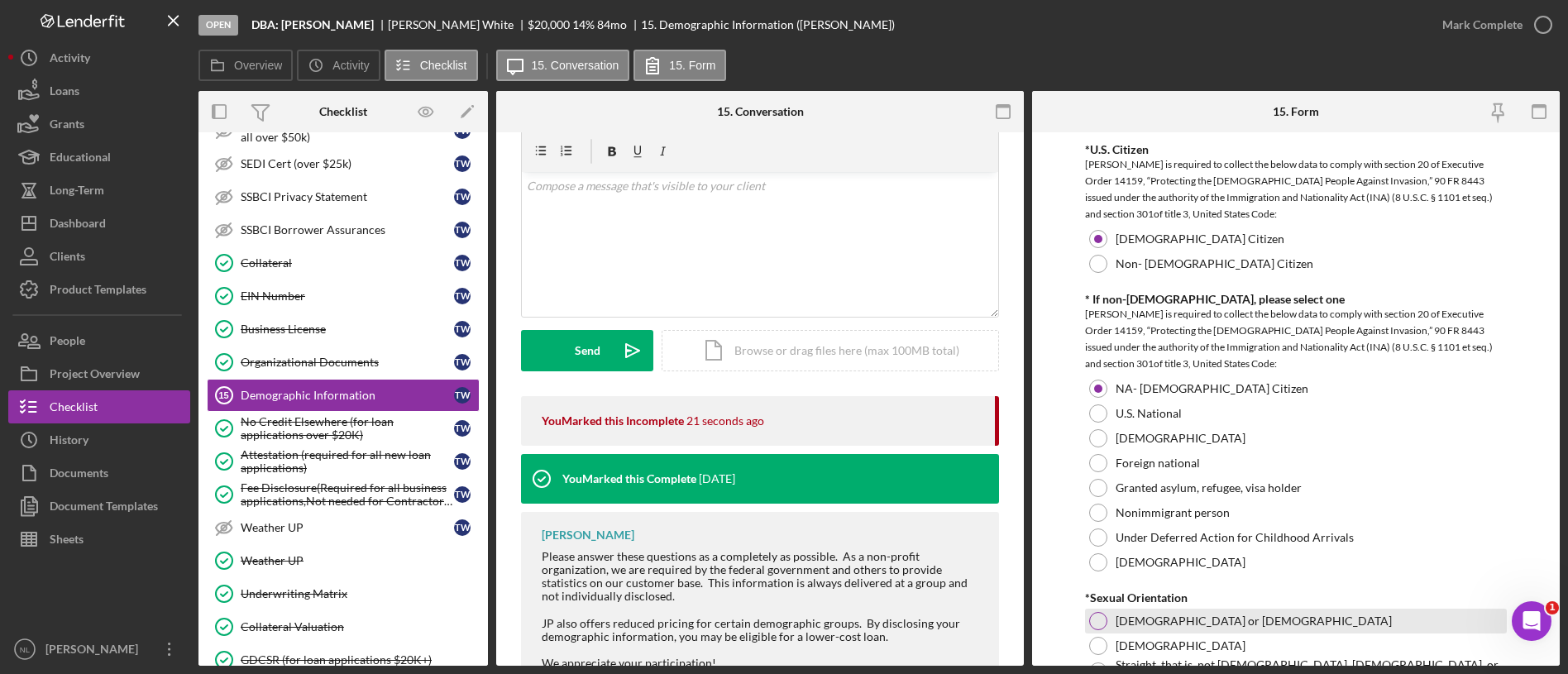
scroll to position [1975, 0]
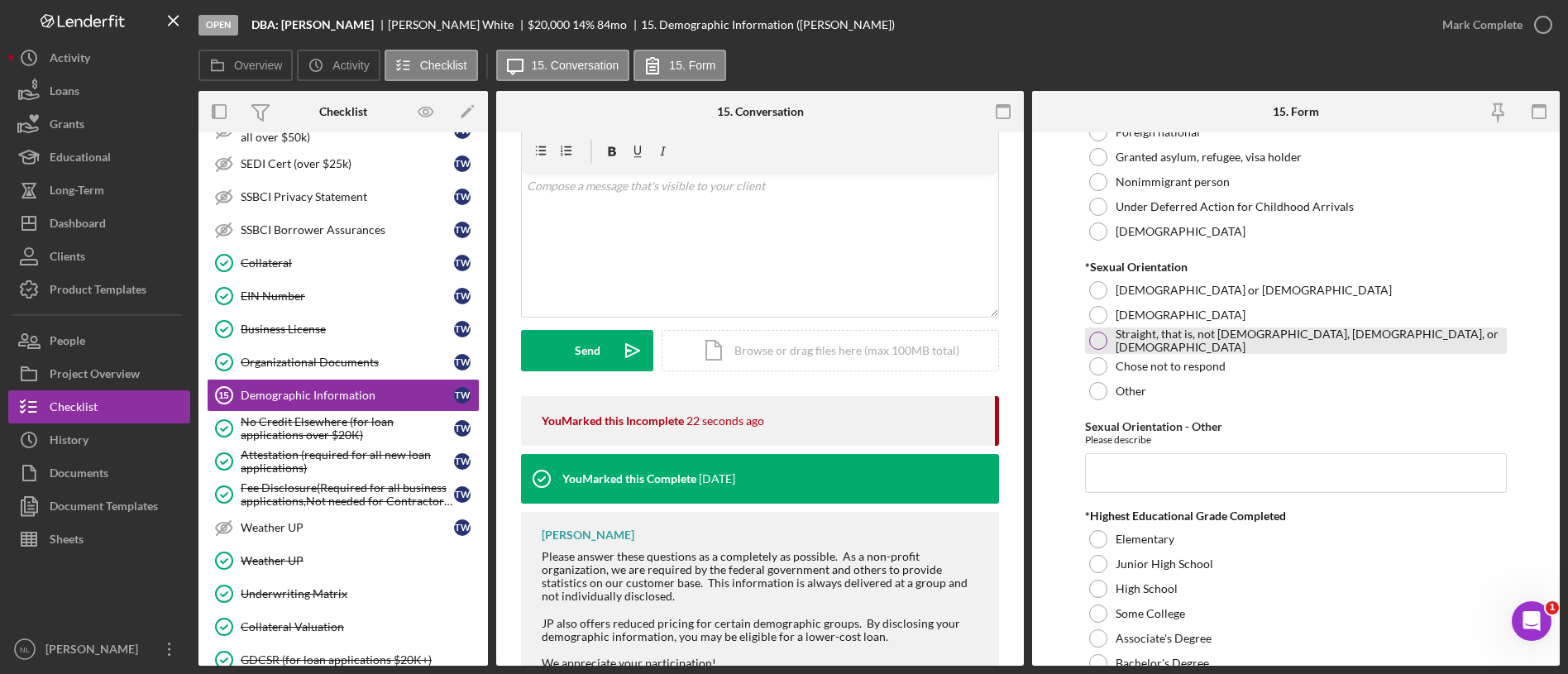
click at [1095, 335] on div at bounding box center [1098, 341] width 18 height 18
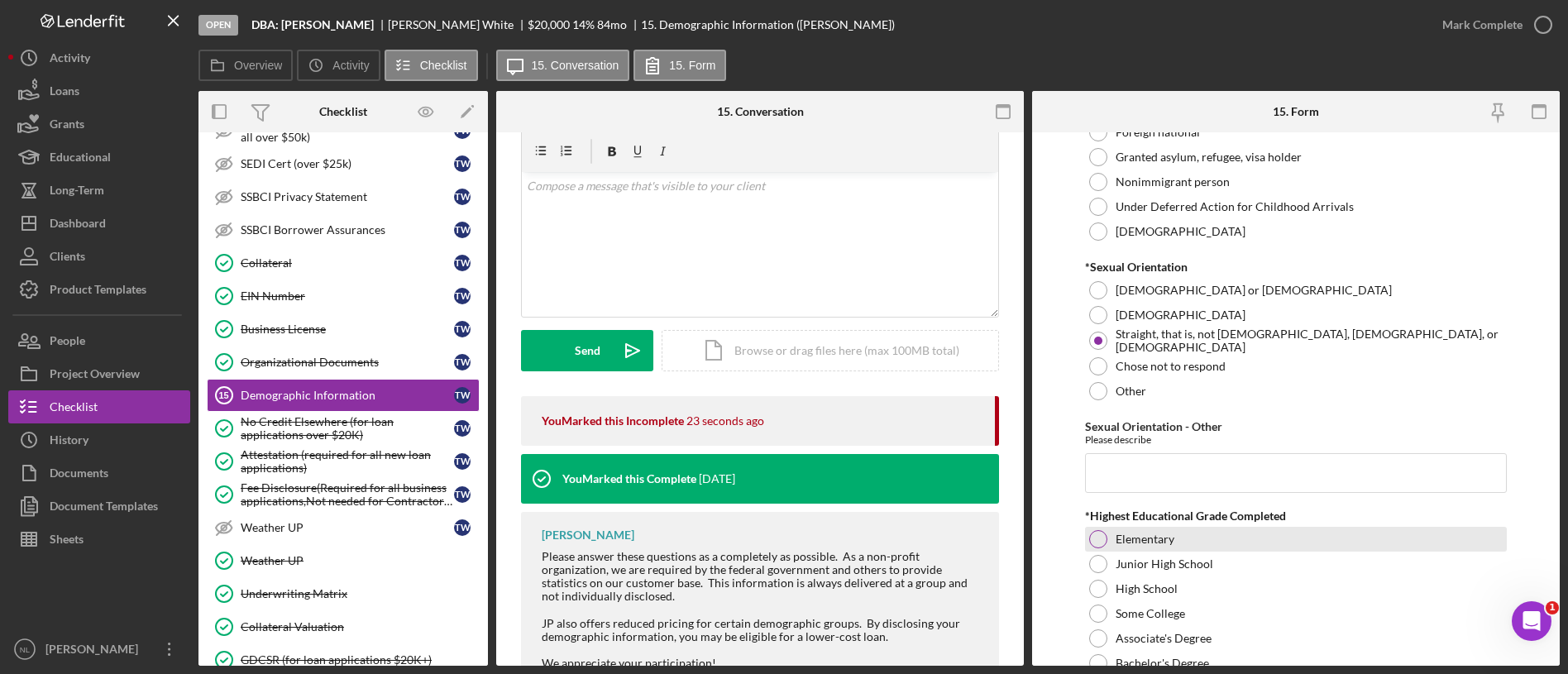
scroll to position [2202, 0]
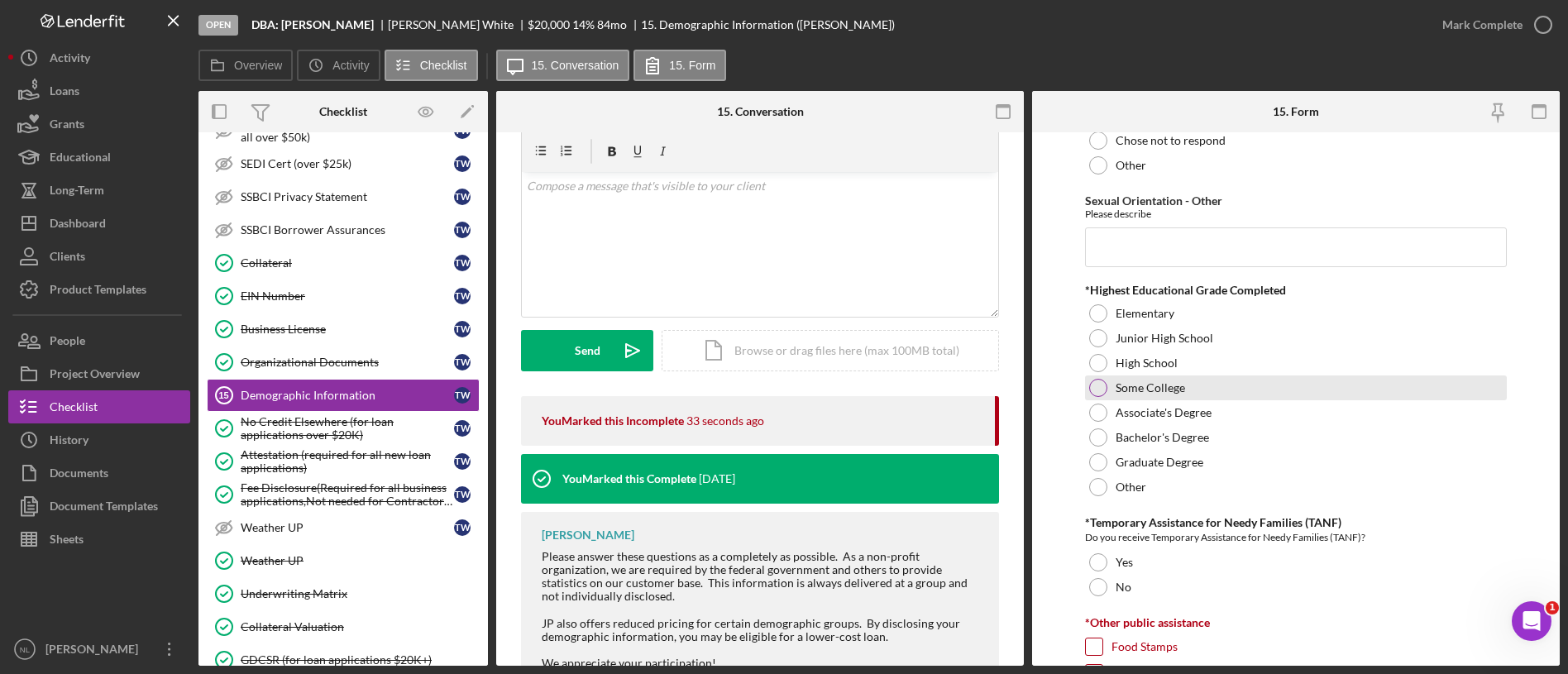
click at [1101, 381] on div at bounding box center [1098, 388] width 18 height 18
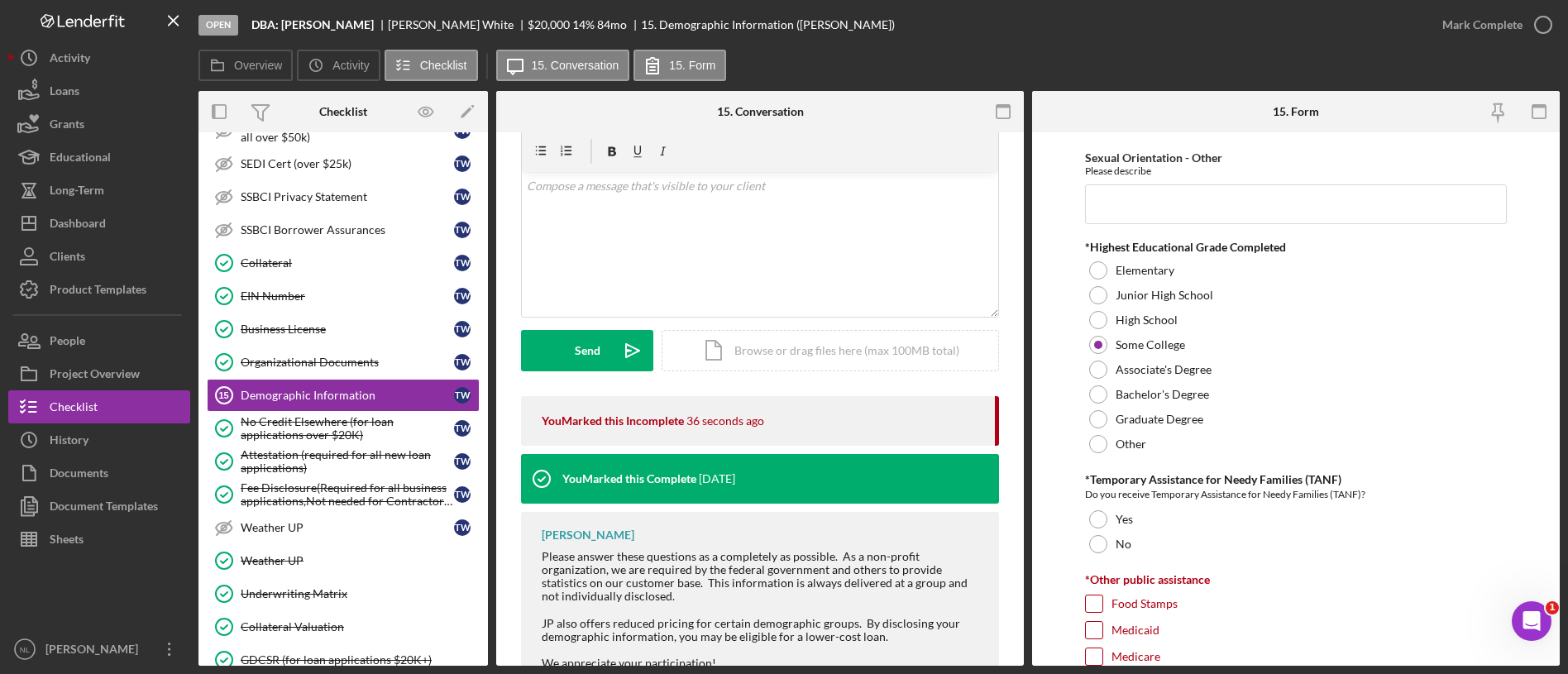
scroll to position [2247, 0]
click at [1106, 416] on div at bounding box center [1098, 416] width 18 height 18
click at [1106, 347] on div "Some College" at bounding box center [1295, 342] width 422 height 25
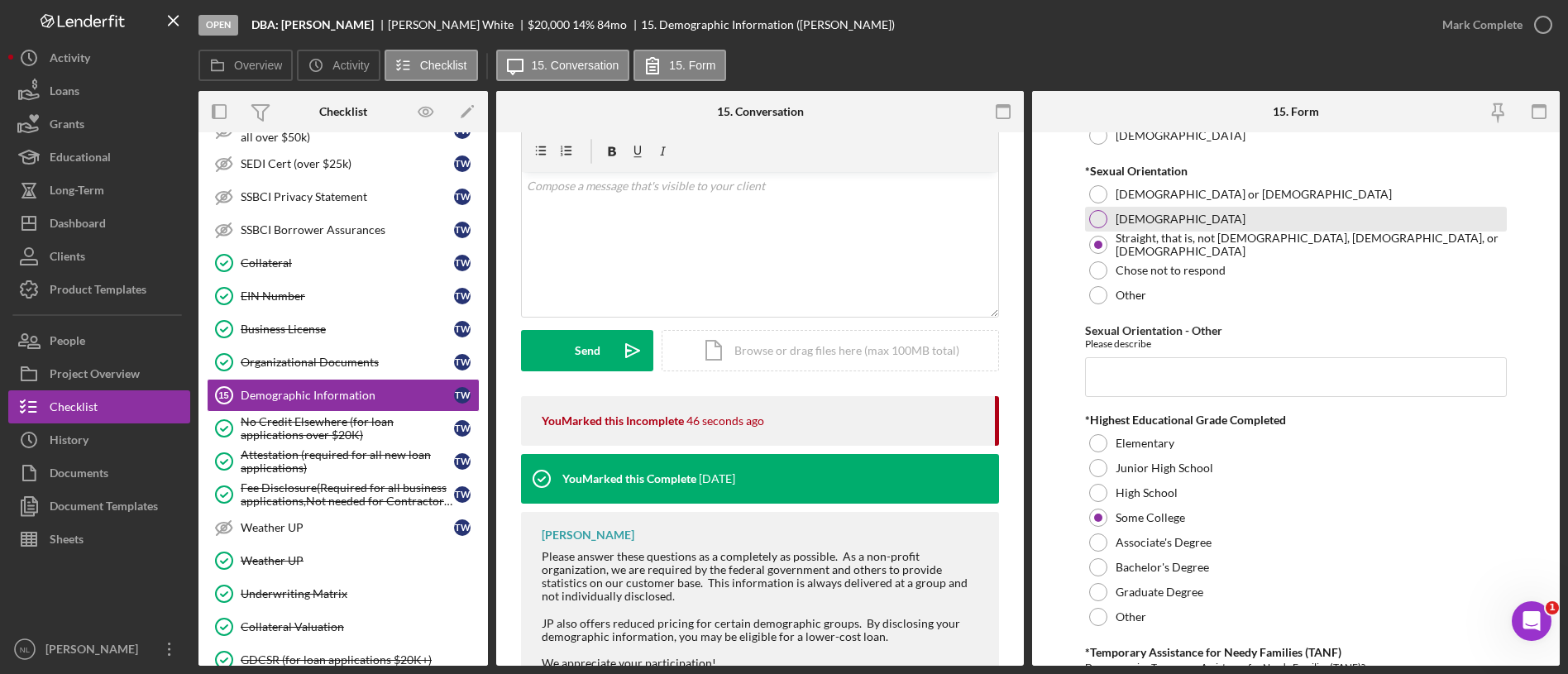
scroll to position [2068, 0]
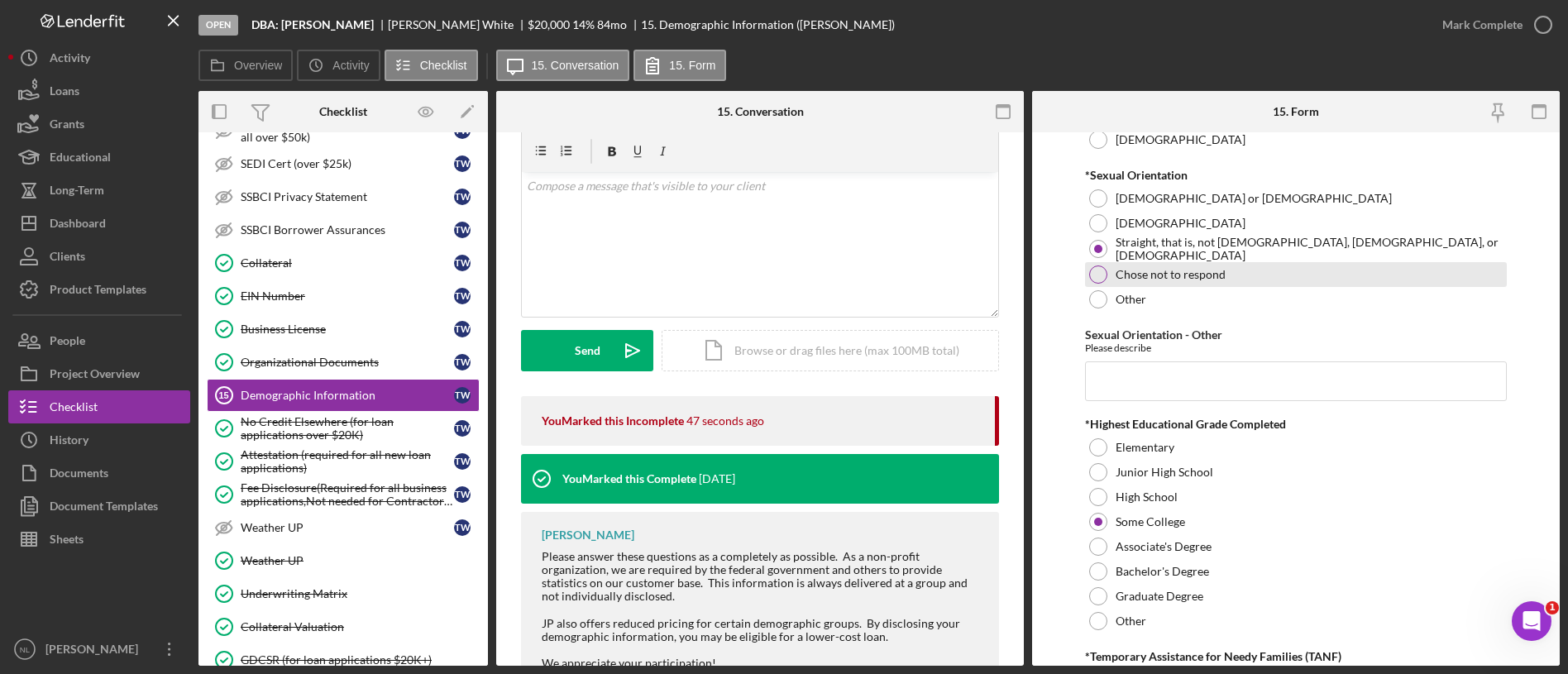
click at [1102, 271] on div at bounding box center [1098, 274] width 18 height 18
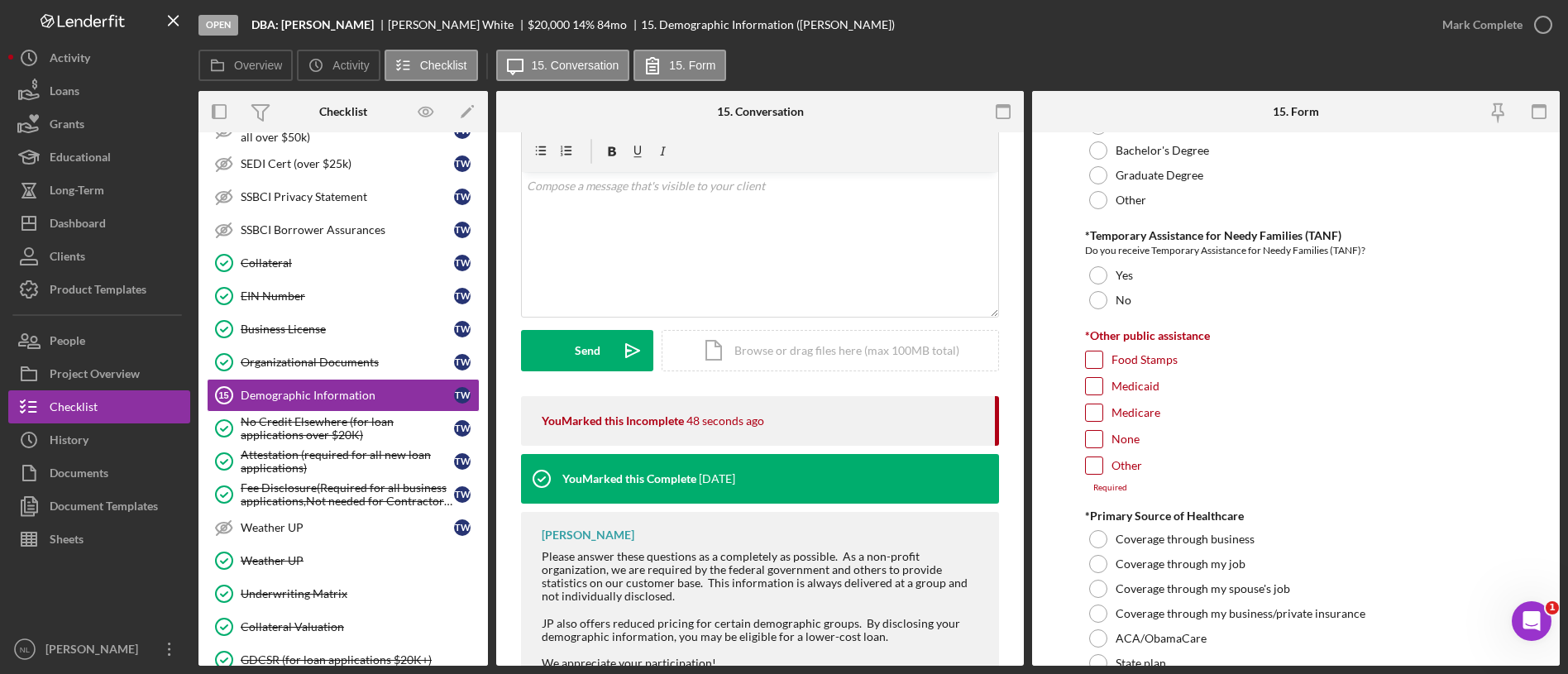
scroll to position [2493, 0]
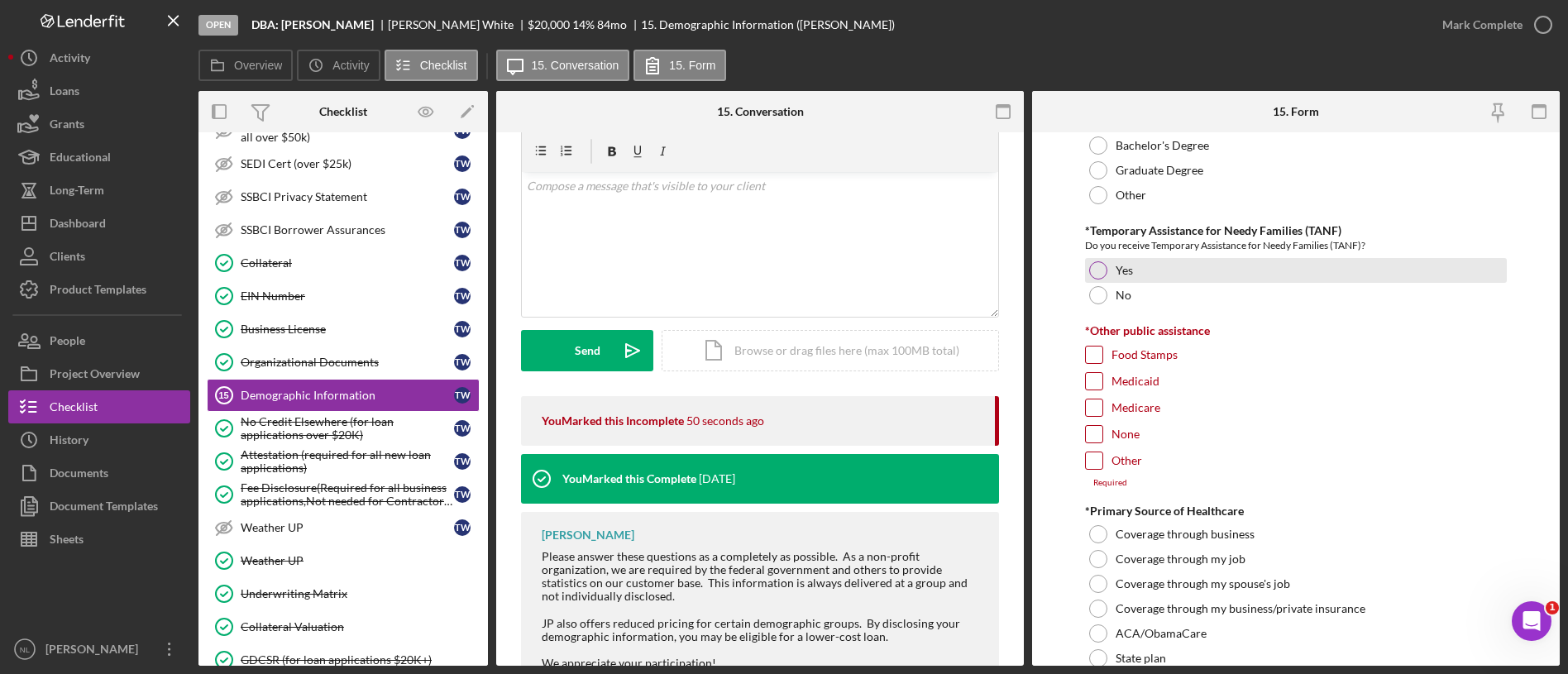
click at [1096, 272] on div at bounding box center [1098, 270] width 18 height 18
click at [1091, 353] on input "Food Stamps" at bounding box center [1094, 355] width 17 height 17
checkbox input "true"
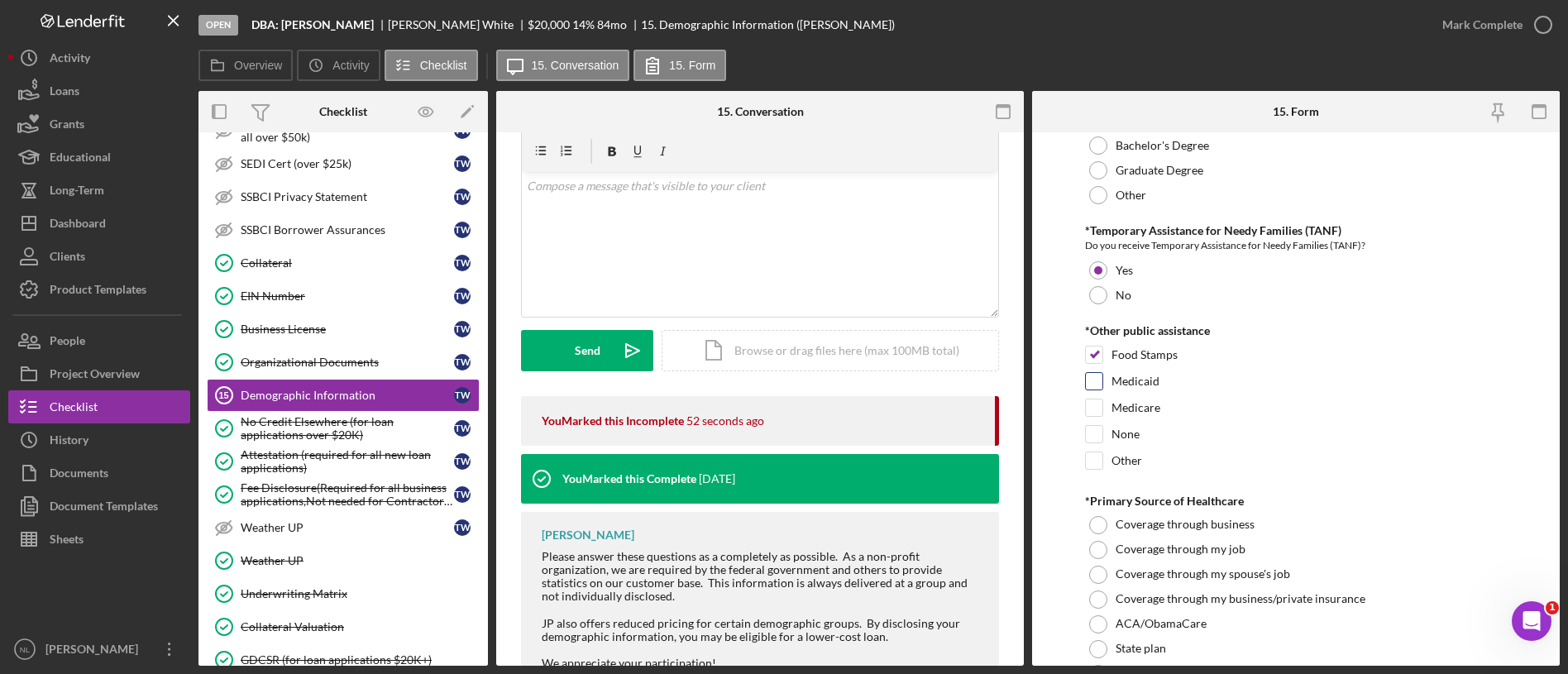
click at [1092, 384] on input "Medicaid" at bounding box center [1094, 381] width 17 height 17
checkbox input "true"
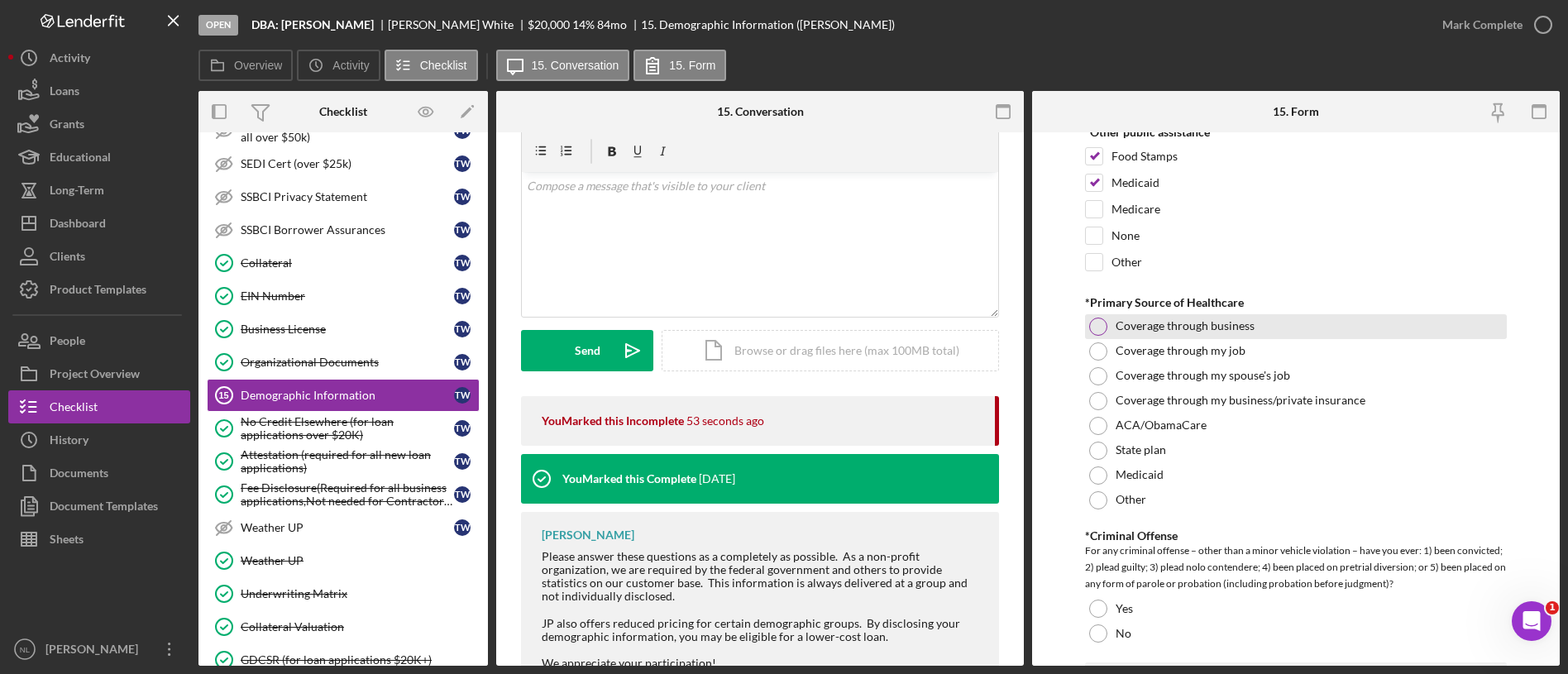
scroll to position [2738, 0]
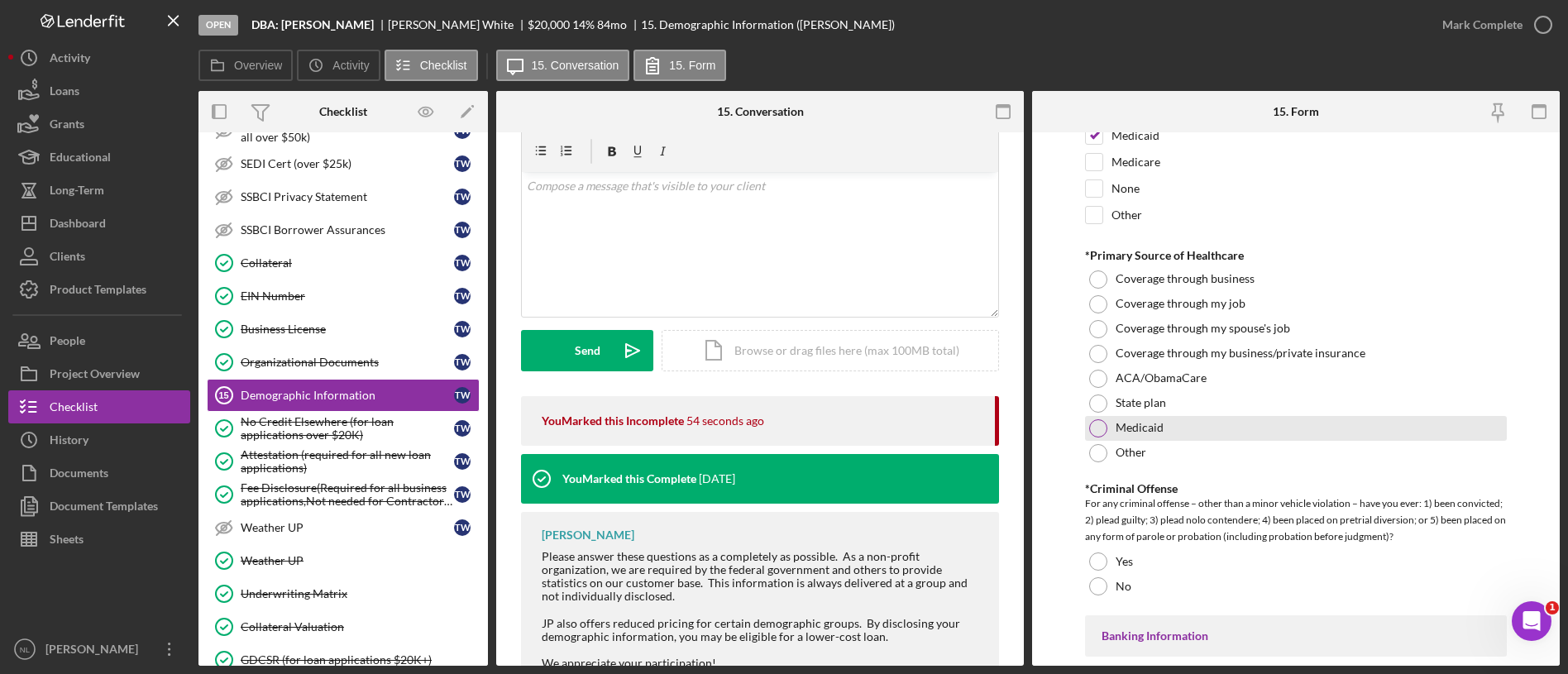
click at [1119, 421] on label "Medicaid" at bounding box center [1140, 427] width 48 height 13
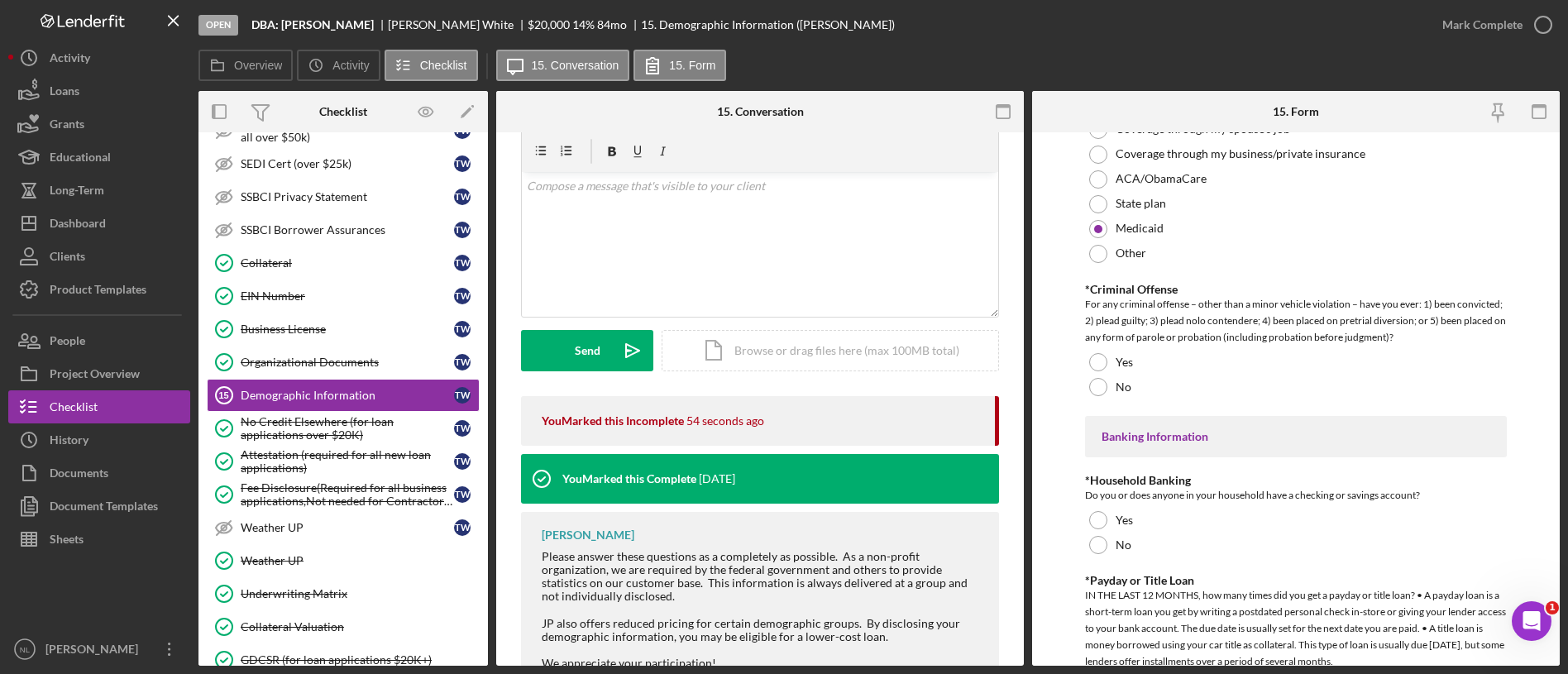
scroll to position [2941, 0]
click at [1103, 385] on div at bounding box center [1098, 384] width 18 height 18
click at [1114, 515] on div "Yes" at bounding box center [1295, 517] width 422 height 25
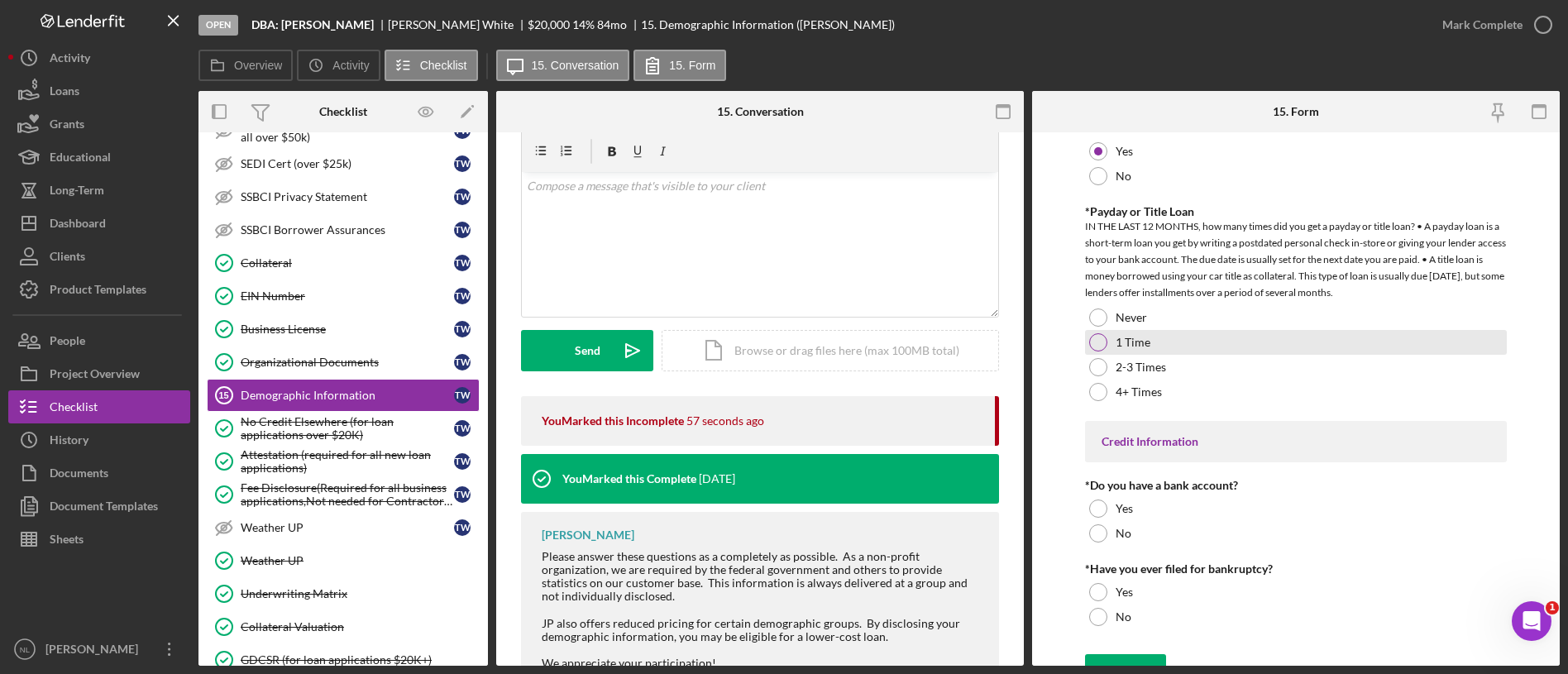
click at [1091, 342] on div at bounding box center [1098, 342] width 18 height 18
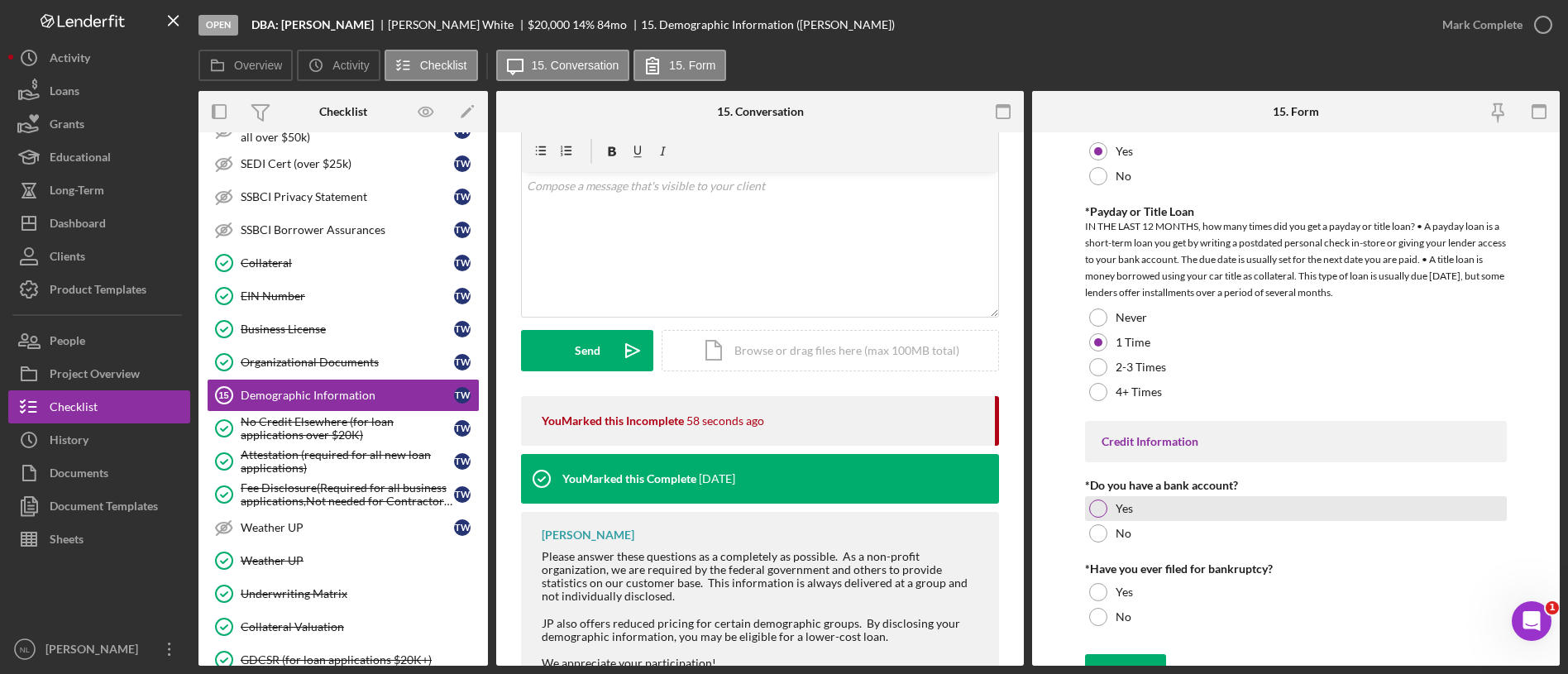
click at [1095, 496] on div "Yes" at bounding box center [1295, 509] width 422 height 25
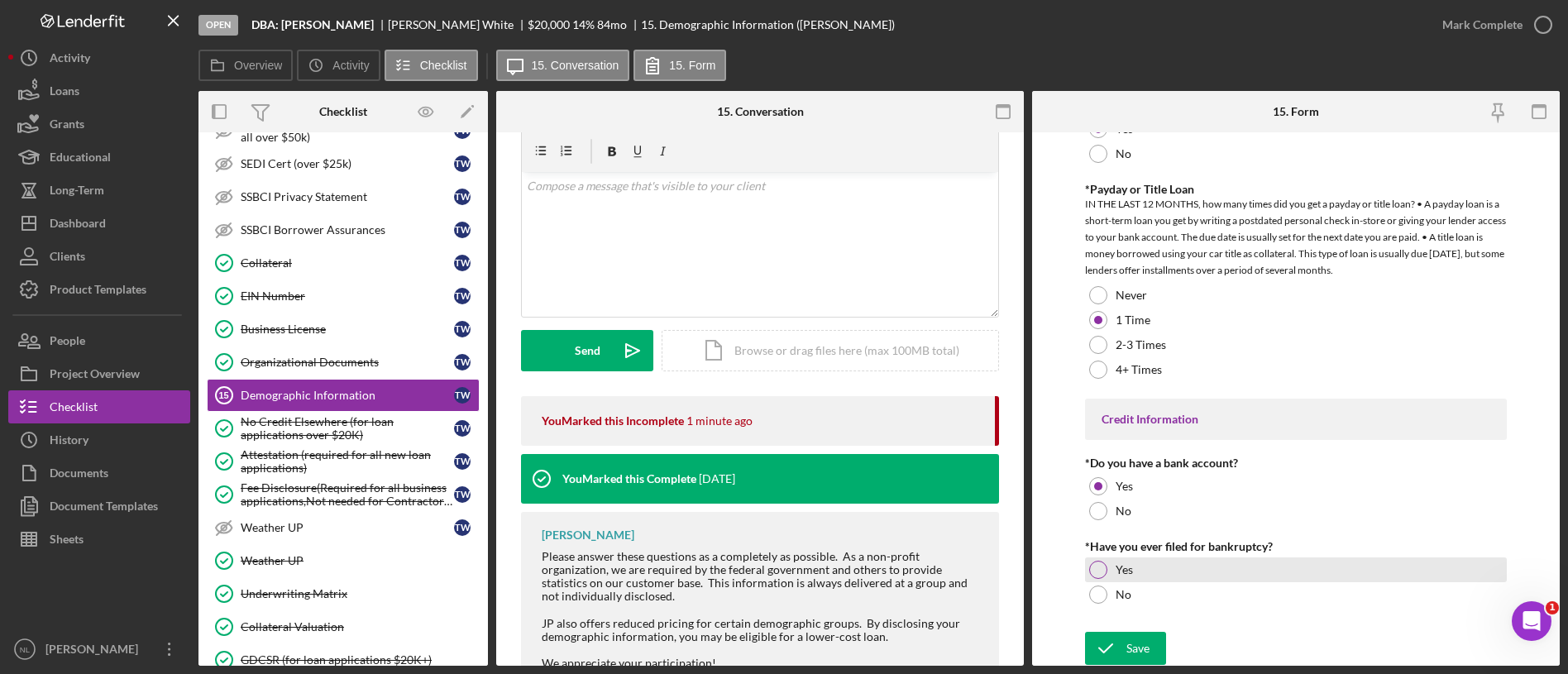
click at [1107, 567] on div "Yes" at bounding box center [1295, 569] width 422 height 25
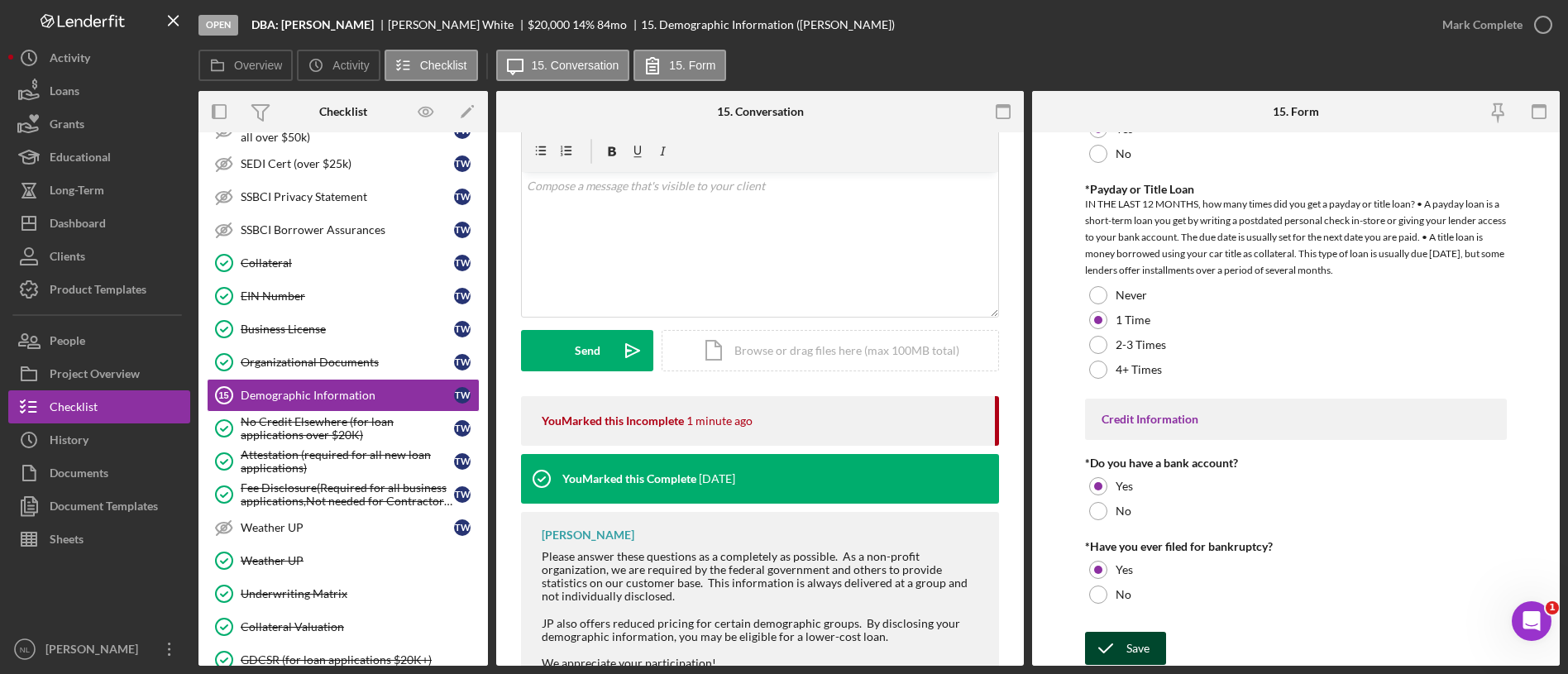
click at [1127, 655] on div "Save" at bounding box center [1138, 648] width 23 height 33
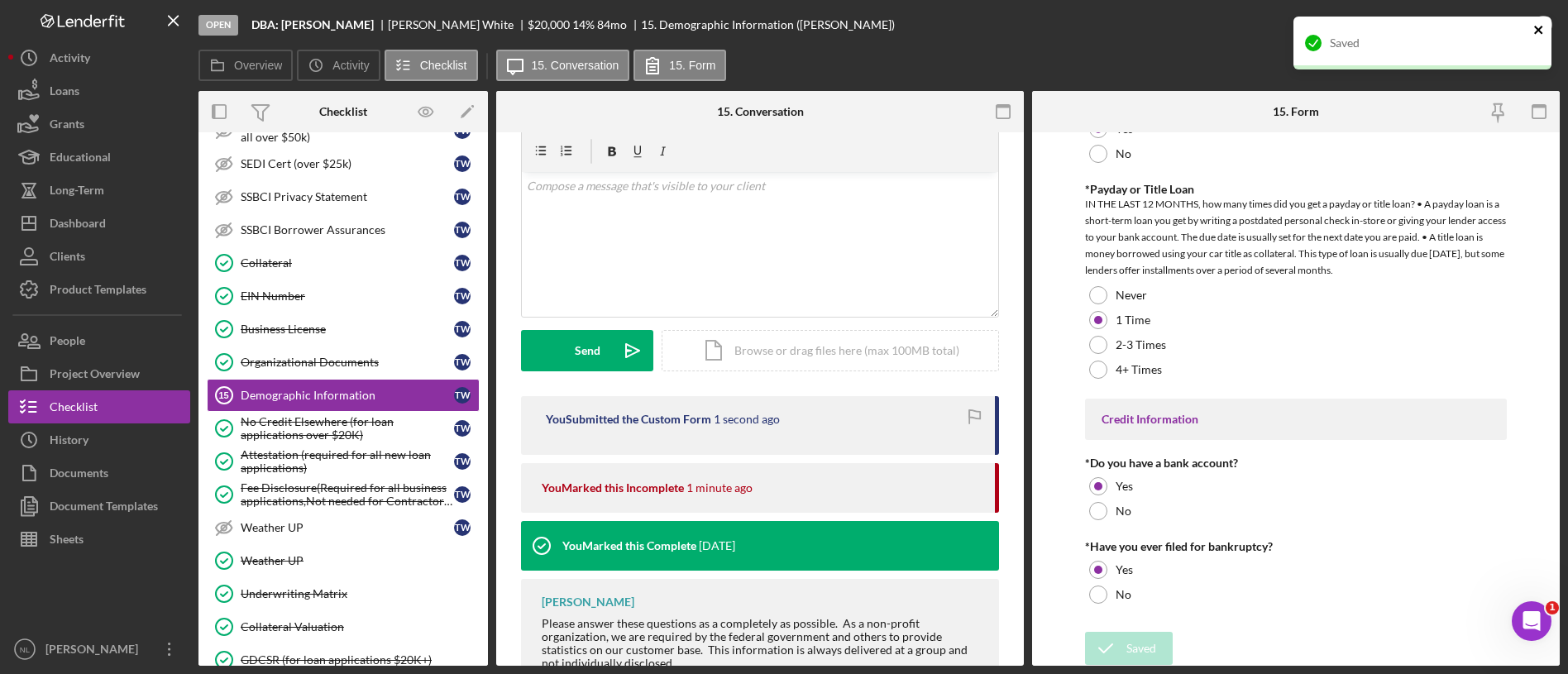
click at [1535, 28] on icon "close" at bounding box center [1539, 30] width 12 height 13
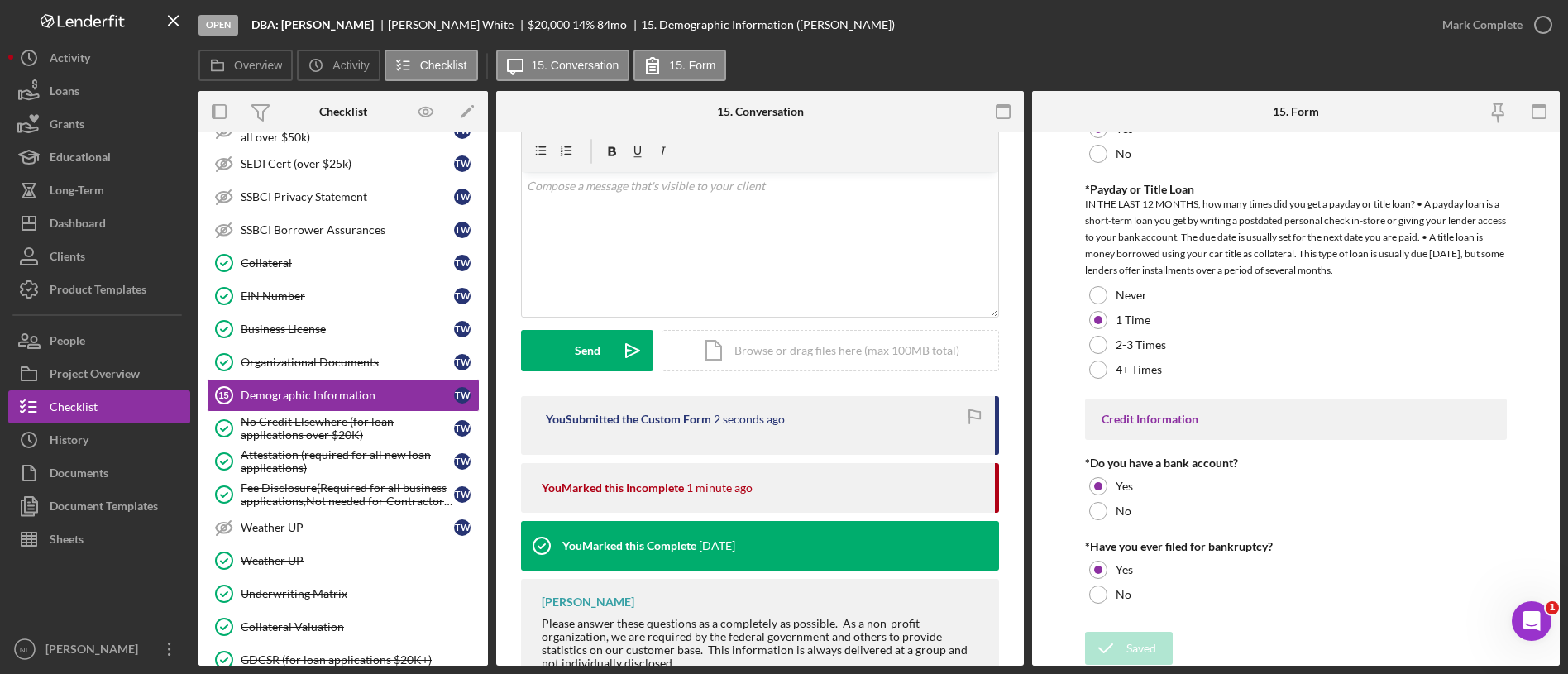
click at [1504, 25] on div "Open DBA: [PERSON_NAME] [PERSON_NAME] $20,000 $20,000 14 % 84 mo 15. Demographi…" at bounding box center [784, 337] width 1568 height 674
click at [1504, 25] on div "Mark Complete" at bounding box center [1482, 25] width 80 height 33
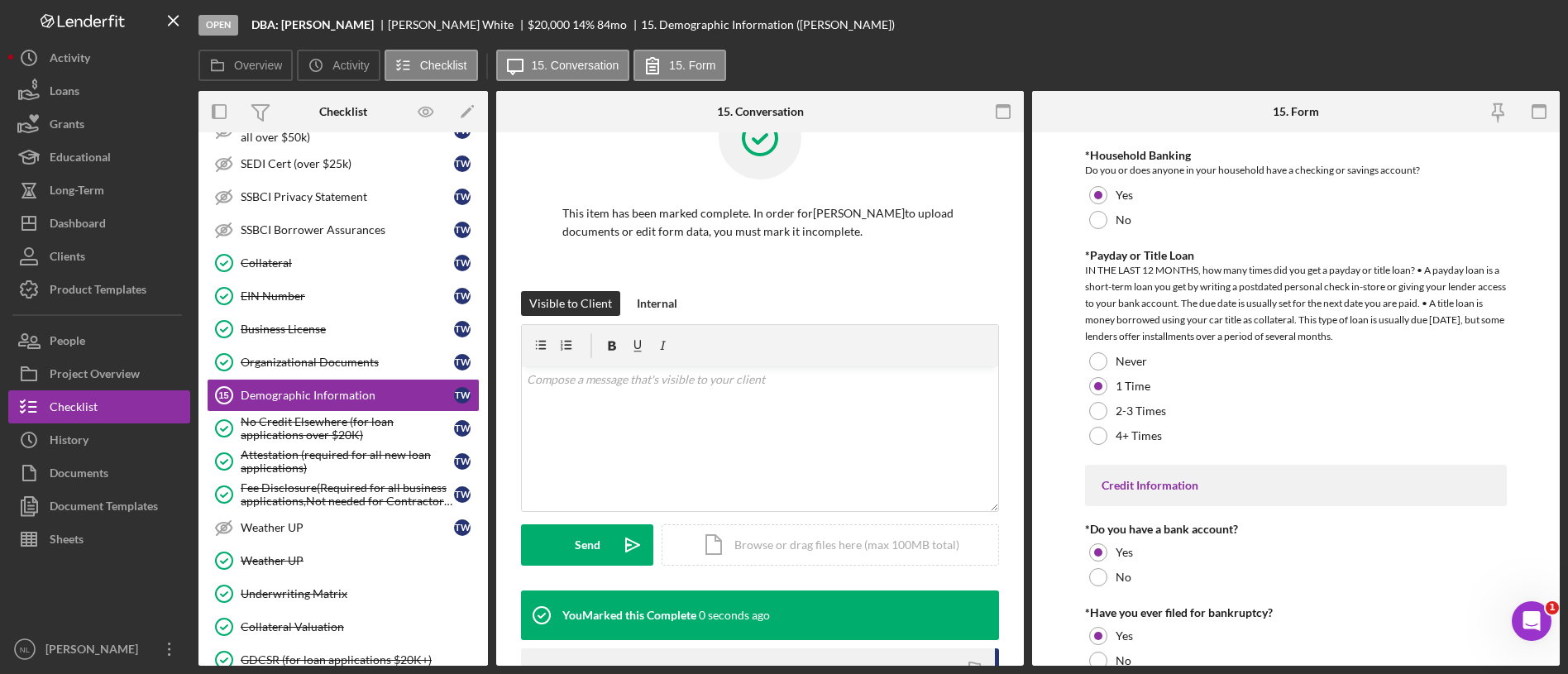
scroll to position [3395, 0]
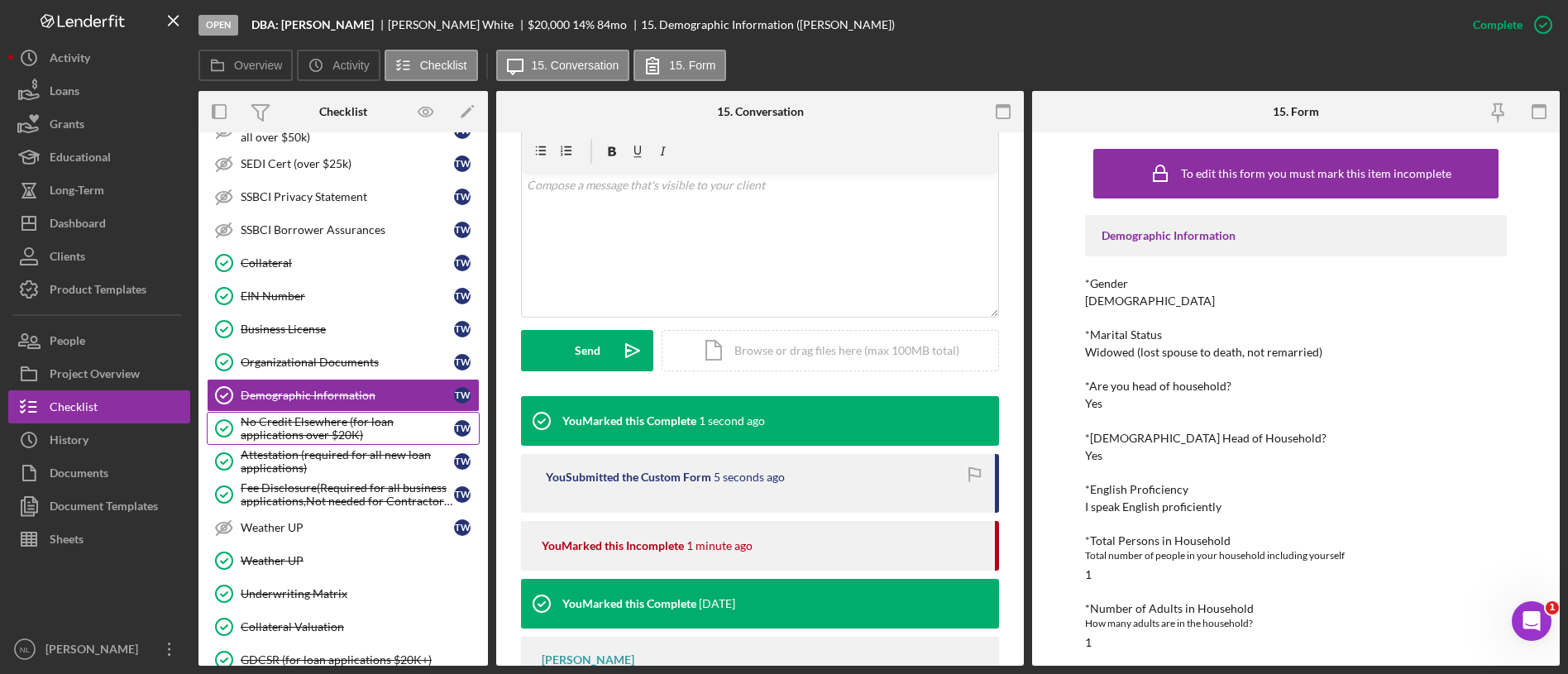
click at [297, 421] on div "No Credit Elsewhere (for loan applications over $20K)" at bounding box center [347, 428] width 214 height 27
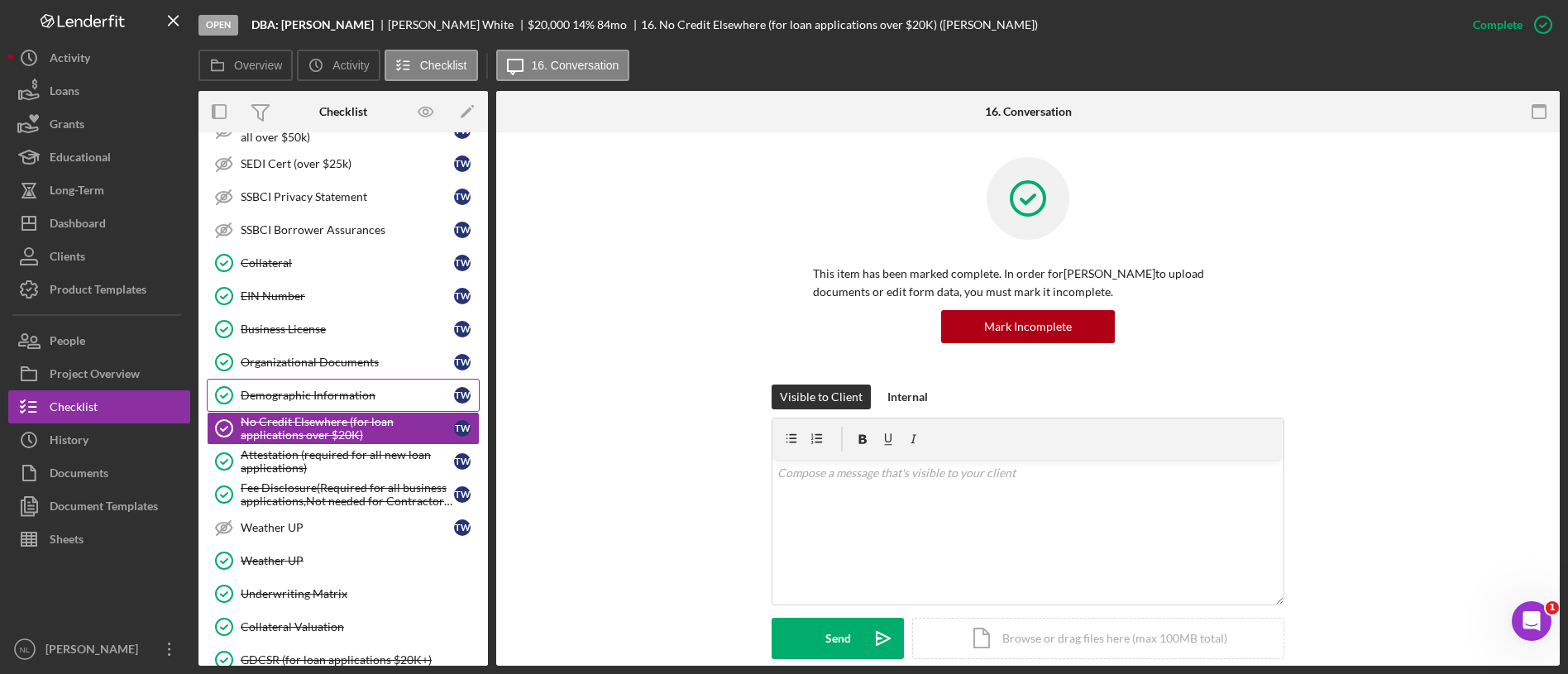
click at [262, 389] on div "Demographic Information" at bounding box center [347, 396] width 214 height 13
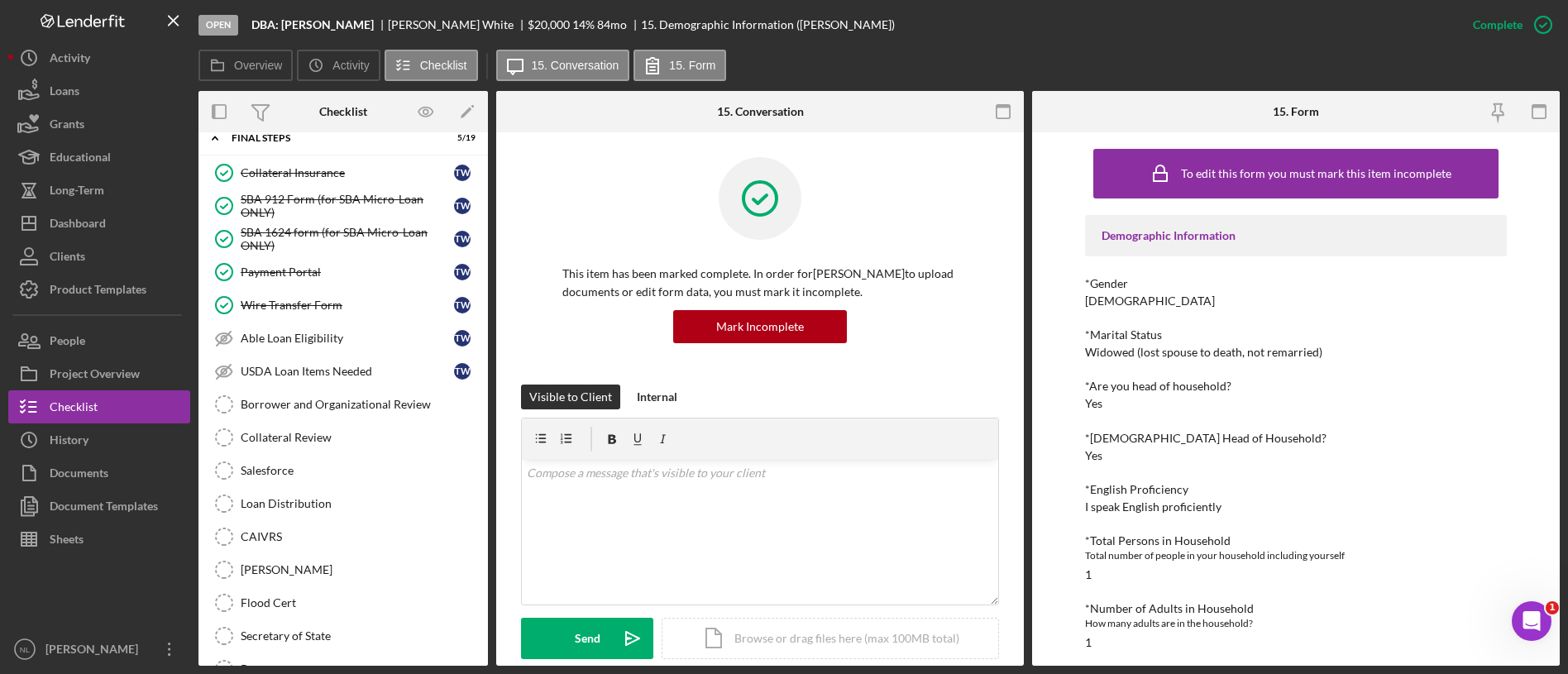
scroll to position [1800, 0]
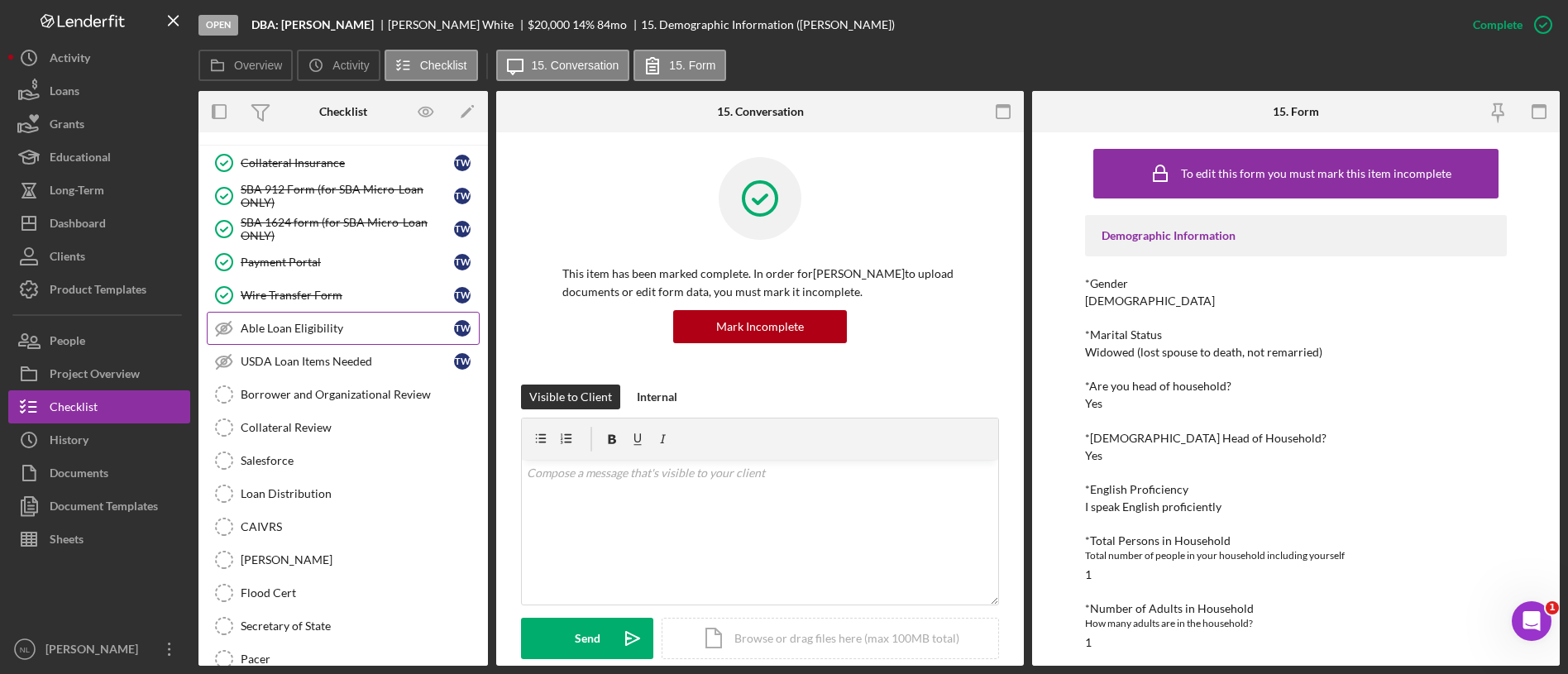
click at [292, 315] on link "Able Loan Eligibility Able Loan Eligibility T W" at bounding box center [343, 328] width 273 height 33
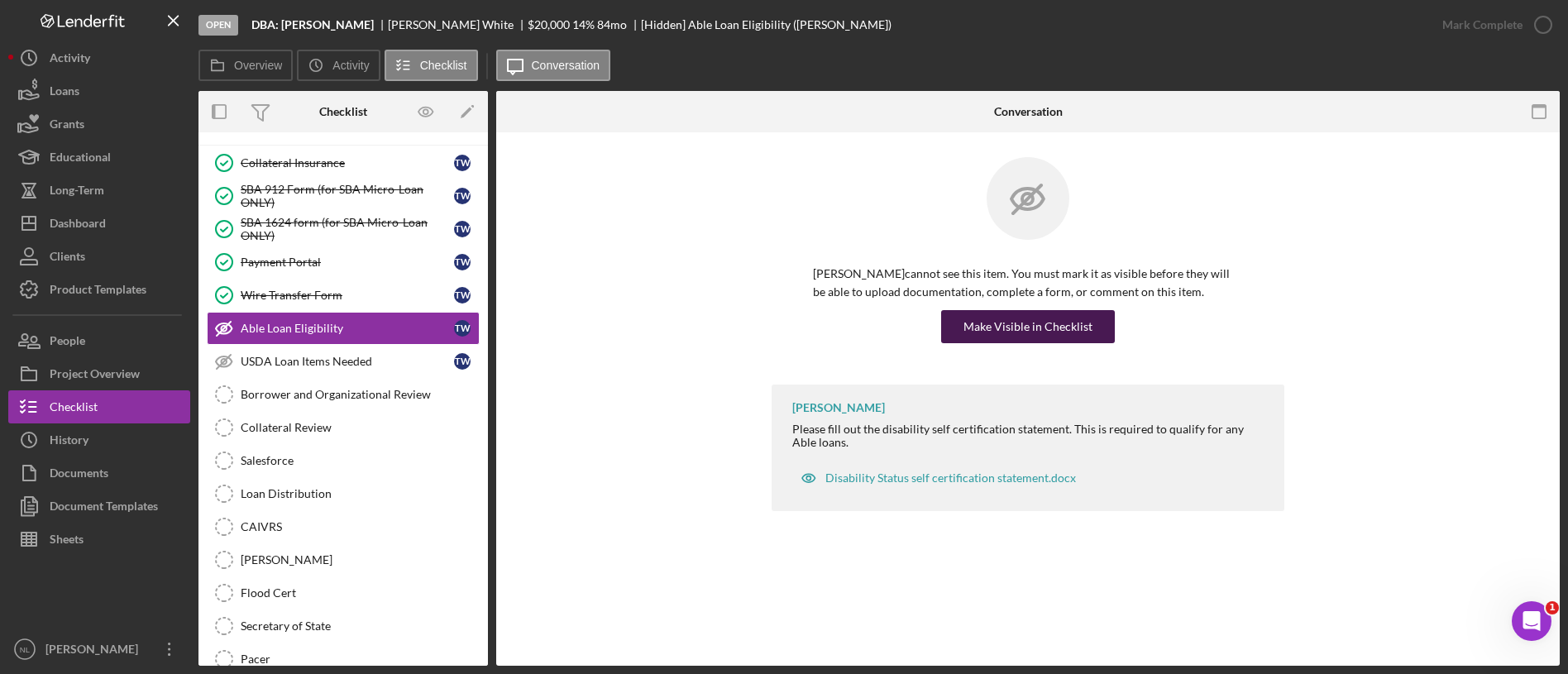
click at [976, 334] on div "Make Visible in Checklist" at bounding box center [1028, 327] width 129 height 33
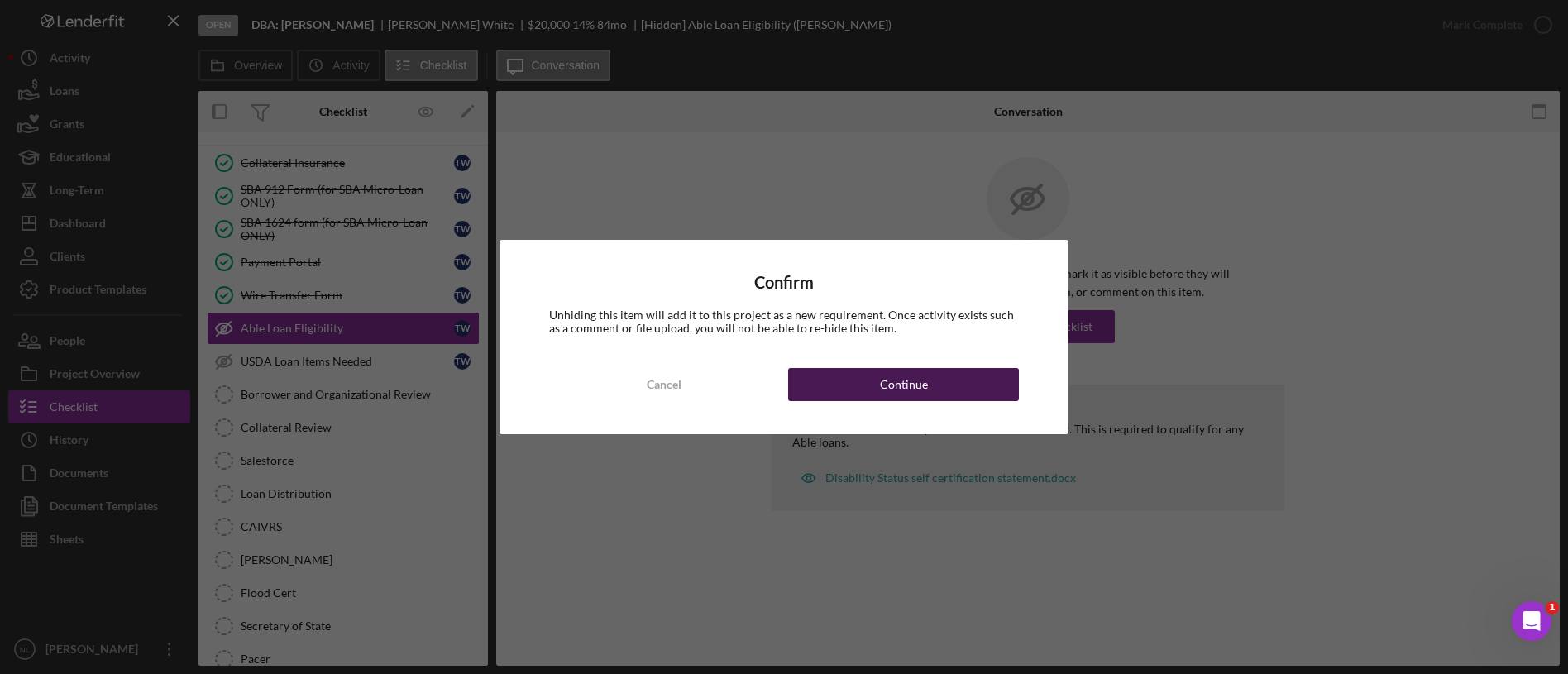
click at [954, 381] on button "Continue" at bounding box center [904, 385] width 231 height 33
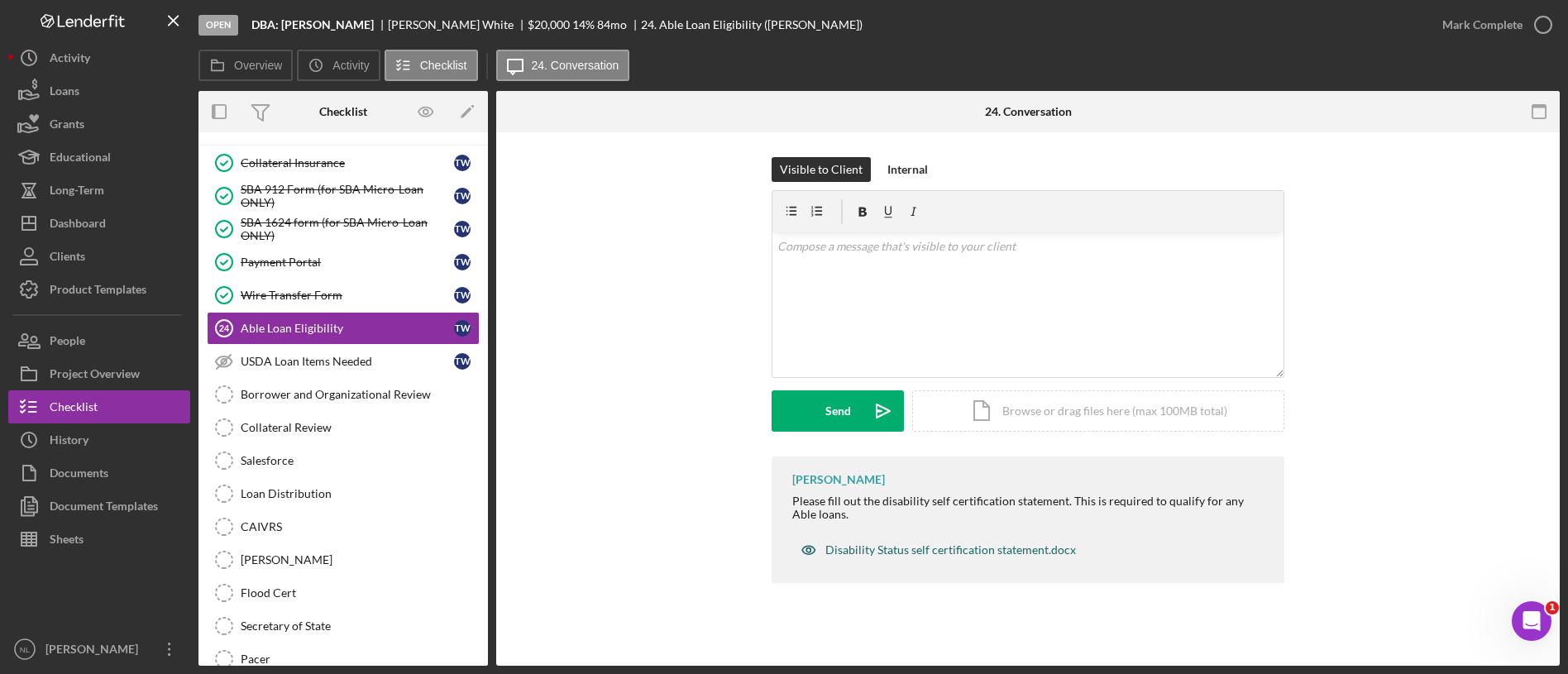
click at [939, 546] on div "Disability Status self certification statement.docx" at bounding box center [950, 550] width 250 height 13
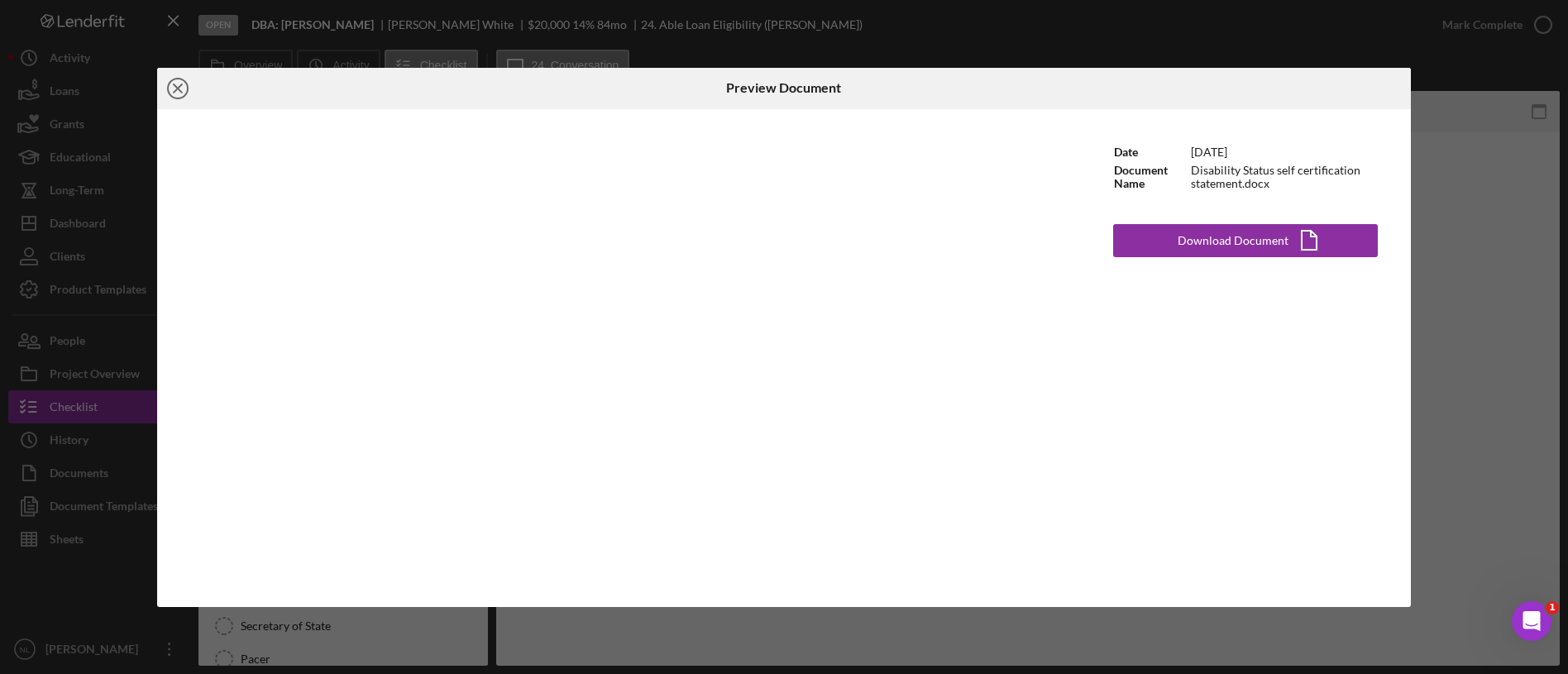
click at [180, 95] on icon "Icon/Close" at bounding box center [178, 89] width 42 height 42
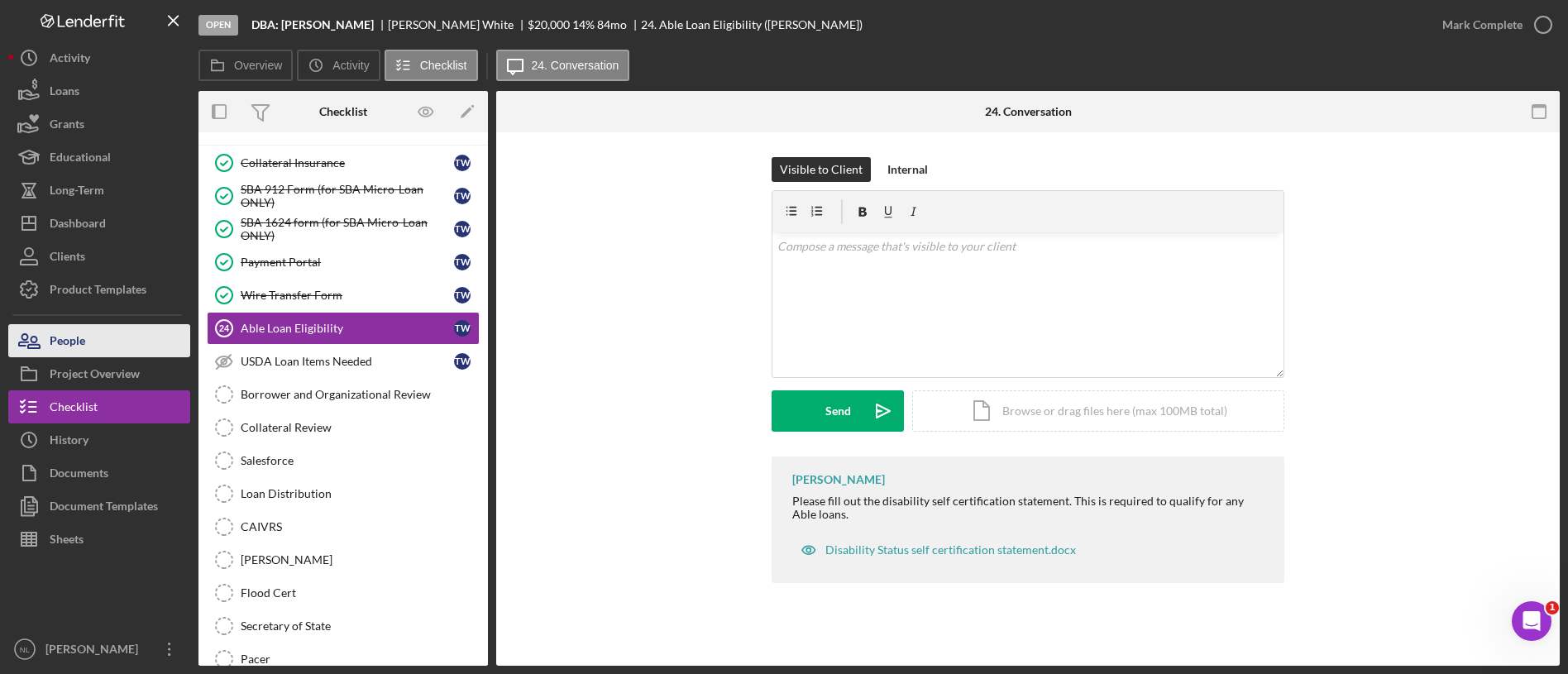
click at [110, 346] on button "People" at bounding box center [99, 341] width 182 height 33
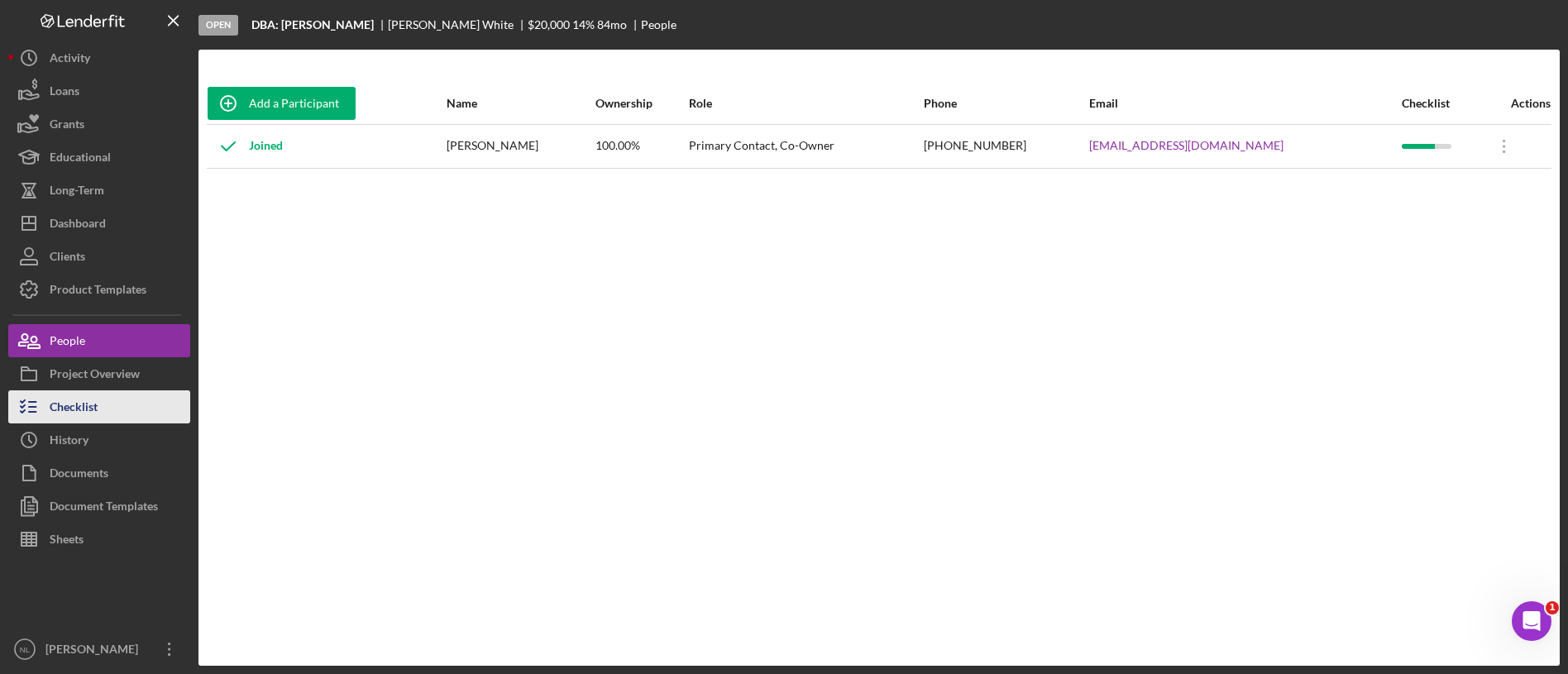
click at [125, 421] on button "Checklist" at bounding box center [99, 406] width 182 height 33
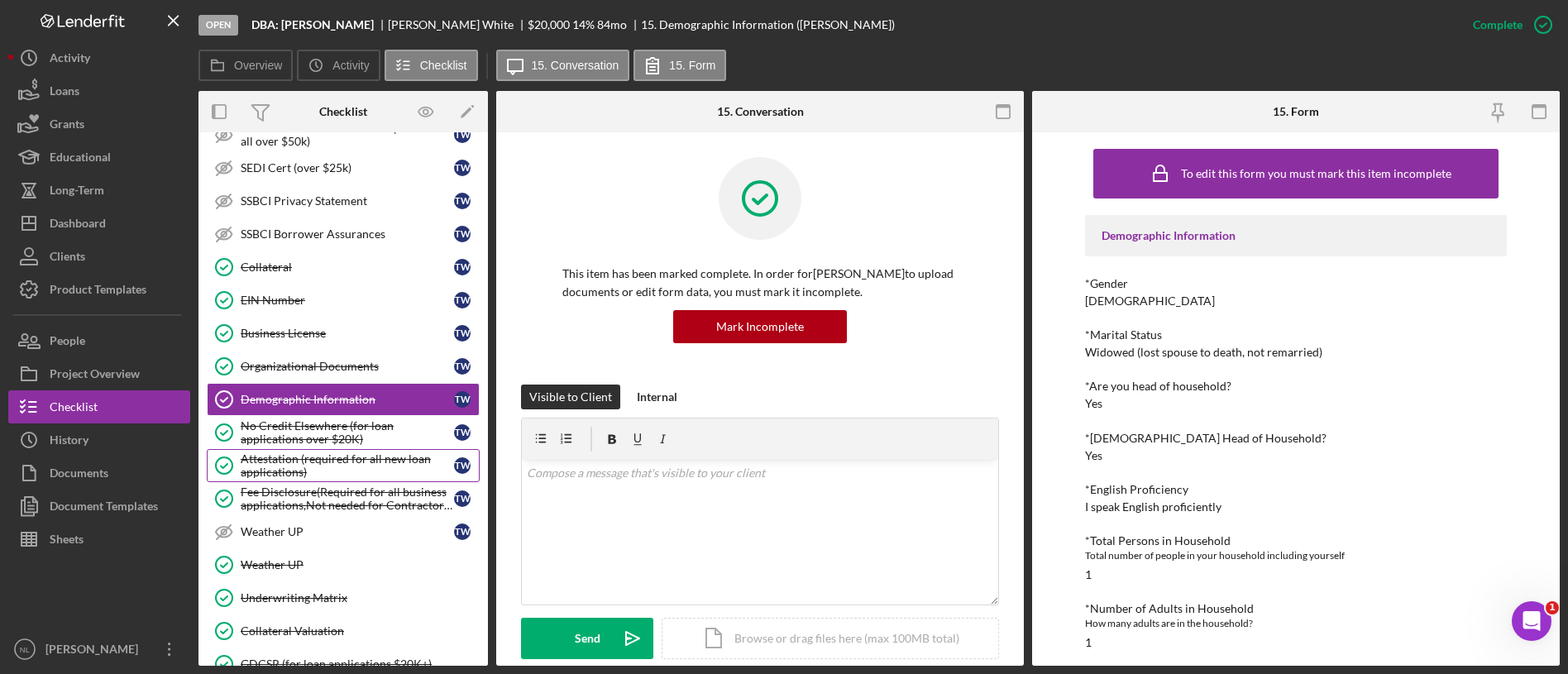
scroll to position [736, 0]
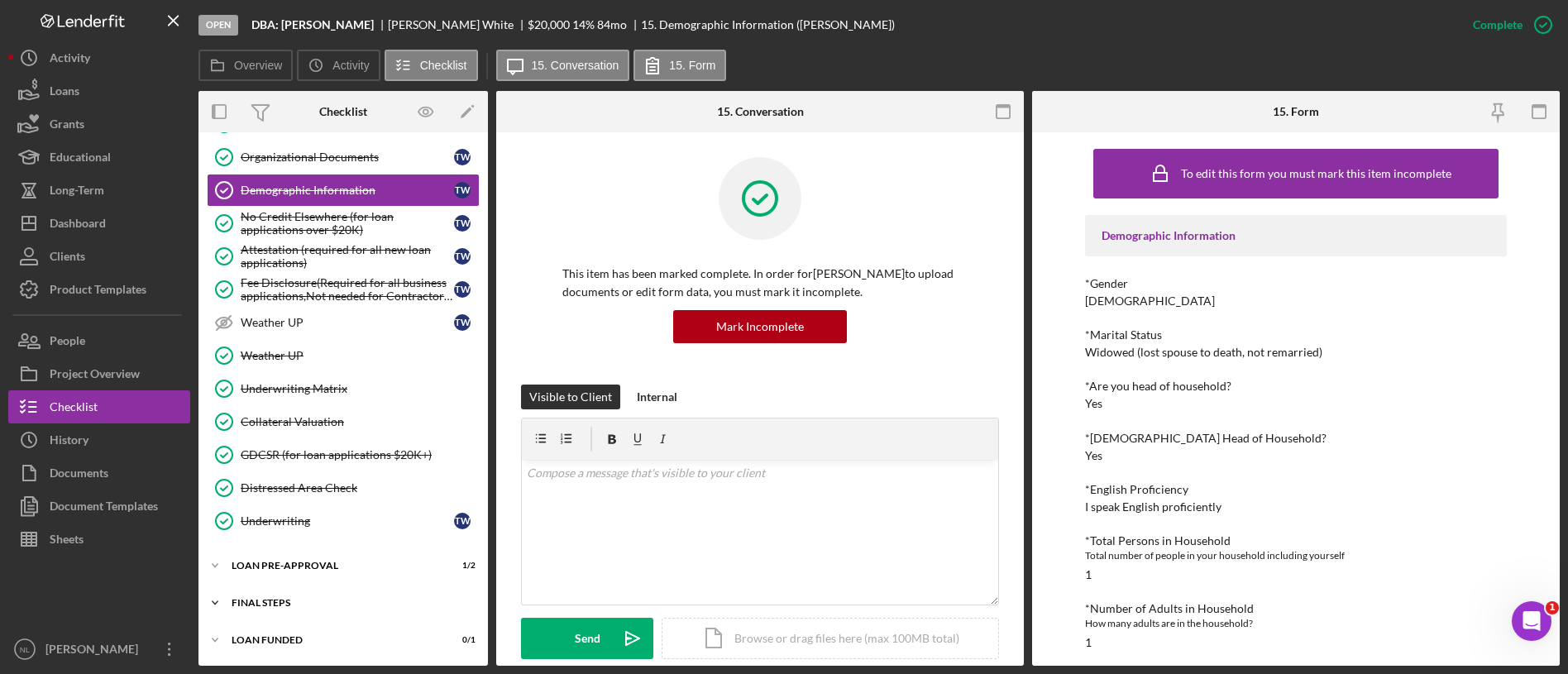
click at [327, 615] on div "Icon/Expander FINAL STEPS 5 / 19" at bounding box center [343, 603] width 289 height 33
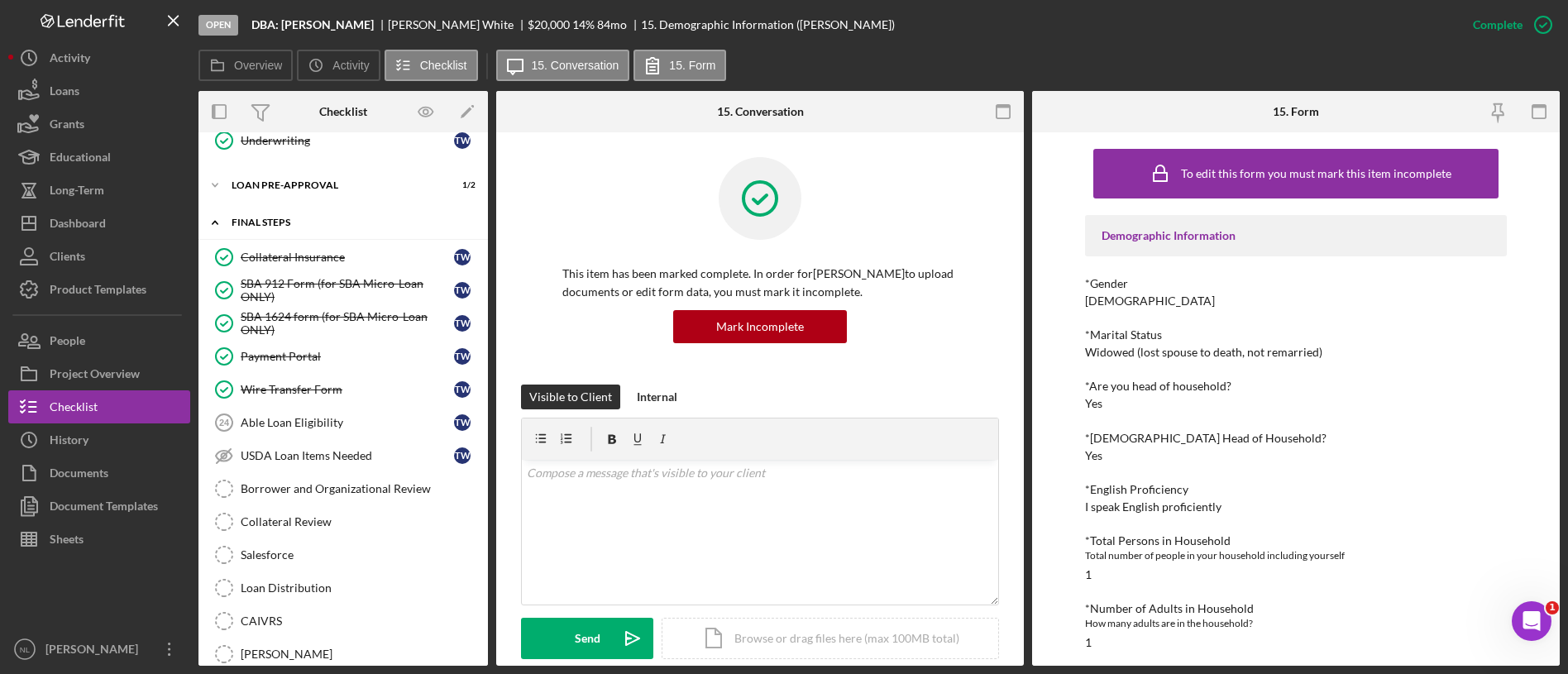
scroll to position [1124, 0]
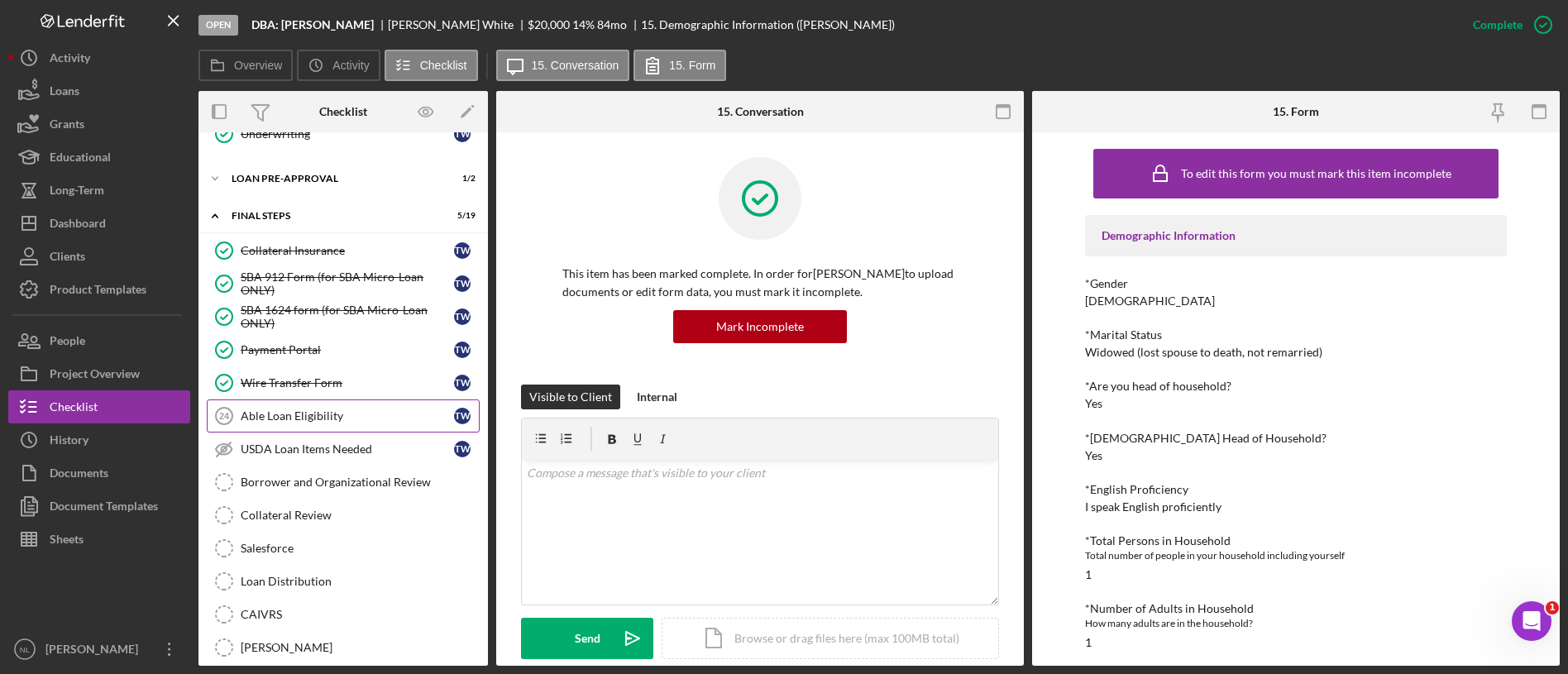
click at [340, 411] on div "Able Loan Eligibility" at bounding box center [347, 416] width 214 height 13
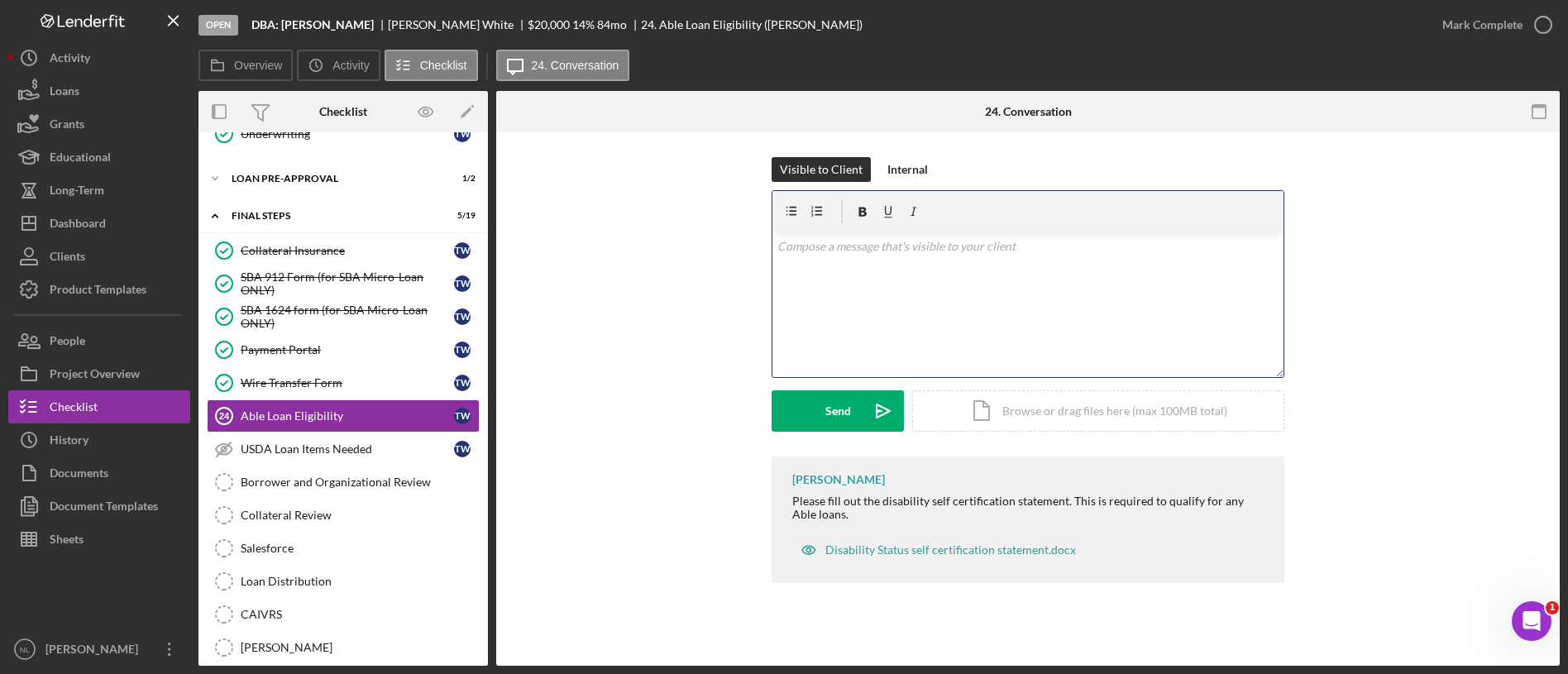
click at [841, 251] on p at bounding box center [1028, 246] width 502 height 18
drag, startPoint x: 841, startPoint y: 251, endPoint x: 776, endPoint y: 271, distance: 68.0
click at [776, 271] on div "v Color teal Color pink Remove color Add row above Add row below Add column bef…" at bounding box center [1028, 305] width 511 height 145
click at [896, 183] on div "Visible to Client Internal v Color teal Color pink Remove color Add row above A…" at bounding box center [1028, 307] width 513 height 299
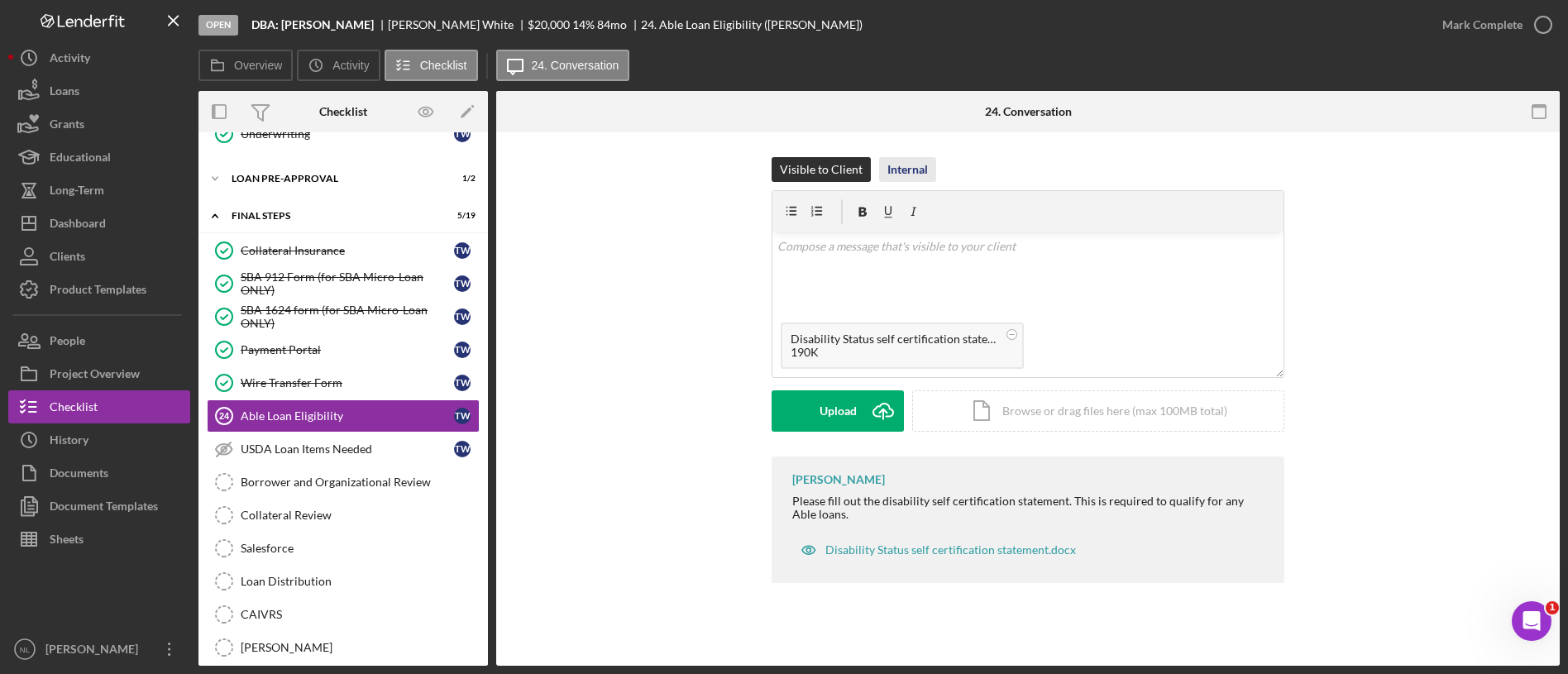
click at [900, 173] on div "Internal" at bounding box center [907, 170] width 41 height 25
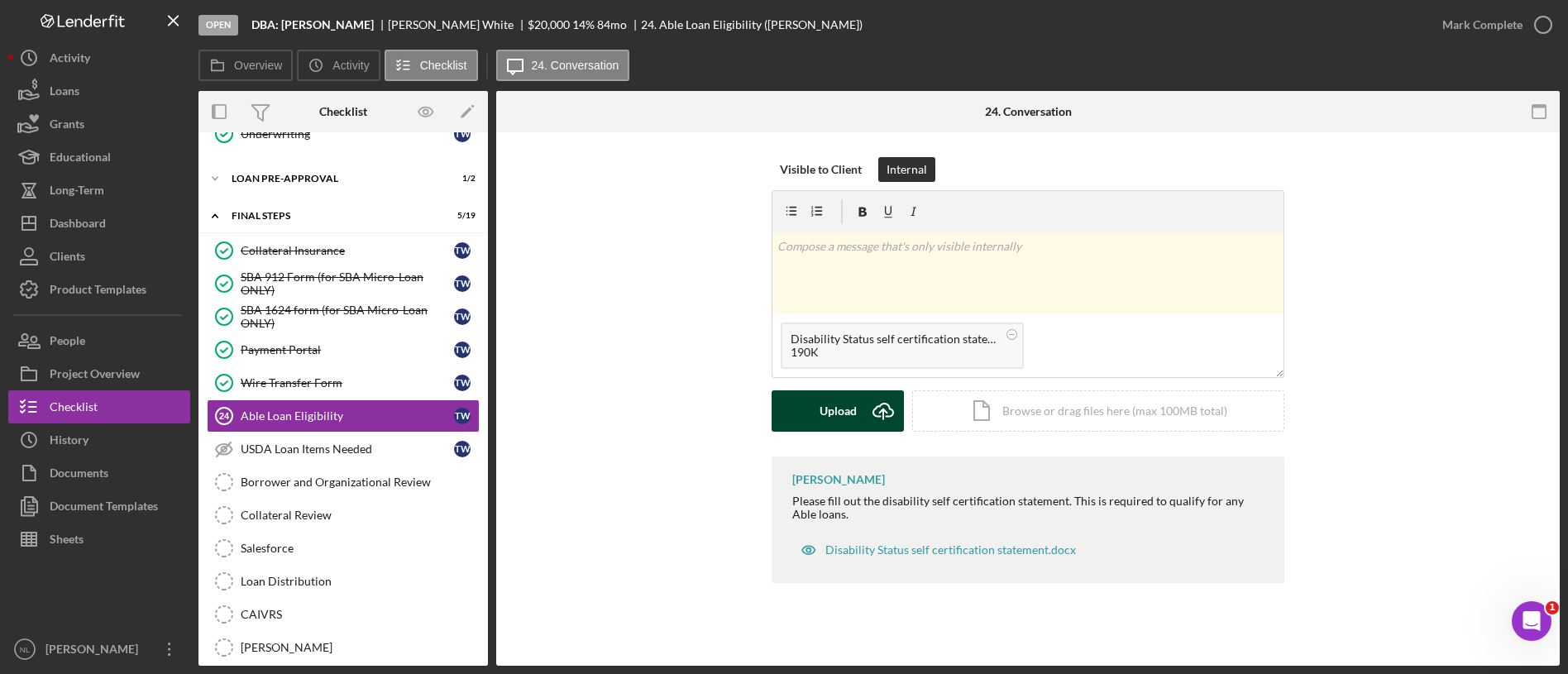
click at [875, 423] on icon "Icon/Upload" at bounding box center [883, 411] width 42 height 42
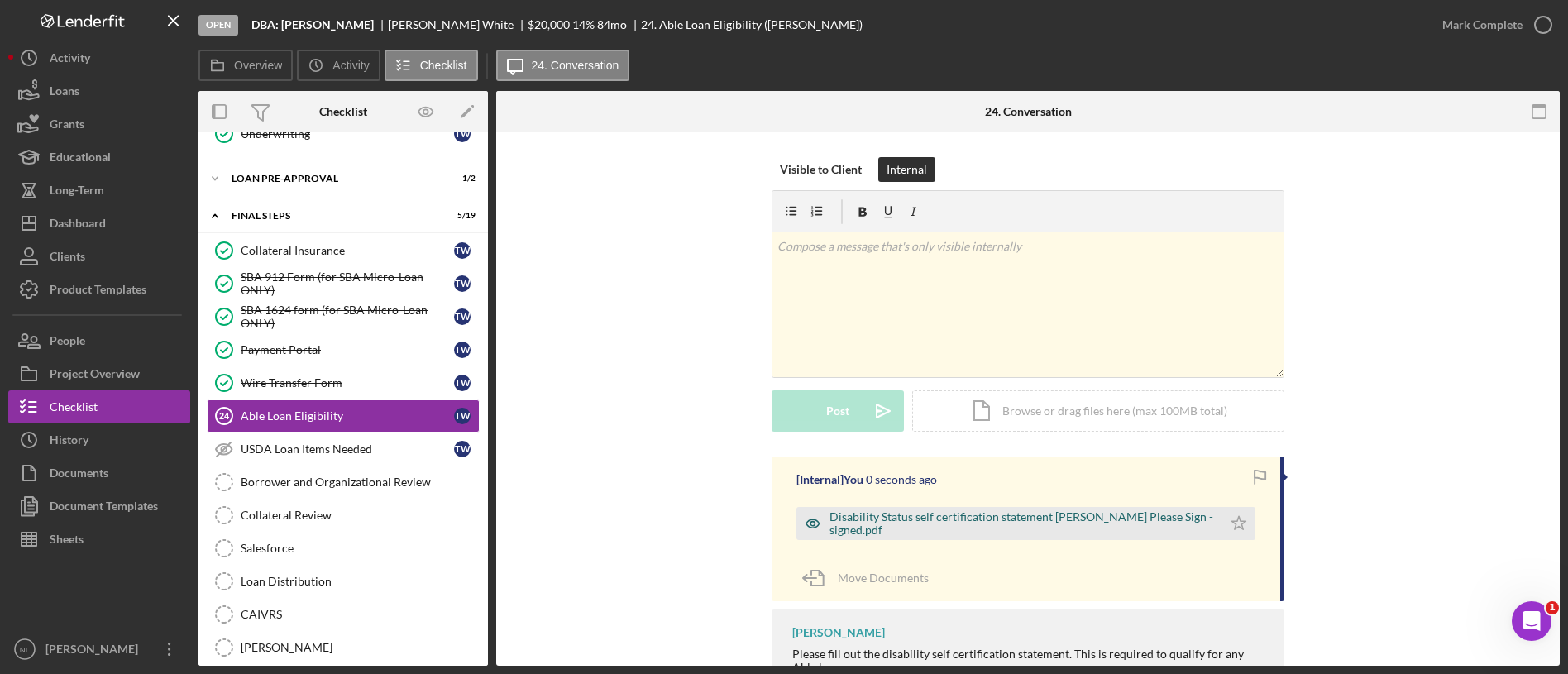
click at [984, 507] on div "Disability Status self certification statement [PERSON_NAME] Please Sign - sign…" at bounding box center [1009, 524] width 426 height 33
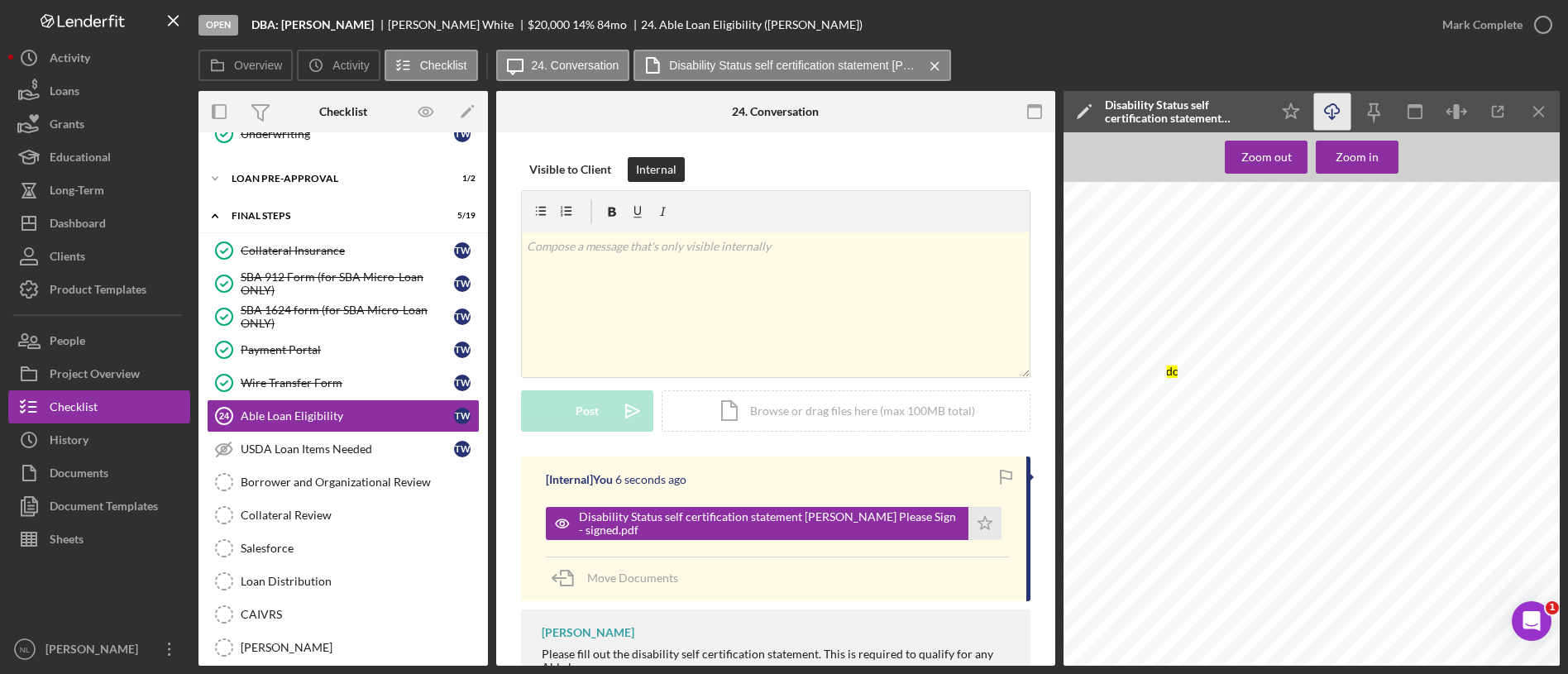
click at [1334, 121] on icon "Icon/Download" at bounding box center [1333, 111] width 37 height 37
click at [971, 529] on icon "Icon/Star" at bounding box center [985, 524] width 33 height 33
click at [1509, 25] on div "Mark Complete" at bounding box center [1482, 25] width 80 height 33
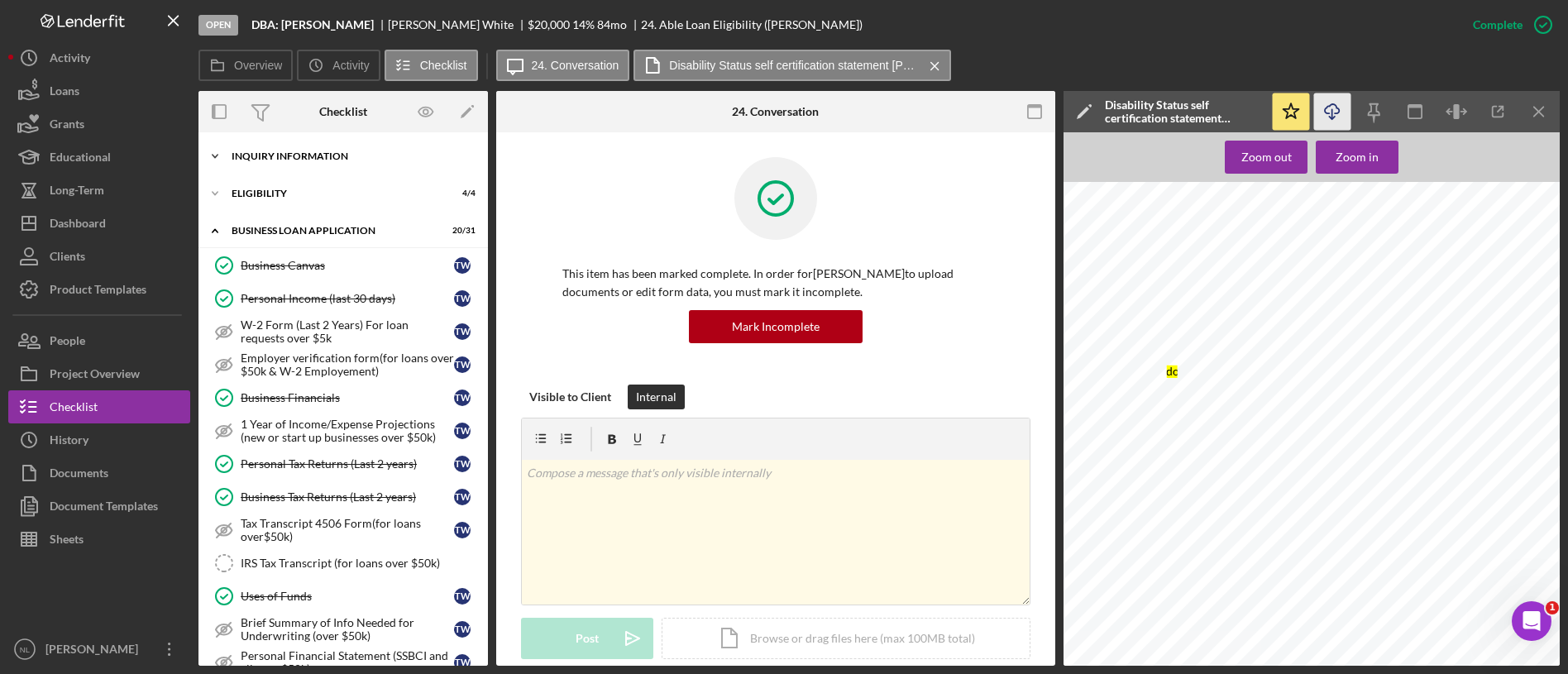
click at [293, 165] on div "Icon/Expander INQUIRY INFORMATION 9 / 11" at bounding box center [343, 156] width 289 height 33
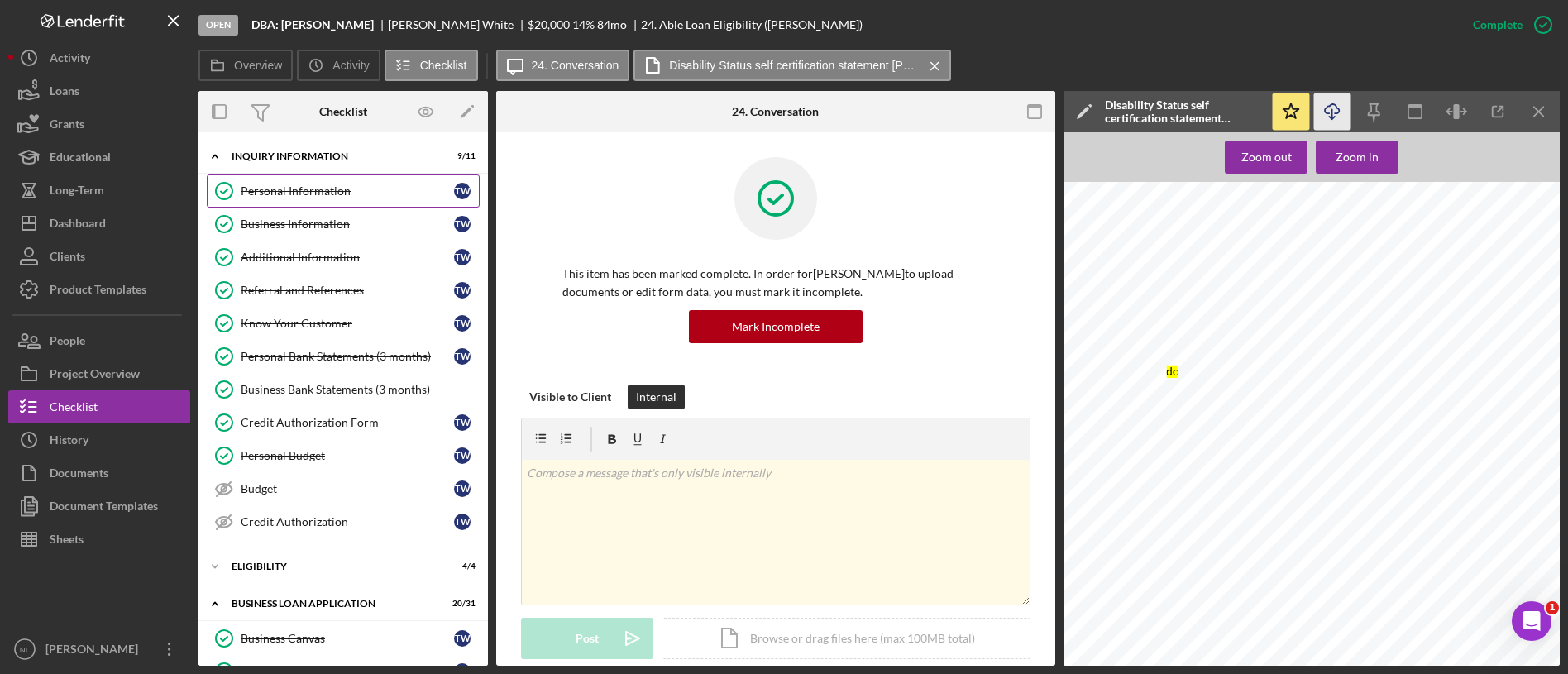
click at [301, 185] on div "Personal Information" at bounding box center [347, 191] width 214 height 13
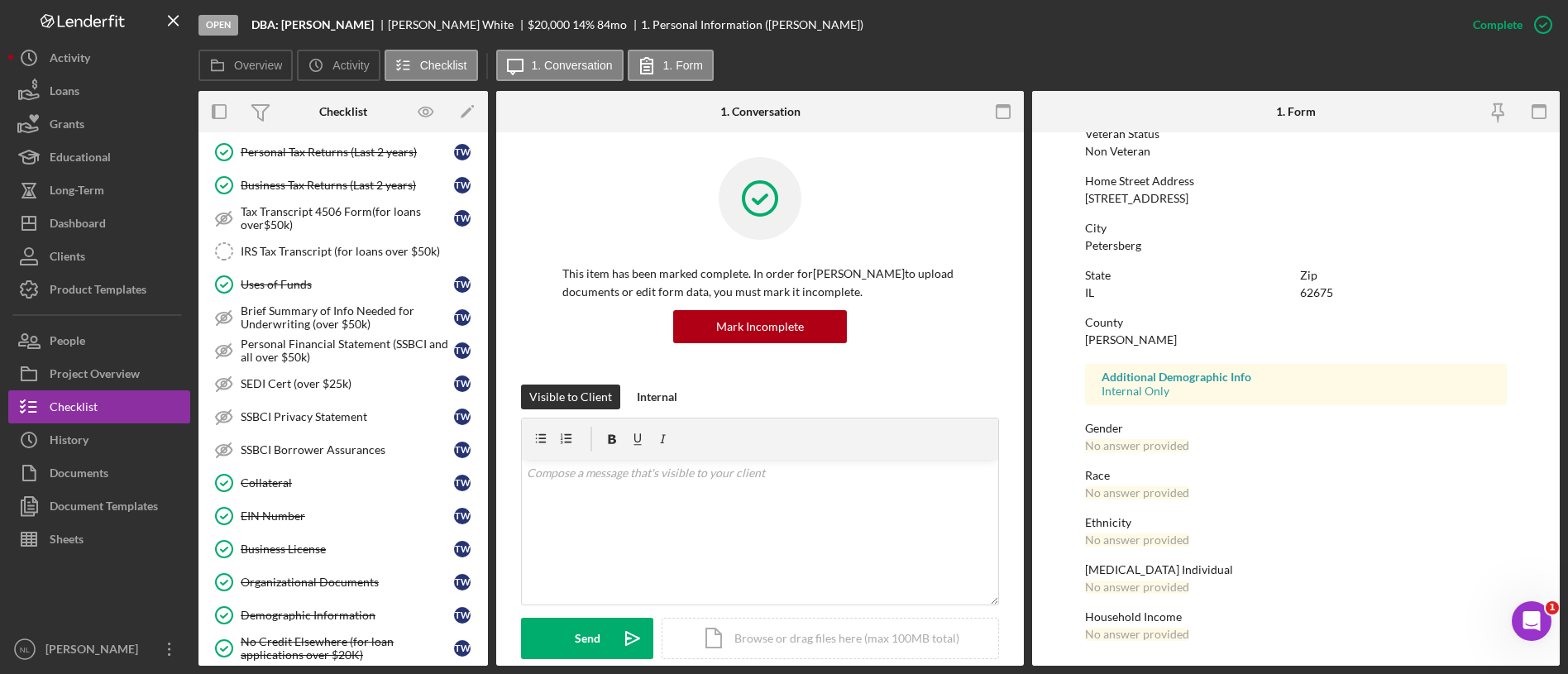
scroll to position [696, 0]
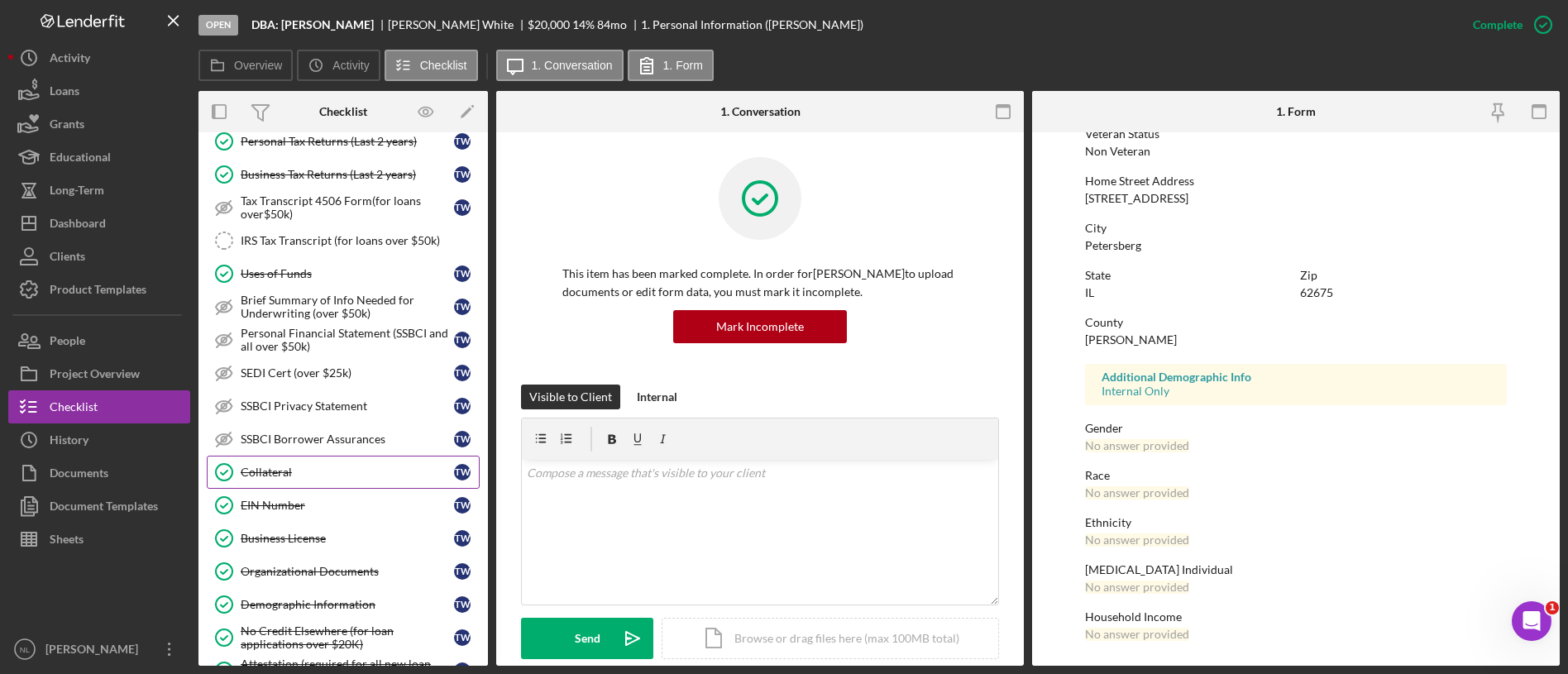
click at [336, 469] on div "Collateral" at bounding box center [347, 472] width 214 height 13
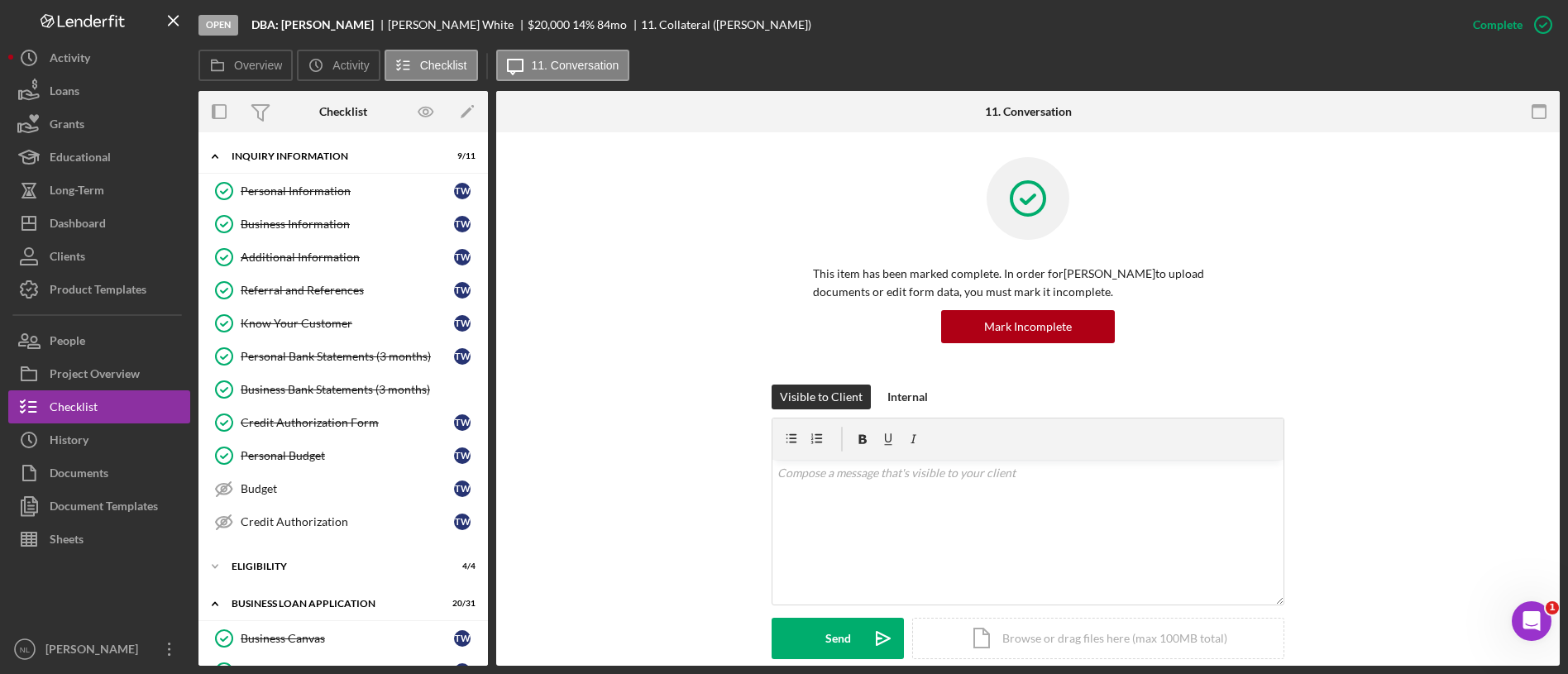
scroll to position [162, 0]
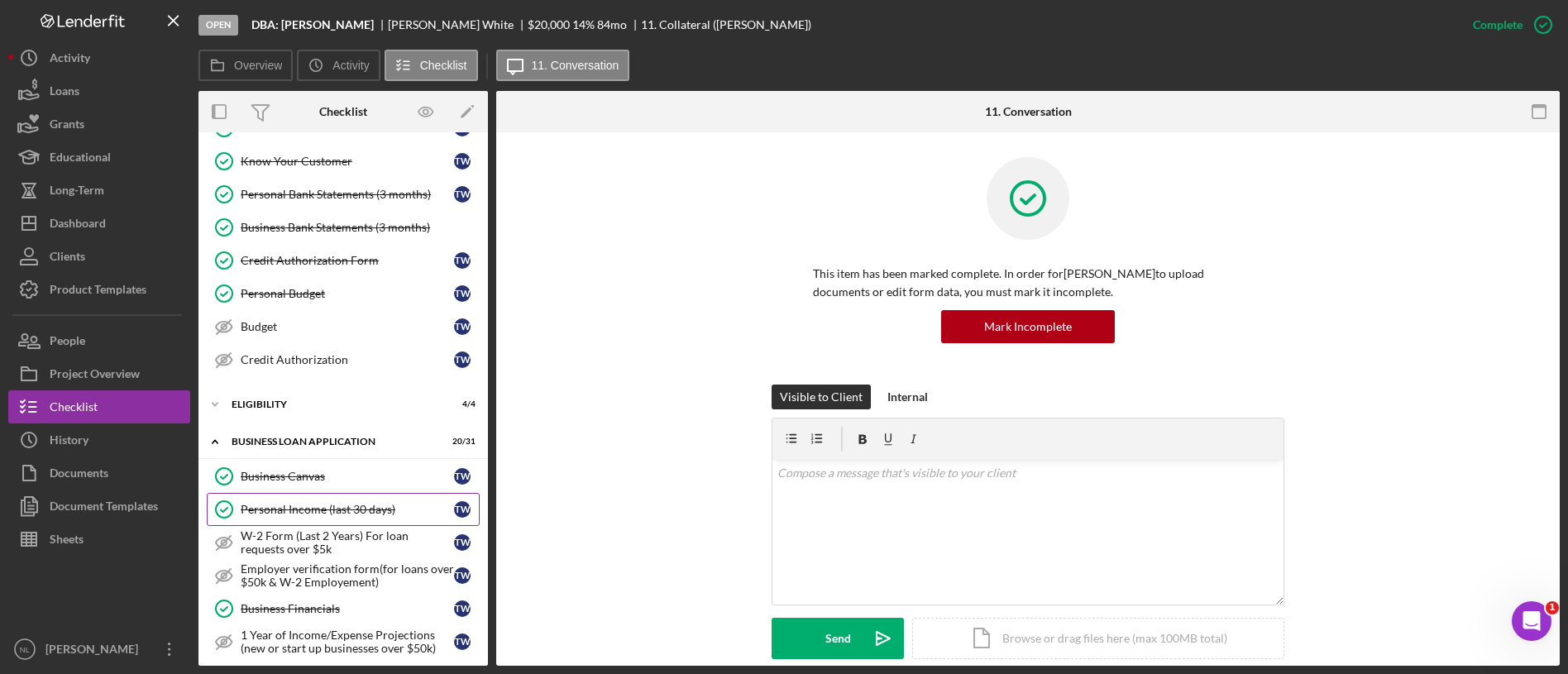
click at [346, 508] on div "Personal Income (last 30 days)" at bounding box center [347, 509] width 214 height 13
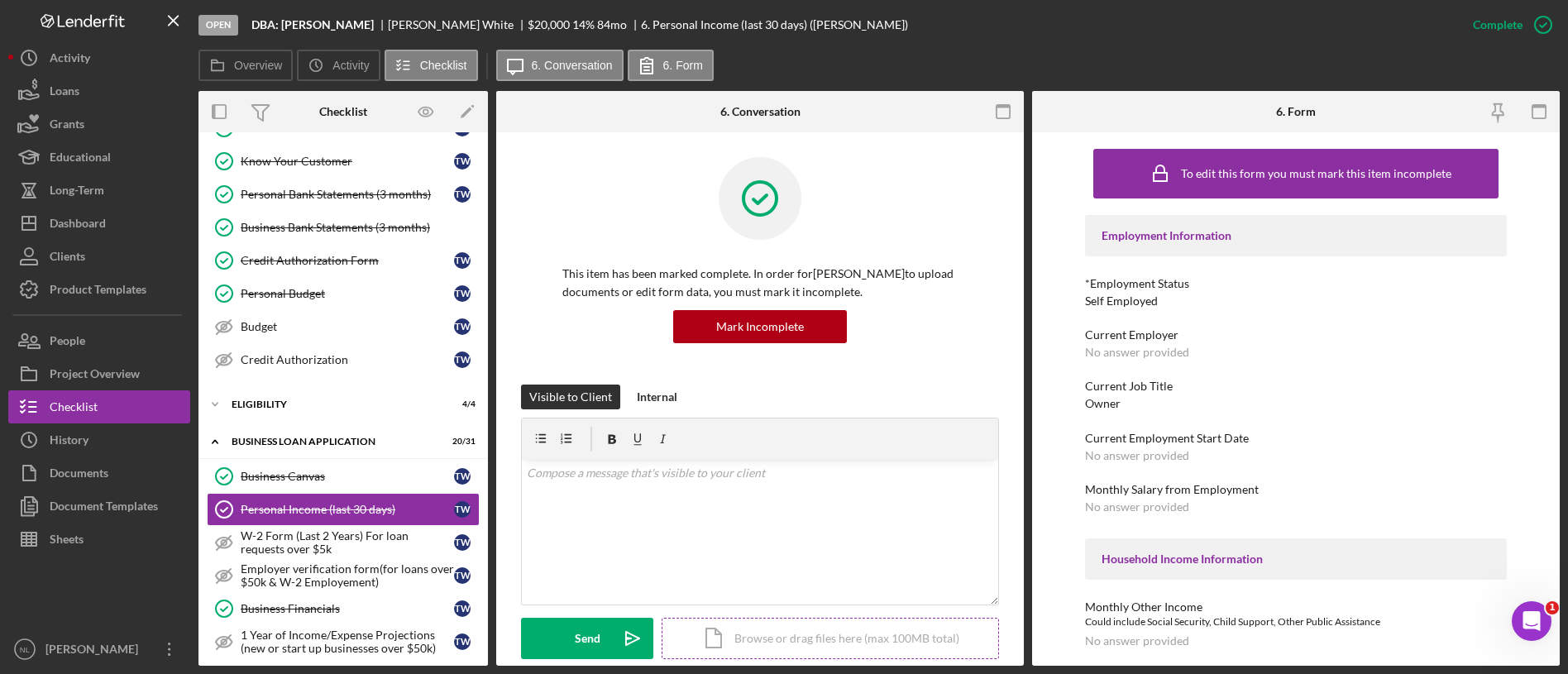
scroll to position [315, 0]
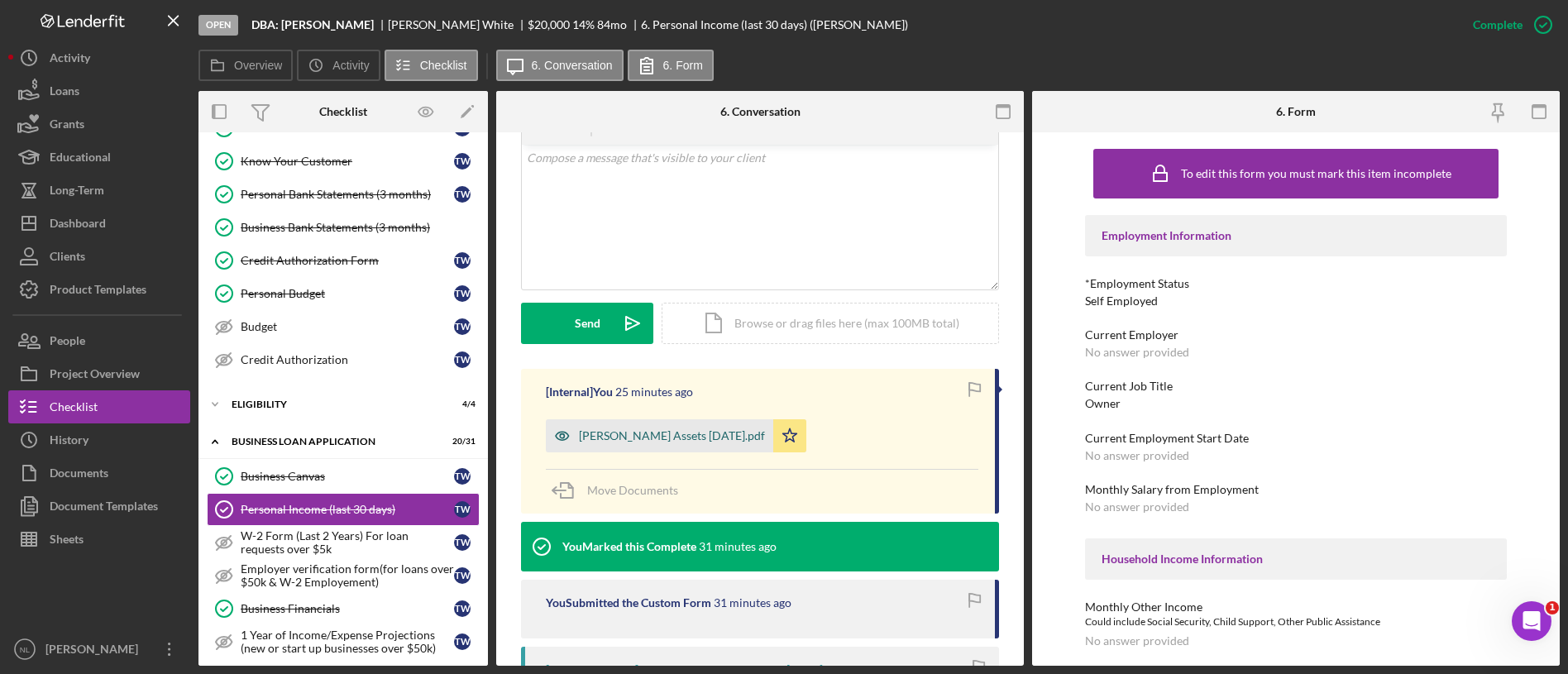
click at [700, 440] on div "[PERSON_NAME] Assets [DATE].pdf" at bounding box center [672, 435] width 186 height 13
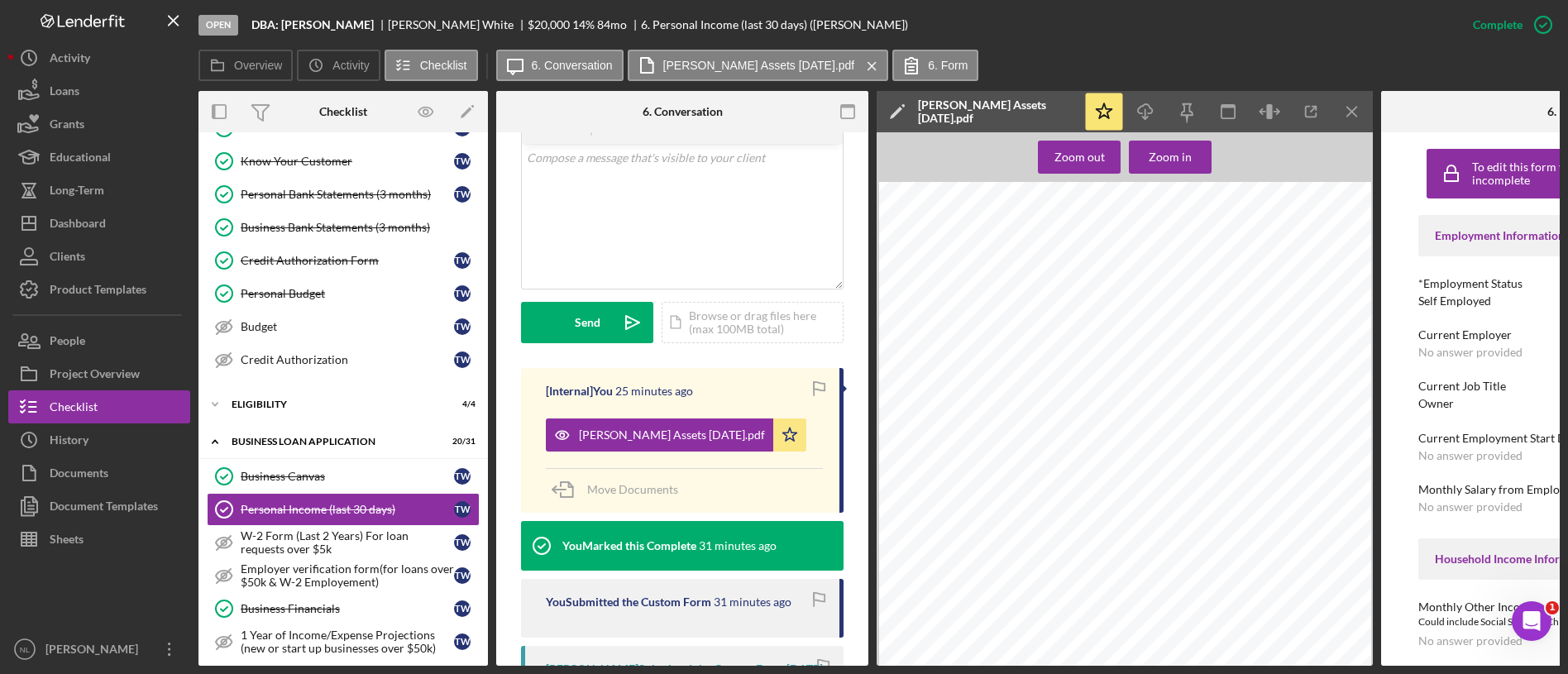
scroll to position [6501, 9]
click at [1347, 114] on icon "Icon/Menu Close" at bounding box center [1352, 111] width 37 height 37
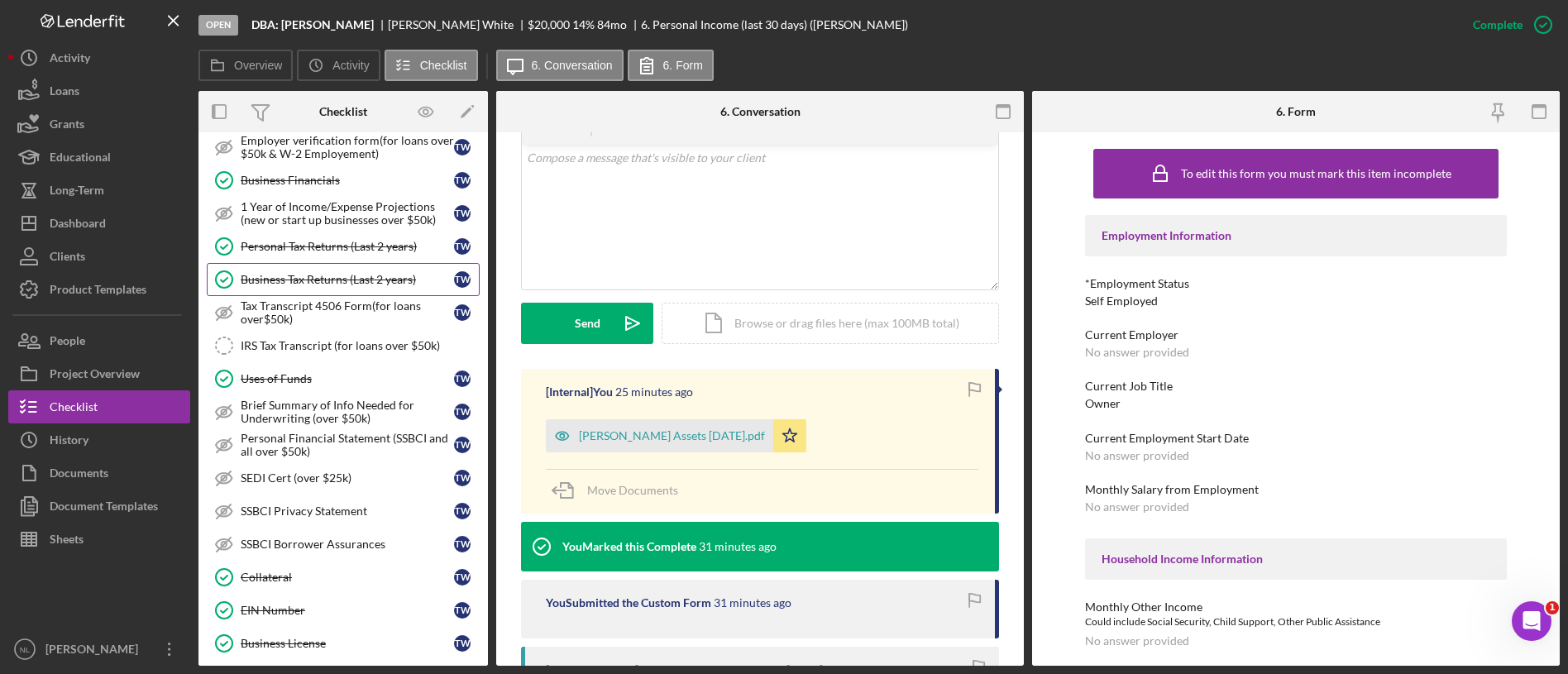
scroll to position [598, 0]
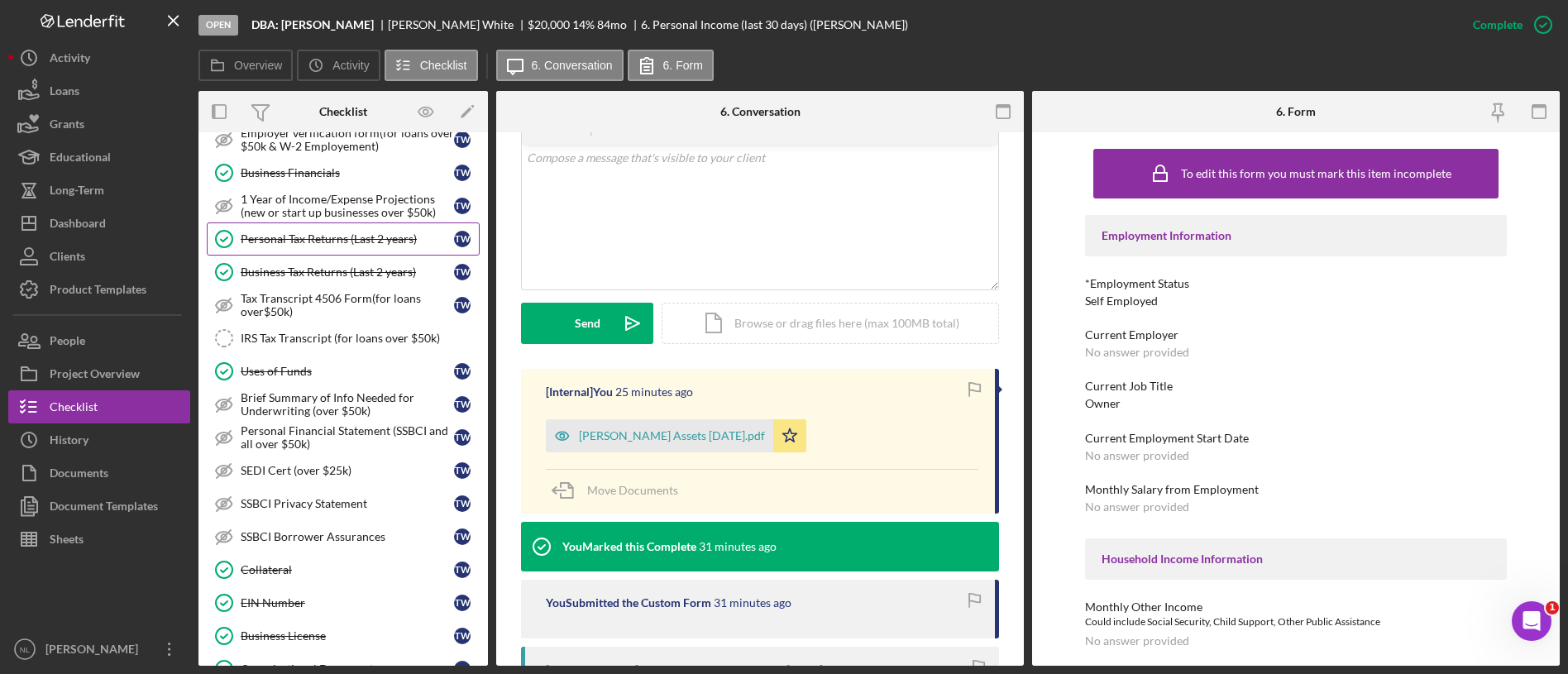
click at [309, 244] on div "Personal Tax Returns (Last 2 years)" at bounding box center [347, 239] width 214 height 13
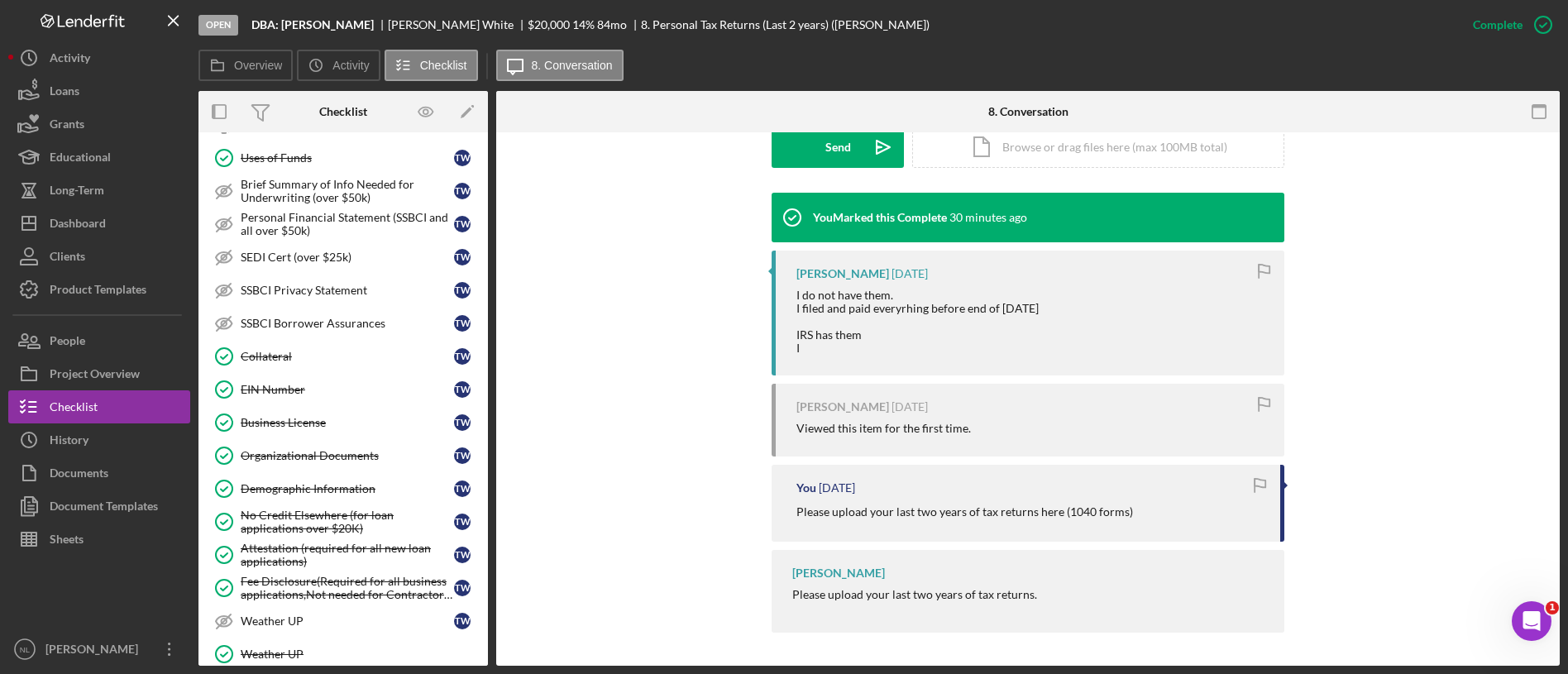
scroll to position [1152, 0]
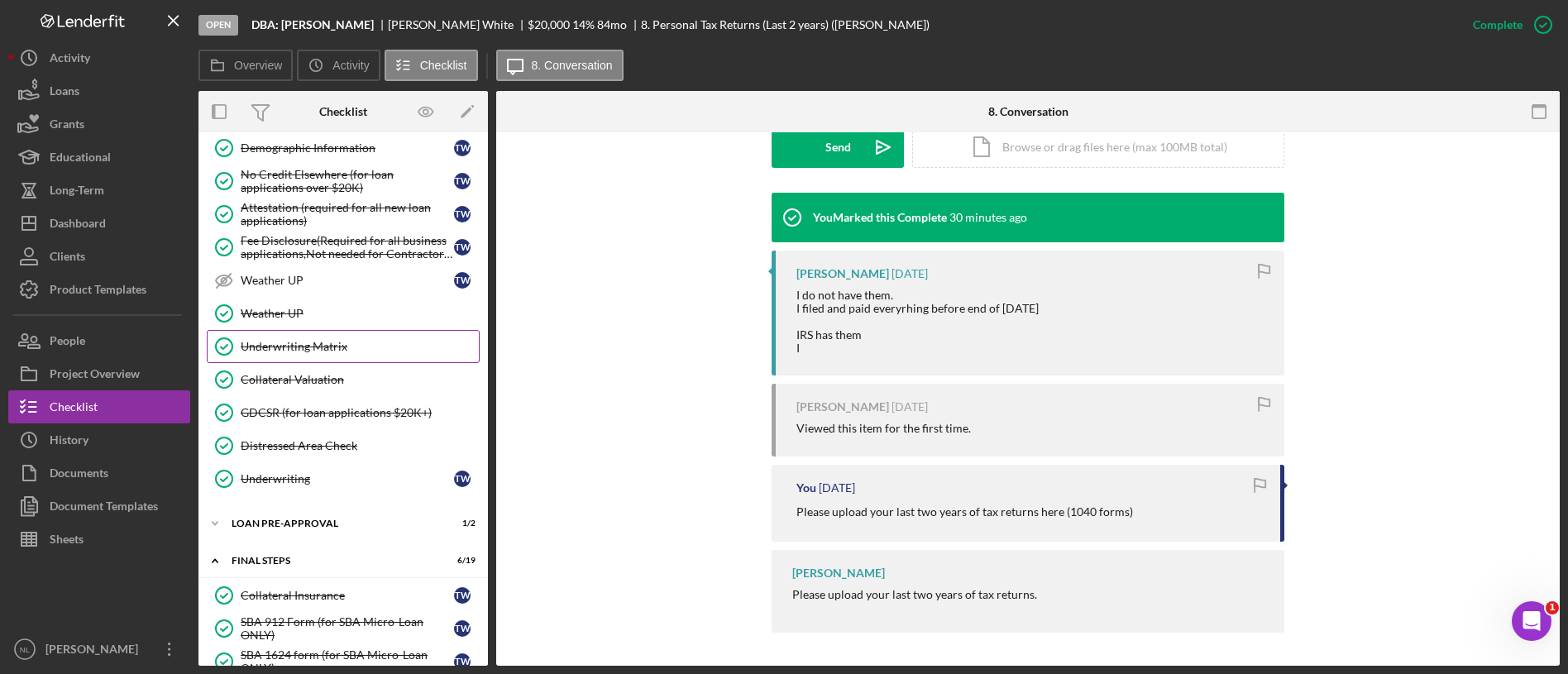
click at [336, 355] on link "Underwriting Matrix Underwriting Matrix" at bounding box center [343, 347] width 273 height 33
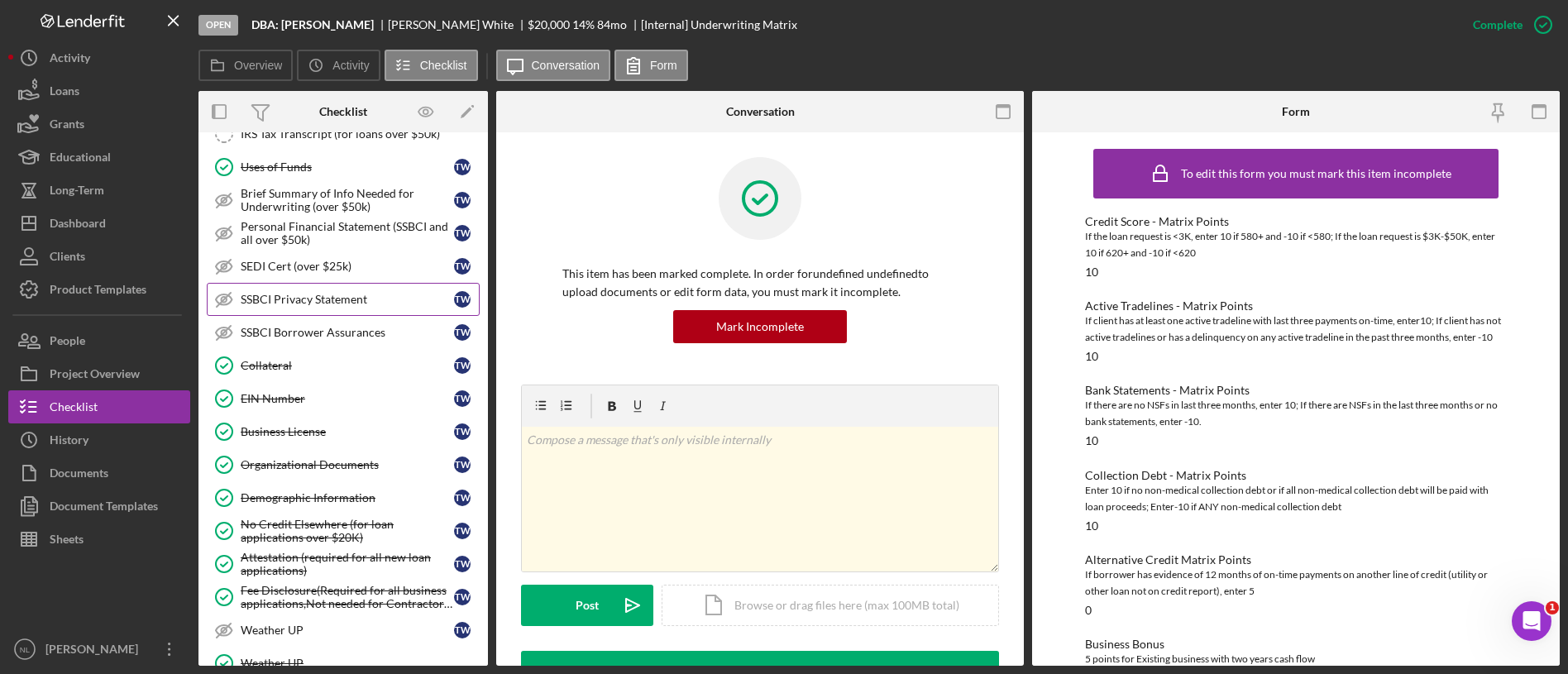
scroll to position [632, 0]
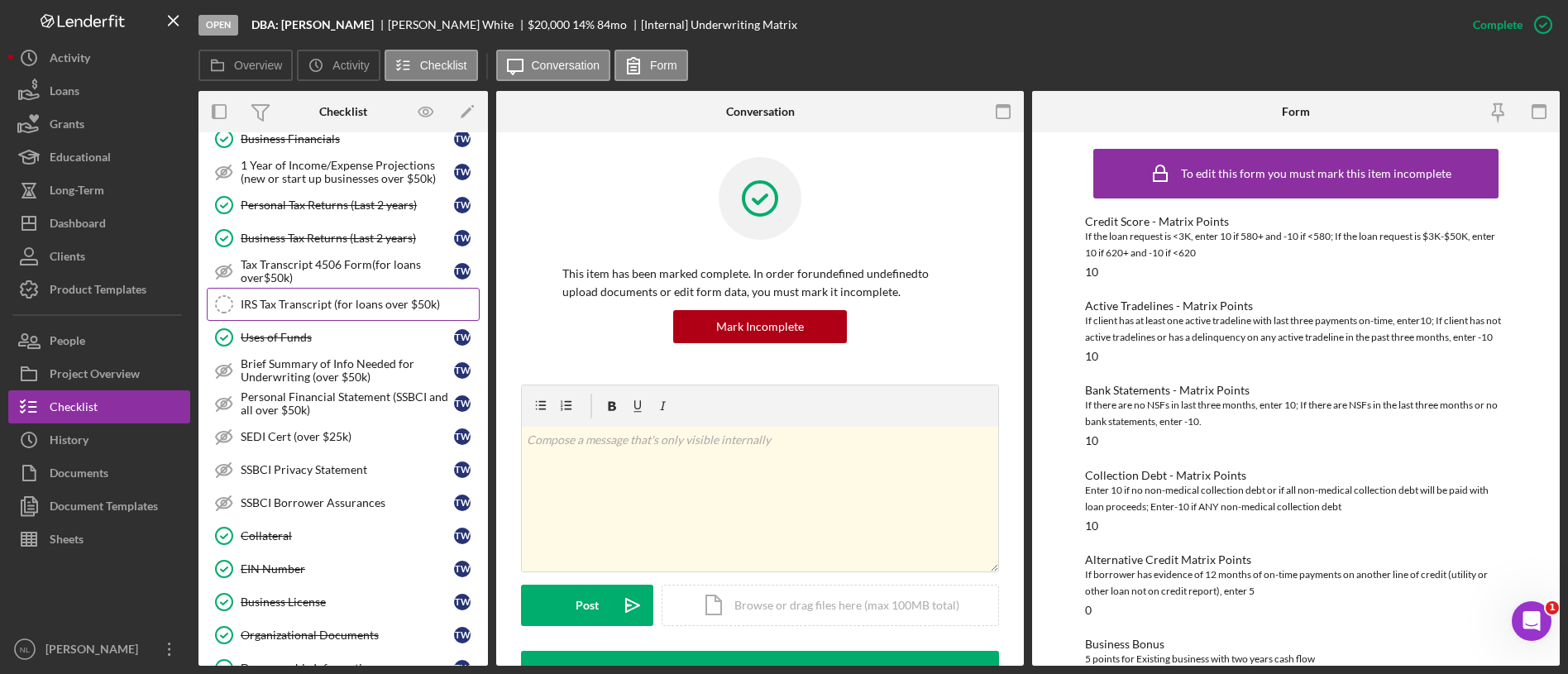
click at [343, 314] on link "IRS Tax Transcript (for loans over $50k) IRS Tax Transcript (for loans over $50…" at bounding box center [343, 304] width 273 height 33
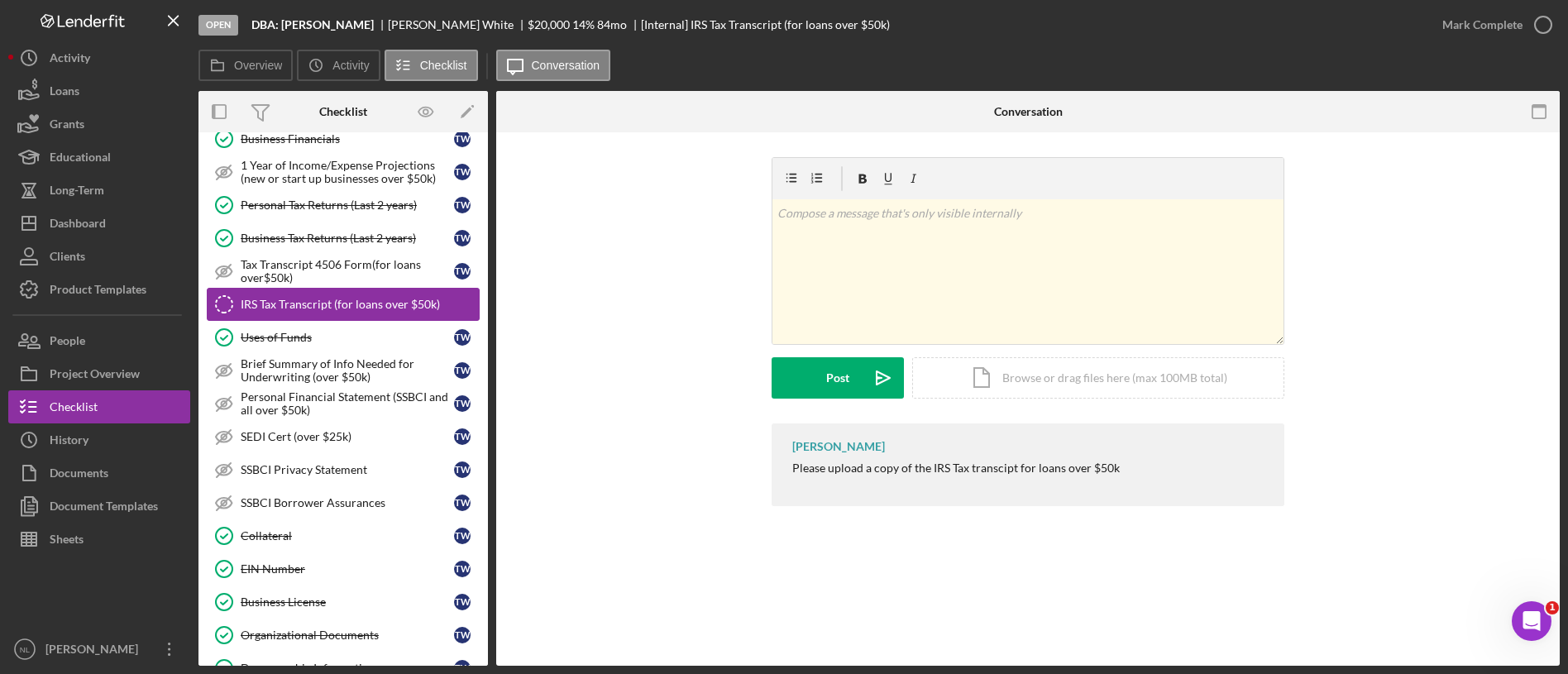
scroll to position [1079, 0]
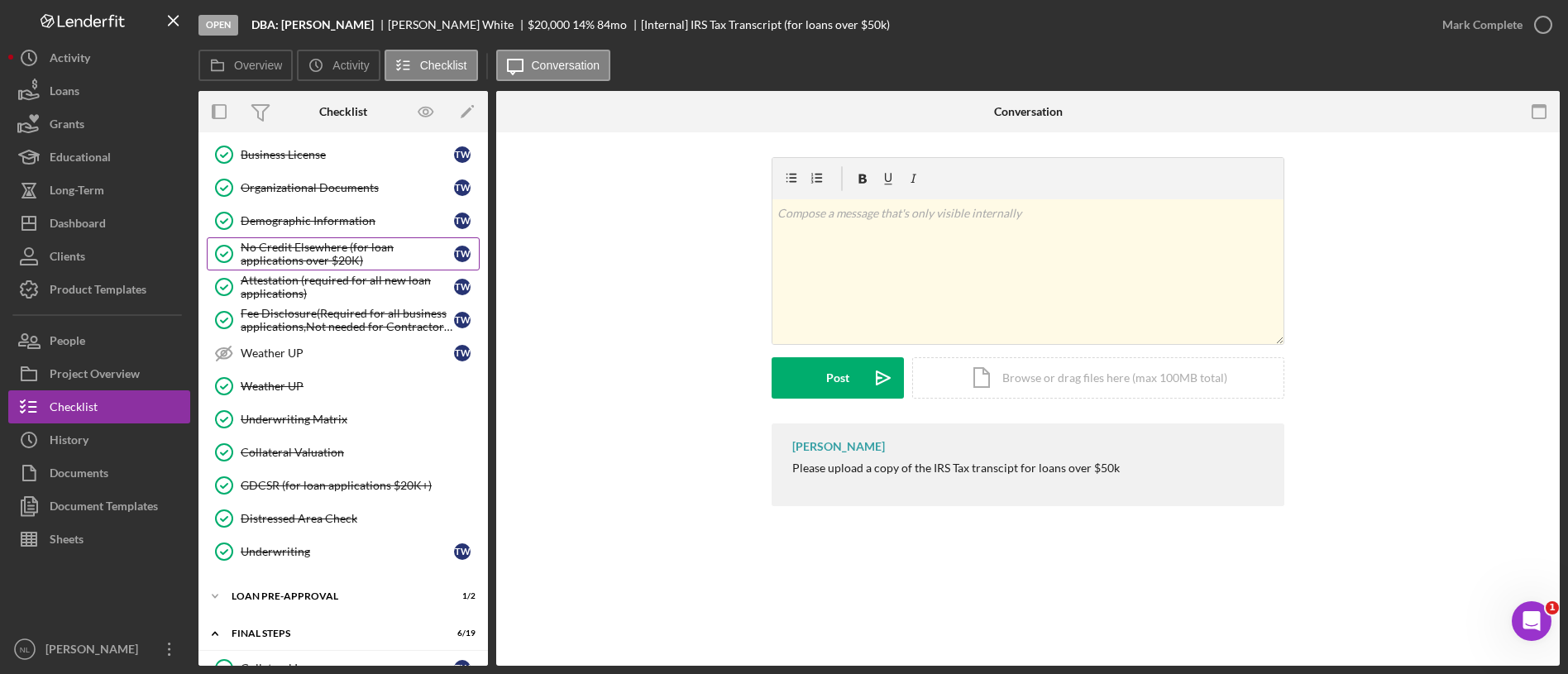
click at [324, 258] on div "No Credit Elsewhere (for loan applications over $20K)" at bounding box center [347, 253] width 214 height 27
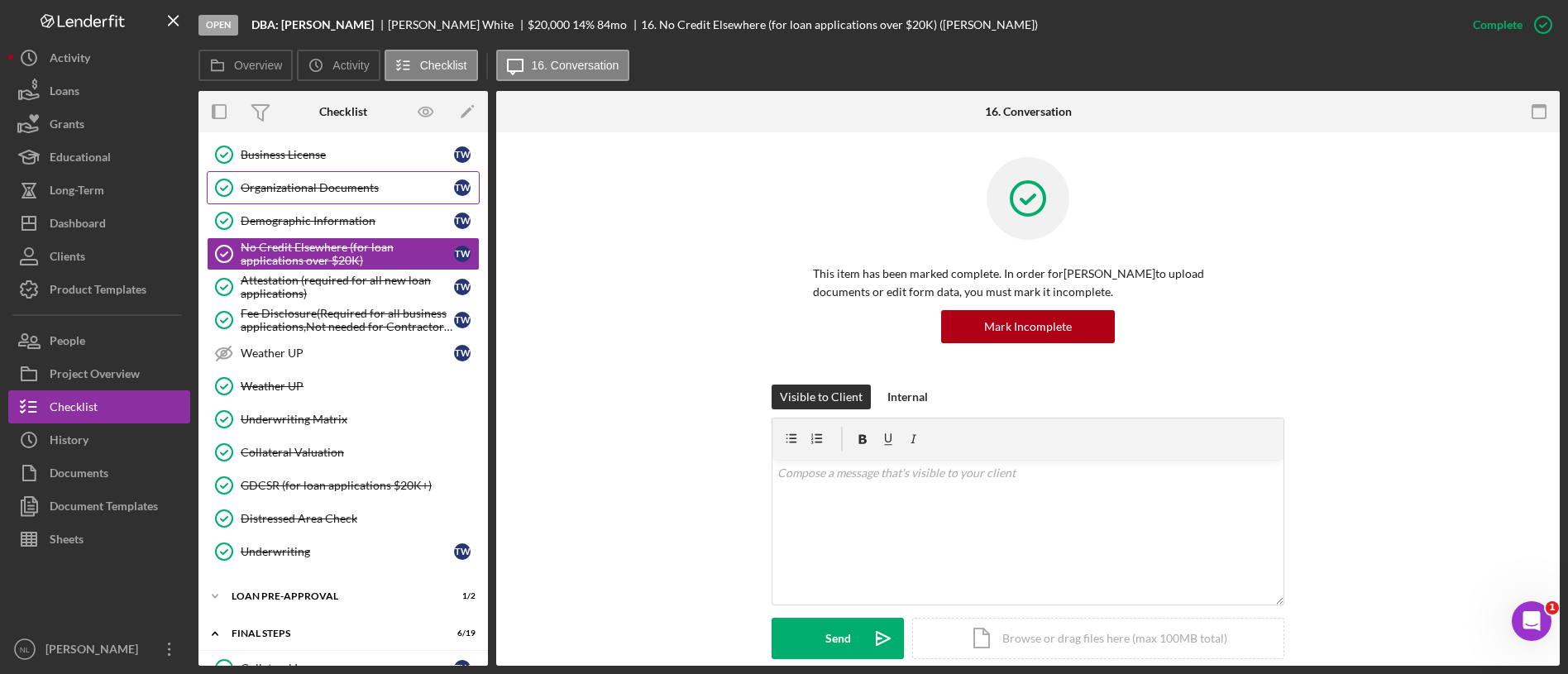
click at [313, 181] on div "Organizational Documents" at bounding box center [347, 188] width 214 height 13
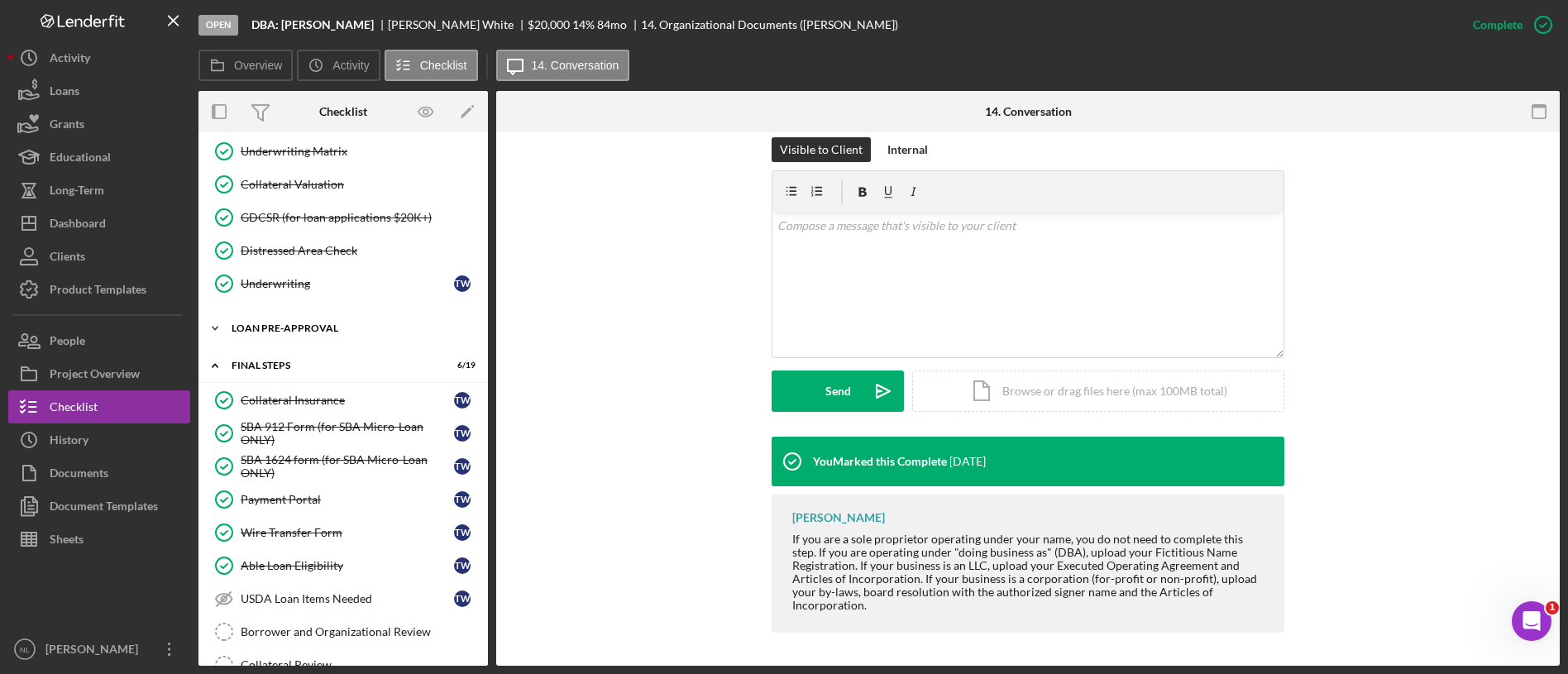
scroll to position [1550, 0]
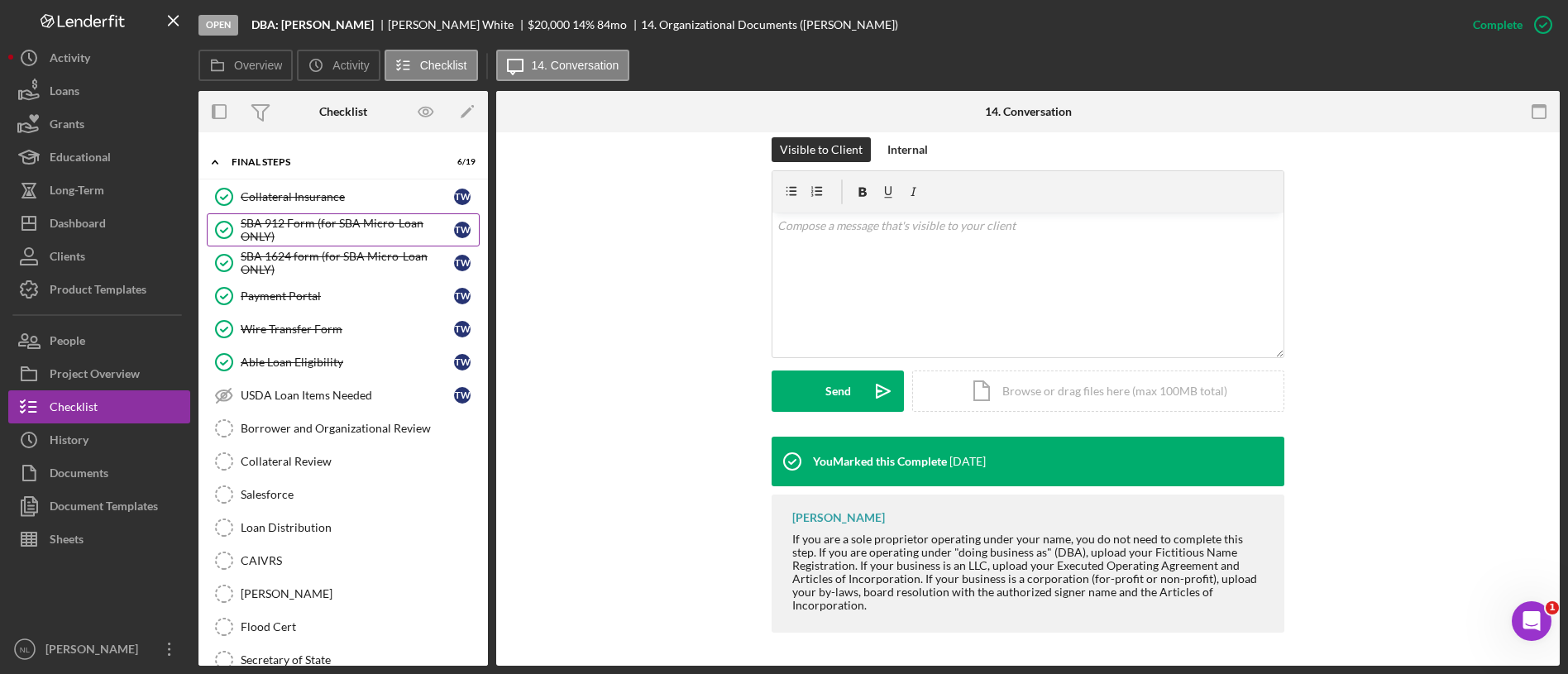
click at [329, 237] on div "SBA 912 Form (for SBA Micro-Loan ONLY)" at bounding box center [347, 230] width 214 height 27
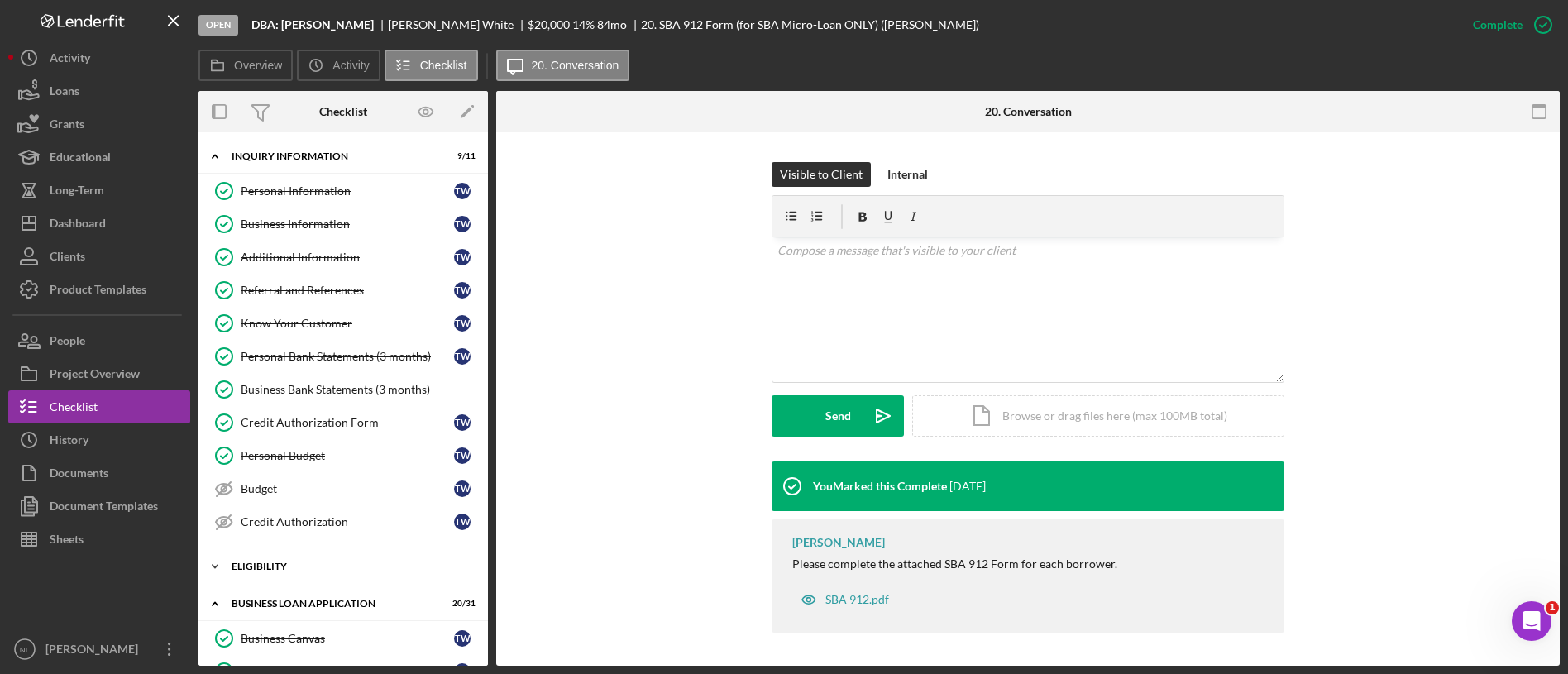
click at [334, 568] on div "ELIGIBILITY" at bounding box center [349, 566] width 235 height 10
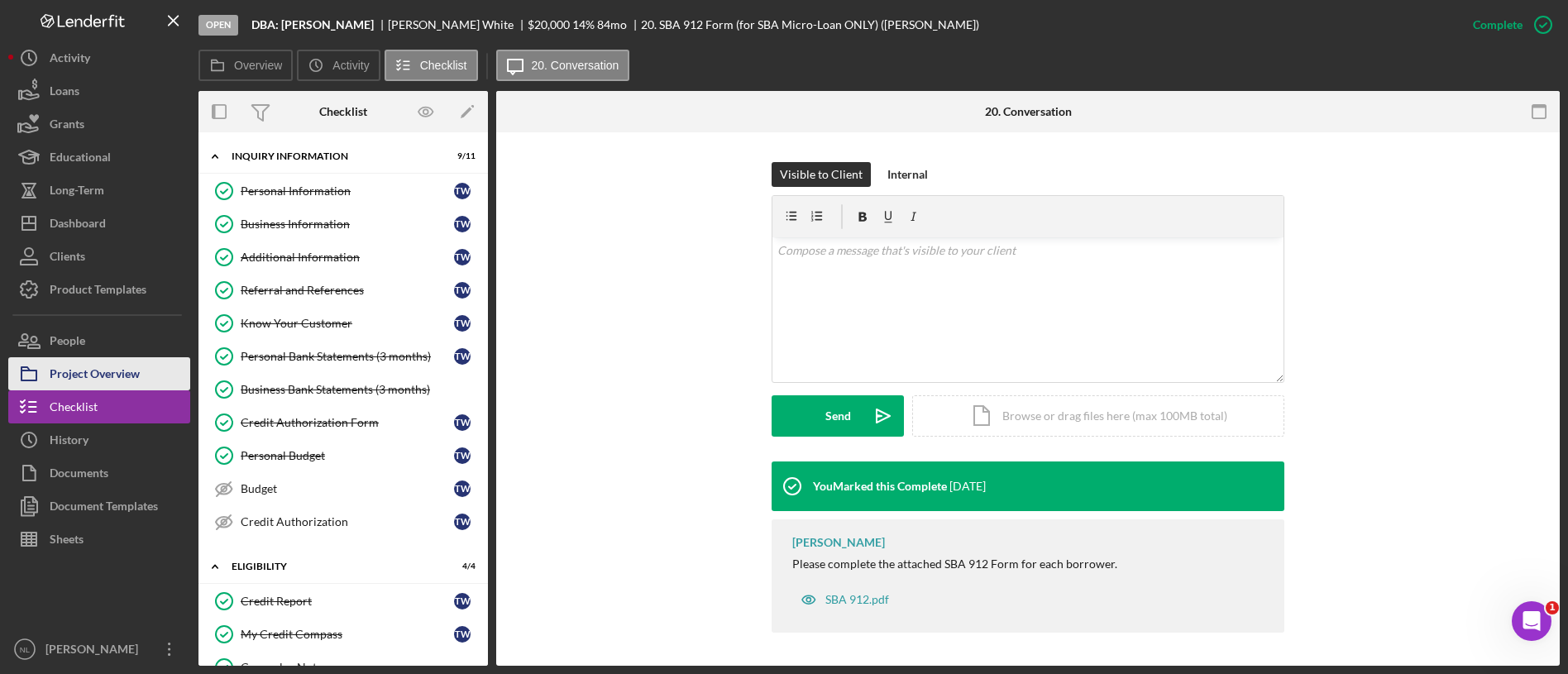
click at [101, 371] on div "Project Overview" at bounding box center [95, 376] width 90 height 37
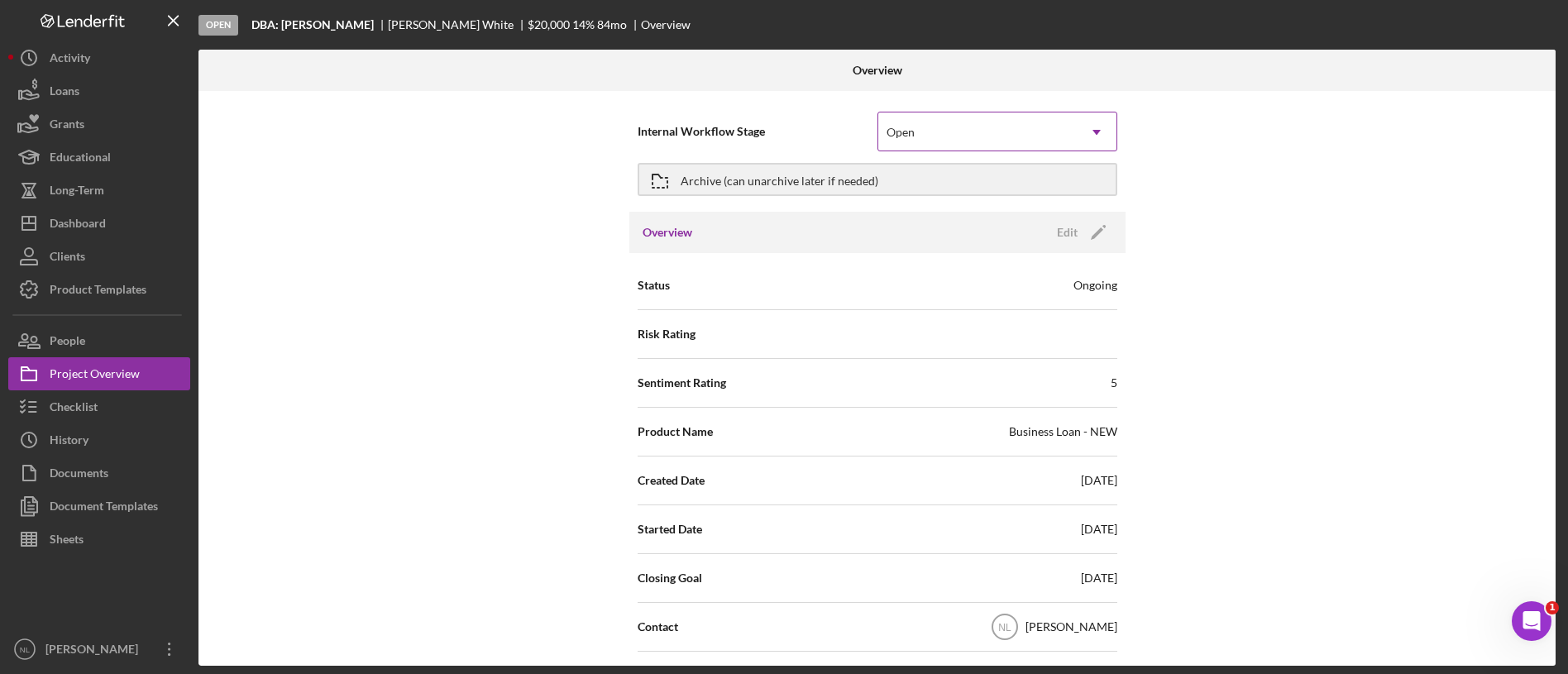
click at [1020, 139] on div "Open" at bounding box center [977, 132] width 199 height 38
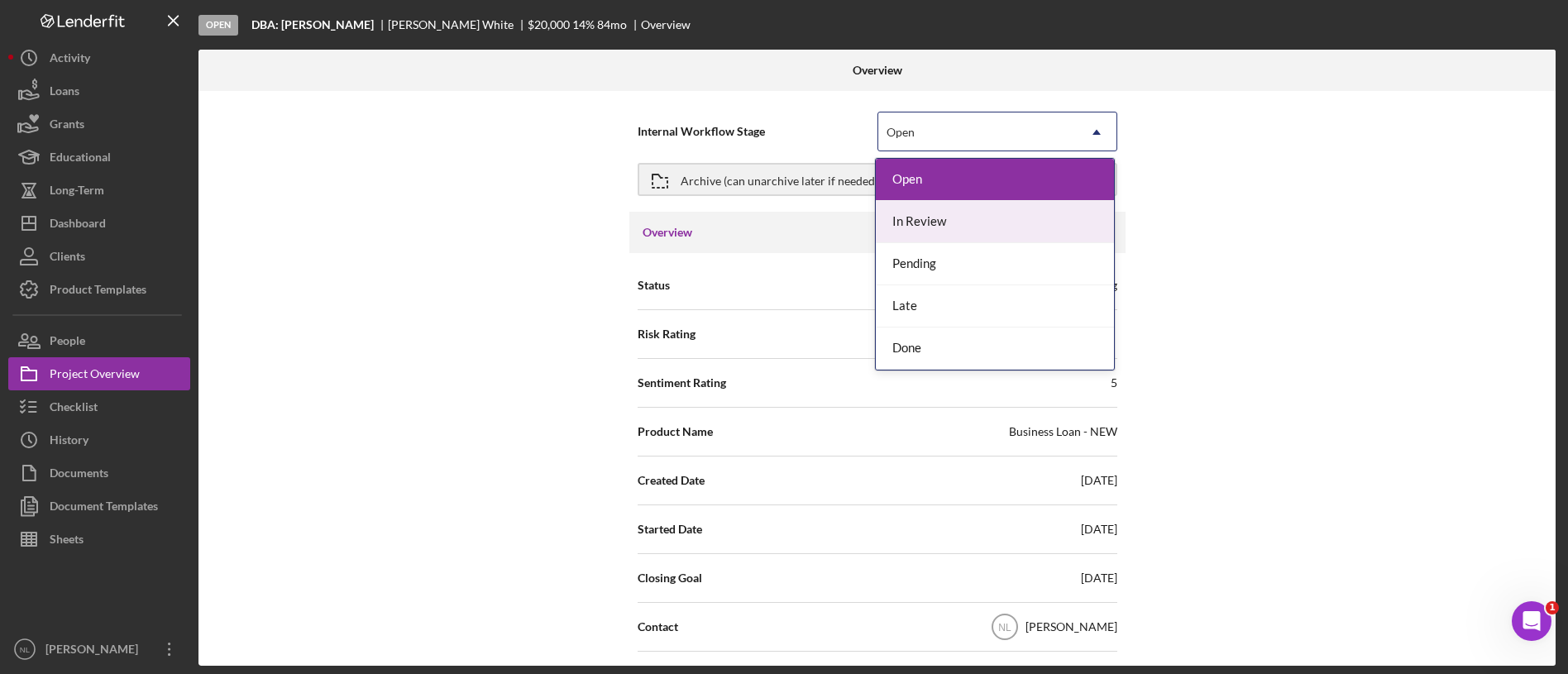
click at [966, 219] on div "In Review" at bounding box center [994, 222] width 238 height 42
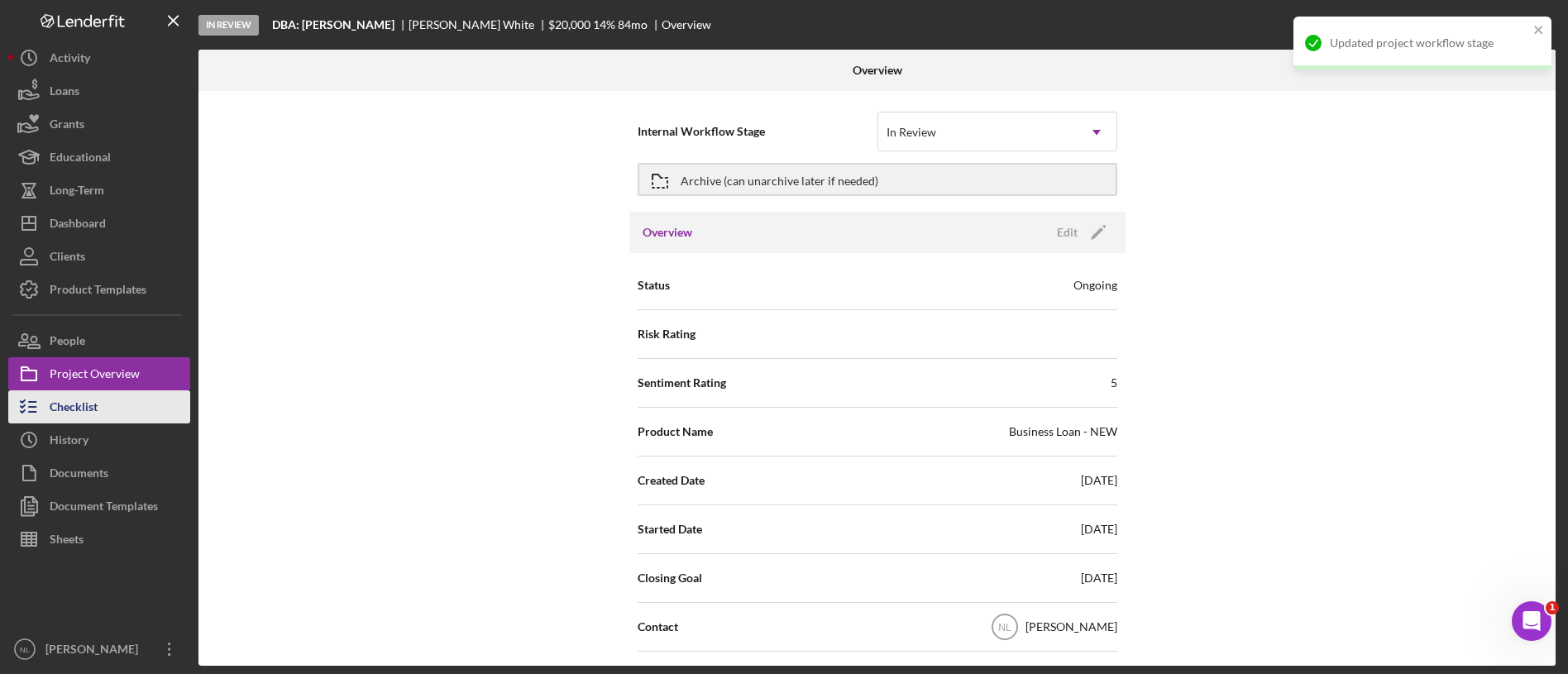
click at [123, 416] on button "Checklist" at bounding box center [99, 406] width 182 height 33
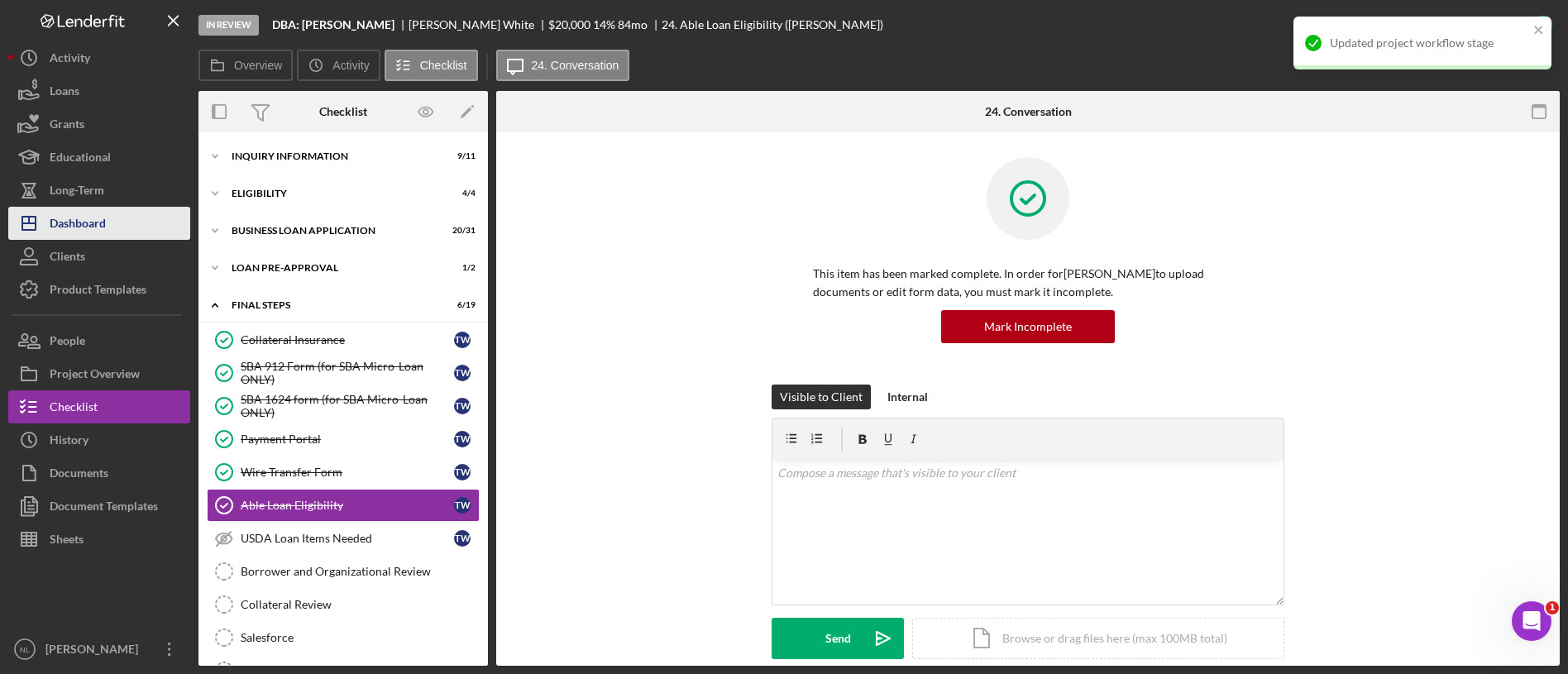
scroll to position [106, 0]
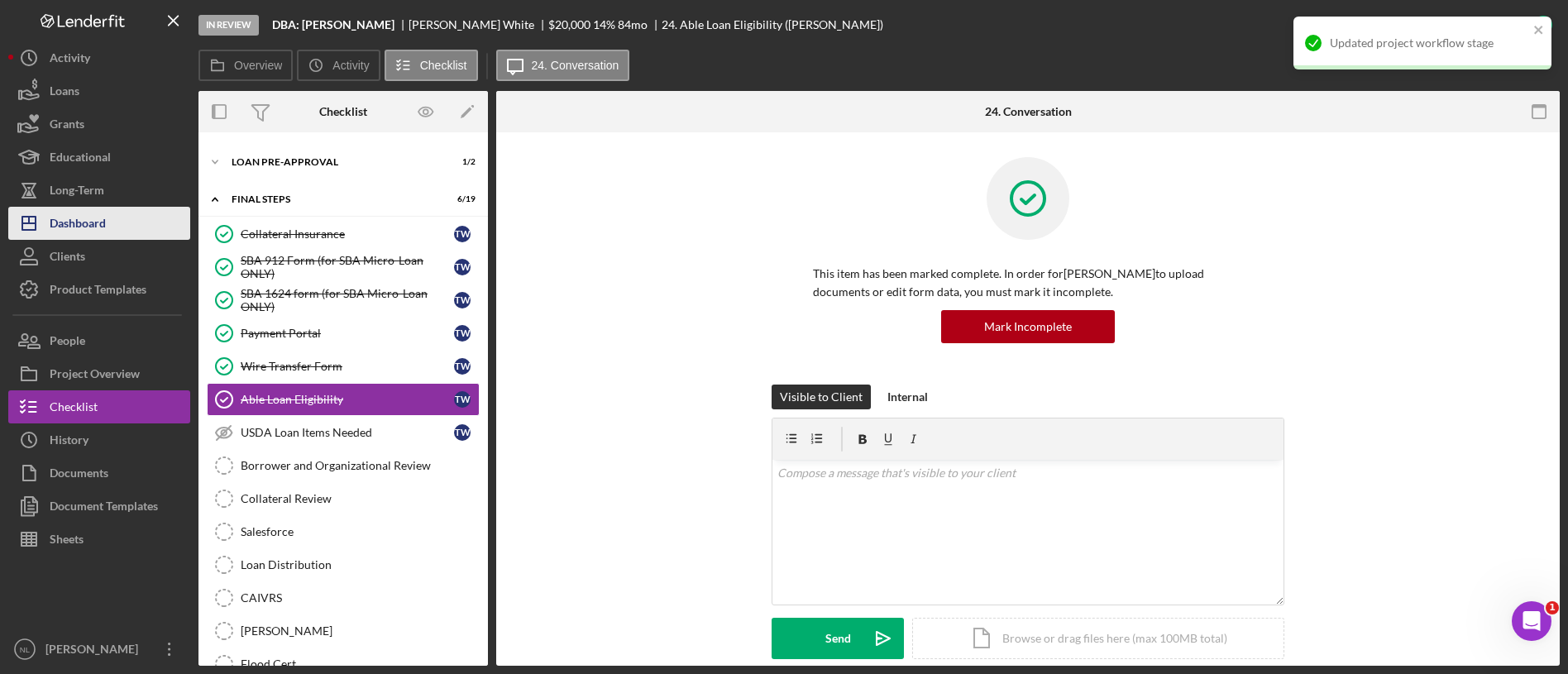
click at [111, 228] on button "Icon/Dashboard Dashboard" at bounding box center [99, 224] width 182 height 33
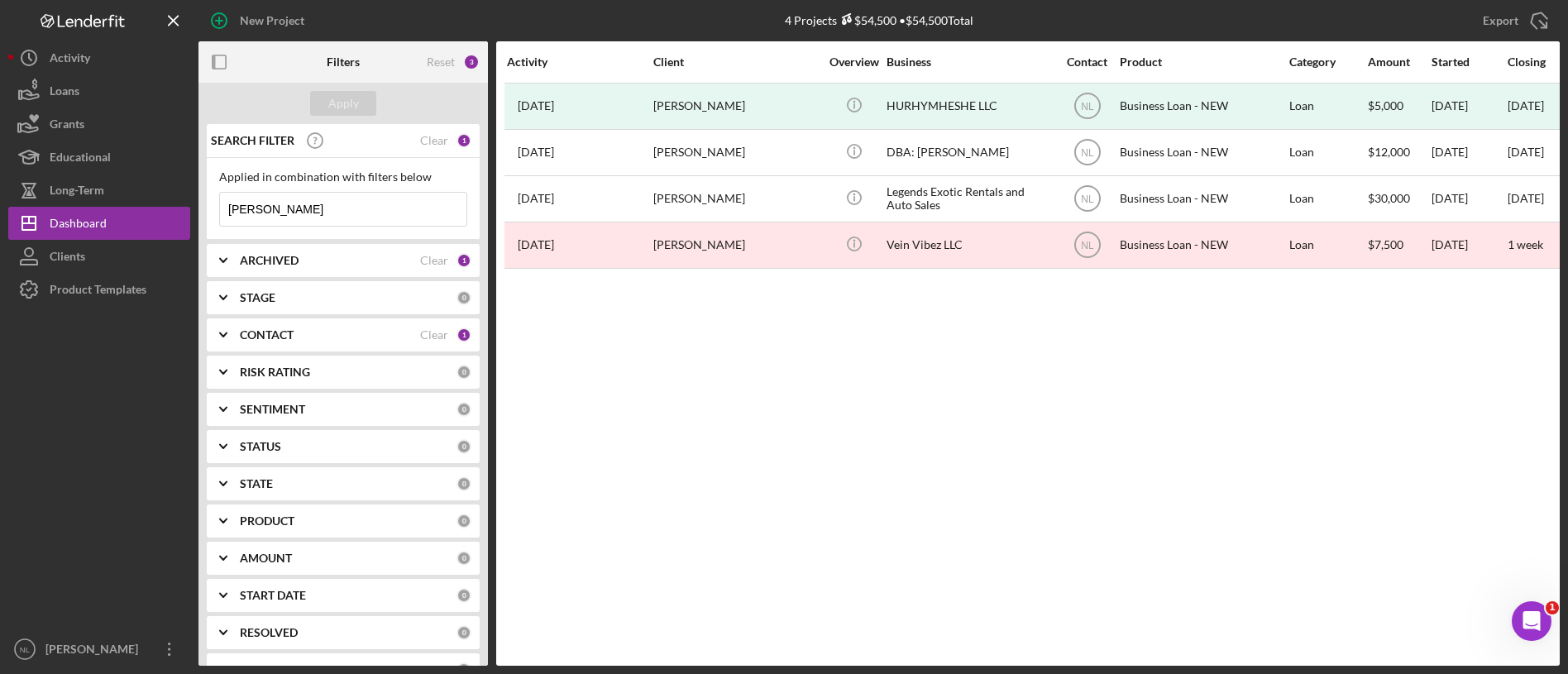
click at [408, 210] on input "[PERSON_NAME]" at bounding box center [343, 209] width 246 height 33
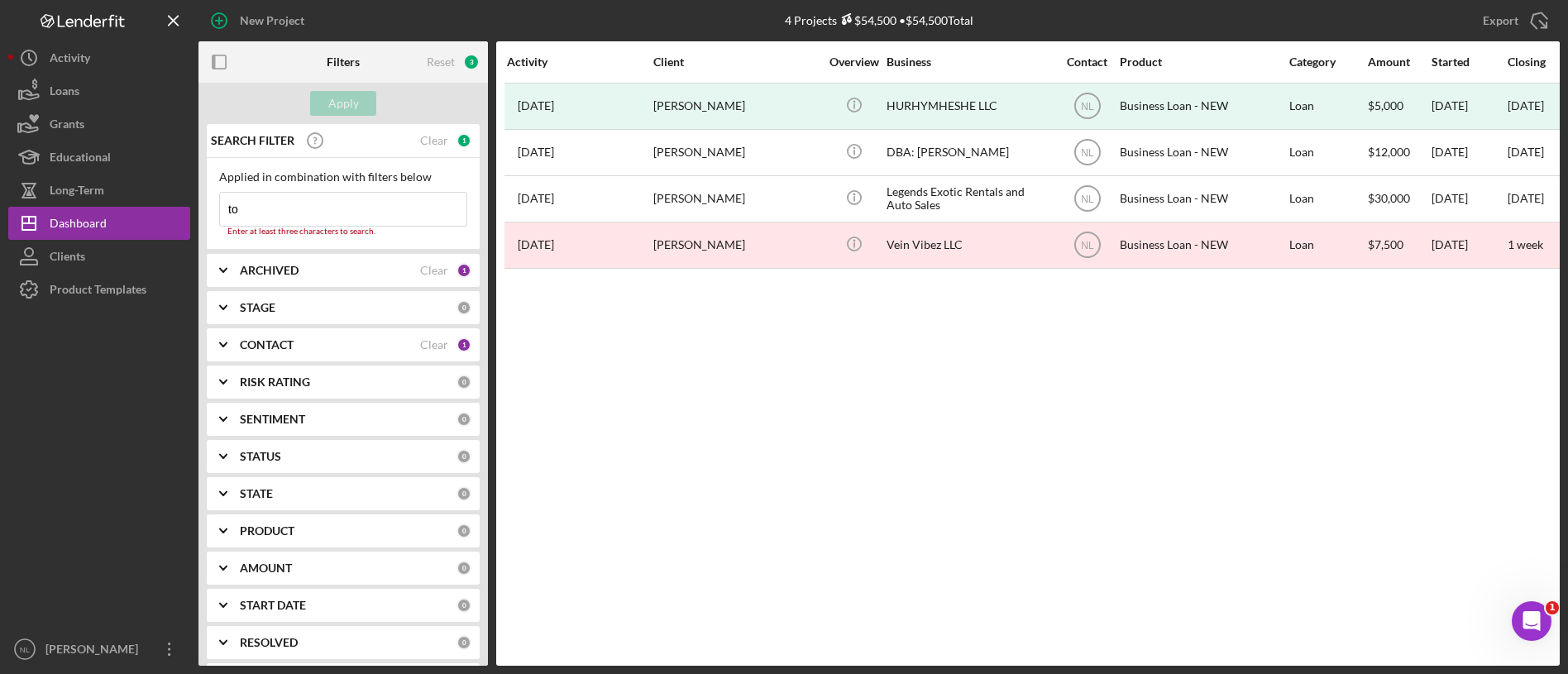
type input "t"
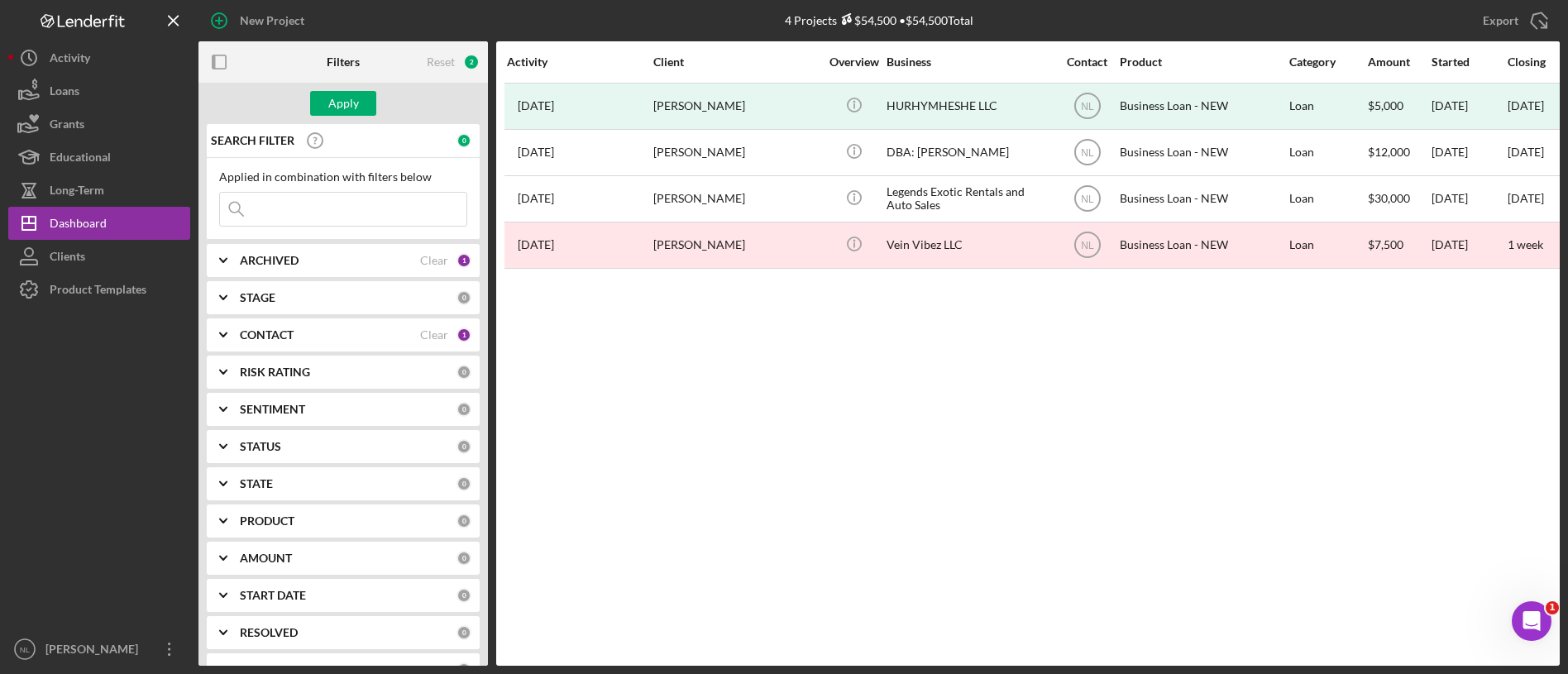
click at [362, 268] on div "ARCHIVED Clear 1" at bounding box center [355, 260] width 232 height 33
click at [227, 360] on input "Archived" at bounding box center [229, 355] width 17 height 17
checkbox input "false"
click at [228, 319] on div at bounding box center [229, 328] width 18 height 18
click at [228, 320] on input "Active" at bounding box center [229, 328] width 17 height 17
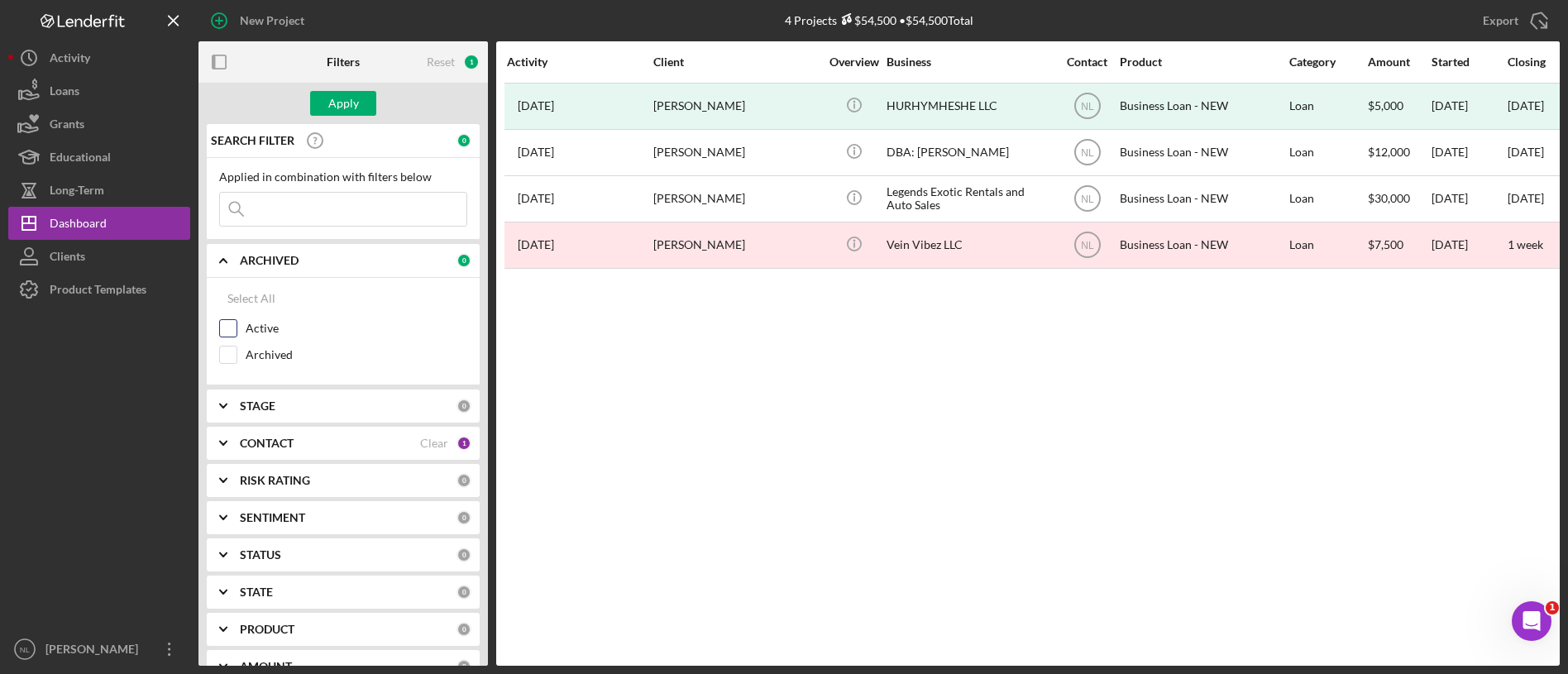
checkbox input "true"
click at [233, 435] on icon "Icon/Expander" at bounding box center [224, 443] width 42 height 42
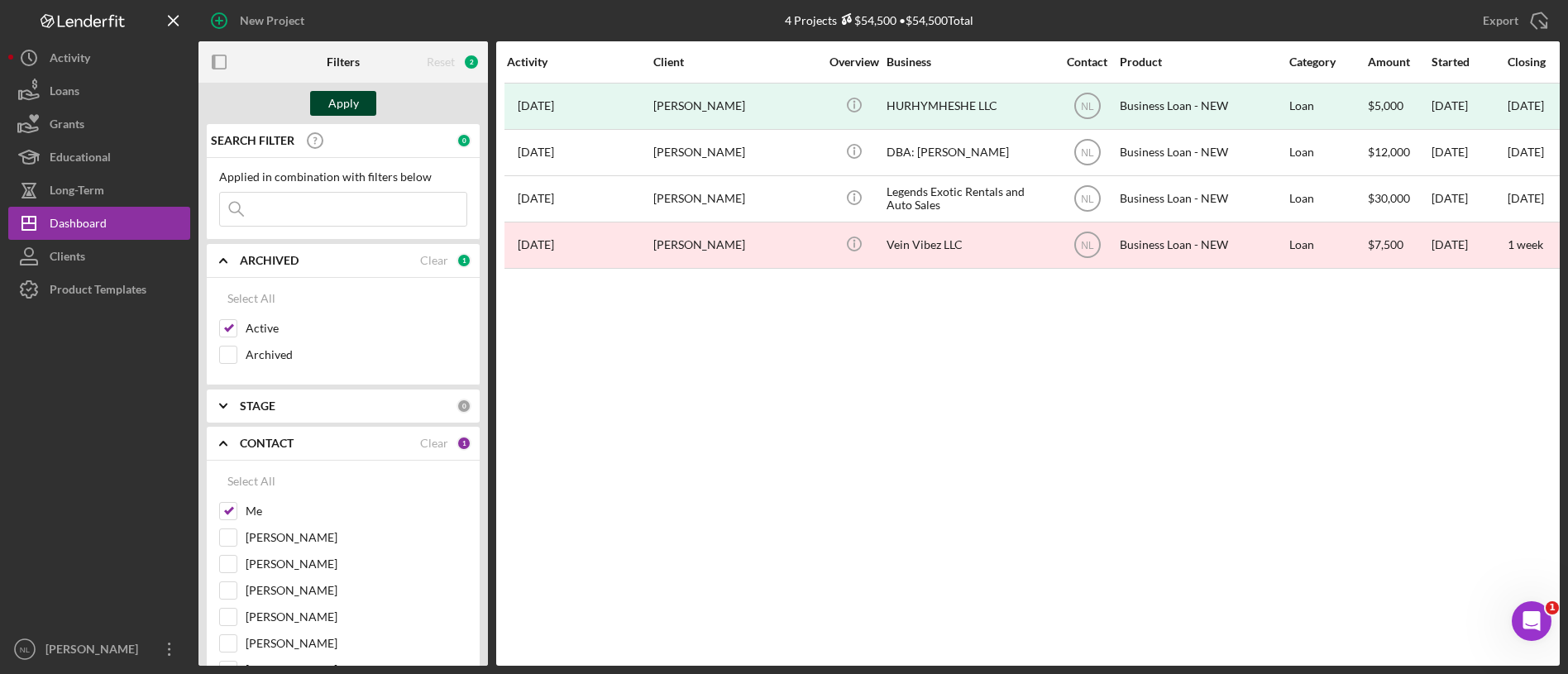
click at [330, 105] on div "Apply" at bounding box center [343, 103] width 31 height 25
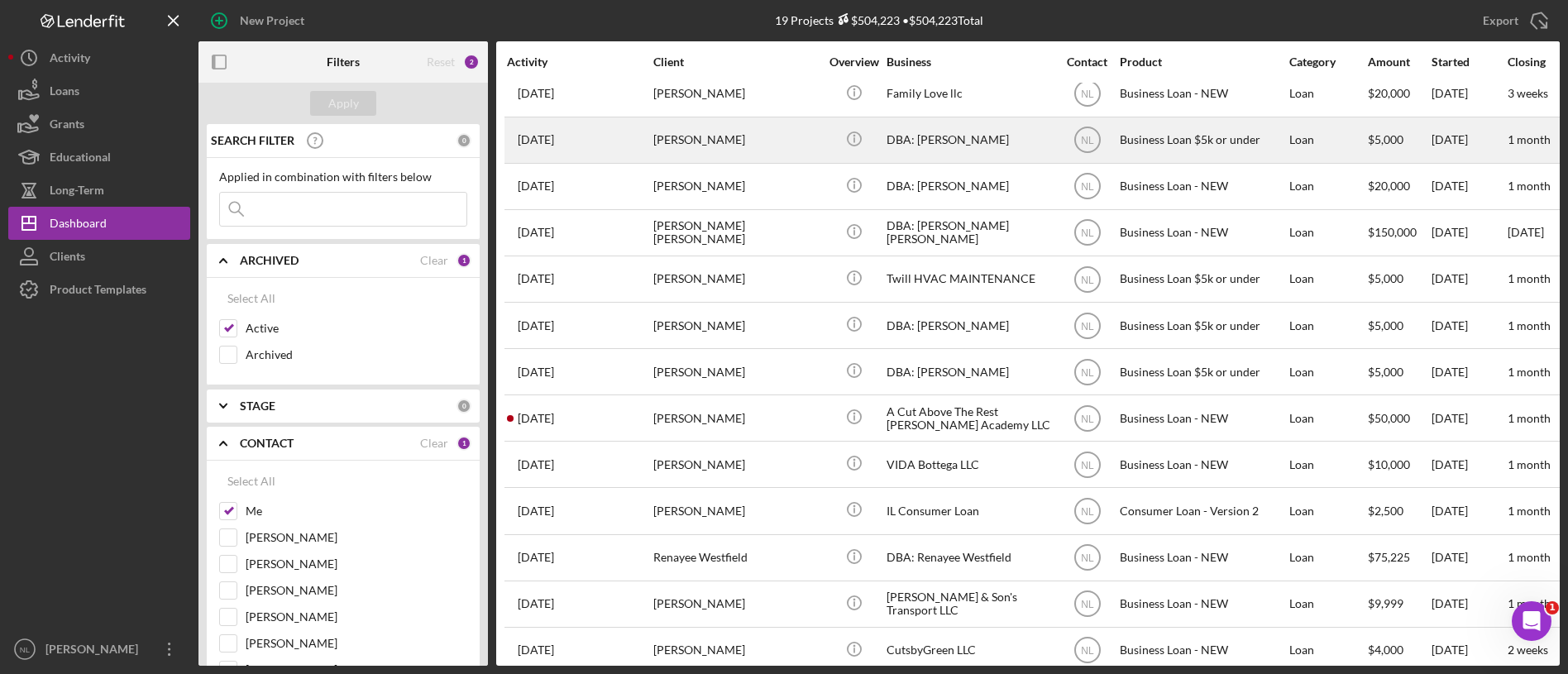
scroll to position [78, 0]
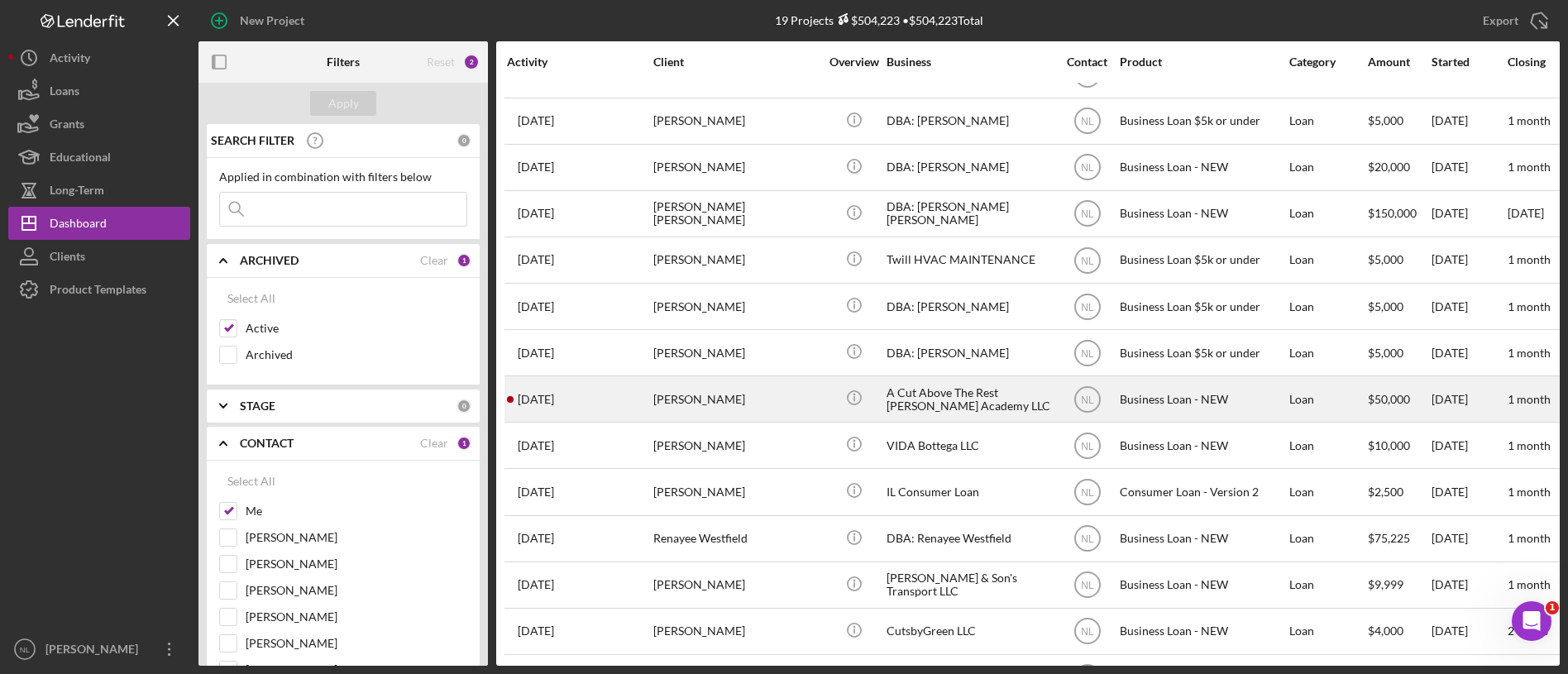
click at [724, 396] on div "[PERSON_NAME]" at bounding box center [736, 399] width 165 height 44
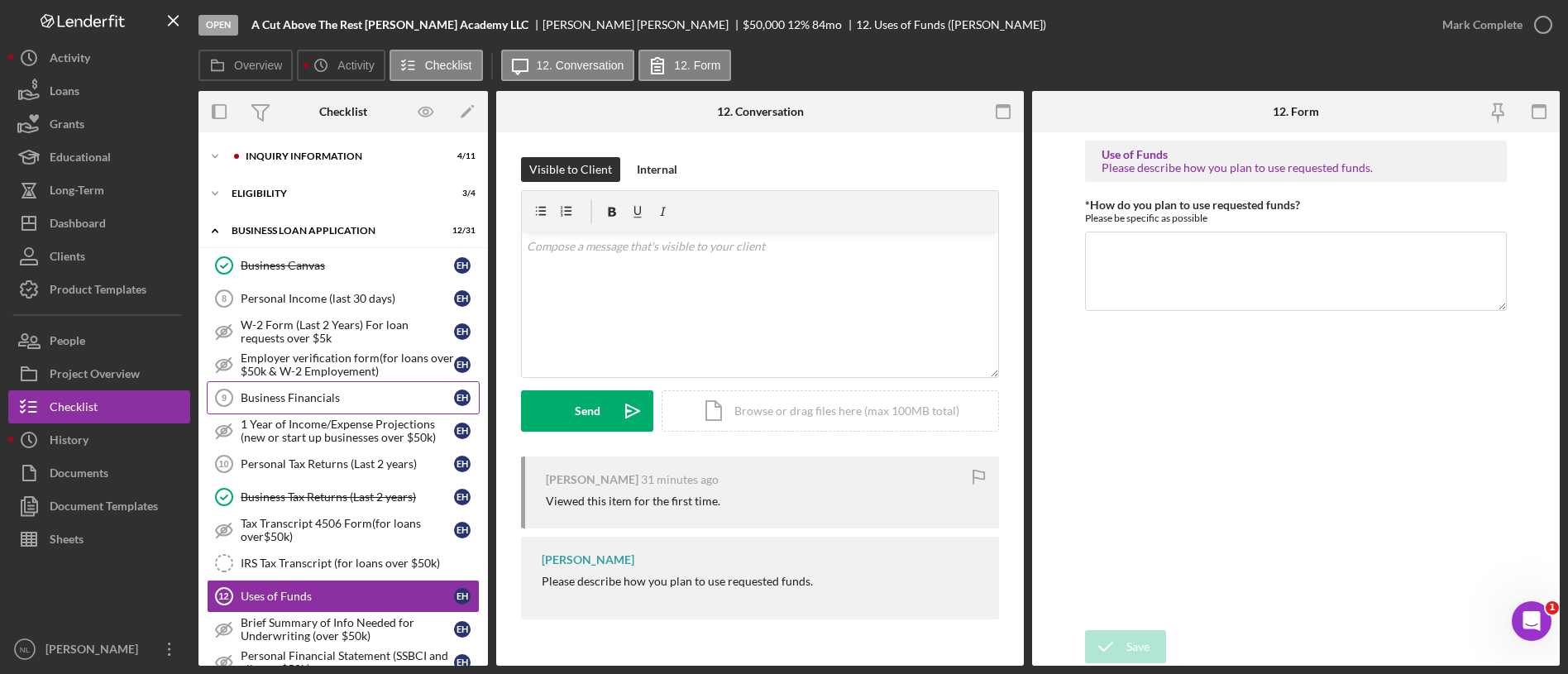
drag, startPoint x: 336, startPoint y: 276, endPoint x: 280, endPoint y: 400, distance: 136.1
click at [280, 400] on div "Business Financials" at bounding box center [347, 397] width 214 height 13
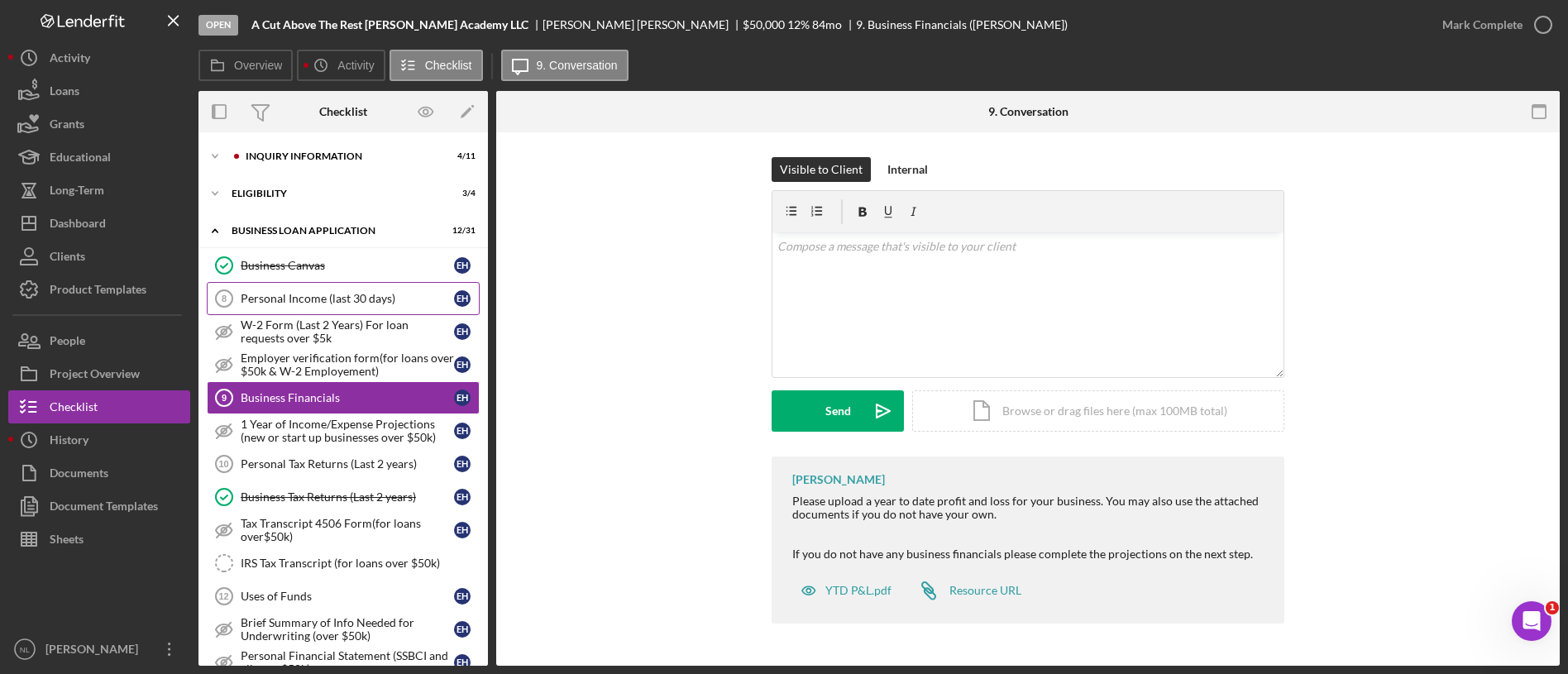
click at [298, 292] on div "Personal Income (last 30 days)" at bounding box center [347, 298] width 214 height 13
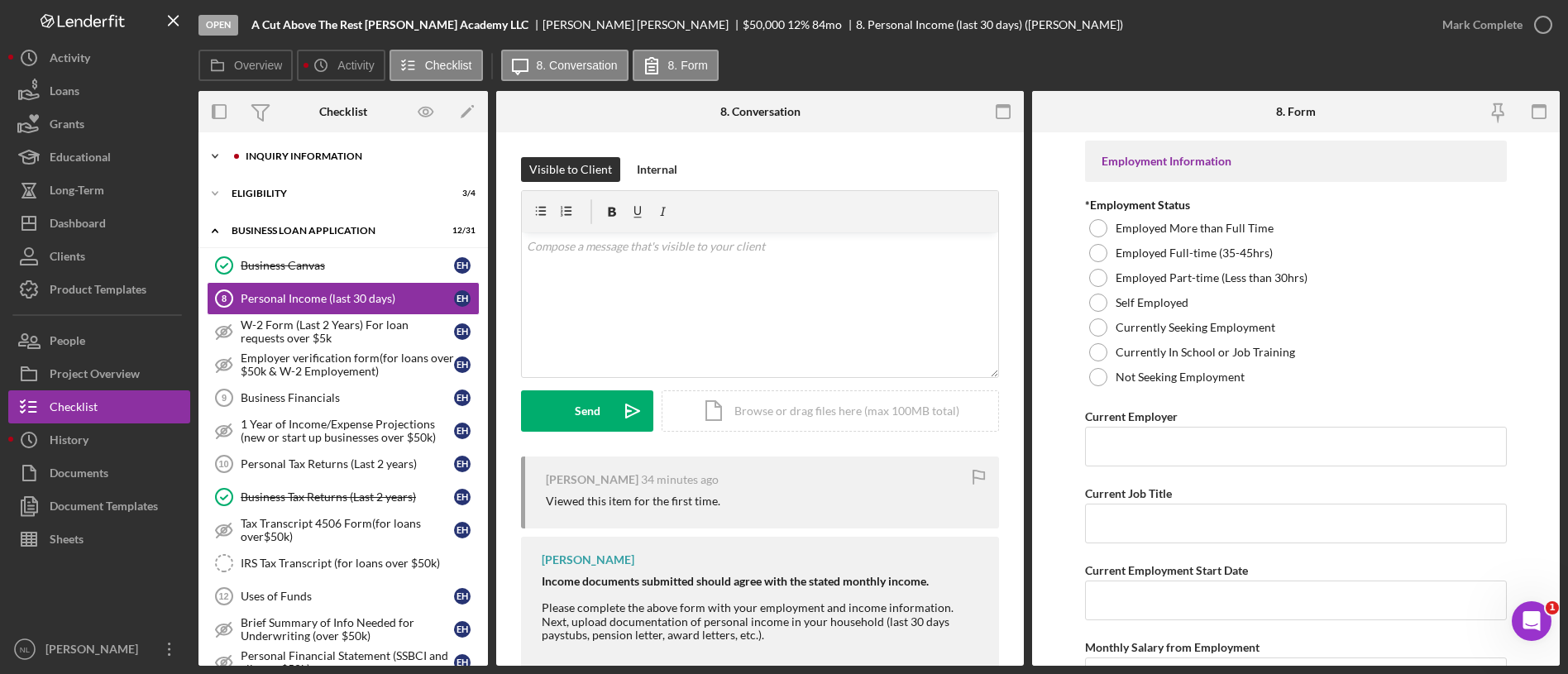
click at [272, 158] on div "INQUIRY INFORMATION" at bounding box center [356, 156] width 222 height 10
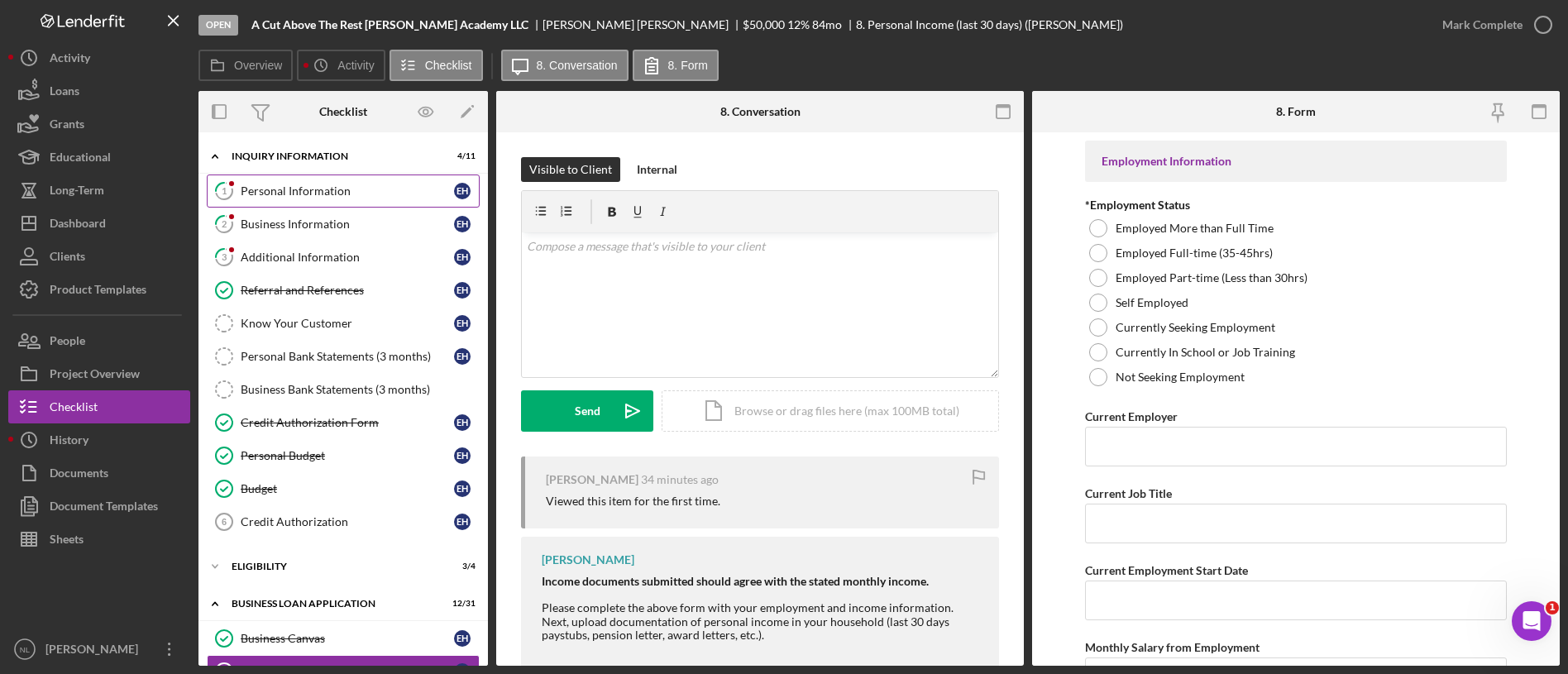
click at [338, 187] on div "Personal Information" at bounding box center [347, 191] width 214 height 13
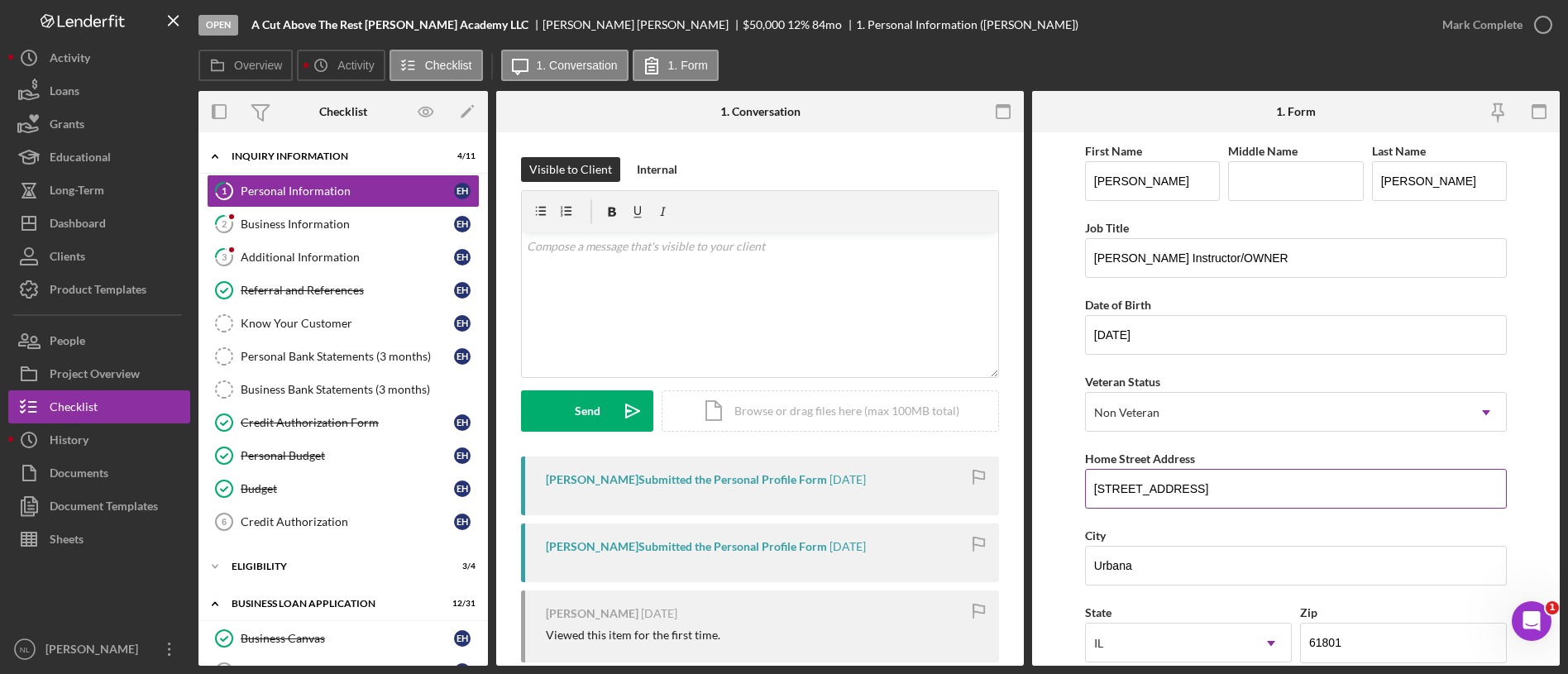
scroll to position [570, 0]
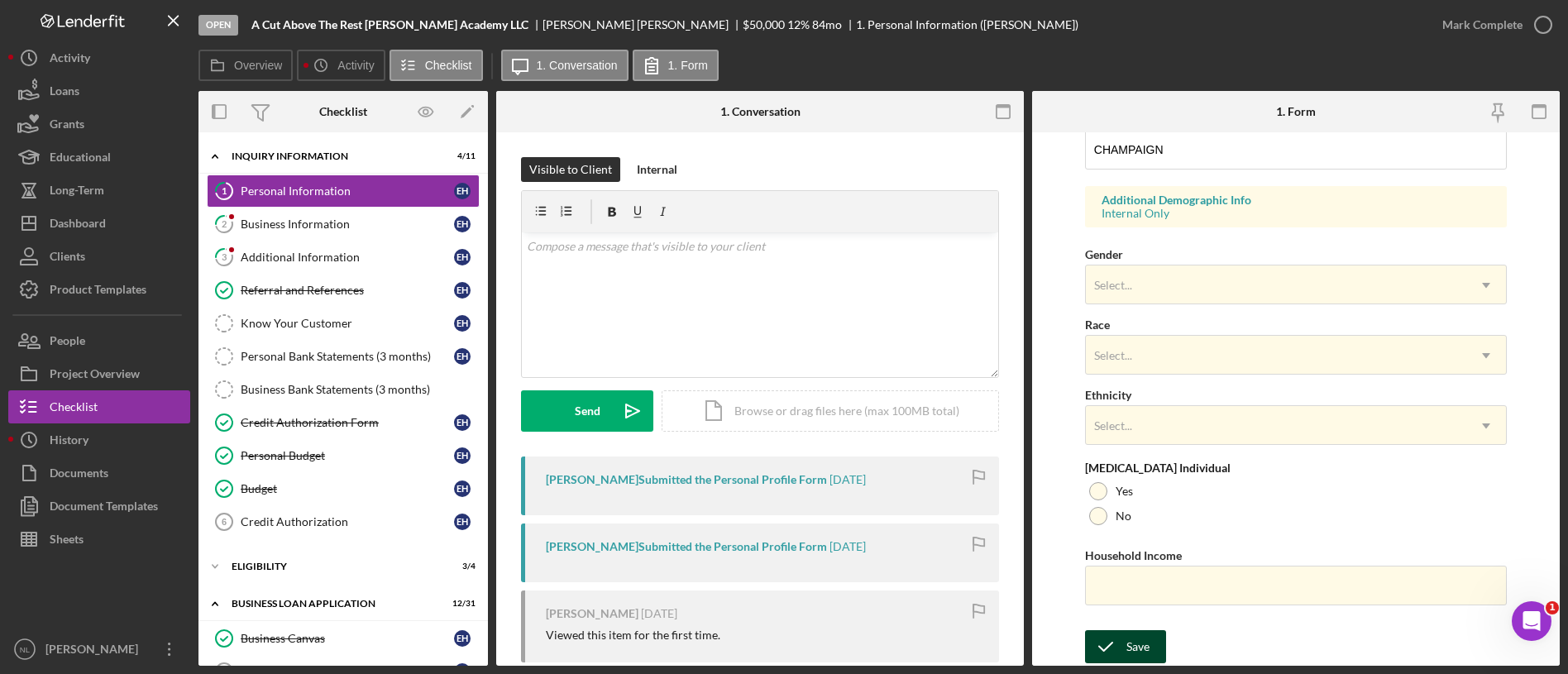
click at [1152, 657] on button "Save" at bounding box center [1125, 647] width 81 height 33
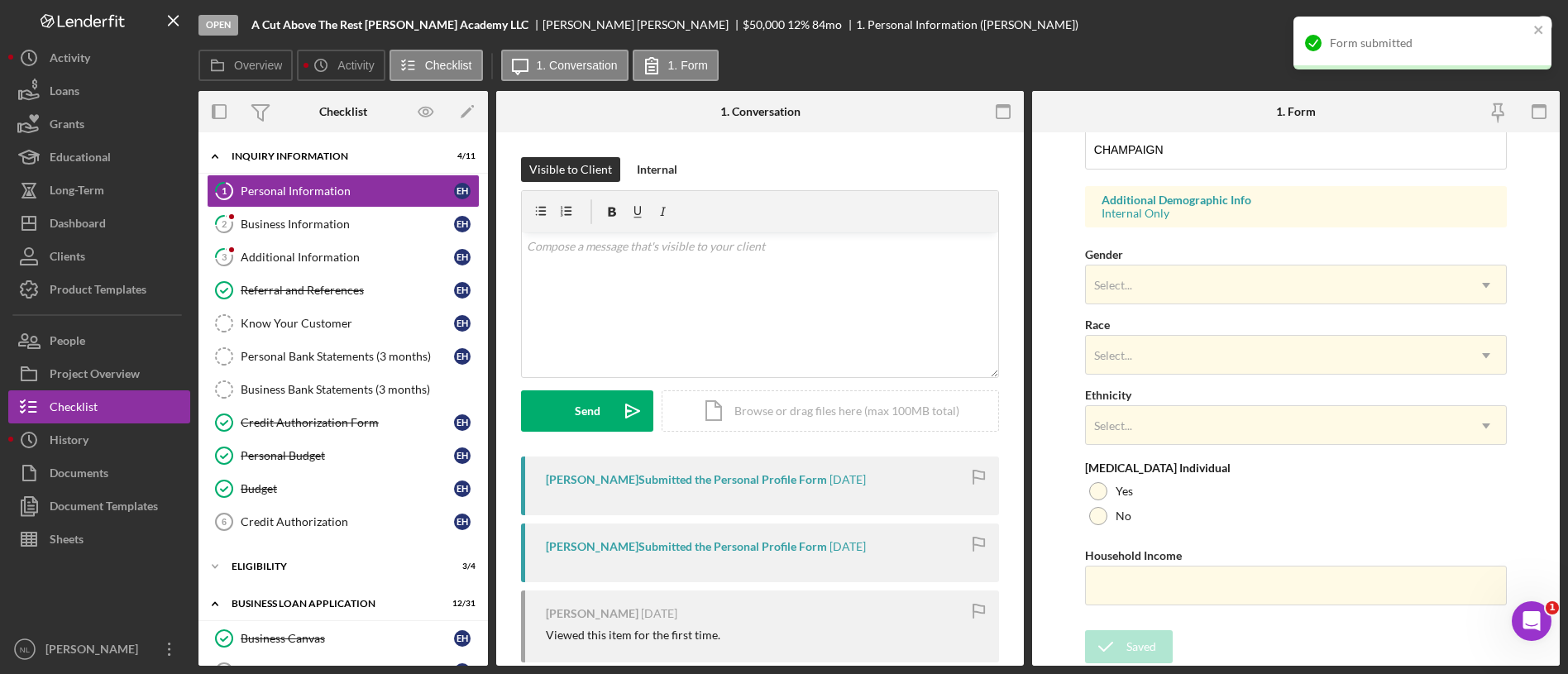
click at [1531, 33] on div "Form submitted" at bounding box center [1417, 43] width 234 height 27
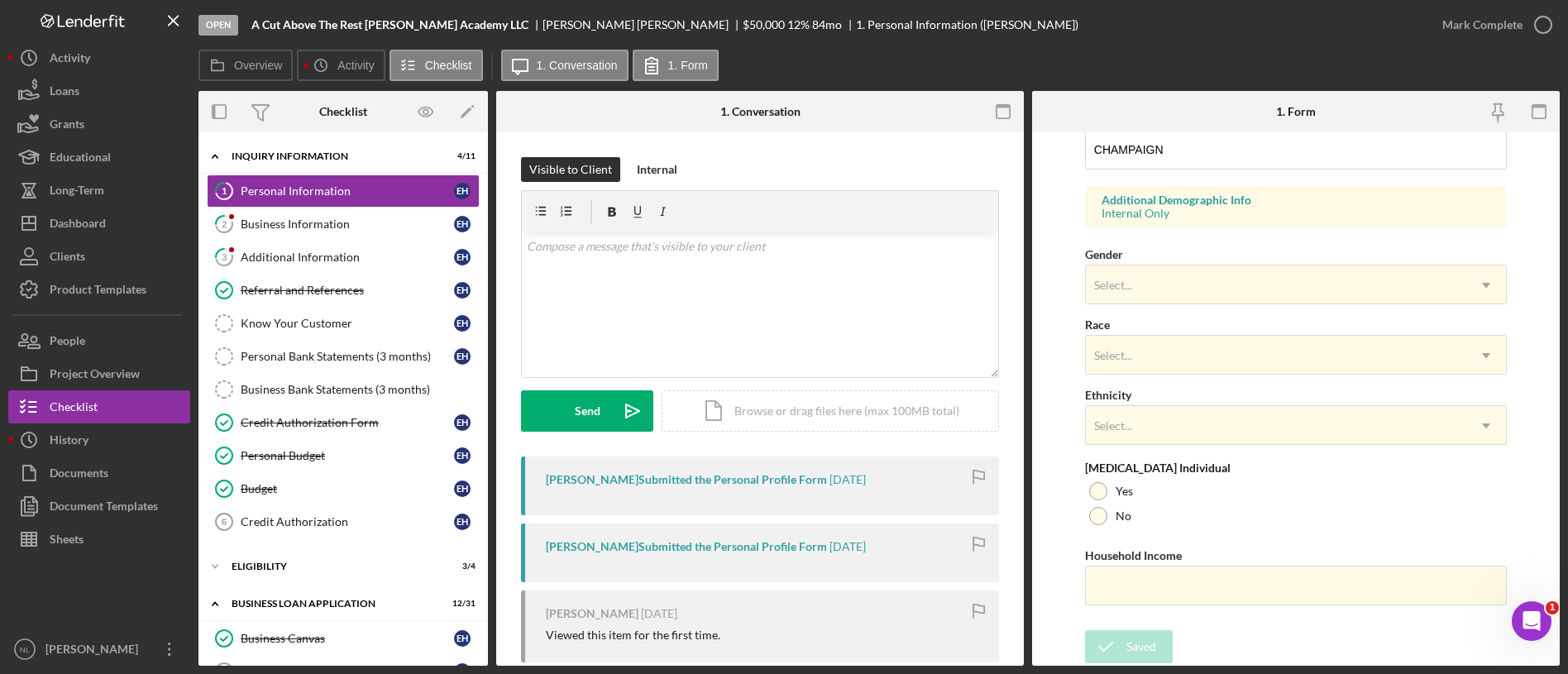
click at [1486, 32] on div "Mark Complete" at bounding box center [1482, 25] width 80 height 33
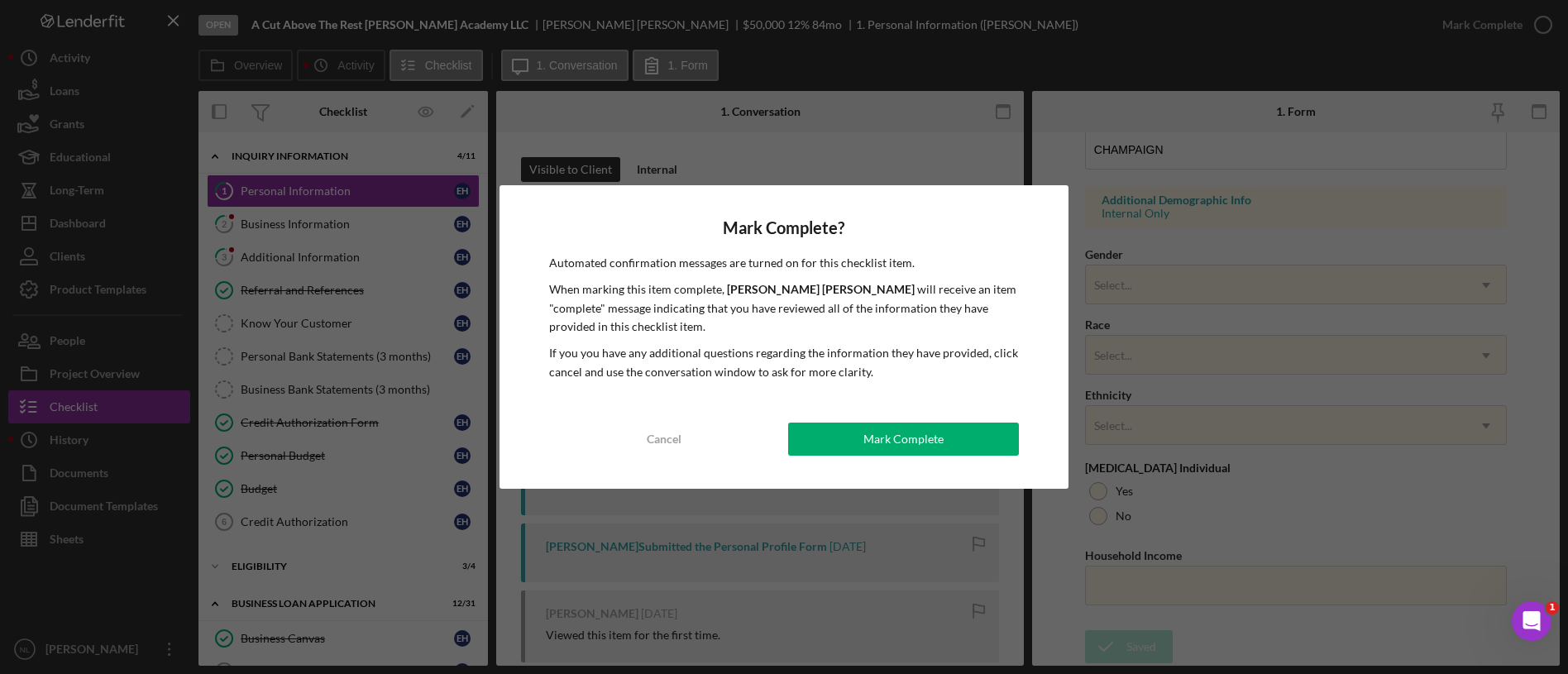
click at [953, 469] on div "Mark Complete? Automated confirmation messages are turned on for this checklist…" at bounding box center [784, 337] width 570 height 303
click at [898, 426] on div "Mark Complete" at bounding box center [903, 439] width 80 height 33
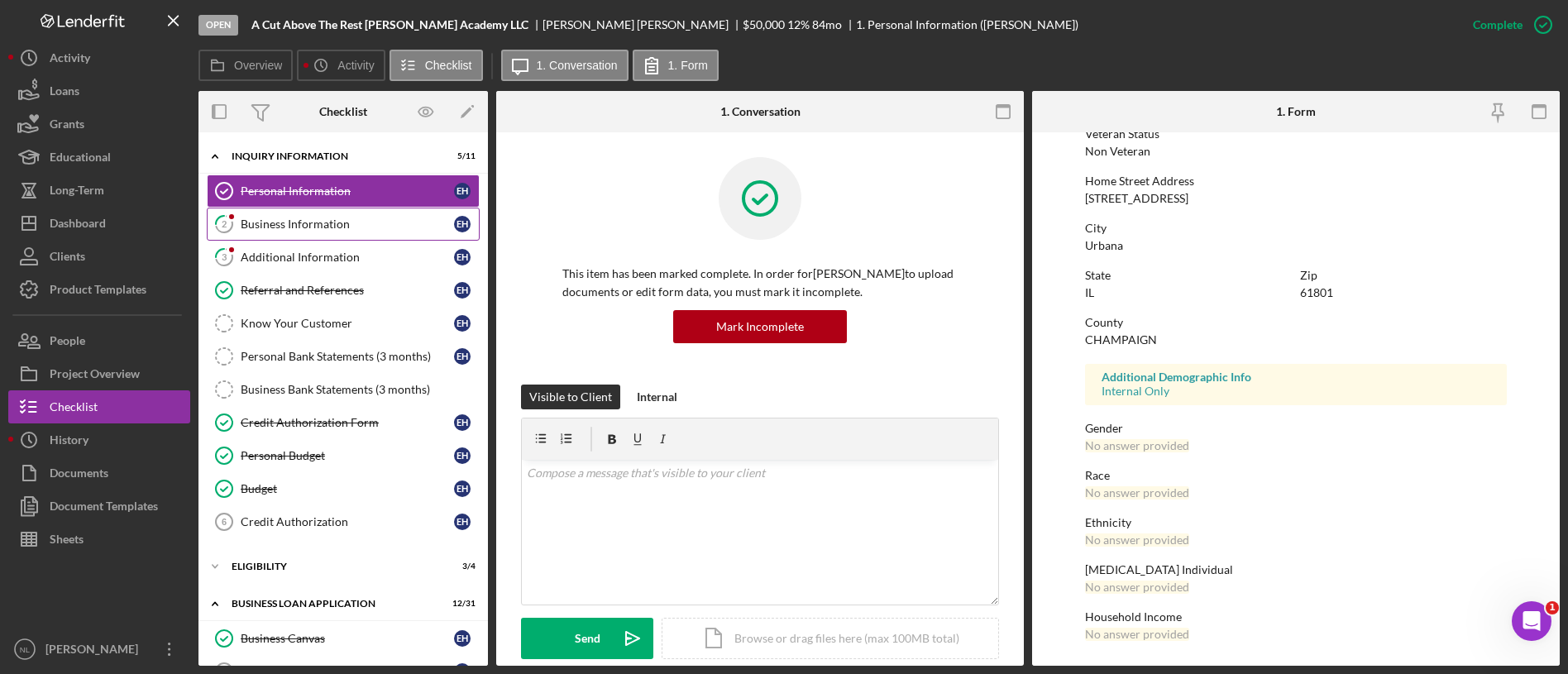
scroll to position [238, 0]
click at [343, 235] on link "2 Business Information E H" at bounding box center [343, 224] width 273 height 33
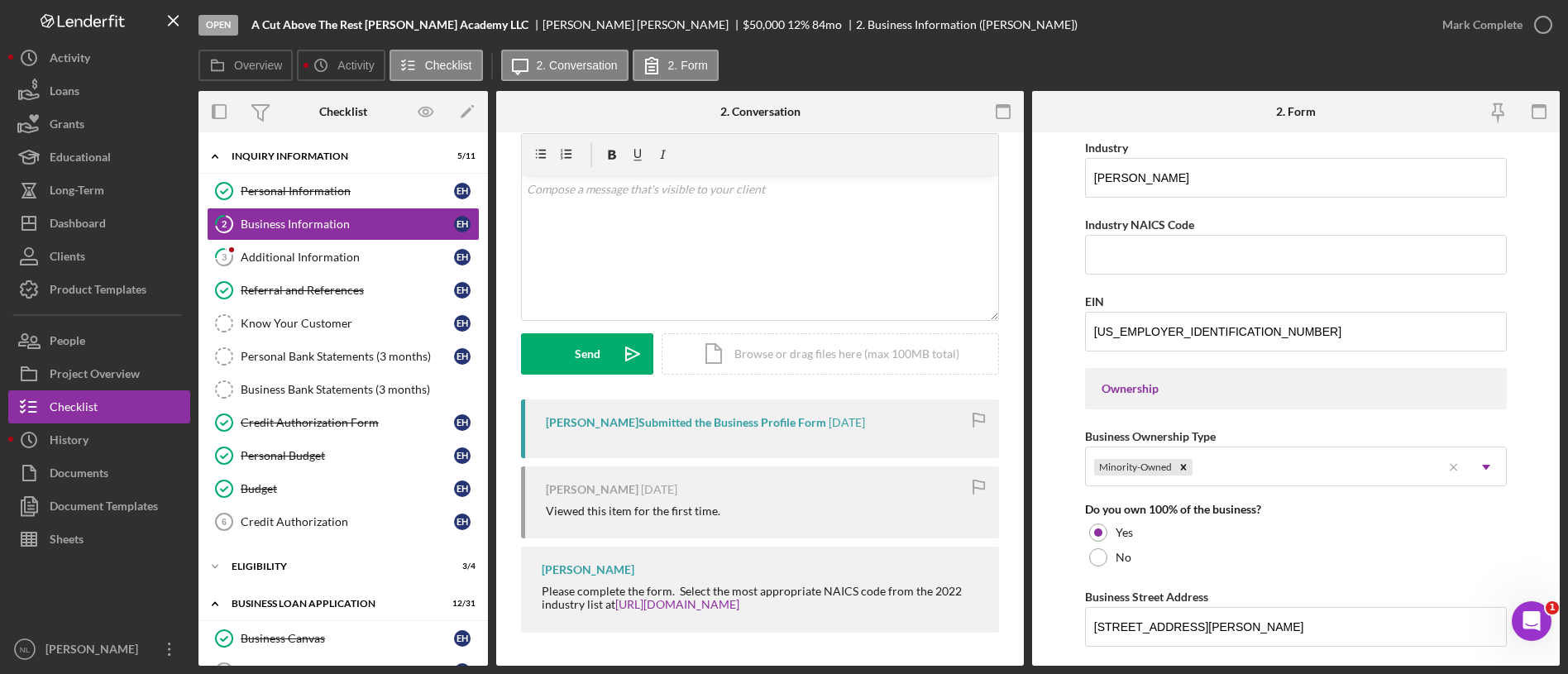
scroll to position [1302, 0]
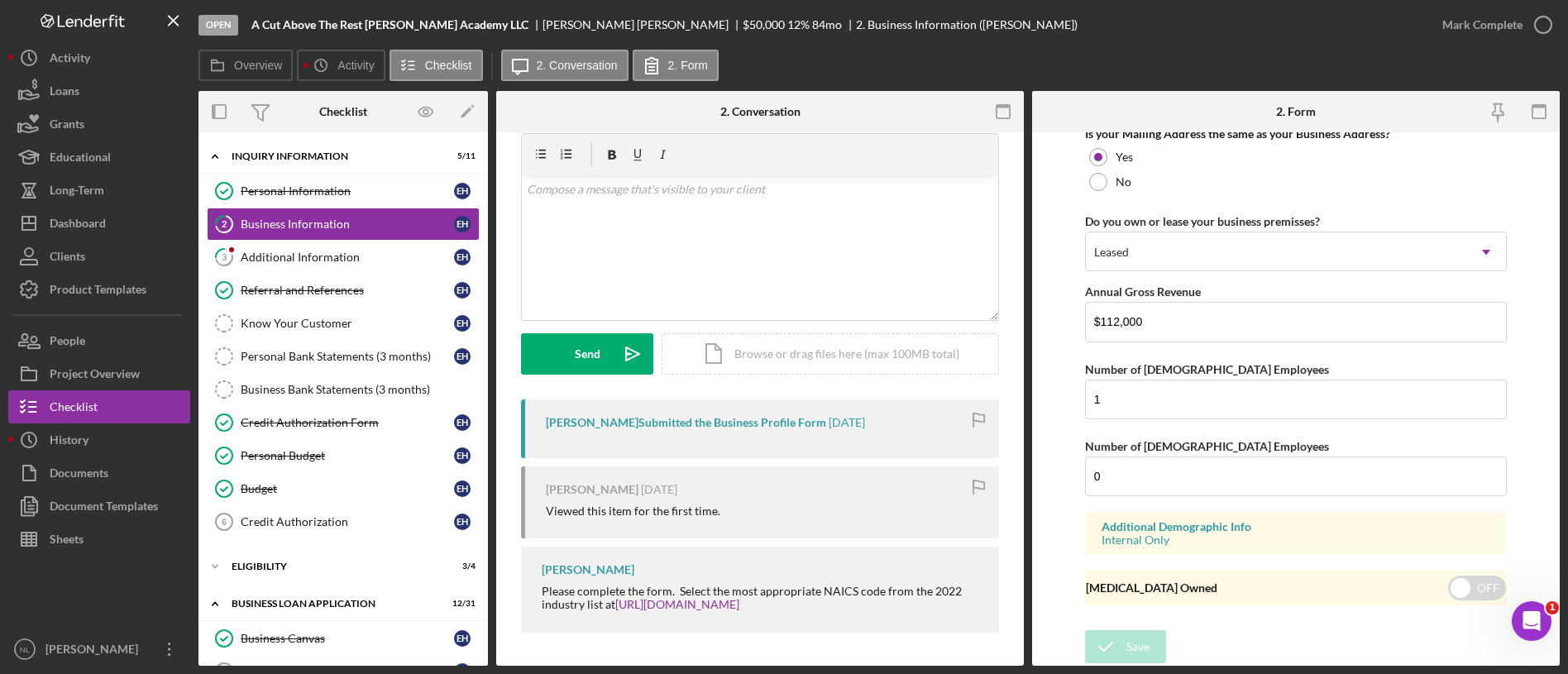
click at [1487, 55] on div "Overview Icon/History Activity Checklist Icon/Message 2. Conversation 2. Form" at bounding box center [879, 66] width 1361 height 33
click at [1458, 22] on div "Mark Complete" at bounding box center [1482, 25] width 80 height 33
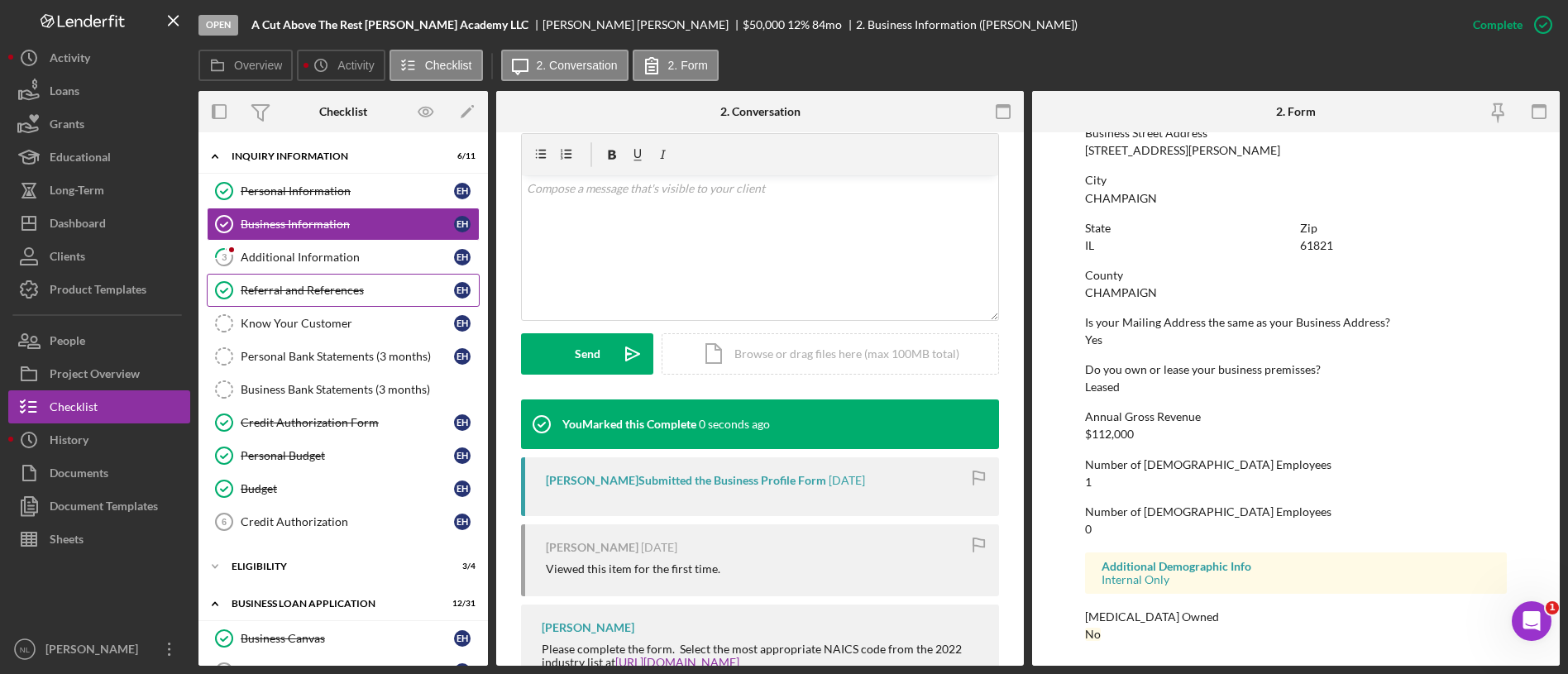
scroll to position [713, 0]
click at [275, 254] on div "Additional Information" at bounding box center [347, 257] width 214 height 13
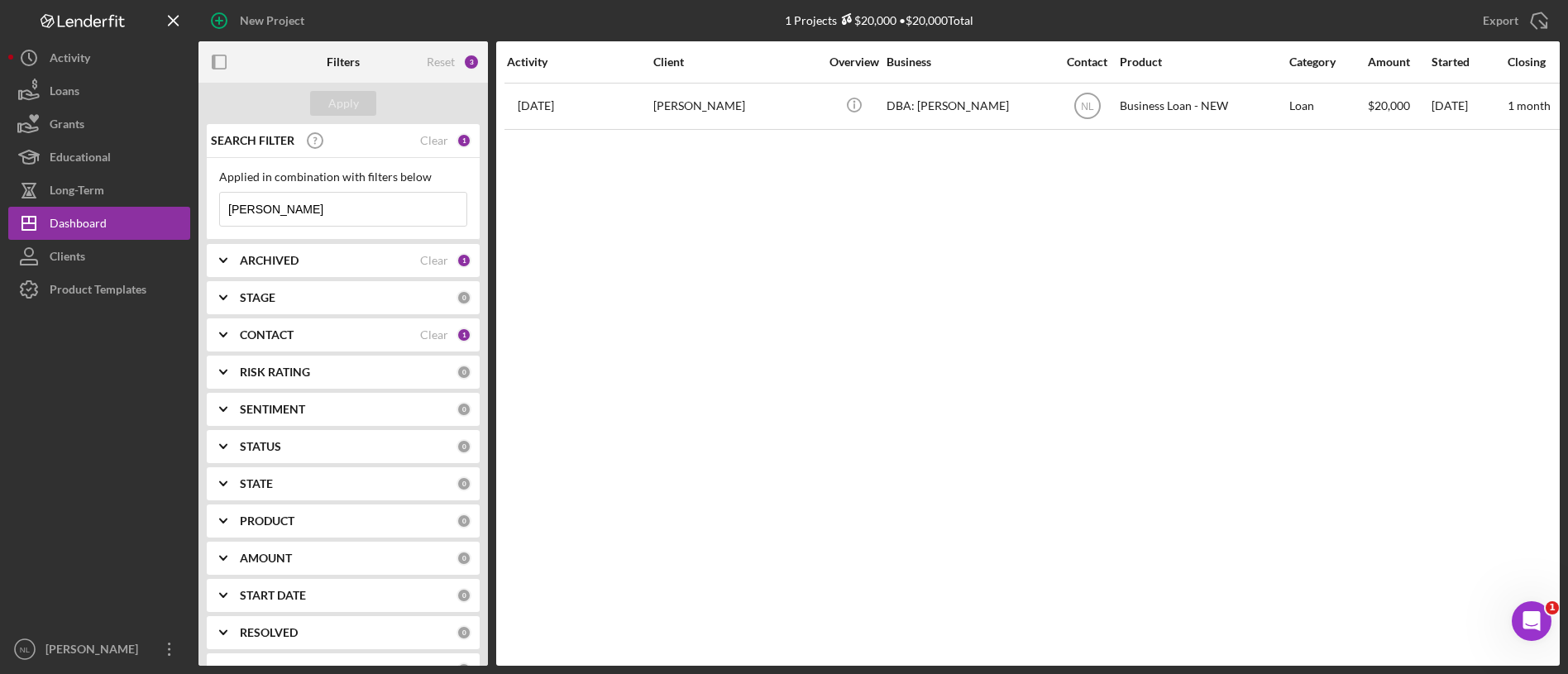
click at [276, 253] on b "ARCHIVED" at bounding box center [269, 260] width 59 height 13
click at [225, 323] on input "Active" at bounding box center [229, 328] width 17 height 17
checkbox input "false"
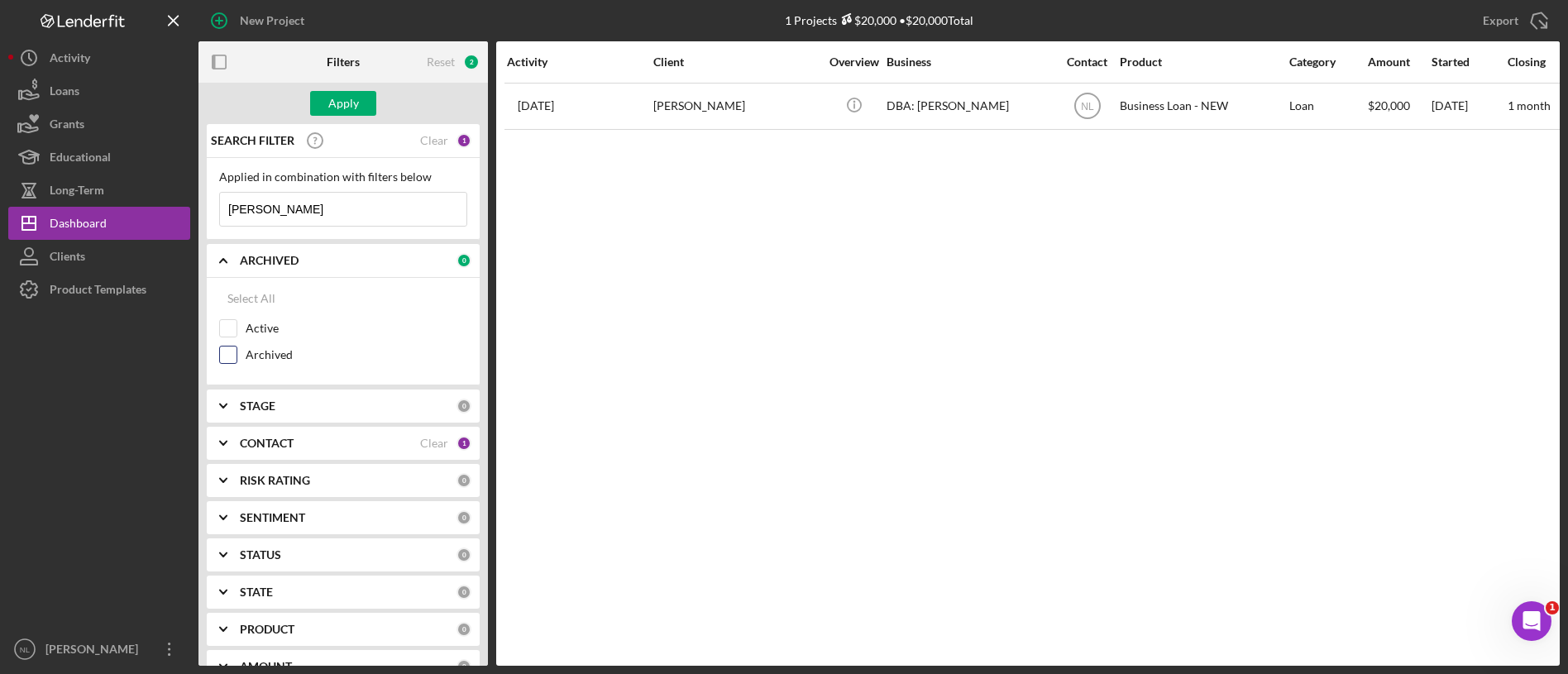
click at [227, 355] on input "Archived" at bounding box center [229, 355] width 17 height 17
checkbox input "true"
click at [249, 454] on div "CONTACT Clear 1" at bounding box center [355, 443] width 232 height 33
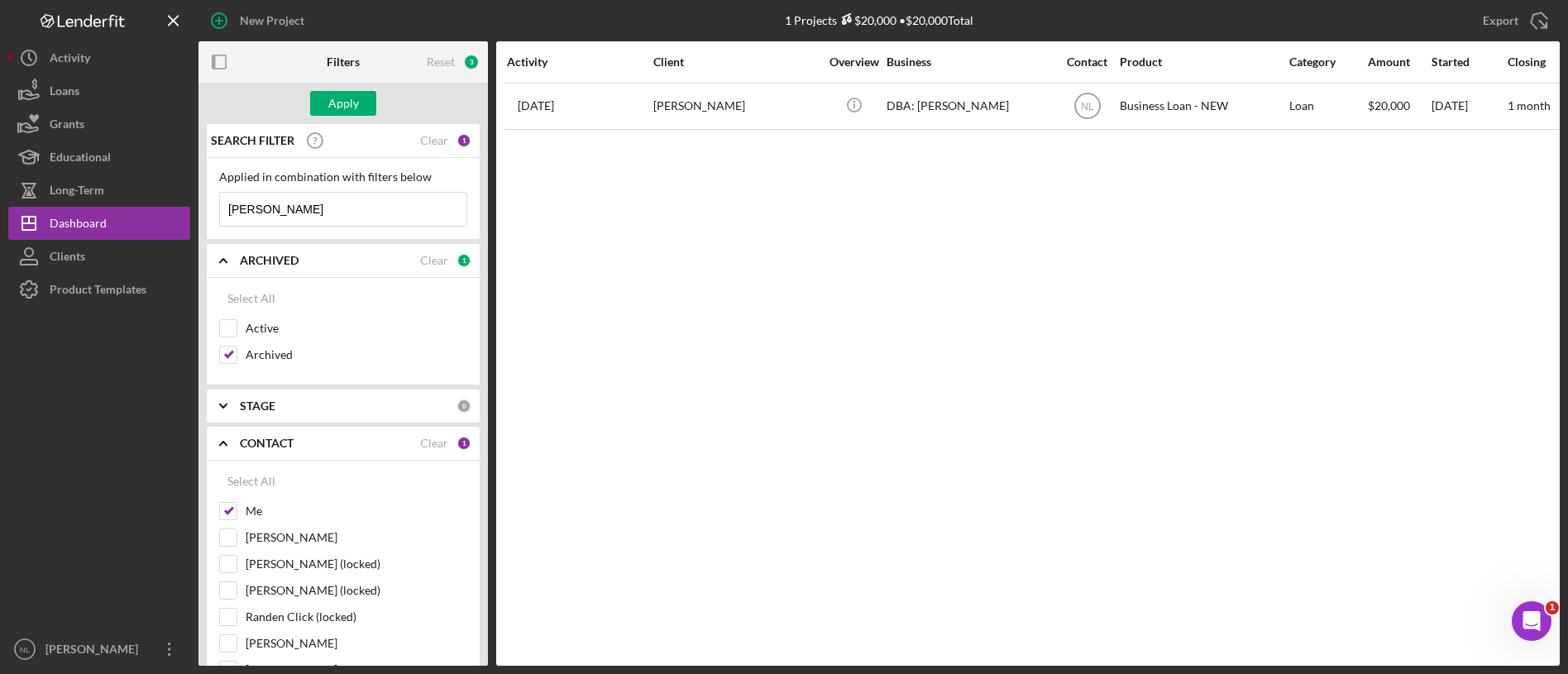
click at [249, 454] on div "CONTACT Clear 1" at bounding box center [355, 443] width 232 height 33
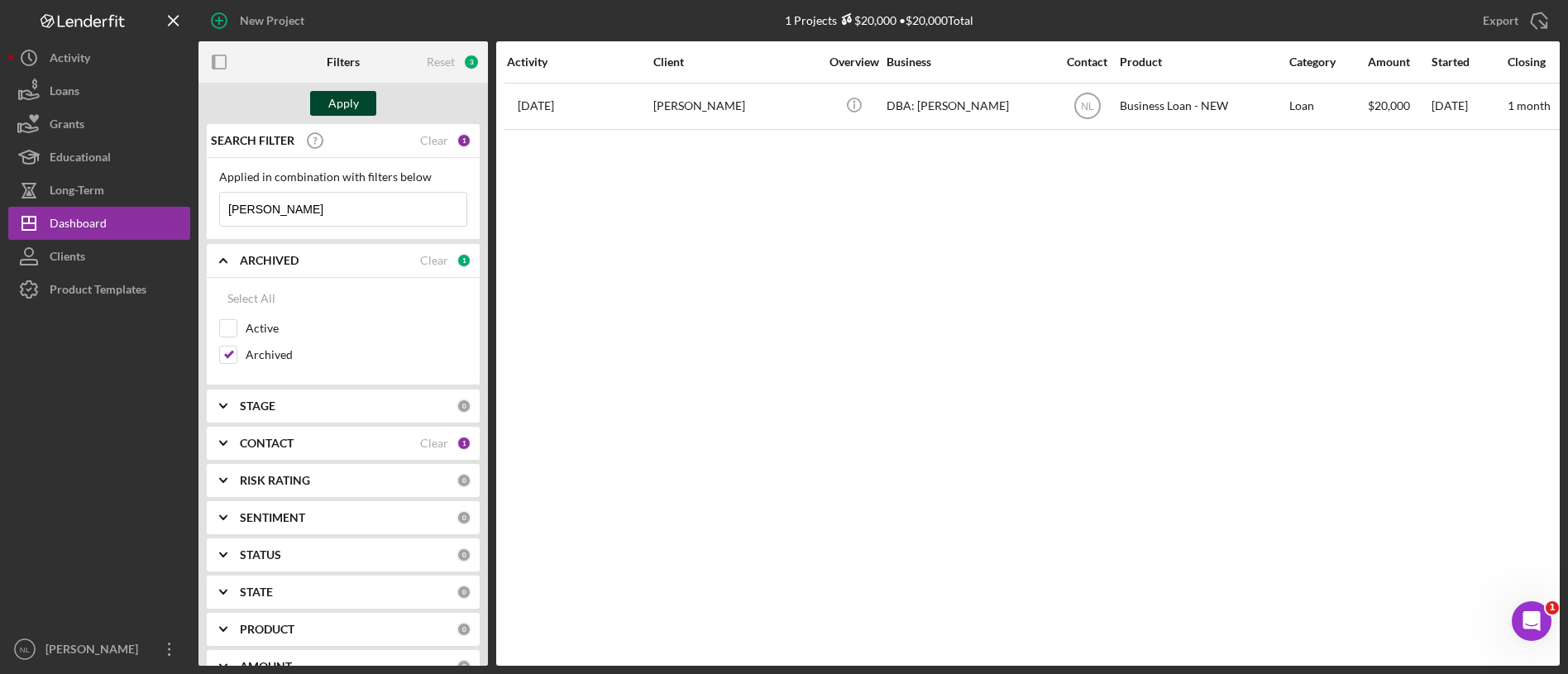
click at [338, 101] on div "Apply" at bounding box center [343, 103] width 31 height 25
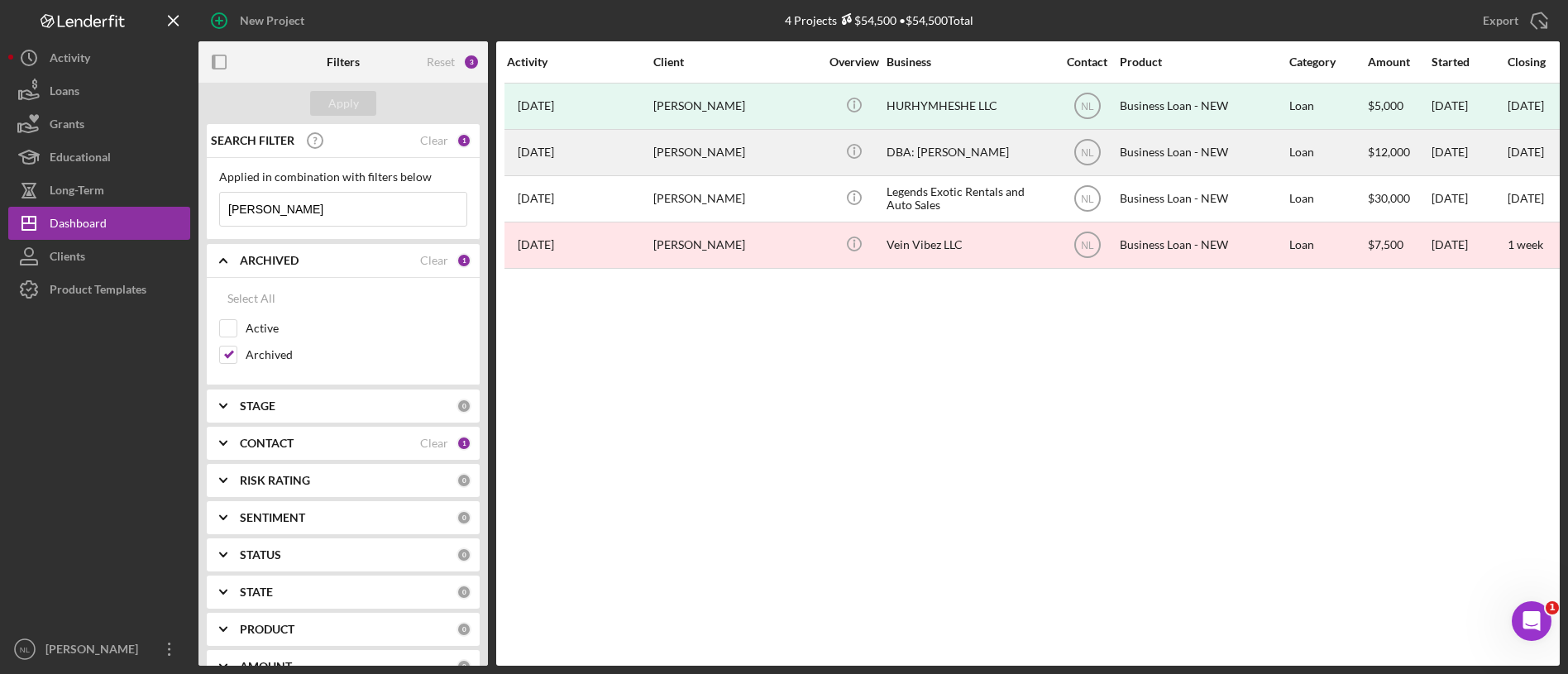
click at [670, 155] on div "[PERSON_NAME]" at bounding box center [736, 152] width 165 height 44
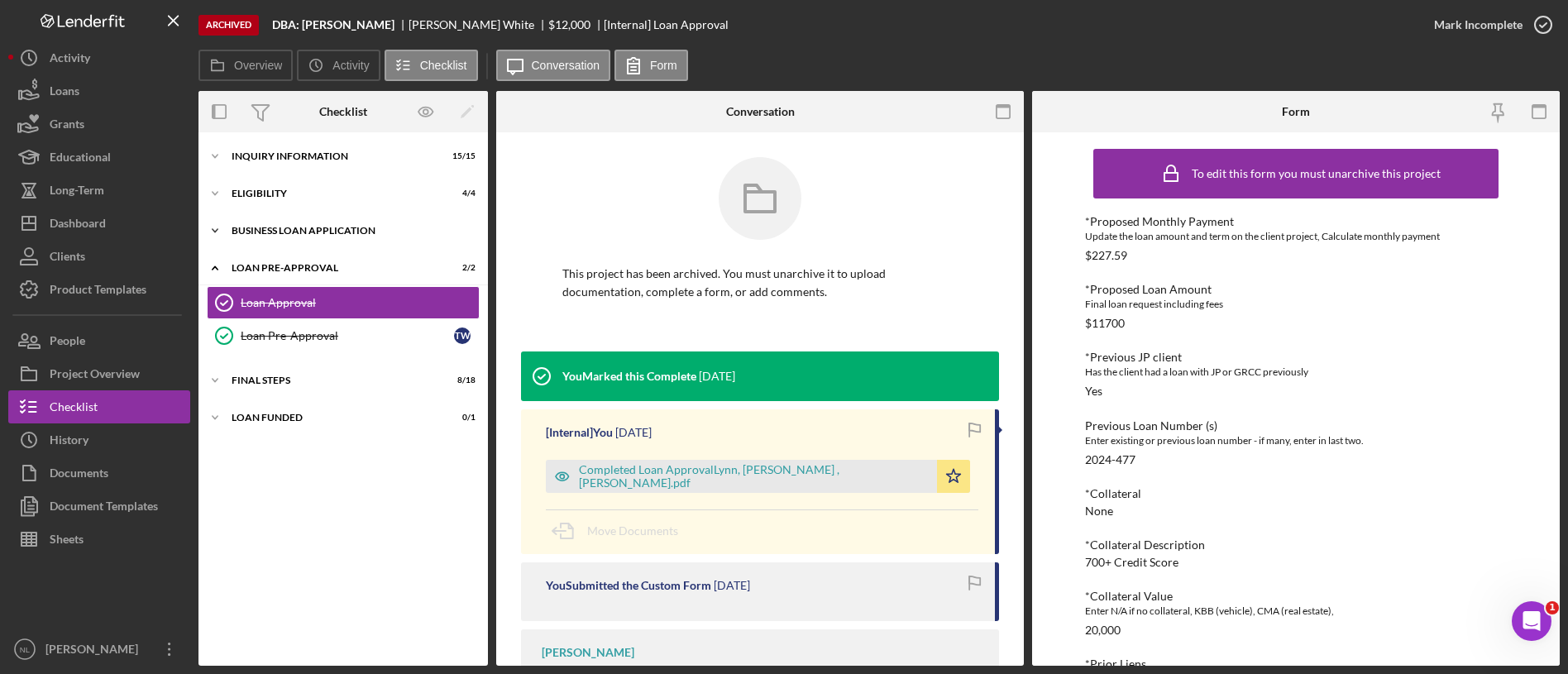
click at [278, 220] on div "Icon/Expander BUSINESS LOAN APPLICATION 16 / 23" at bounding box center [343, 231] width 289 height 33
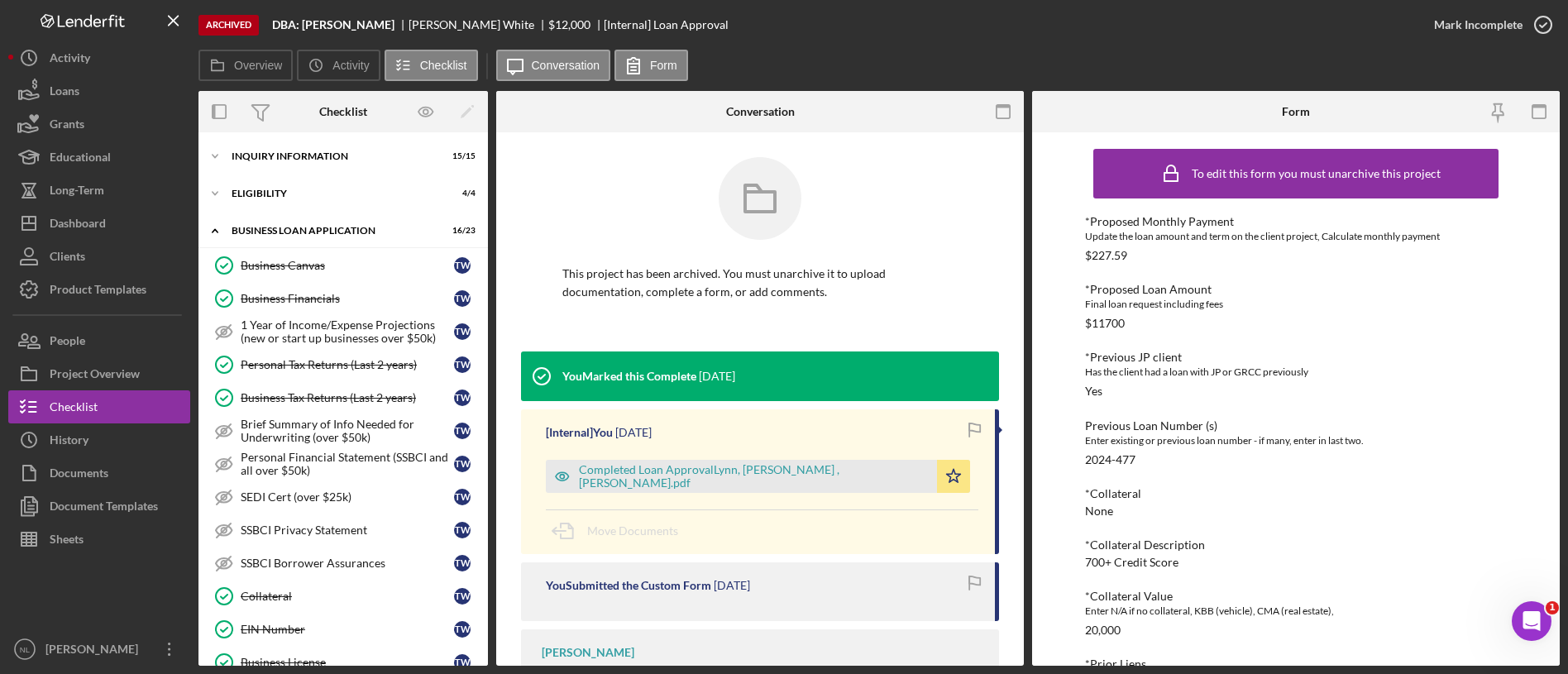
click at [278, 137] on div "Icon/Expander INQUIRY INFORMATION 15 / 15 Icon/Expander ELIGIBILITY 4 / 4 Icon/…" at bounding box center [343, 399] width 289 height 534
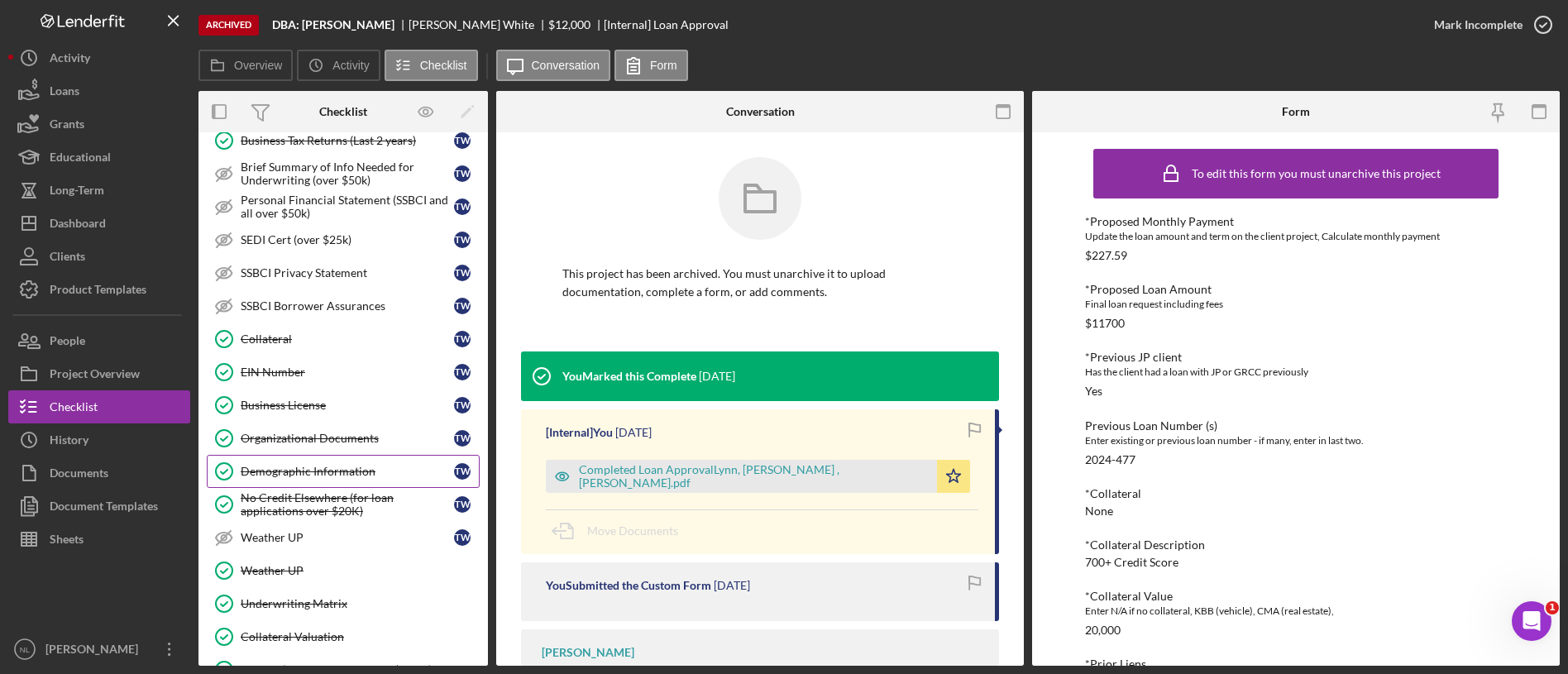
click at [322, 474] on div "Demographic Information" at bounding box center [347, 471] width 214 height 13
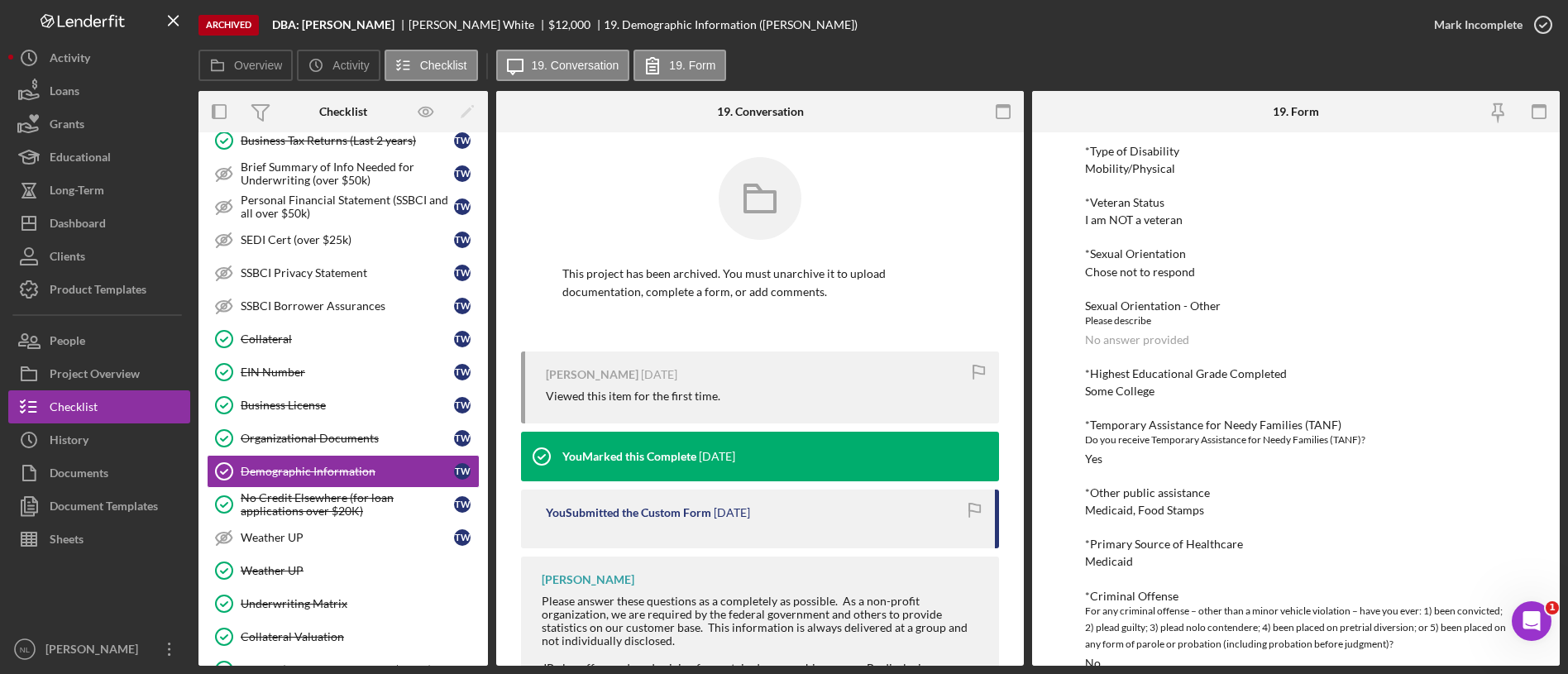
scroll to position [746, 0]
